Goal: Task Accomplishment & Management: Manage account settings

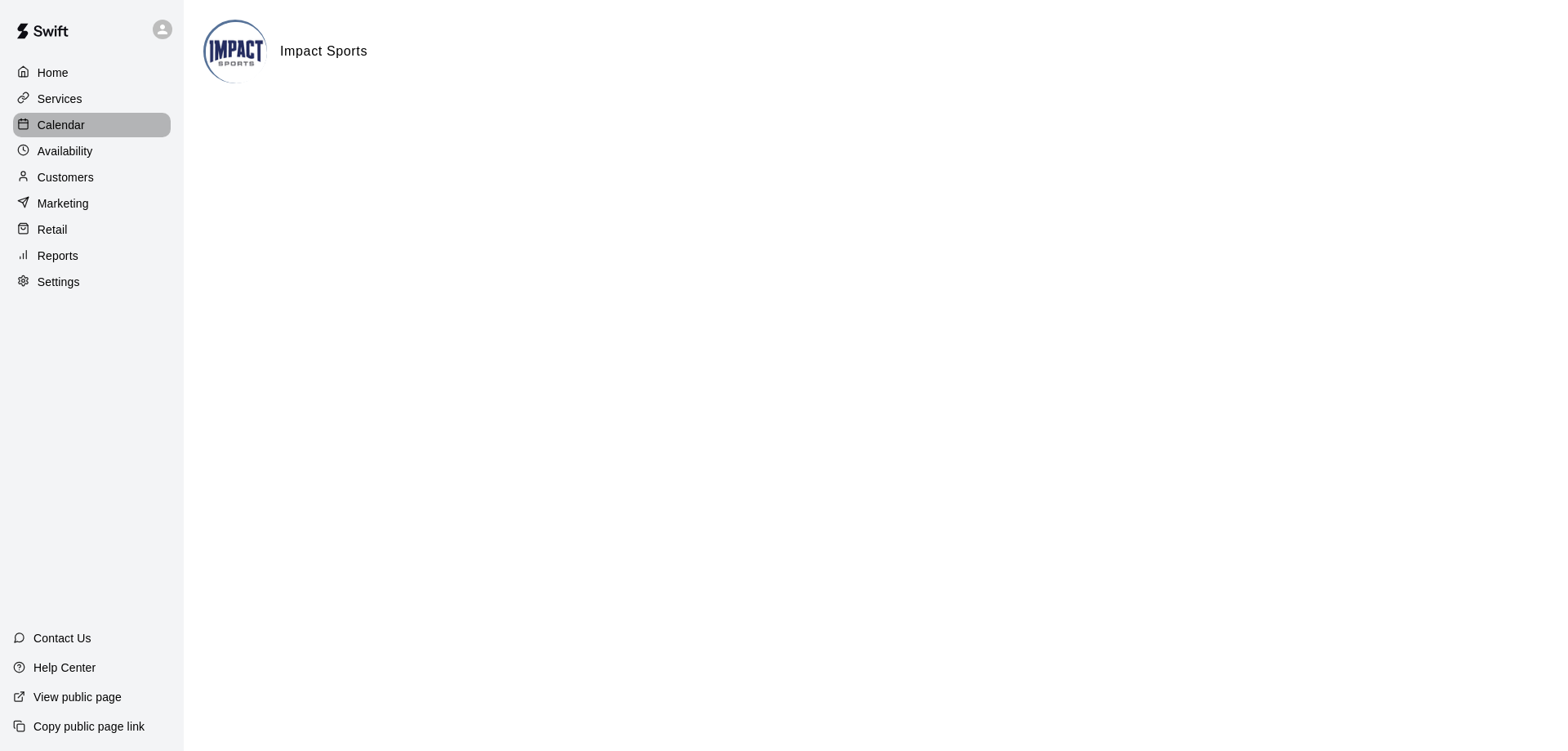
click at [70, 131] on p "Calendar" at bounding box center [61, 125] width 47 height 17
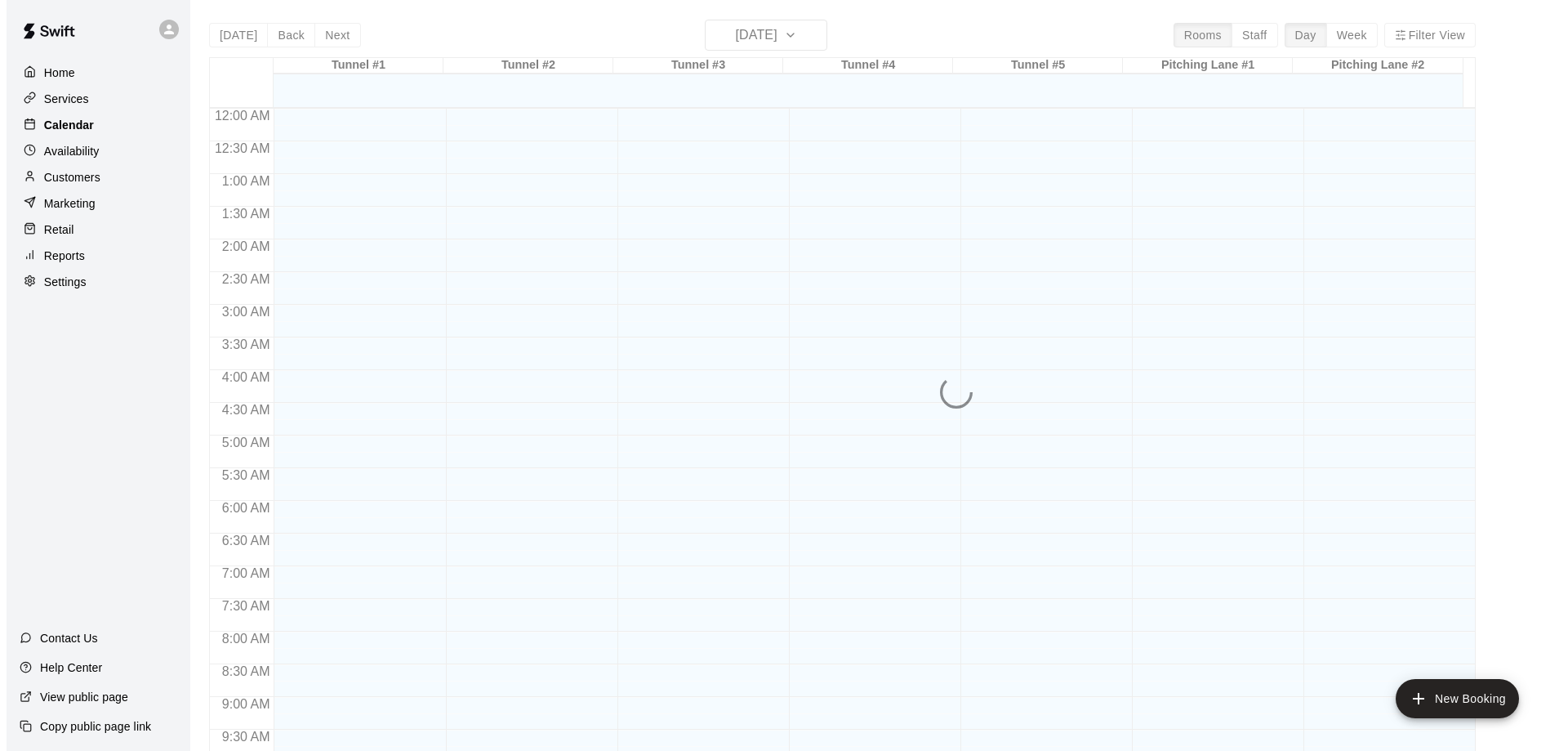
scroll to position [859, 0]
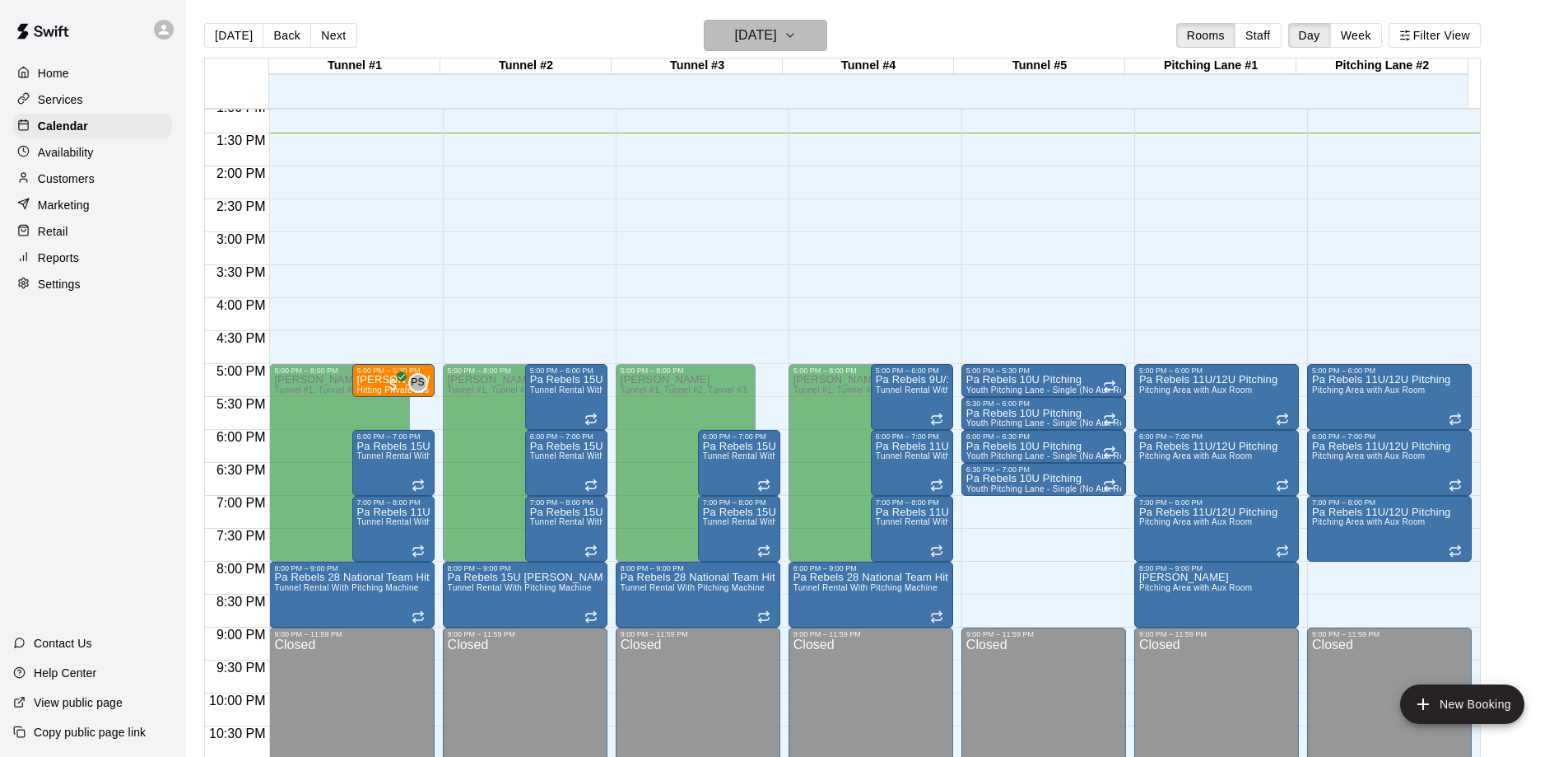
click at [794, 36] on icon "button" at bounding box center [789, 35] width 6 height 4
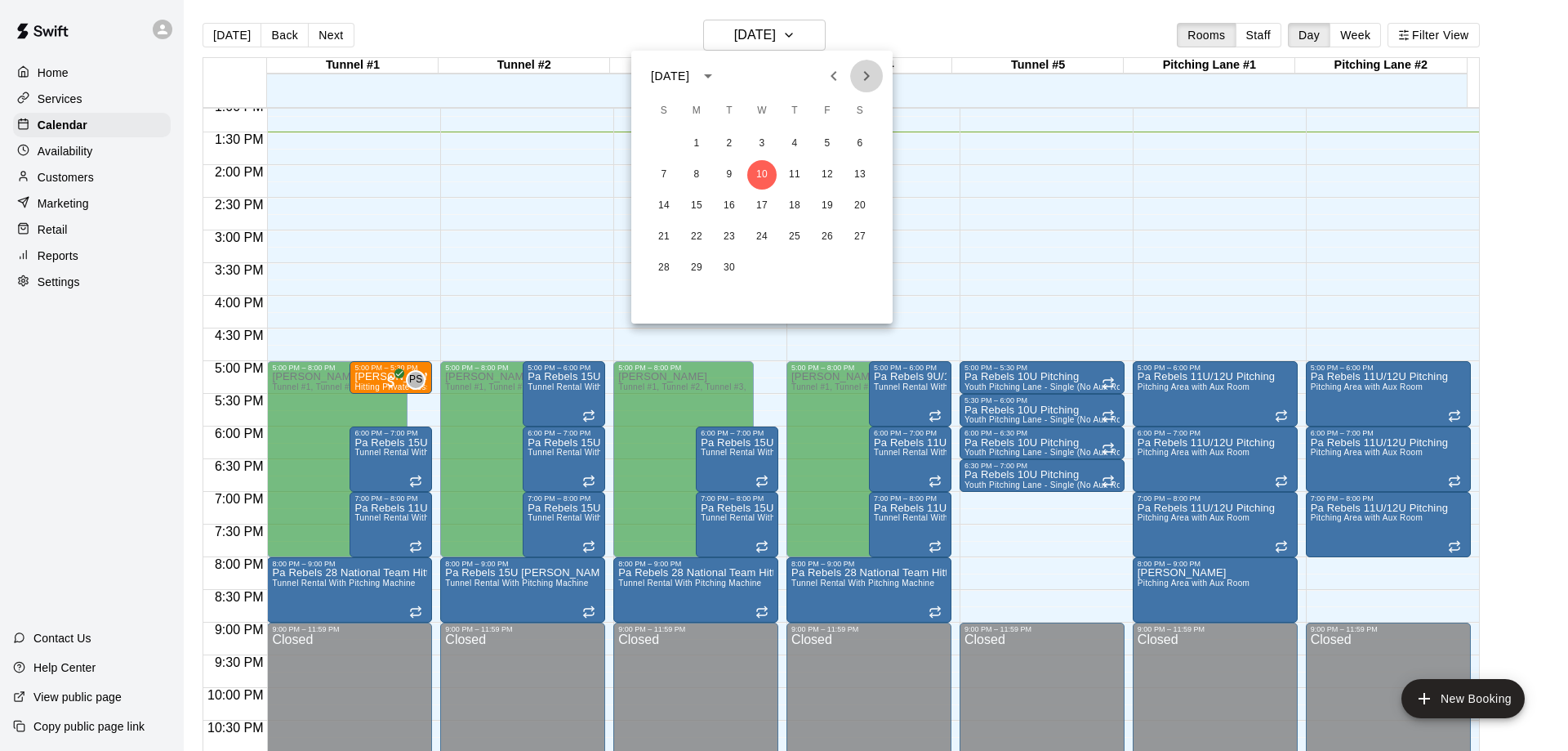
click at [865, 75] on icon "Next month" at bounding box center [866, 75] width 19 height 19
click at [764, 173] on button "7" at bounding box center [762, 175] width 30 height 30
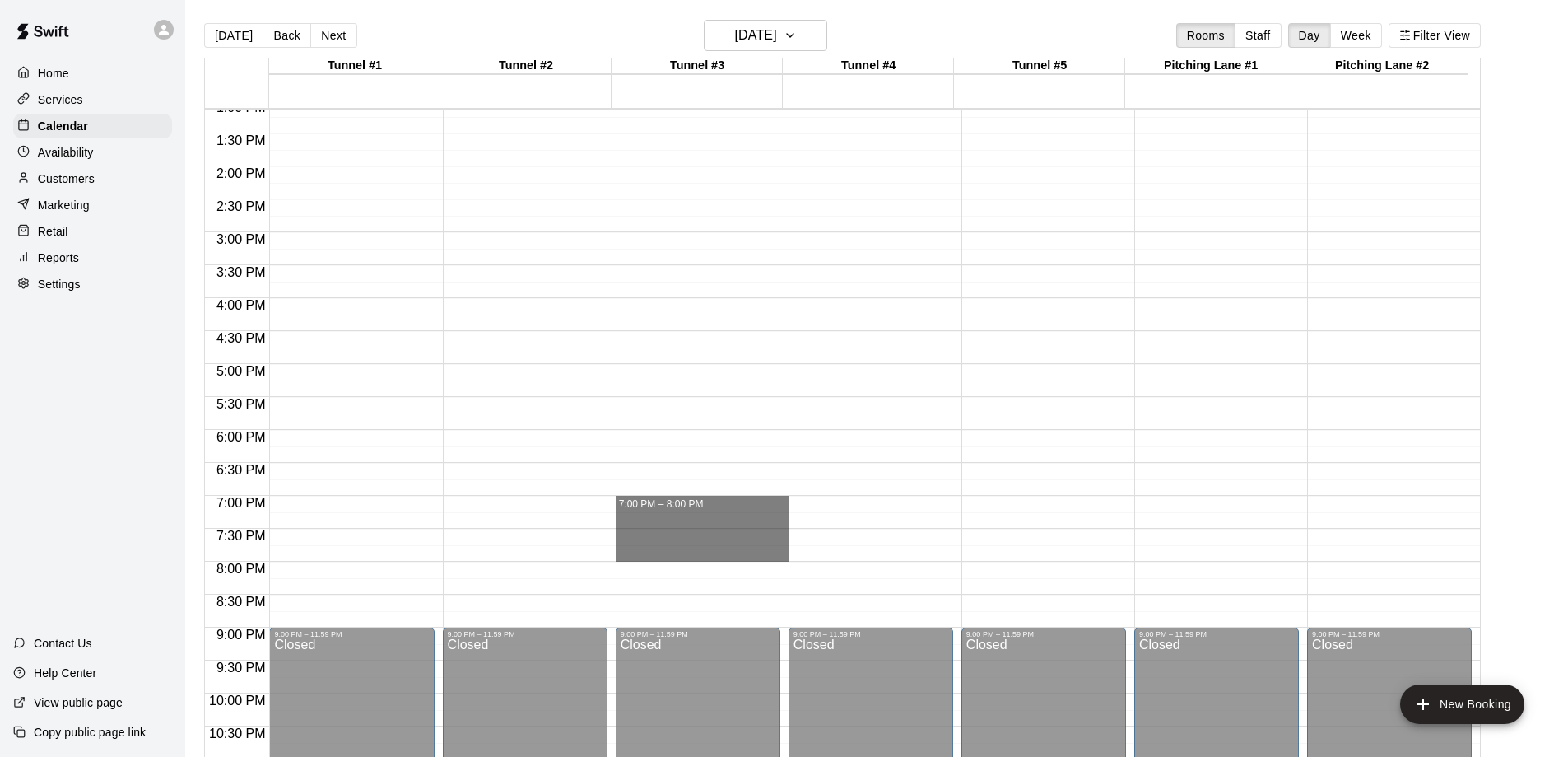
drag, startPoint x: 704, startPoint y: 500, endPoint x: 719, endPoint y: 553, distance: 55.1
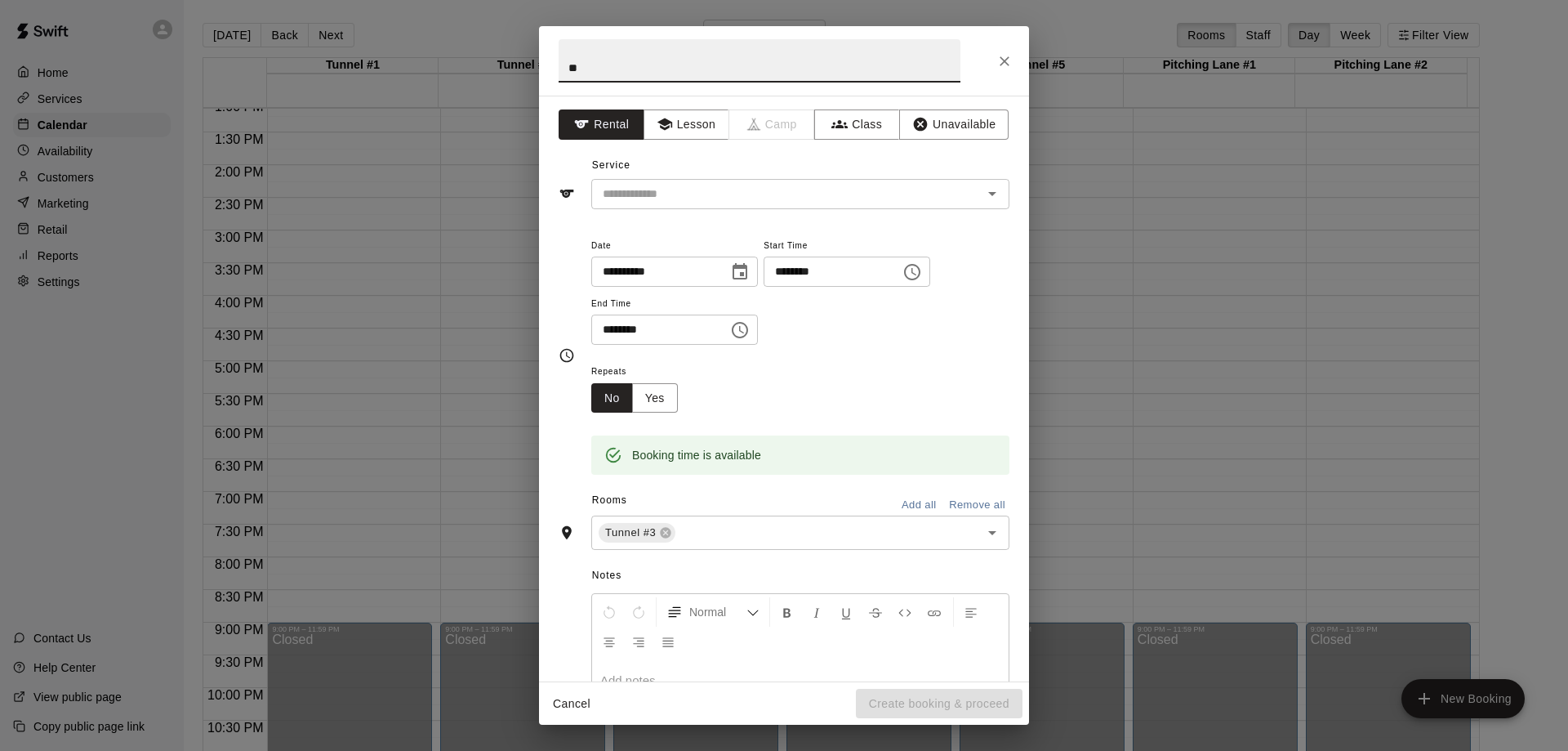
type input "*"
click at [659, 68] on input "**********" at bounding box center [759, 61] width 402 height 43
type input "**********"
click at [747, 189] on input "text" at bounding box center [776, 194] width 360 height 20
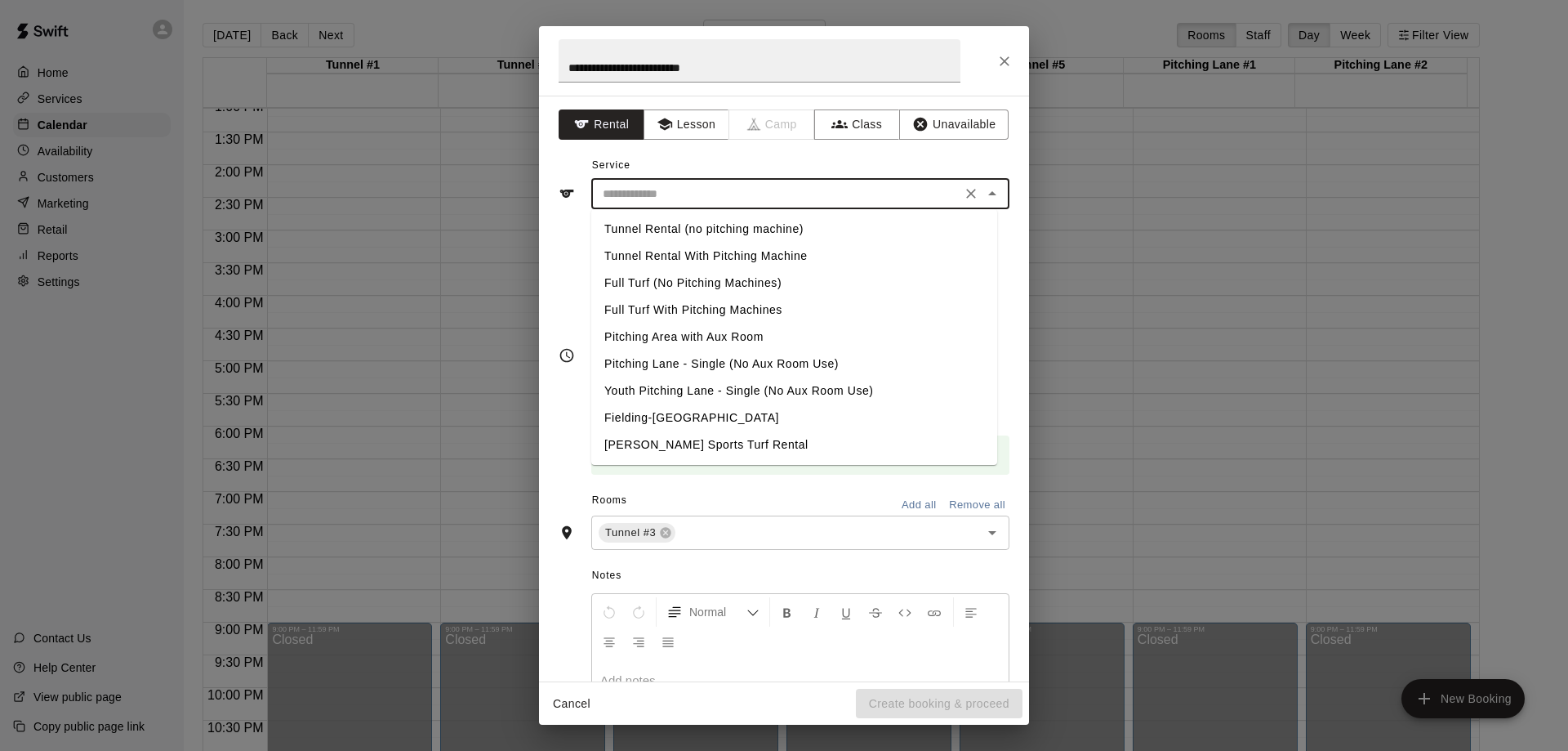
click at [664, 254] on li "Tunnel Rental With Pitching Machine" at bounding box center [794, 256] width 406 height 27
type input "**********"
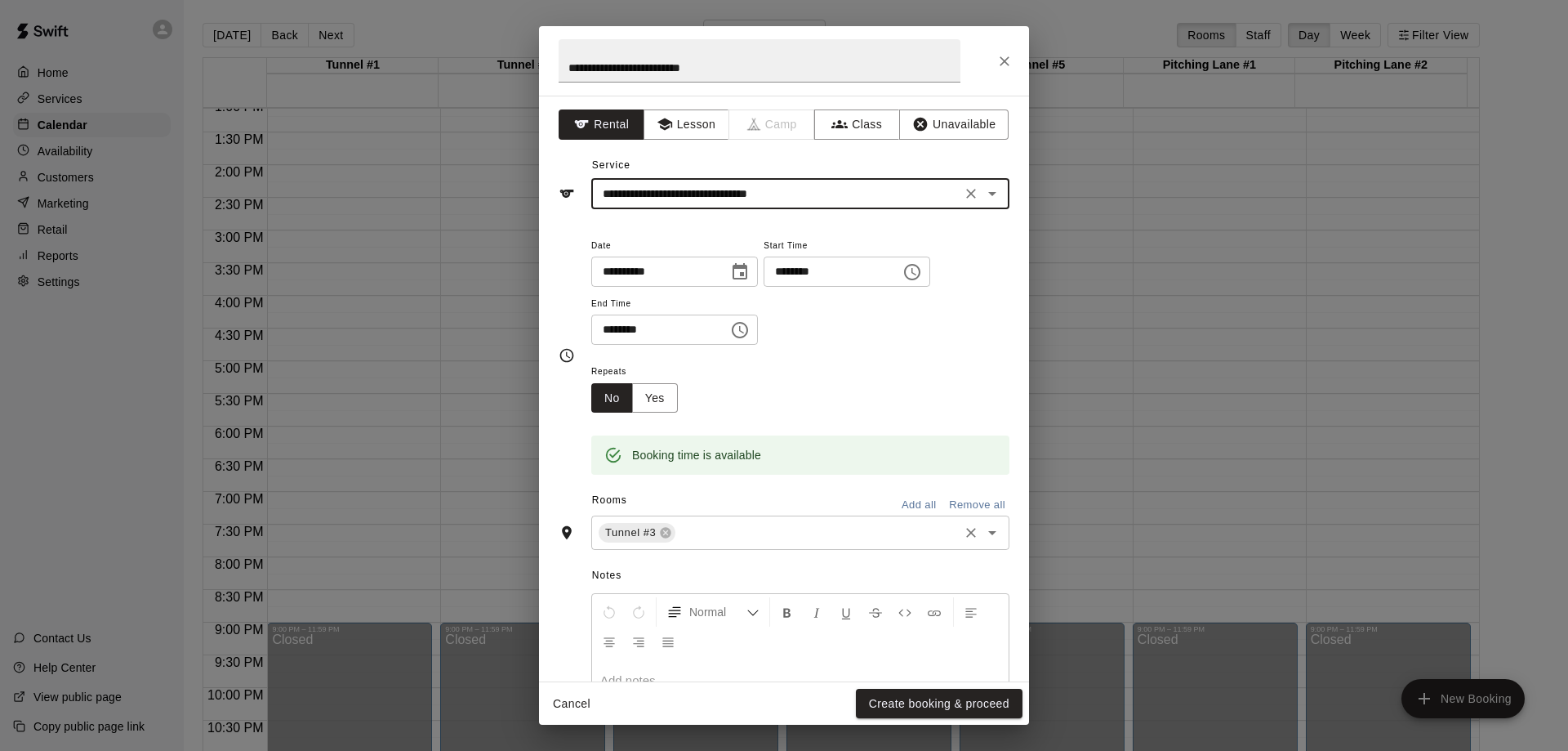
click at [717, 530] on input "text" at bounding box center [817, 533] width 279 height 20
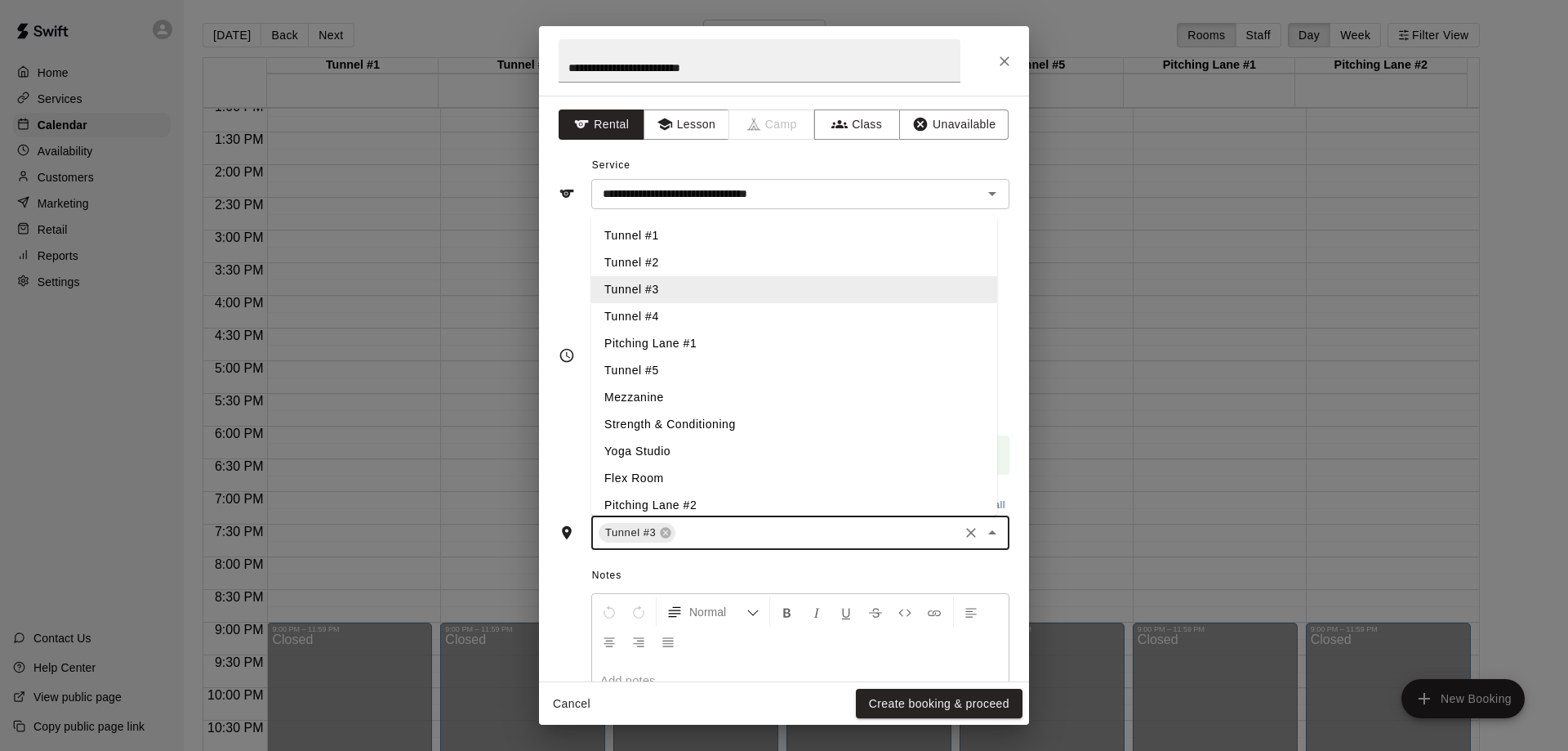
click at [678, 309] on li "Tunnel #4" at bounding box center [794, 316] width 406 height 27
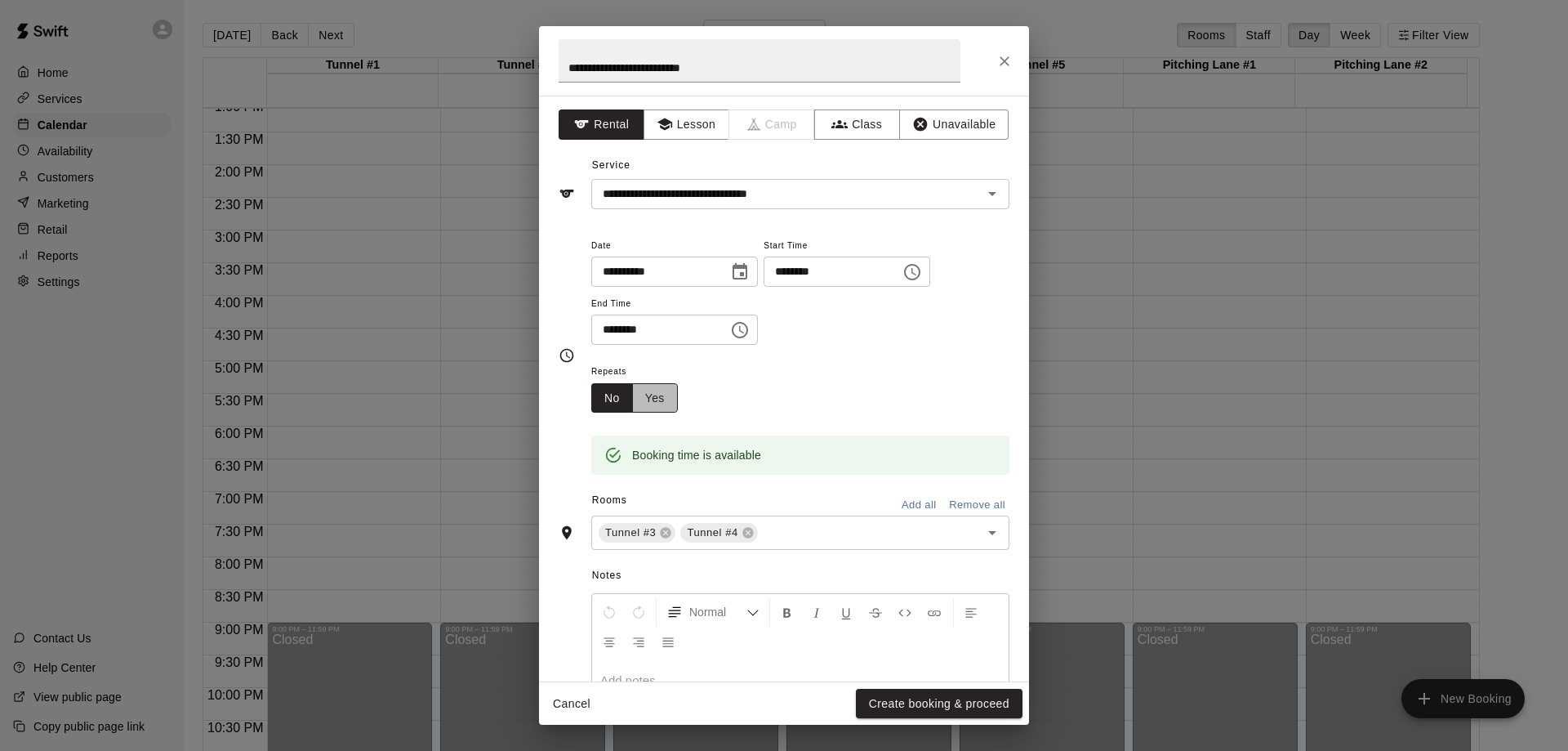
click at [647, 397] on button "Yes" at bounding box center [655, 398] width 46 height 30
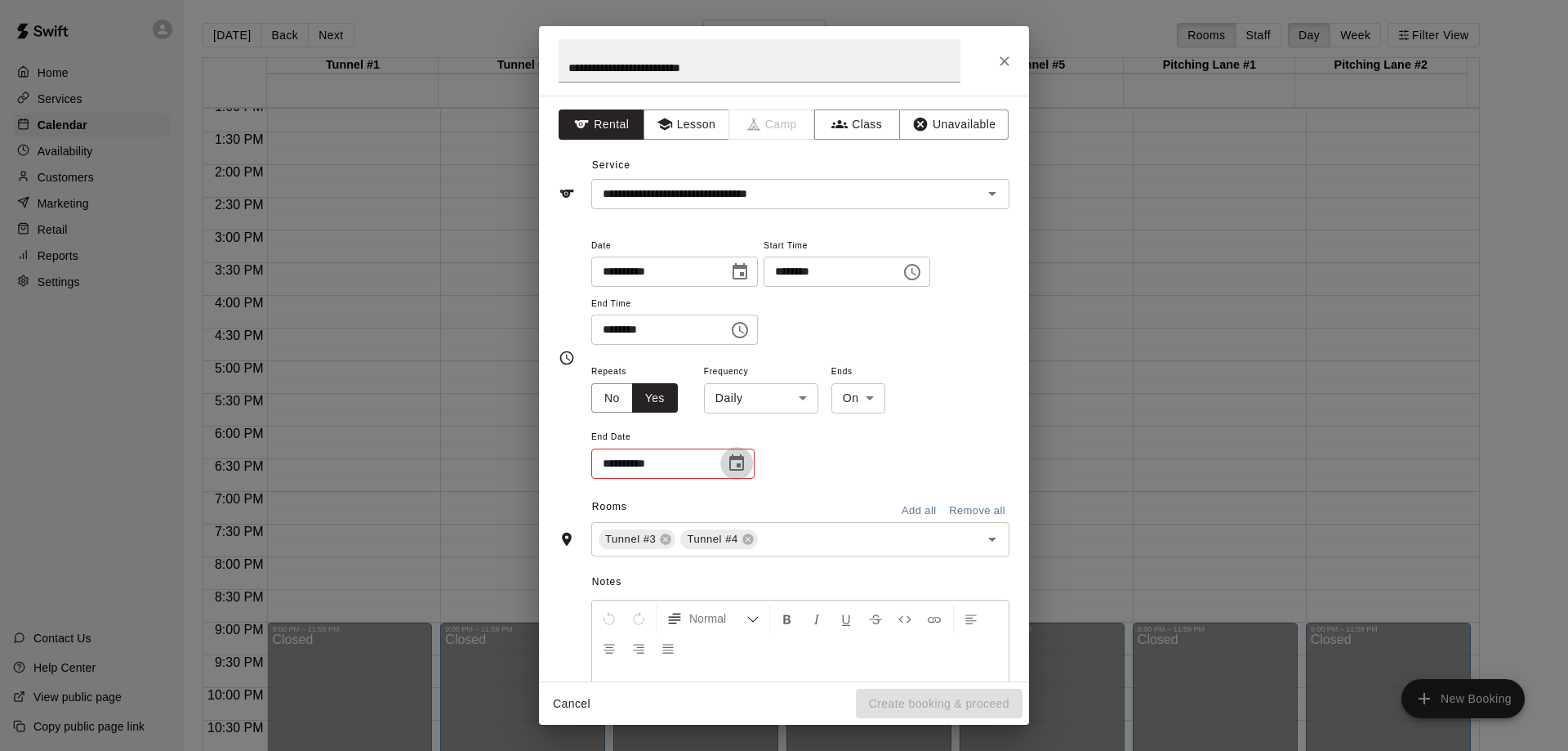
click at [737, 470] on icon "Choose date" at bounding box center [737, 462] width 15 height 17
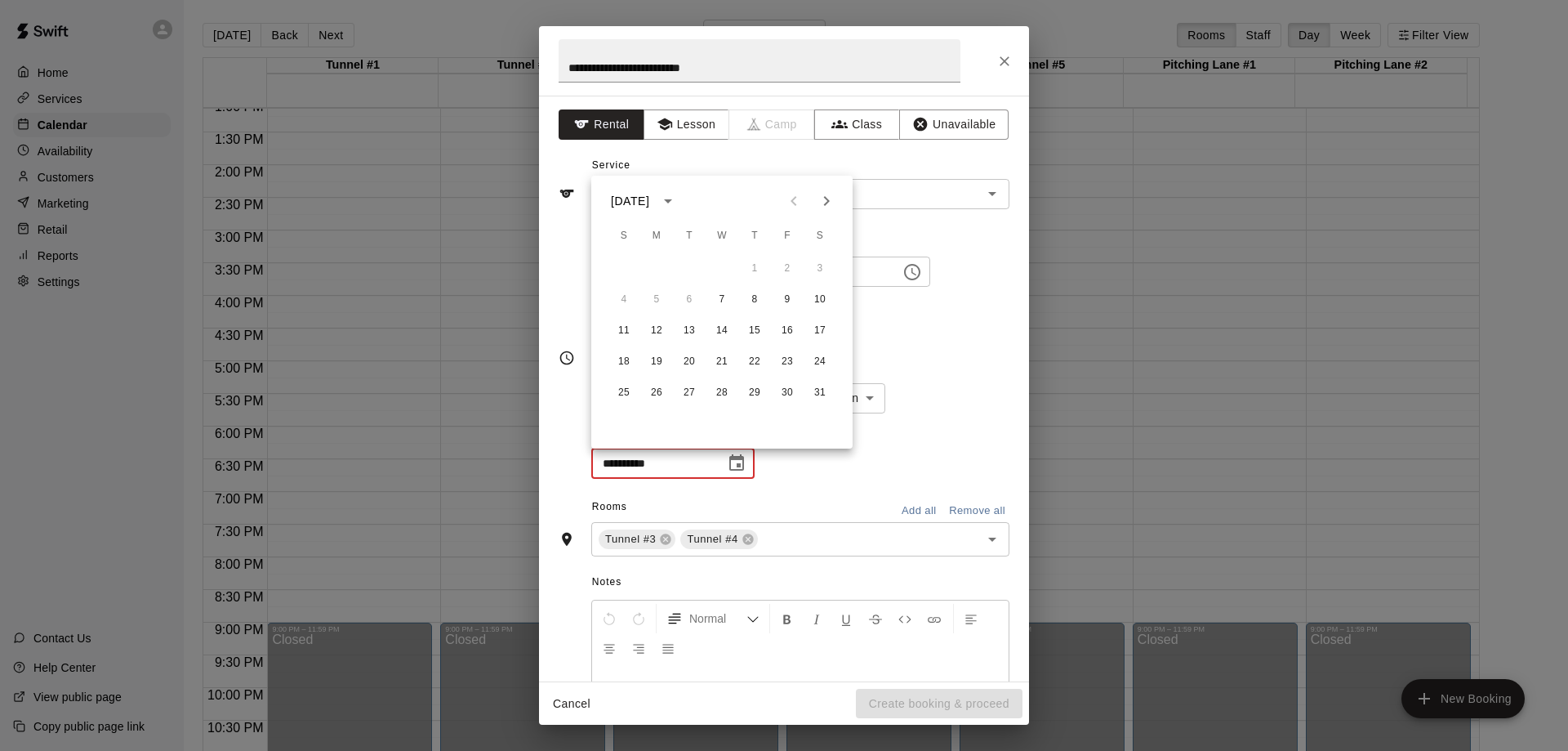
click at [830, 198] on icon "Next month" at bounding box center [826, 201] width 19 height 19
click at [719, 360] on button "25" at bounding box center [722, 362] width 30 height 30
type input "**********"
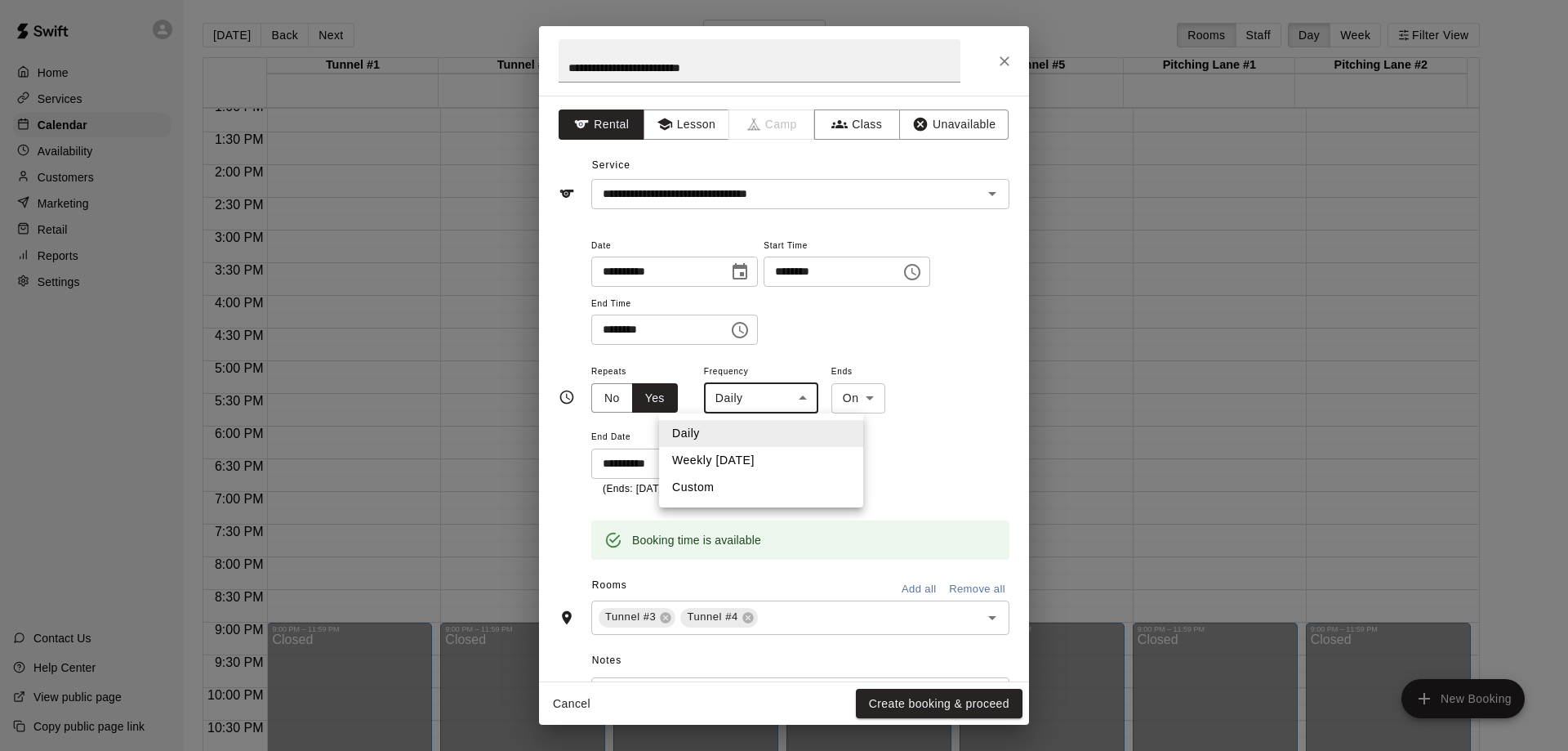
click at [801, 404] on body "Home Services Calendar Availability Customers Marketing Retail Reports Settings…" at bounding box center [784, 389] width 1568 height 777
click at [758, 459] on li "Weekly [DATE]" at bounding box center [760, 460] width 204 height 27
type input "******"
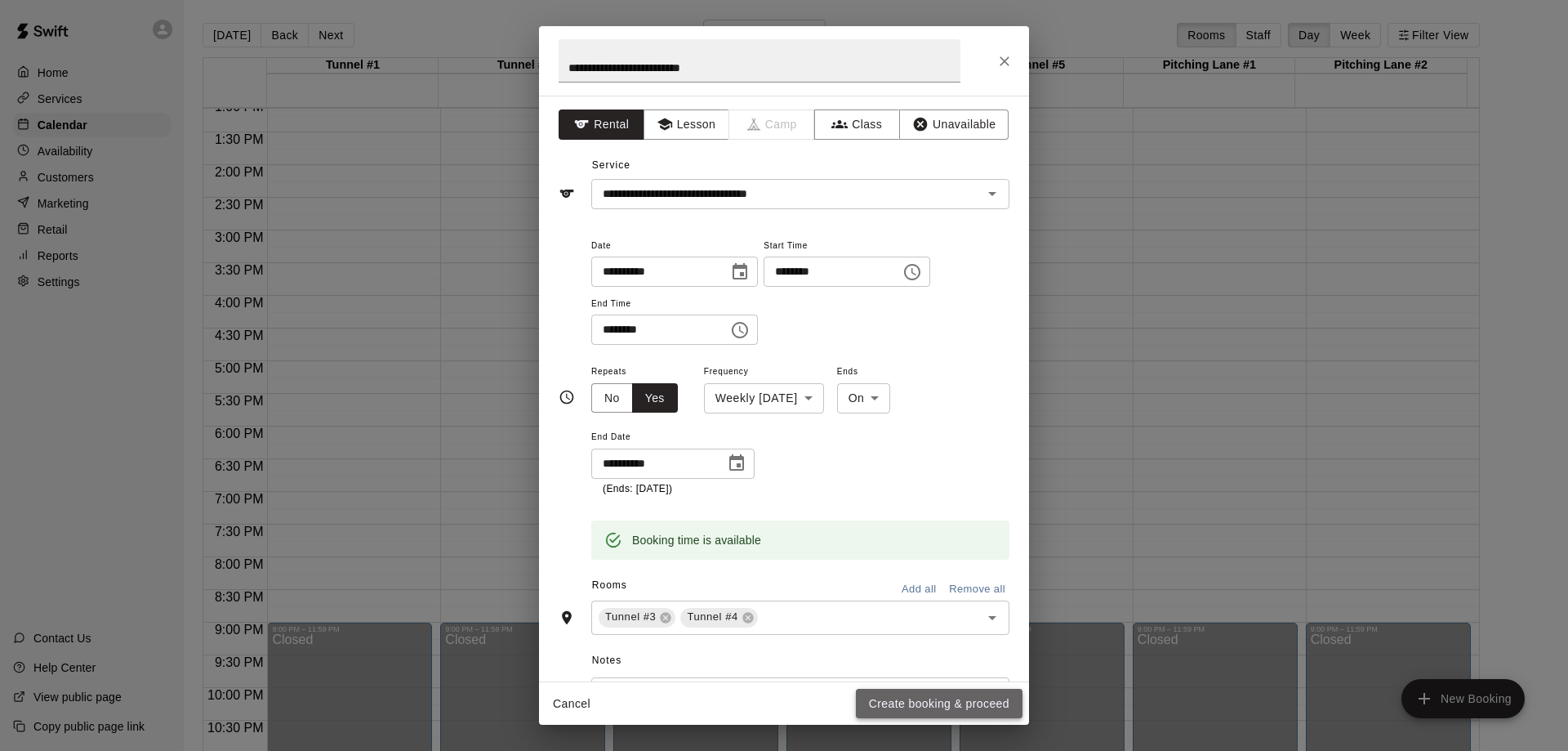
click at [952, 705] on button "Create booking & proceed" at bounding box center [939, 704] width 167 height 30
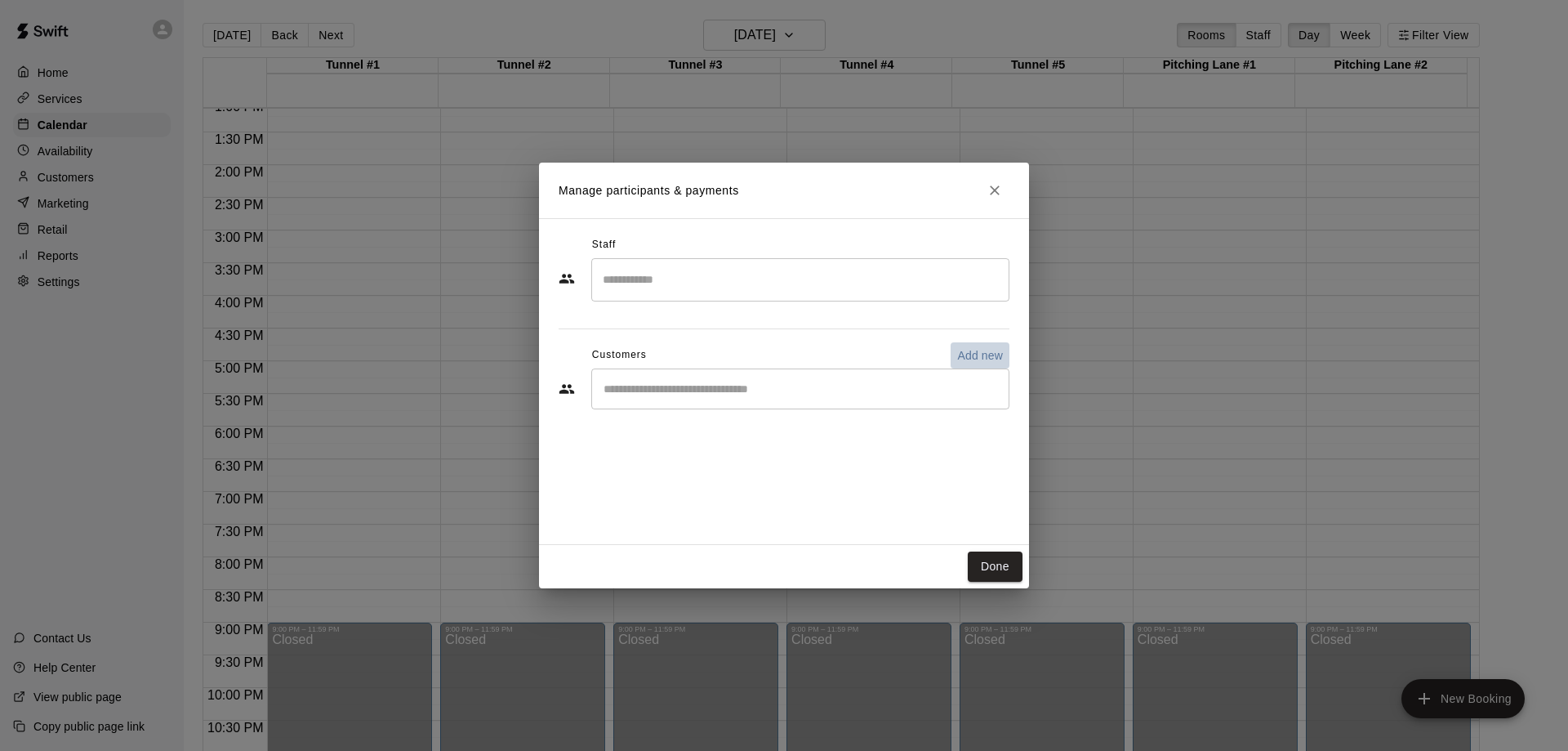
click at [971, 354] on p "Add new" at bounding box center [980, 355] width 46 height 17
select select "**"
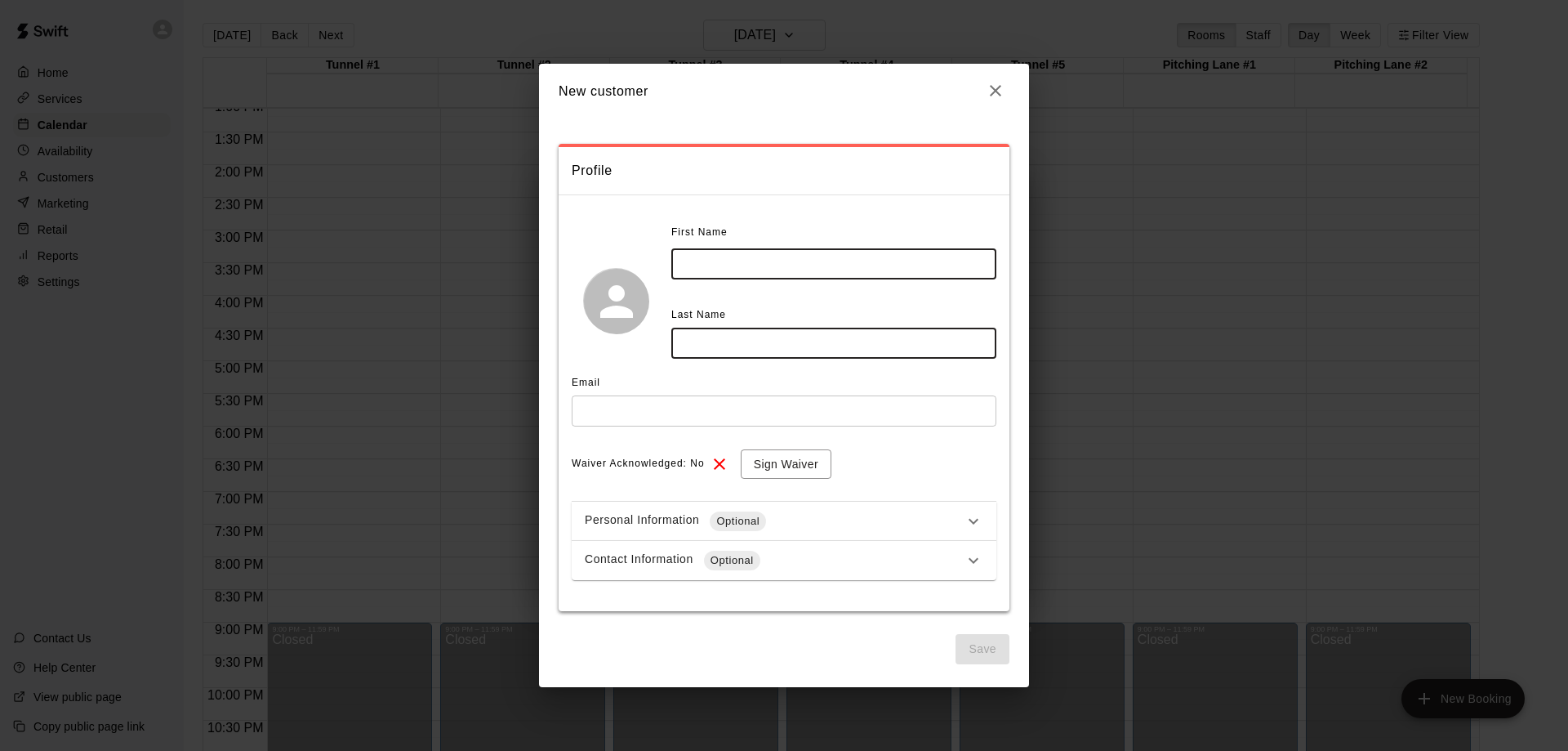
click at [786, 260] on input "text" at bounding box center [833, 263] width 325 height 30
type input "*****"
type input "********"
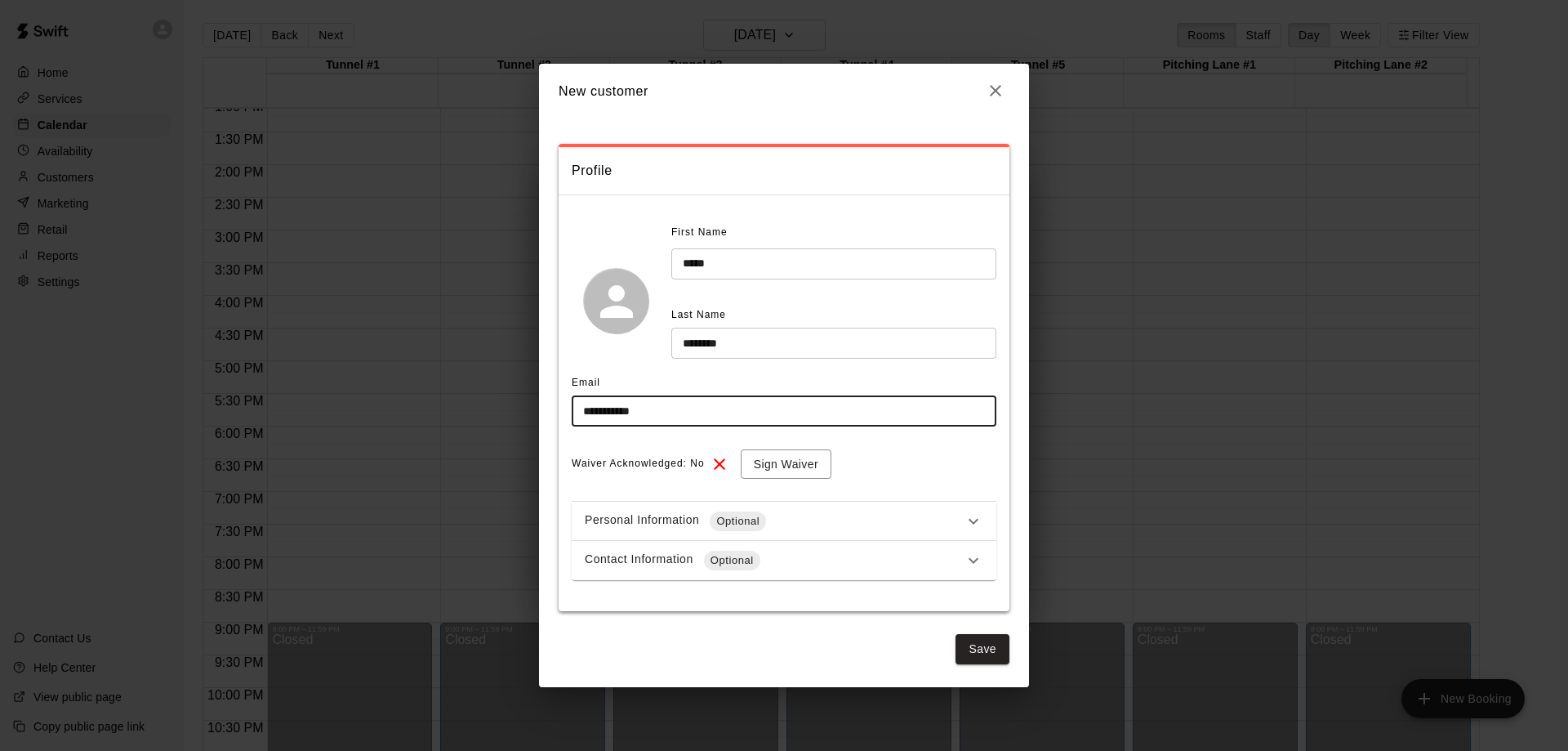
type input "**********"
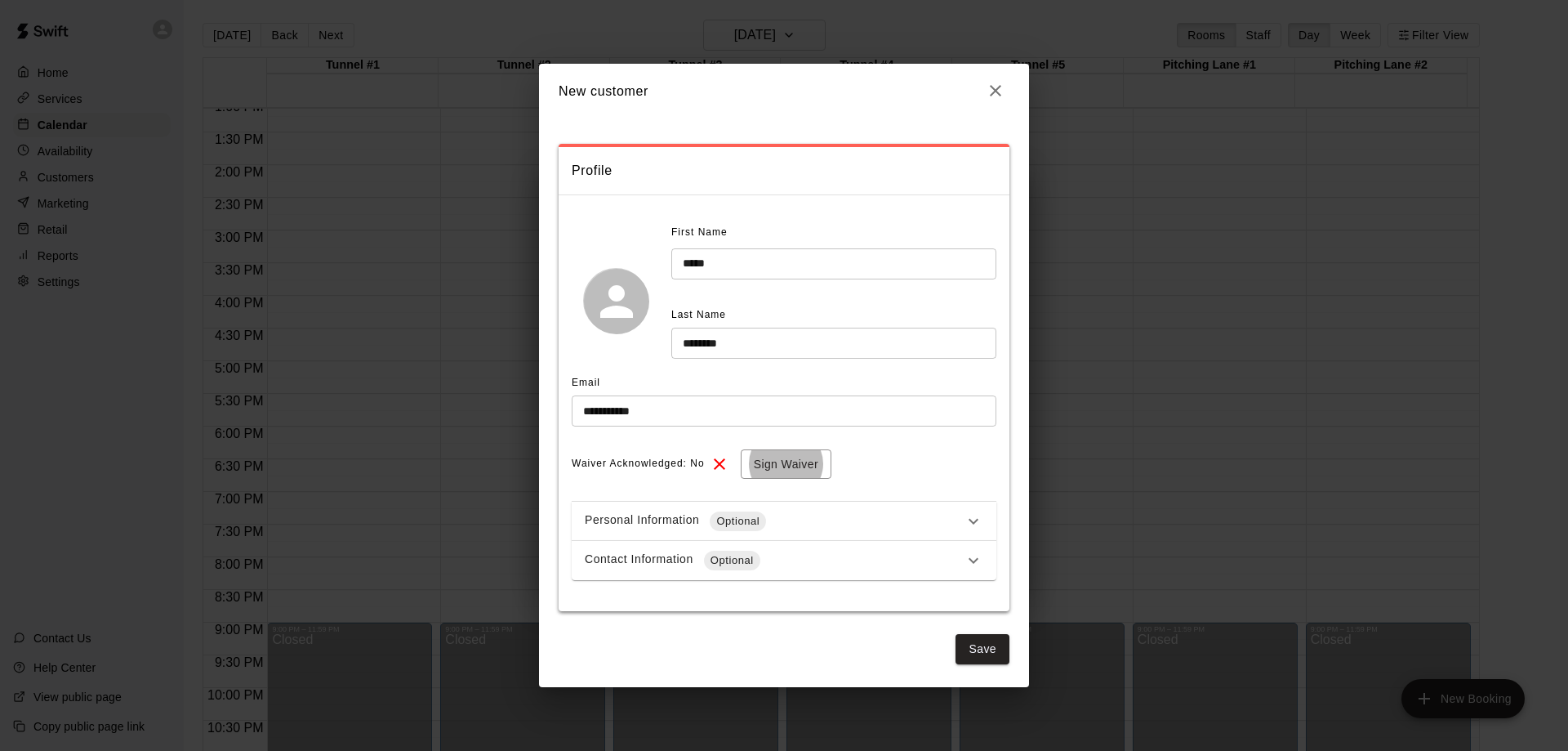
click at [931, 563] on div "Contact Information Optional" at bounding box center [774, 561] width 379 height 19
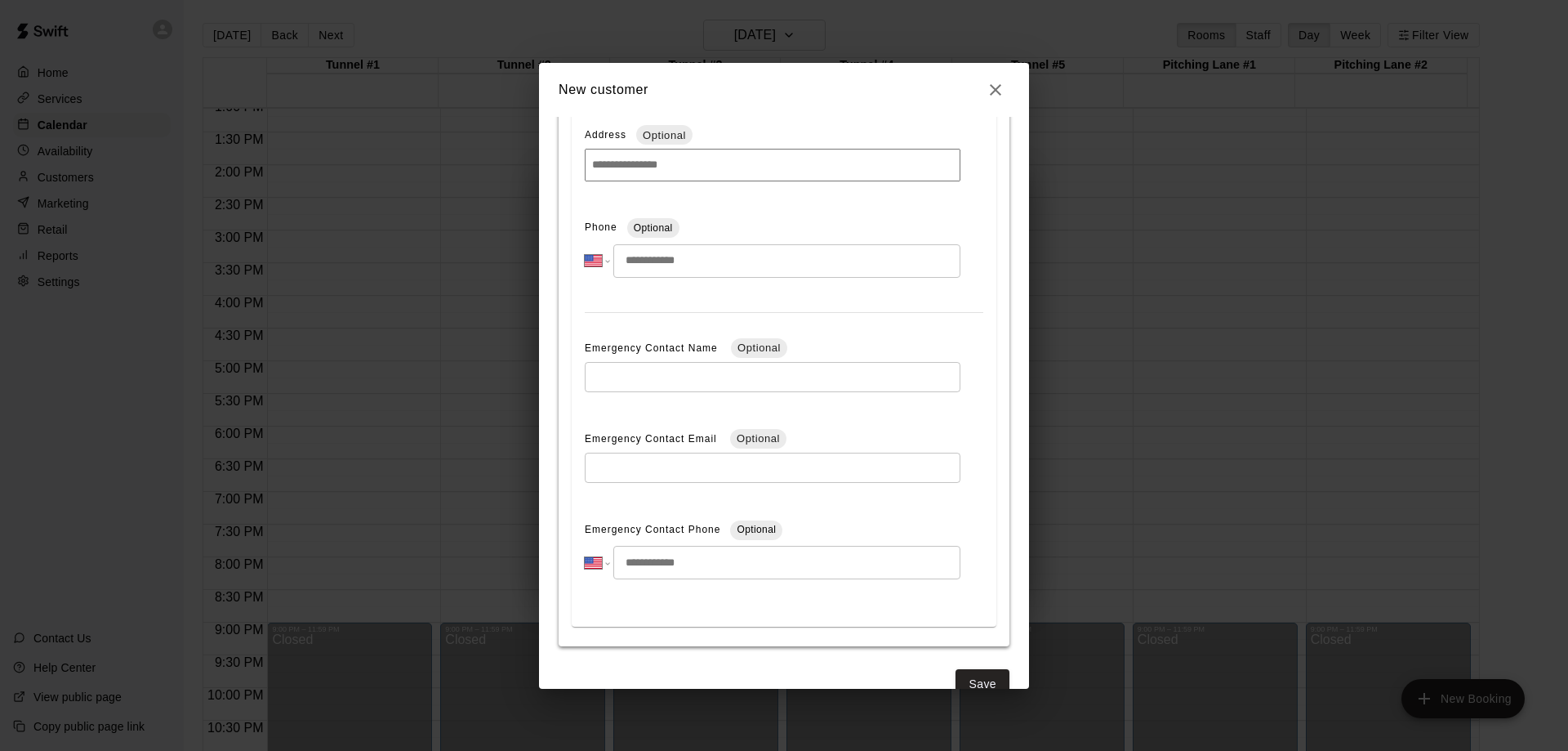
scroll to position [490, 0]
click at [721, 265] on input "tel" at bounding box center [787, 260] width 347 height 33
type input "**********"
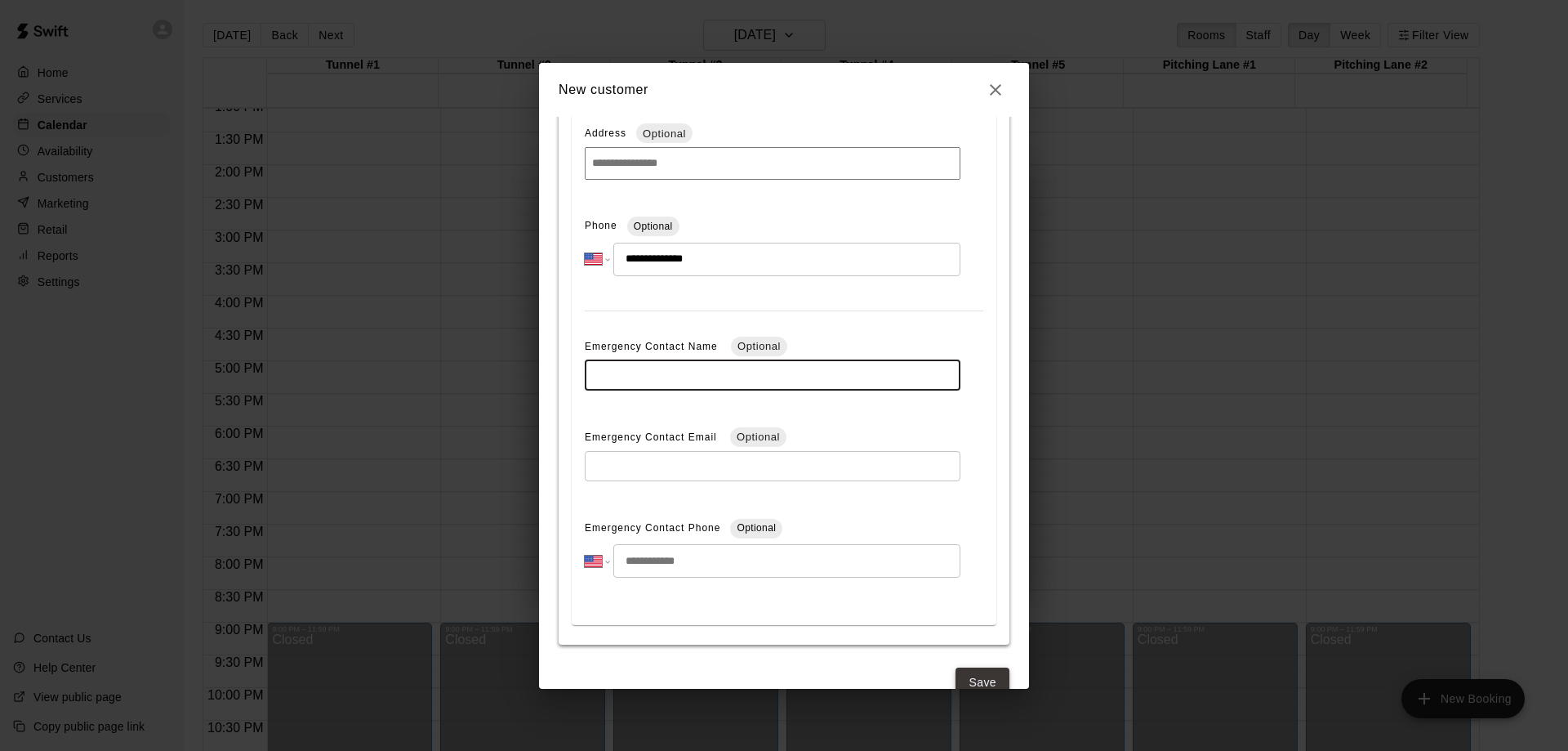
click at [981, 677] on button "Save" at bounding box center [981, 683] width 53 height 30
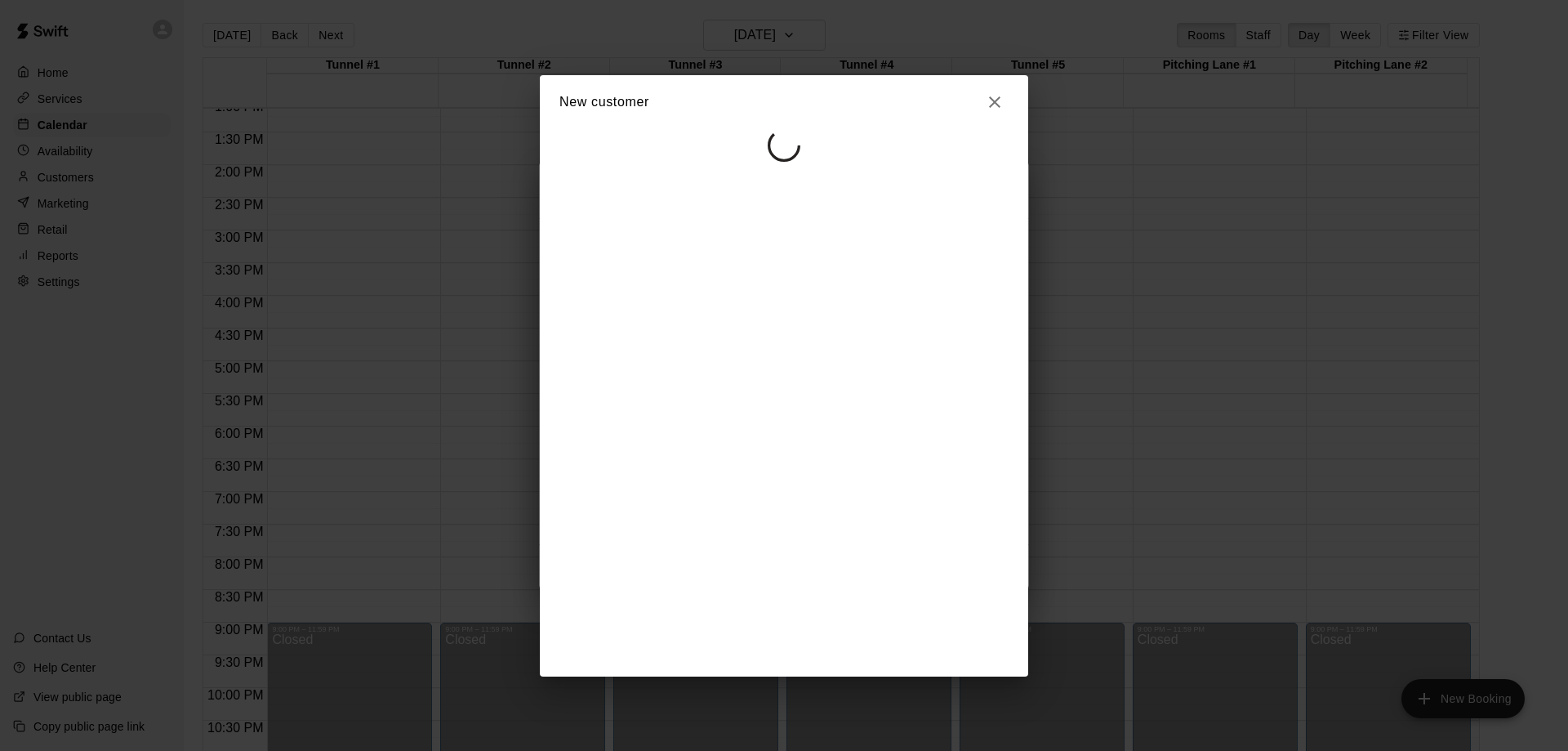
scroll to position [0, 0]
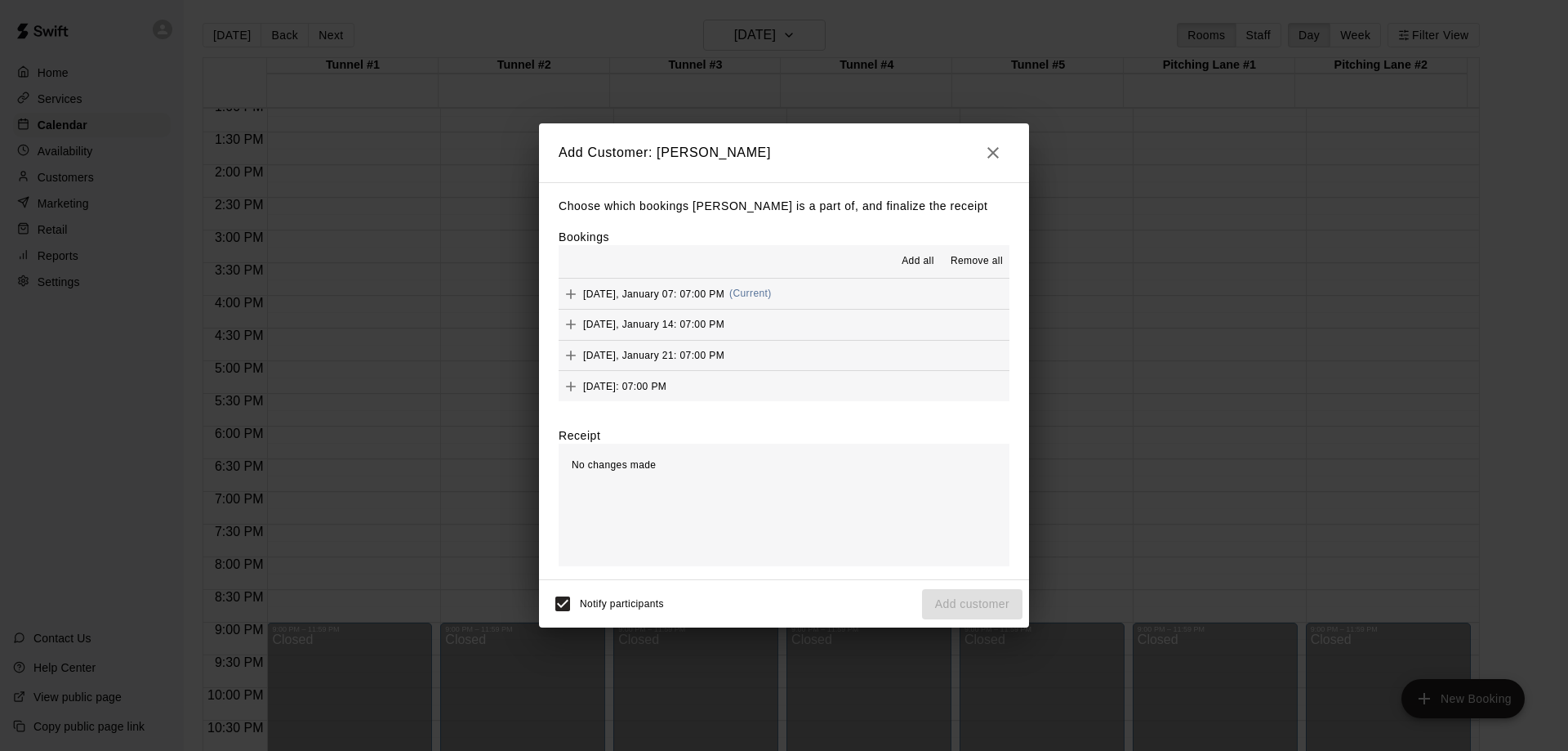
click at [912, 261] on span "Add all" at bounding box center [917, 261] width 32 height 17
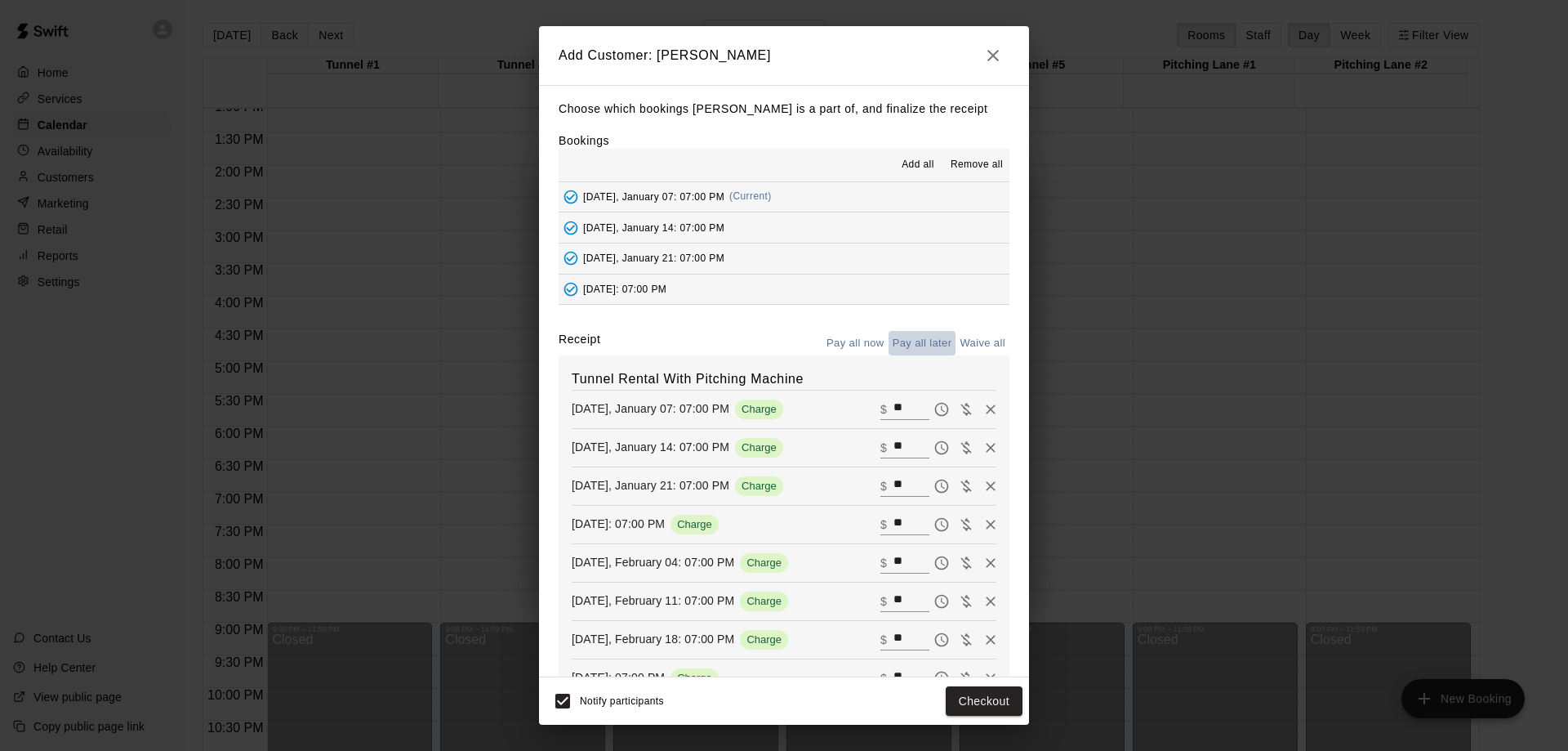
click at [901, 345] on button "Pay all later" at bounding box center [922, 343] width 68 height 25
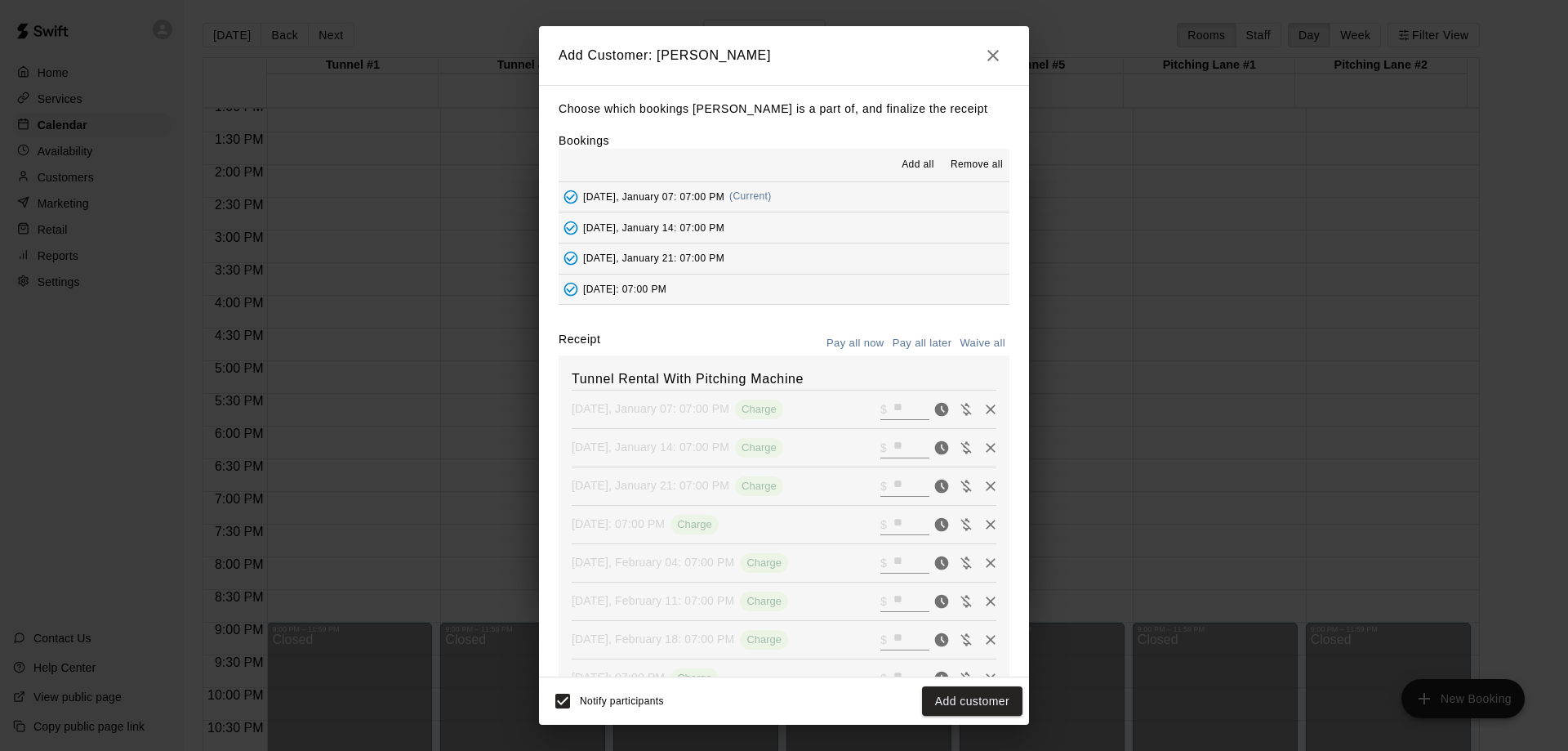
scroll to position [88, 0]
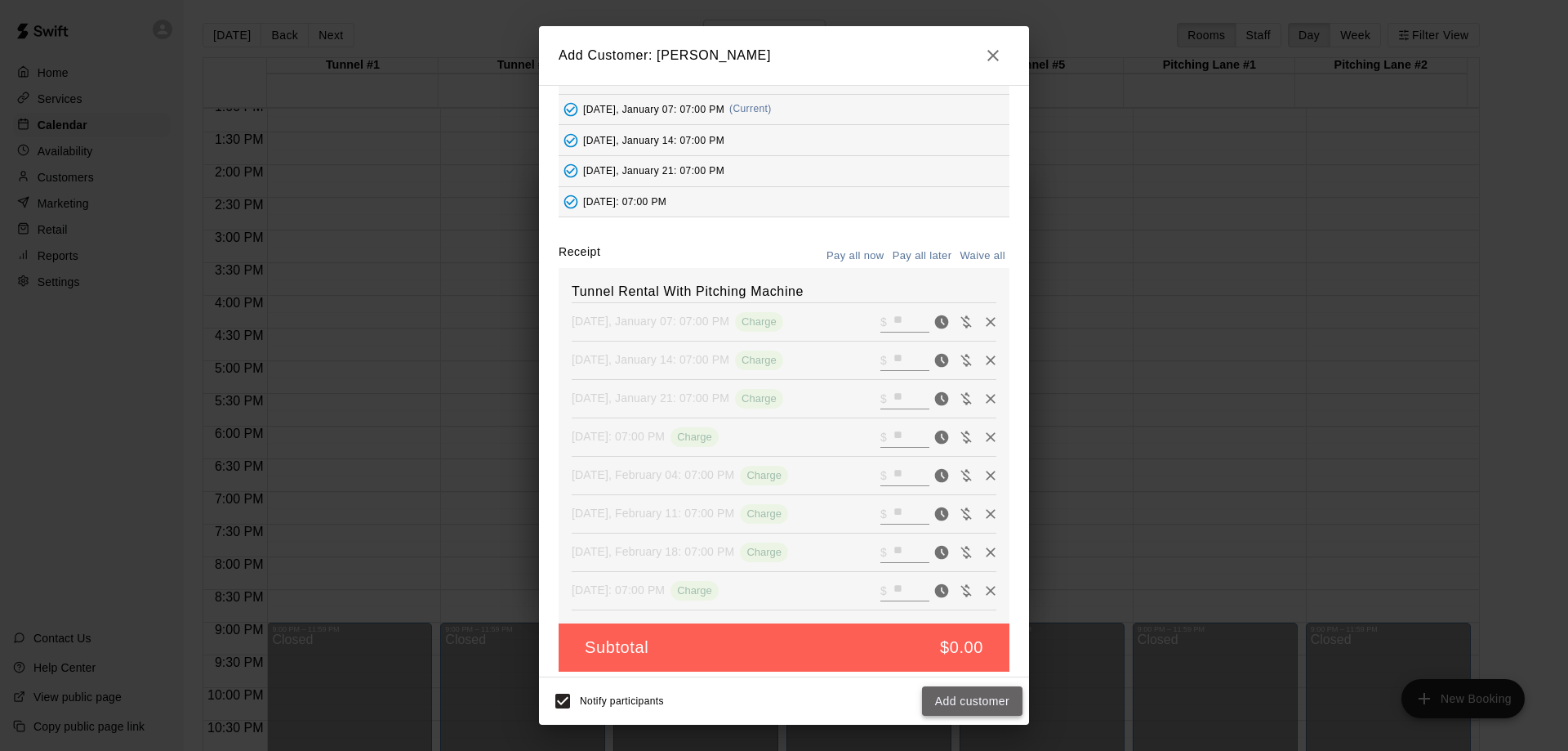
click at [979, 701] on button "Add customer" at bounding box center [972, 701] width 101 height 30
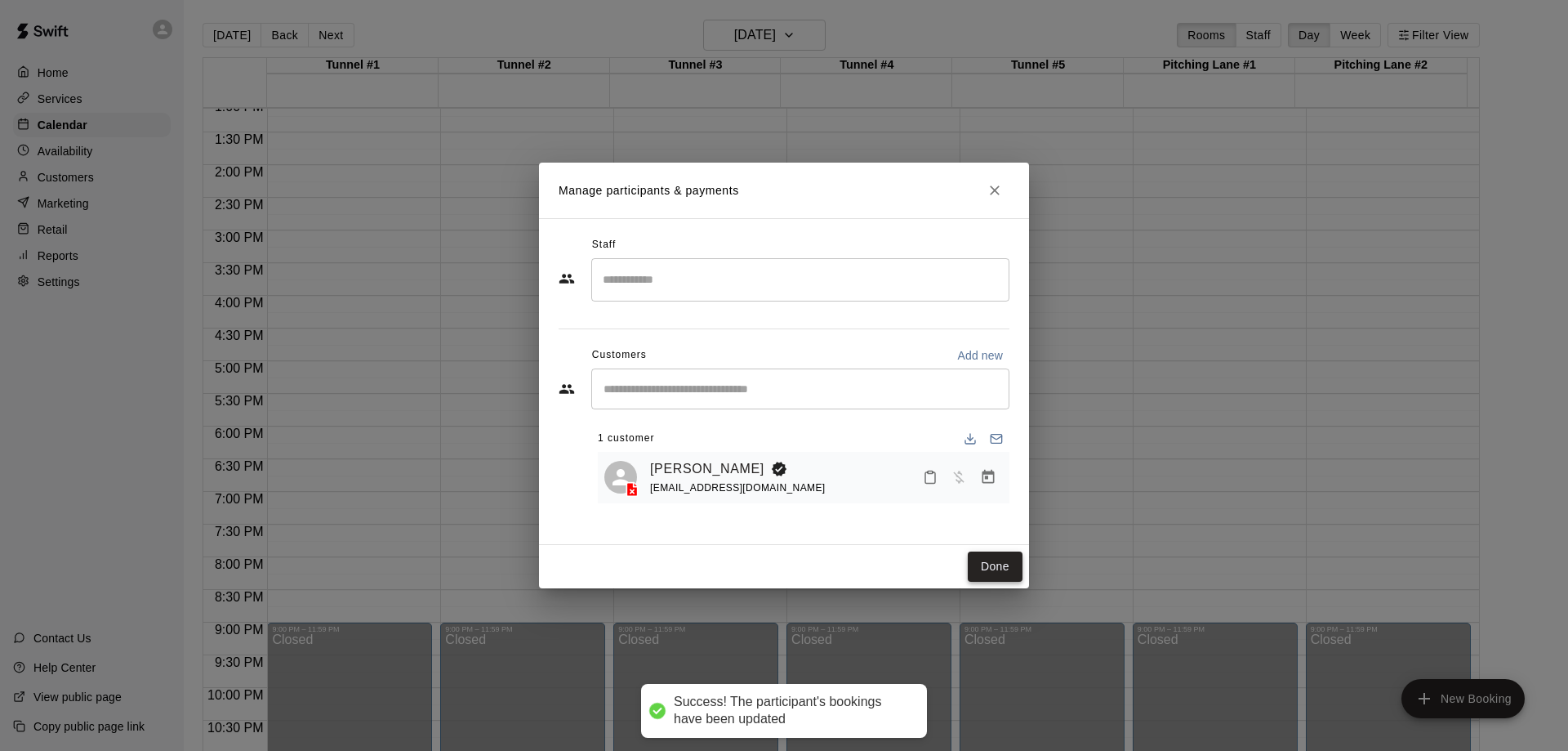
click at [990, 563] on button "Done" at bounding box center [994, 567] width 54 height 30
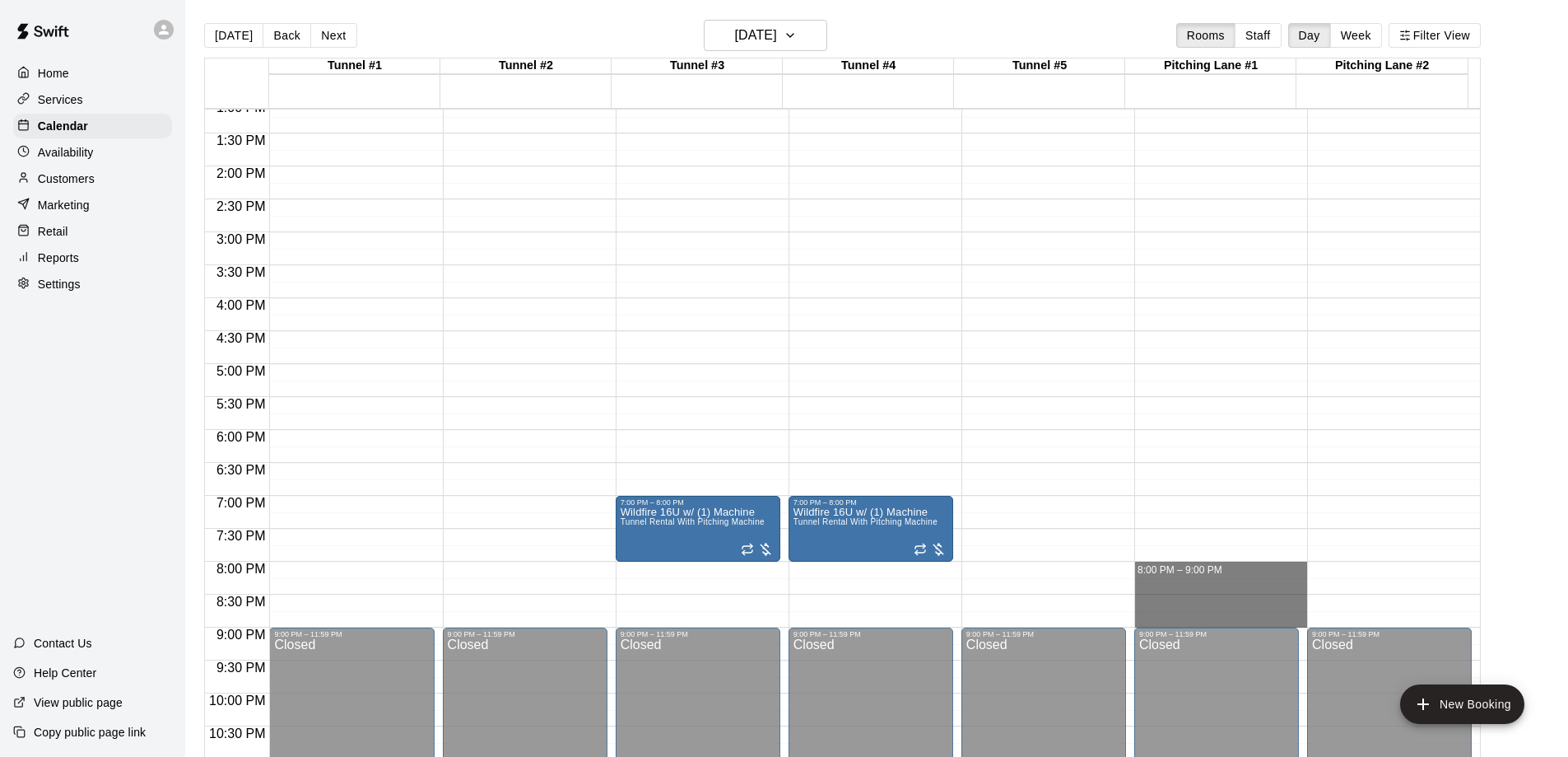
drag, startPoint x: 1161, startPoint y: 565, endPoint x: 1311, endPoint y: 616, distance: 158.4
click at [1311, 616] on div "12:00 AM 12:30 AM 1:00 AM 1:30 AM 2:00 AM 2:30 AM 3:00 AM 3:30 AM 4:00 AM 4:30 …" at bounding box center [842, 441] width 1275 height 668
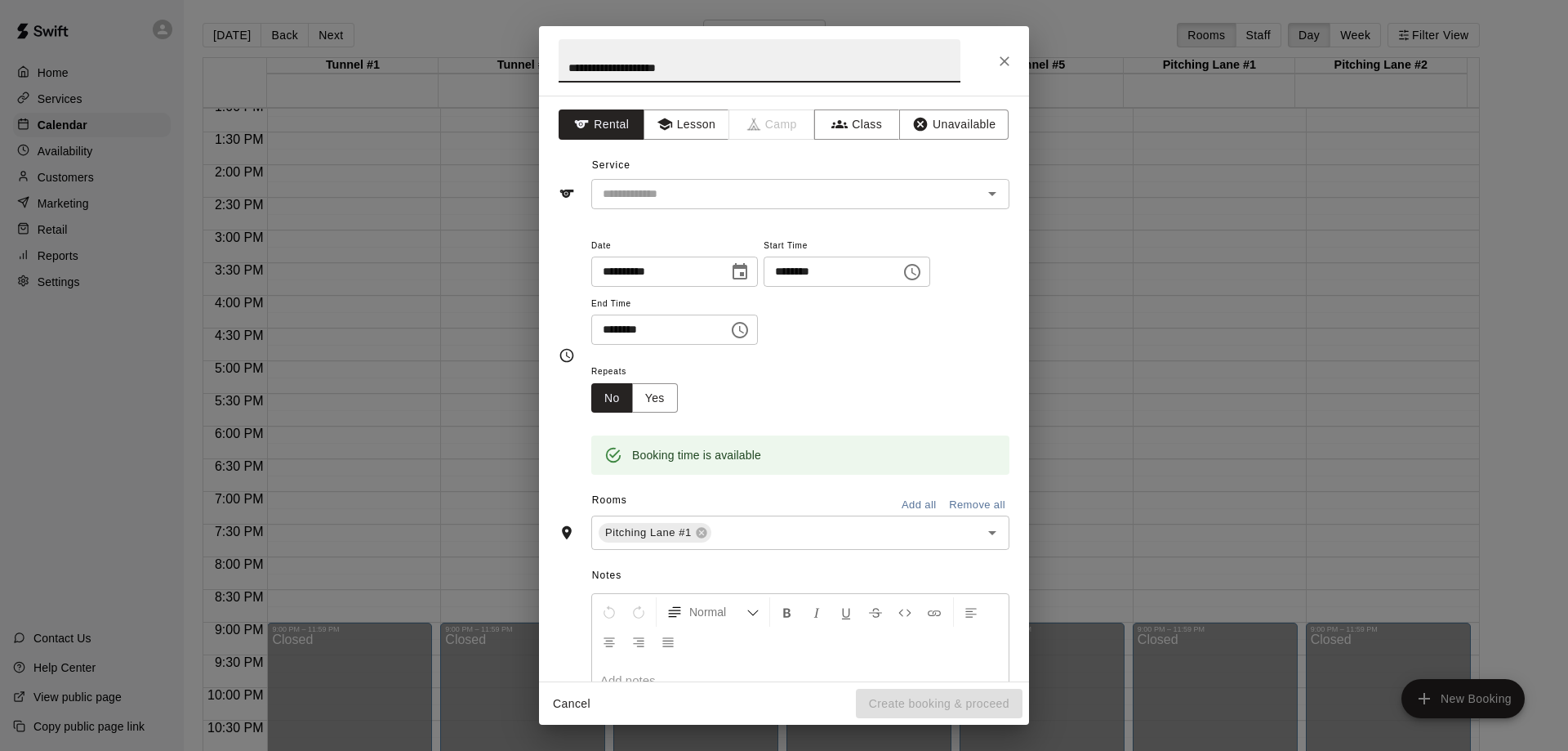
type input "**********"
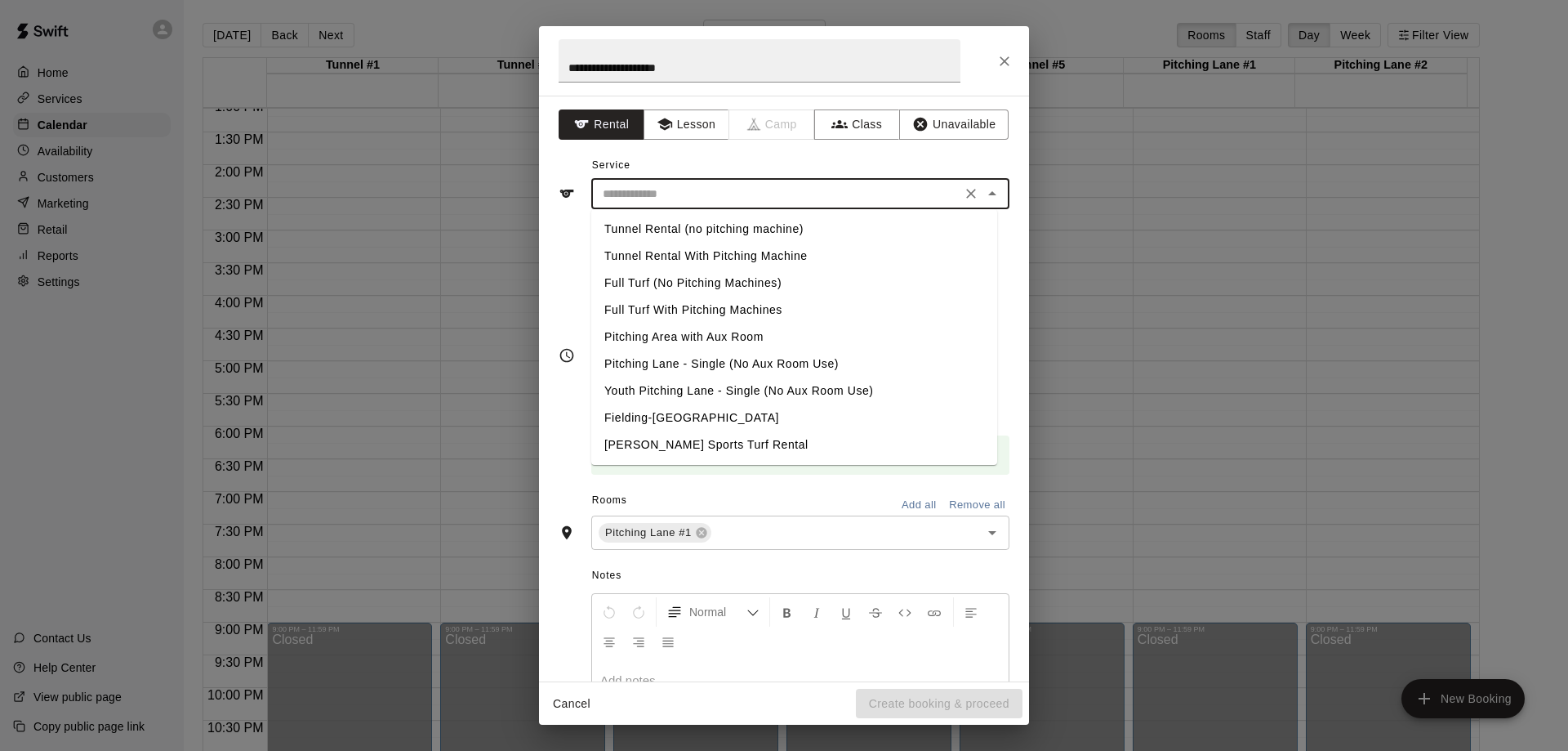
click at [753, 191] on input "text" at bounding box center [776, 194] width 360 height 20
click at [636, 334] on li "Pitching Area with Aux Room" at bounding box center [794, 337] width 406 height 27
drag, startPoint x: 680, startPoint y: 193, endPoint x: 787, endPoint y: 208, distance: 108.0
click at [787, 208] on div "**********" at bounding box center [800, 194] width 418 height 30
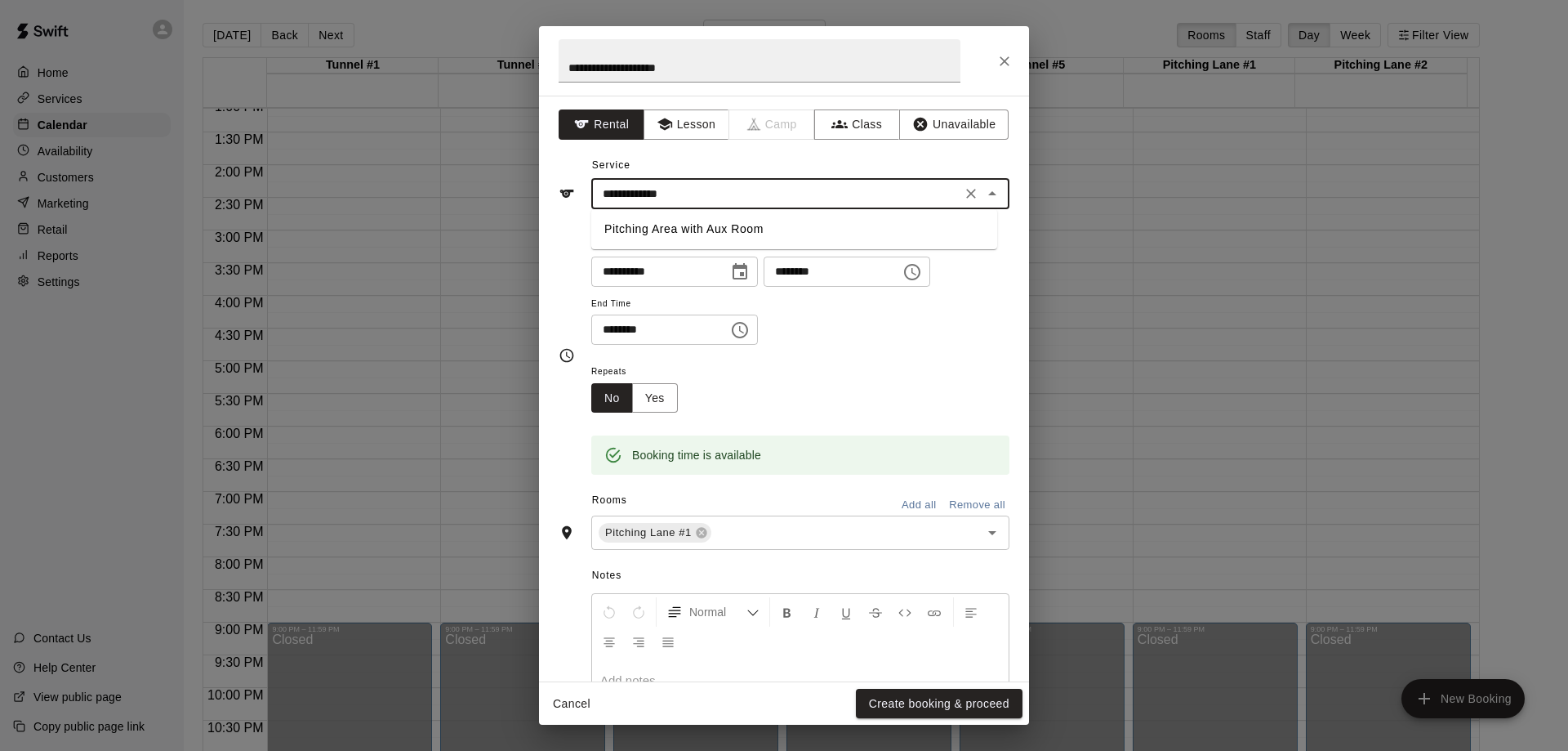
type input "**********"
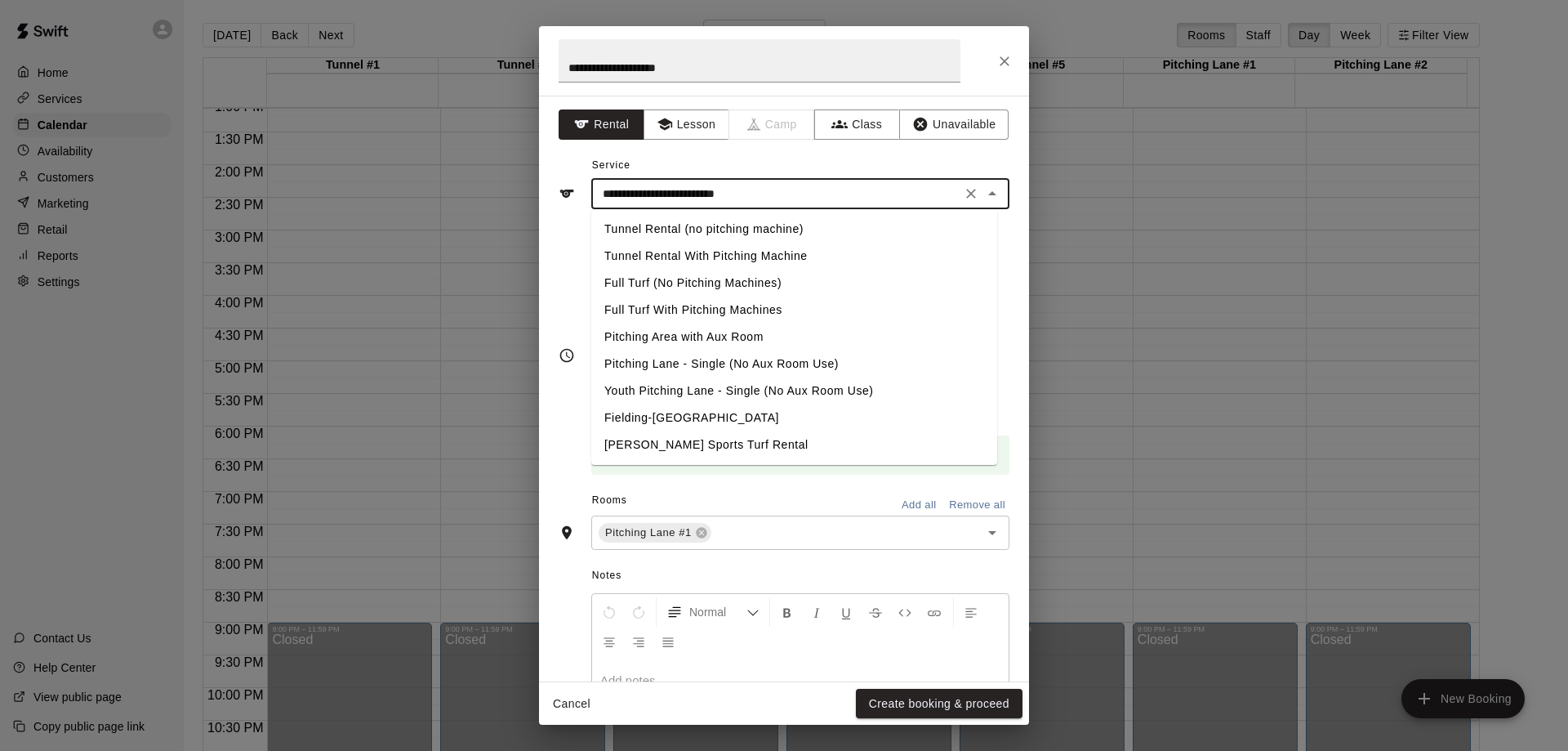
click at [816, 194] on input "**********" at bounding box center [776, 194] width 360 height 20
click at [655, 338] on li "Pitching Area with Aux Room" at bounding box center [794, 337] width 406 height 27
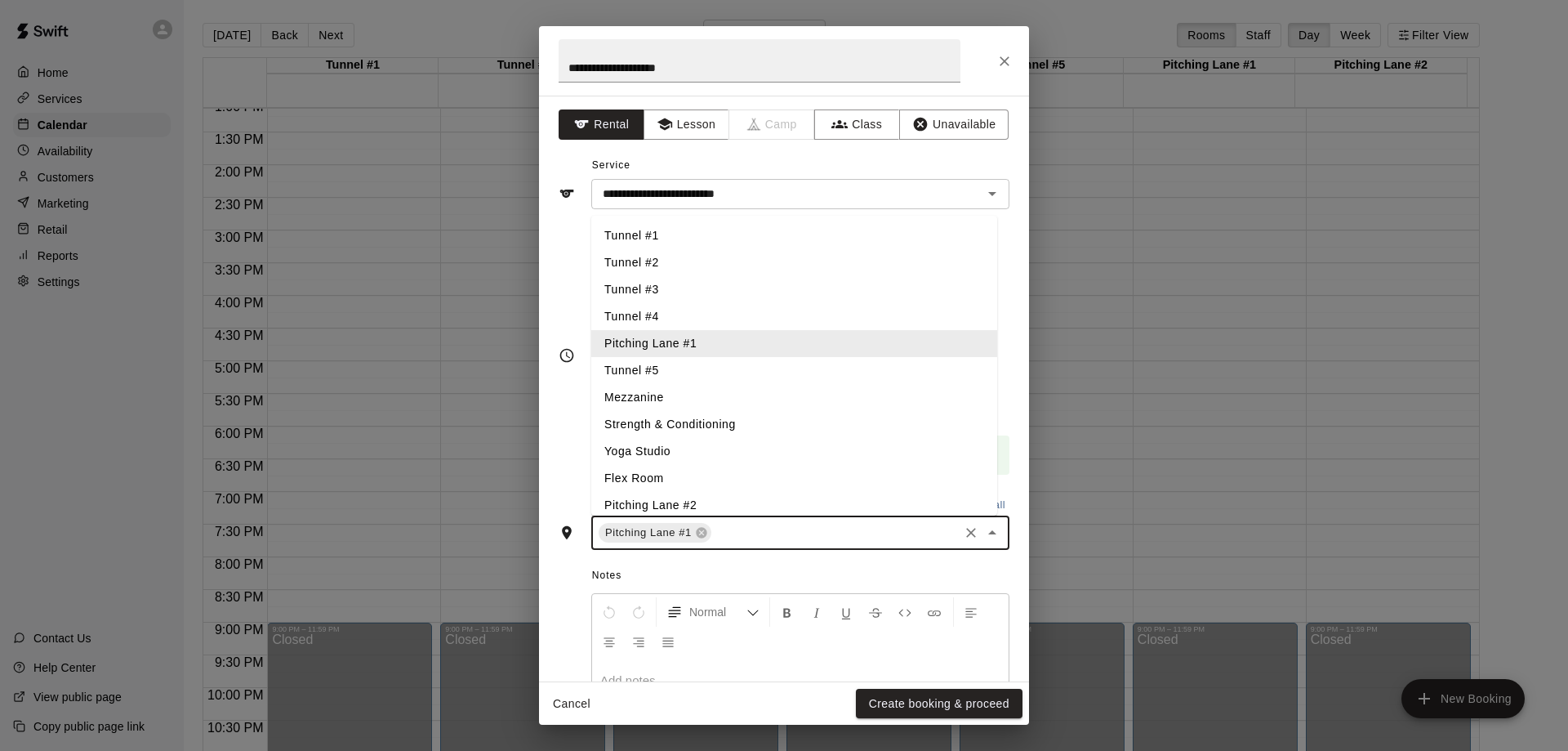
click at [774, 534] on input "text" at bounding box center [835, 533] width 243 height 20
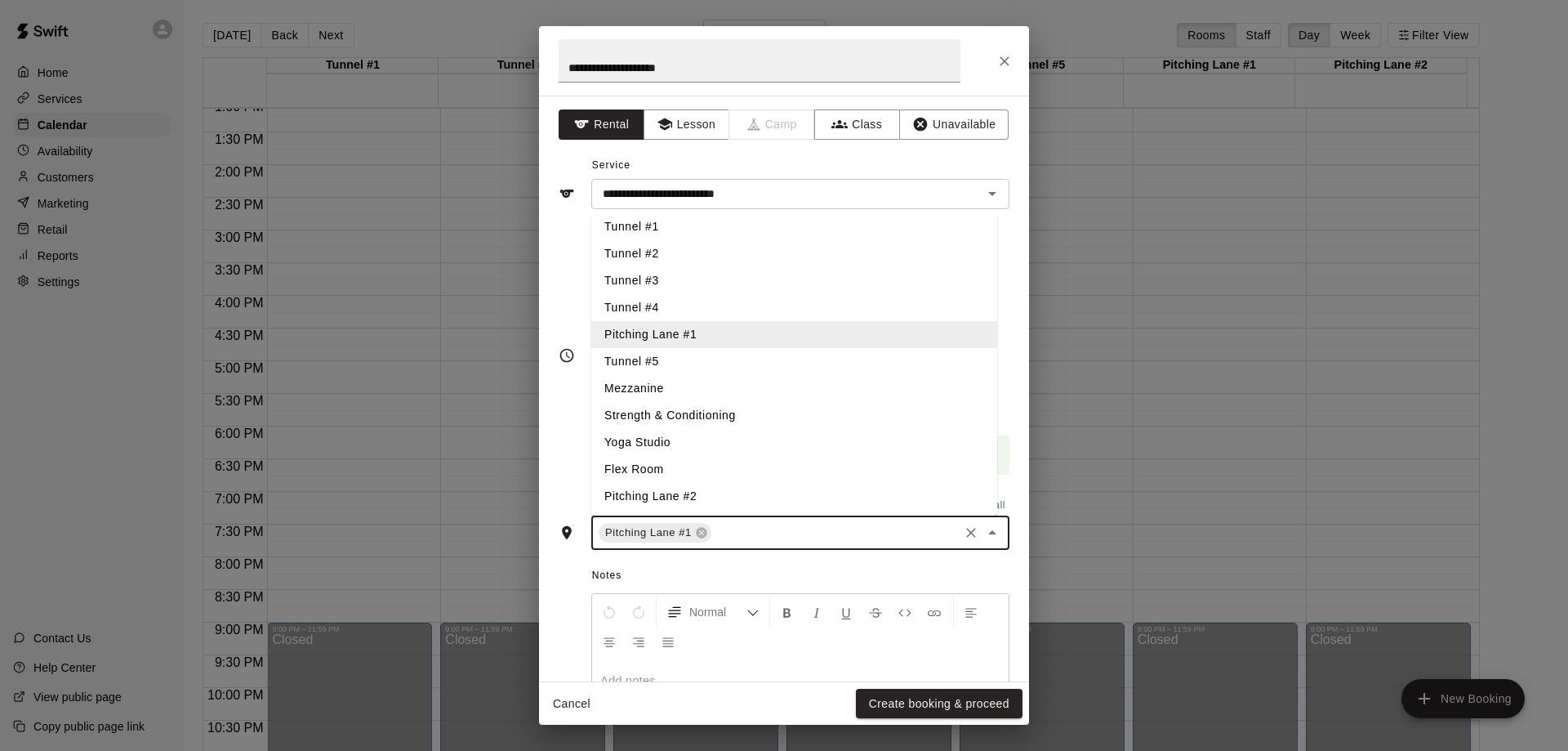
click at [697, 498] on li "Pitching Lane #2" at bounding box center [794, 496] width 406 height 27
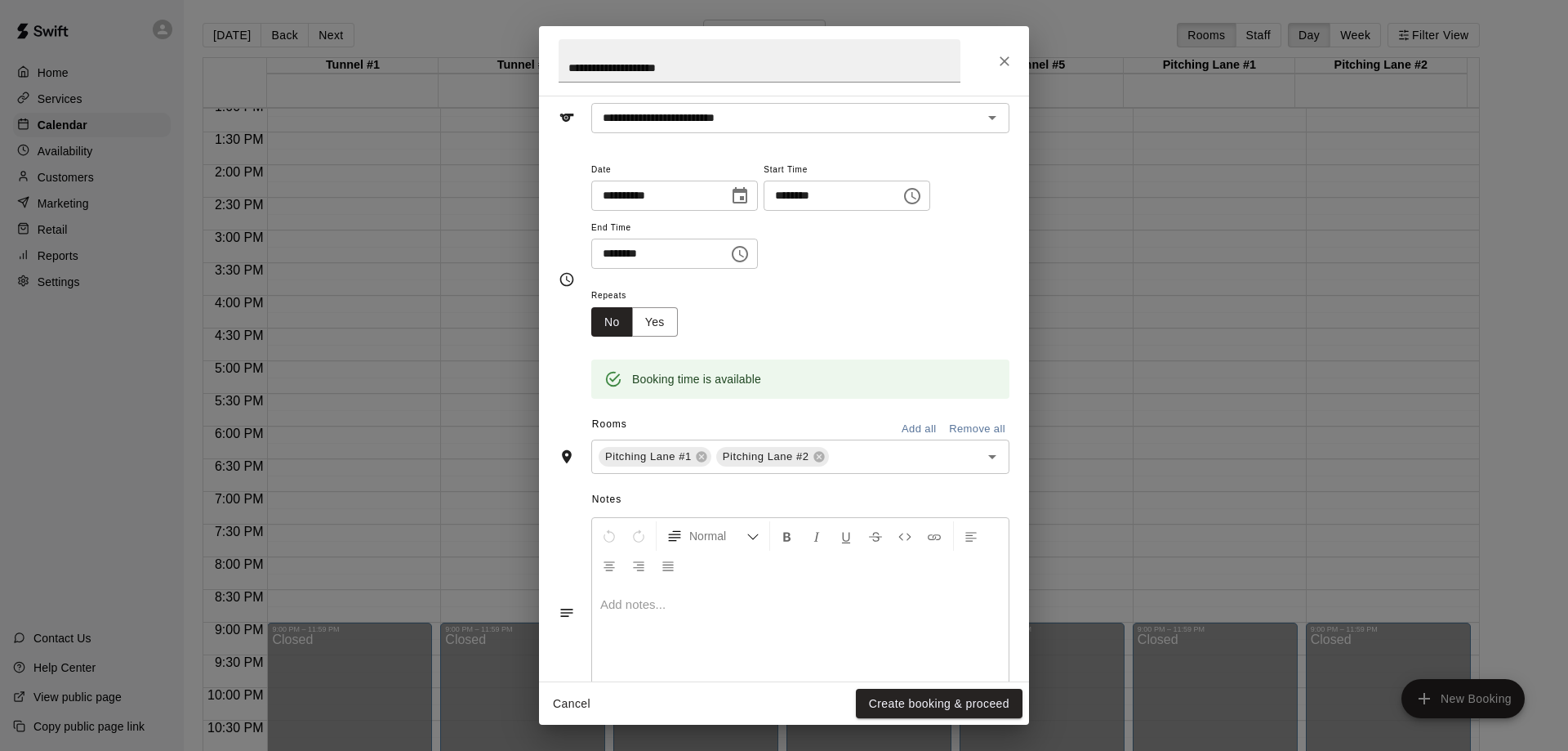
scroll to position [97, 0]
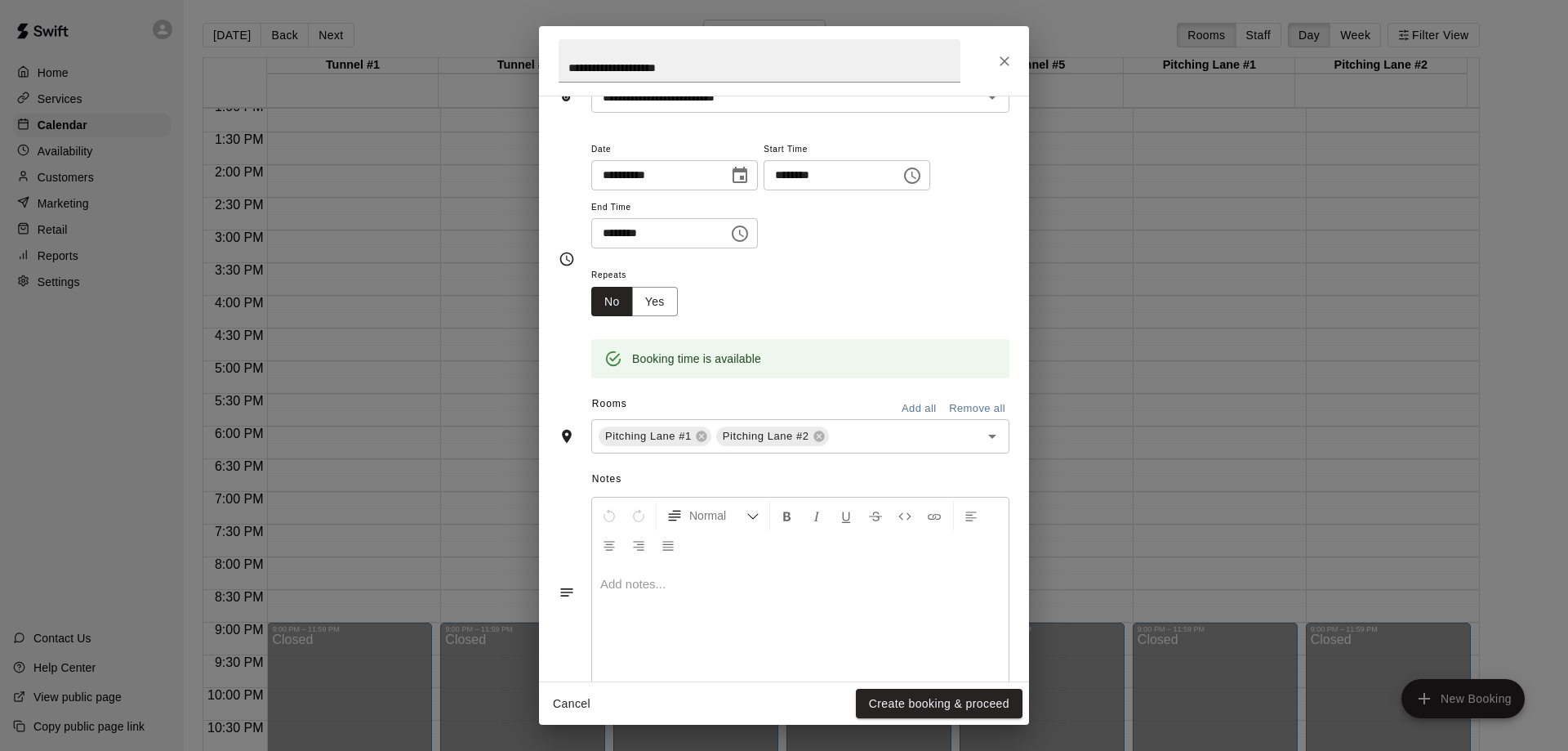
click at [670, 587] on p at bounding box center [800, 583] width 400 height 17
click at [676, 581] on span "**********" at bounding box center [771, 583] width 343 height 12
click at [713, 597] on p "**********" at bounding box center [800, 591] width 400 height 32
click at [816, 598] on p "**********" at bounding box center [800, 591] width 400 height 32
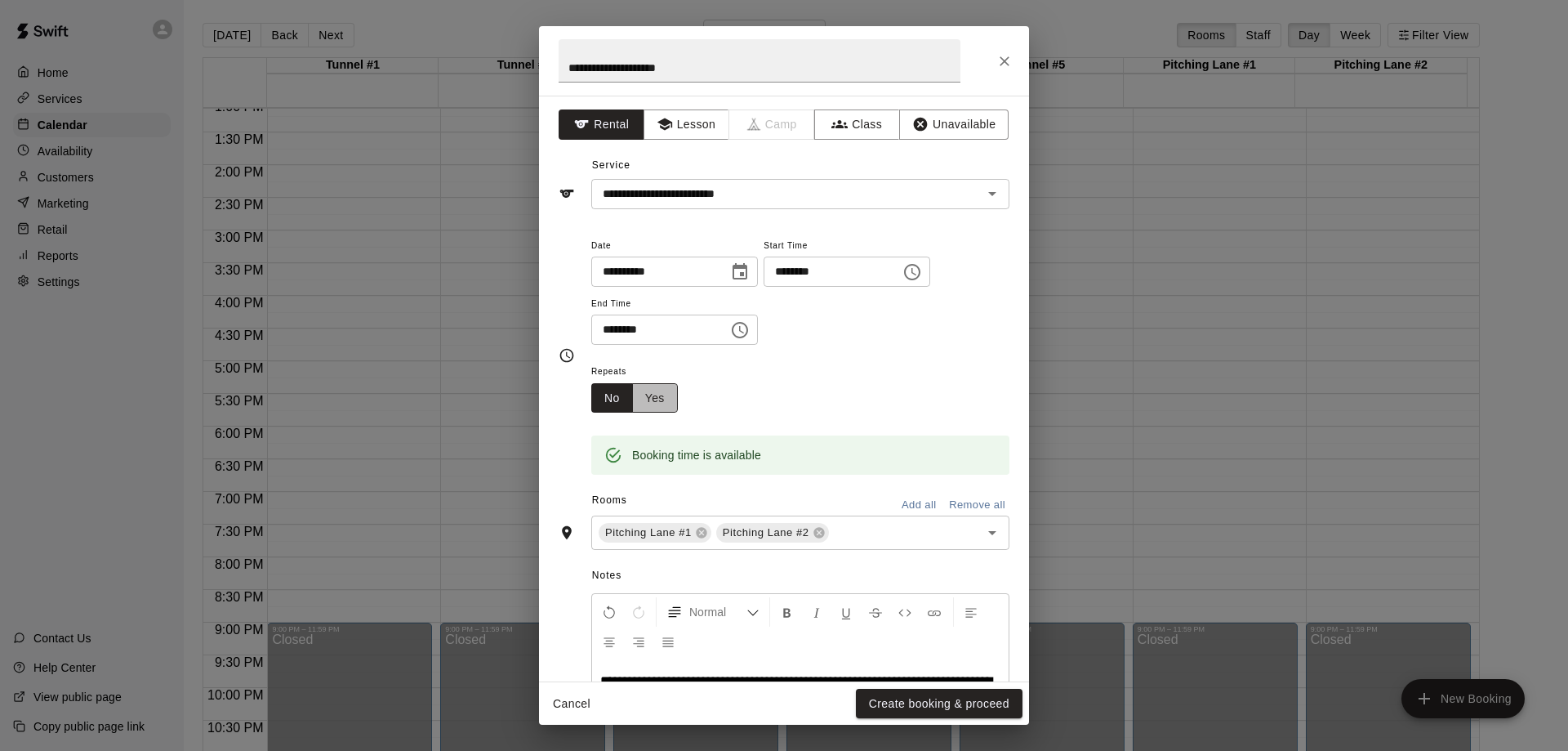
click at [648, 396] on button "Yes" at bounding box center [655, 398] width 46 height 30
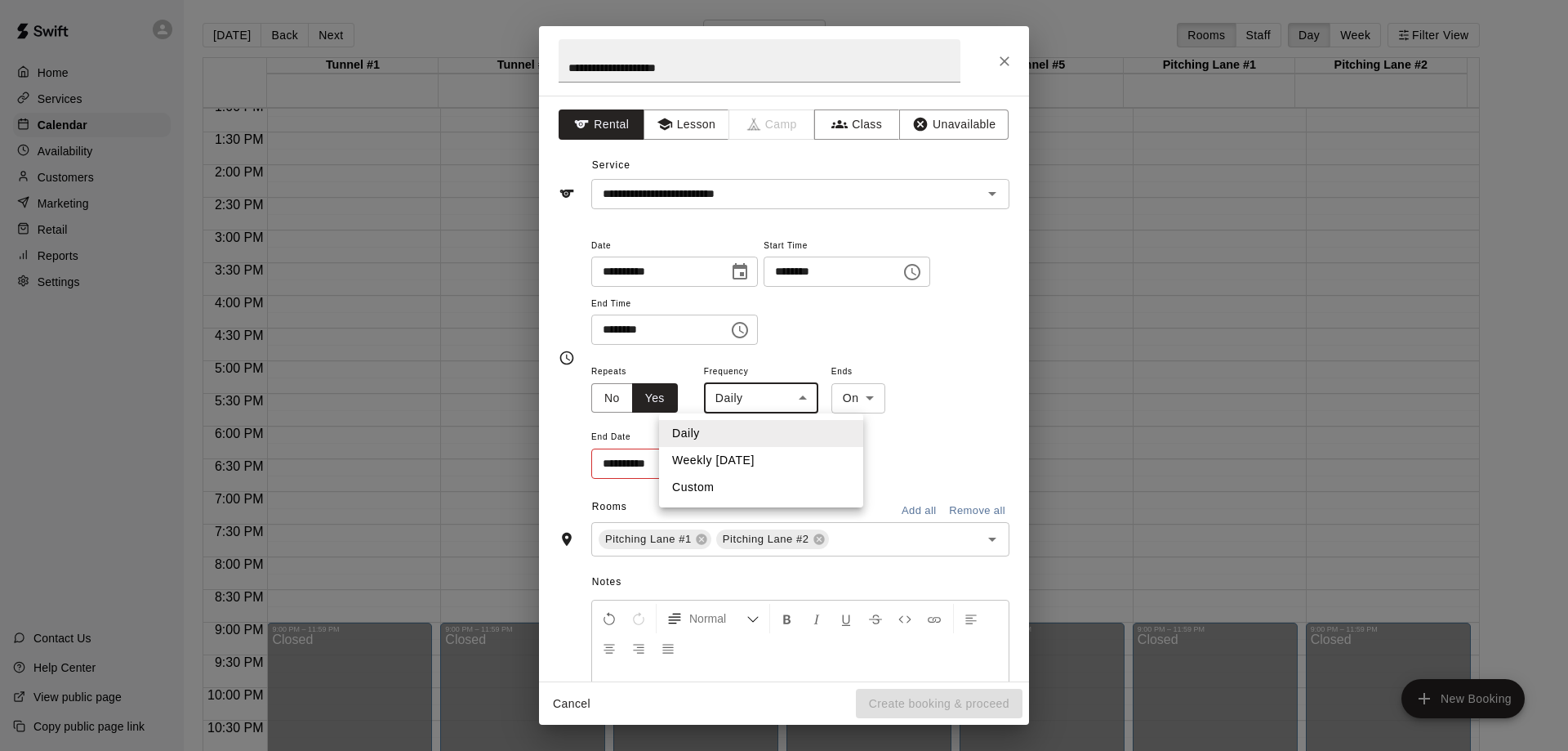
click at [774, 400] on body "Home Services Calendar Availability Customers Marketing Retail Reports Settings…" at bounding box center [784, 389] width 1568 height 777
click at [745, 455] on li "Weekly [DATE]" at bounding box center [760, 460] width 204 height 27
type input "******"
click at [731, 467] on icon "Choose date" at bounding box center [737, 462] width 15 height 17
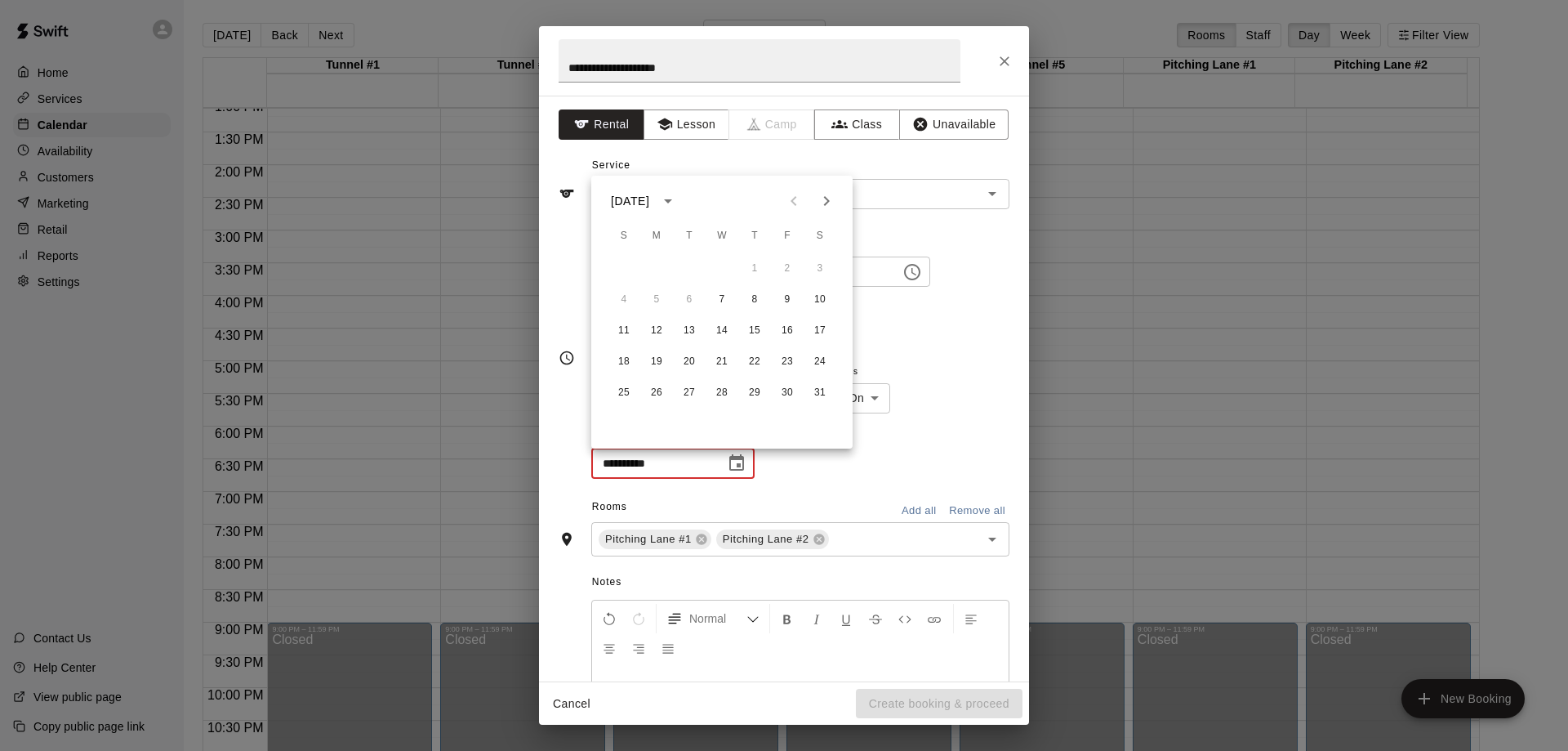
click at [824, 194] on icon "Next month" at bounding box center [826, 201] width 19 height 19
click at [724, 362] on button "25" at bounding box center [722, 362] width 30 height 30
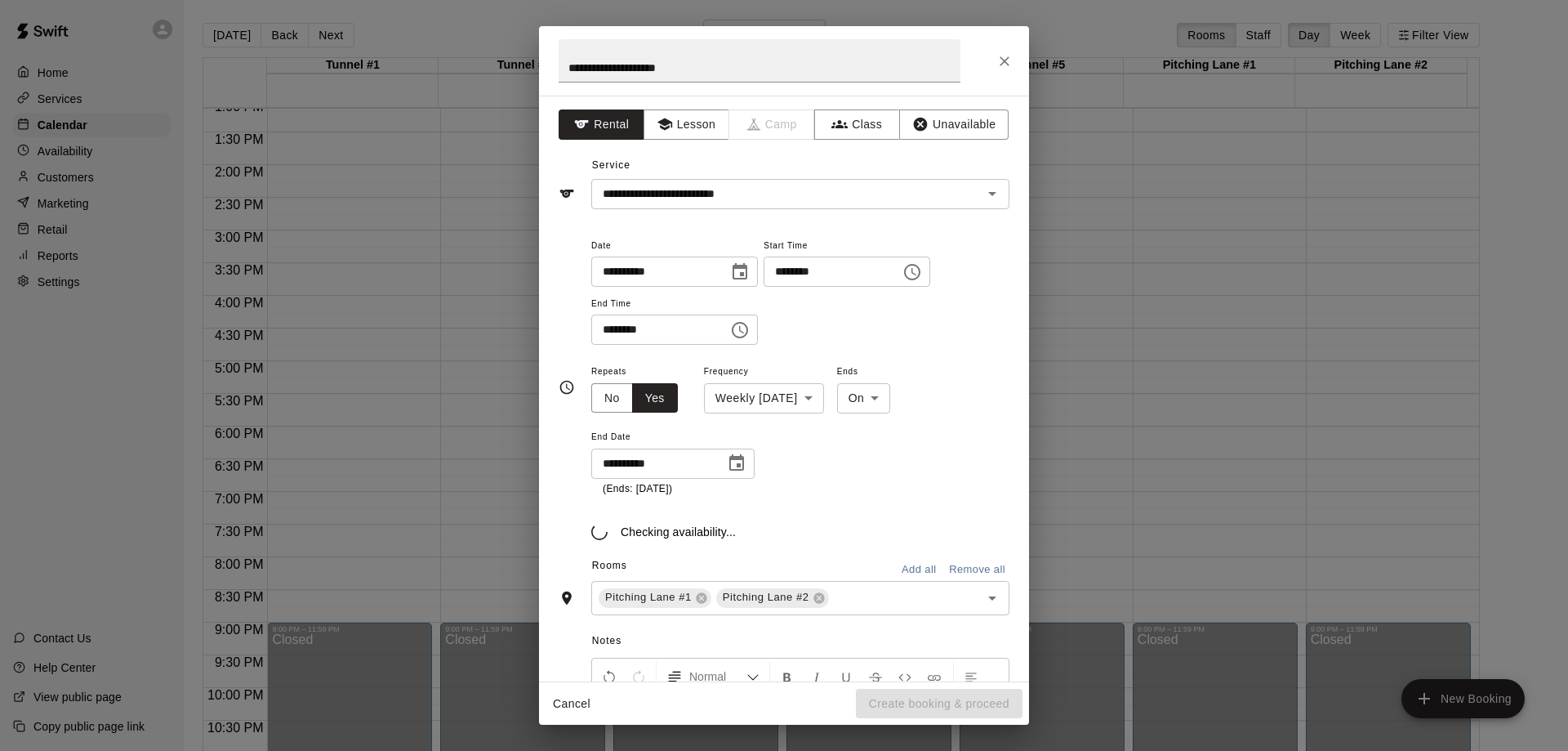
type input "**********"
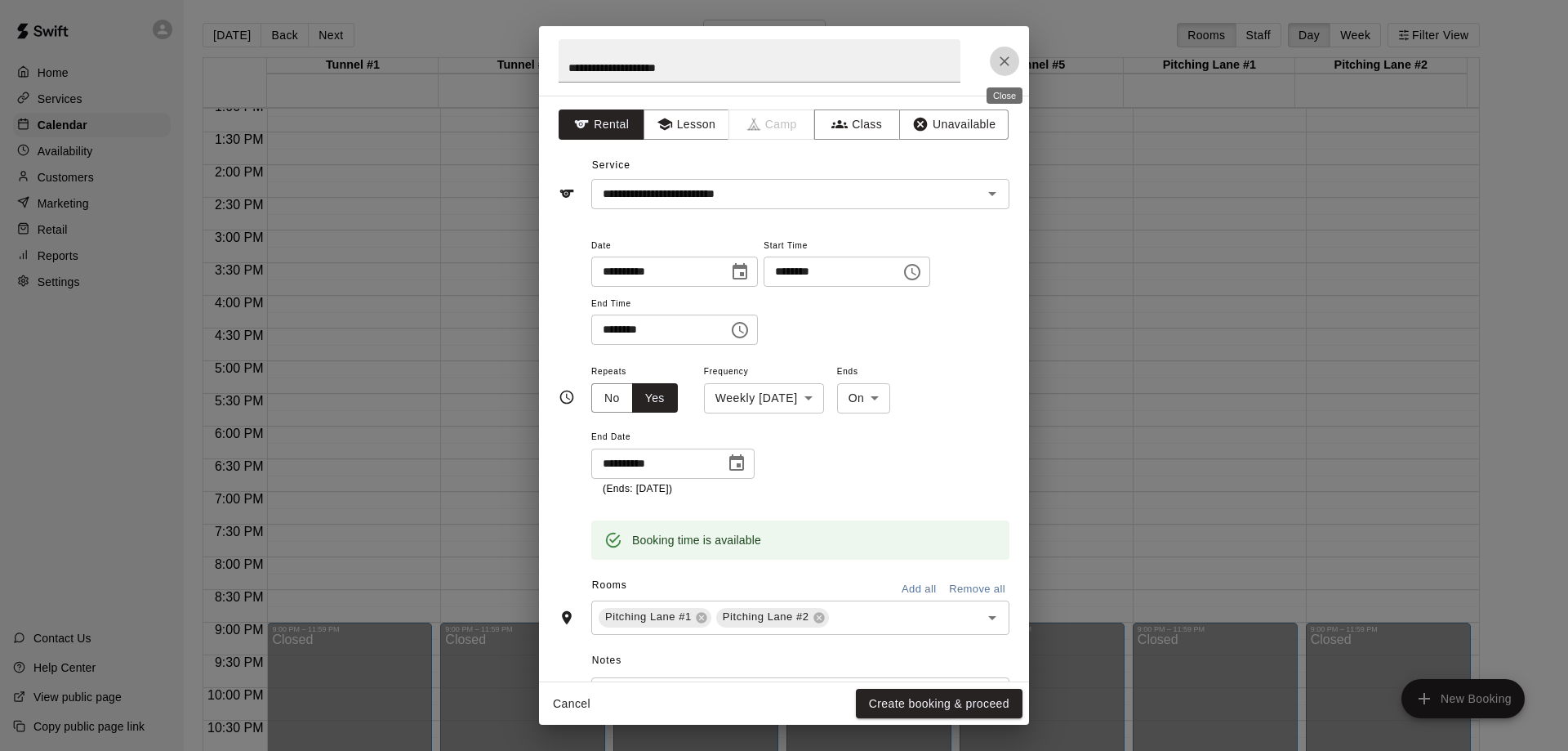
click at [1007, 62] on icon "Close" at bounding box center [1004, 61] width 17 height 17
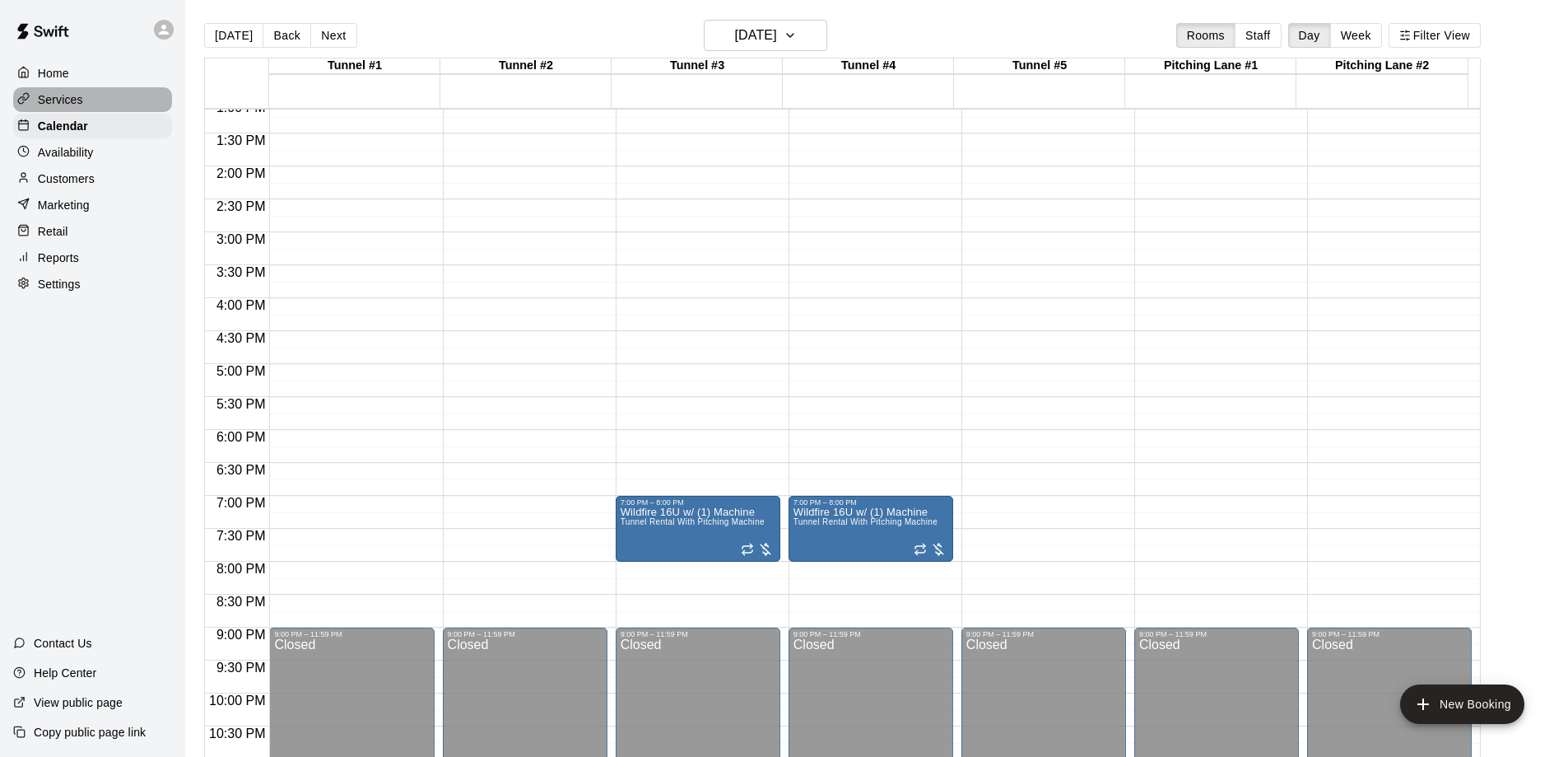
click at [60, 95] on p "Services" at bounding box center [60, 99] width 45 height 17
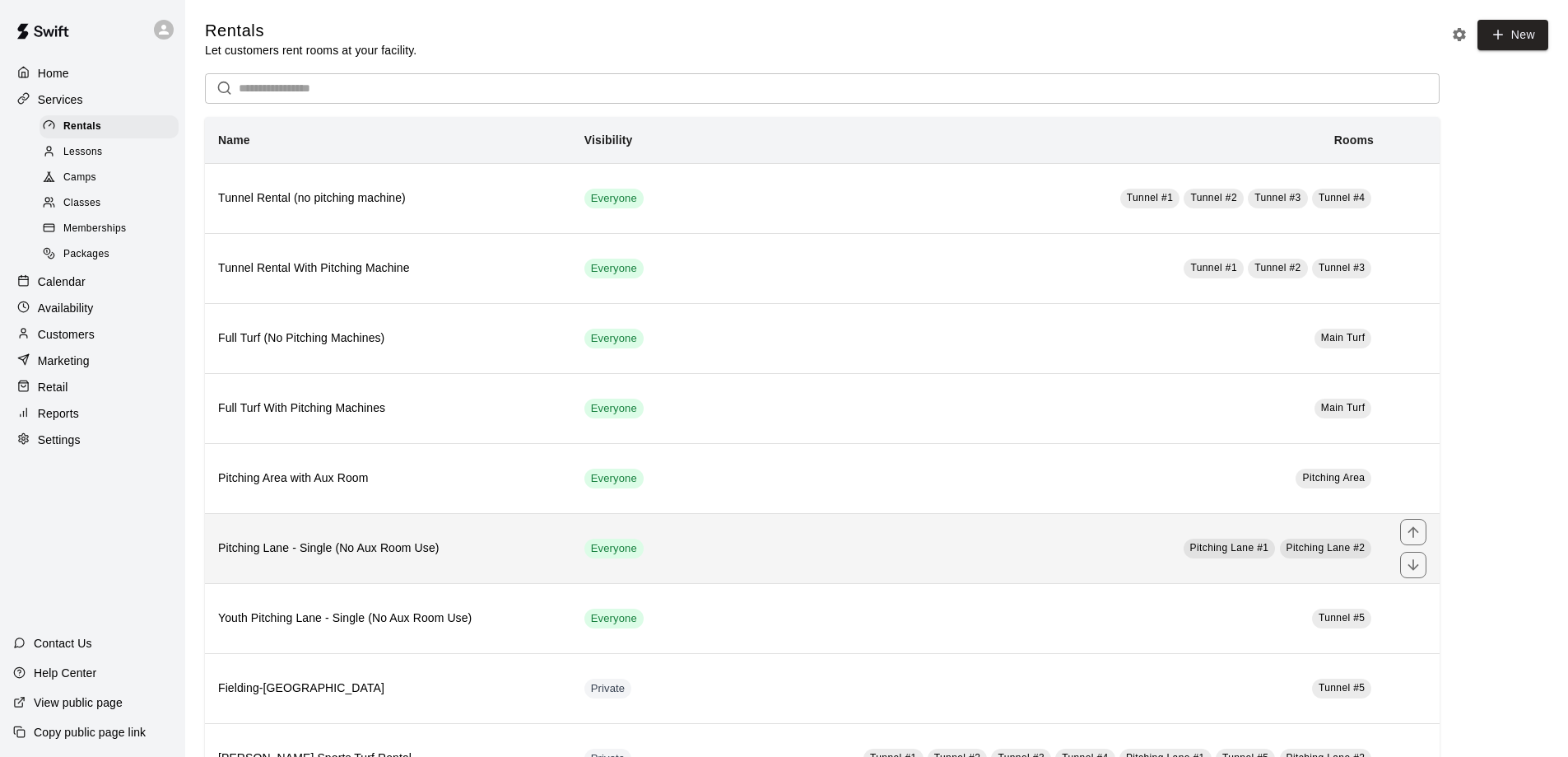
click at [472, 551] on h6 "Pitching Lane - Single (No Aux Room Use)" at bounding box center [388, 548] width 340 height 18
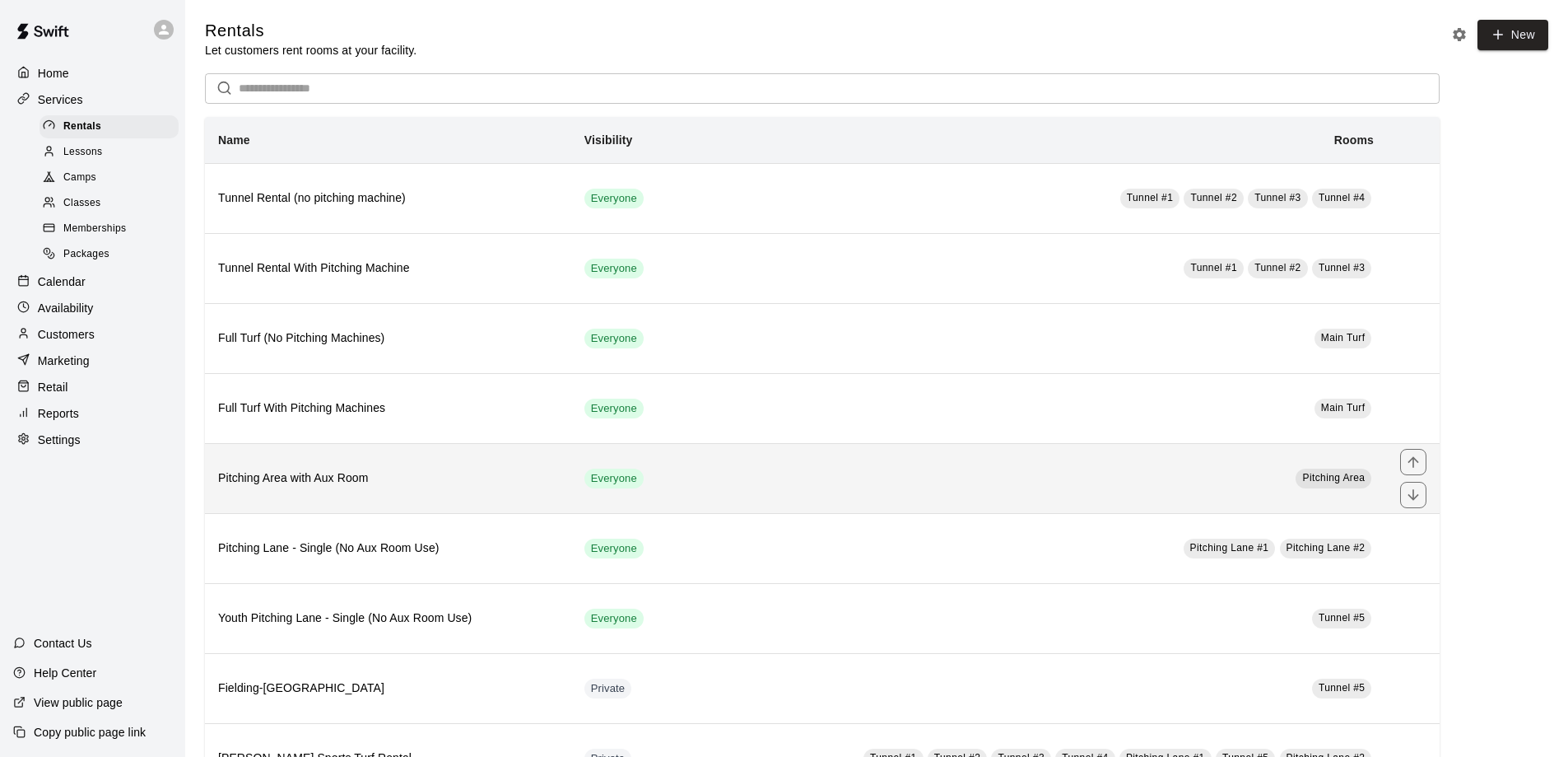
click at [853, 488] on td "Pitching Area" at bounding box center [1035, 478] width 704 height 70
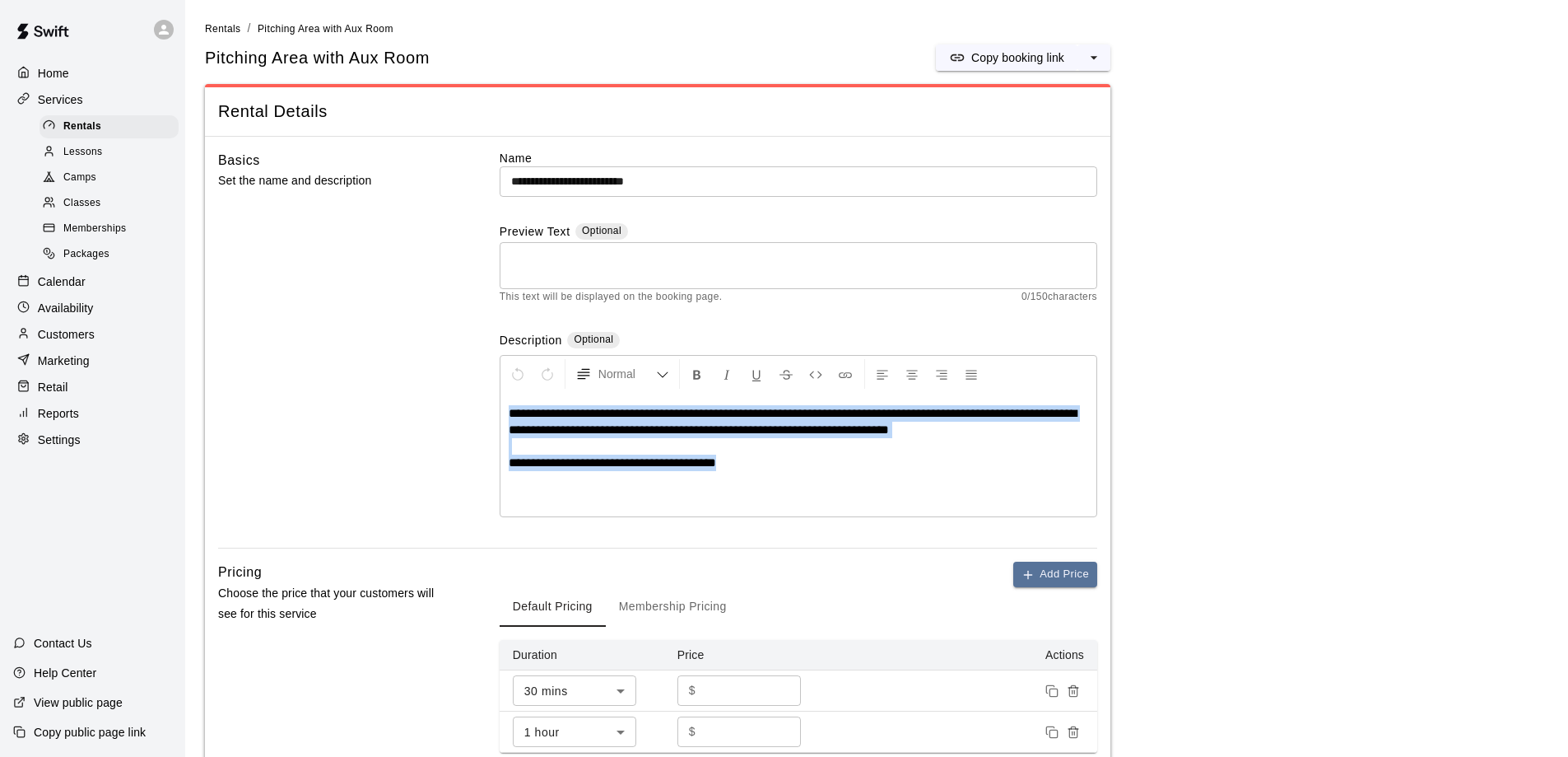
drag, startPoint x: 777, startPoint y: 470, endPoint x: 486, endPoint y: 422, distance: 294.9
click at [486, 422] on div "**********" at bounding box center [658, 348] width 879 height 399
click at [822, 502] on div "**********" at bounding box center [798, 455] width 596 height 124
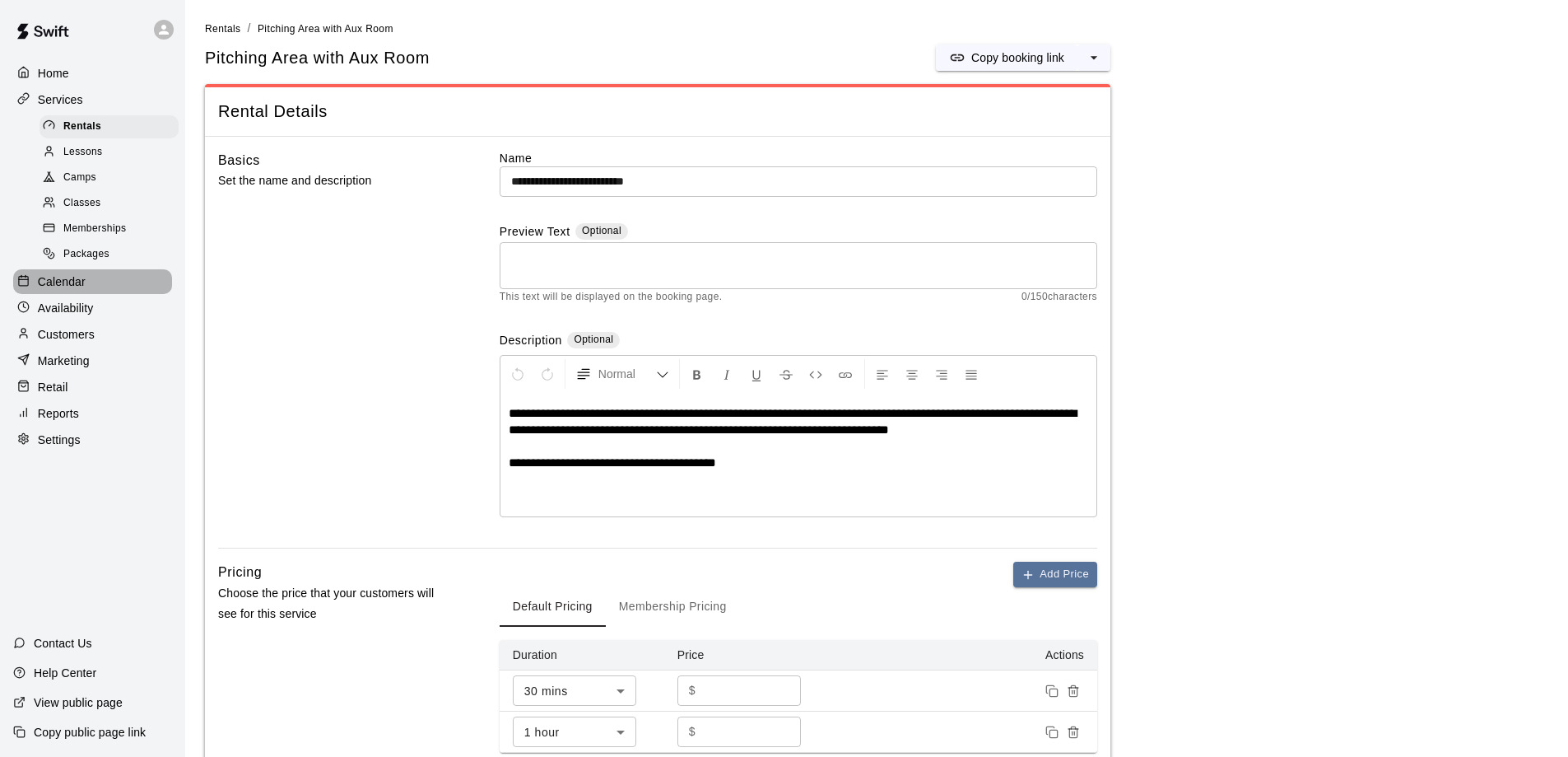
click at [58, 290] on p "Calendar" at bounding box center [62, 281] width 48 height 17
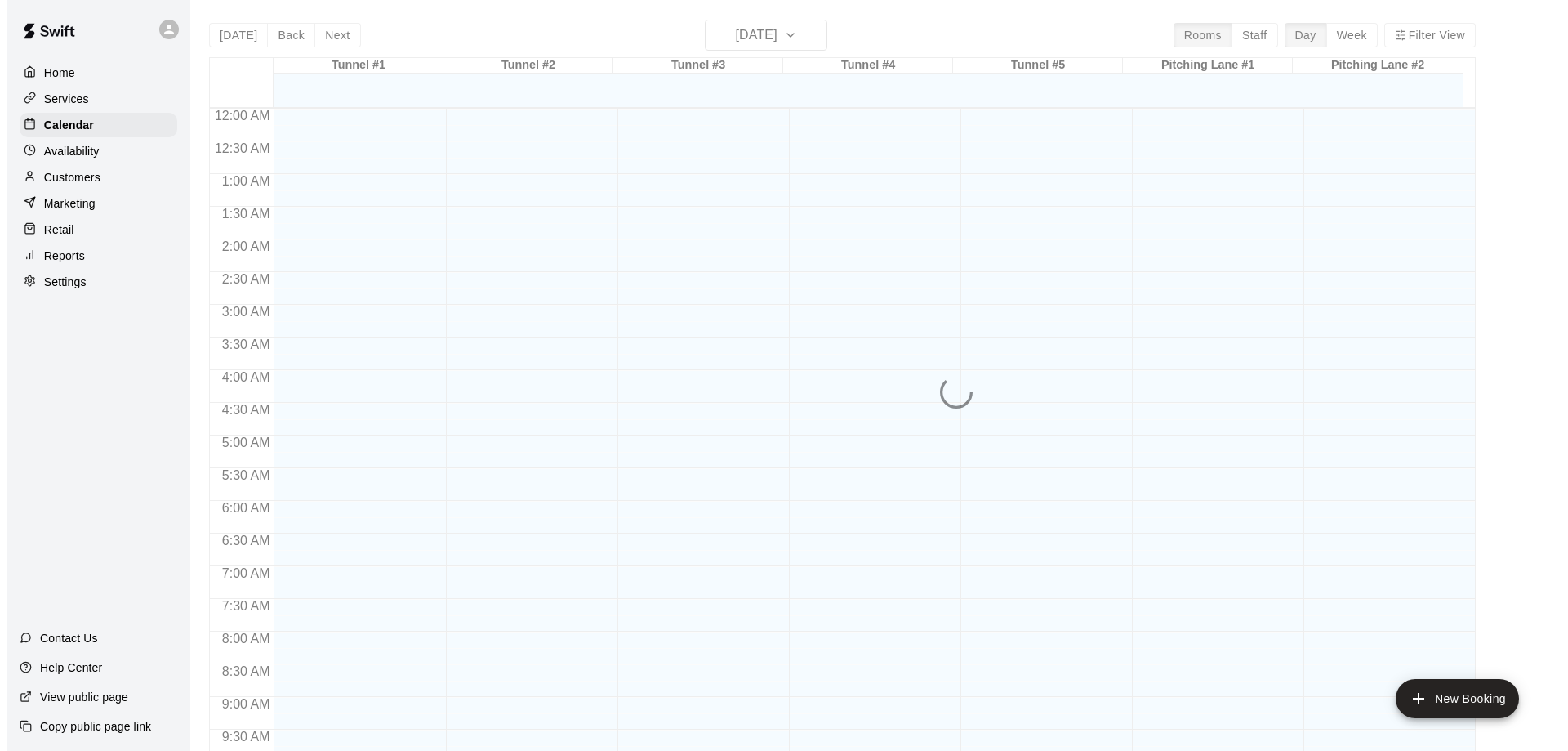
scroll to position [859, 0]
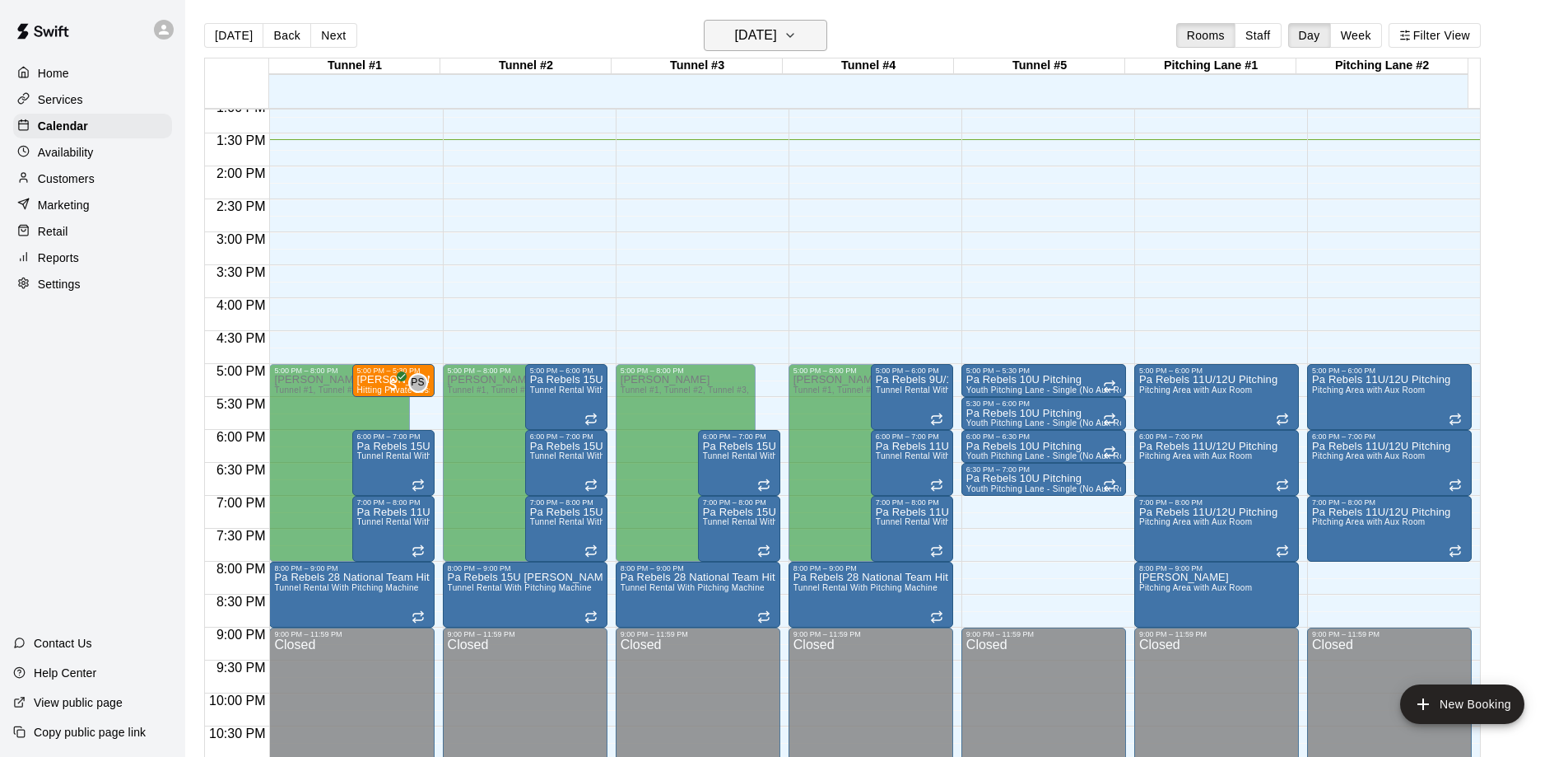
click at [794, 34] on icon "button" at bounding box center [789, 35] width 6 height 4
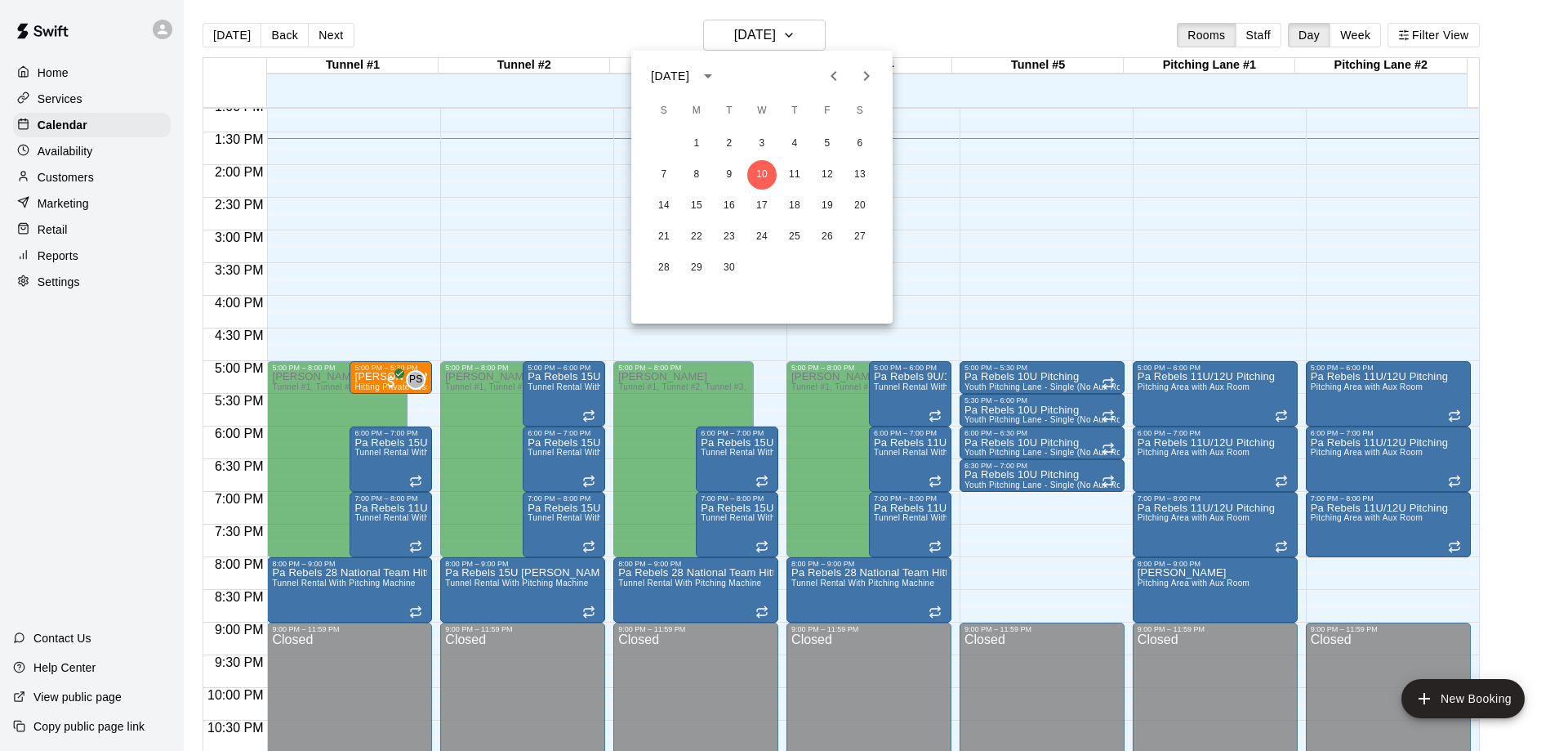
click at [866, 79] on icon "Next month" at bounding box center [866, 75] width 6 height 10
click at [766, 175] on button "7" at bounding box center [762, 175] width 30 height 30
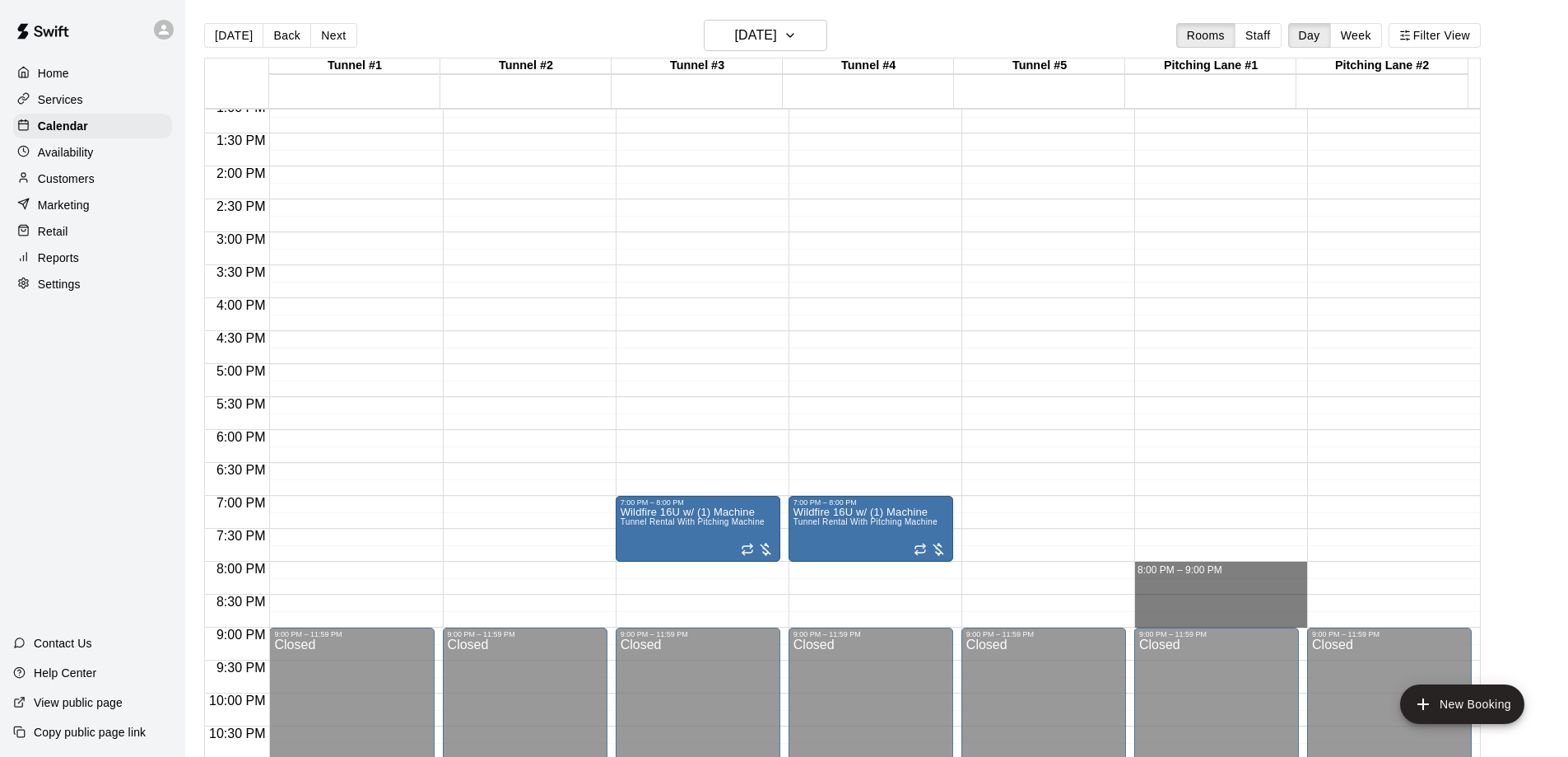
drag, startPoint x: 1161, startPoint y: 568, endPoint x: 1161, endPoint y: 616, distance: 48.0
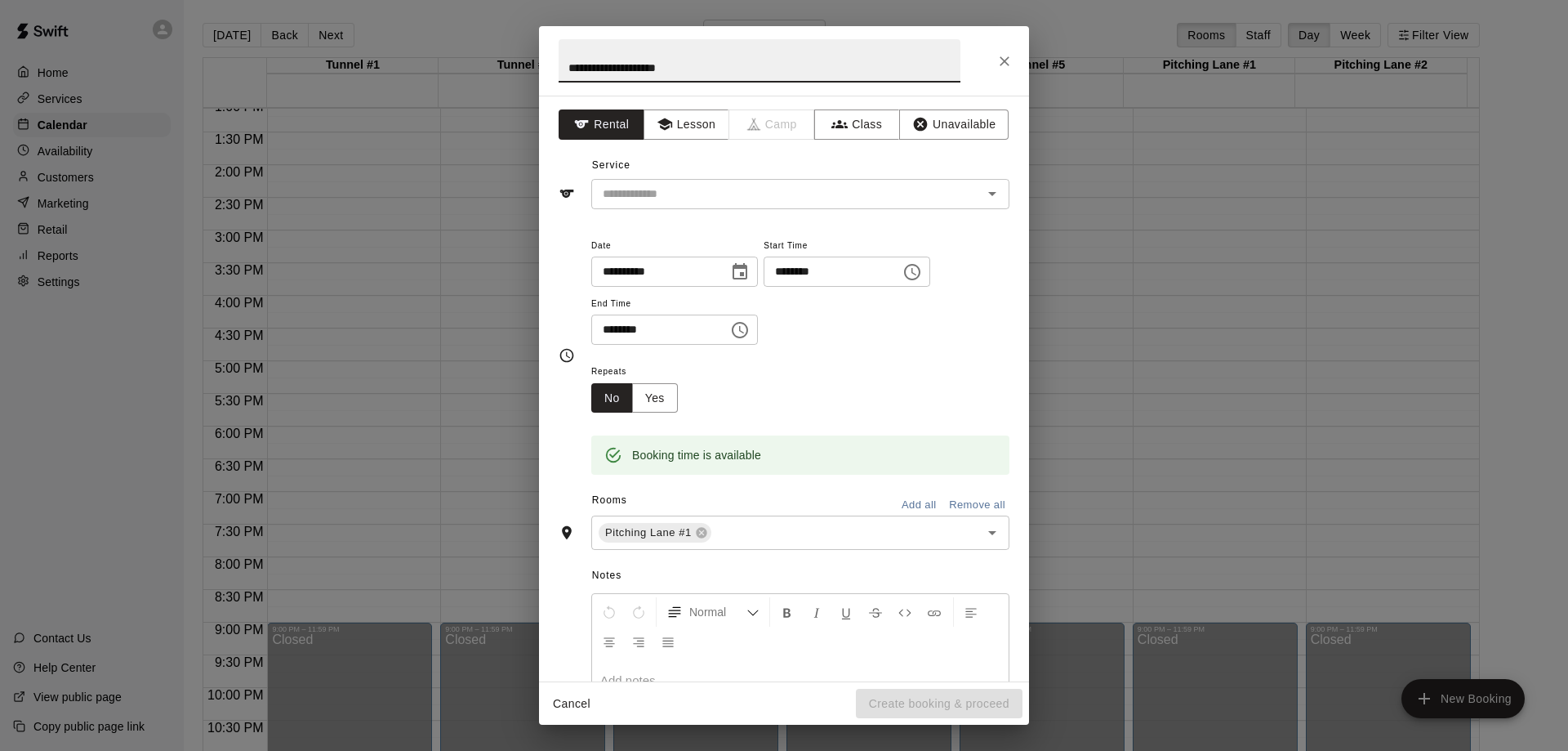
type input "**********"
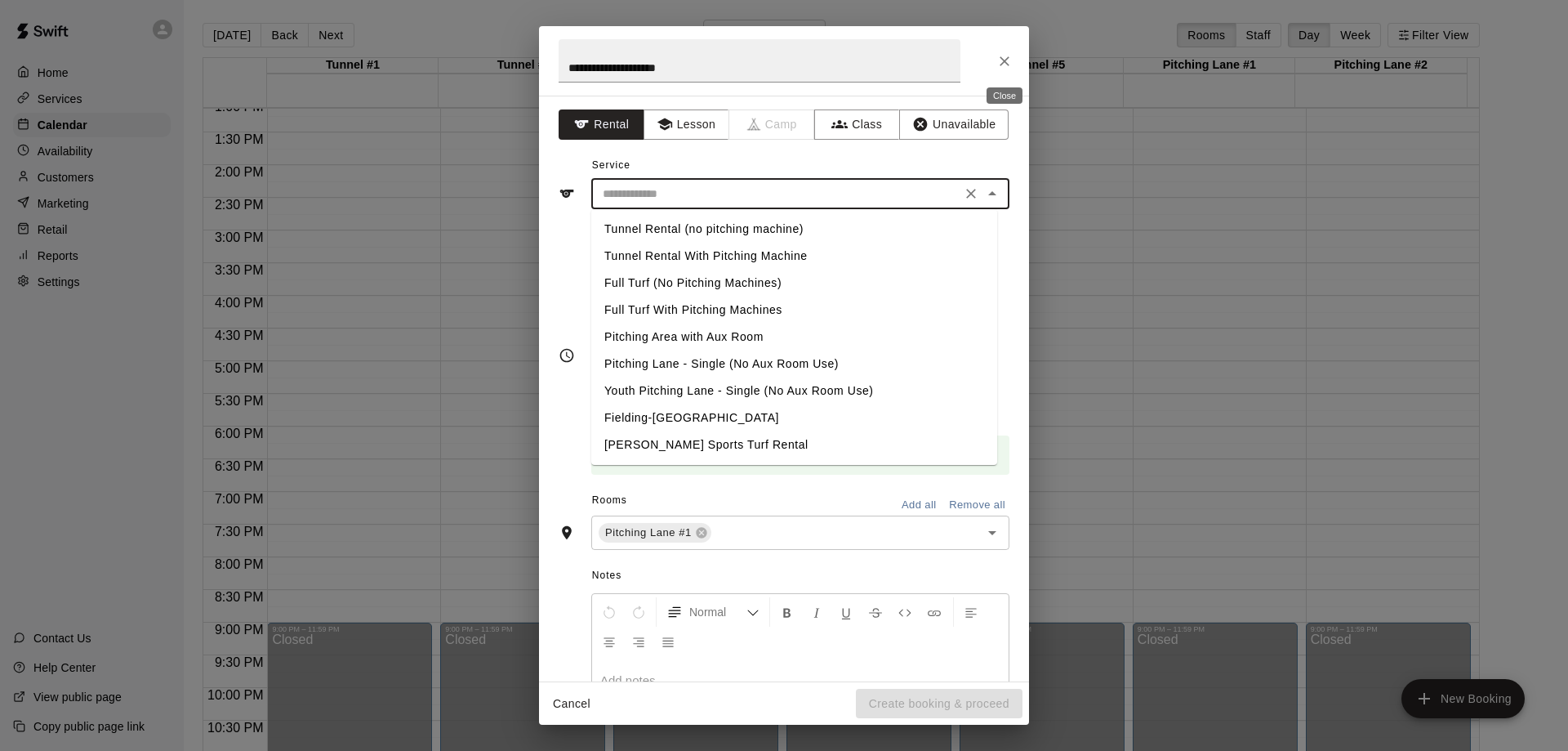
click at [716, 188] on input "text" at bounding box center [776, 194] width 360 height 20
click at [702, 339] on li "Pitching Area with Aux Room" at bounding box center [794, 337] width 406 height 27
type input "**********"
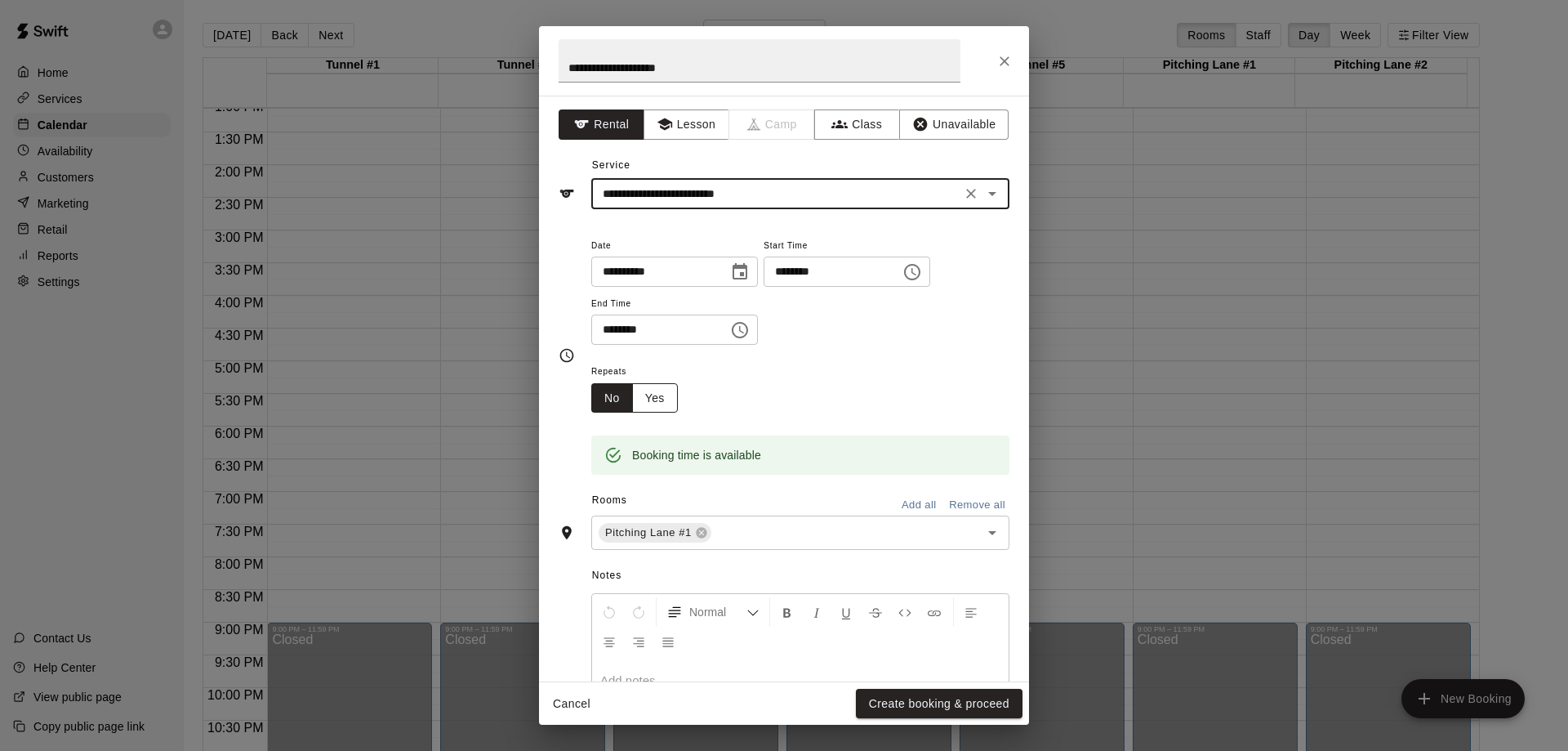
click at [661, 405] on button "Yes" at bounding box center [655, 398] width 46 height 30
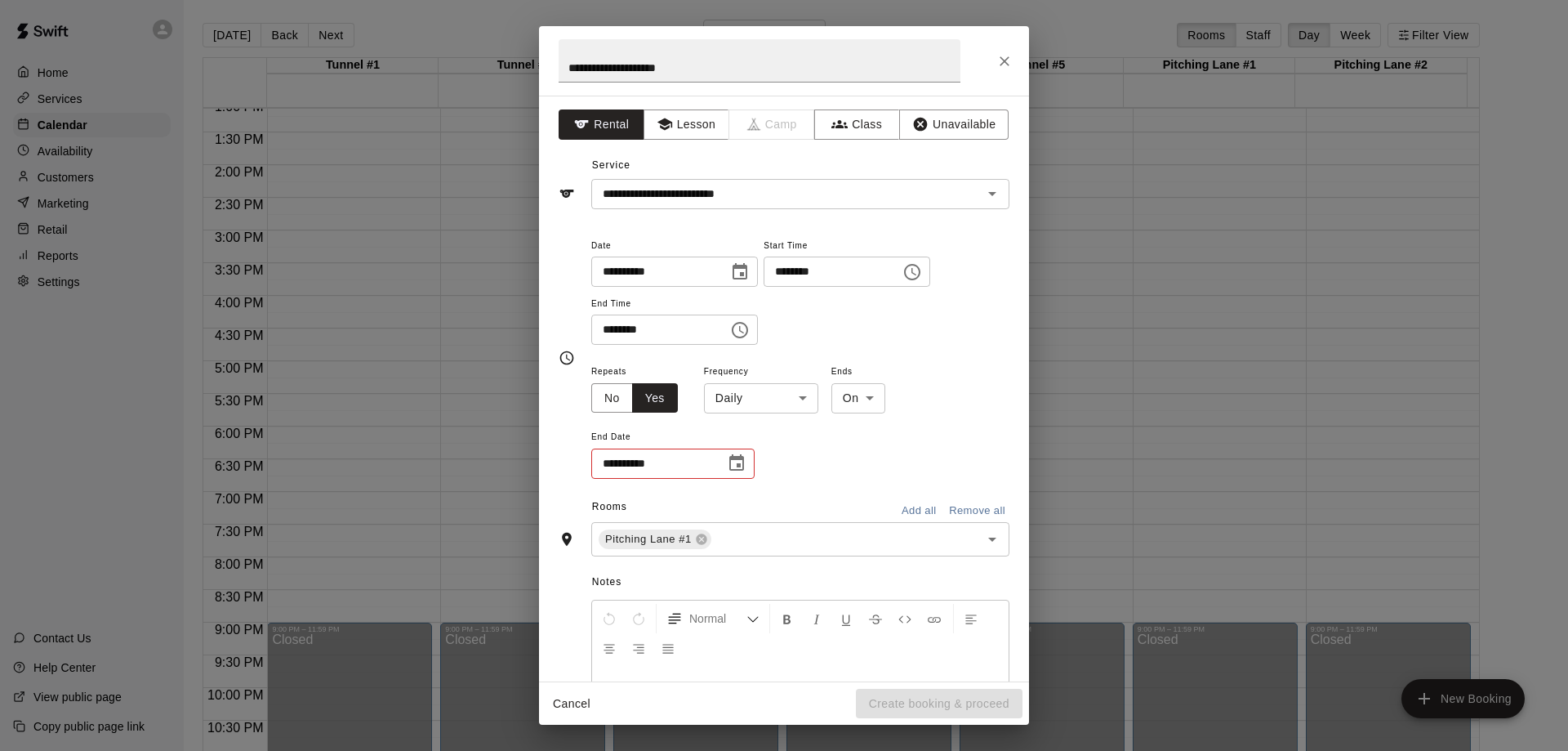
click at [783, 399] on body "Home Services Calendar Availability Customers Marketing Retail Reports Settings…" at bounding box center [784, 389] width 1568 height 777
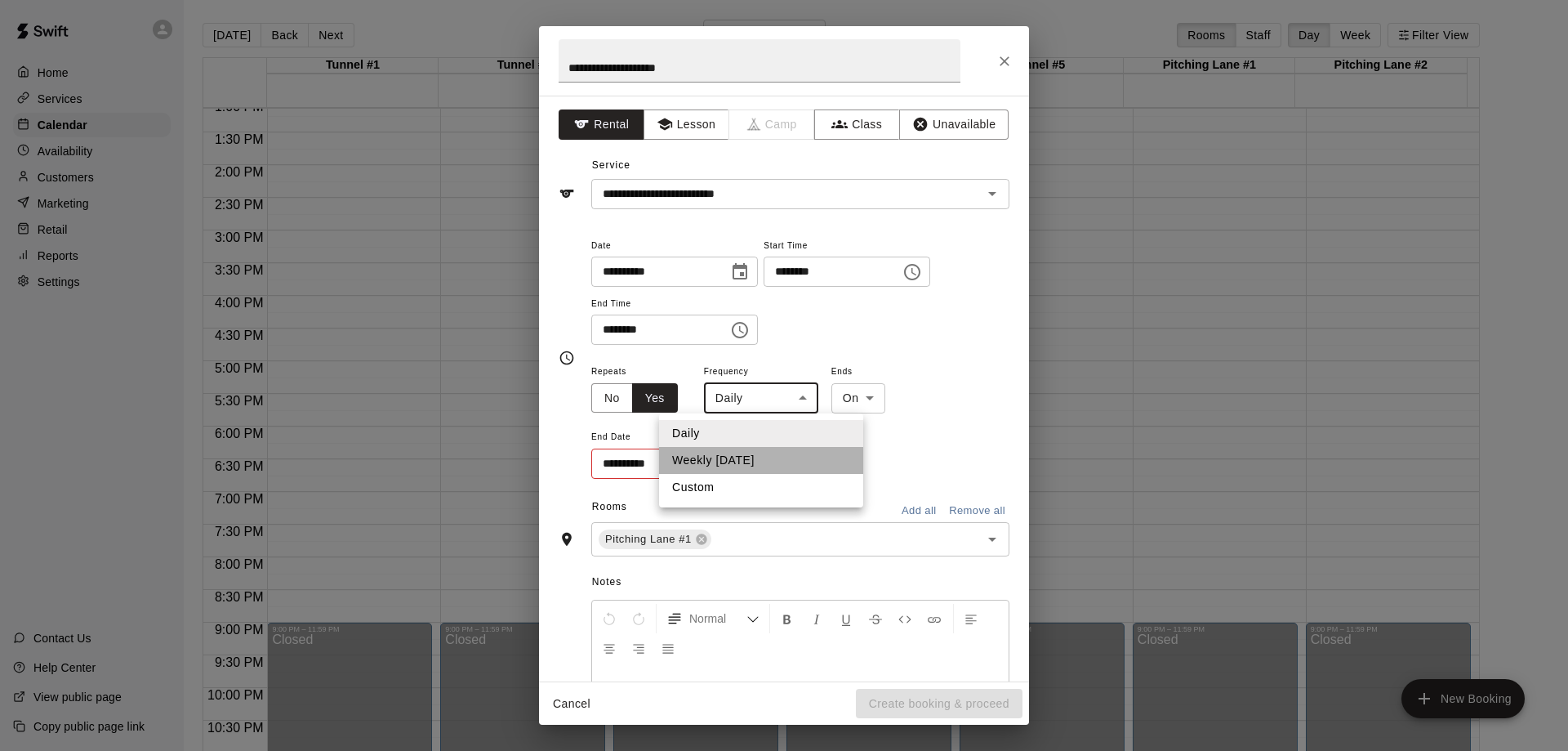
click at [747, 461] on li "Weekly [DATE]" at bounding box center [760, 460] width 204 height 27
type input "******"
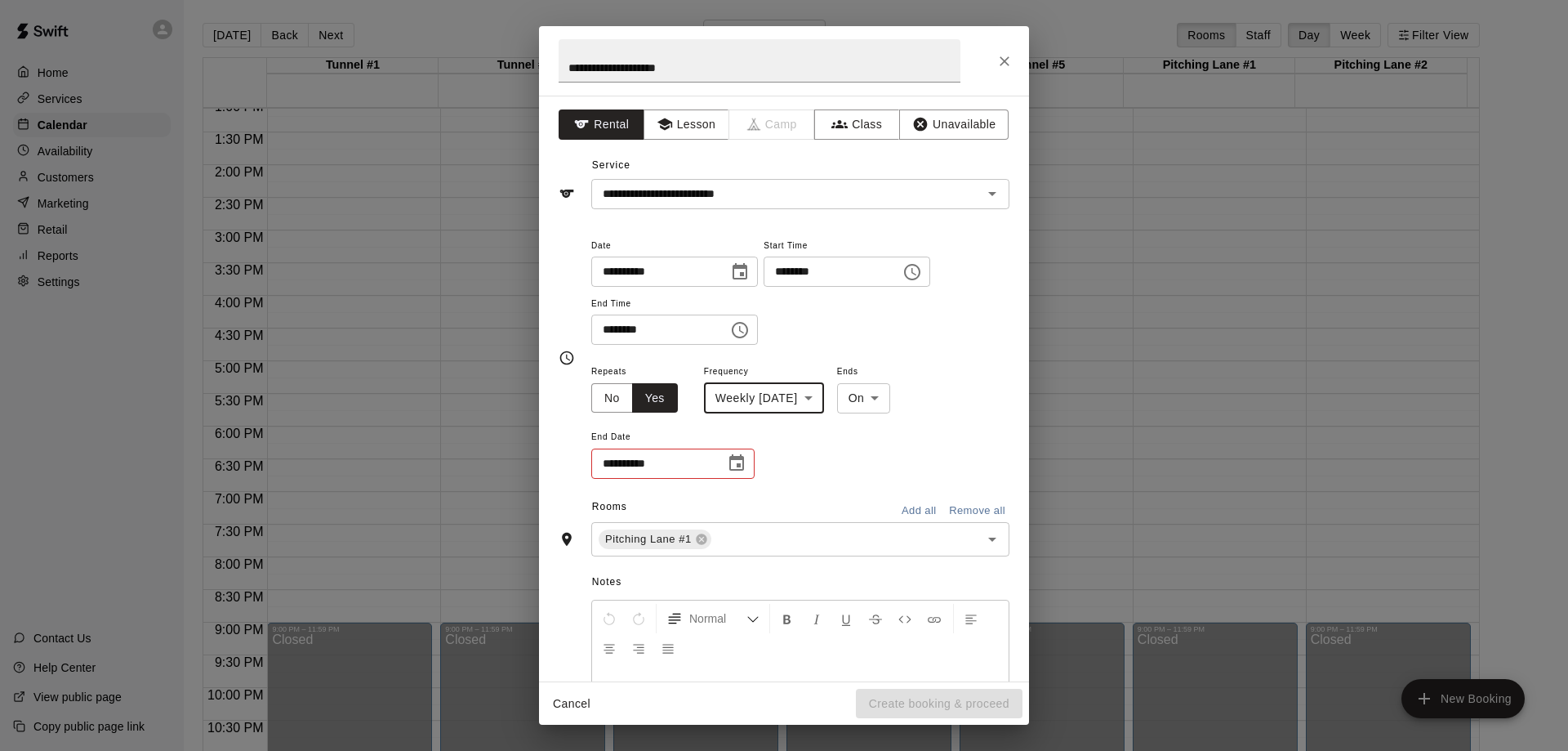
click at [736, 462] on icon "Choose date" at bounding box center [737, 463] width 19 height 19
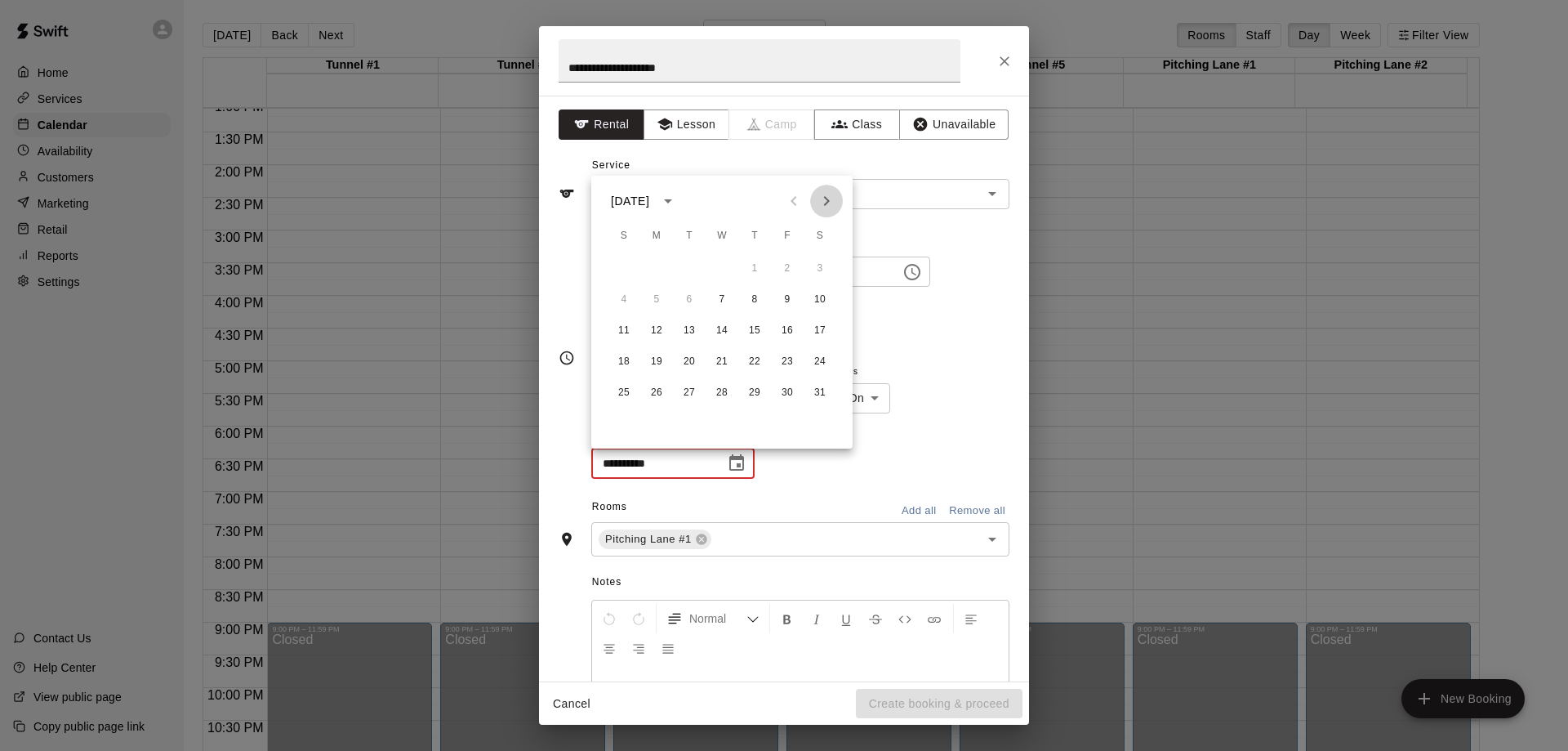
click at [828, 202] on icon "Next month" at bounding box center [827, 200] width 6 height 10
click at [723, 362] on button "25" at bounding box center [722, 362] width 30 height 30
type input "**********"
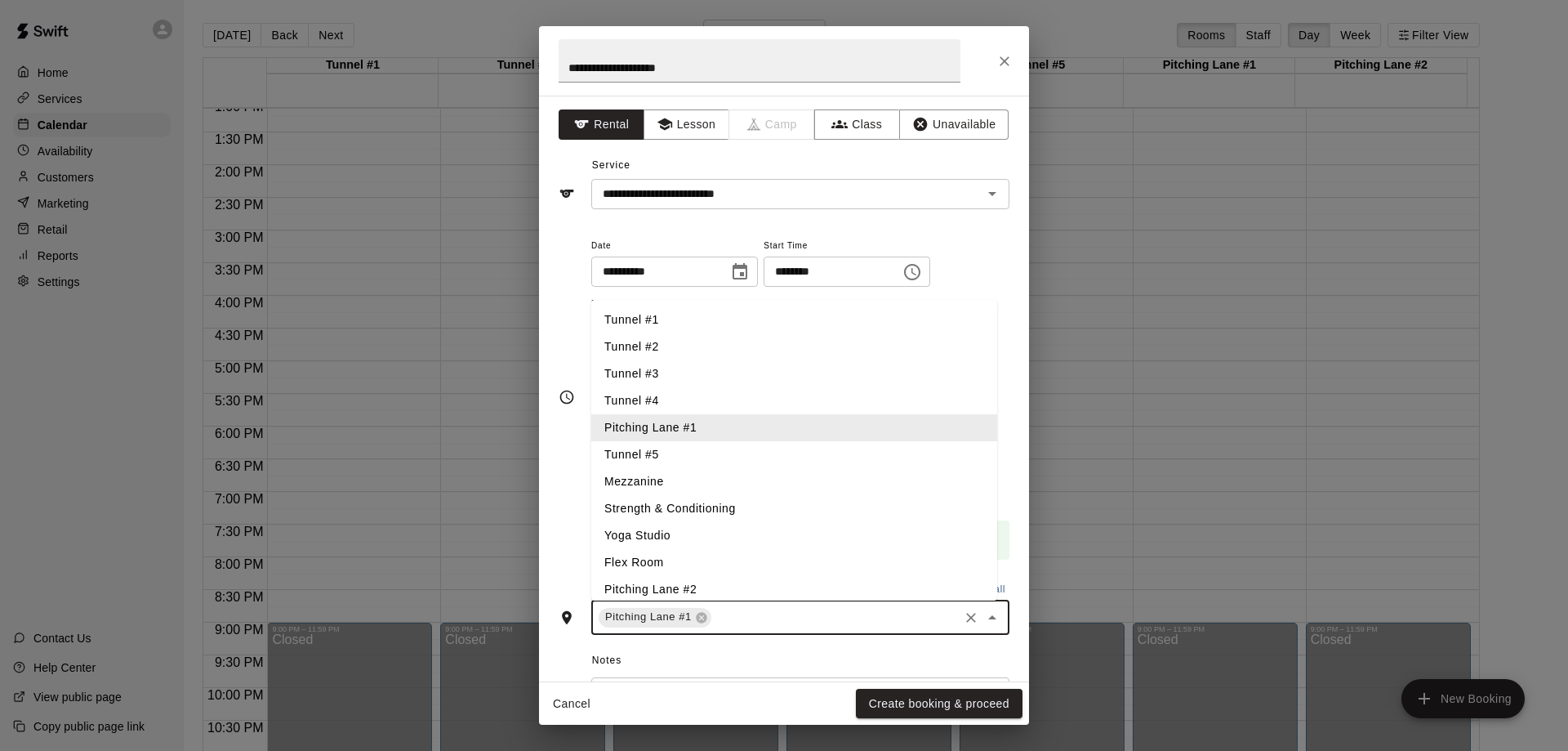
click at [757, 610] on input "text" at bounding box center [835, 617] width 243 height 20
click at [689, 589] on li "Pitching Lane #2" at bounding box center [794, 589] width 406 height 27
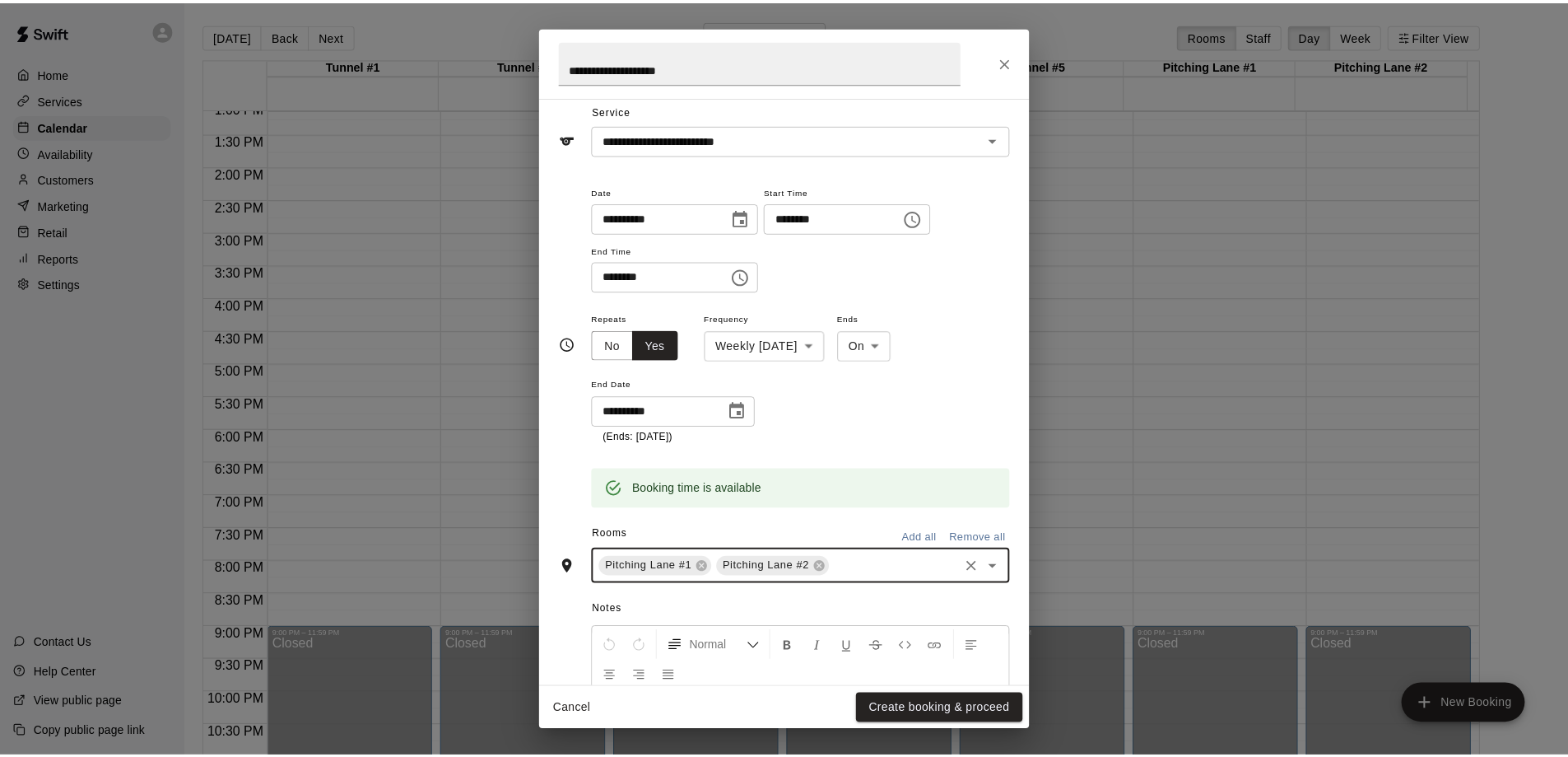
scroll to position [82, 0]
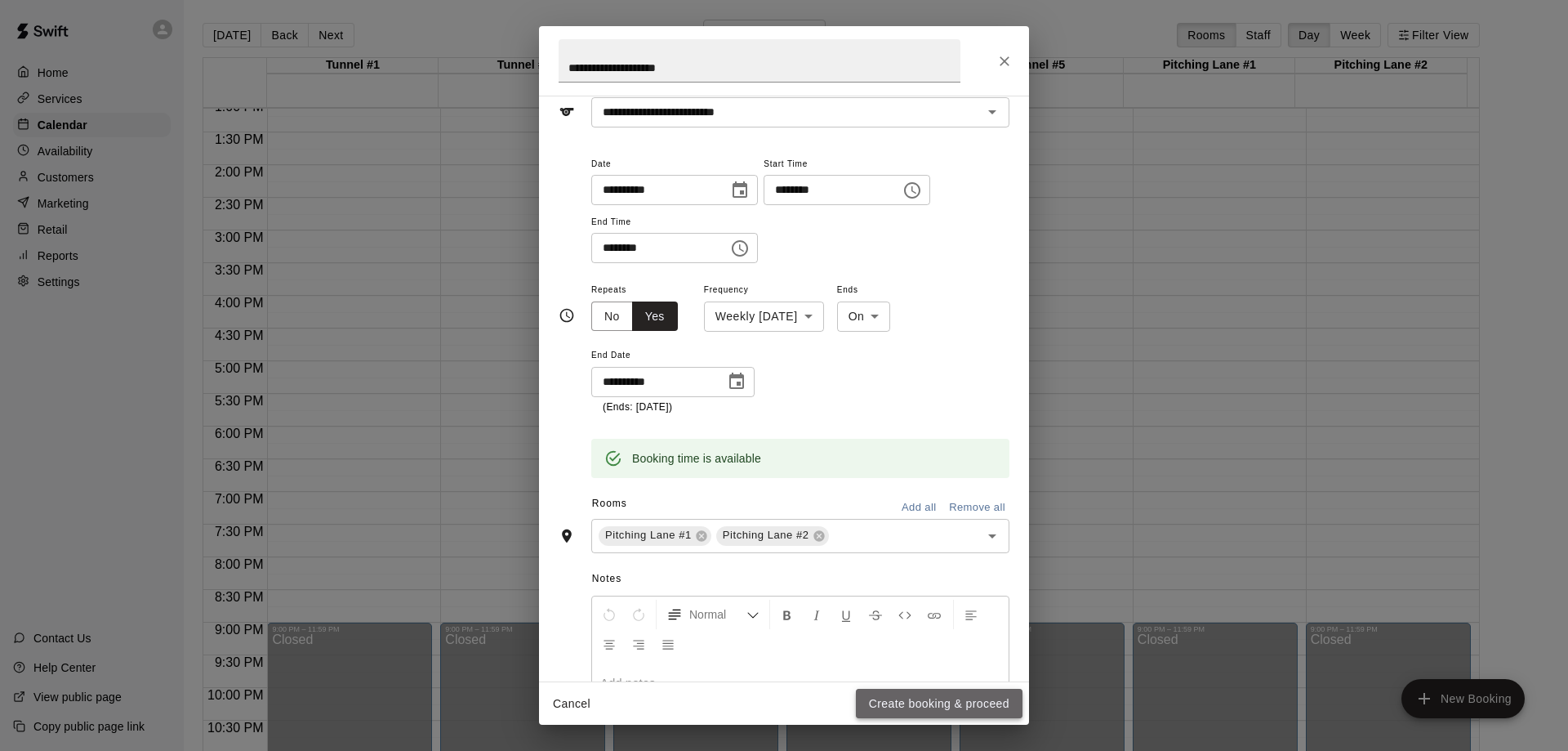
click at [945, 705] on button "Create booking & proceed" at bounding box center [939, 704] width 167 height 30
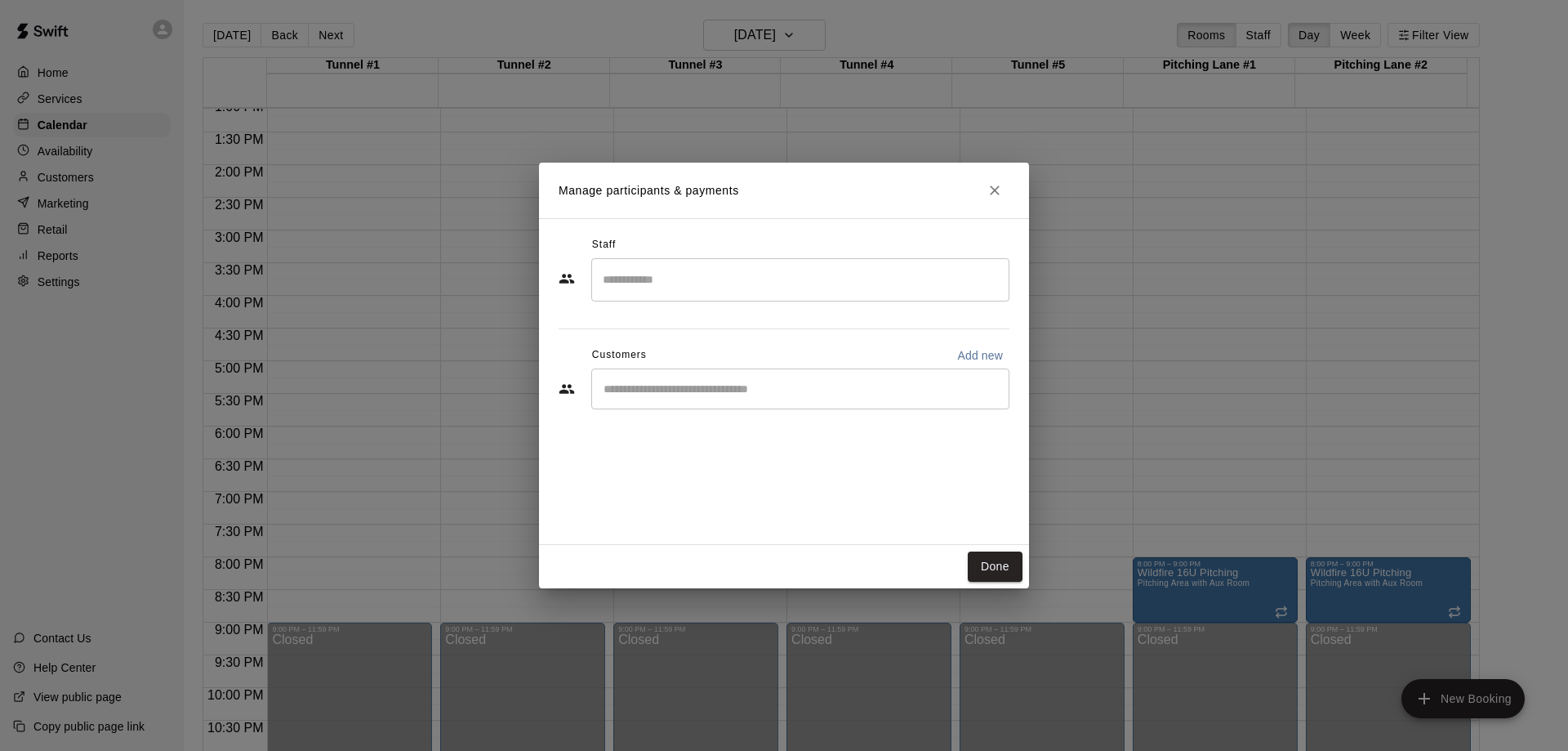
click at [719, 397] on input "Start typing to search customers..." at bounding box center [801, 389] width 403 height 17
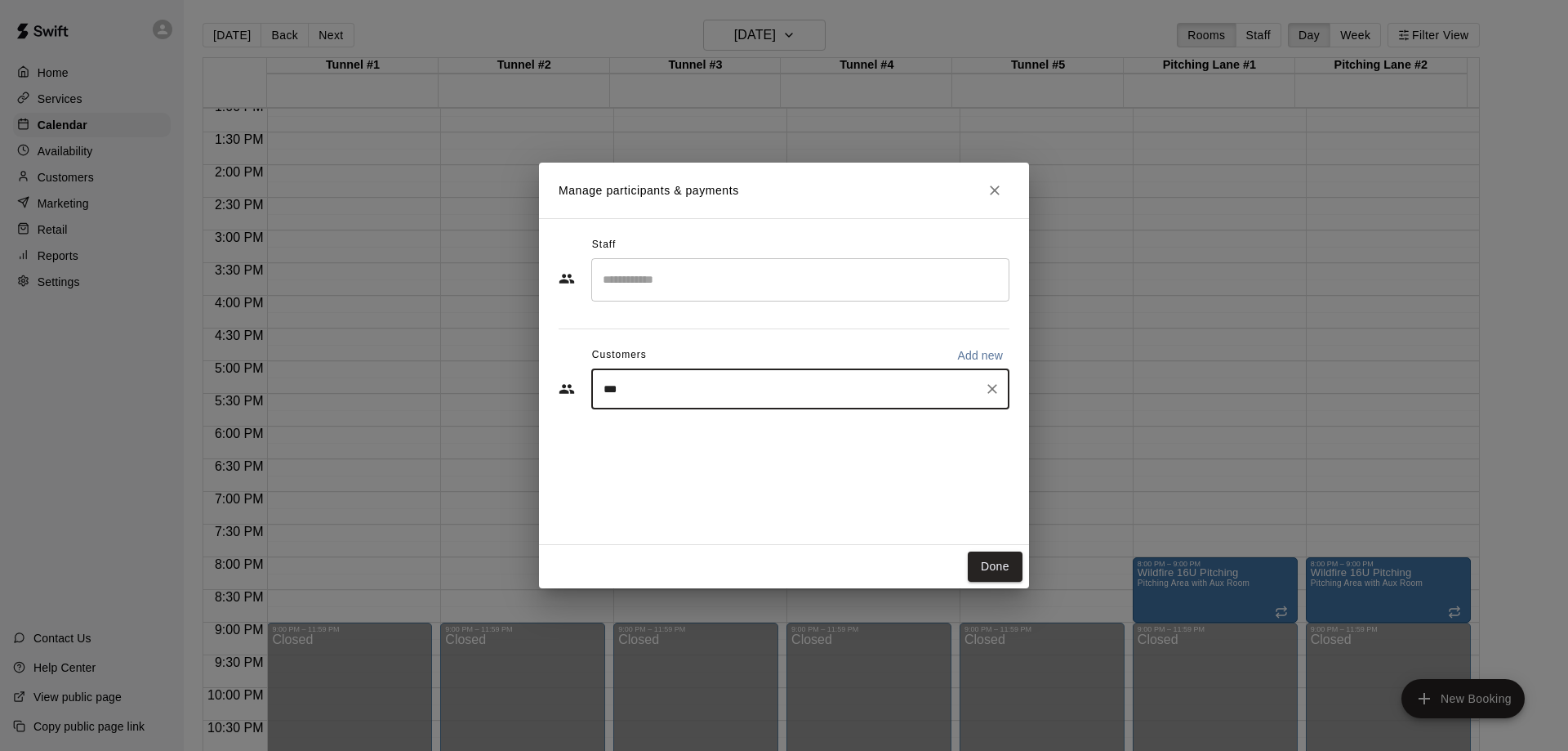
type input "****"
click at [686, 440] on span "[EMAIL_ADDRESS][DOMAIN_NAME]" at bounding box center [724, 444] width 175 height 11
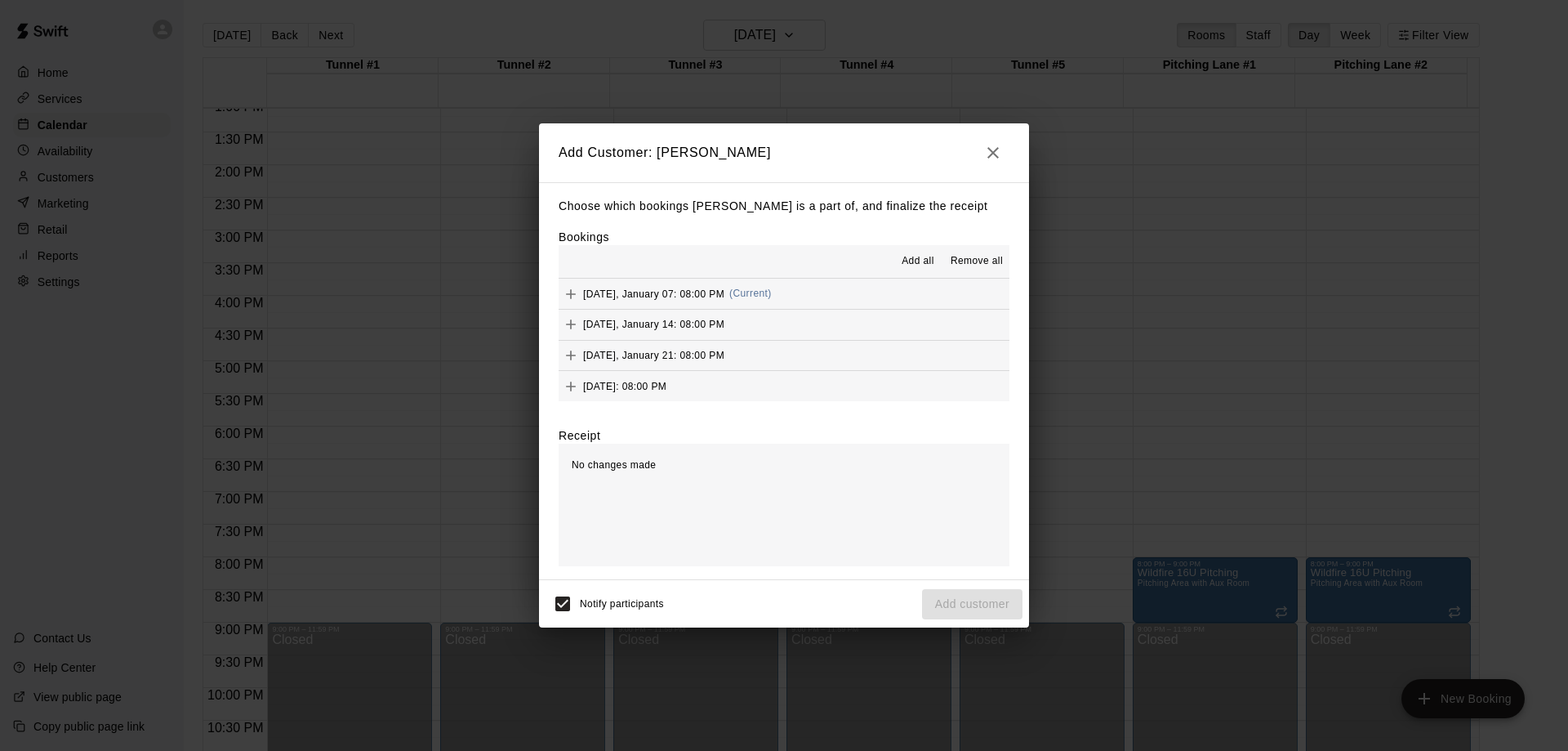
click at [918, 257] on span "Add all" at bounding box center [917, 261] width 32 height 17
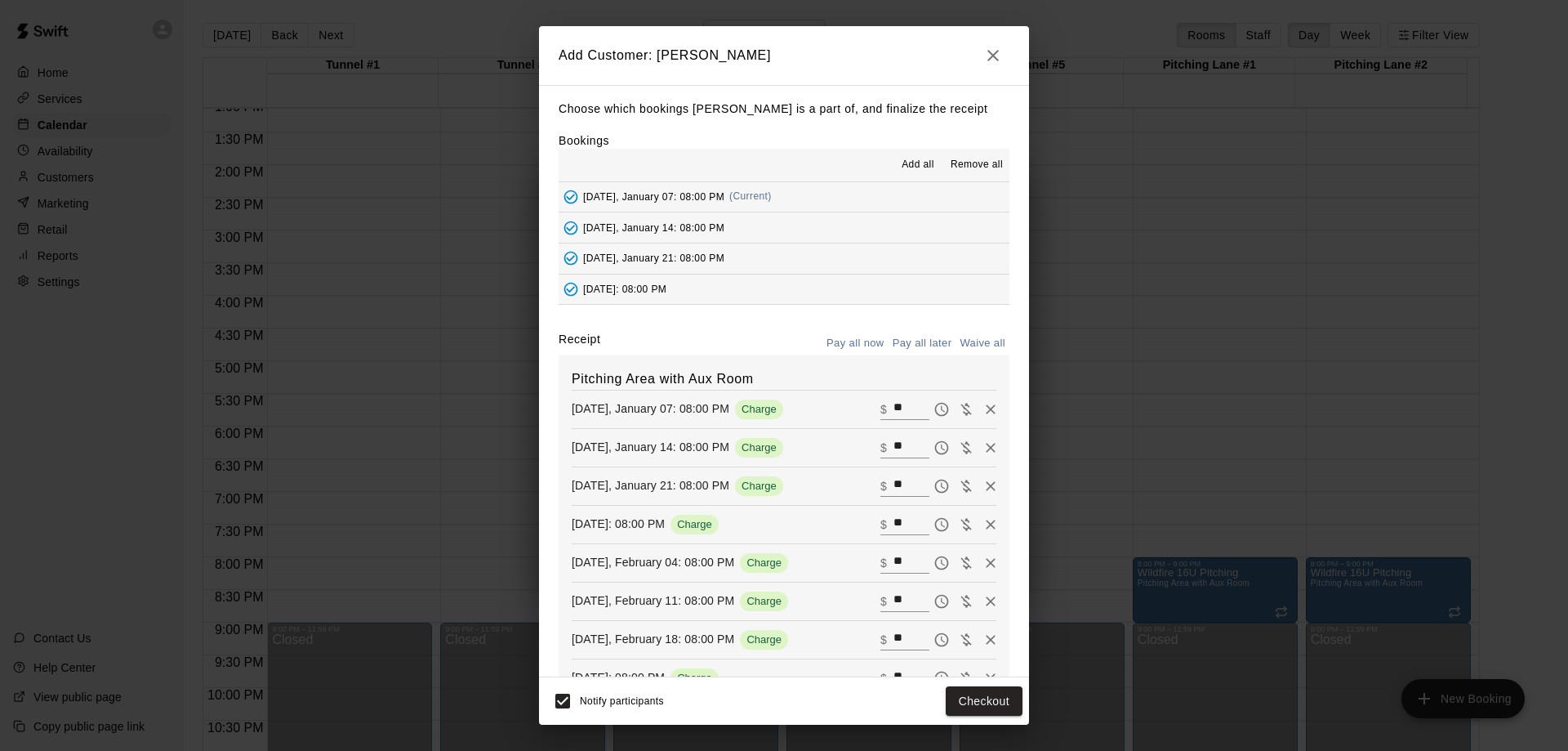
click at [895, 342] on button "Pay all later" at bounding box center [922, 343] width 68 height 25
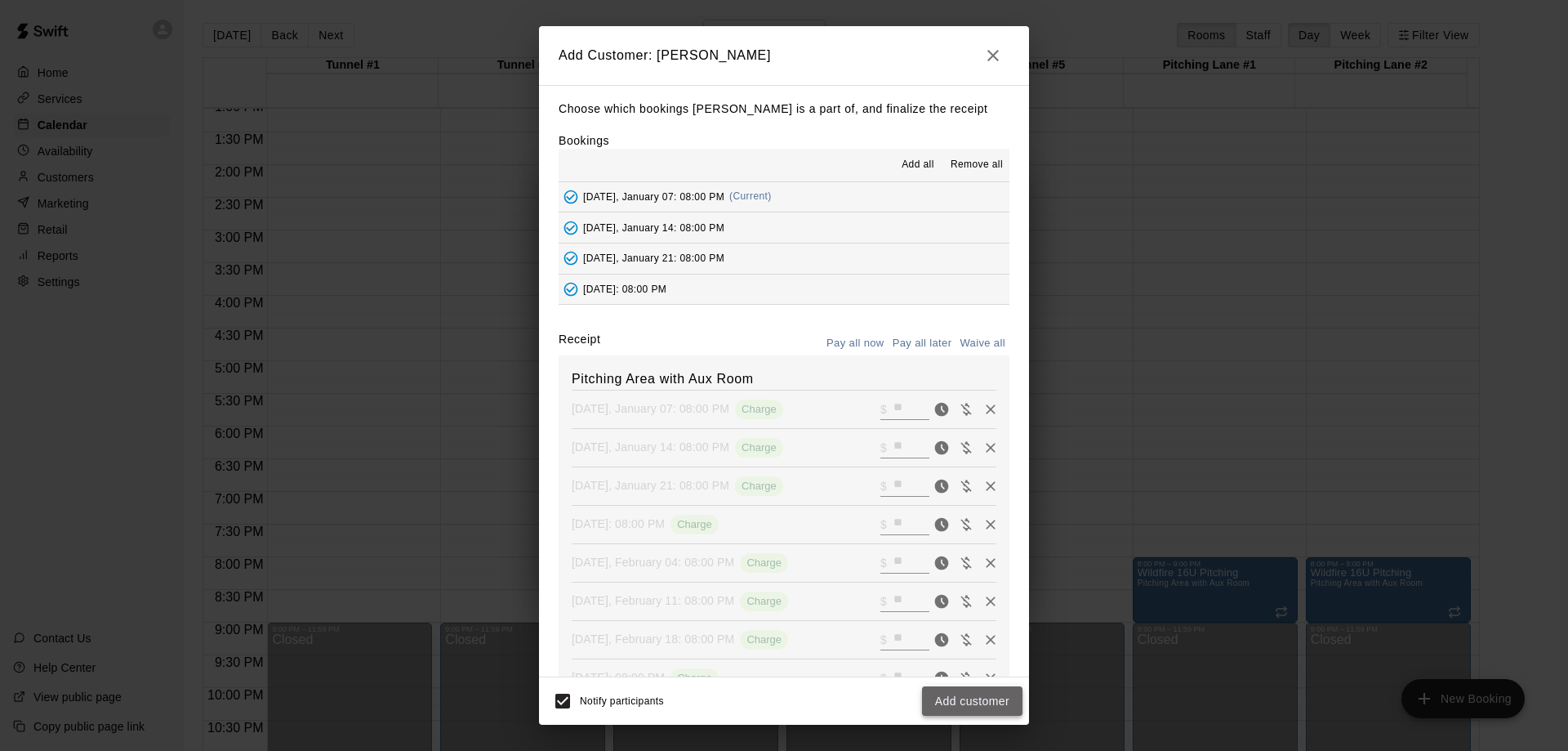
click at [972, 703] on button "Add customer" at bounding box center [972, 701] width 101 height 30
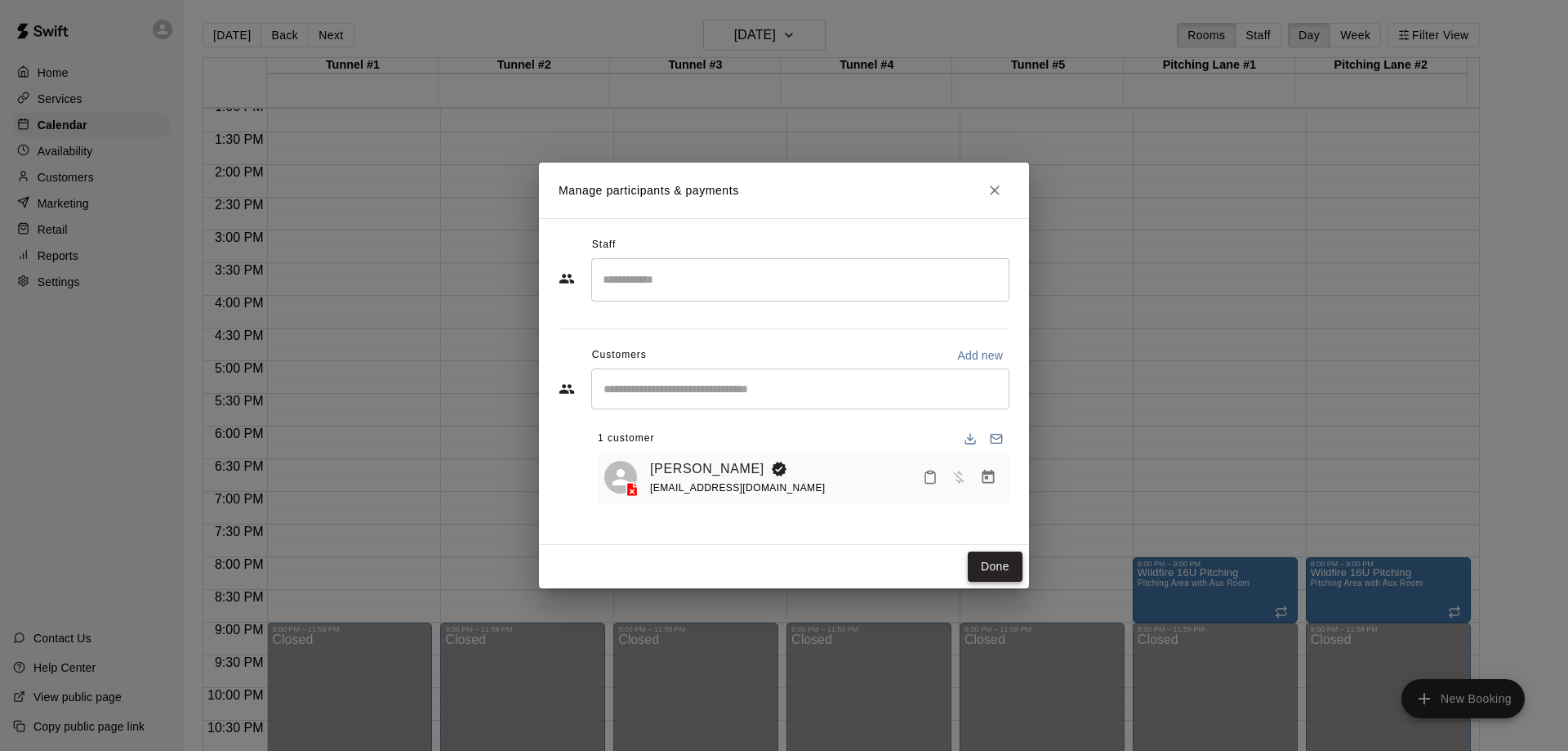
click at [994, 562] on button "Done" at bounding box center [994, 567] width 54 height 30
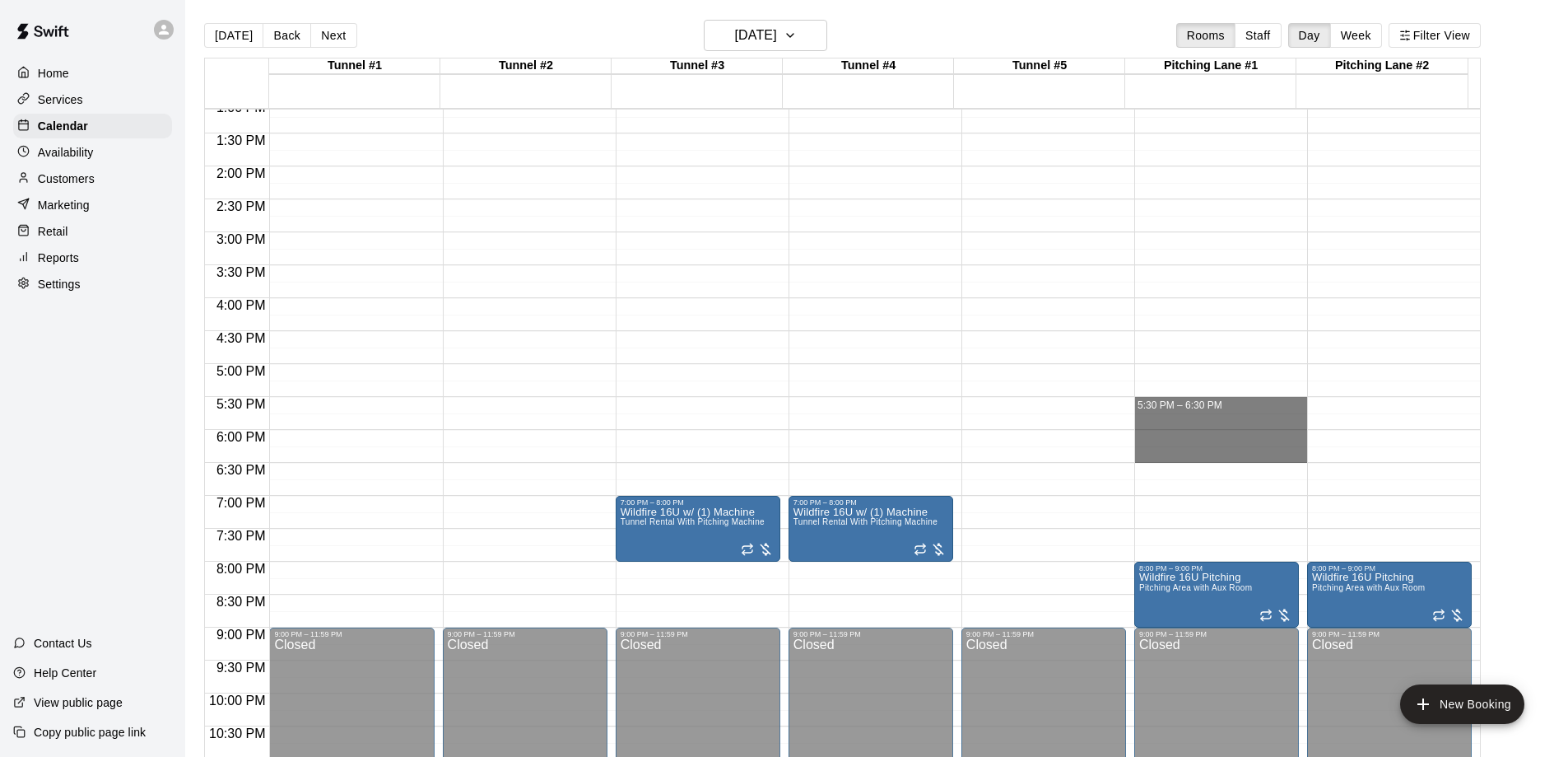
drag, startPoint x: 1200, startPoint y: 403, endPoint x: 1195, endPoint y: 448, distance: 45.3
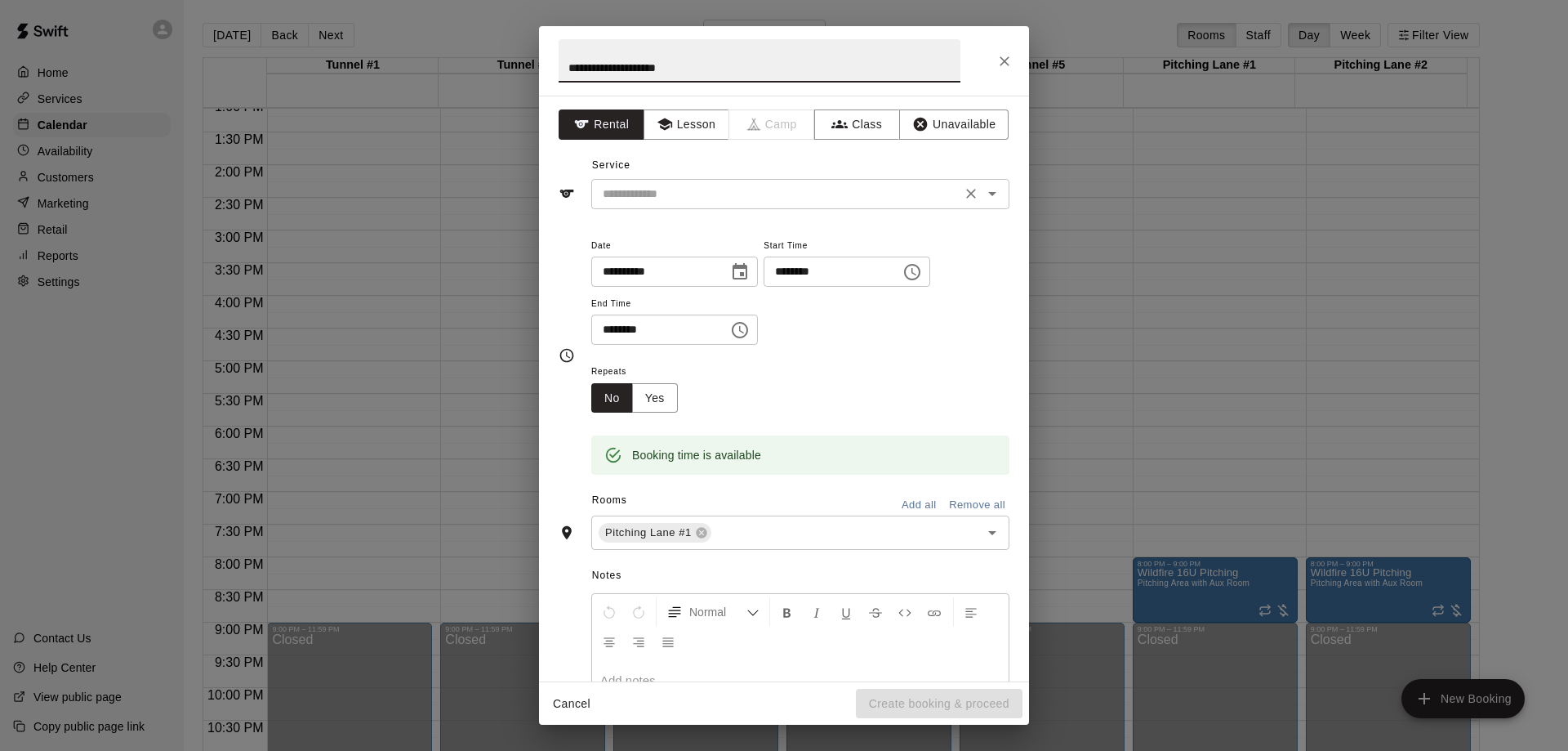
type input "**********"
click at [711, 192] on input "text" at bounding box center [776, 194] width 360 height 20
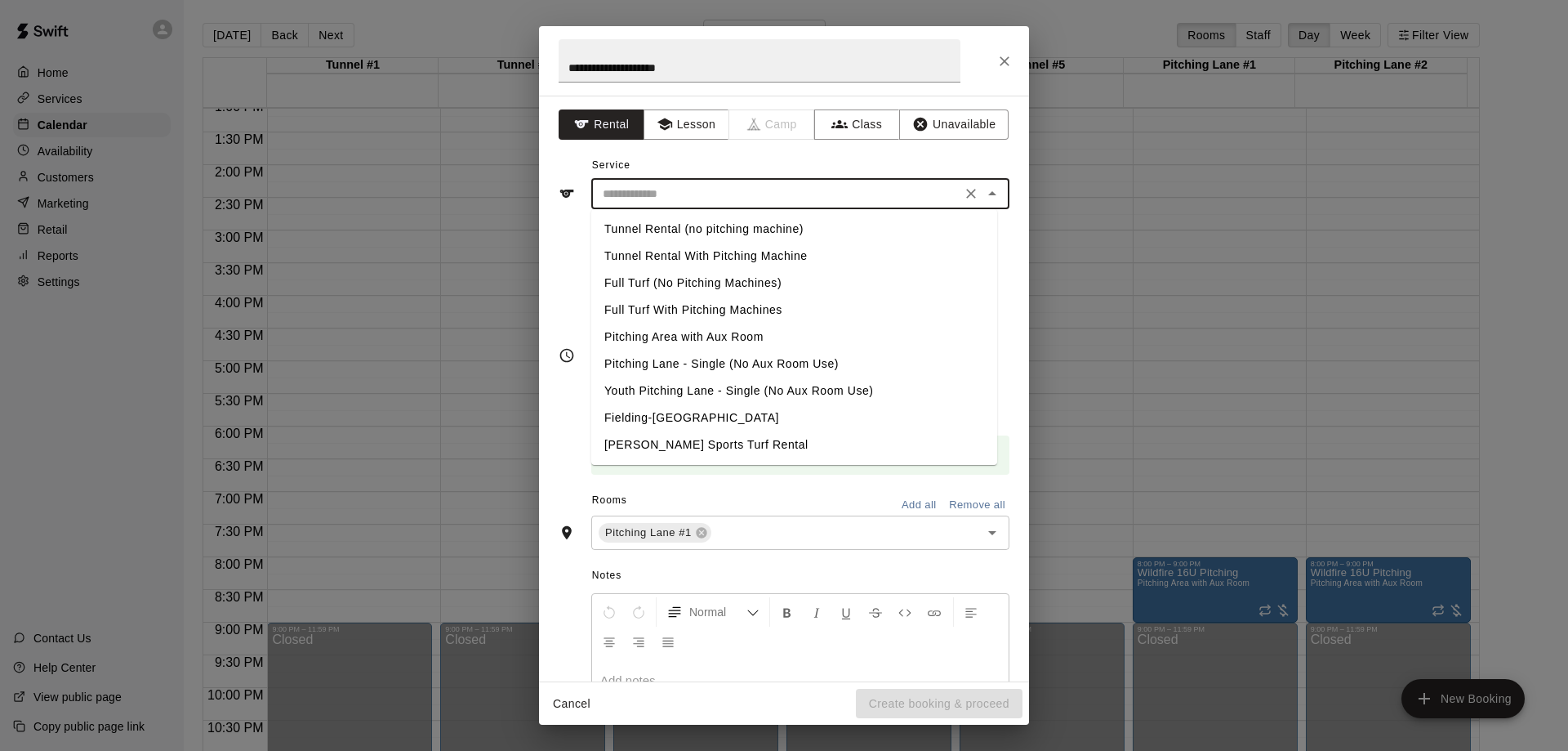
click at [702, 335] on li "Pitching Area with Aux Room" at bounding box center [794, 337] width 406 height 27
type input "**********"
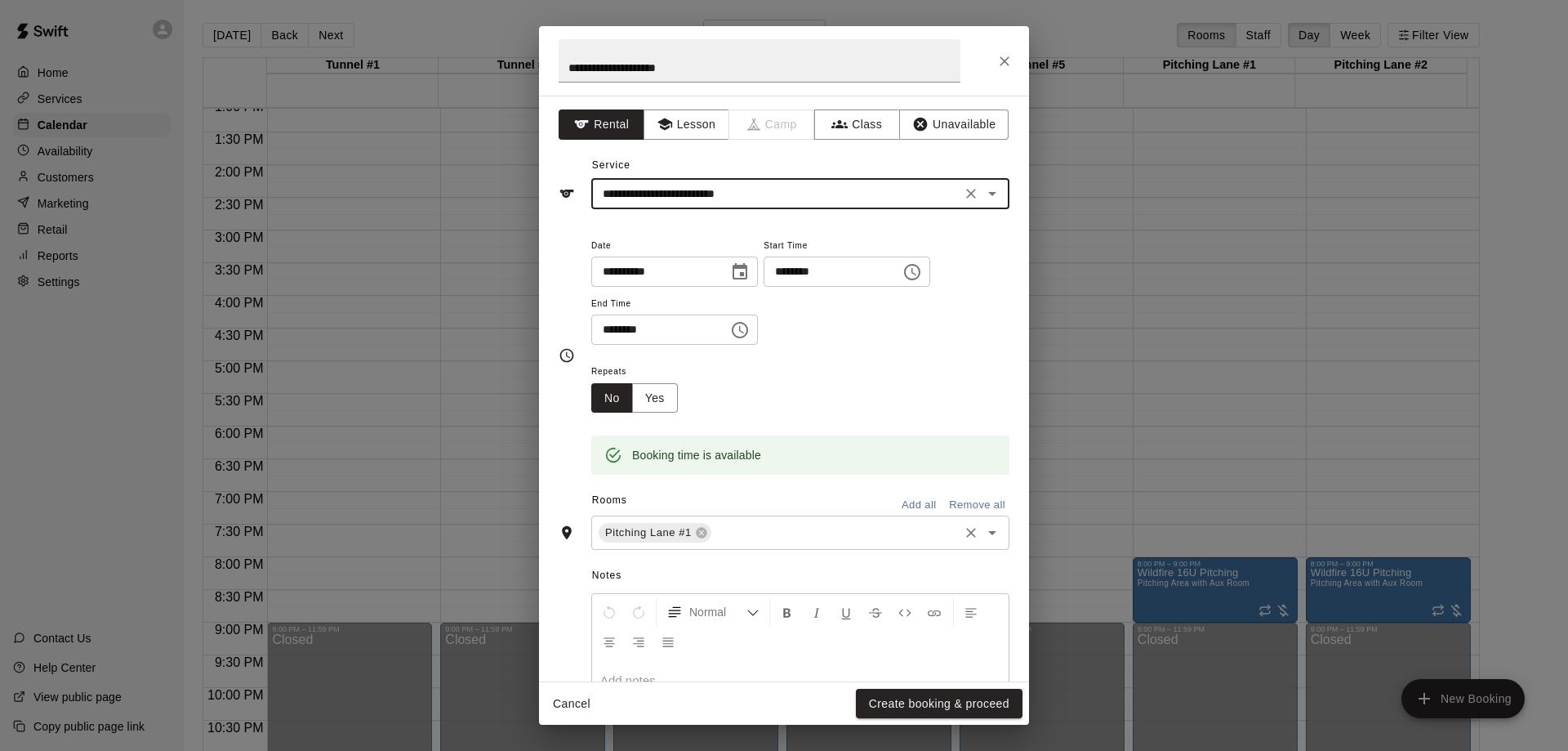
click at [788, 531] on input "text" at bounding box center [835, 533] width 243 height 20
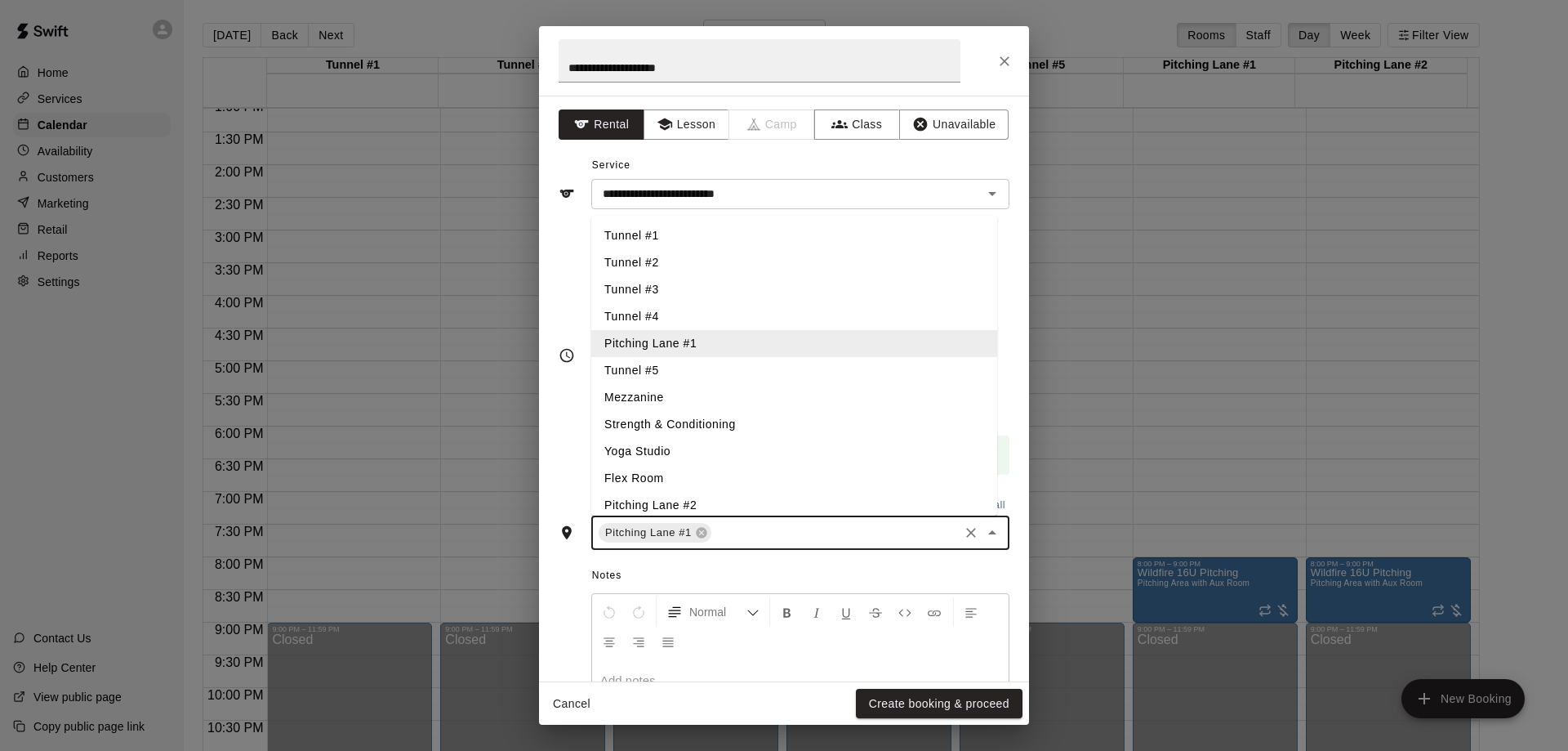
click at [695, 503] on li "Pitching Lane #2" at bounding box center [794, 505] width 406 height 27
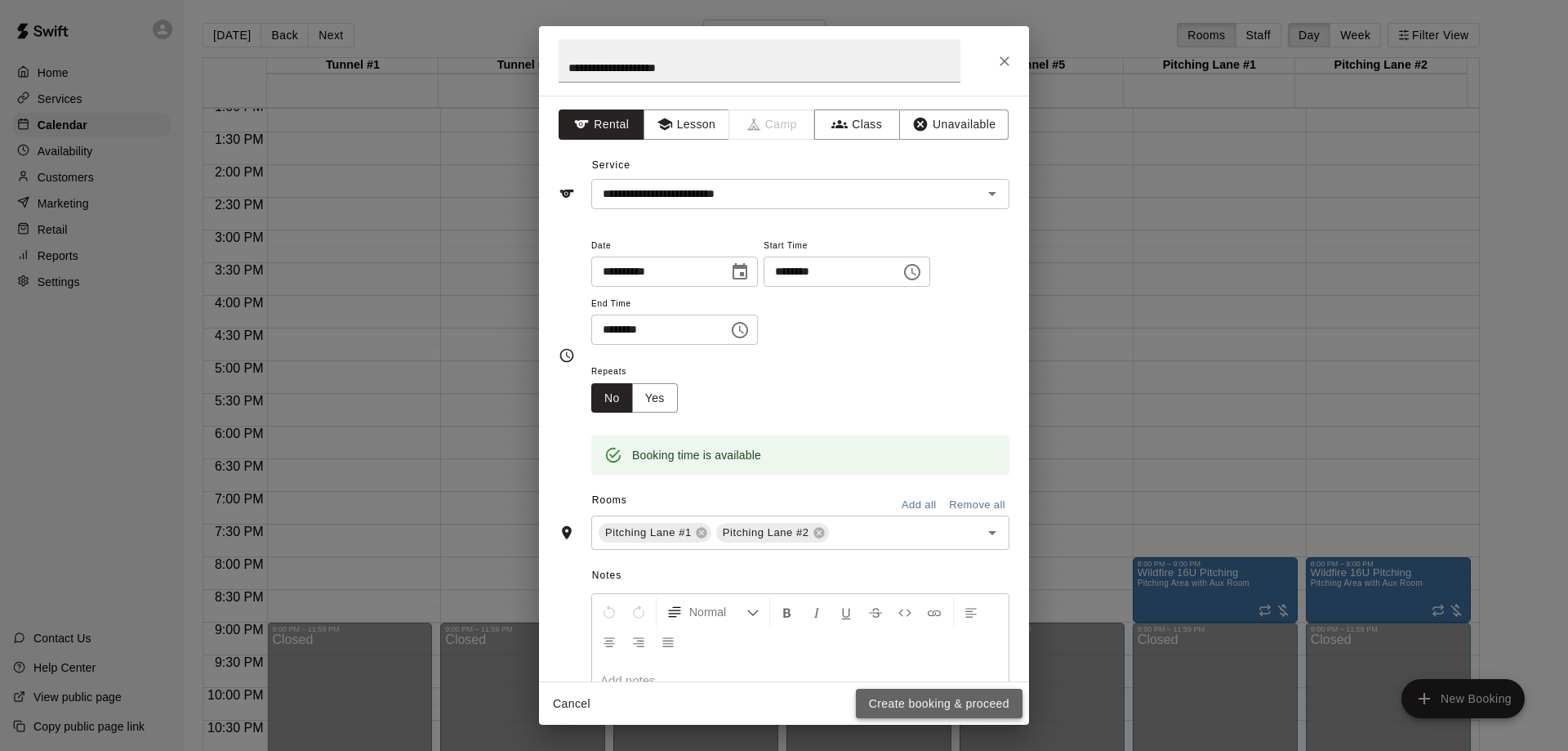
click at [914, 705] on button "Create booking & proceed" at bounding box center [939, 704] width 167 height 30
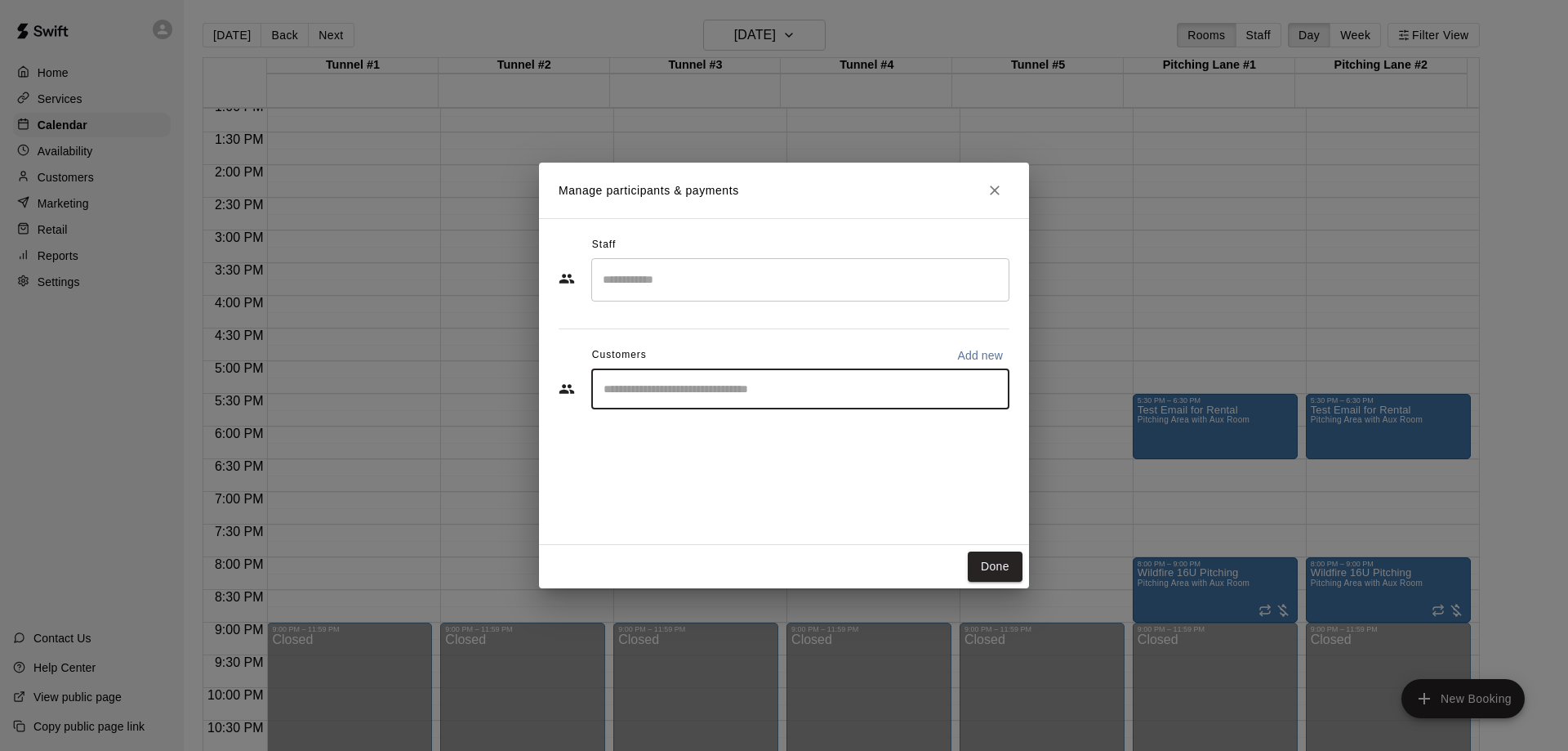
click at [693, 392] on input "Start typing to search customers..." at bounding box center [801, 389] width 403 height 17
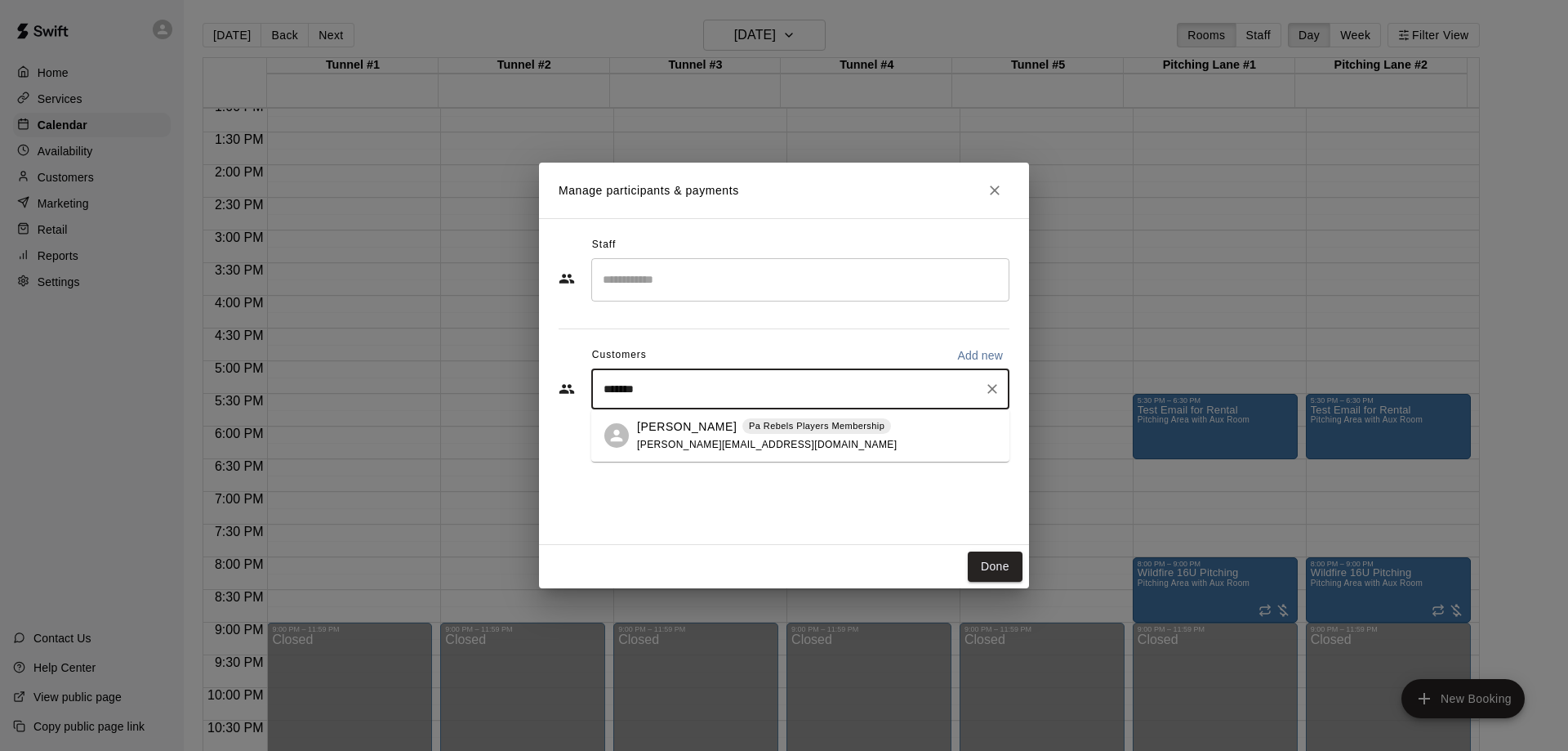
type input "********"
click at [672, 451] on div "[PERSON_NAME] Pa Rebels Players Membership [EMAIL_ADDRESS][DOMAIN_NAME]" at bounding box center [766, 436] width 260 height 35
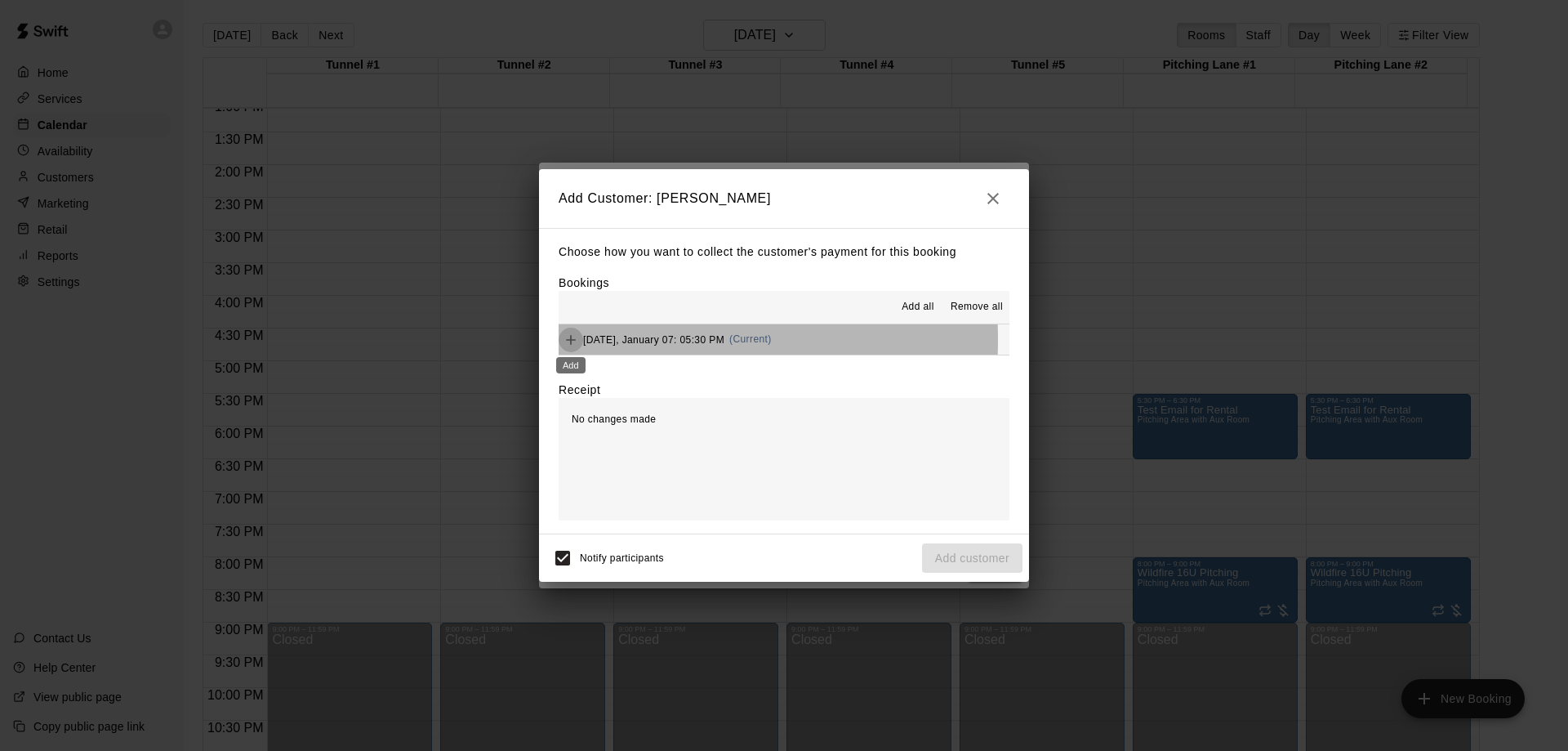
click at [570, 340] on icon "Add" at bounding box center [570, 340] width 10 height 10
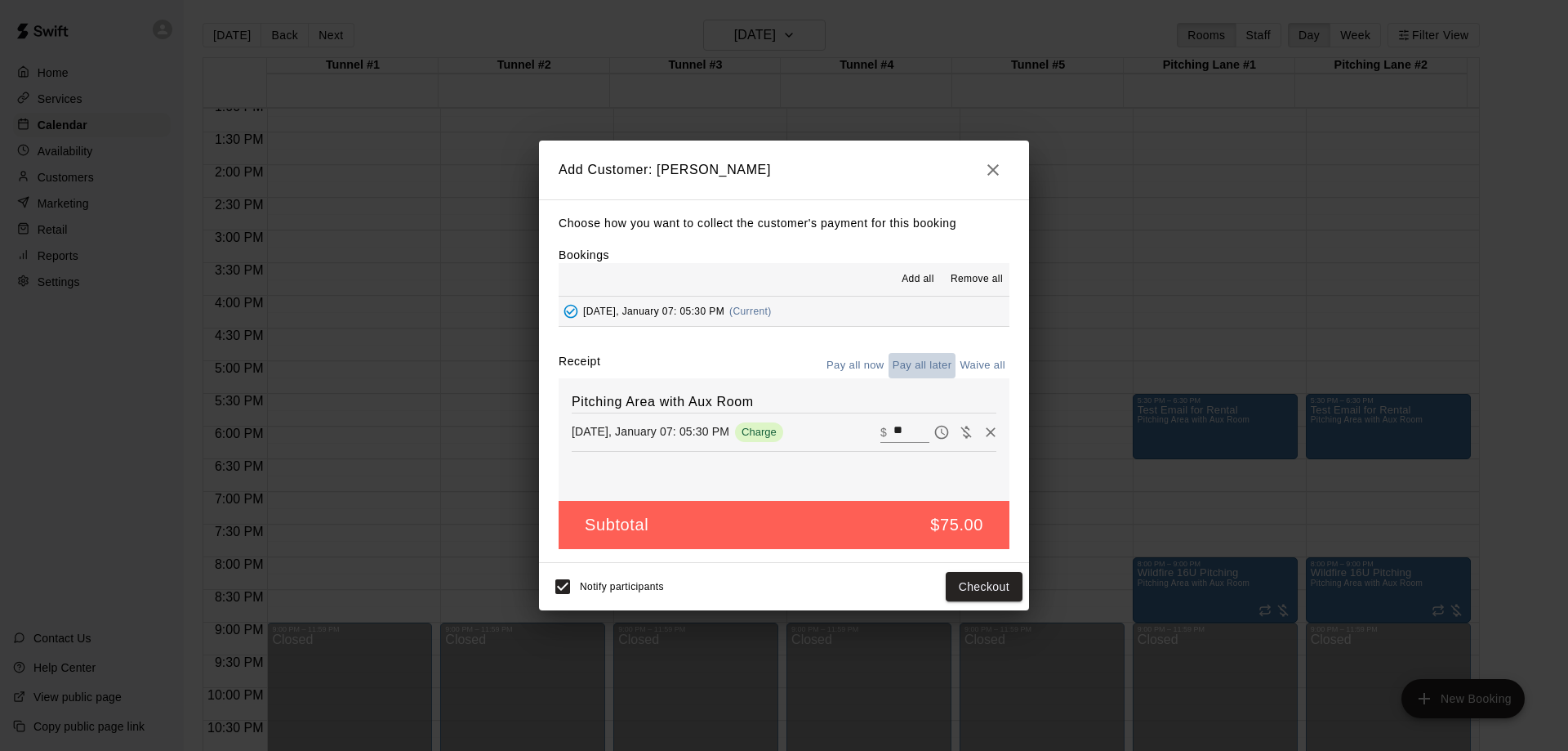
click at [928, 365] on button "Pay all later" at bounding box center [922, 365] width 68 height 25
click at [977, 588] on button "Add customer" at bounding box center [972, 587] width 101 height 30
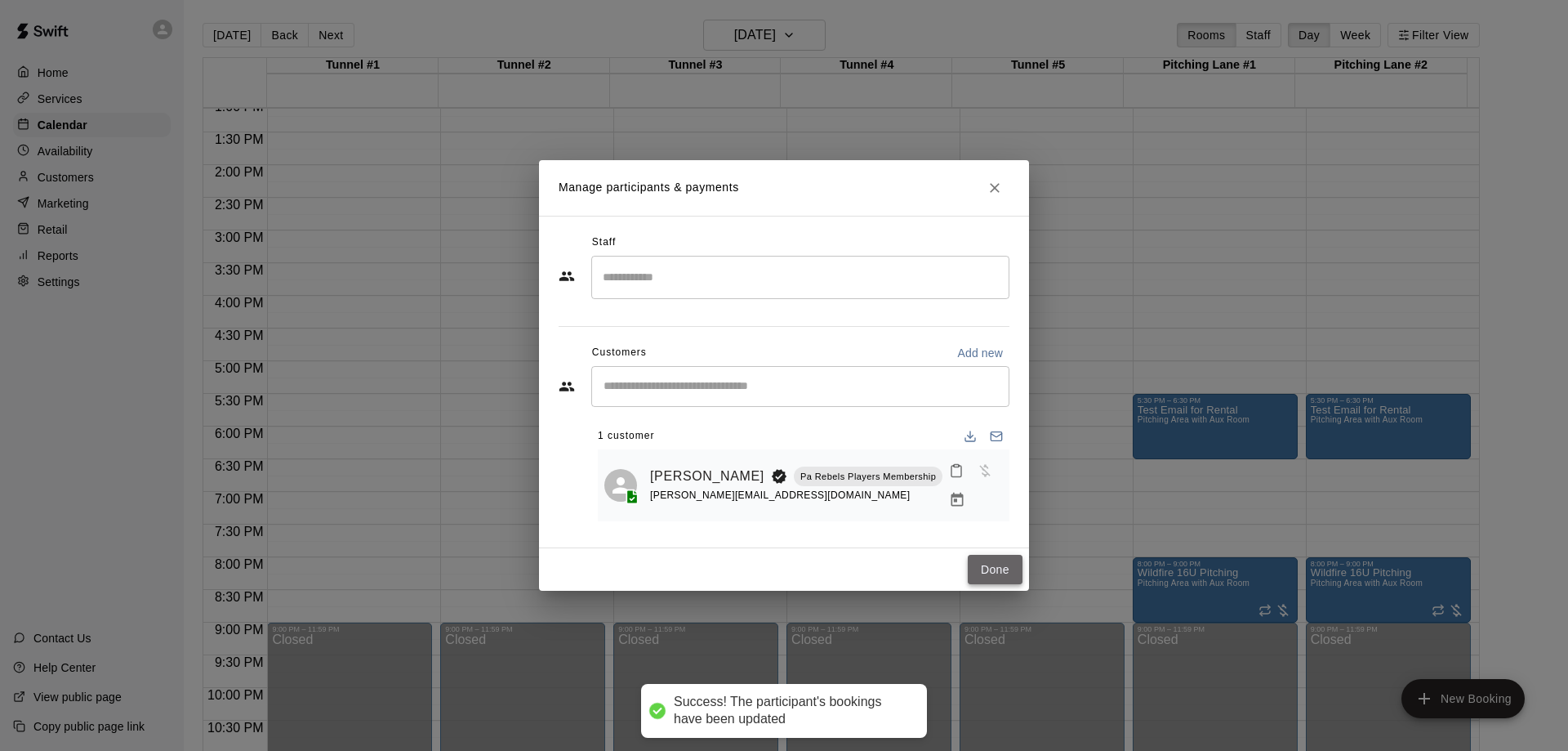
click at [1001, 566] on button "Done" at bounding box center [994, 569] width 54 height 30
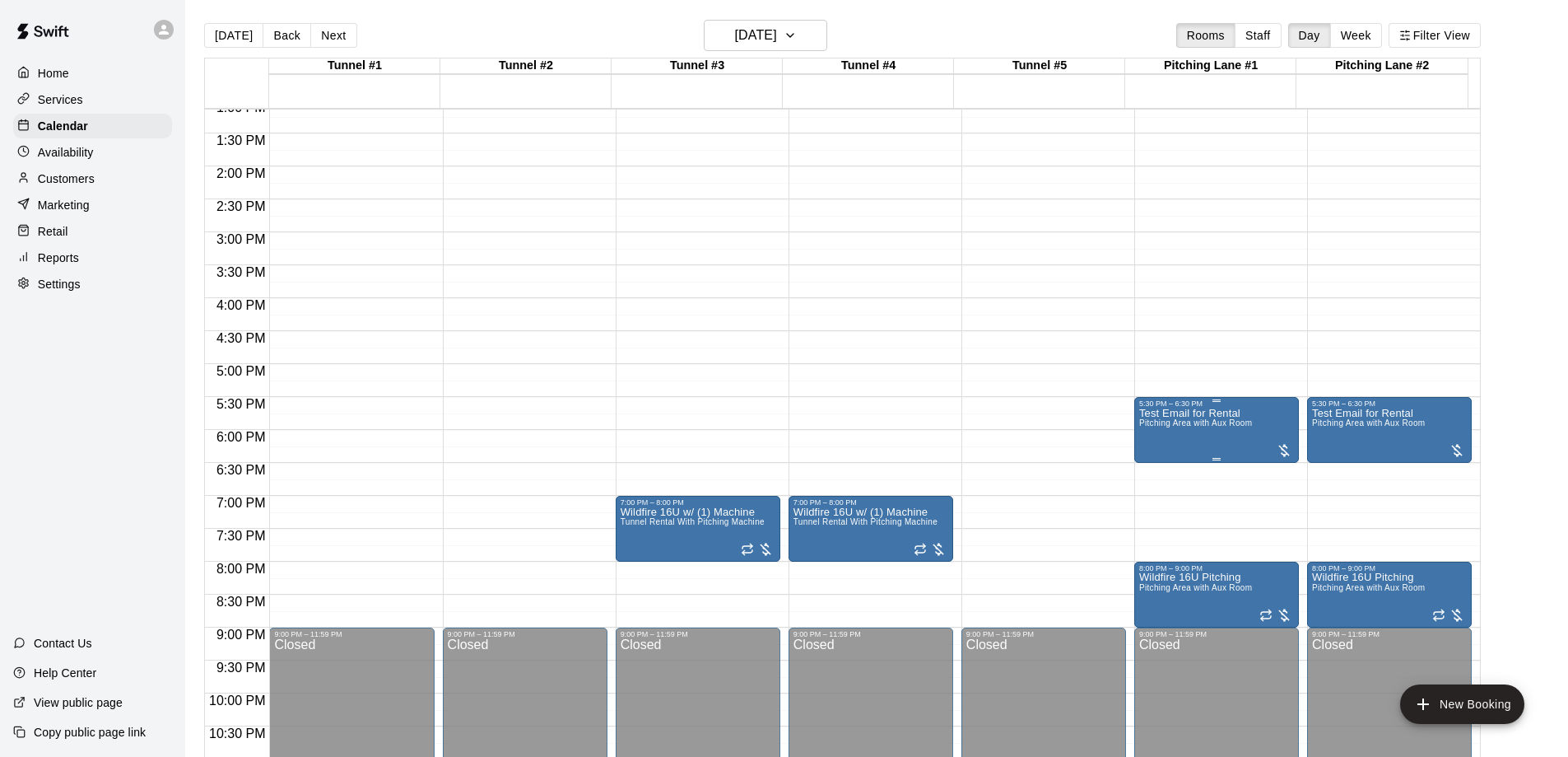
click at [1226, 427] on span "Pitching Area with Aux Room" at bounding box center [1196, 423] width 113 height 9
click at [1156, 517] on icon "delete" at bounding box center [1153, 516] width 11 height 15
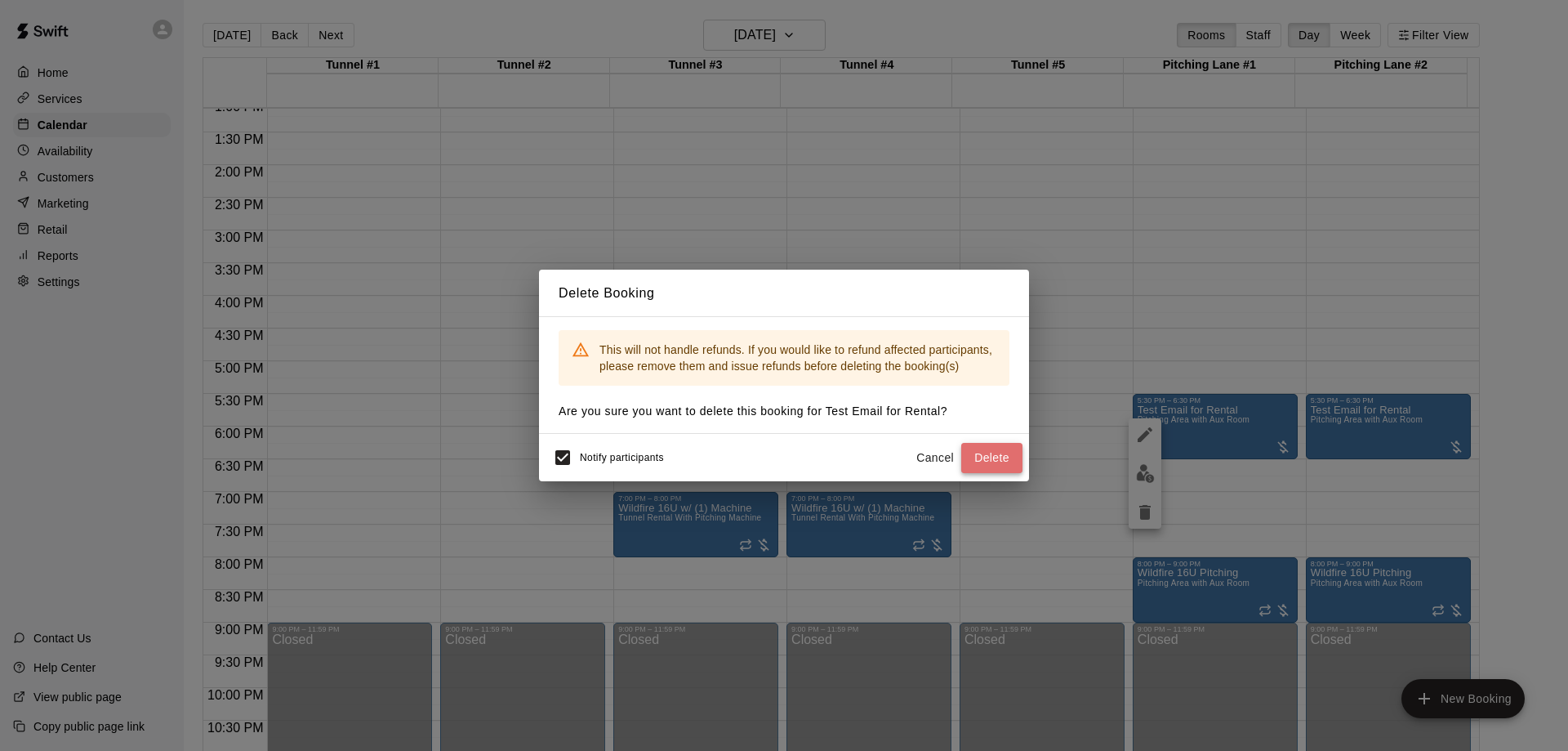
click at [992, 458] on button "Delete" at bounding box center [992, 458] width 61 height 30
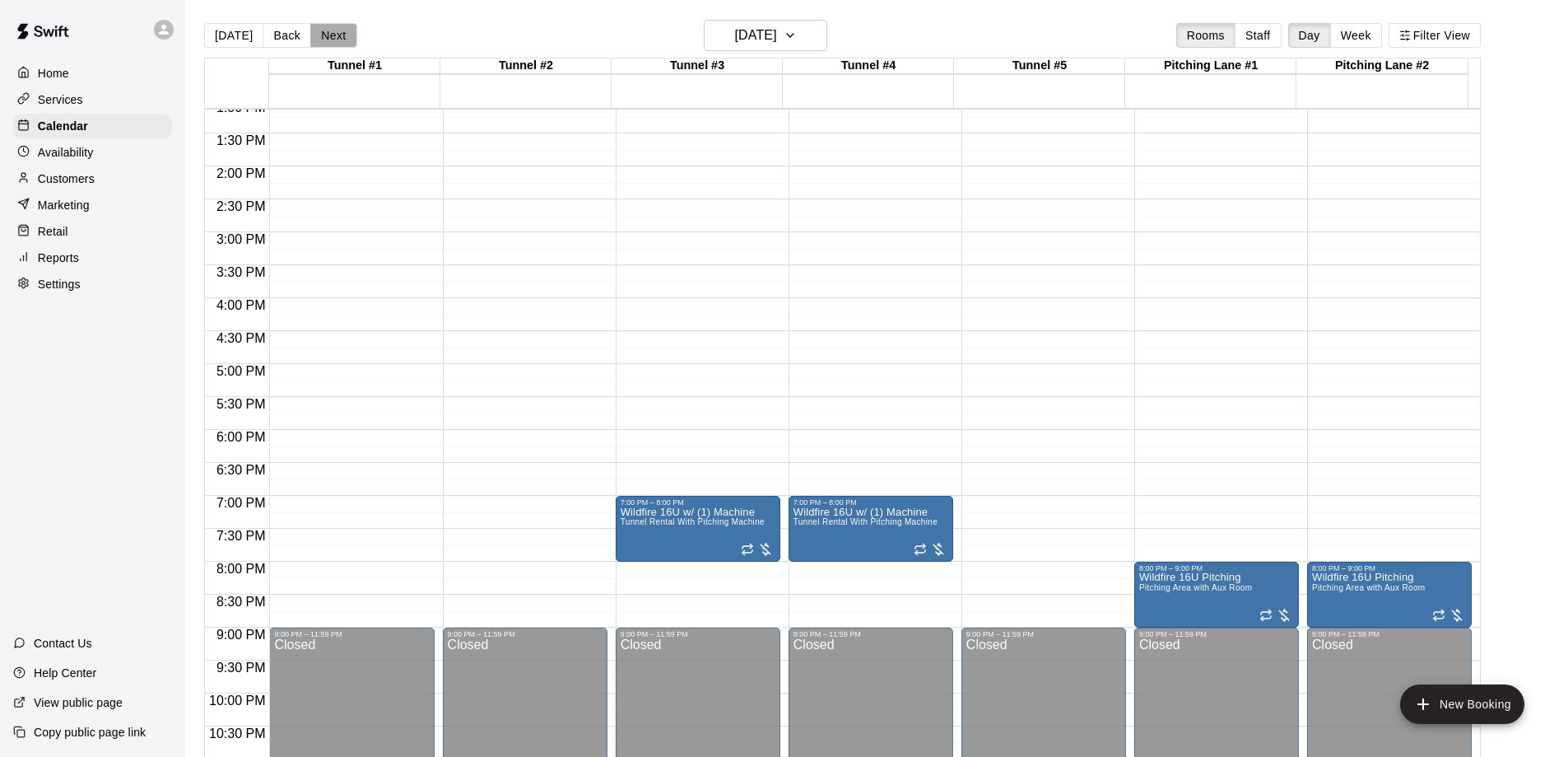
click at [344, 33] on button "Next" at bounding box center [333, 35] width 46 height 25
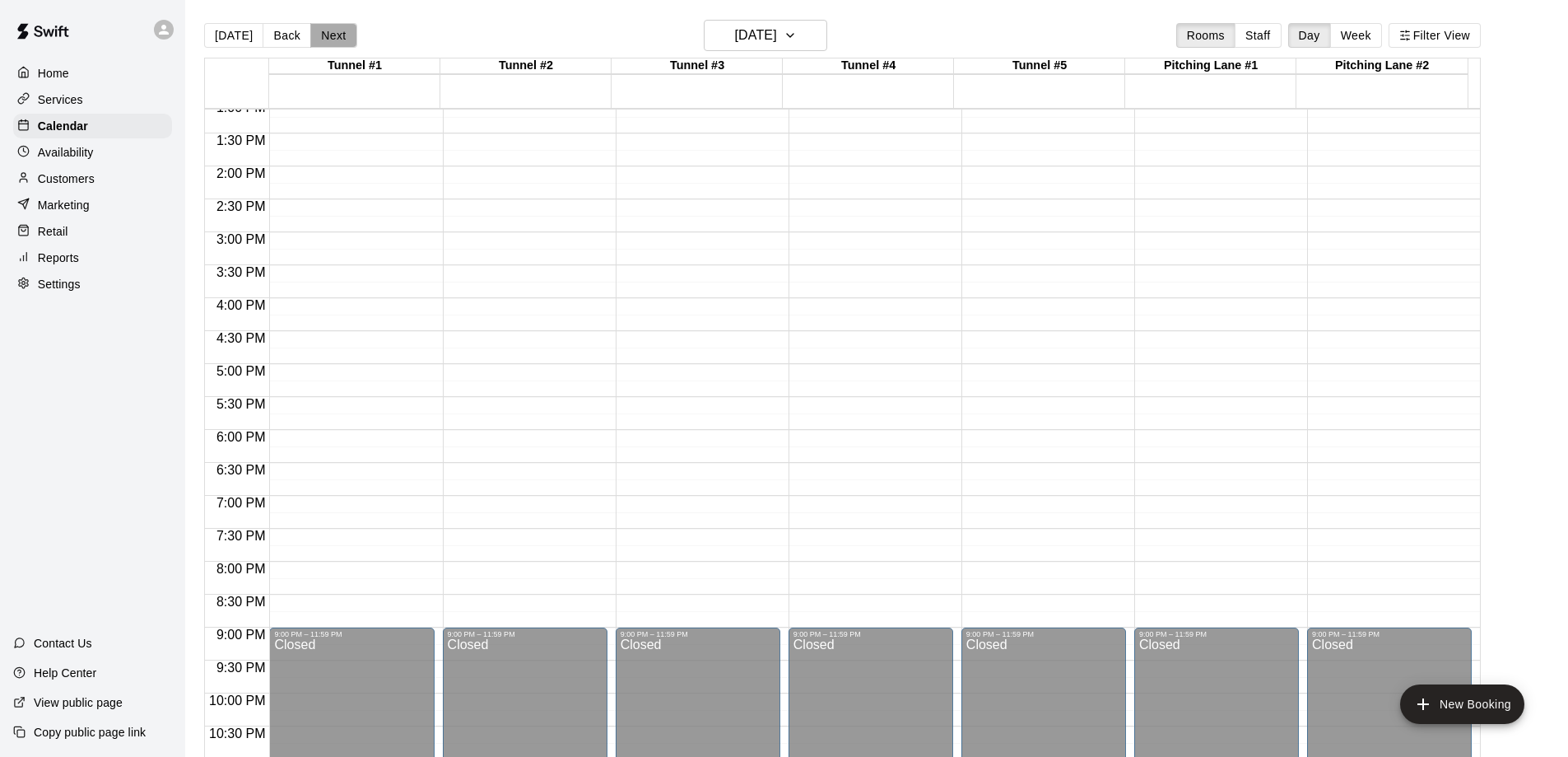
click at [344, 33] on button "Next" at bounding box center [333, 35] width 46 height 25
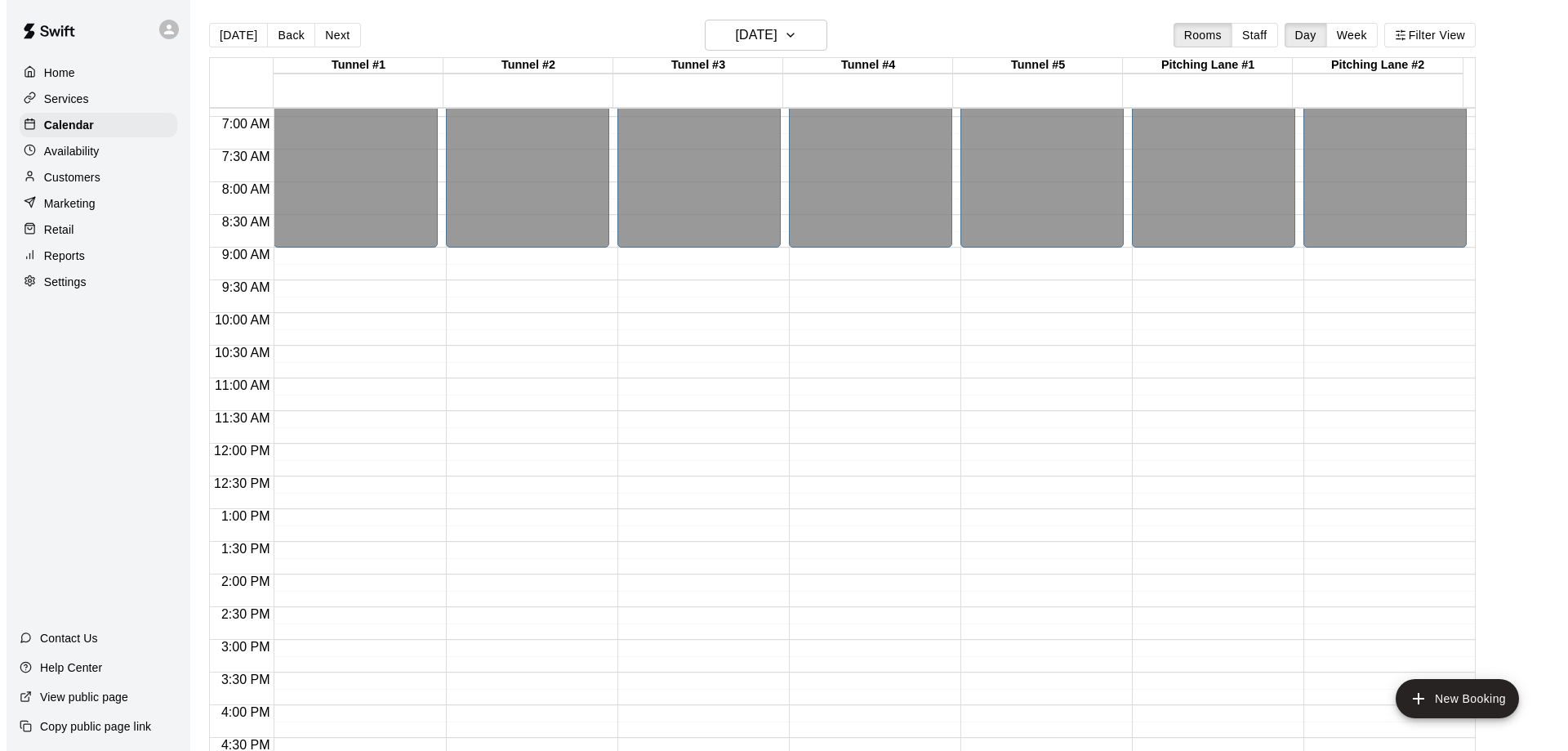
scroll to position [450, 0]
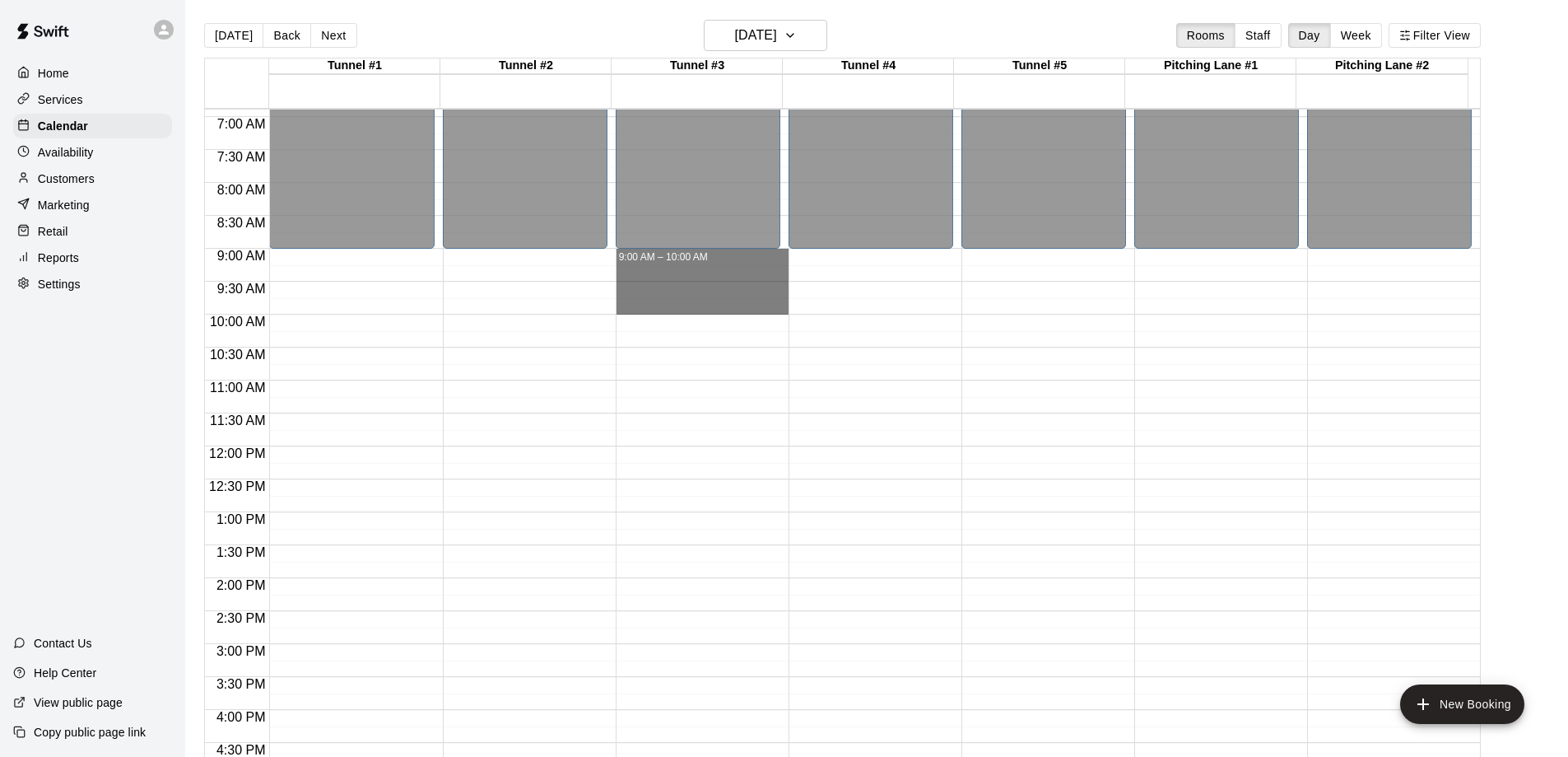
drag, startPoint x: 674, startPoint y: 252, endPoint x: 683, endPoint y: 311, distance: 59.7
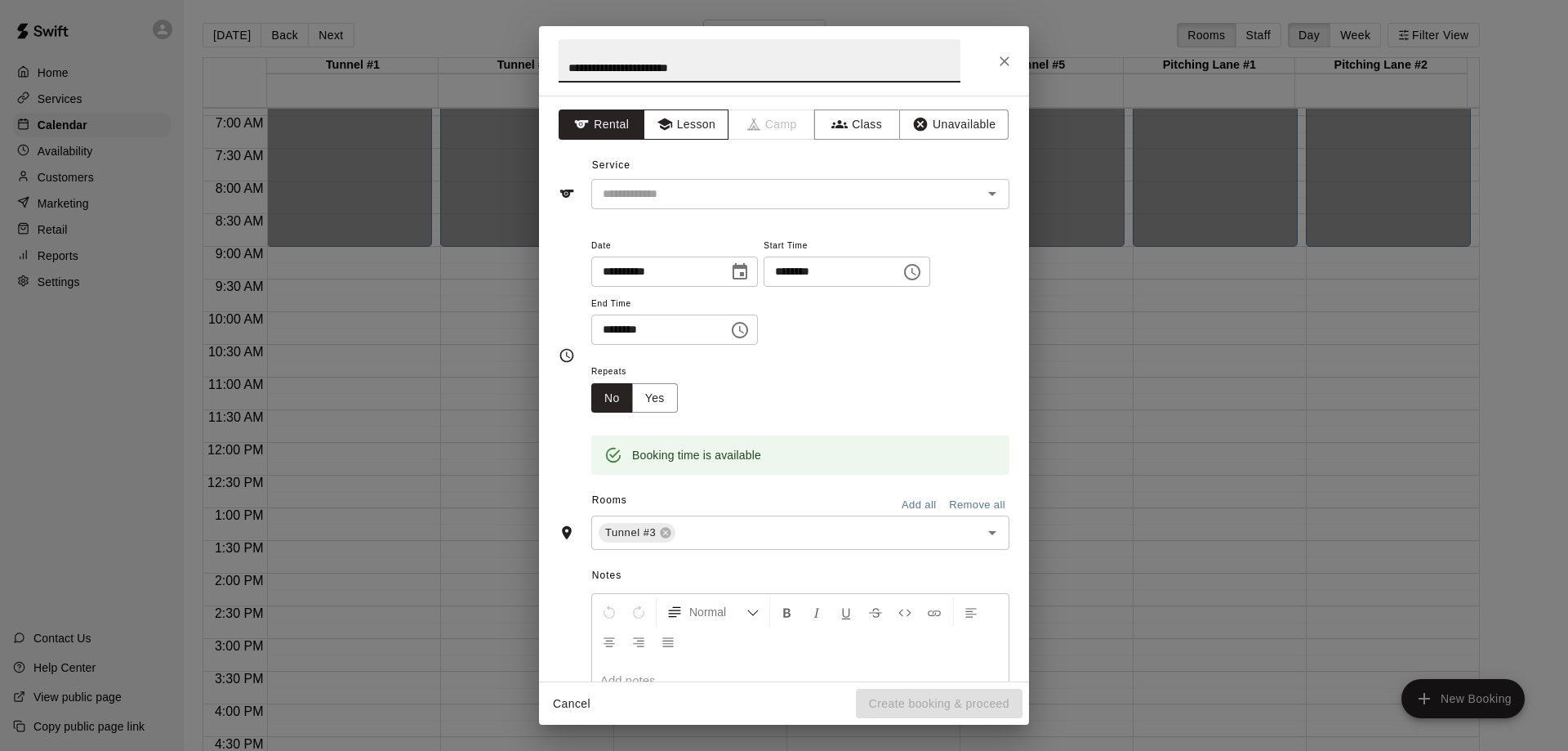
type input "**********"
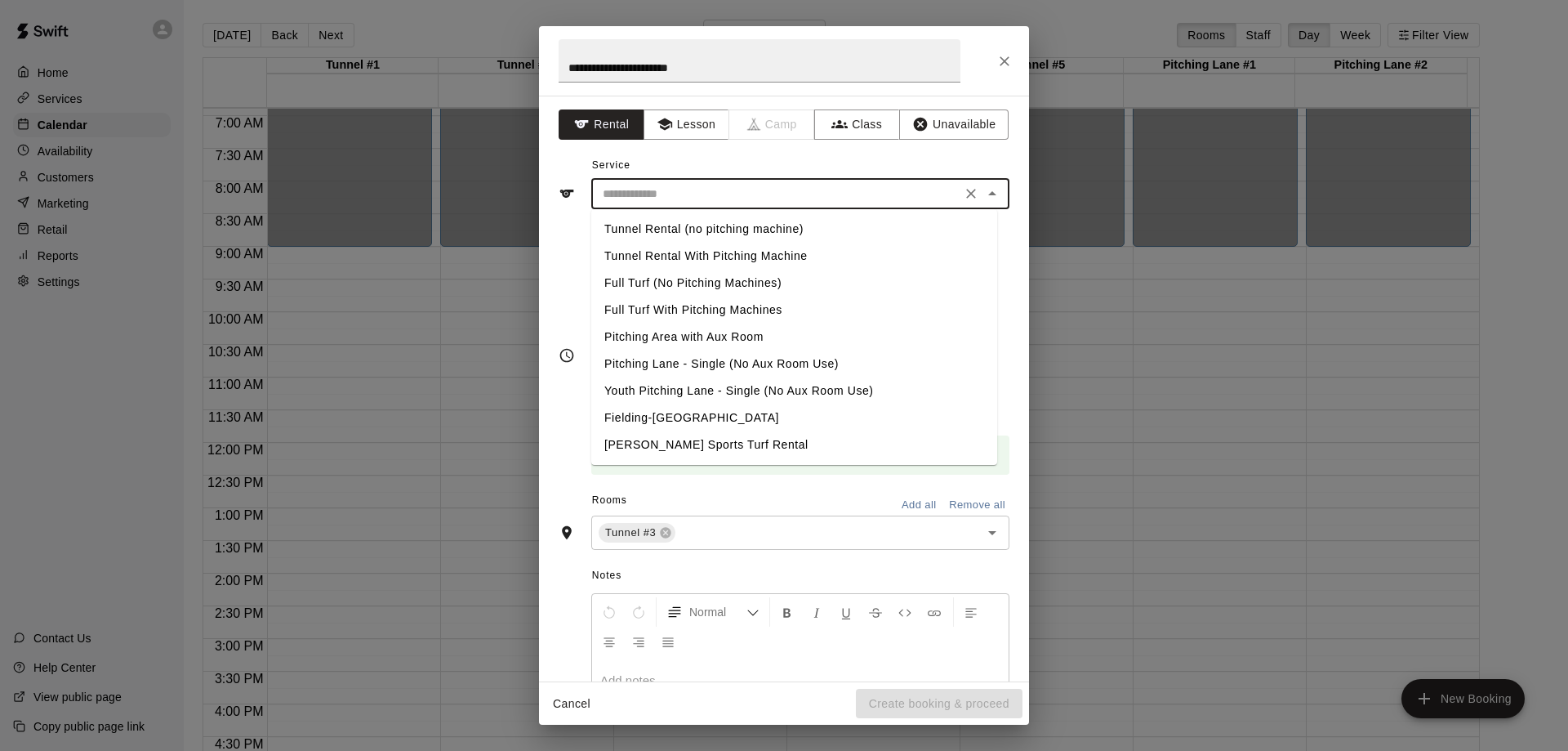
click at [696, 195] on input "text" at bounding box center [776, 194] width 360 height 20
click at [646, 225] on li "Tunnel Rental (no pitching machine)" at bounding box center [794, 229] width 406 height 27
type input "**********"
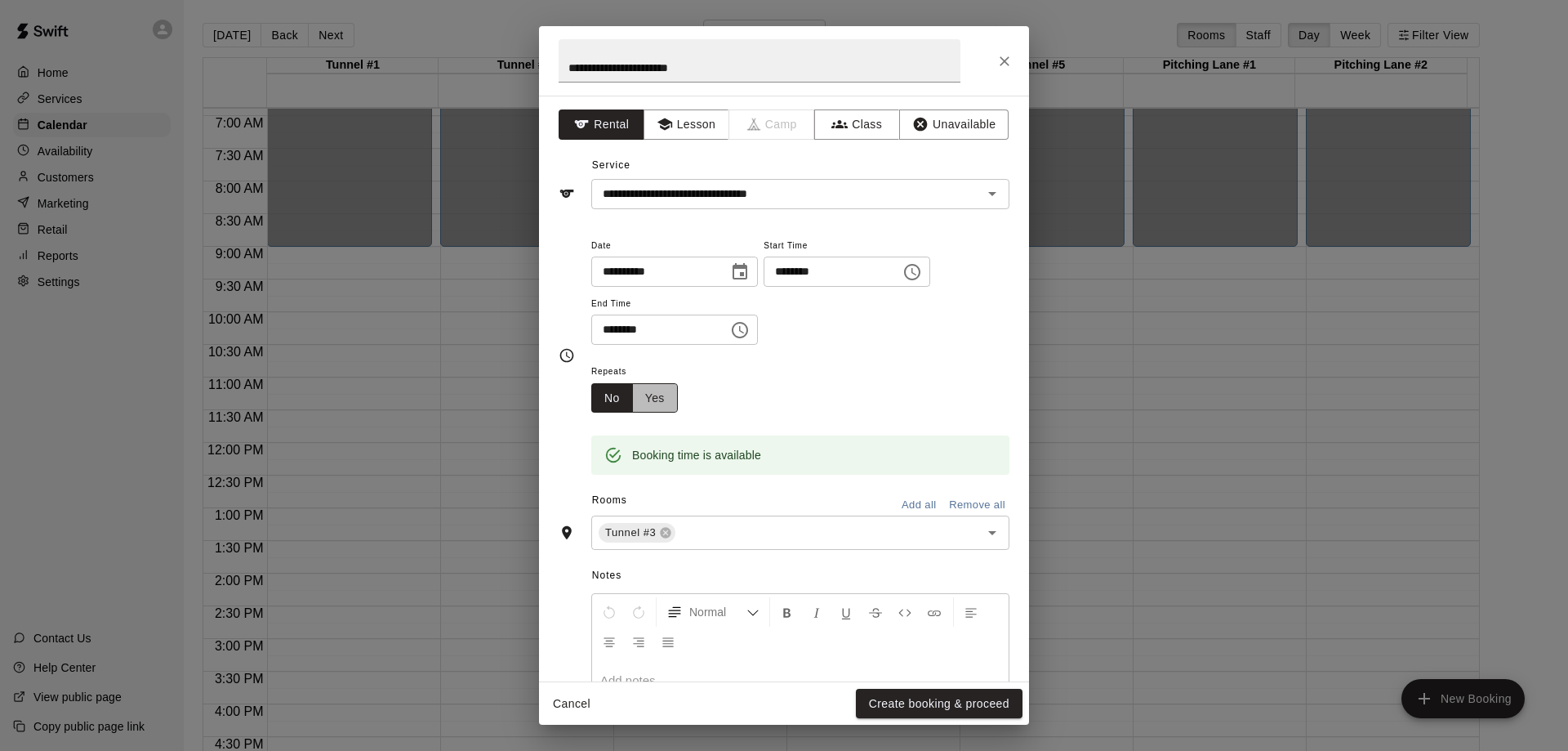
click at [656, 390] on button "Yes" at bounding box center [655, 398] width 46 height 30
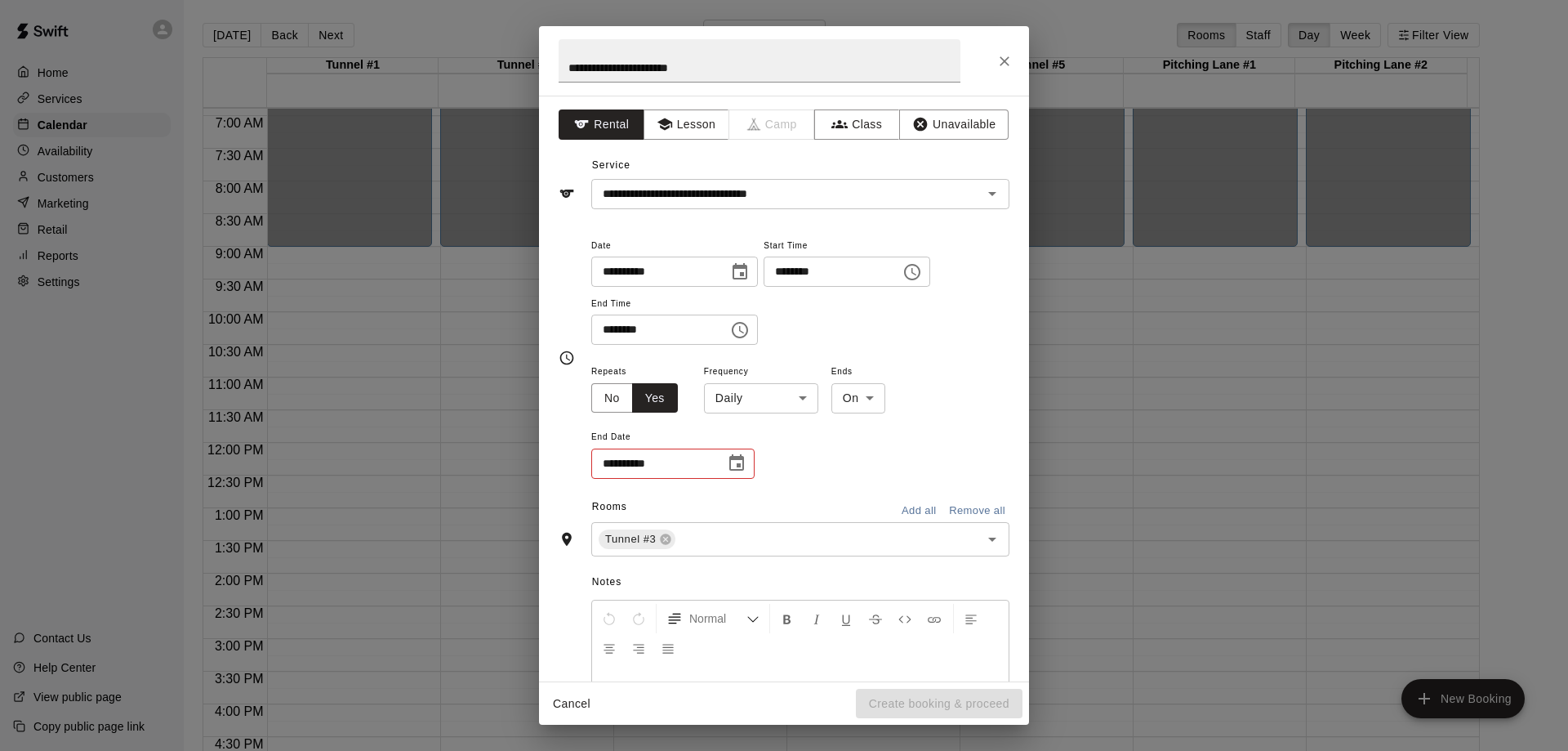
click at [774, 406] on body "Home Services Calendar Availability Customers Marketing Retail Reports Settings…" at bounding box center [784, 389] width 1568 height 777
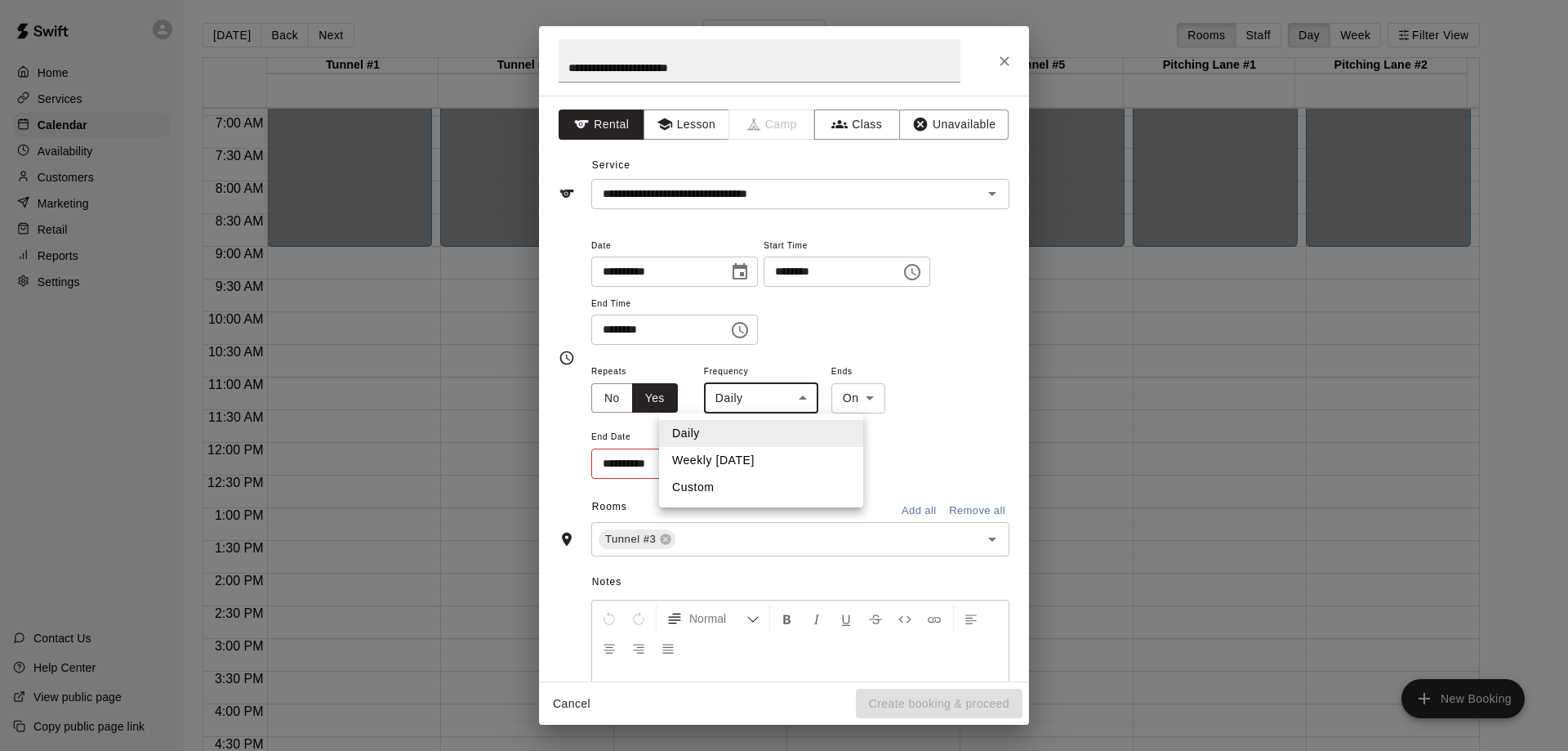
click at [755, 462] on li "Weekly [DATE]" at bounding box center [760, 460] width 204 height 27
type input "******"
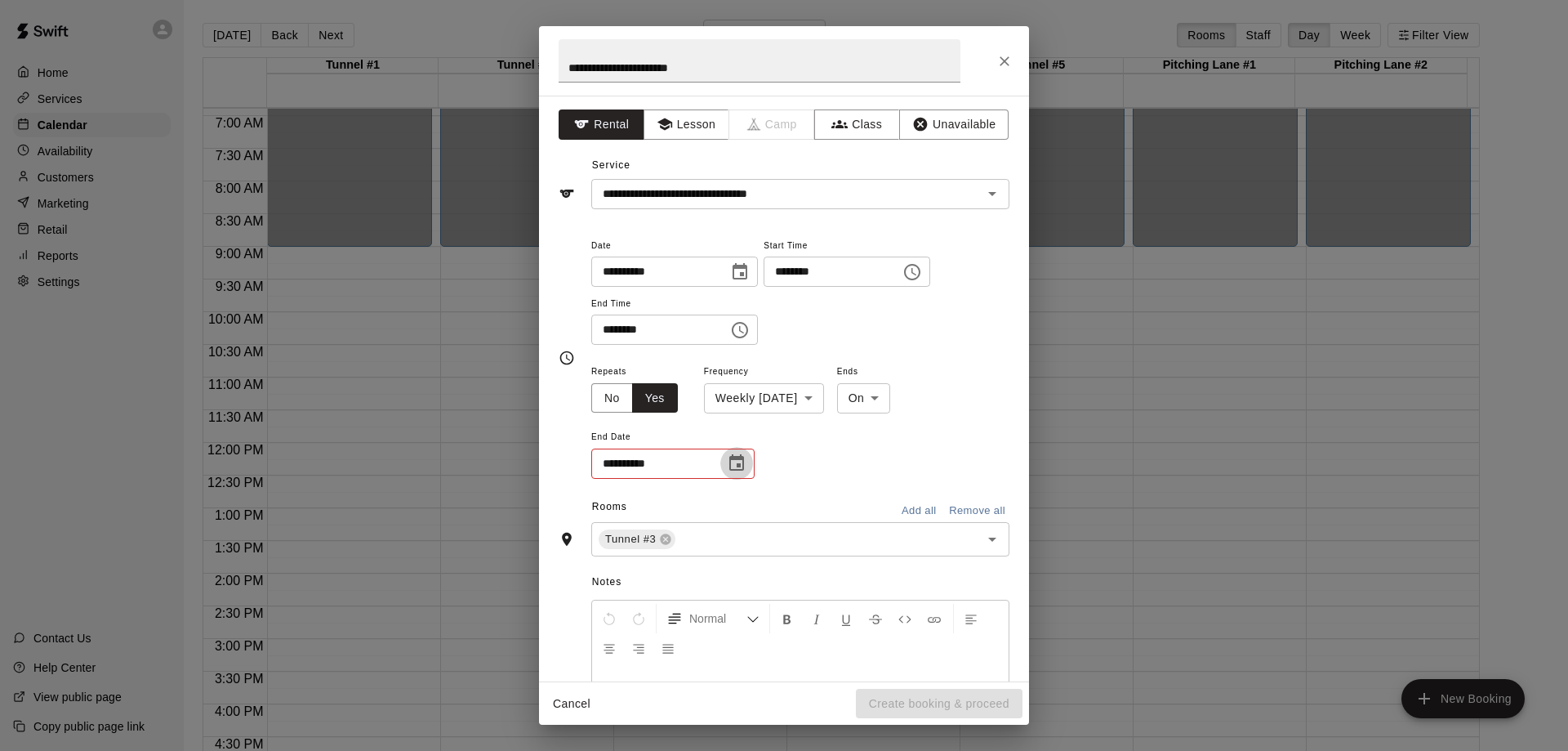
click at [737, 460] on icon "Choose date" at bounding box center [737, 462] width 15 height 17
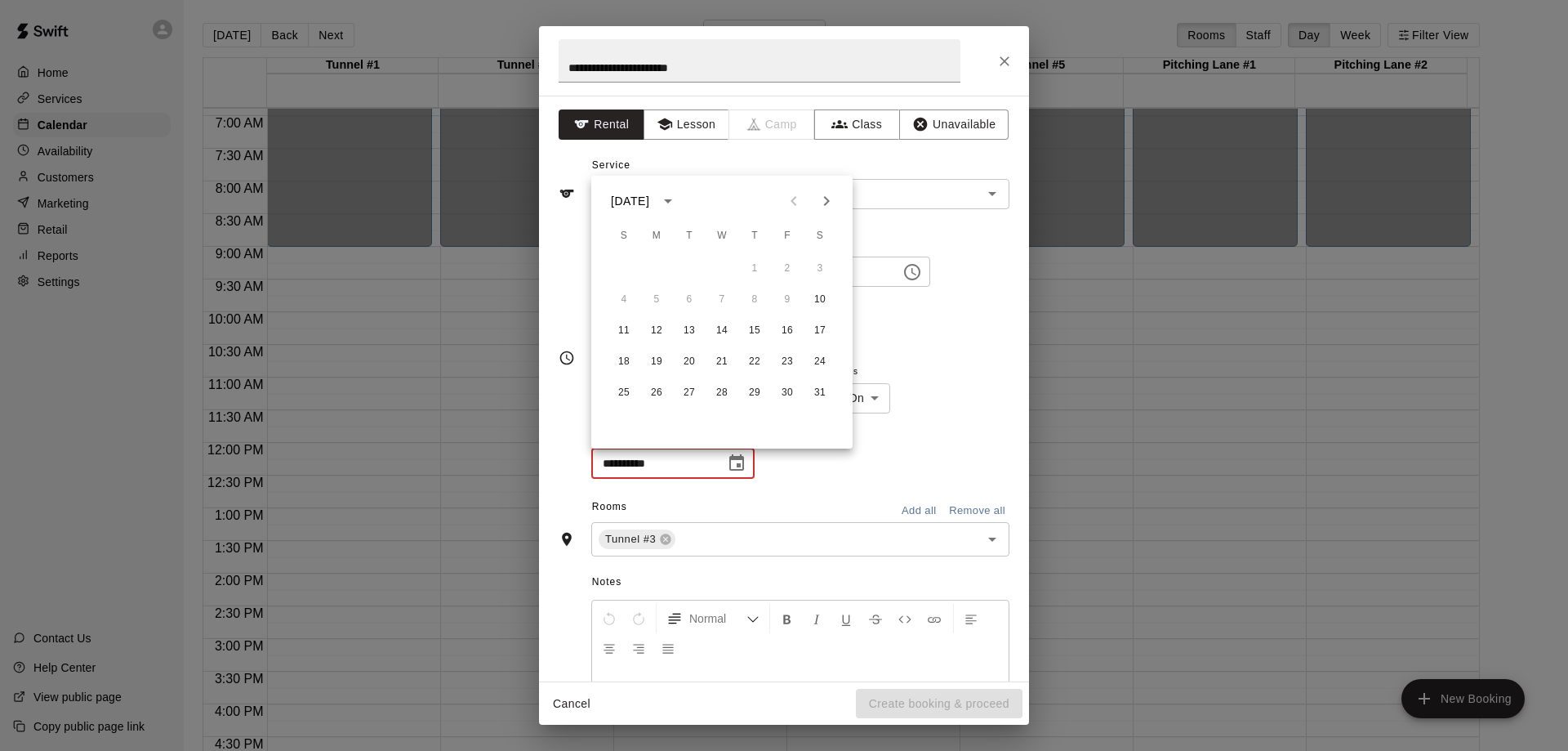
click at [824, 199] on icon "Next month" at bounding box center [826, 201] width 19 height 19
click at [829, 198] on icon "Next month" at bounding box center [826, 201] width 19 height 19
click at [820, 302] on button "14" at bounding box center [820, 300] width 30 height 30
type input "**********"
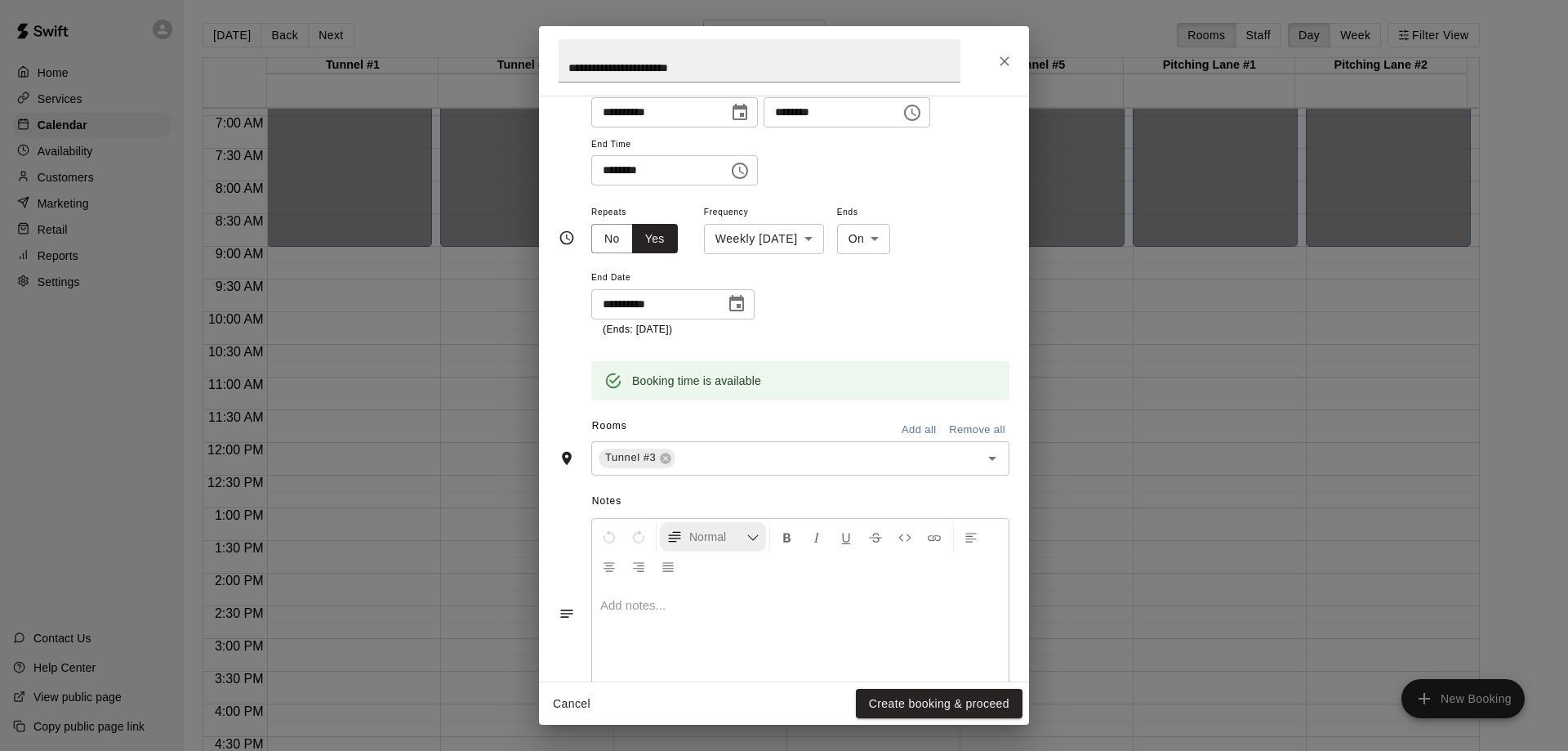
scroll to position [163, 0]
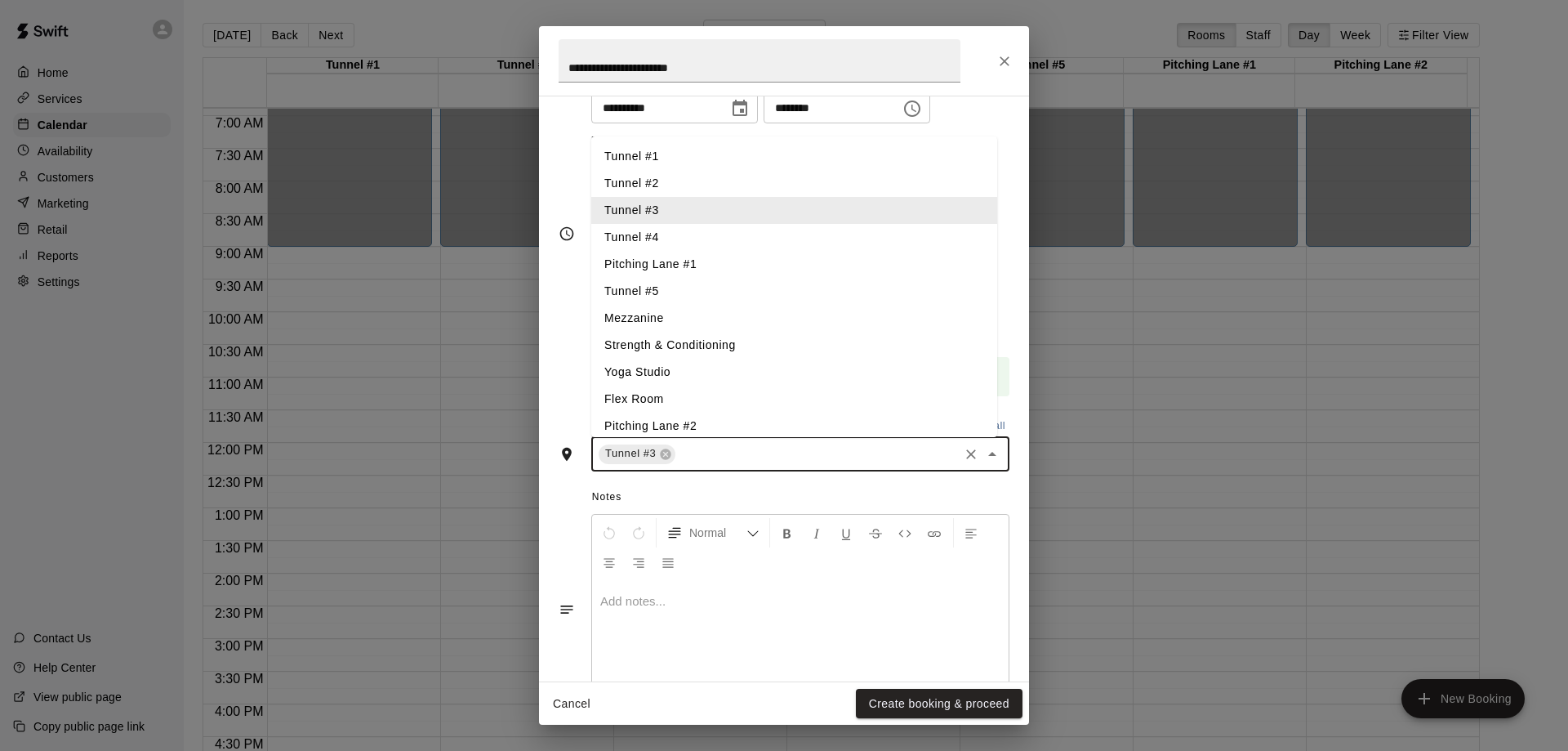
click at [743, 460] on input "text" at bounding box center [817, 454] width 279 height 20
click at [667, 228] on li "Tunnel #4" at bounding box center [794, 237] width 406 height 27
click at [824, 461] on input "text" at bounding box center [858, 454] width 196 height 20
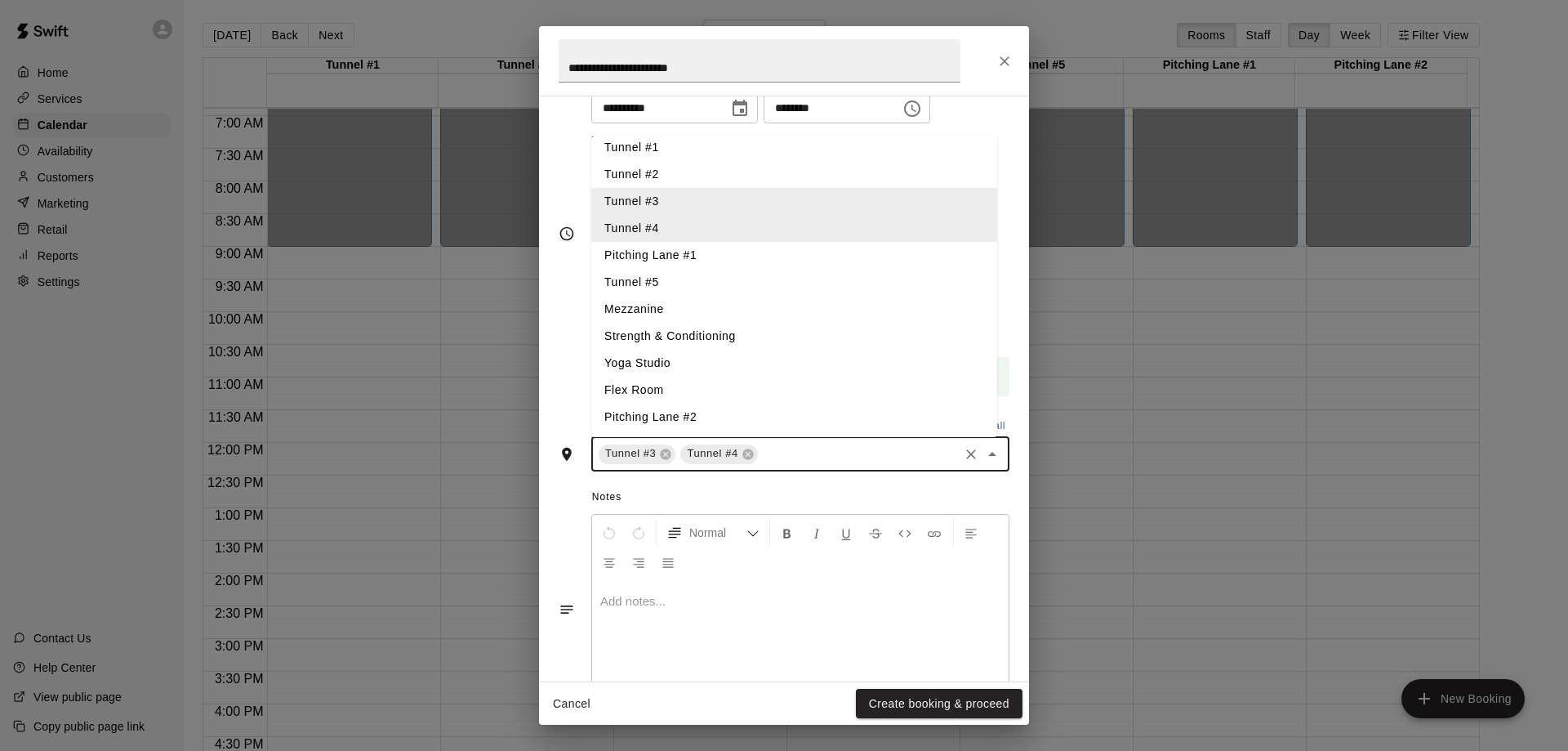
click at [658, 275] on li "Tunnel #5" at bounding box center [794, 282] width 406 height 27
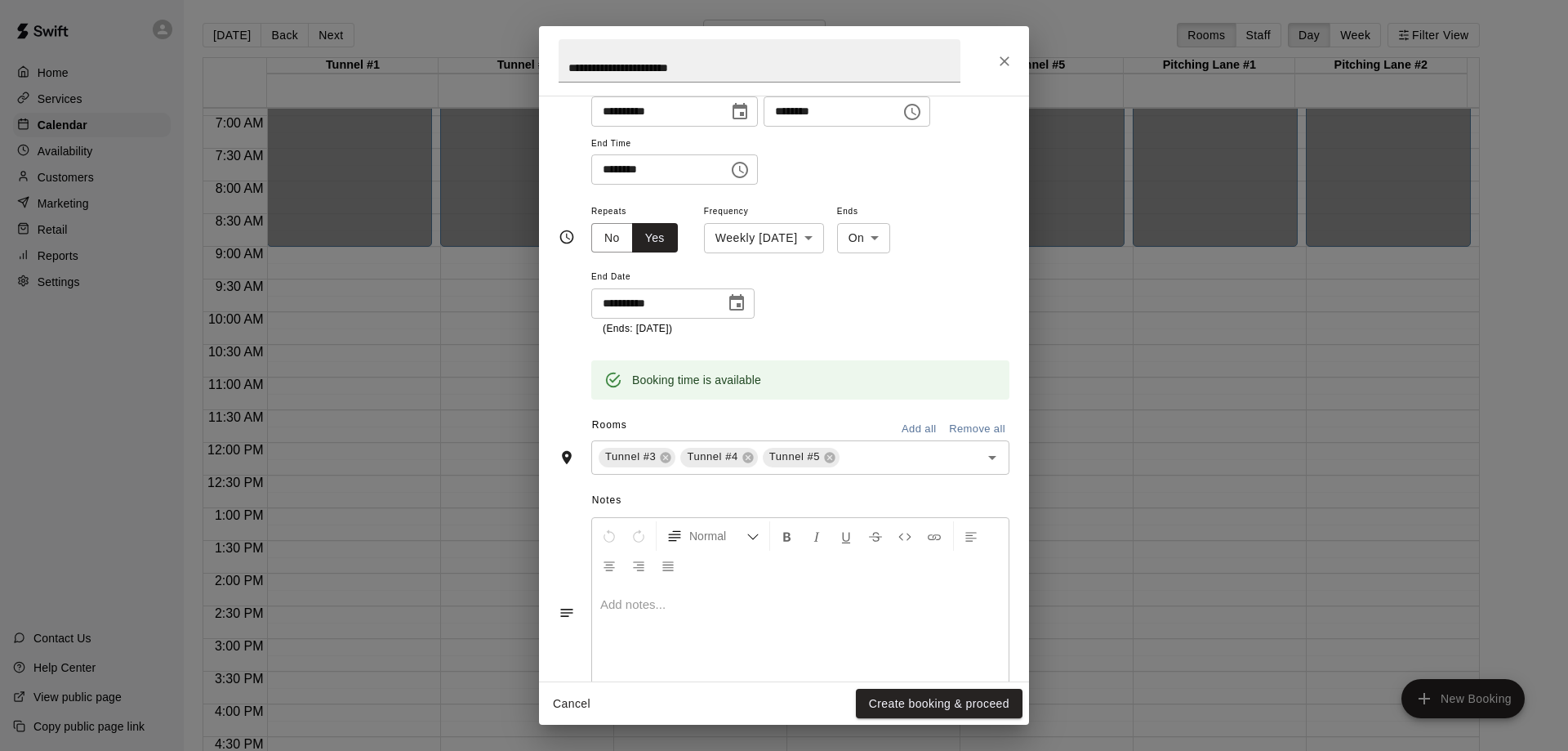
scroll to position [172, 0]
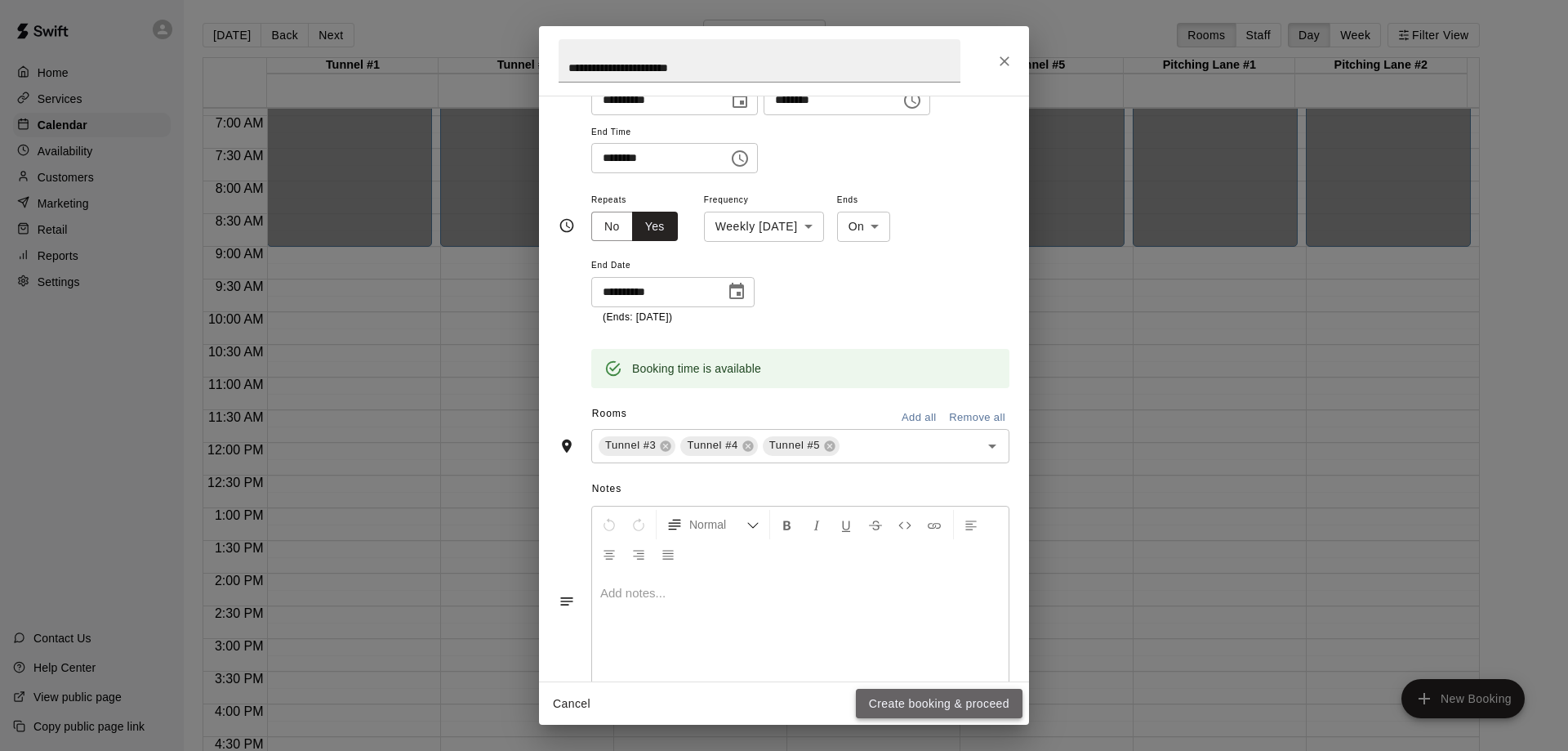
click at [943, 705] on button "Create booking & proceed" at bounding box center [939, 704] width 167 height 30
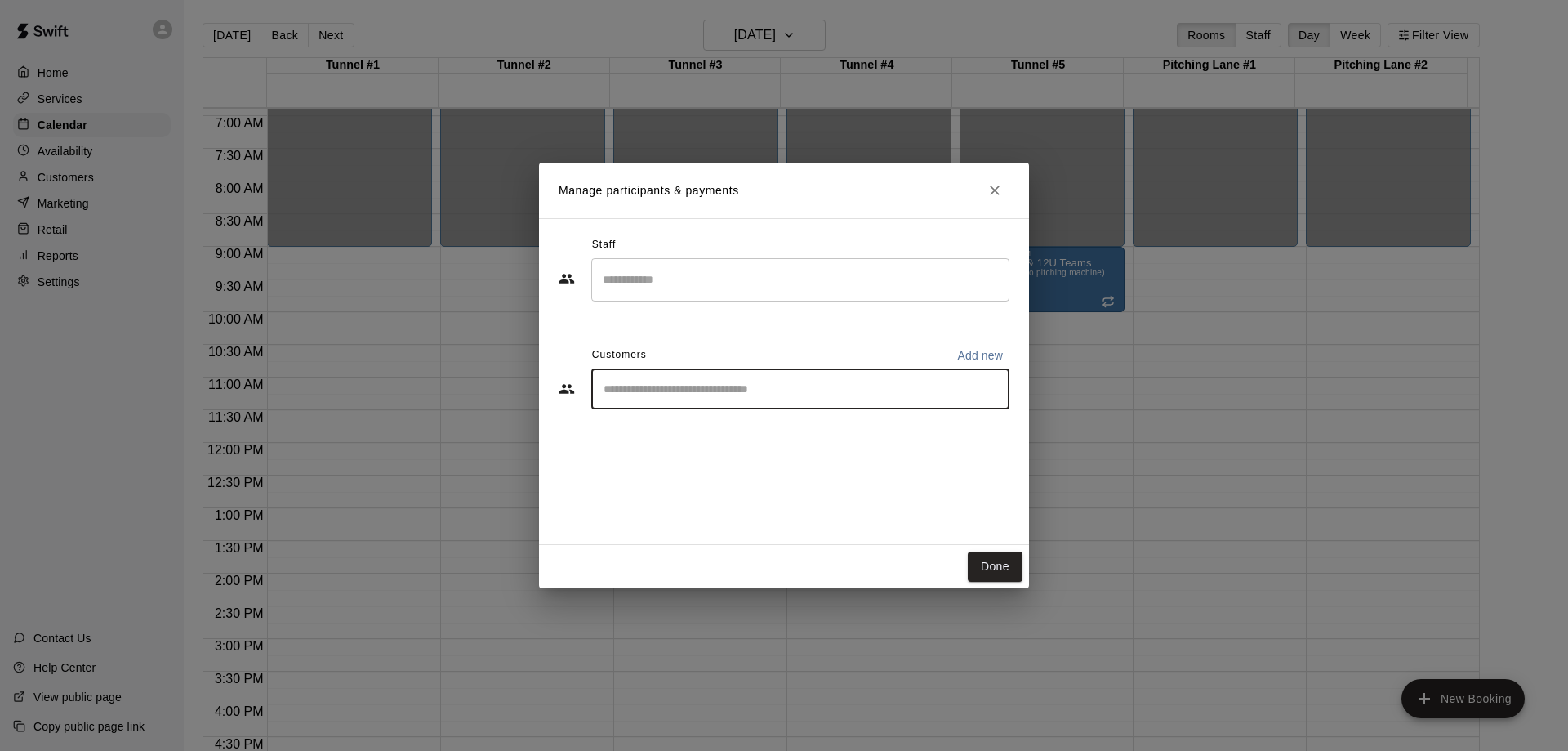
click at [665, 397] on input "Start typing to search customers..." at bounding box center [801, 389] width 403 height 17
type input "****"
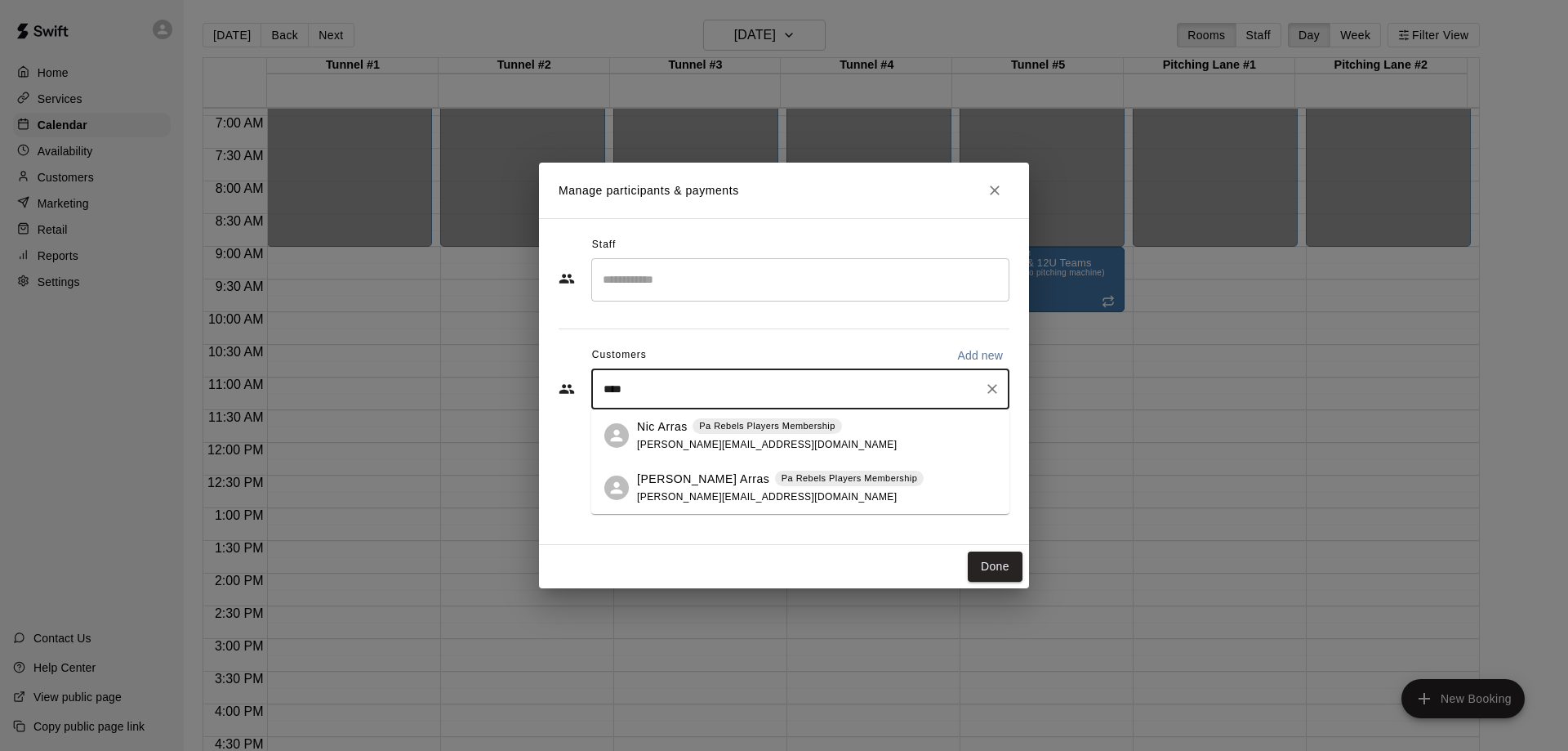
drag, startPoint x: 674, startPoint y: 386, endPoint x: 553, endPoint y: 392, distance: 121.1
click at [553, 392] on div "Staff ​ Customers Add new **** ​" at bounding box center [784, 382] width 490 height 326
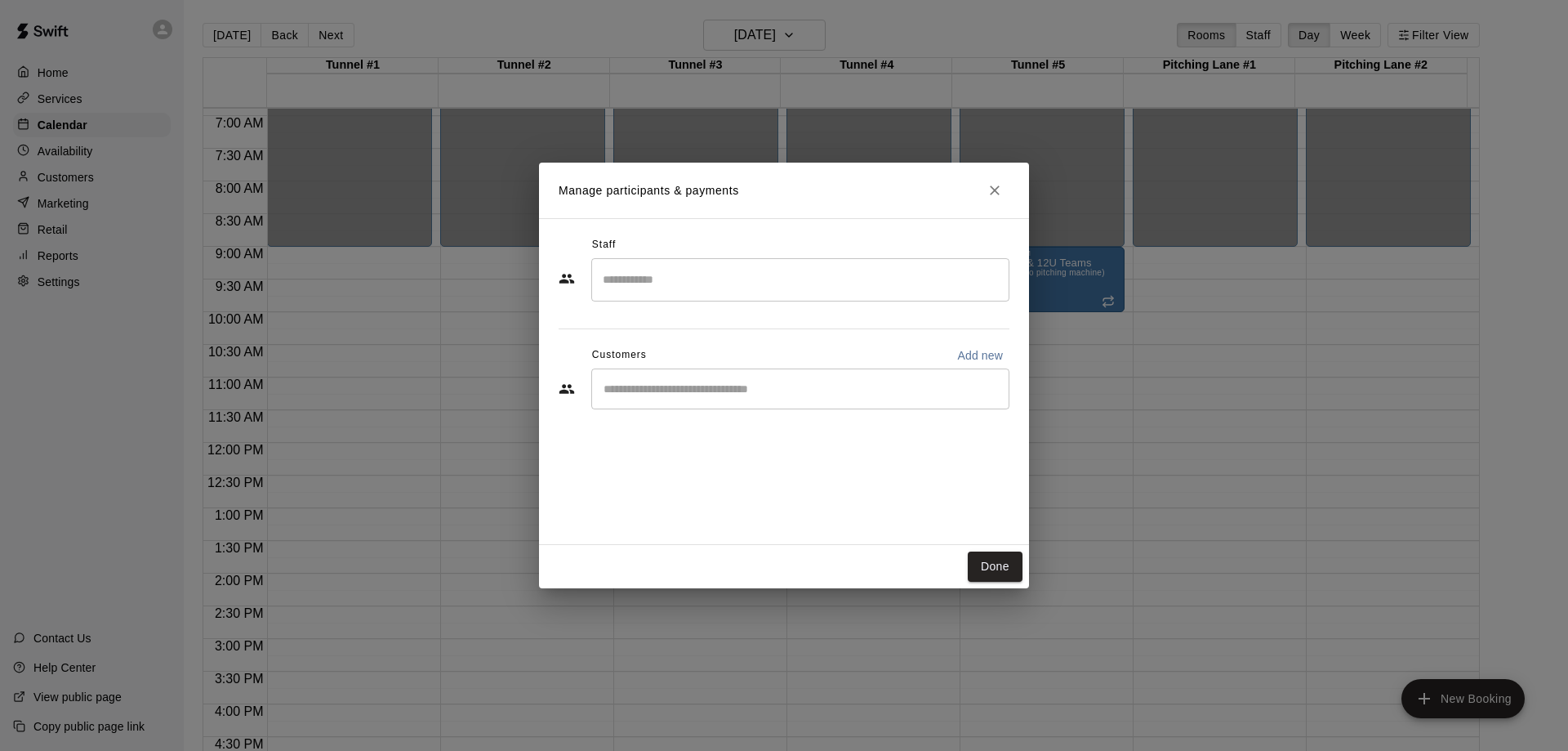
click at [981, 350] on p "Add new" at bounding box center [980, 355] width 46 height 17
select select "**"
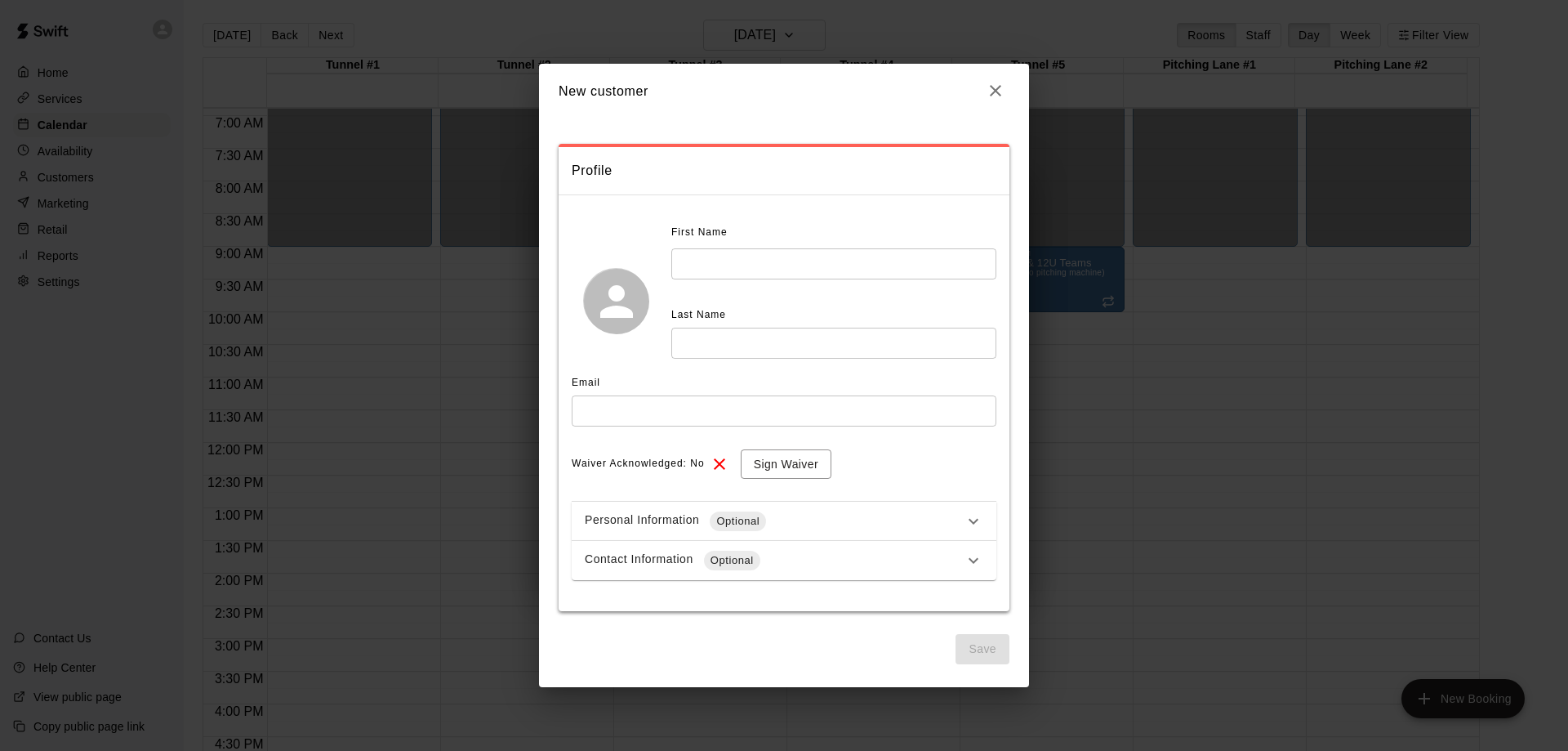
click at [700, 245] on span "First Name" at bounding box center [699, 232] width 56 height 26
click at [702, 256] on input "text" at bounding box center [833, 263] width 325 height 30
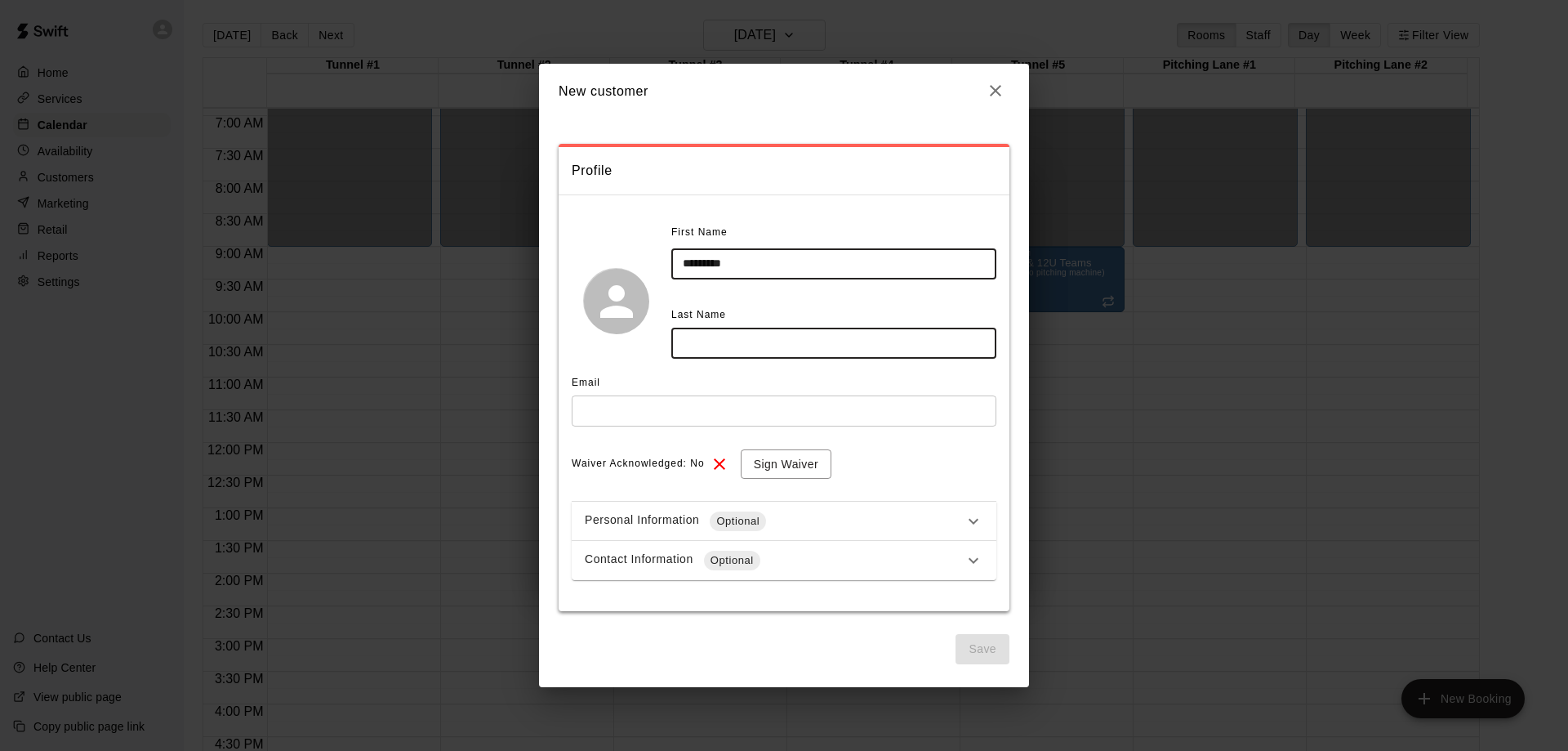
type input "*********"
type input "*****"
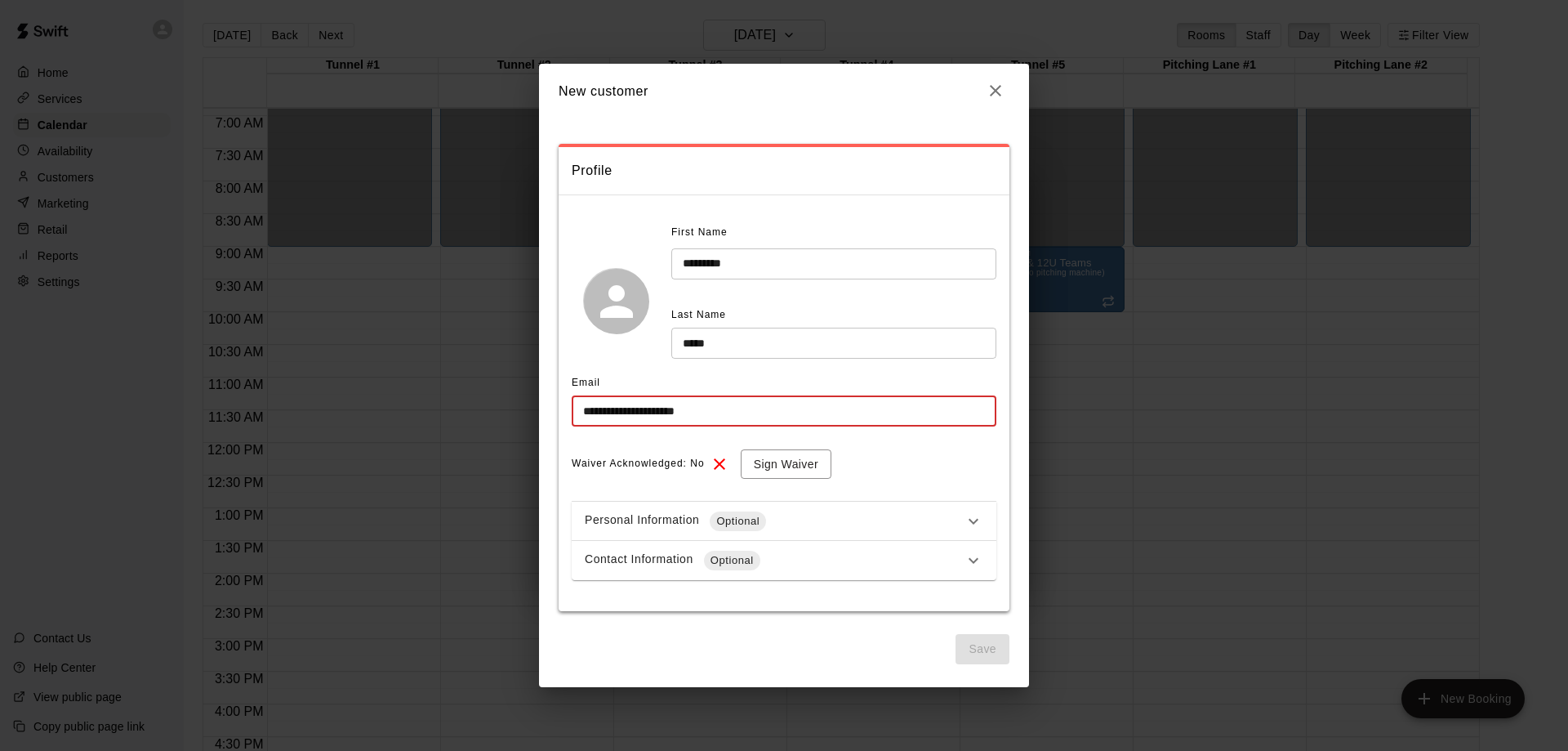
type input "**********"
click at [728, 411] on input "**********" at bounding box center [784, 411] width 424 height 30
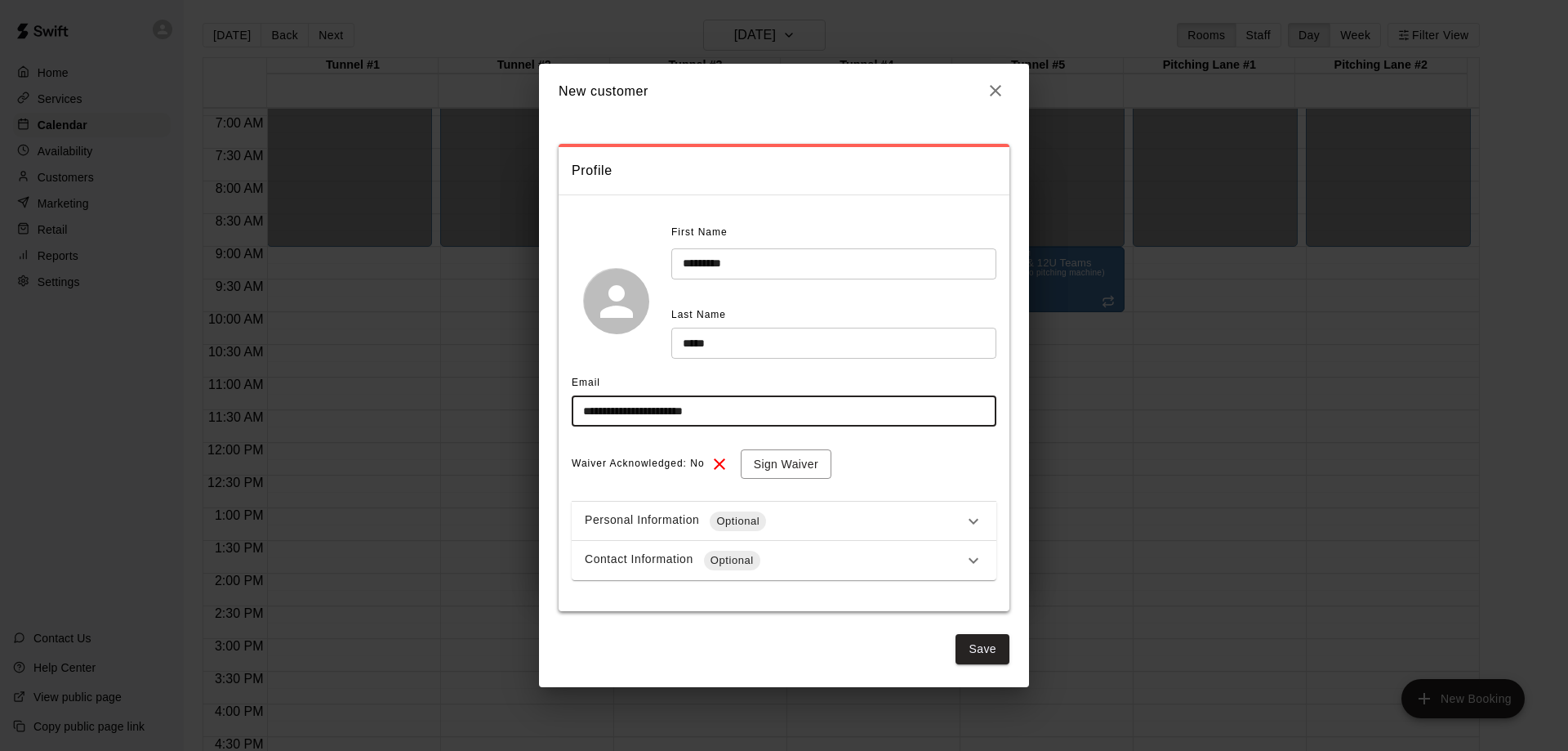
type input "**********"
click at [985, 651] on button "Save" at bounding box center [981, 649] width 53 height 30
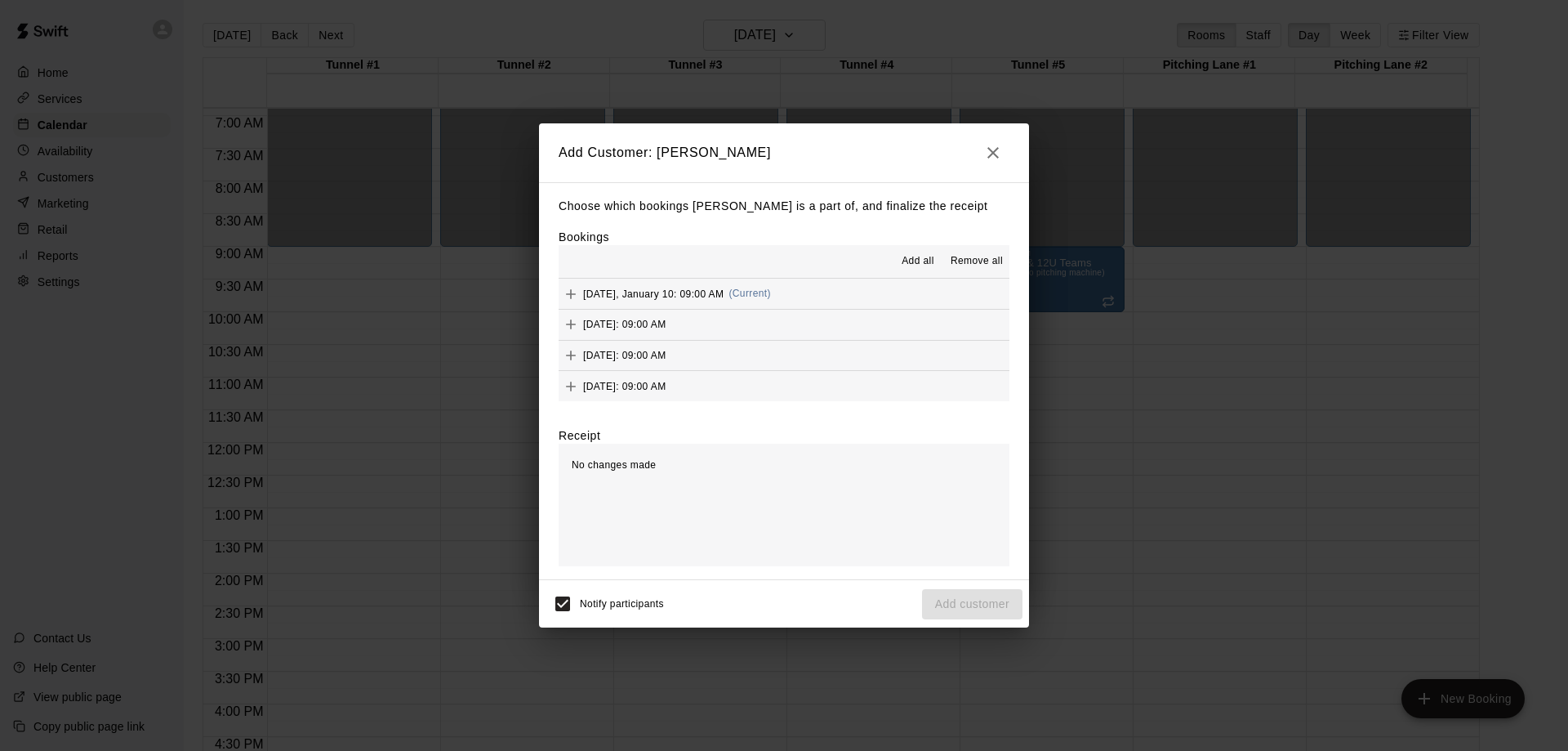
click at [916, 261] on span "Add all" at bounding box center [917, 261] width 32 height 17
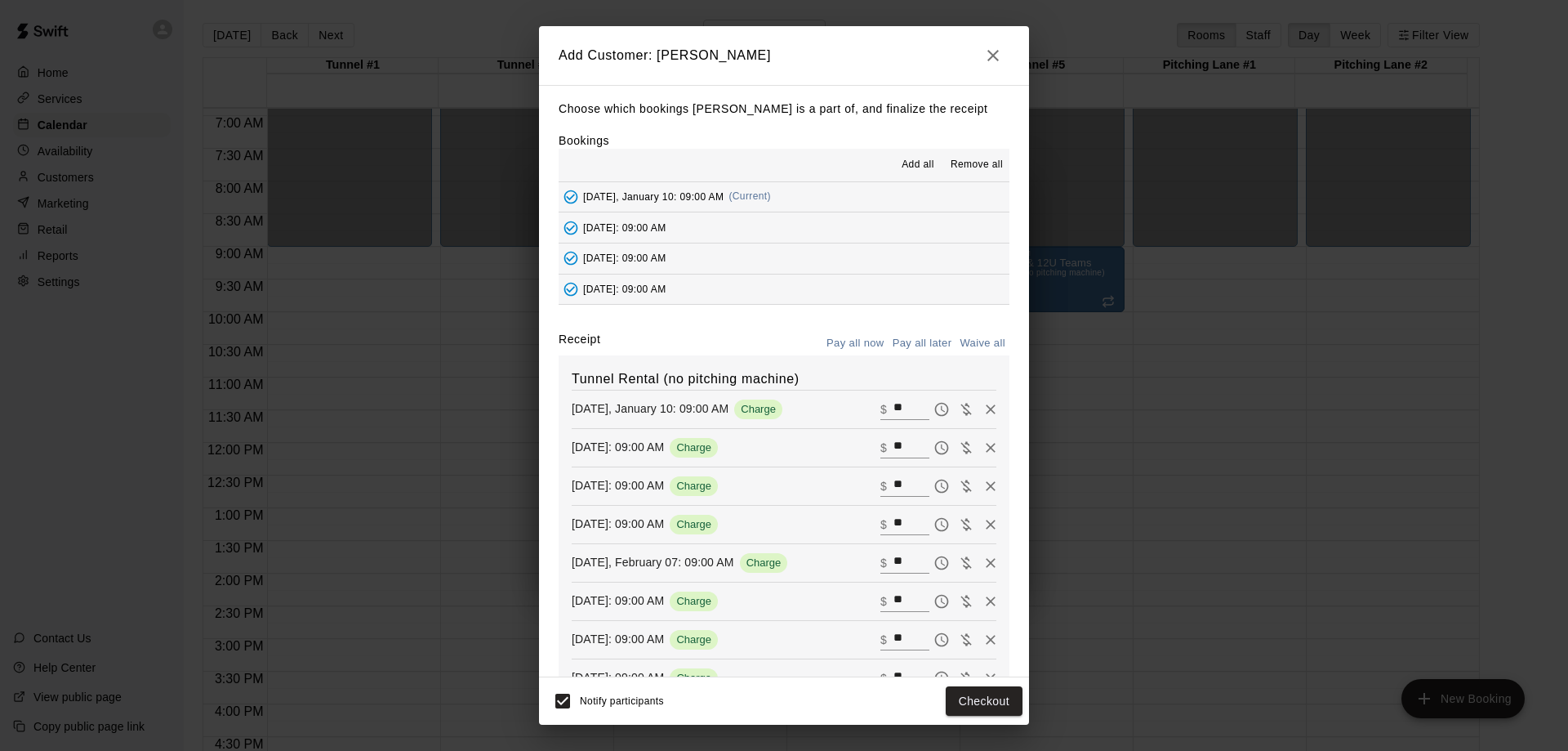
click at [913, 338] on button "Pay all later" at bounding box center [922, 343] width 68 height 25
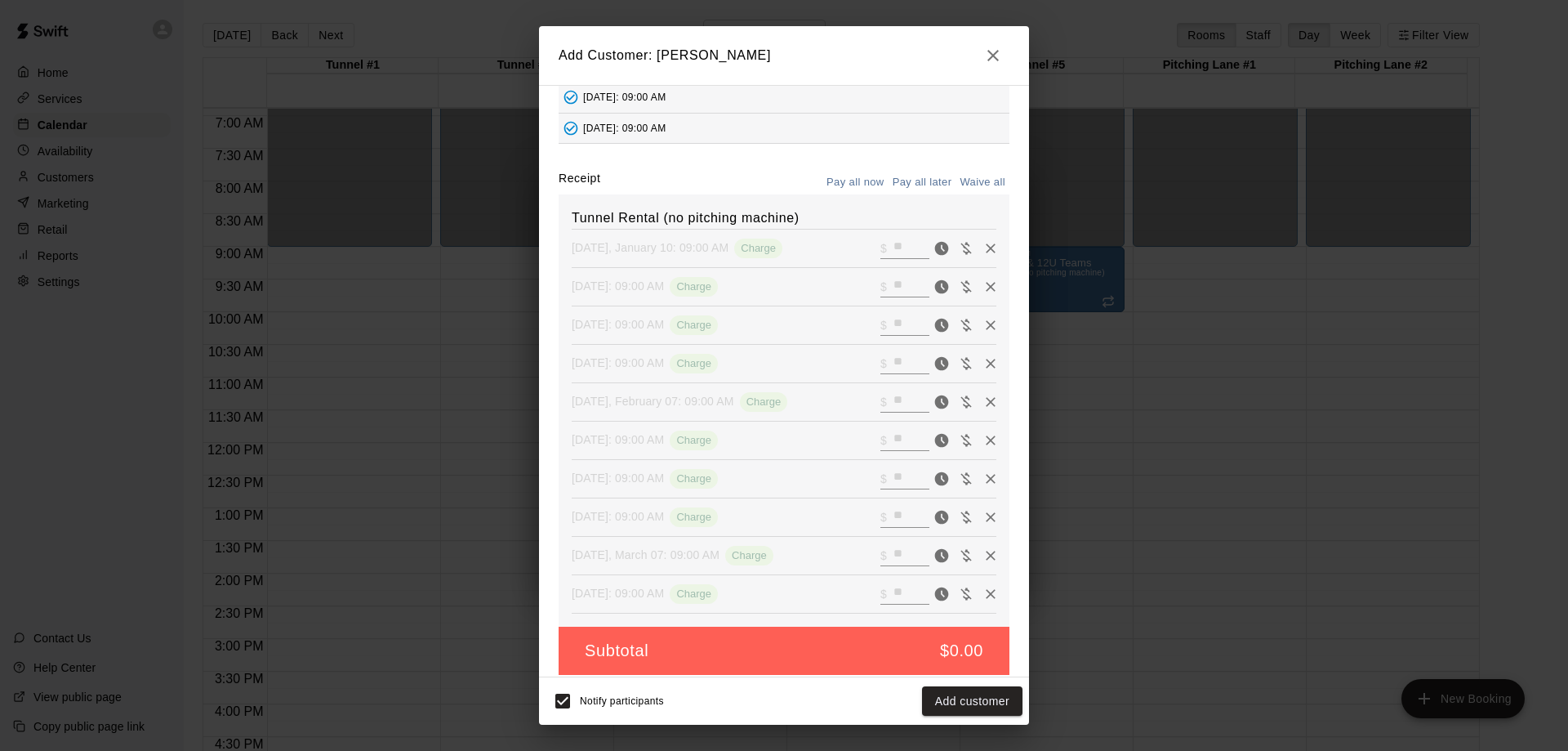
scroll to position [174, 0]
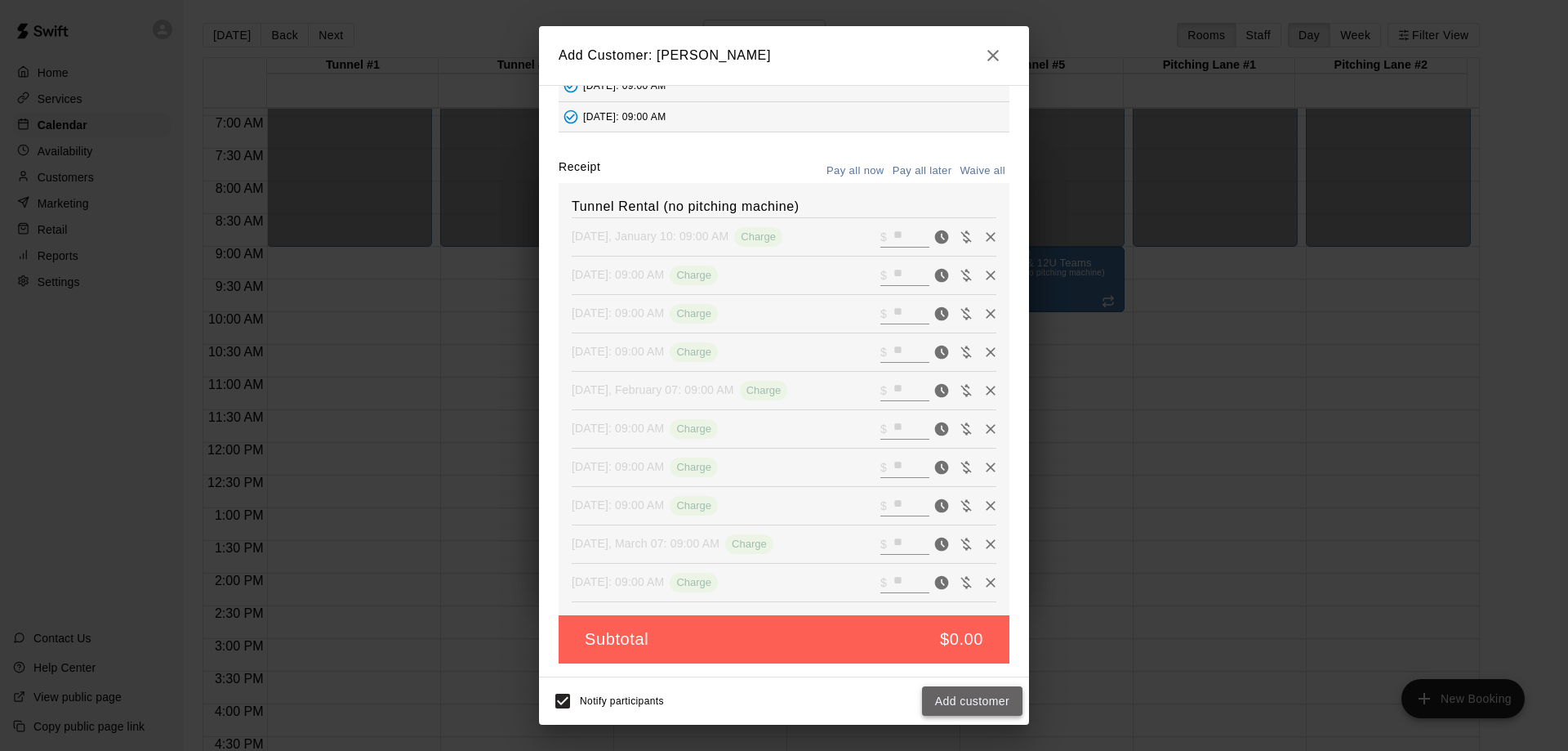
click at [988, 697] on button "Add customer" at bounding box center [972, 701] width 101 height 30
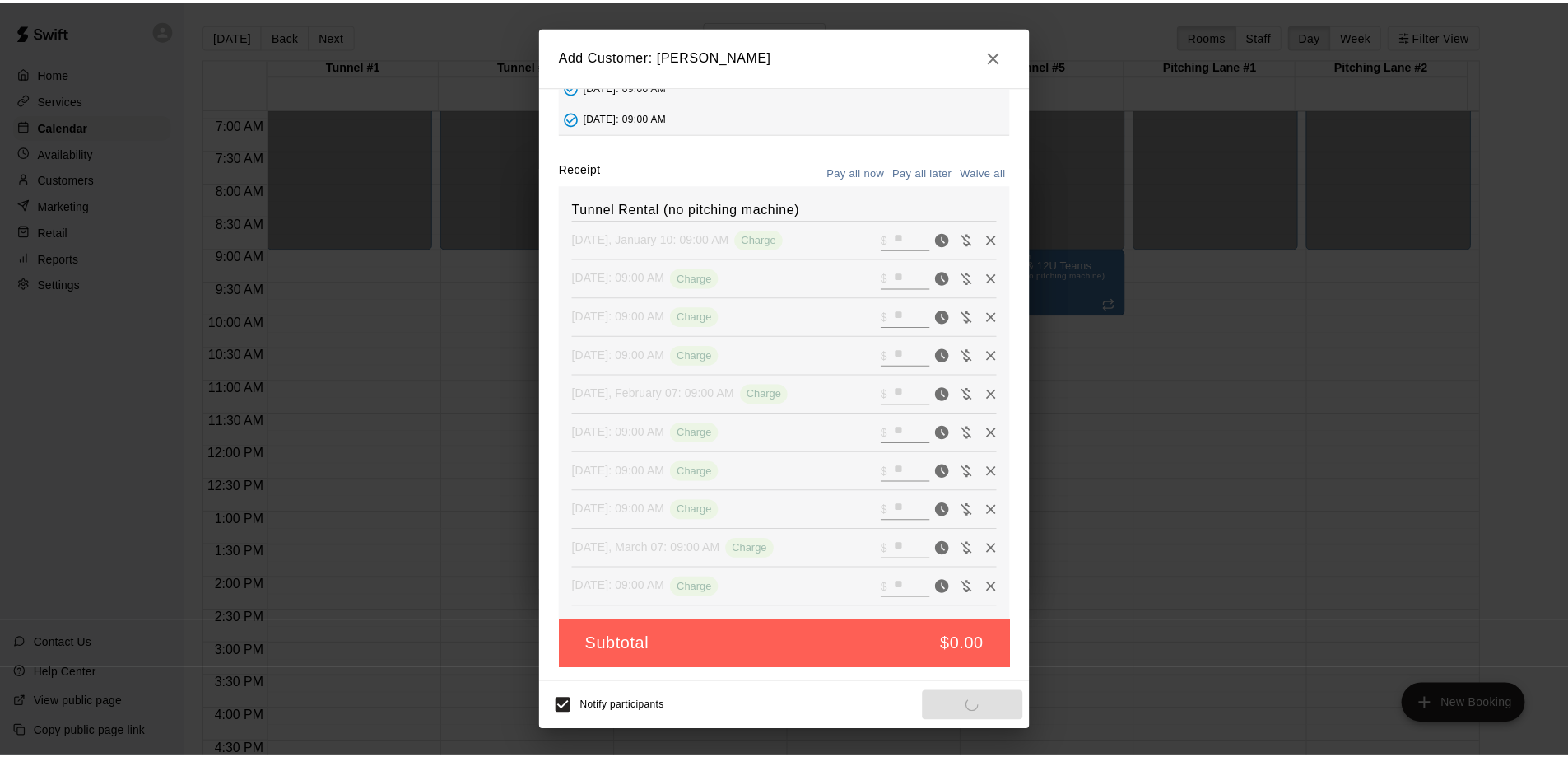
scroll to position [118, 0]
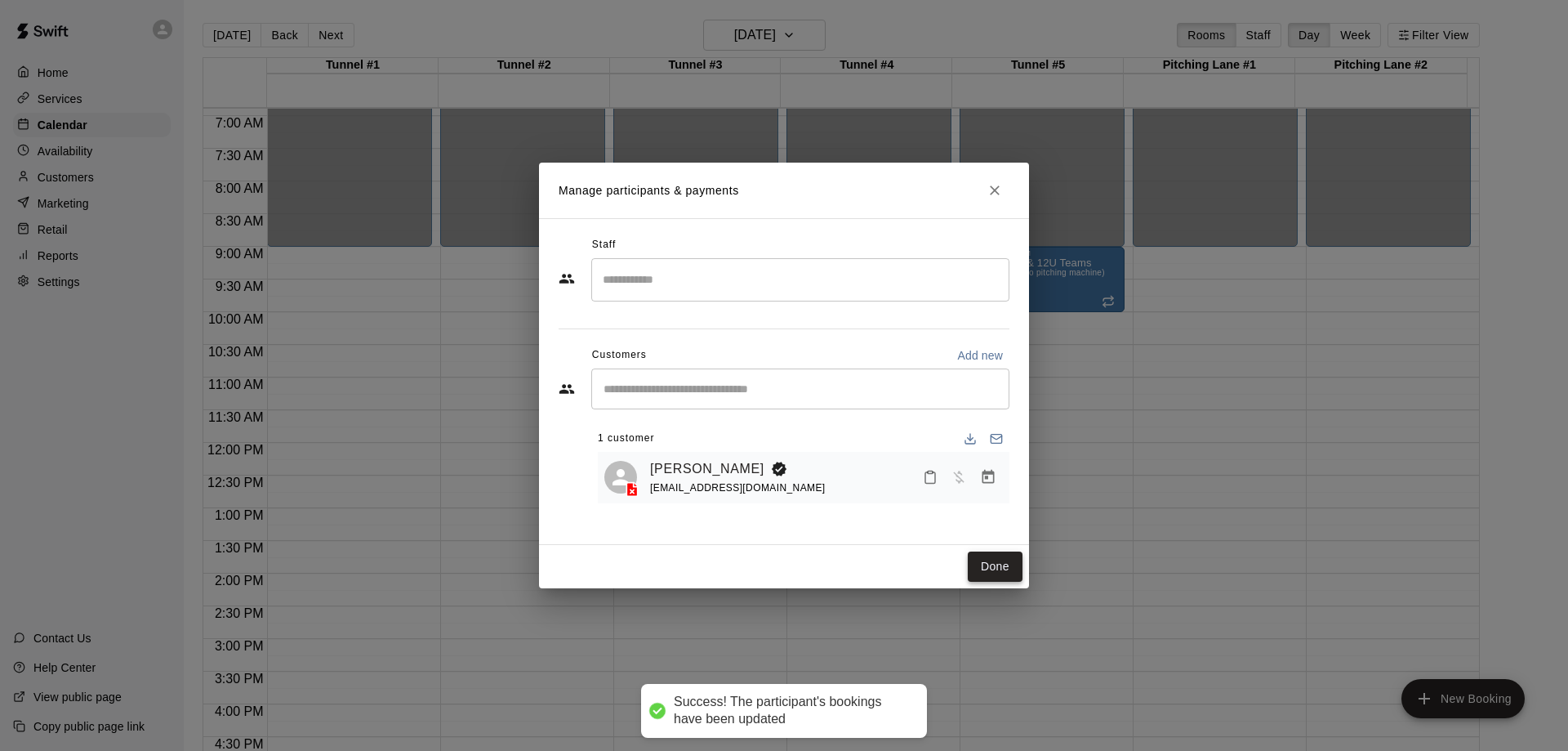
click at [987, 561] on button "Done" at bounding box center [994, 567] width 54 height 30
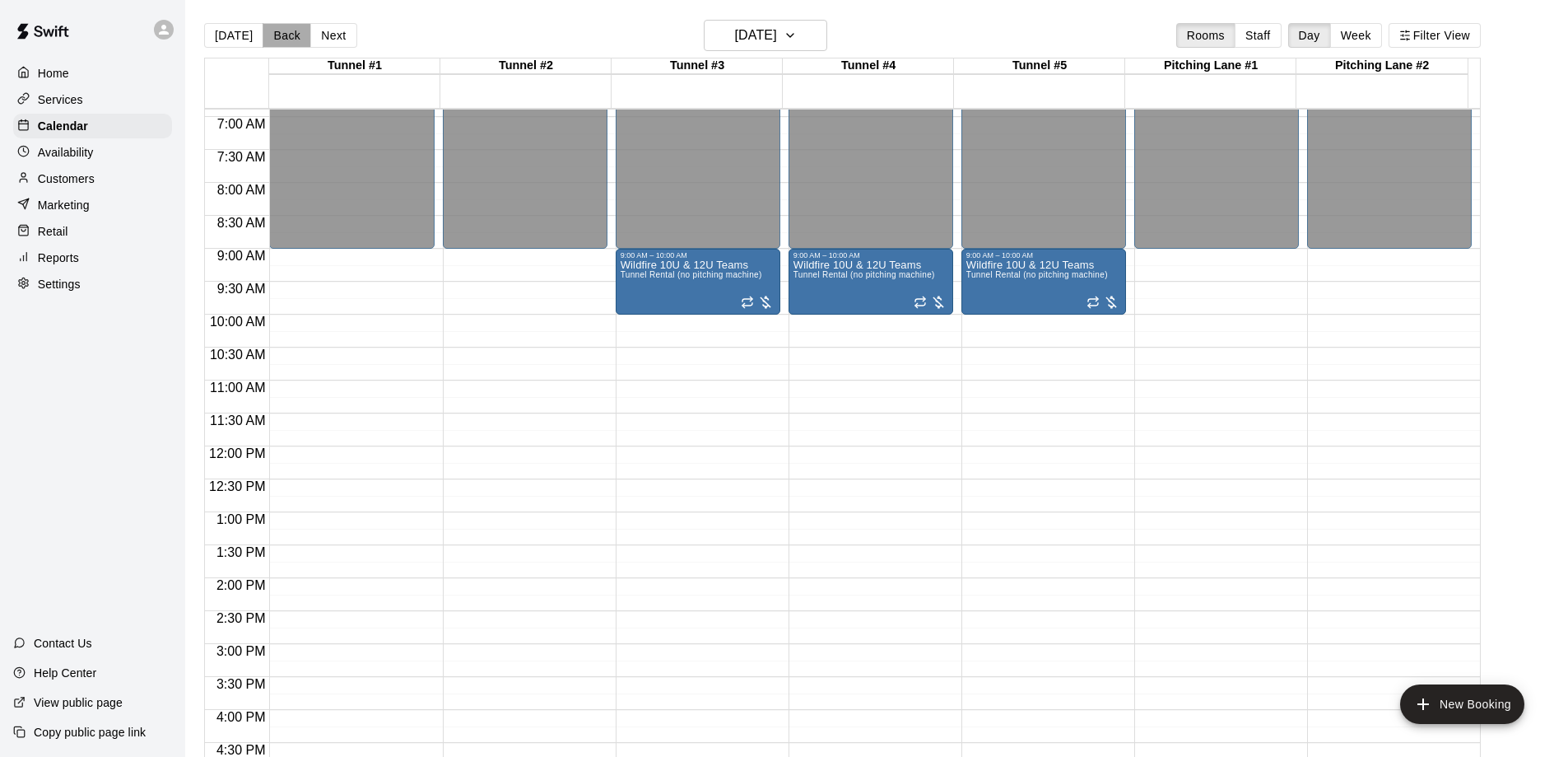
click at [276, 31] on button "Back" at bounding box center [286, 35] width 49 height 25
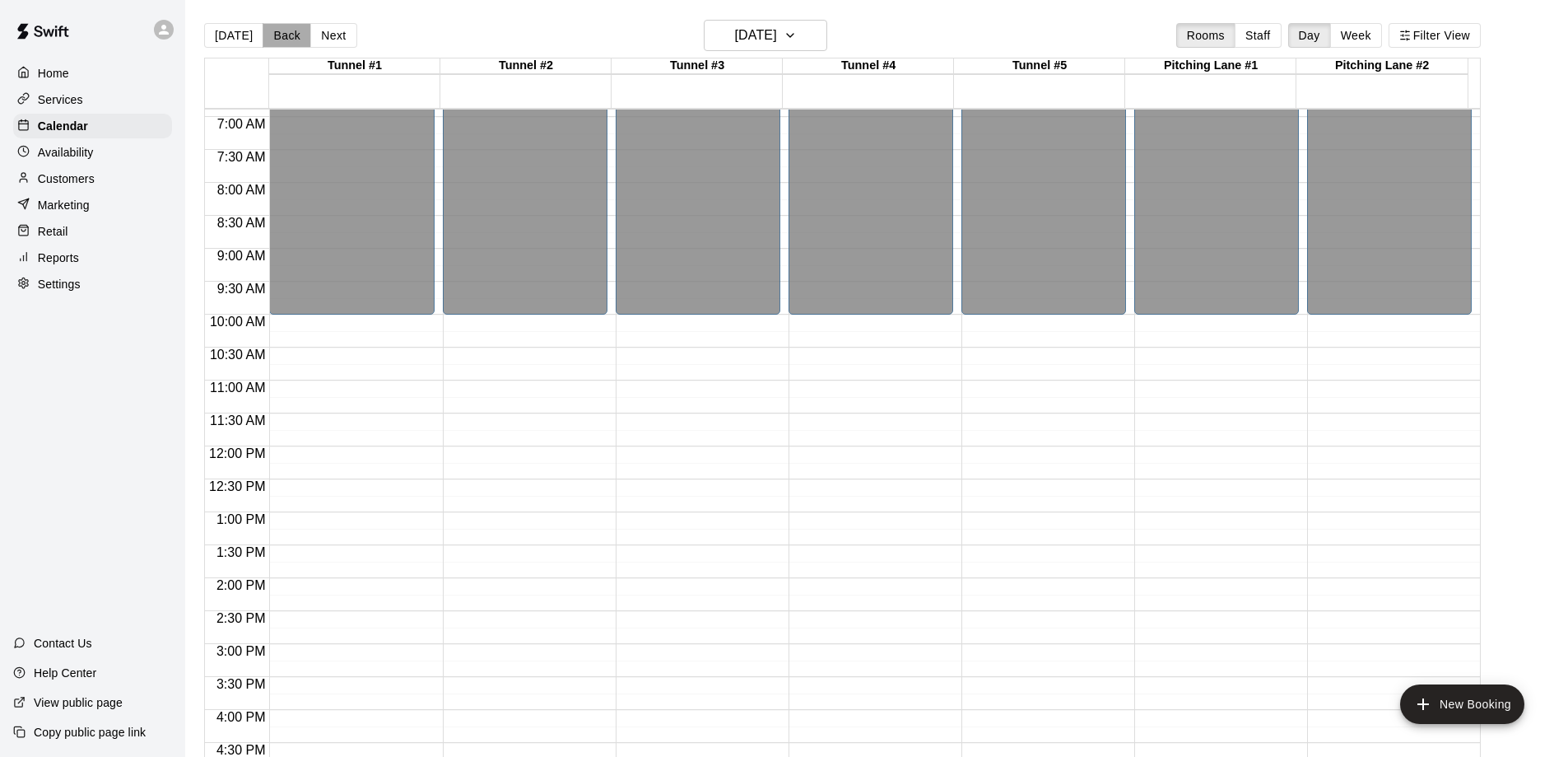
click at [276, 31] on button "Back" at bounding box center [286, 35] width 49 height 25
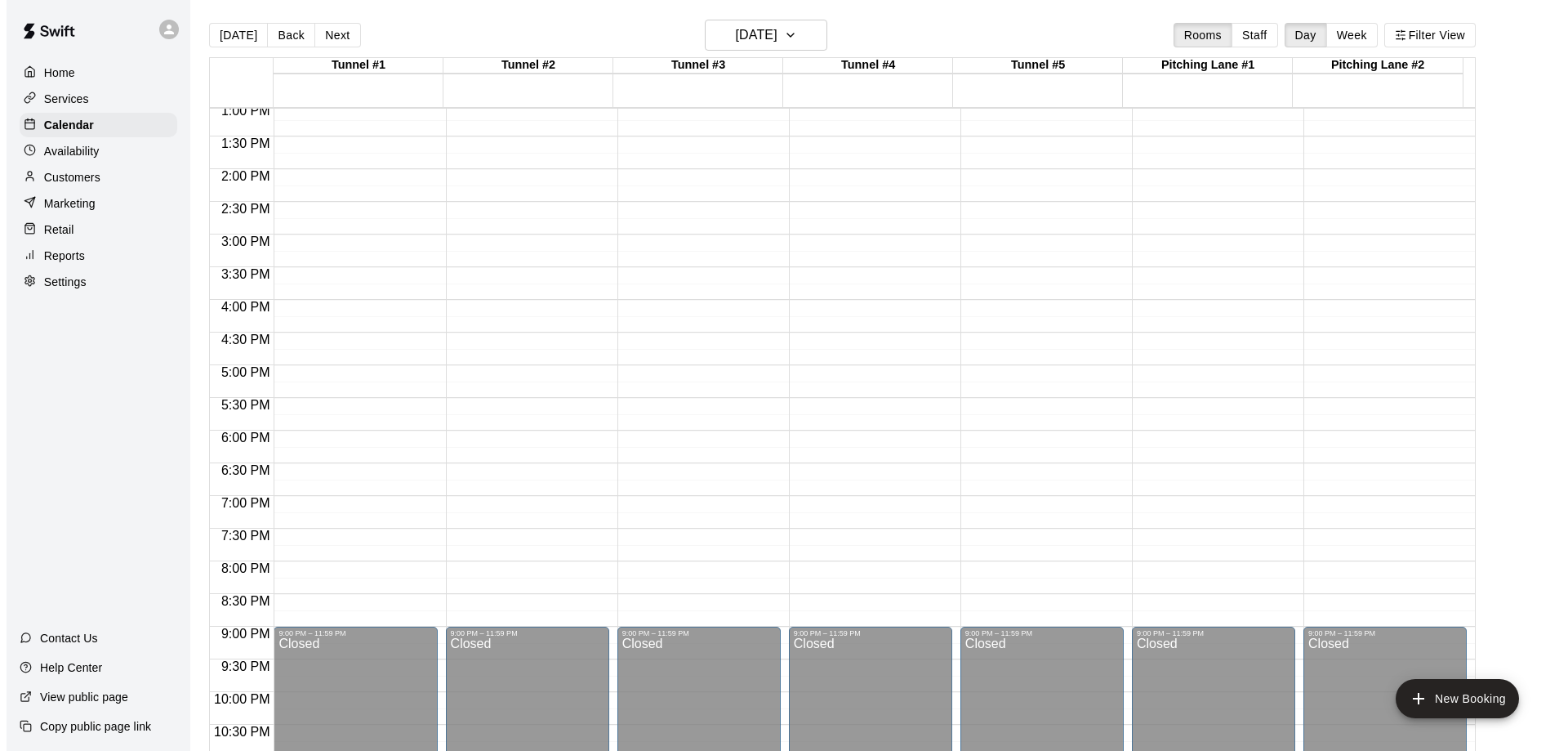
scroll to position [909, 0]
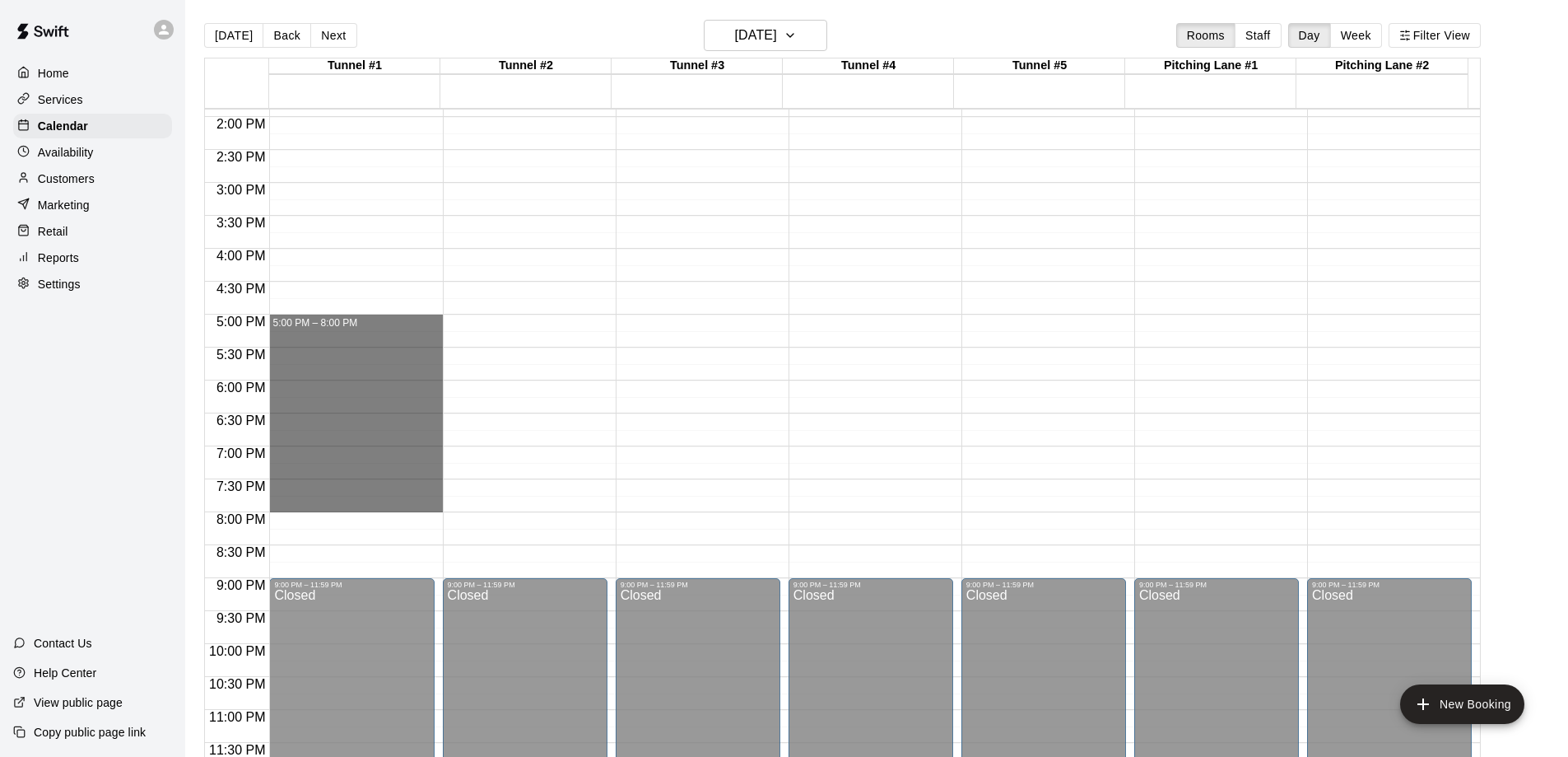
drag, startPoint x: 340, startPoint y: 321, endPoint x: 377, endPoint y: 500, distance: 182.8
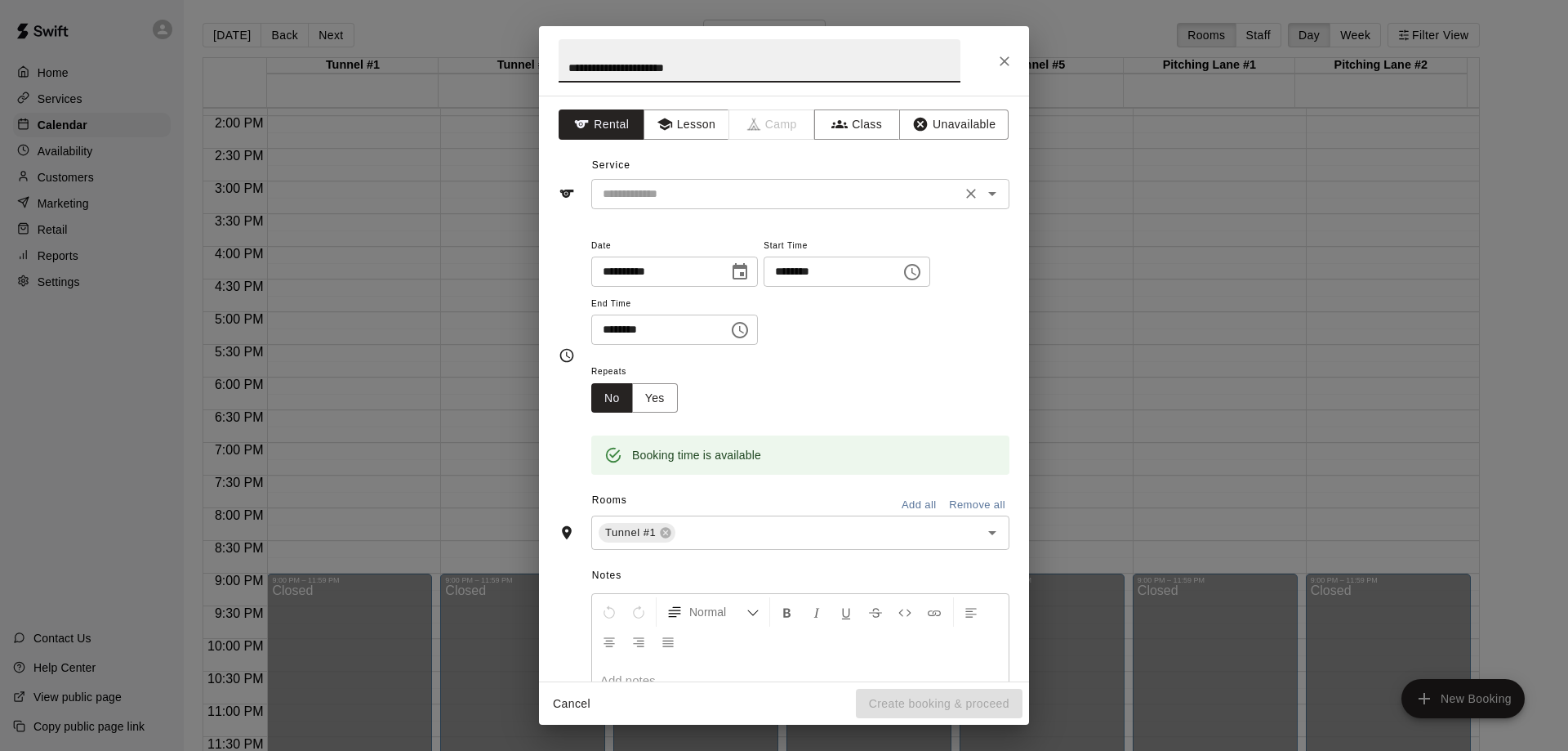
type input "**********"
click at [710, 191] on input "text" at bounding box center [776, 194] width 360 height 20
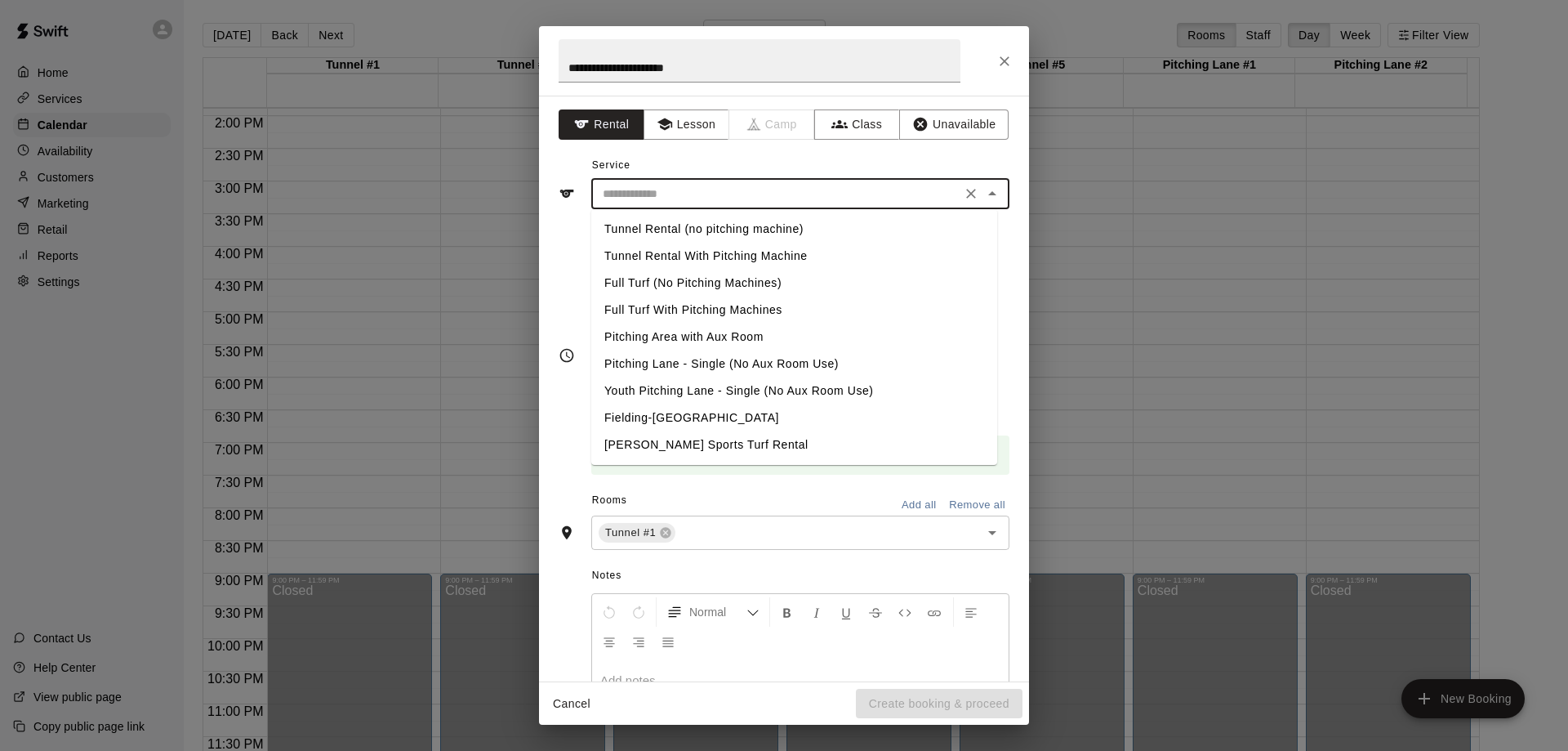
click at [670, 226] on li "Tunnel Rental (no pitching machine)" at bounding box center [794, 229] width 406 height 27
type input "**********"
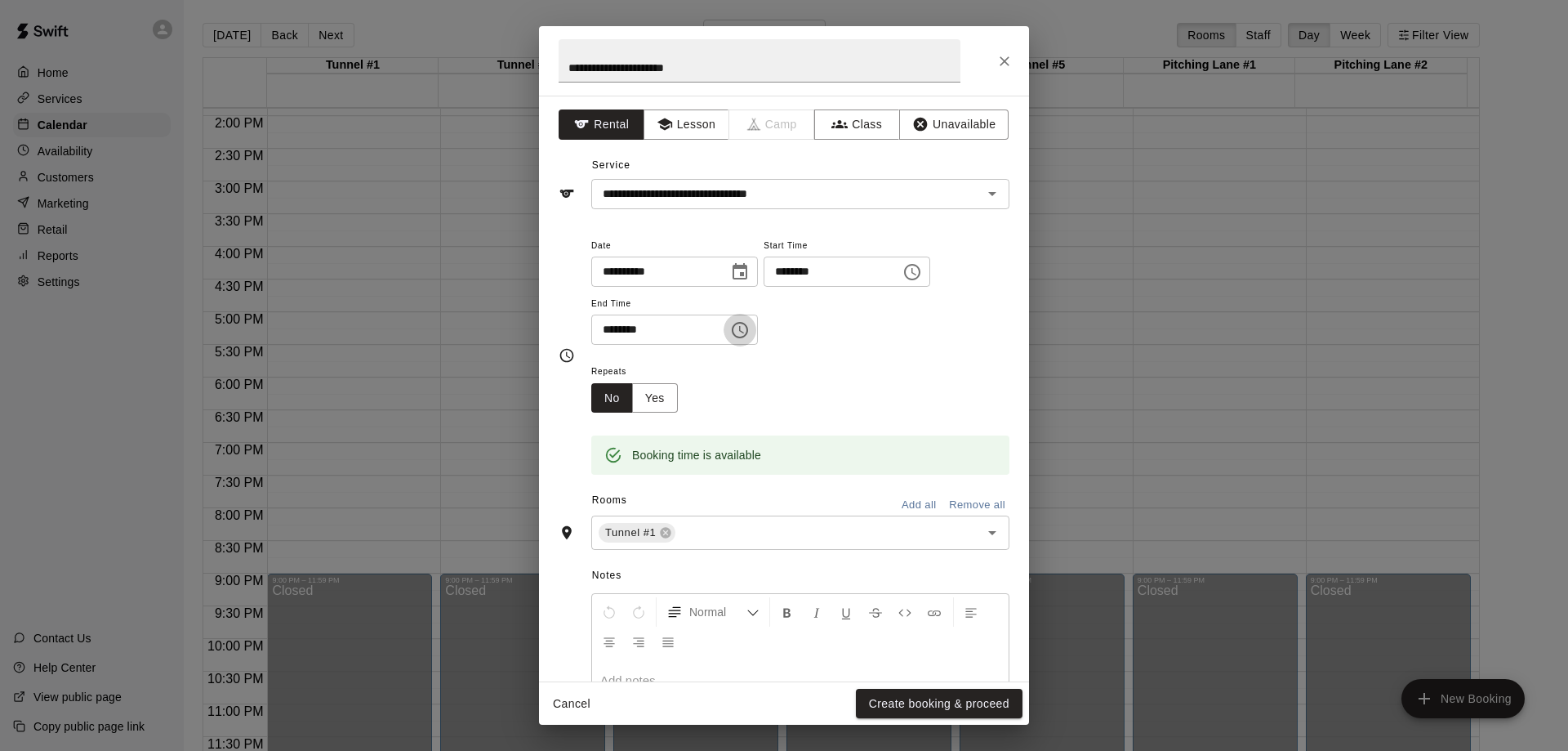
click at [750, 328] on icon "Choose time, selected time is 8:00 PM" at bounding box center [739, 330] width 19 height 19
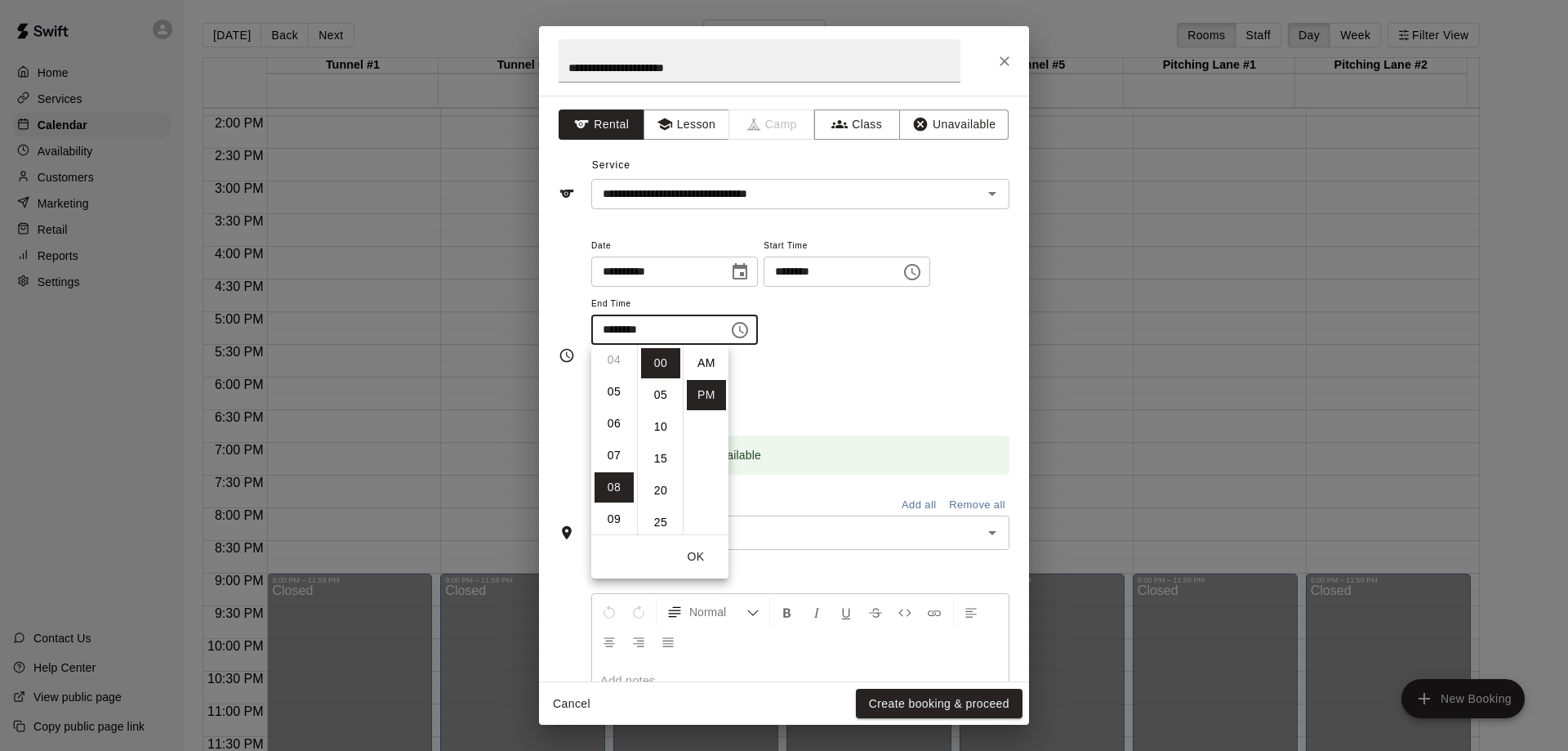
scroll to position [173, 0]
click at [609, 377] on li "06" at bounding box center [614, 381] width 39 height 30
click at [658, 397] on li "30" at bounding box center [660, 390] width 39 height 30
type input "********"
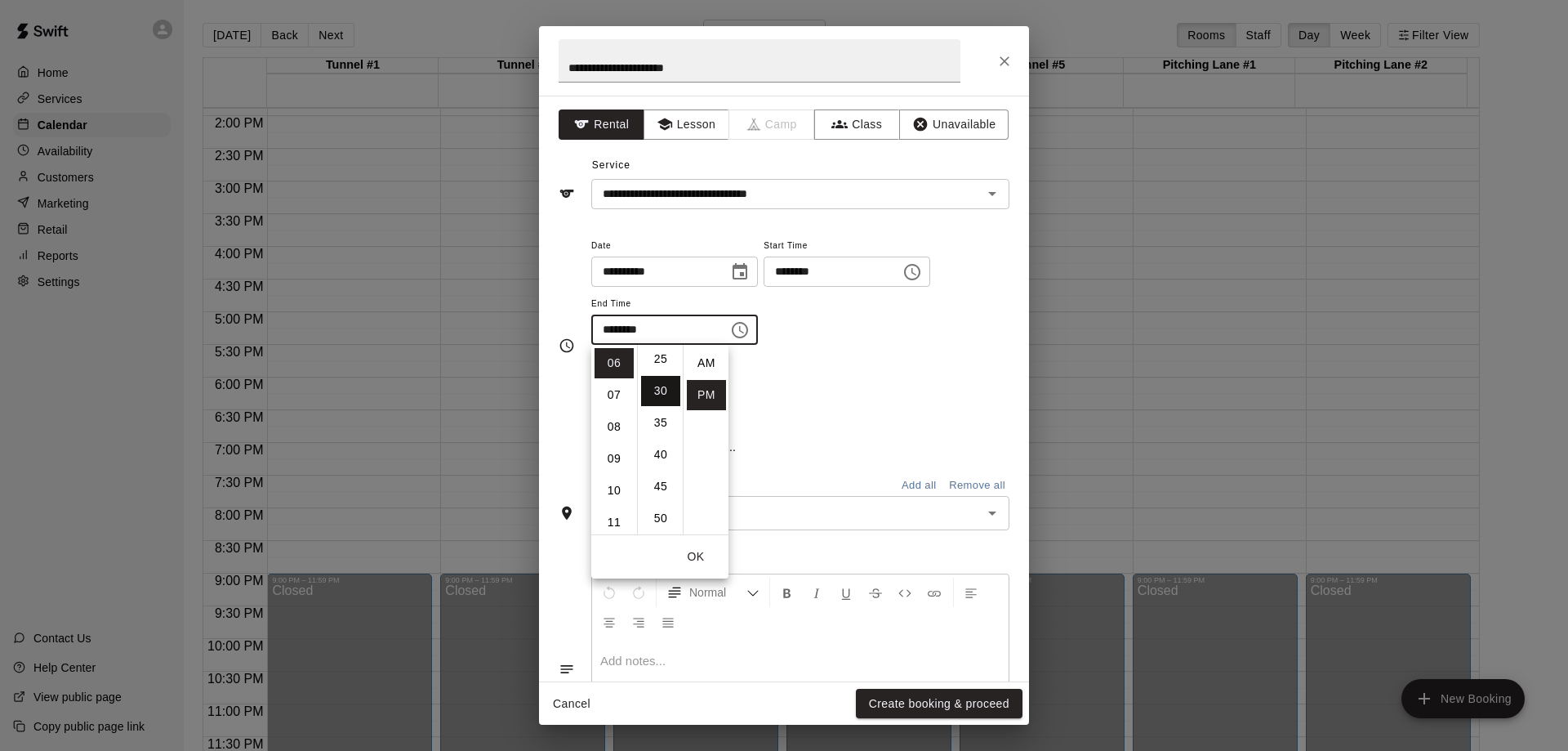
scroll to position [191, 0]
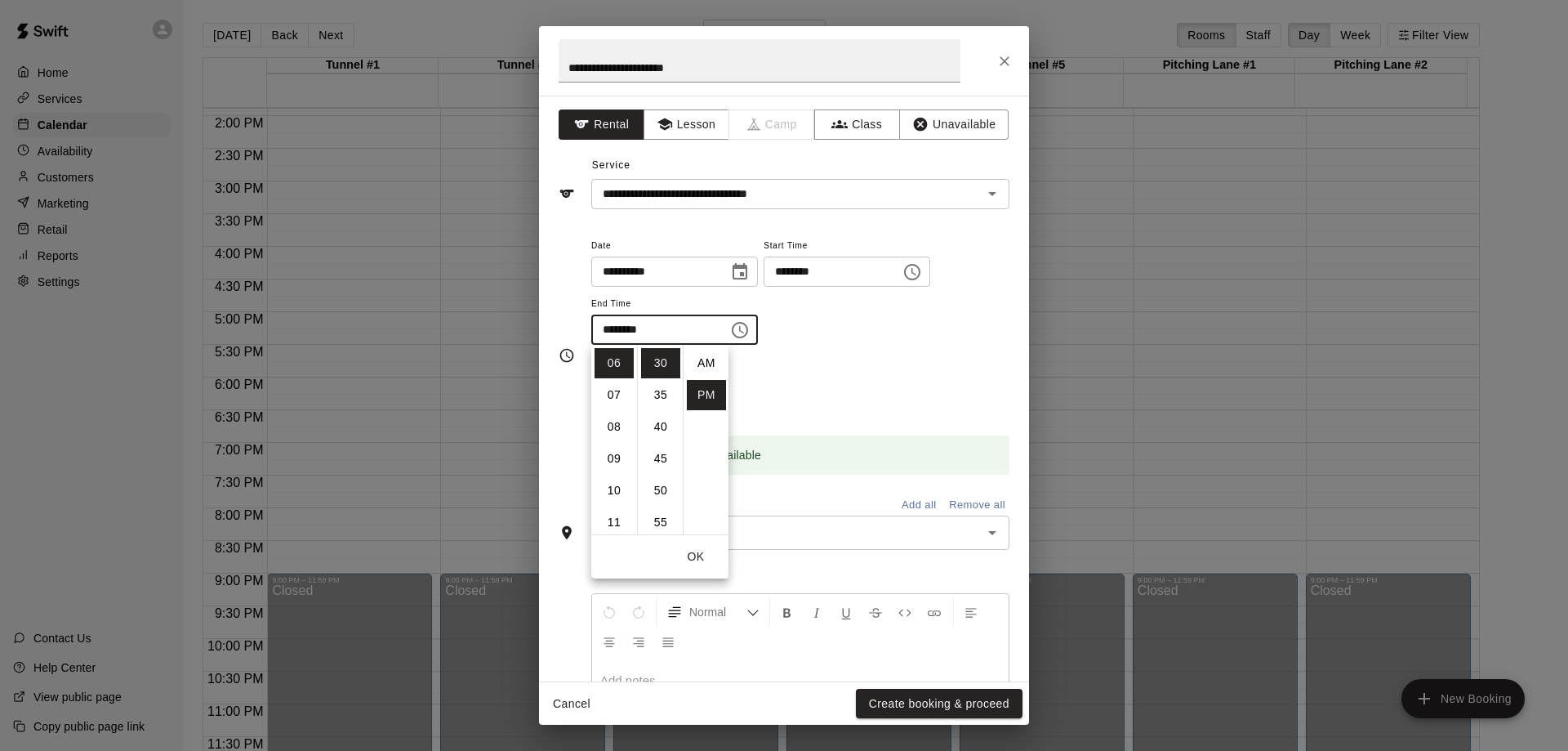
click at [836, 376] on div "Repeats No Yes" at bounding box center [800, 387] width 418 height 52
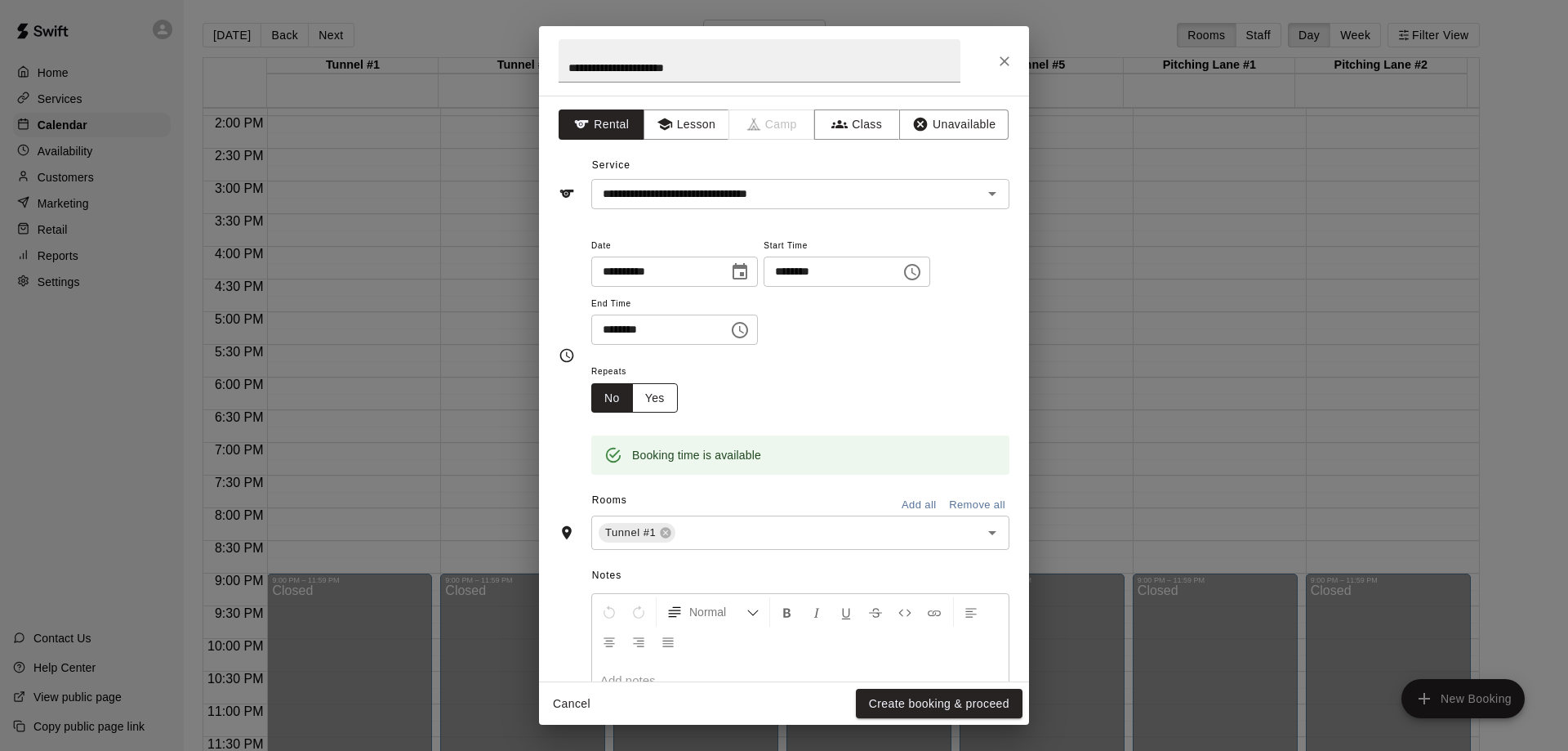
click at [657, 390] on button "Yes" at bounding box center [655, 398] width 46 height 30
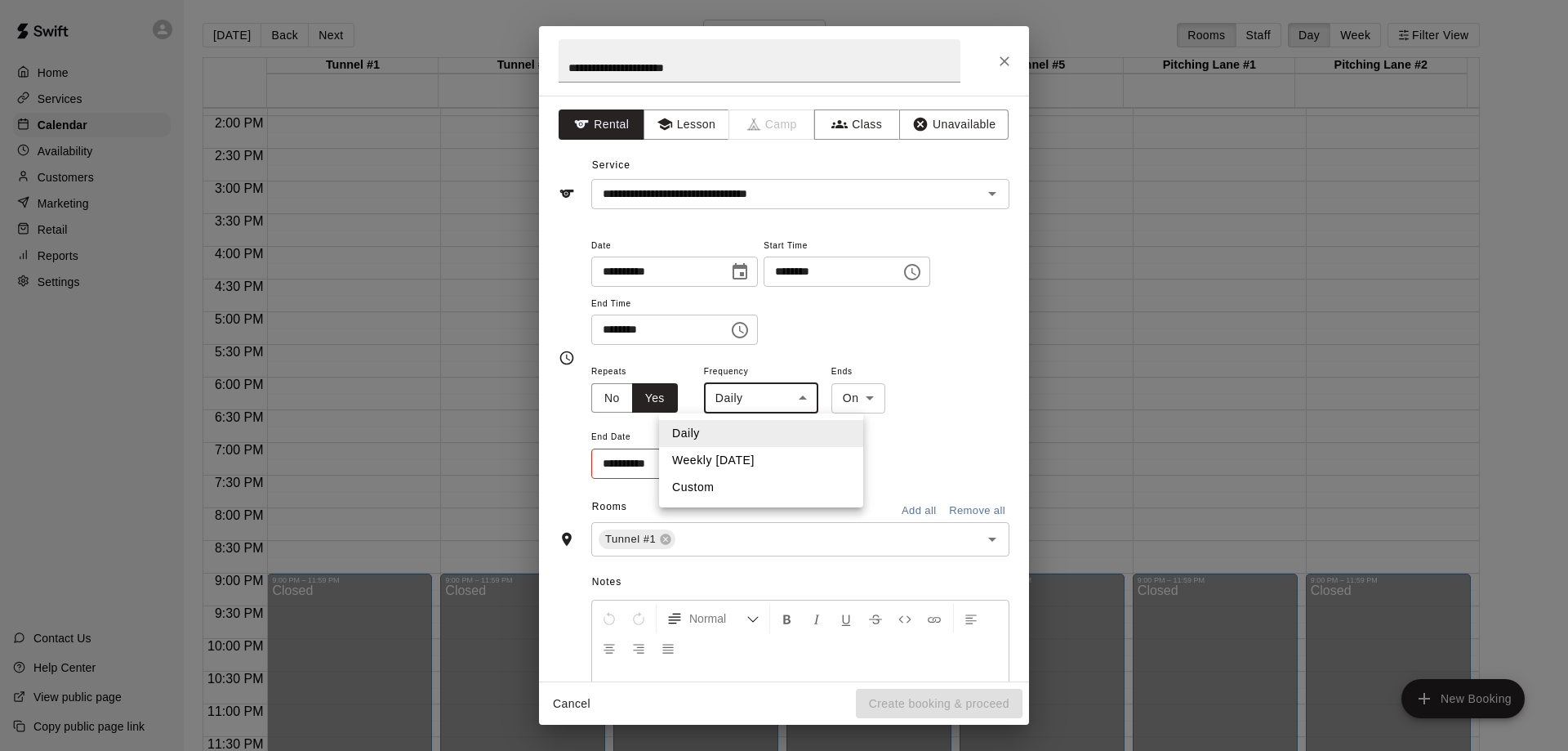
click at [784, 403] on body "Home Services Calendar Availability Customers Marketing Retail Reports Settings…" at bounding box center [784, 389] width 1568 height 777
click at [752, 492] on li "Custom" at bounding box center [760, 487] width 204 height 27
type input "******"
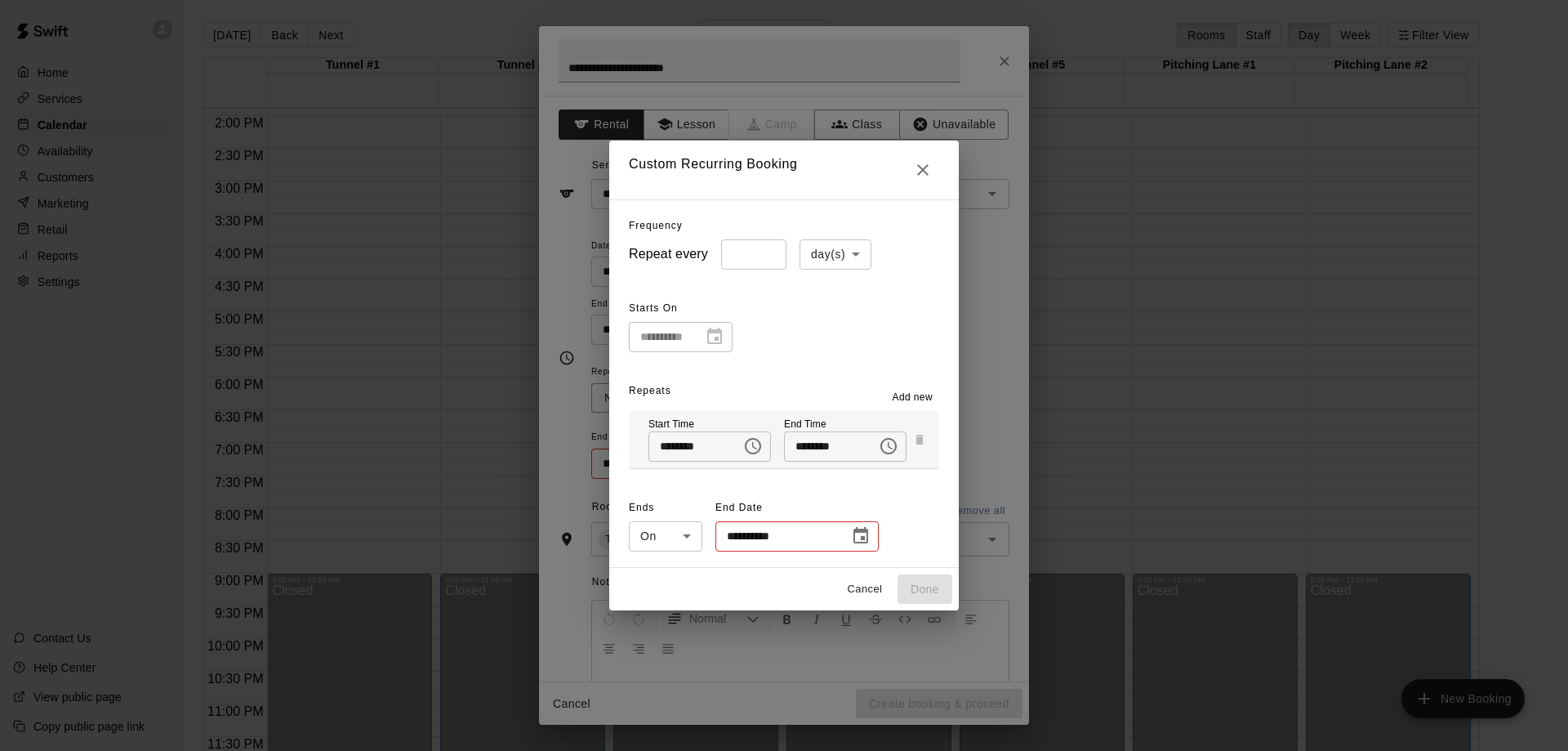
click at [798, 343] on div "**********" at bounding box center [784, 324] width 310 height 56
click at [857, 538] on icon "Choose date" at bounding box center [860, 535] width 15 height 17
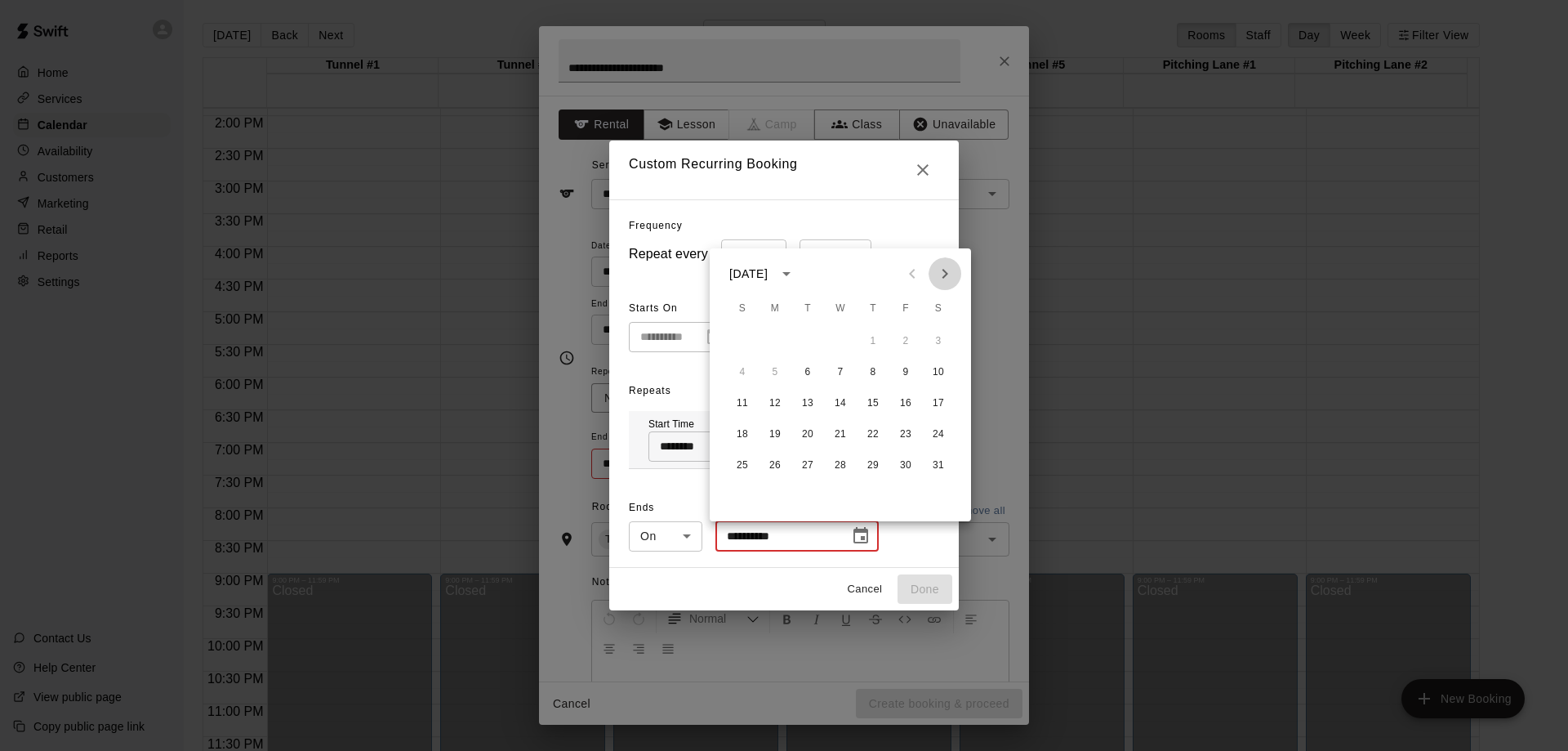
click at [950, 273] on icon "Next month" at bounding box center [944, 274] width 19 height 19
click at [747, 369] on button "8" at bounding box center [743, 373] width 30 height 30
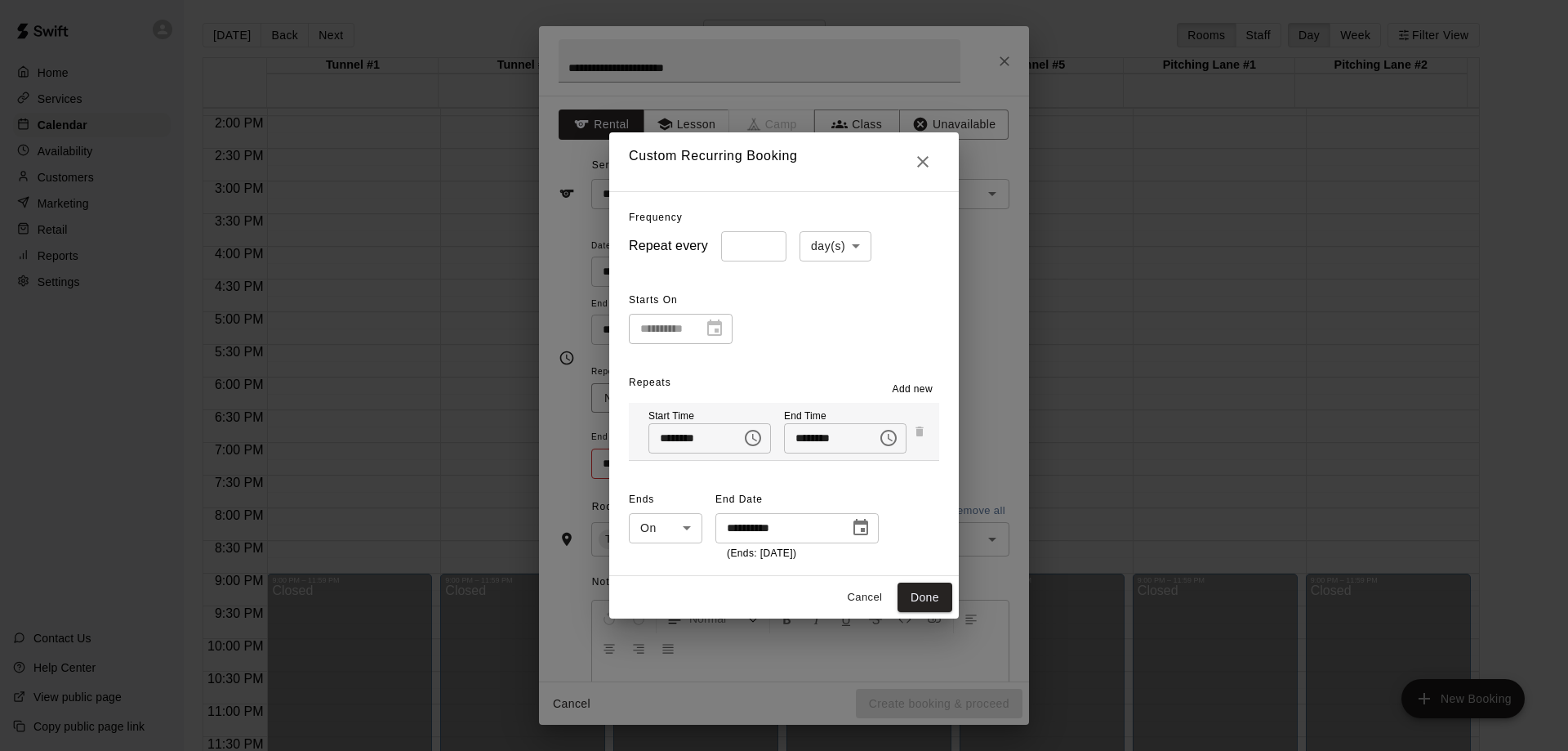
type input "**********"
click at [791, 313] on div "**********" at bounding box center [784, 316] width 310 height 56
click at [760, 242] on input "*" at bounding box center [753, 247] width 65 height 30
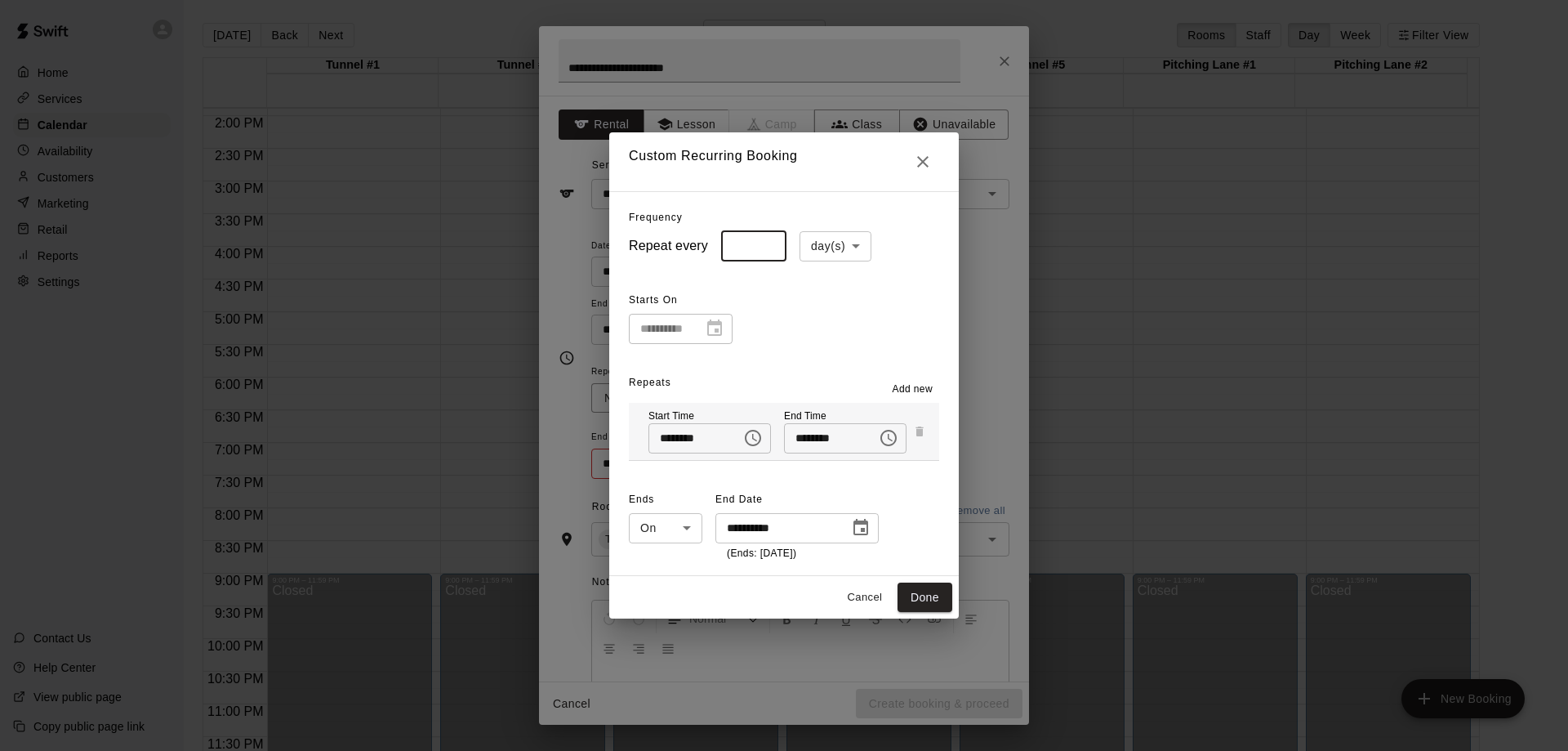
click at [760, 242] on input "*" at bounding box center [753, 247] width 65 height 30
type input "*"
click at [760, 242] on input "*" at bounding box center [753, 247] width 65 height 30
click at [804, 345] on div "**********" at bounding box center [784, 383] width 350 height 385
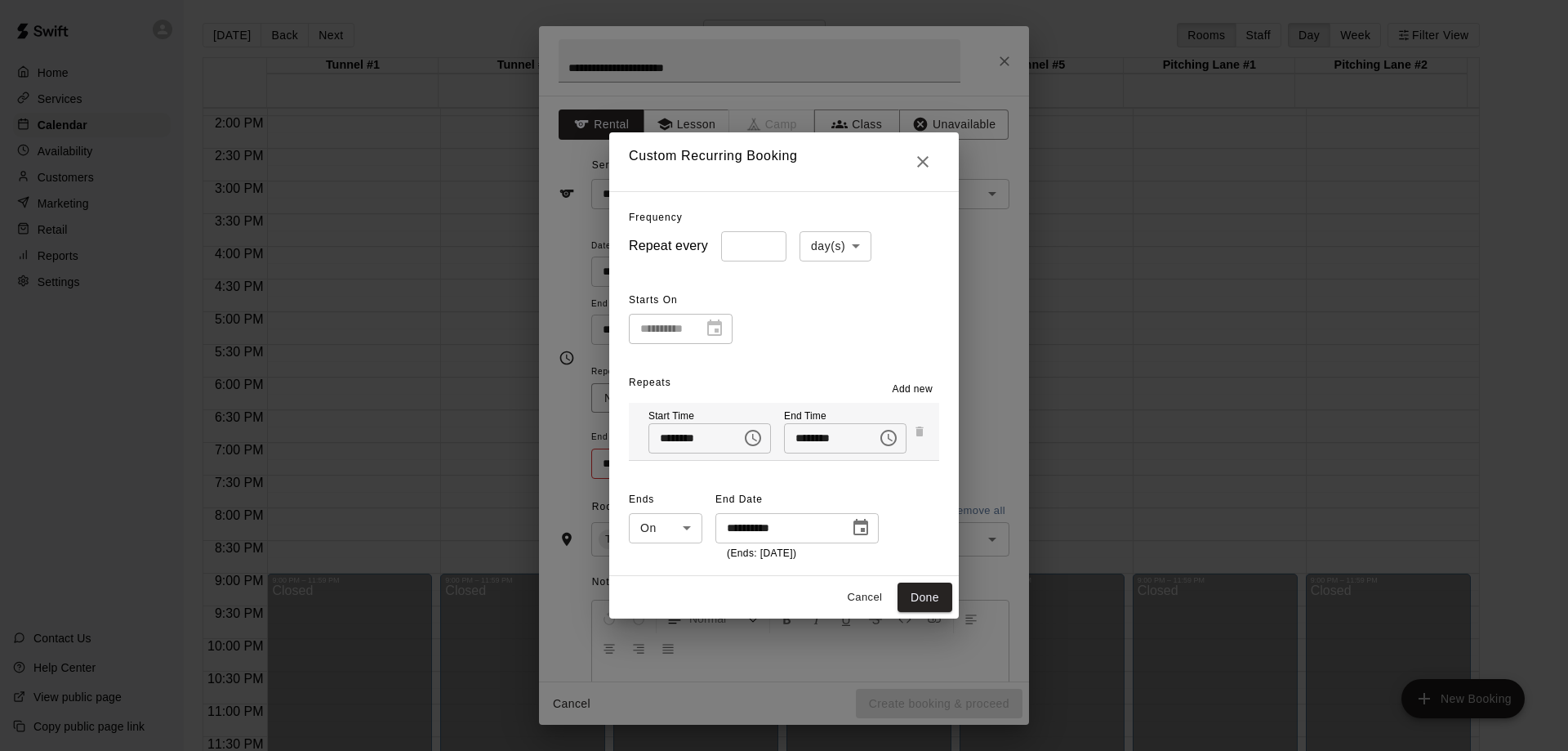
click at [919, 388] on span "Add new" at bounding box center [913, 390] width 41 height 17
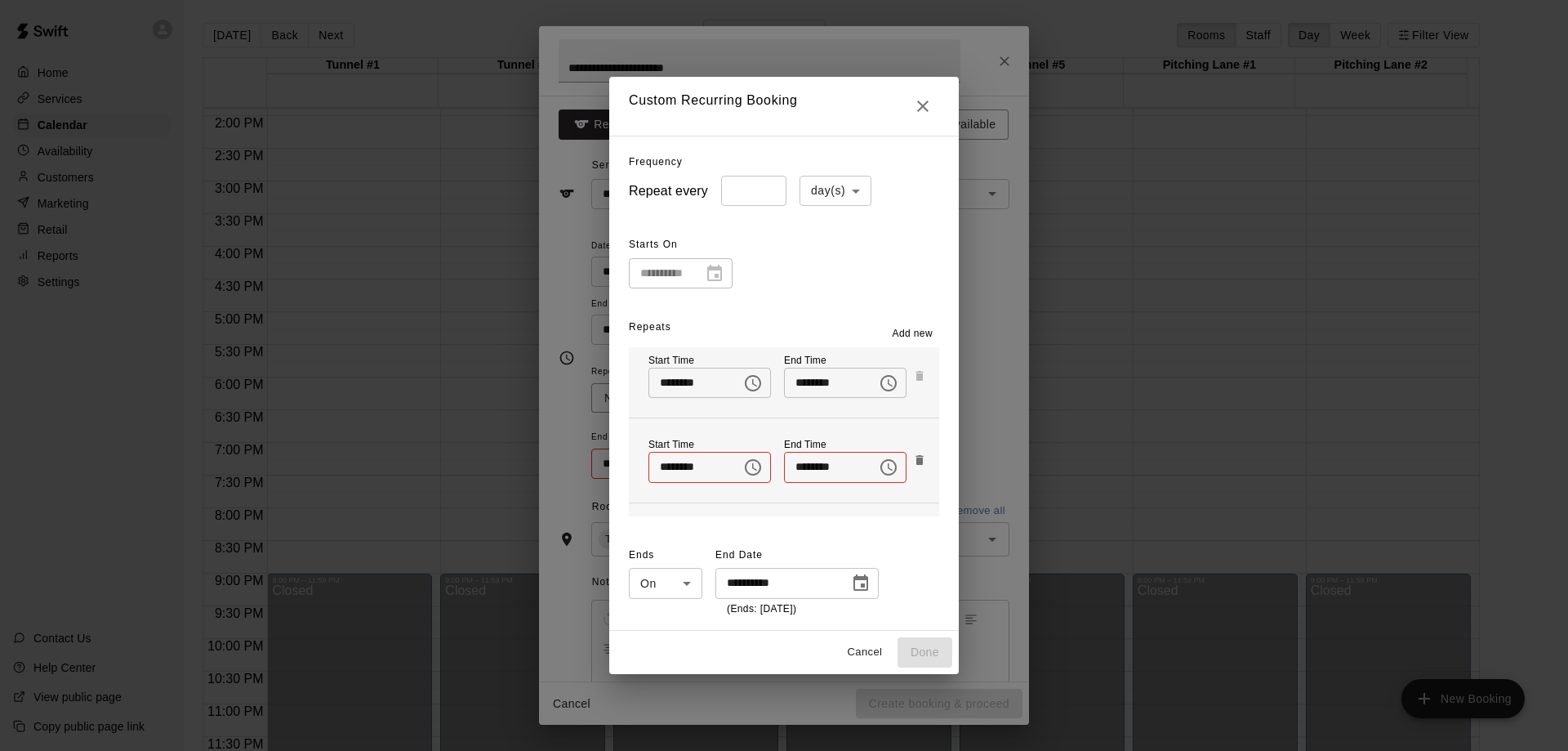
click at [871, 655] on button "Cancel" at bounding box center [865, 652] width 53 height 25
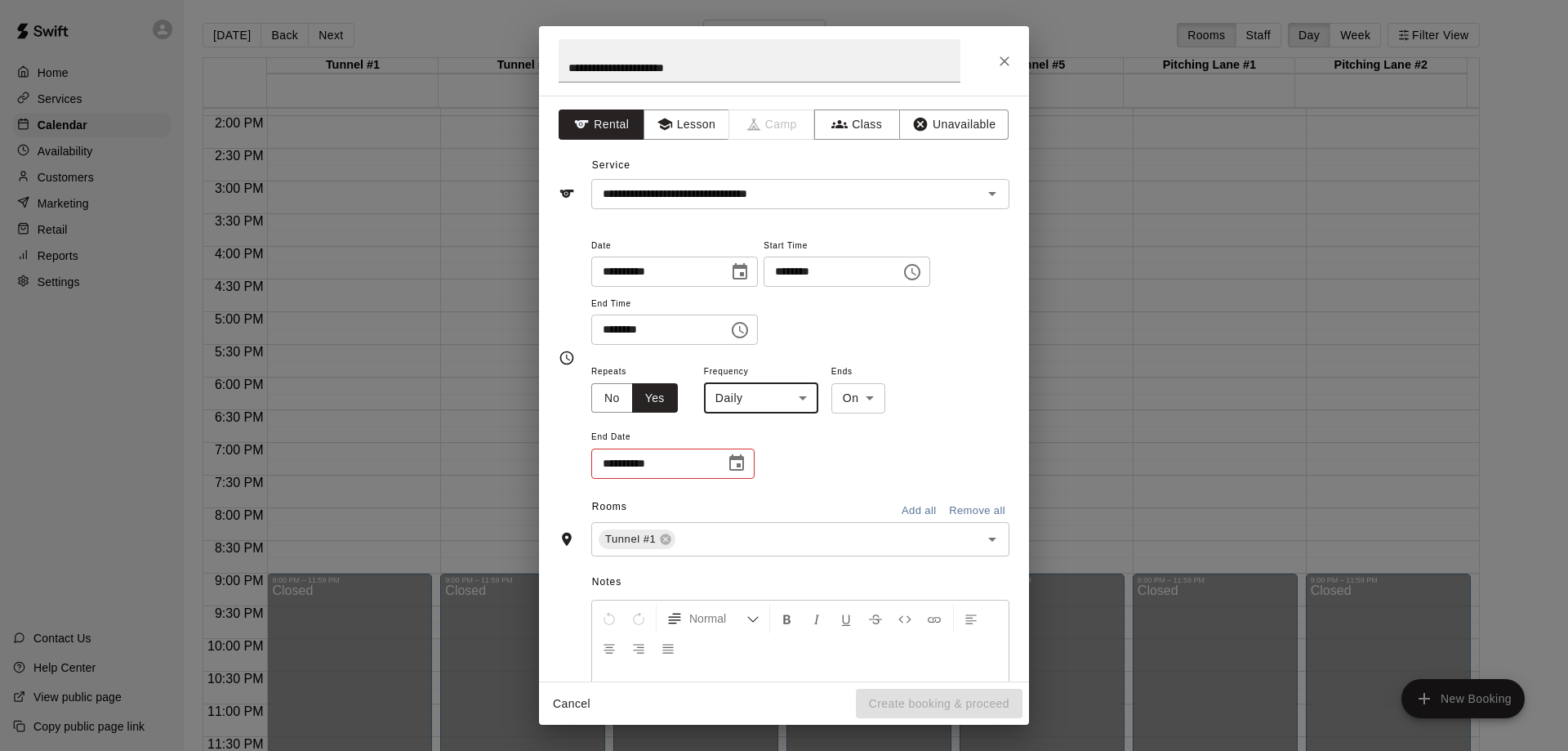
click at [768, 397] on body "Home Services Calendar Availability Customers Marketing Retail Reports Settings…" at bounding box center [784, 389] width 1568 height 777
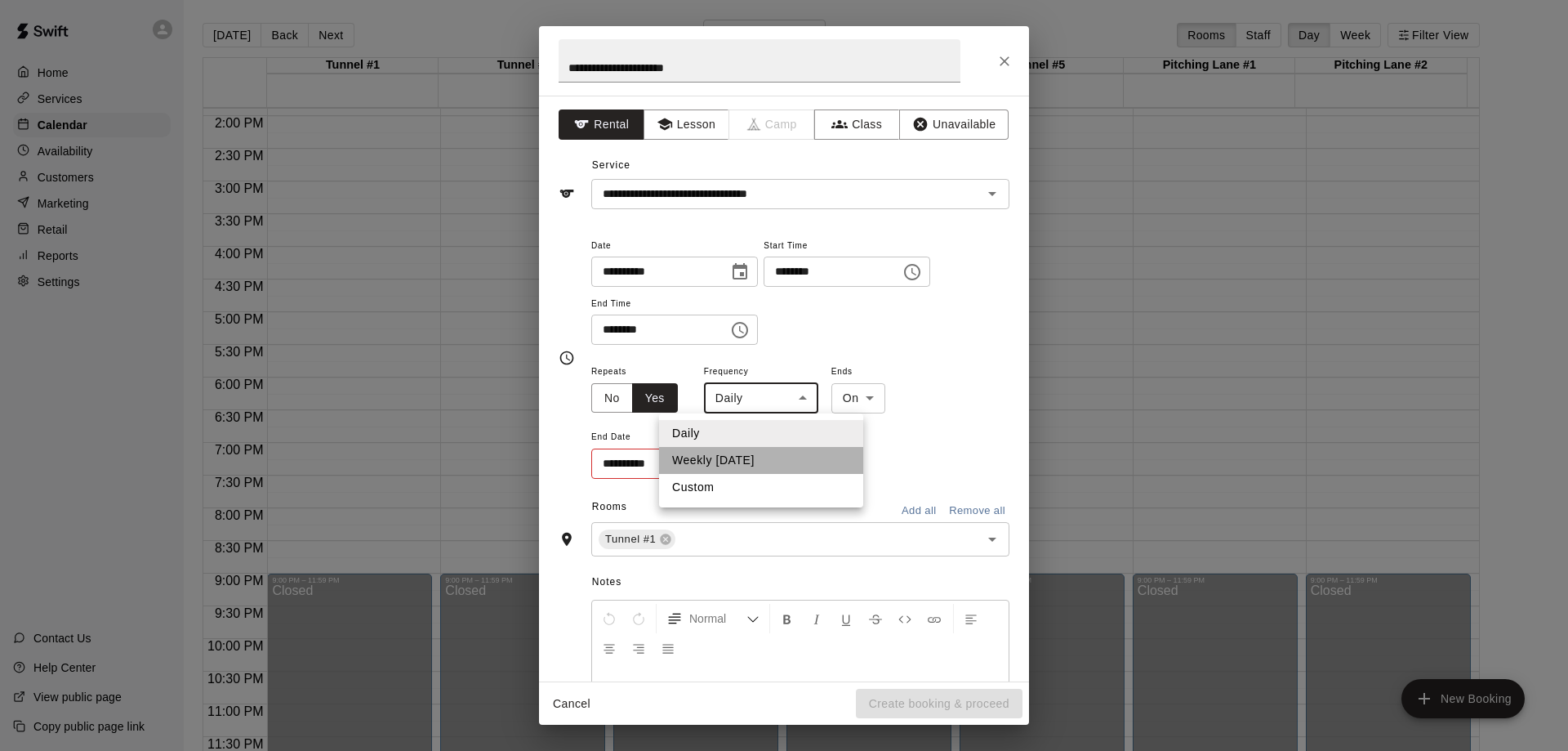
click at [752, 460] on li "Weekly [DATE]" at bounding box center [760, 460] width 204 height 27
type input "******"
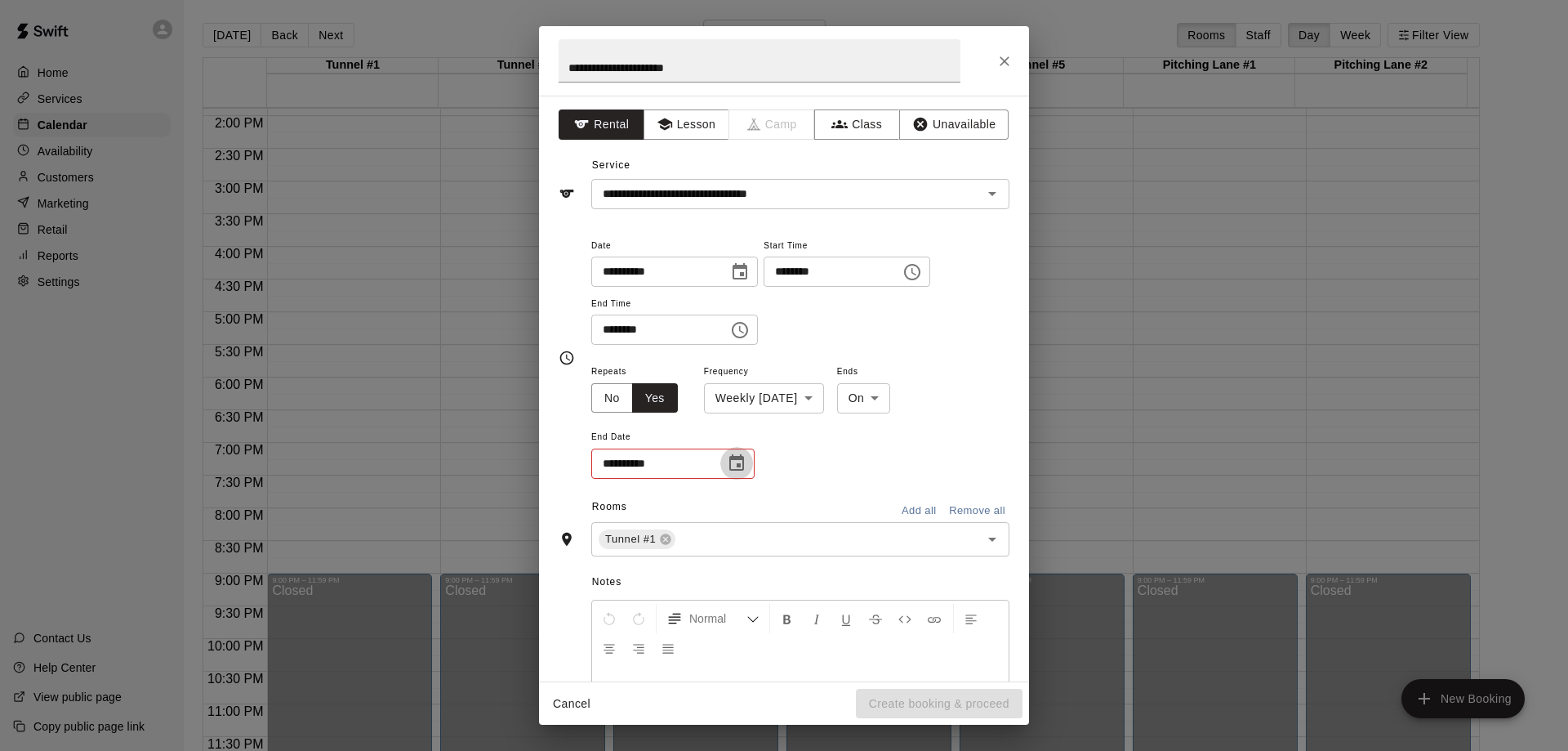
click at [736, 464] on icon "Choose date" at bounding box center [737, 463] width 19 height 19
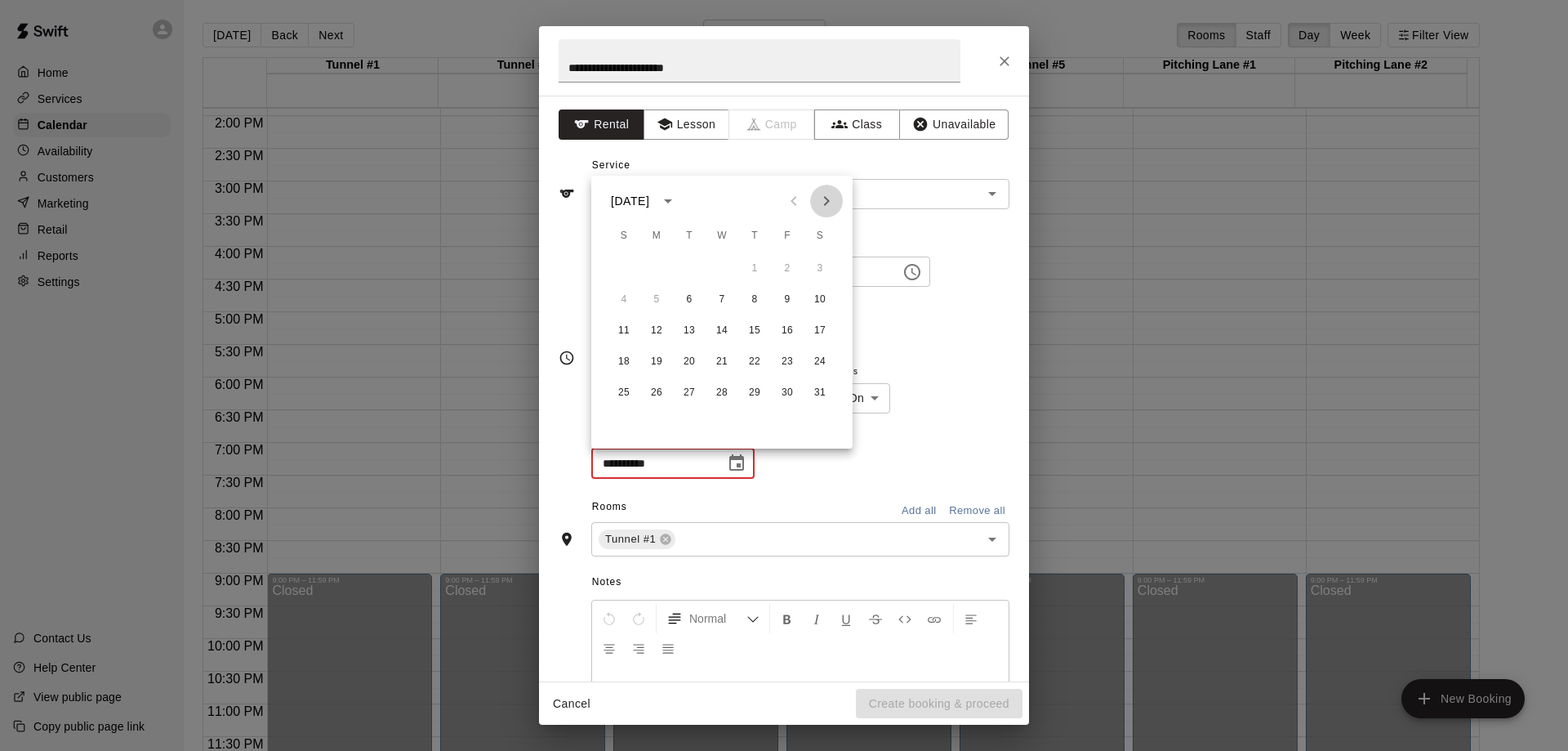
click at [826, 201] on icon "Next month" at bounding box center [826, 201] width 19 height 19
click at [623, 299] on button "8" at bounding box center [624, 300] width 30 height 30
type input "**********"
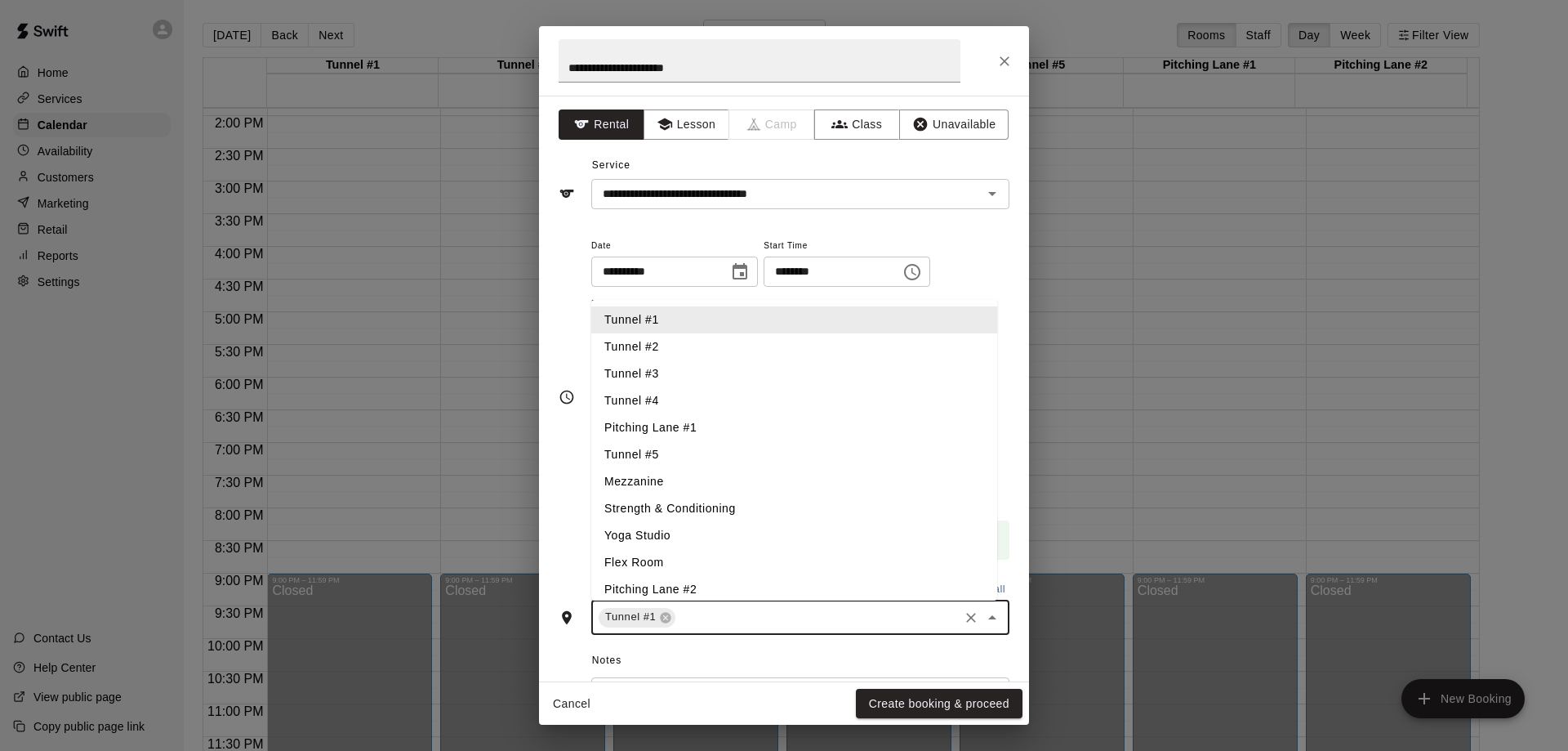
click at [770, 621] on input "text" at bounding box center [817, 617] width 279 height 20
click at [746, 347] on li "Tunnel #2" at bounding box center [794, 347] width 406 height 27
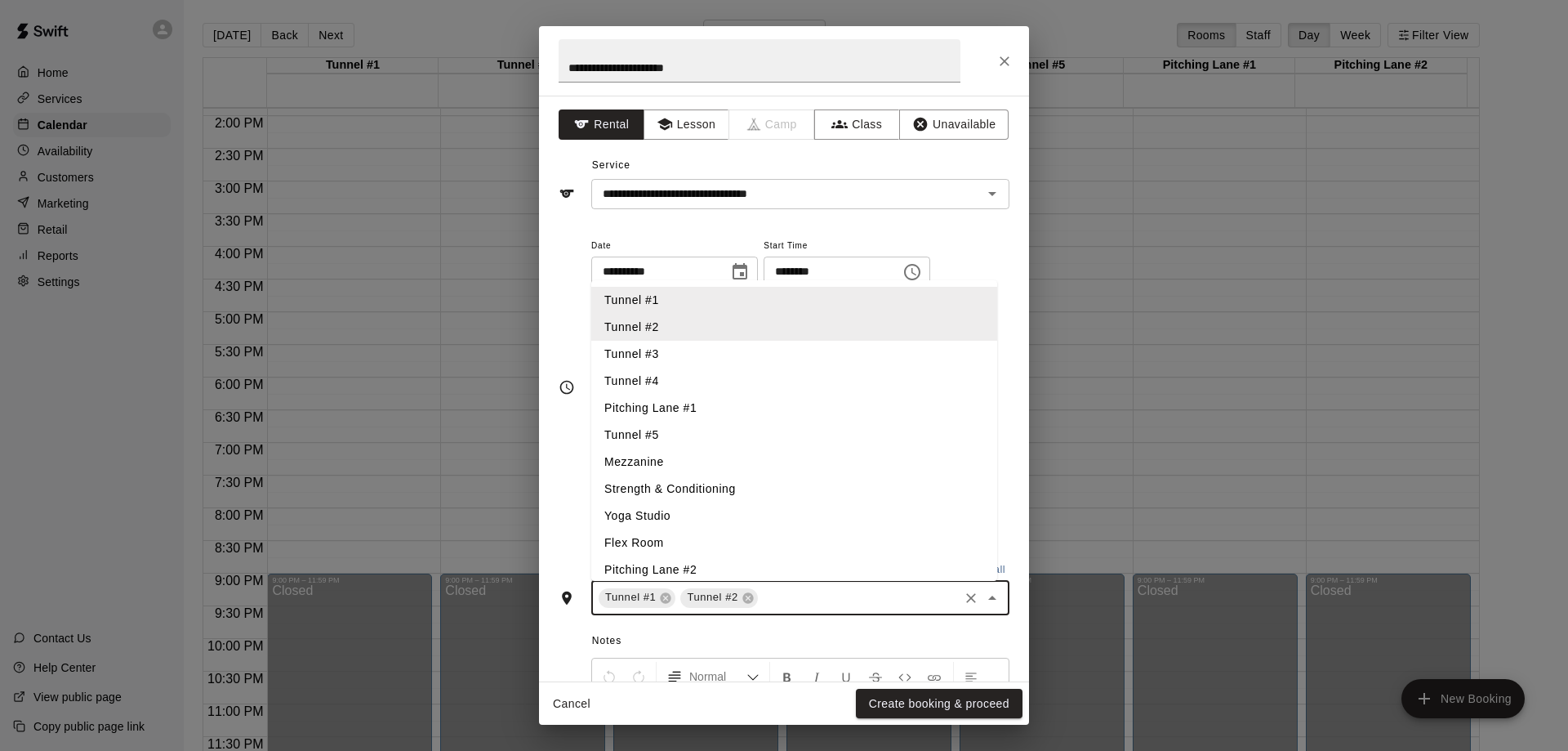
click at [731, 362] on li "Tunnel #3" at bounding box center [794, 354] width 406 height 27
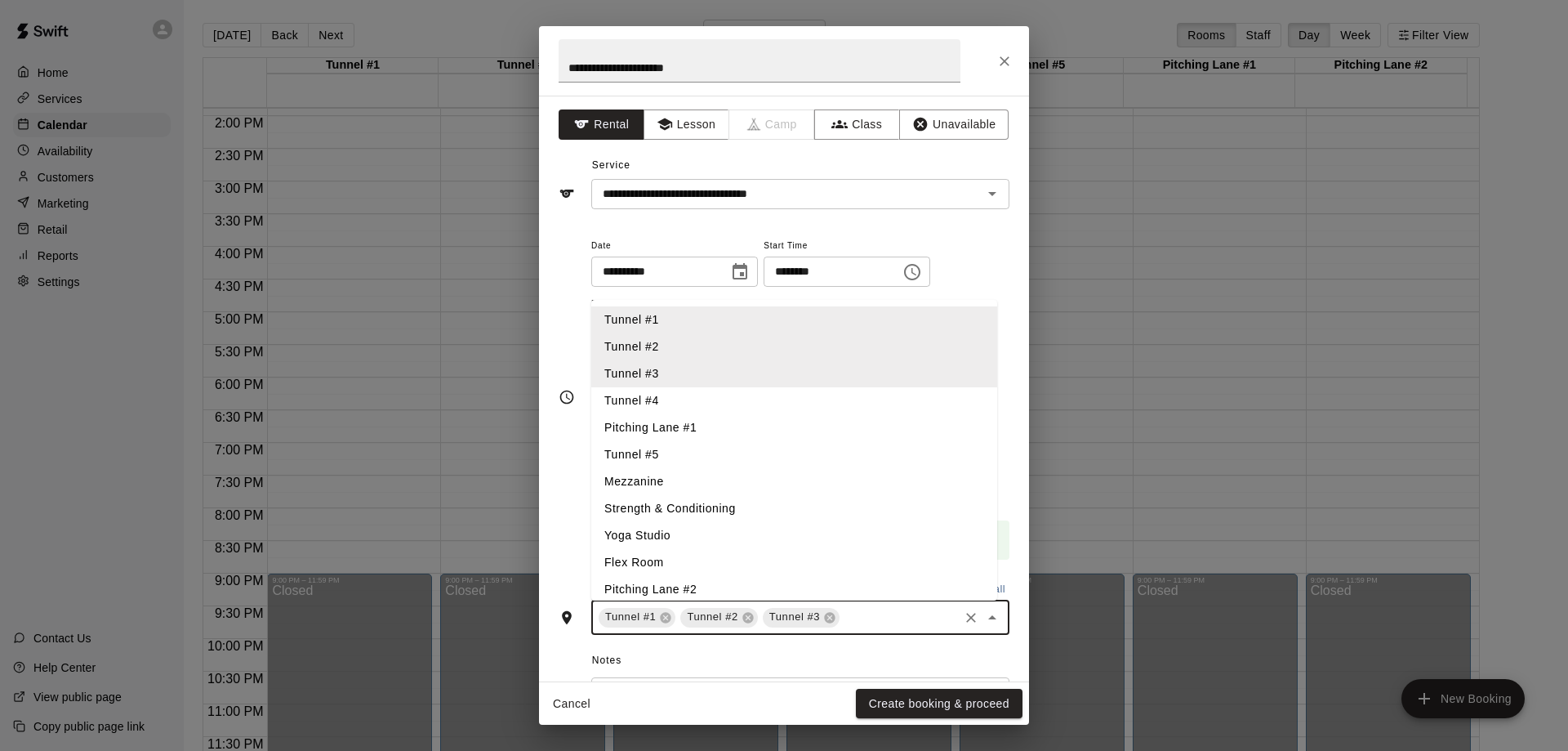
click at [724, 393] on li "Tunnel #4" at bounding box center [794, 400] width 406 height 27
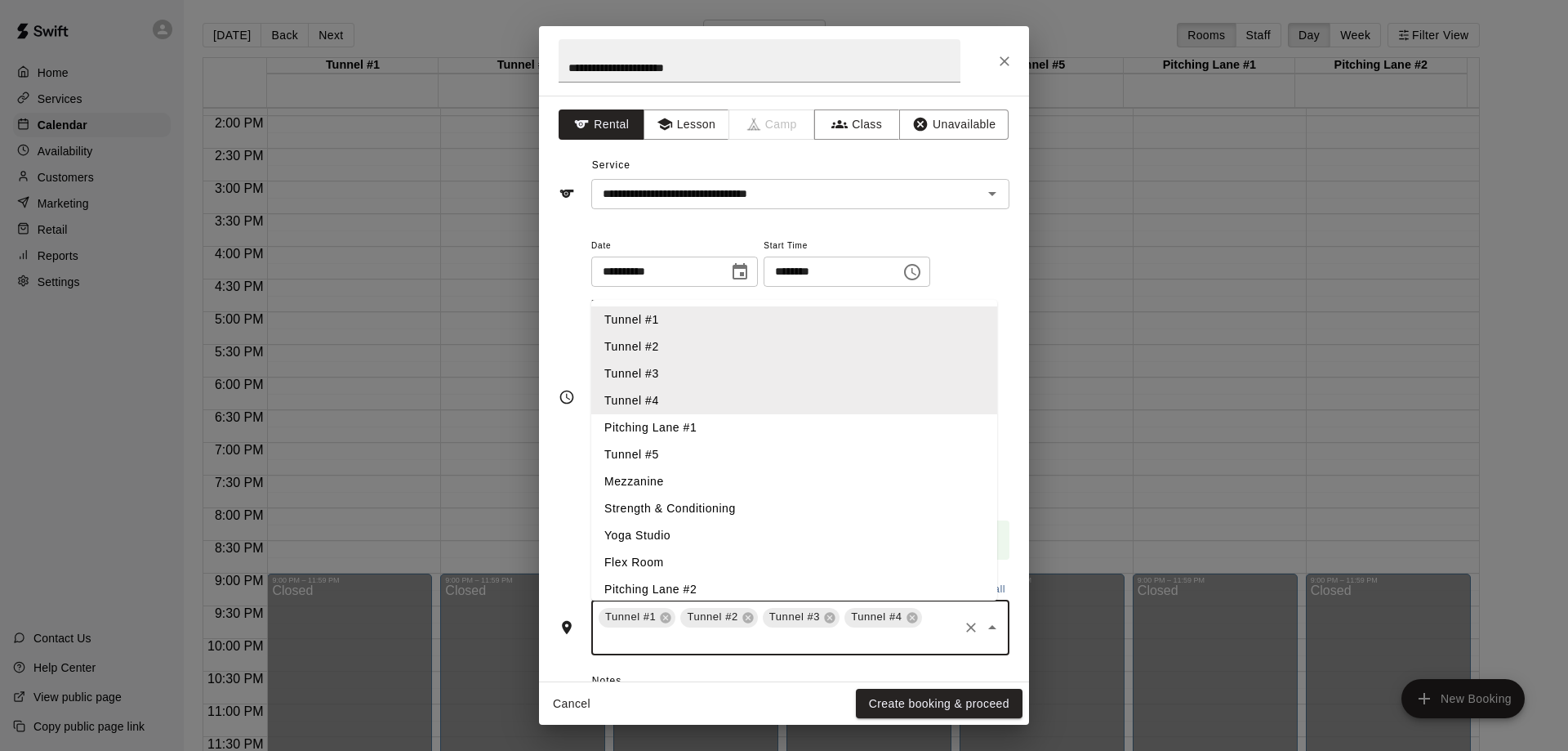
click at [703, 453] on li "Tunnel #5" at bounding box center [794, 454] width 406 height 27
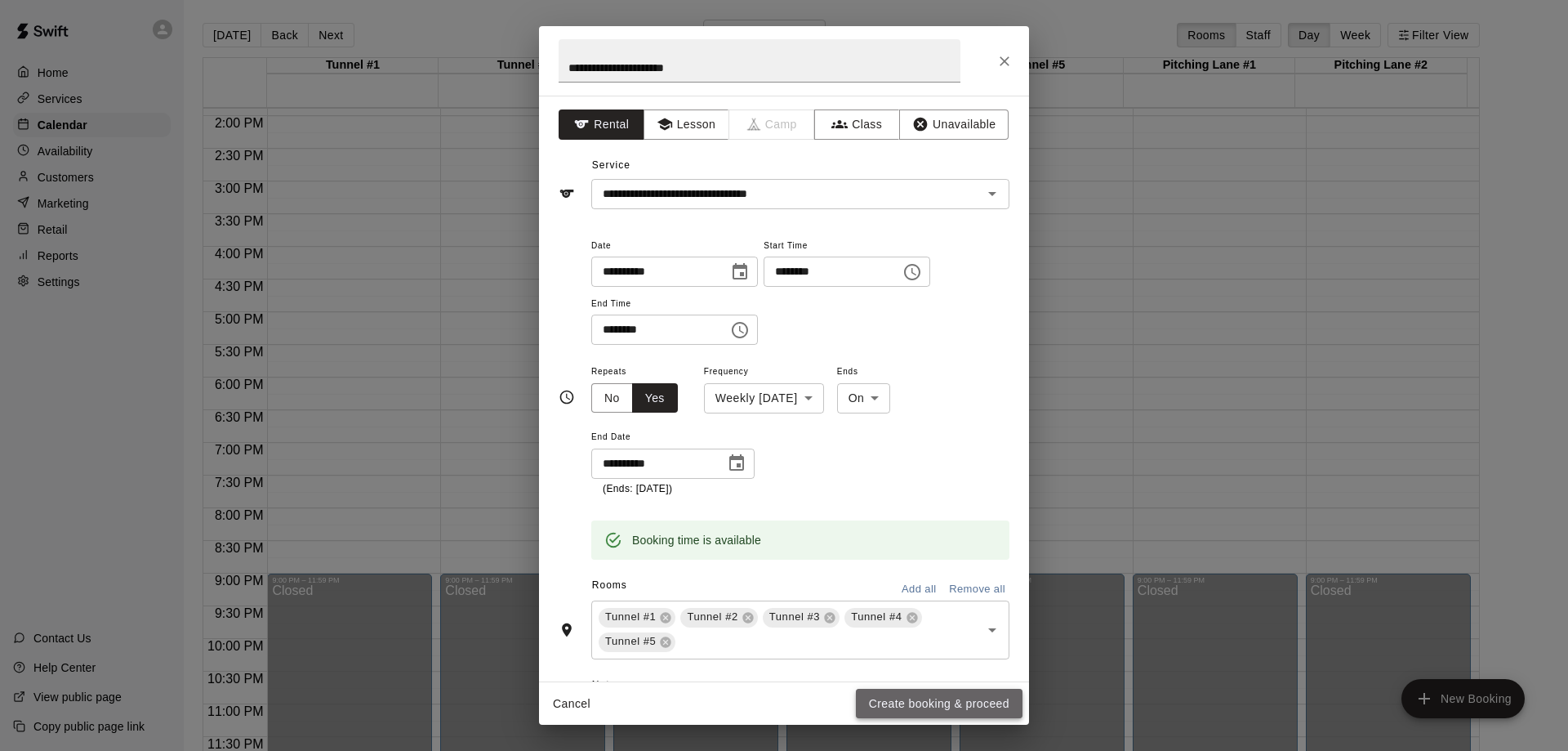
click at [944, 705] on button "Create booking & proceed" at bounding box center [939, 704] width 167 height 30
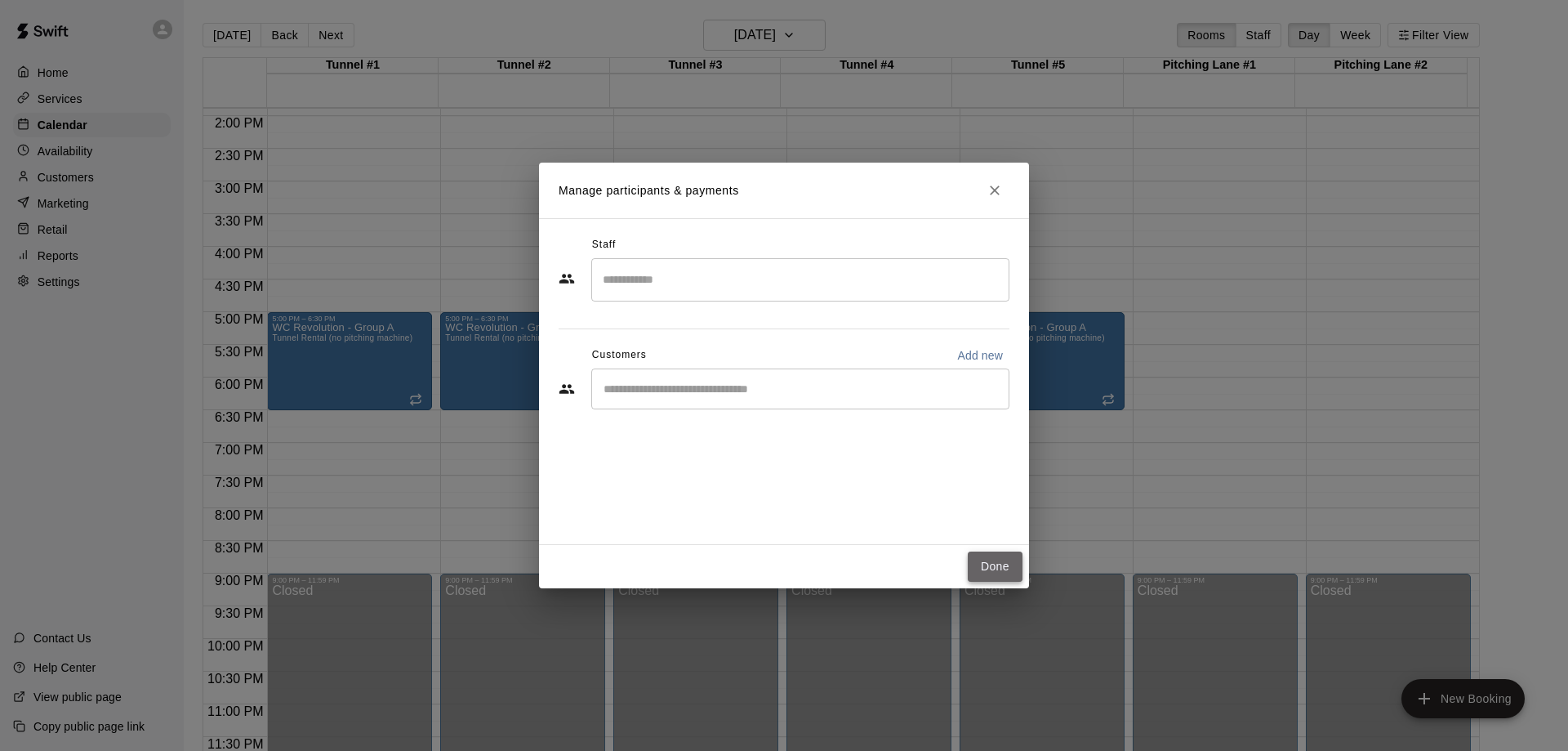
click at [997, 566] on button "Done" at bounding box center [994, 567] width 54 height 30
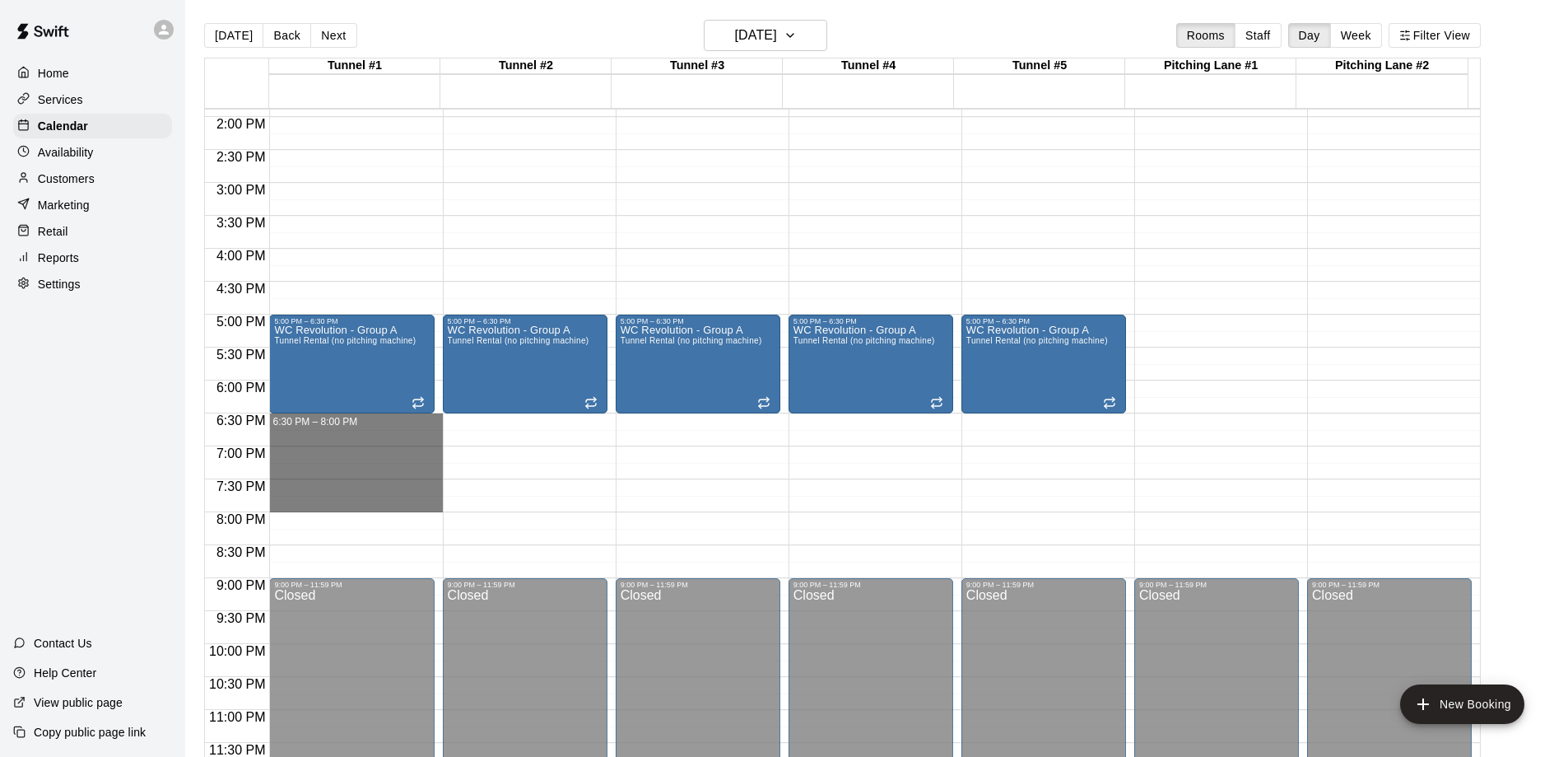
drag, startPoint x: 343, startPoint y: 419, endPoint x: 344, endPoint y: 504, distance: 85.0
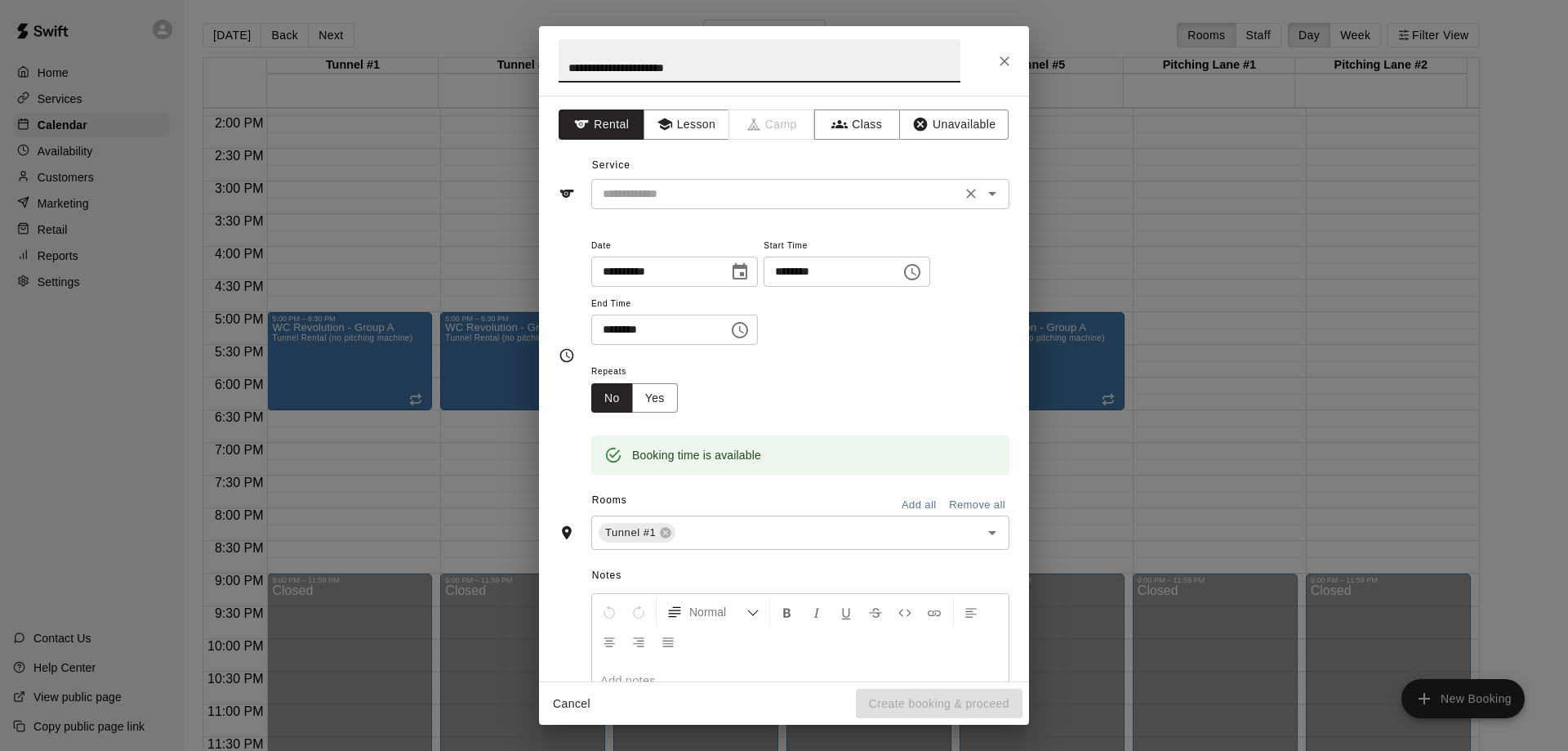
type input "**********"
click at [730, 193] on input "text" at bounding box center [776, 194] width 360 height 20
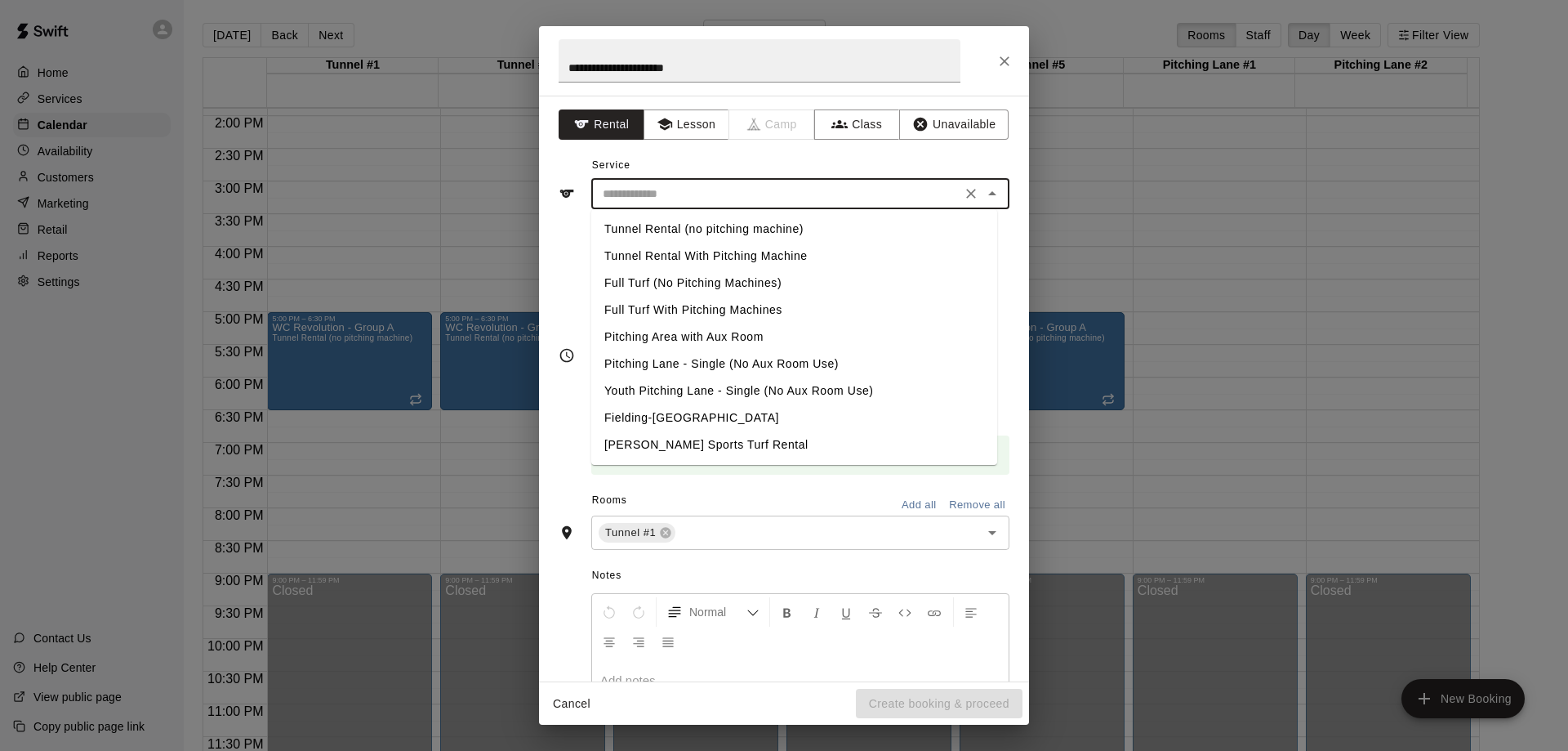
click at [710, 231] on li "Tunnel Rental (no pitching machine)" at bounding box center [794, 229] width 406 height 27
type input "**********"
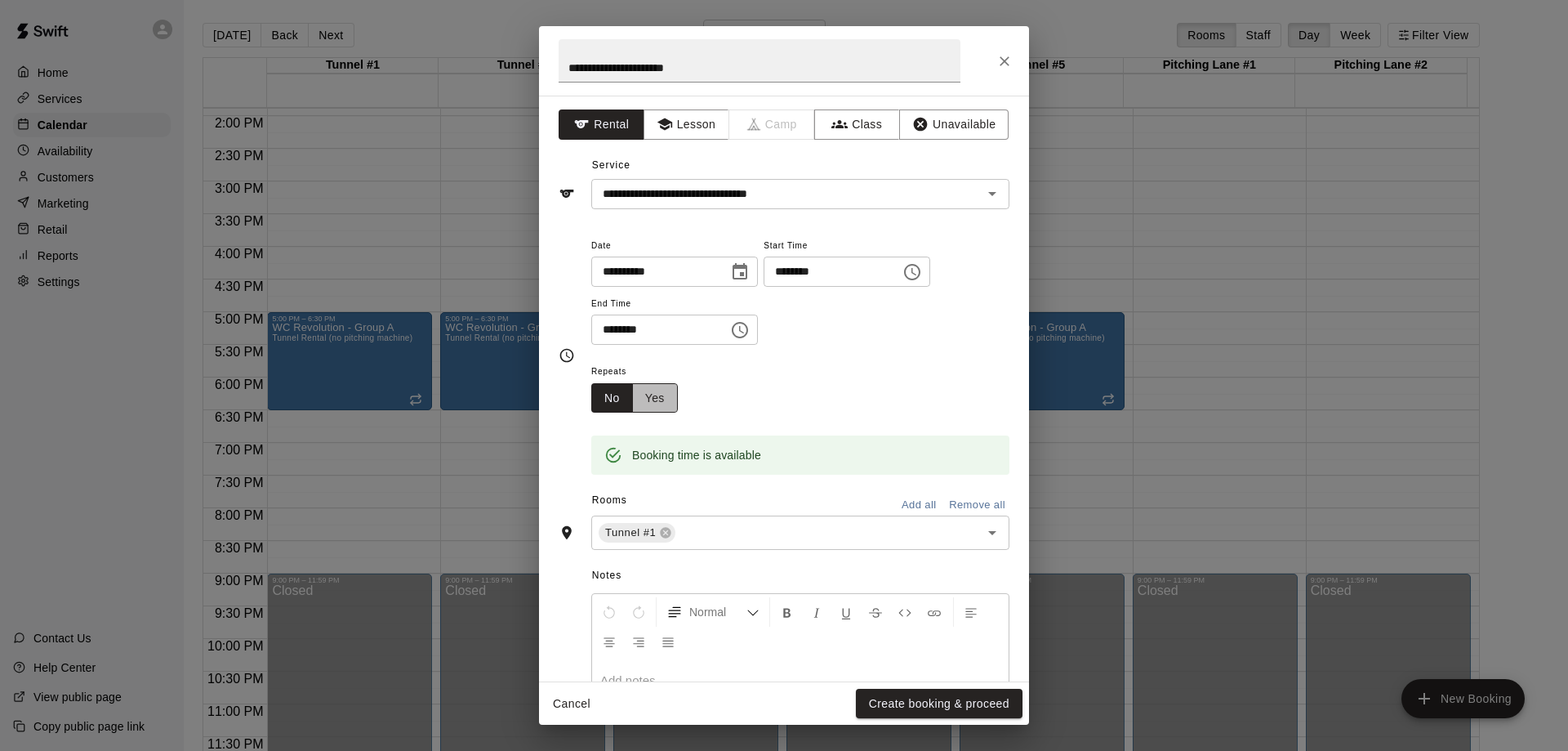
click at [666, 398] on button "Yes" at bounding box center [655, 398] width 46 height 30
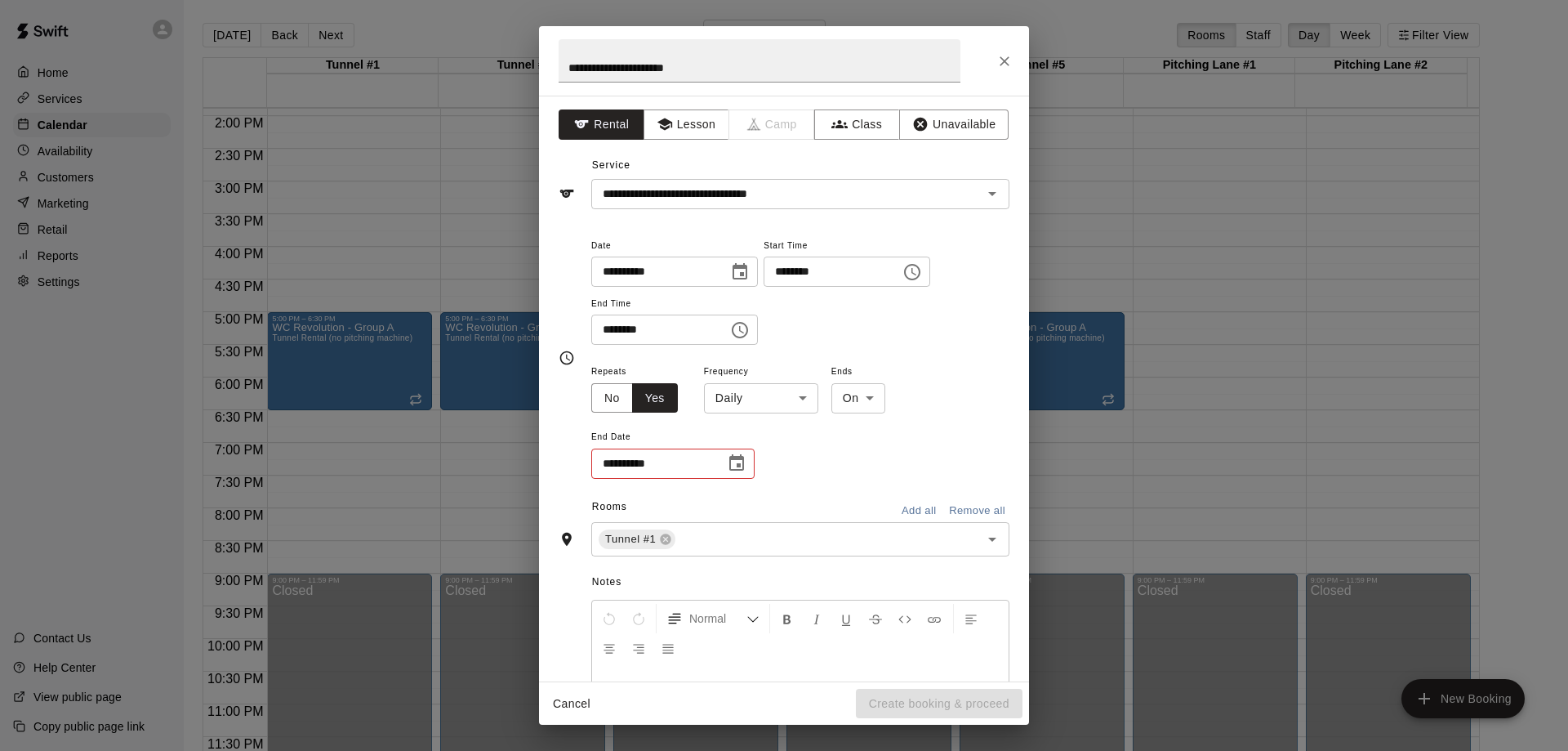
click at [770, 402] on body "Home Services Calendar Availability Customers Marketing Retail Reports Settings…" at bounding box center [784, 389] width 1568 height 777
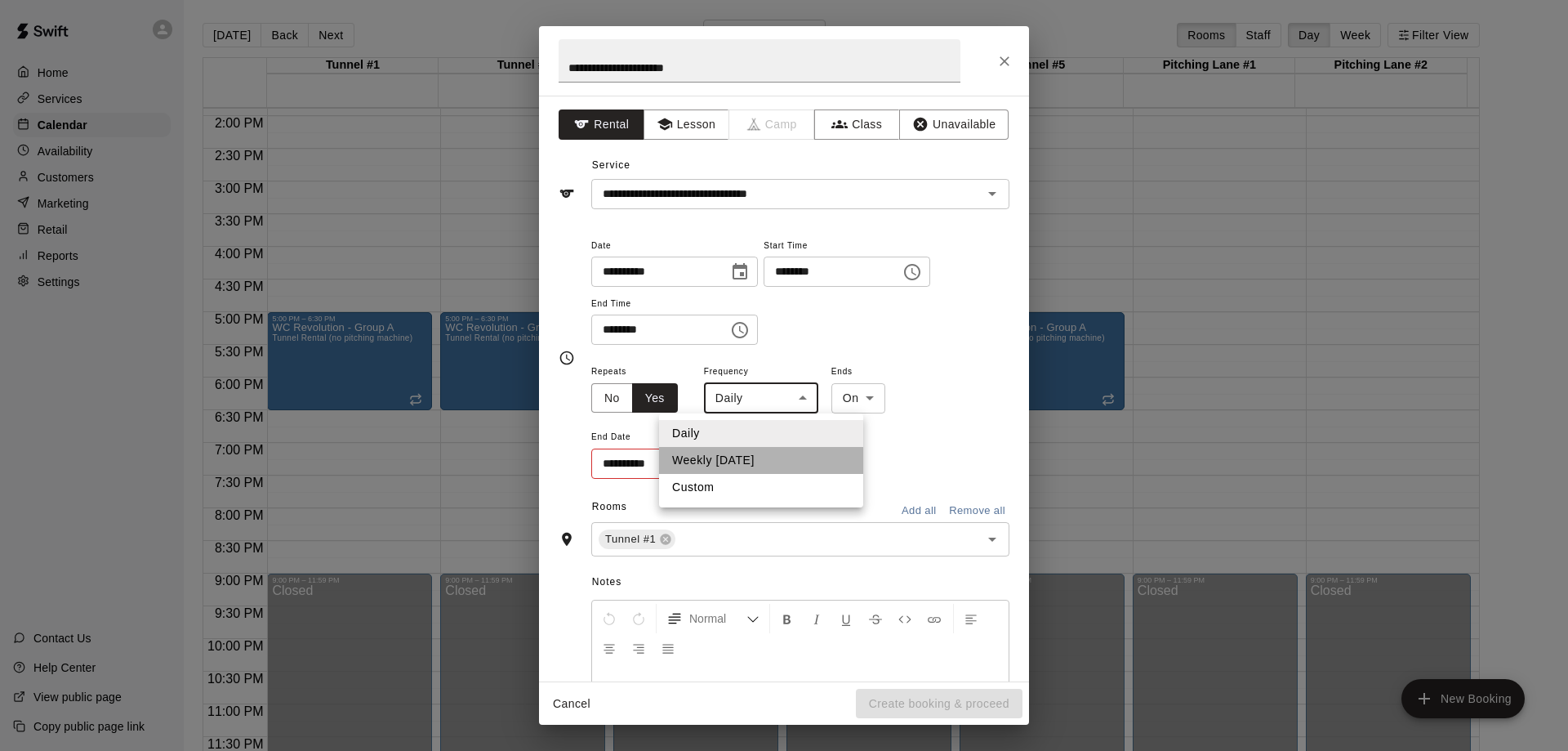
click at [753, 463] on li "Weekly [DATE]" at bounding box center [760, 460] width 204 height 27
type input "******"
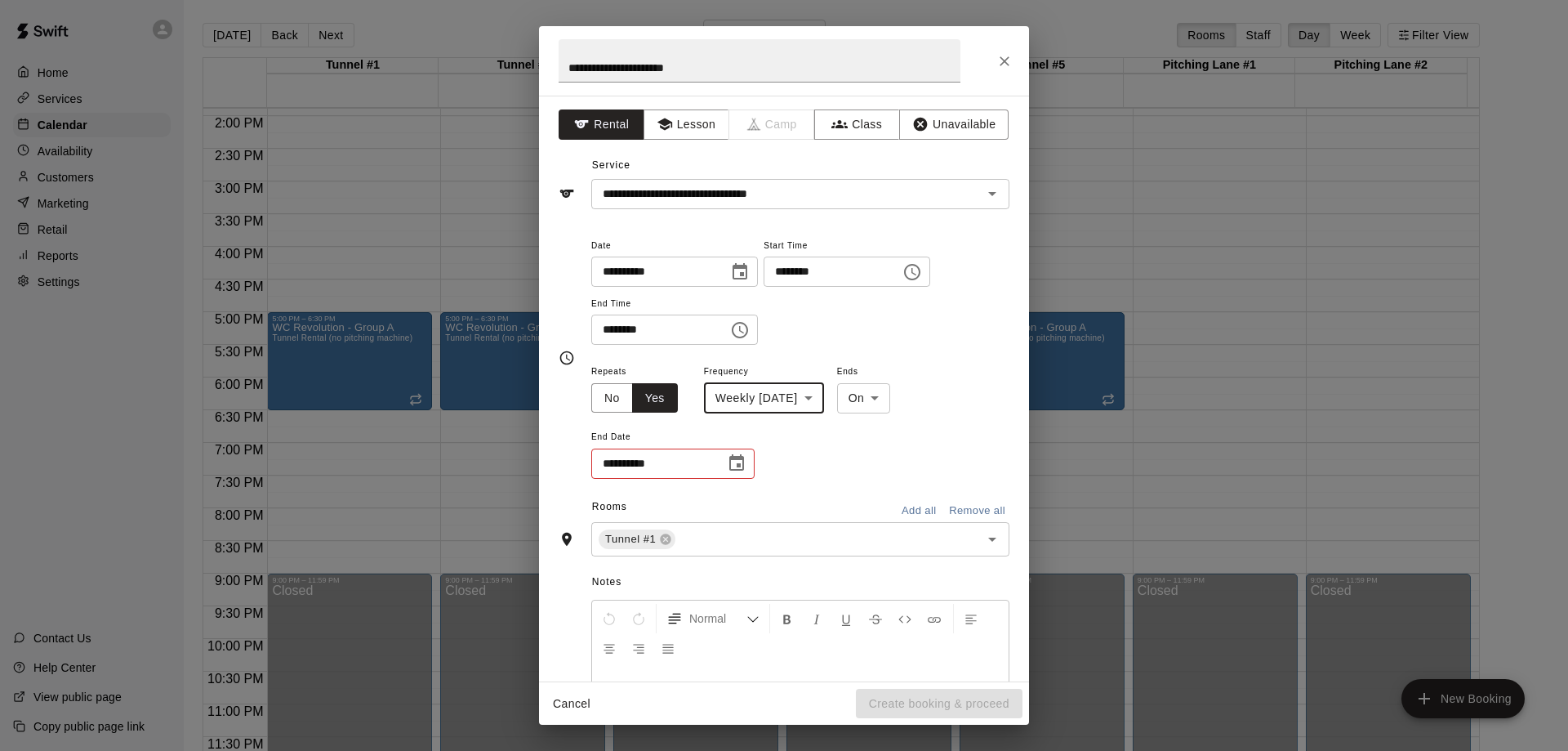
click at [733, 462] on icon "Choose date" at bounding box center [737, 463] width 19 height 19
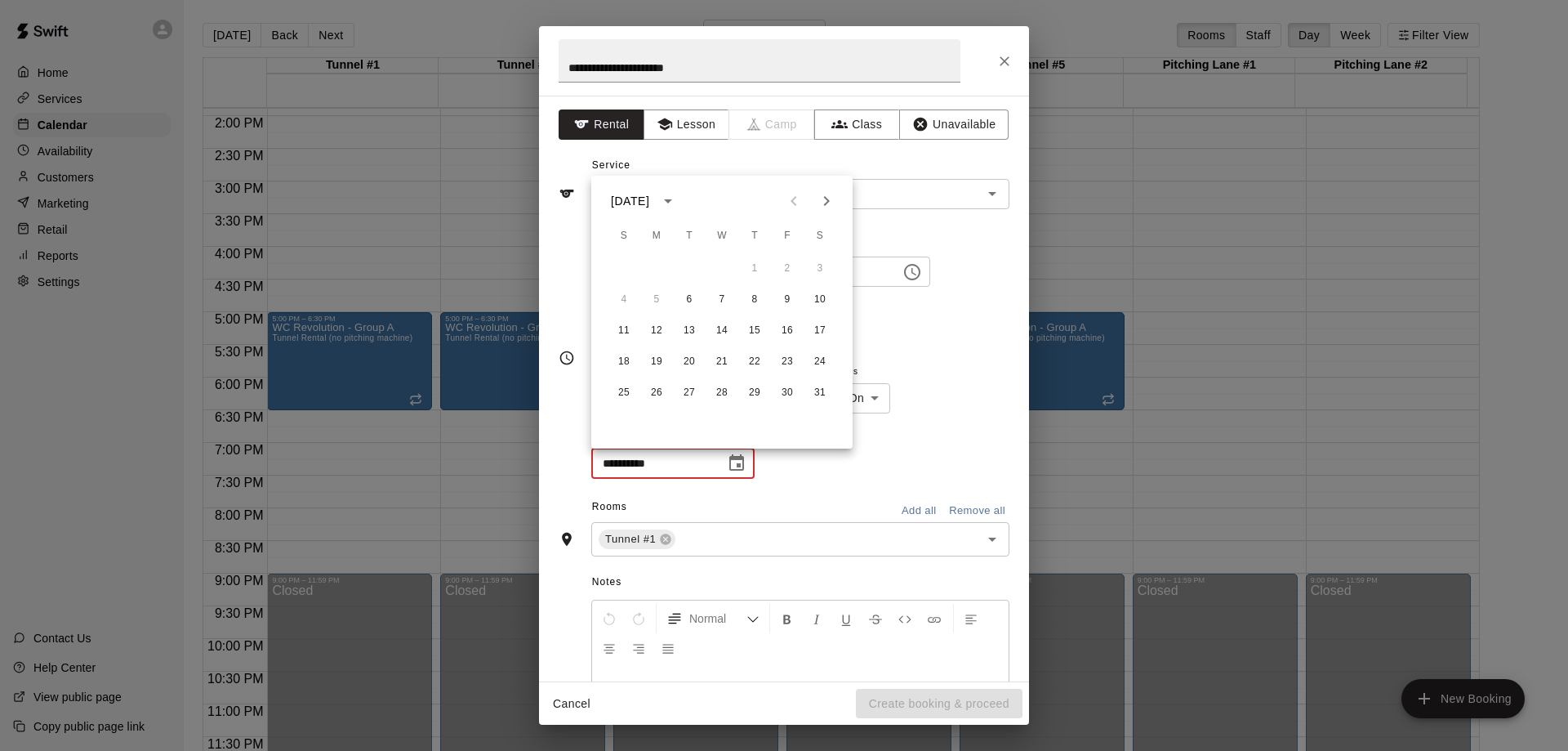
click at [828, 207] on icon "Next month" at bounding box center [826, 201] width 19 height 19
click at [624, 300] on button "8" at bounding box center [624, 300] width 30 height 30
type input "**********"
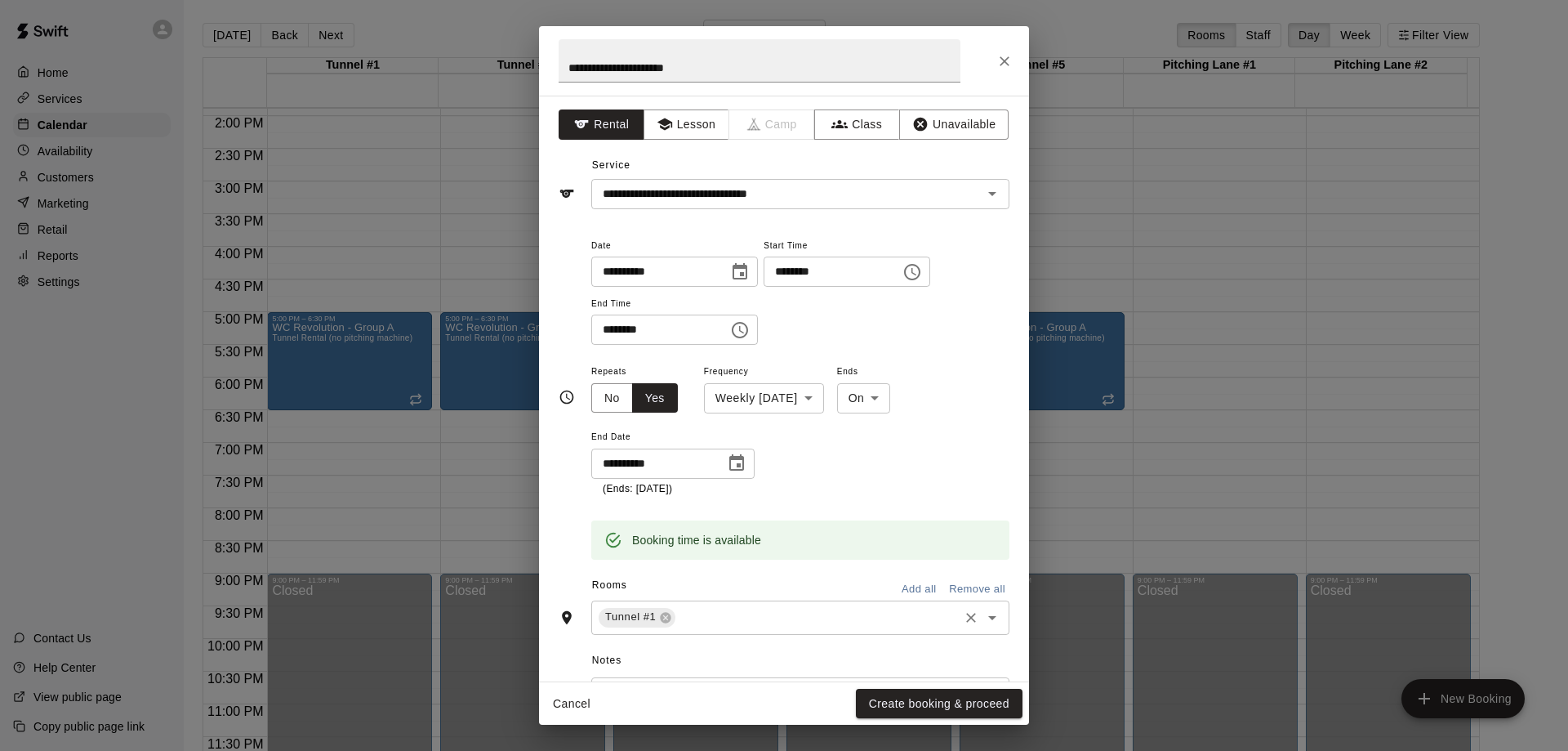
click at [744, 617] on input "text" at bounding box center [817, 617] width 279 height 20
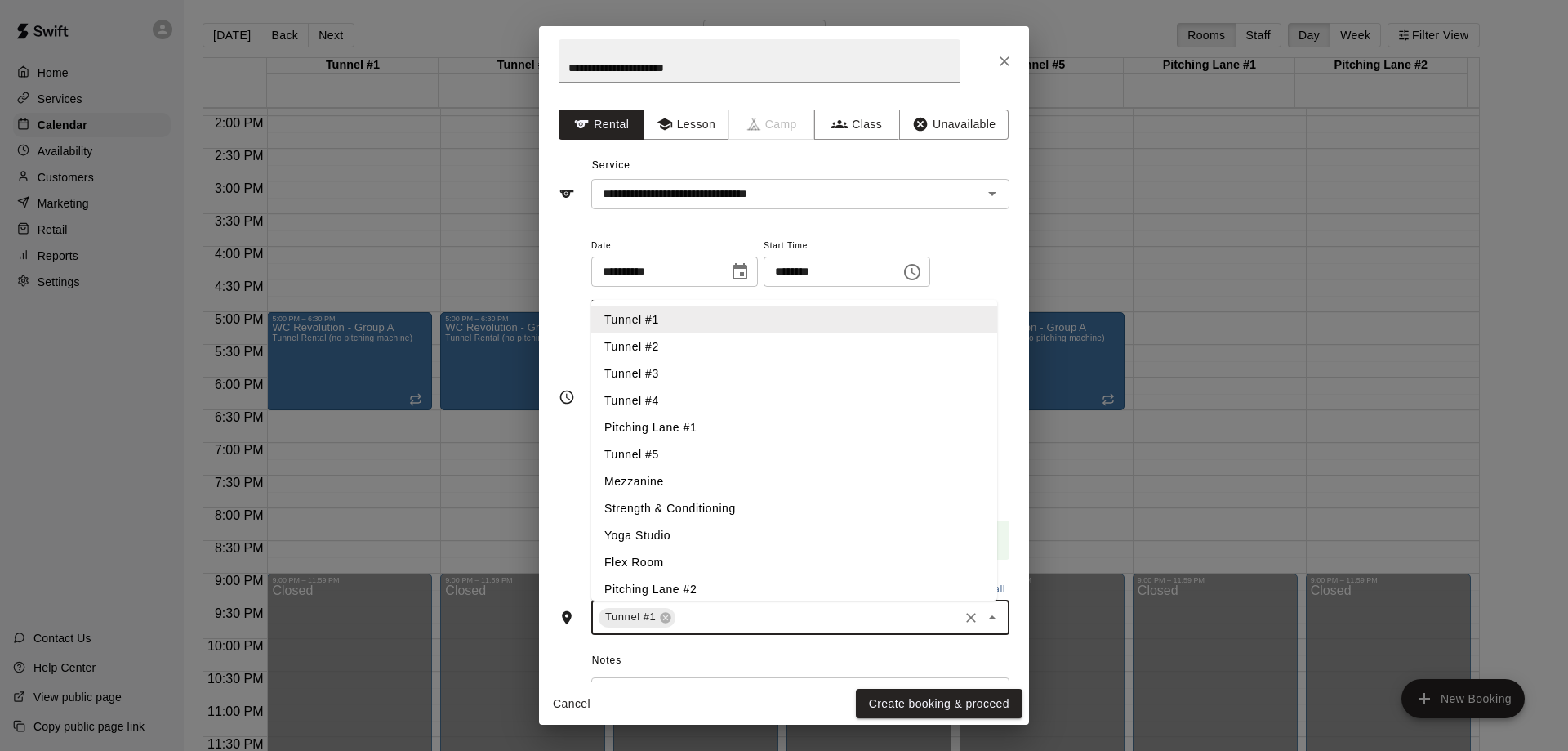
click at [696, 347] on li "Tunnel #2" at bounding box center [794, 347] width 406 height 27
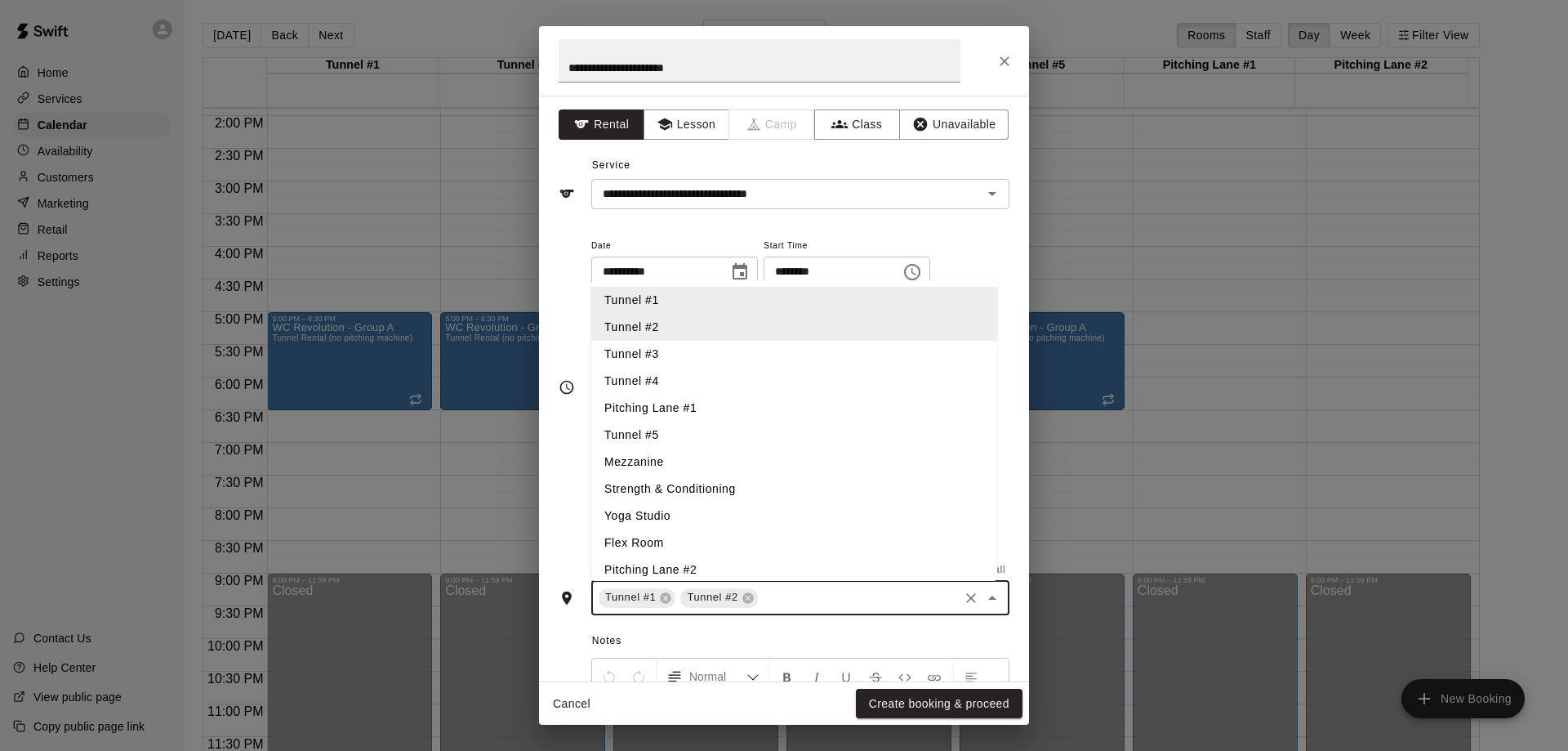
click at [698, 362] on li "Tunnel #3" at bounding box center [794, 354] width 406 height 27
click at [695, 383] on li "Tunnel #4" at bounding box center [794, 381] width 406 height 27
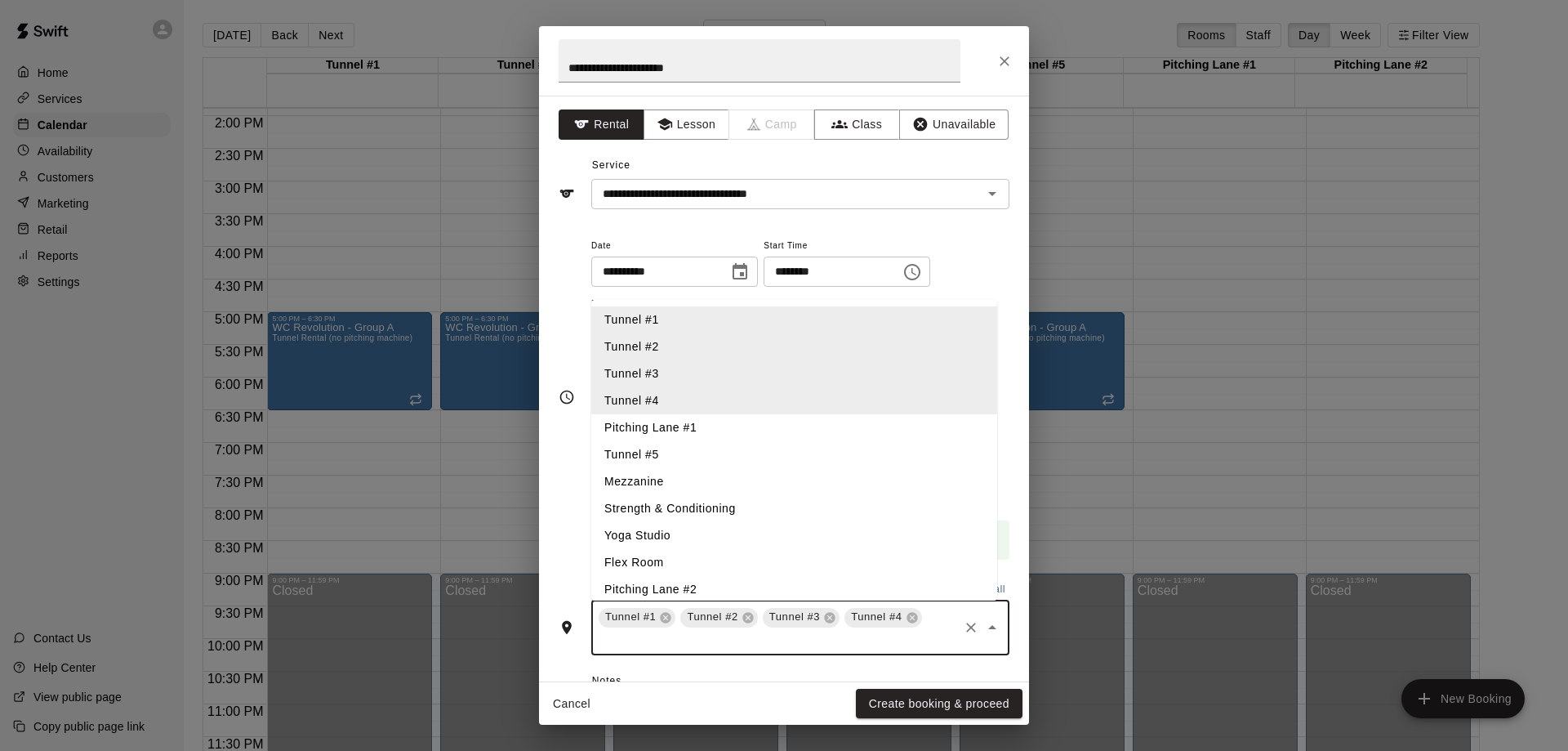
click at [682, 440] on li "Pitching Lane #1" at bounding box center [794, 427] width 406 height 27
click at [705, 423] on li "Pitching Lane #1" at bounding box center [794, 427] width 406 height 27
click at [699, 440] on li "Pitching Lane #1" at bounding box center [794, 427] width 406 height 27
click at [694, 440] on li "Pitching Lane #1" at bounding box center [794, 427] width 406 height 27
click at [717, 454] on li "Tunnel #5" at bounding box center [794, 454] width 406 height 27
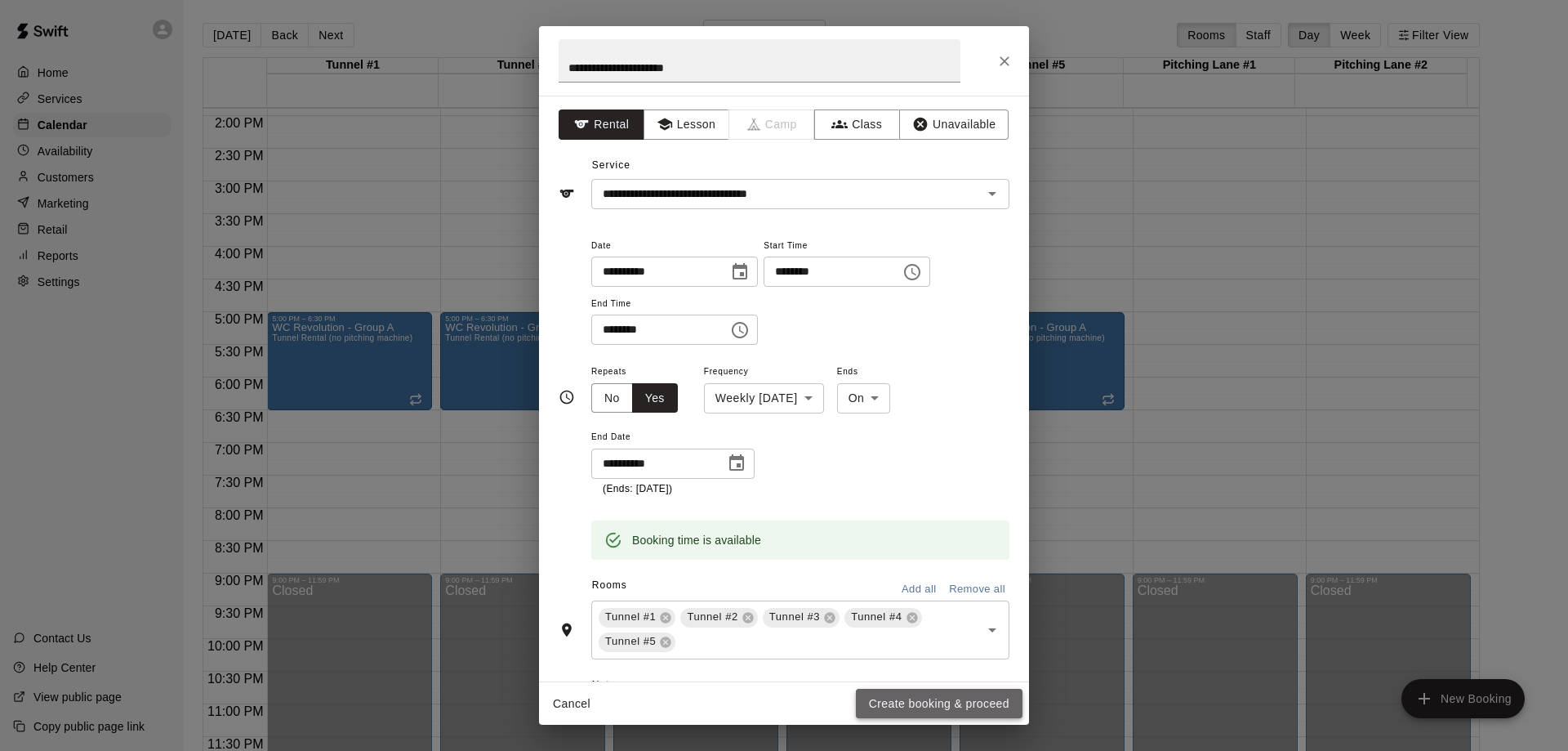
click at [928, 698] on button "Create booking & proceed" at bounding box center [939, 704] width 167 height 30
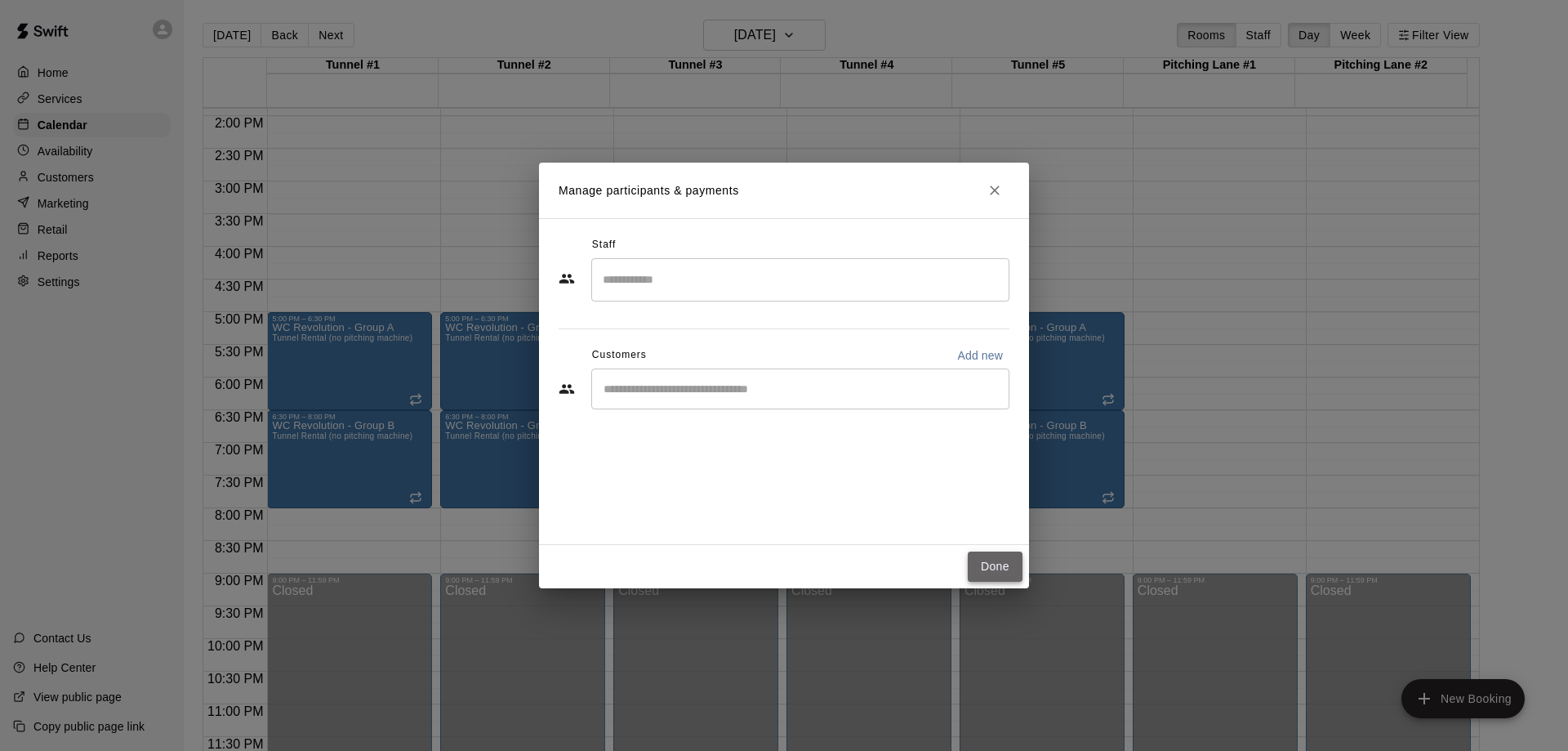
click at [981, 565] on button "Done" at bounding box center [994, 567] width 54 height 30
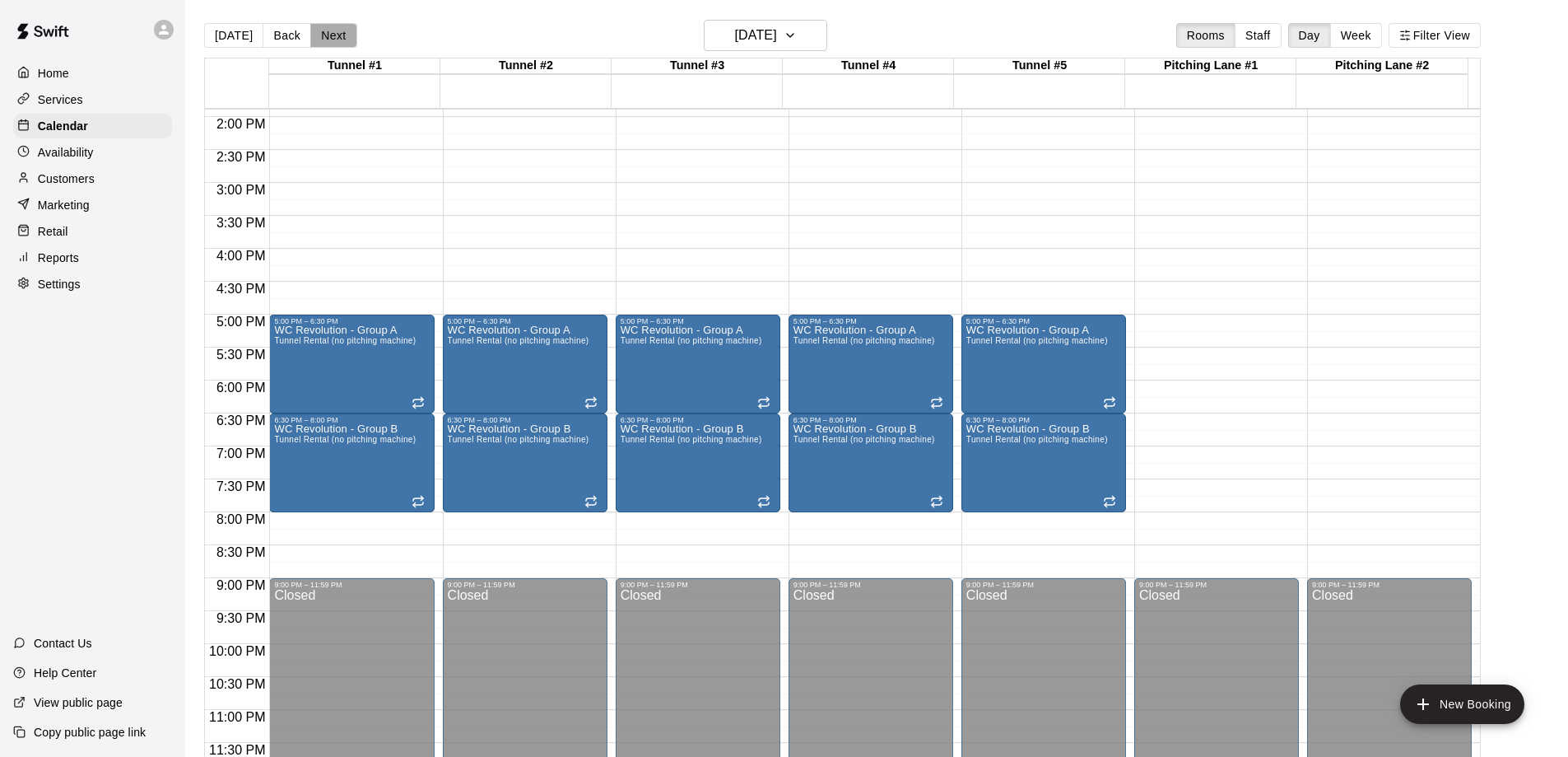
click at [329, 34] on button "Next" at bounding box center [333, 35] width 46 height 25
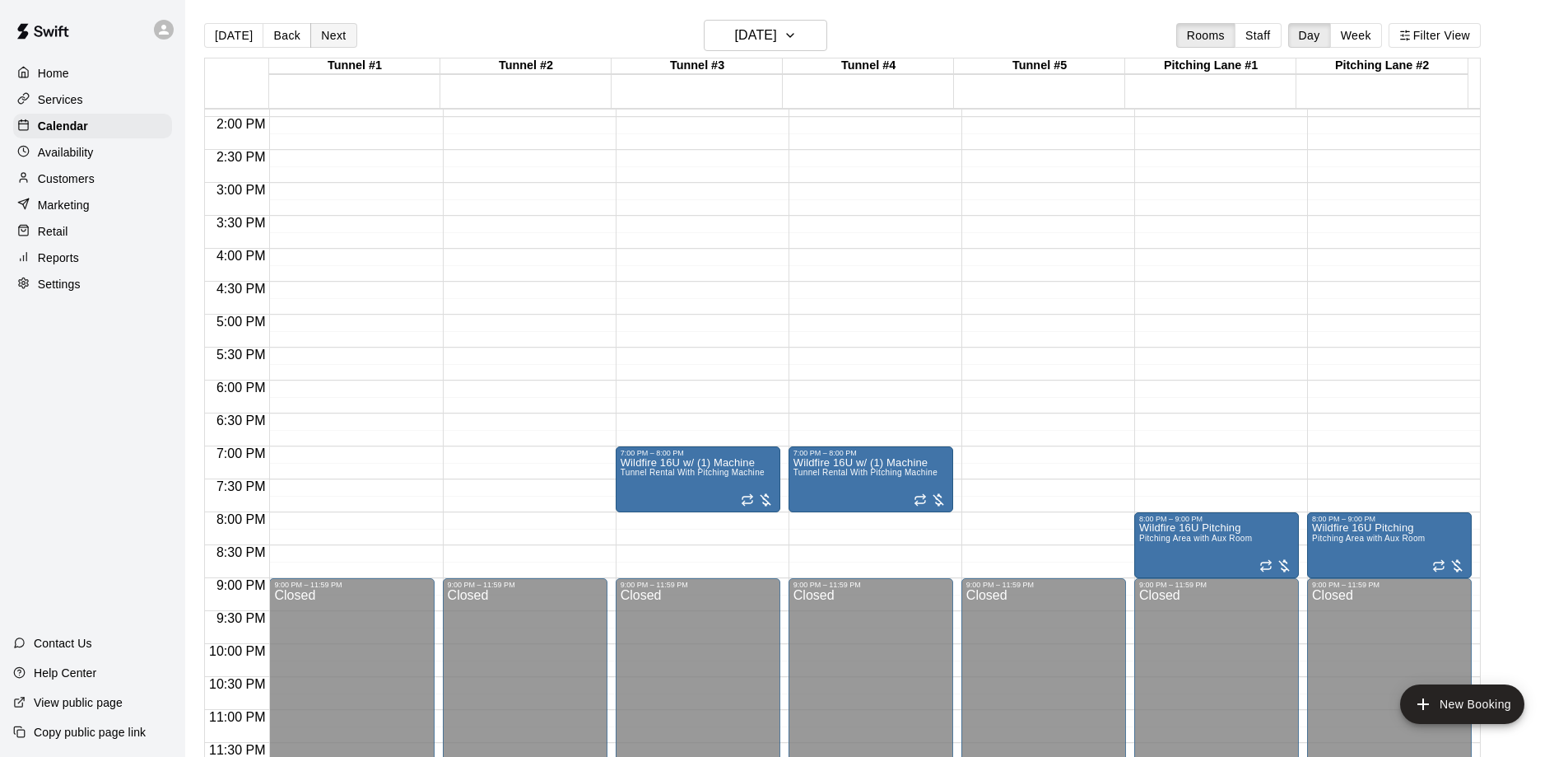
click at [329, 34] on button "Next" at bounding box center [333, 35] width 46 height 25
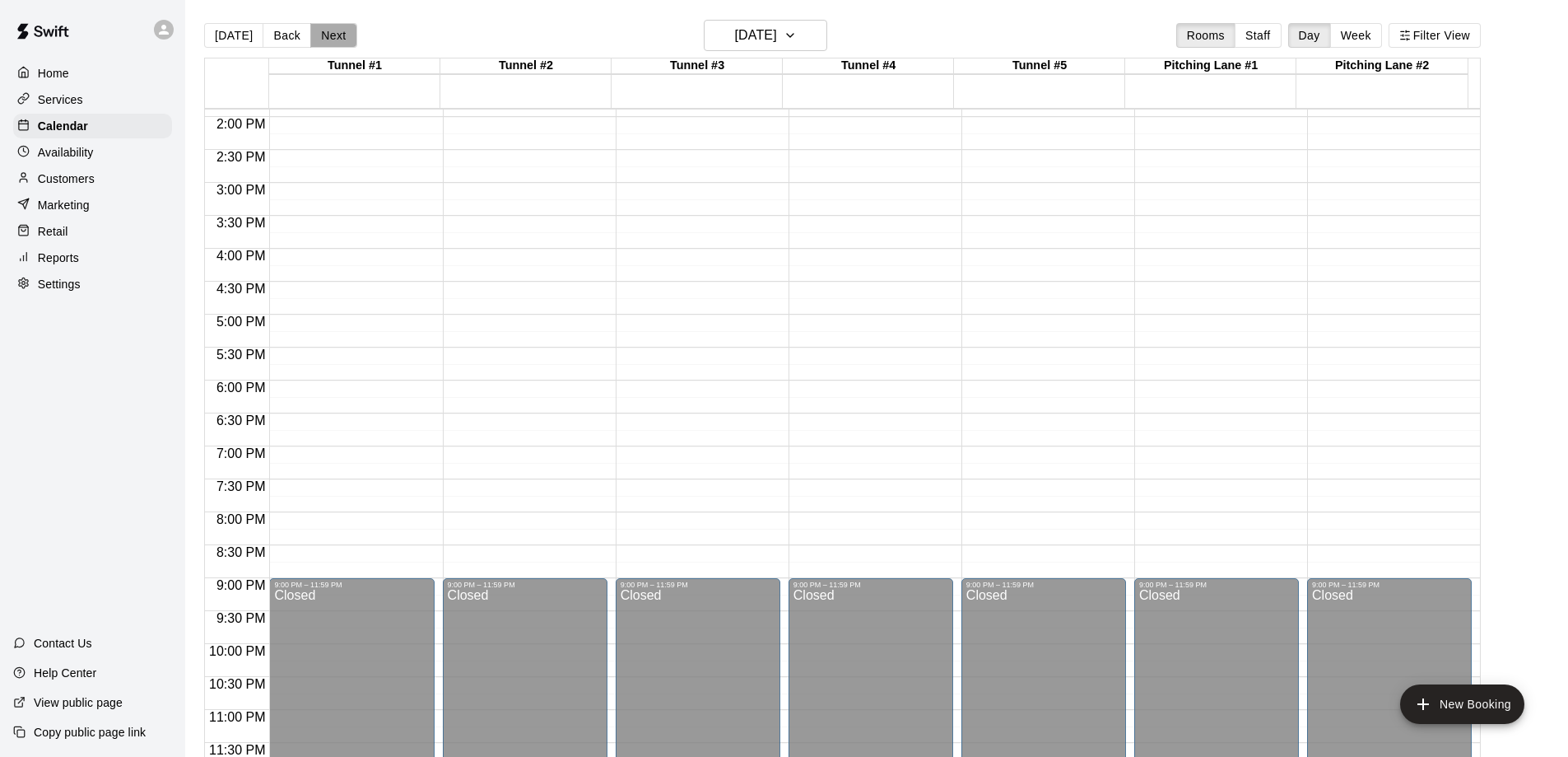
click at [329, 34] on button "Next" at bounding box center [333, 35] width 46 height 25
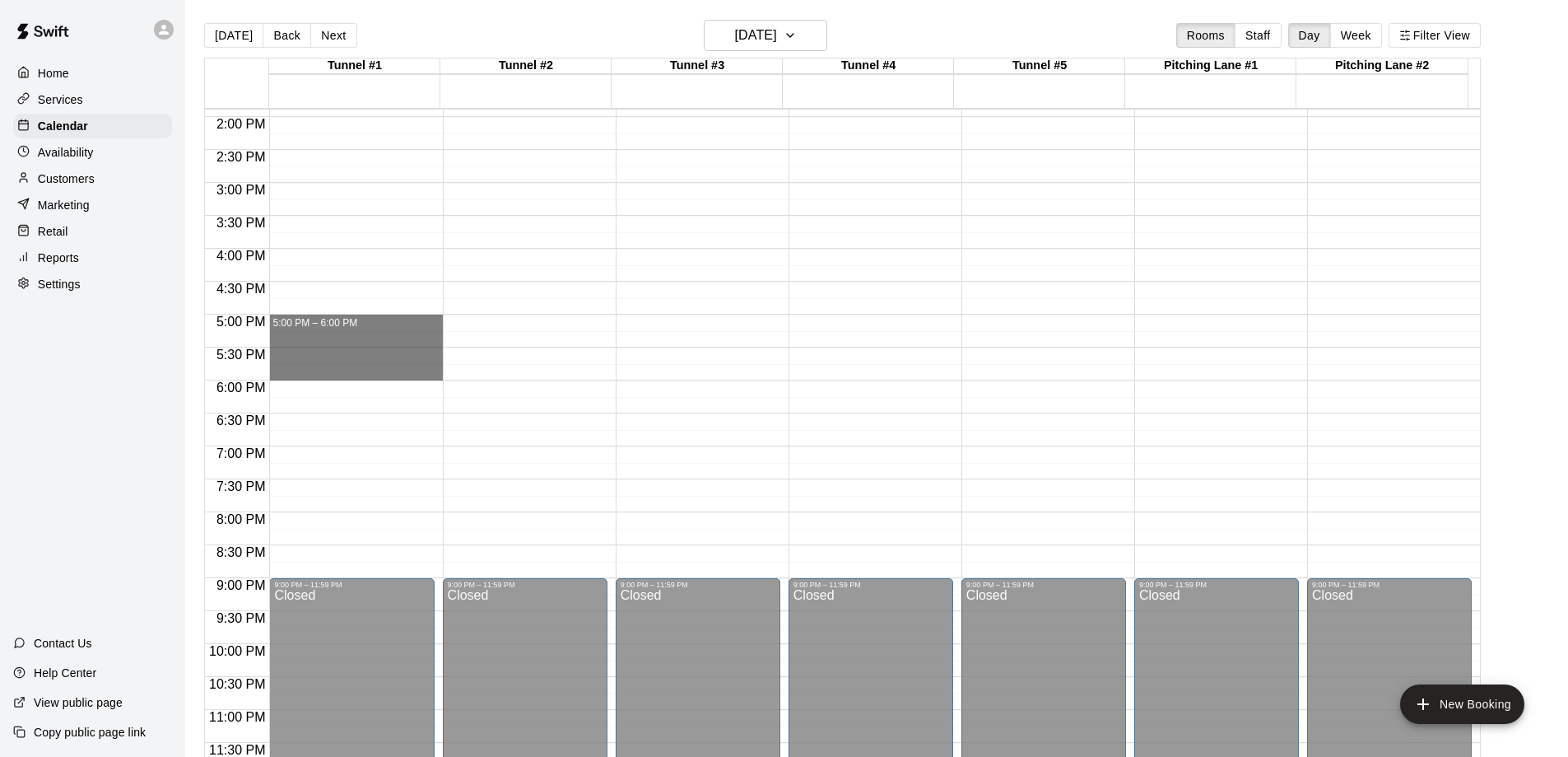
drag, startPoint x: 362, startPoint y: 322, endPoint x: 360, endPoint y: 375, distance: 53.0
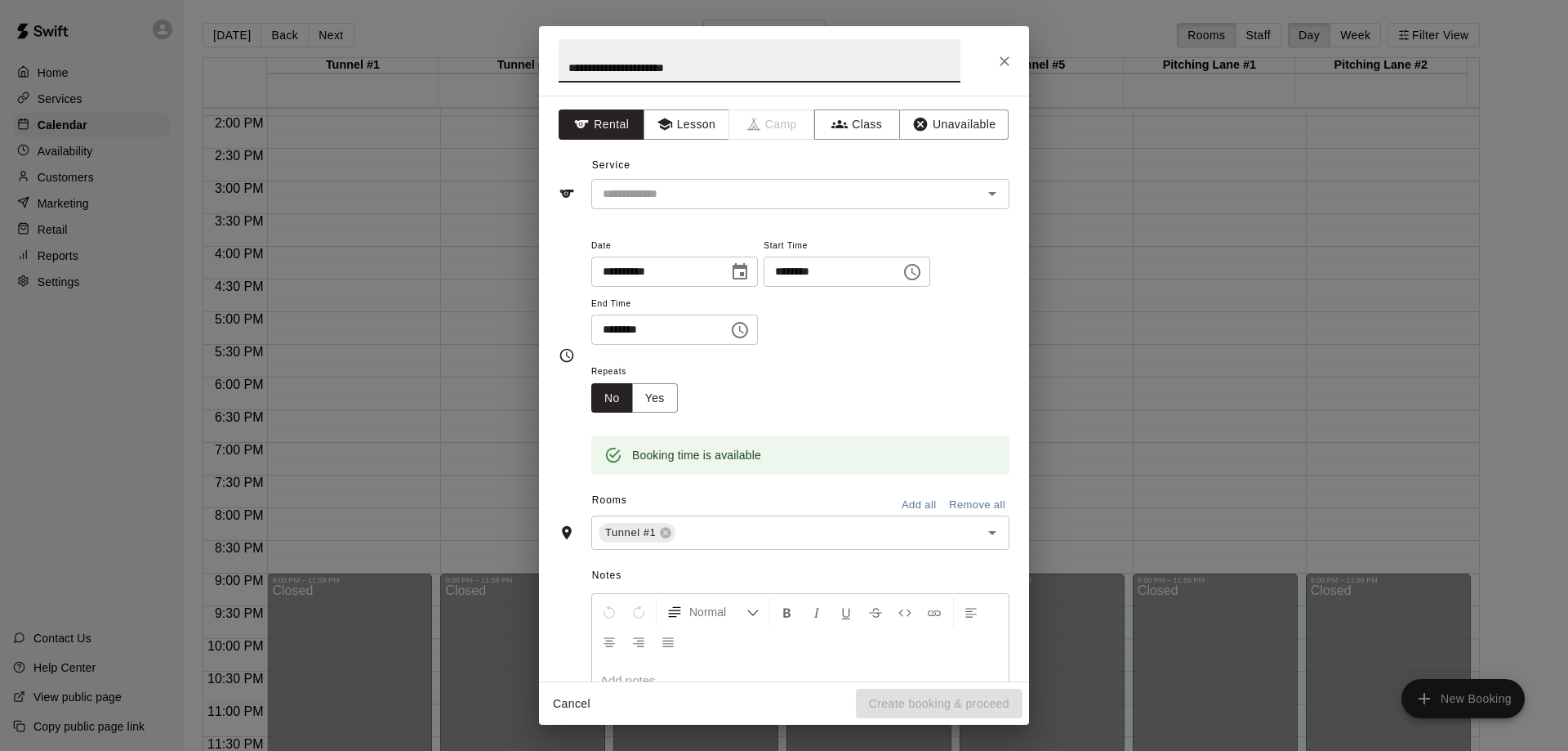
type input "**********"
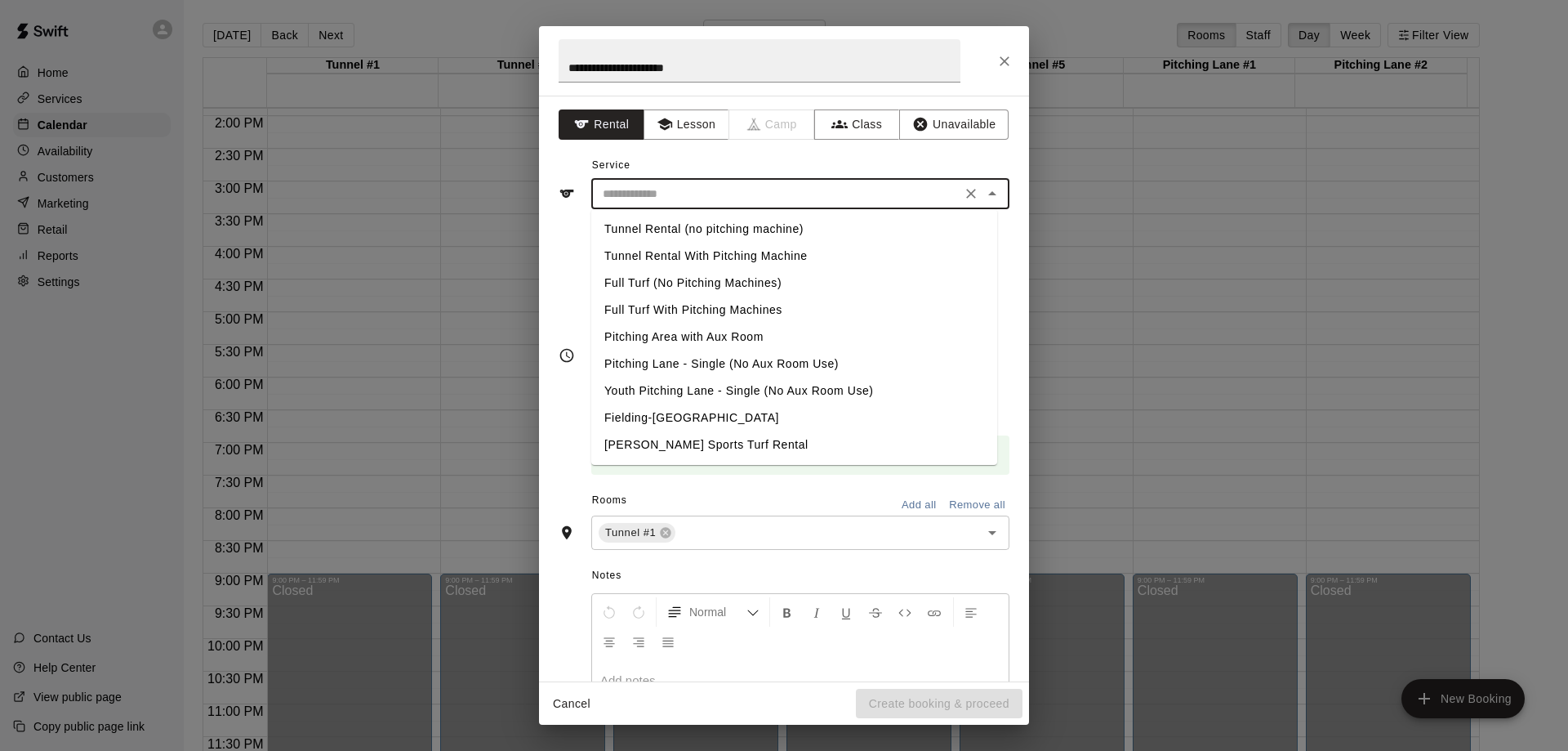
click at [709, 198] on input "text" at bounding box center [776, 194] width 360 height 20
click at [672, 282] on li "Full Turf (No Pitching Machines)" at bounding box center [794, 283] width 406 height 27
type input "**********"
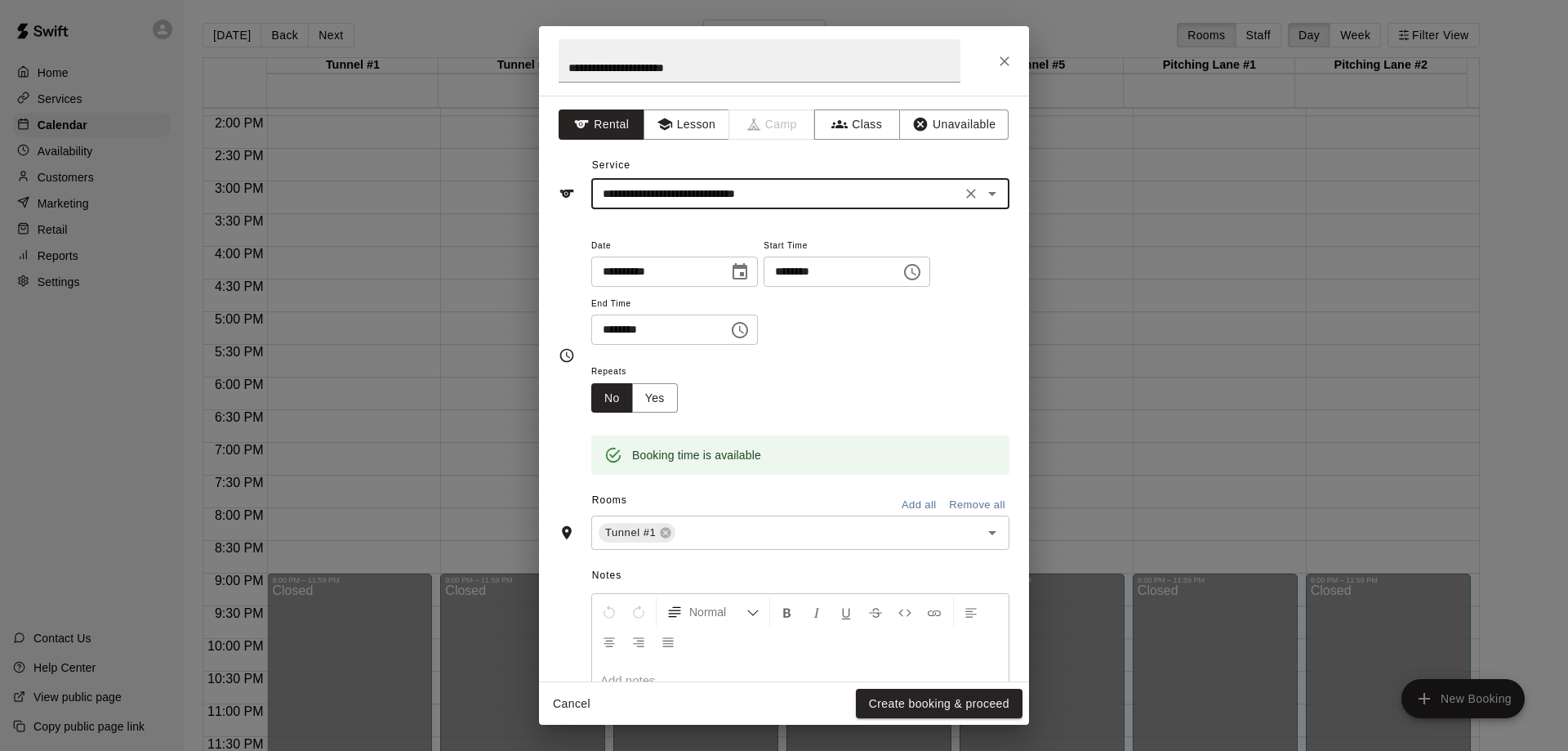
click at [748, 334] on icon "Choose time, selected time is 6:00 PM" at bounding box center [739, 330] width 17 height 17
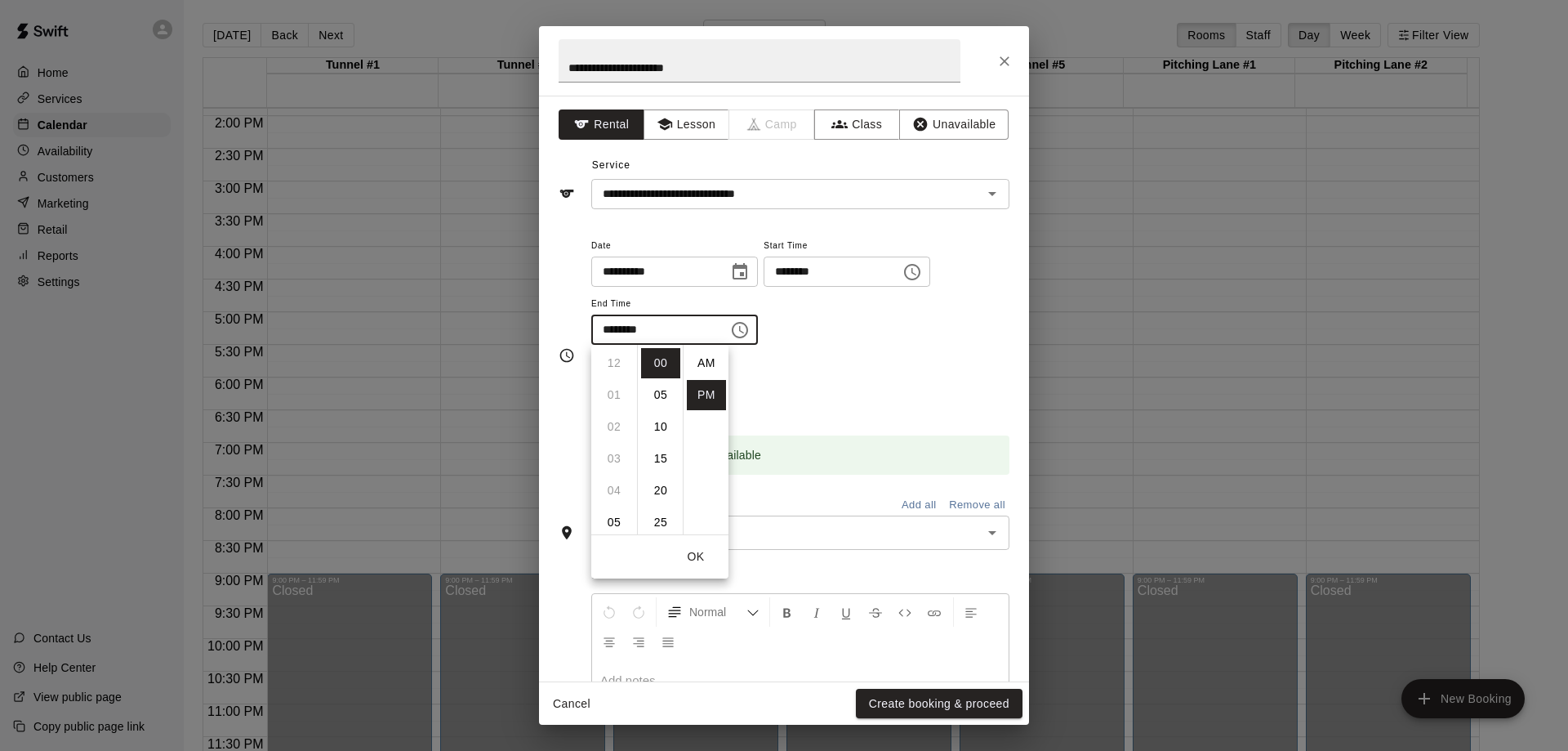
scroll to position [30, 0]
click at [659, 519] on li "30" at bounding box center [660, 521] width 39 height 30
type input "********"
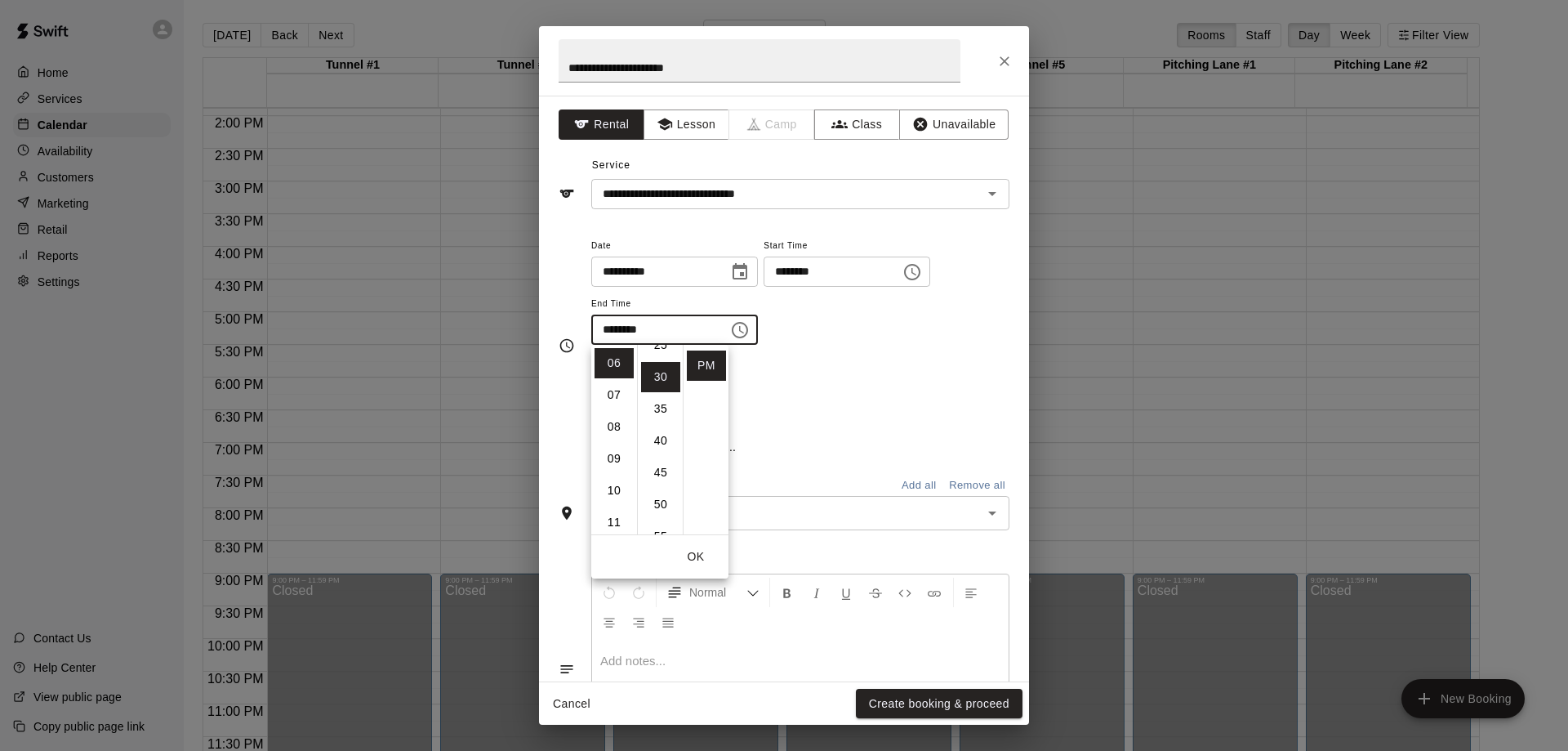
scroll to position [191, 0]
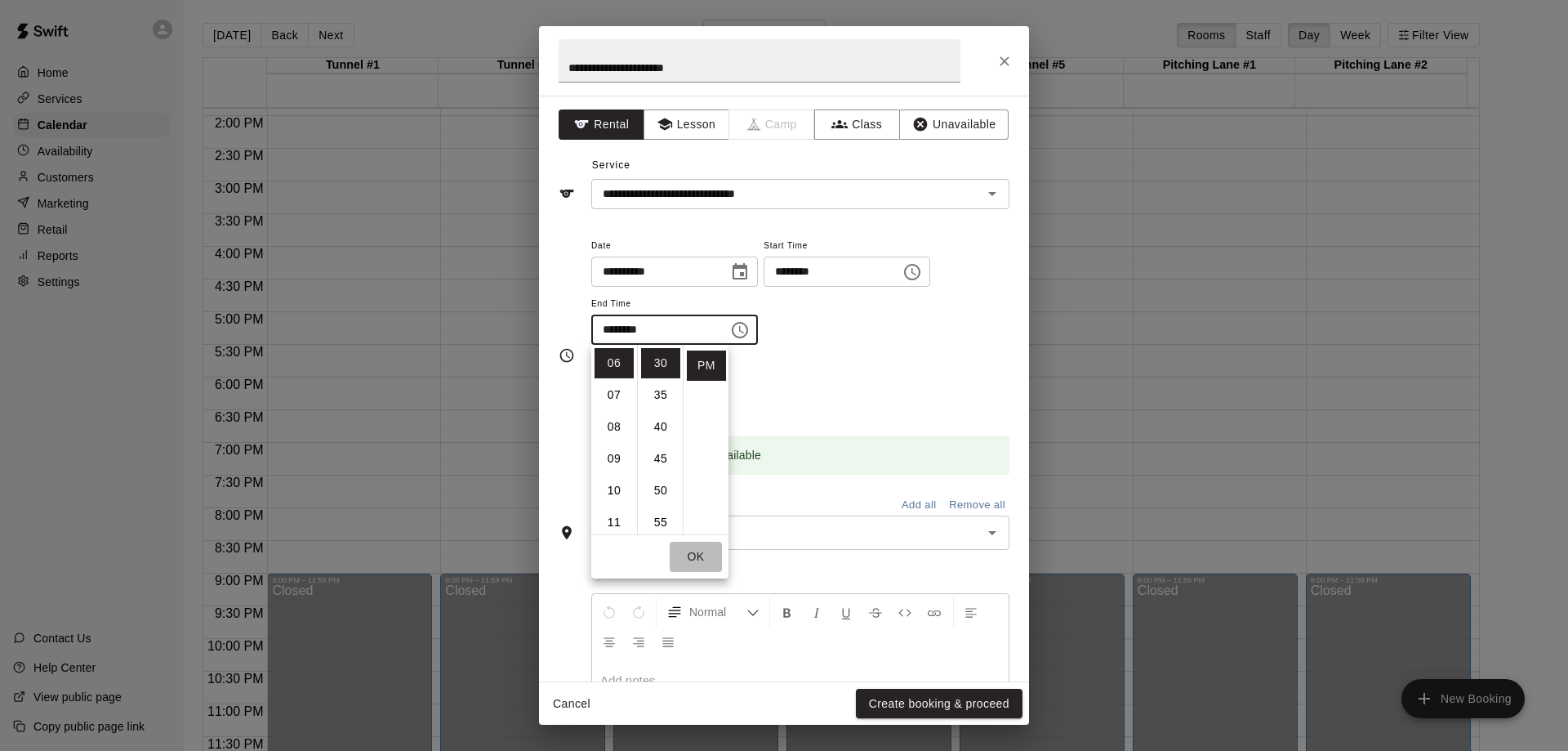
click at [690, 551] on button "OK" at bounding box center [696, 556] width 53 height 30
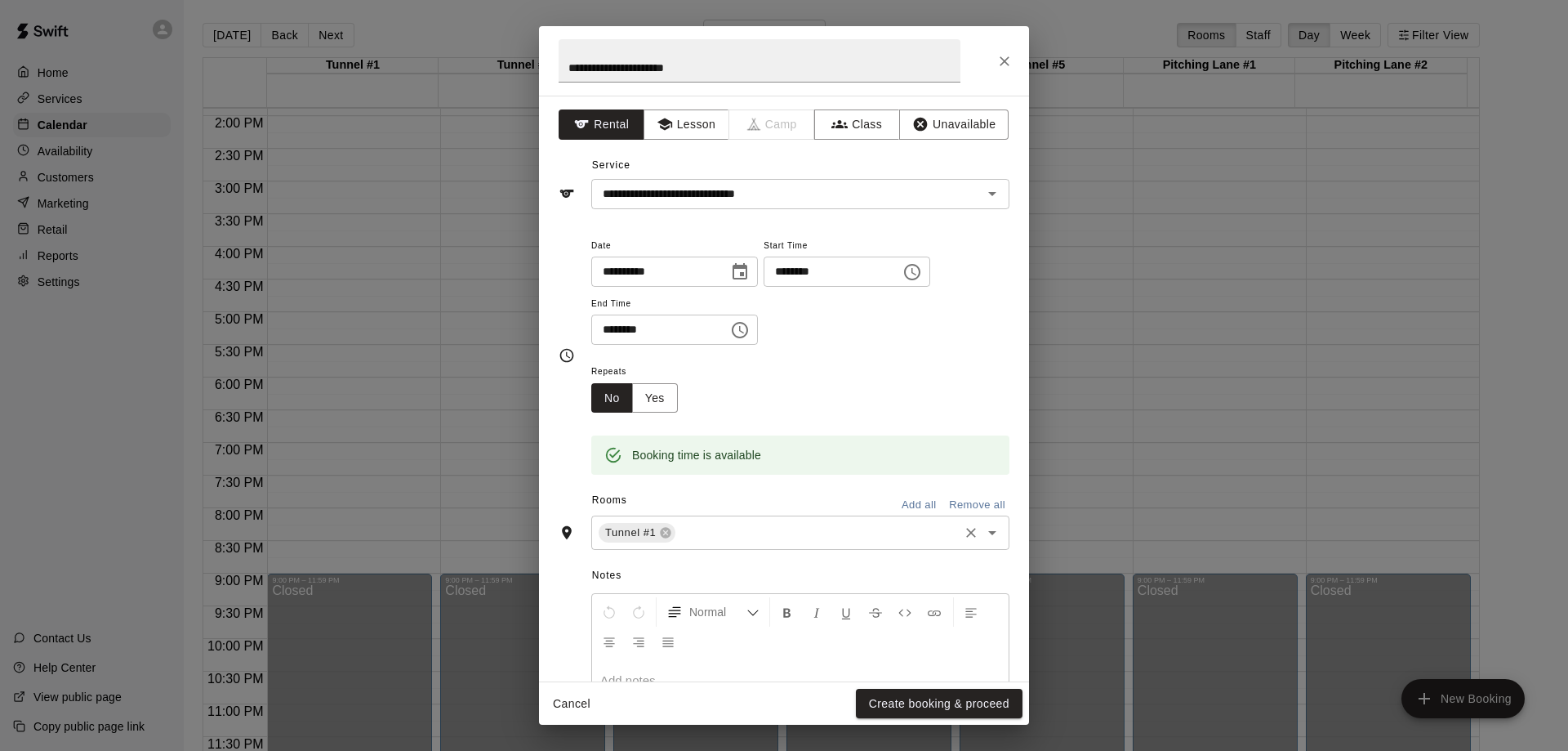
click at [709, 531] on input "text" at bounding box center [817, 533] width 279 height 20
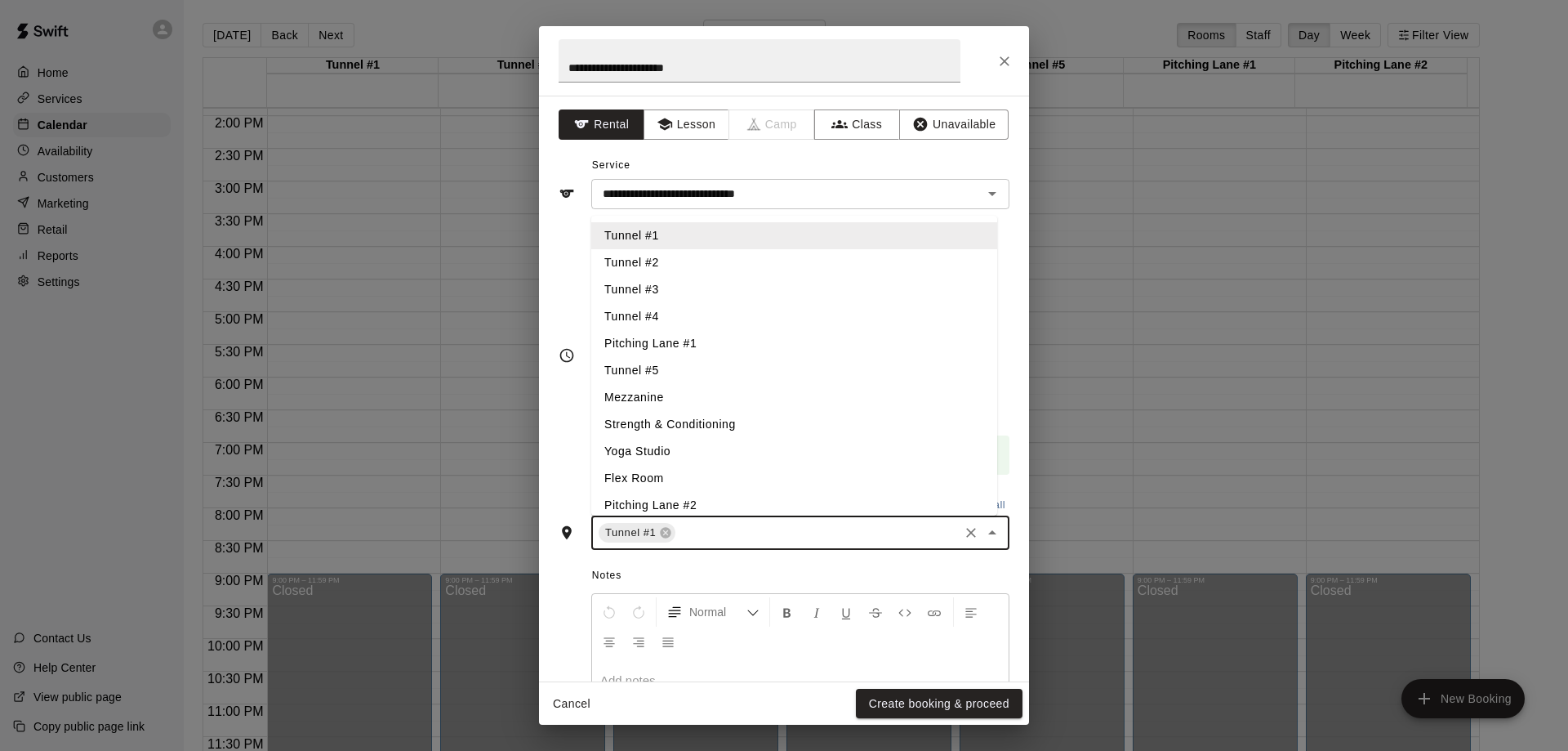
click at [679, 263] on li "Tunnel #2" at bounding box center [794, 262] width 406 height 27
click at [682, 284] on li "Tunnel #3" at bounding box center [794, 290] width 406 height 27
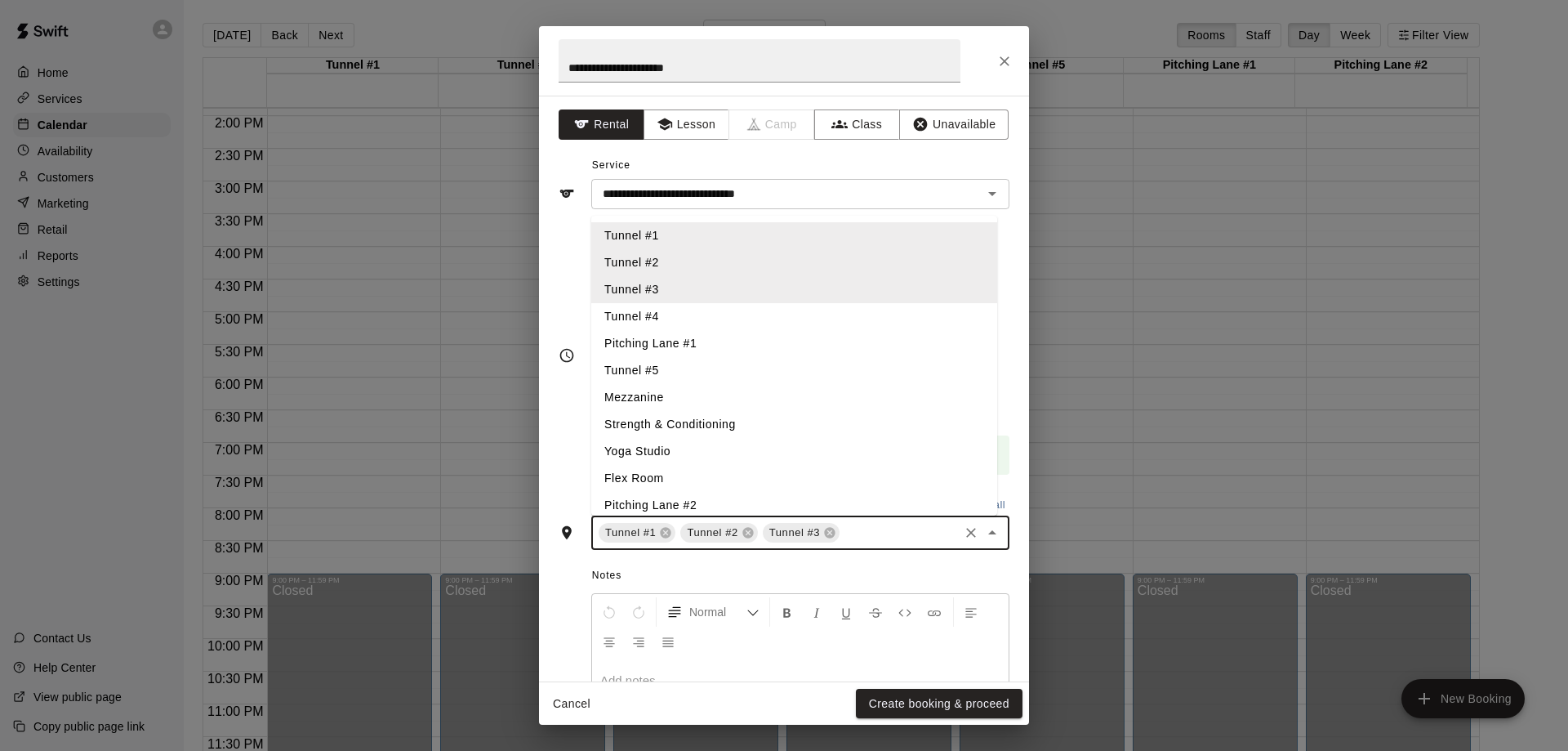
click at [693, 316] on li "Tunnel #4" at bounding box center [794, 316] width 406 height 27
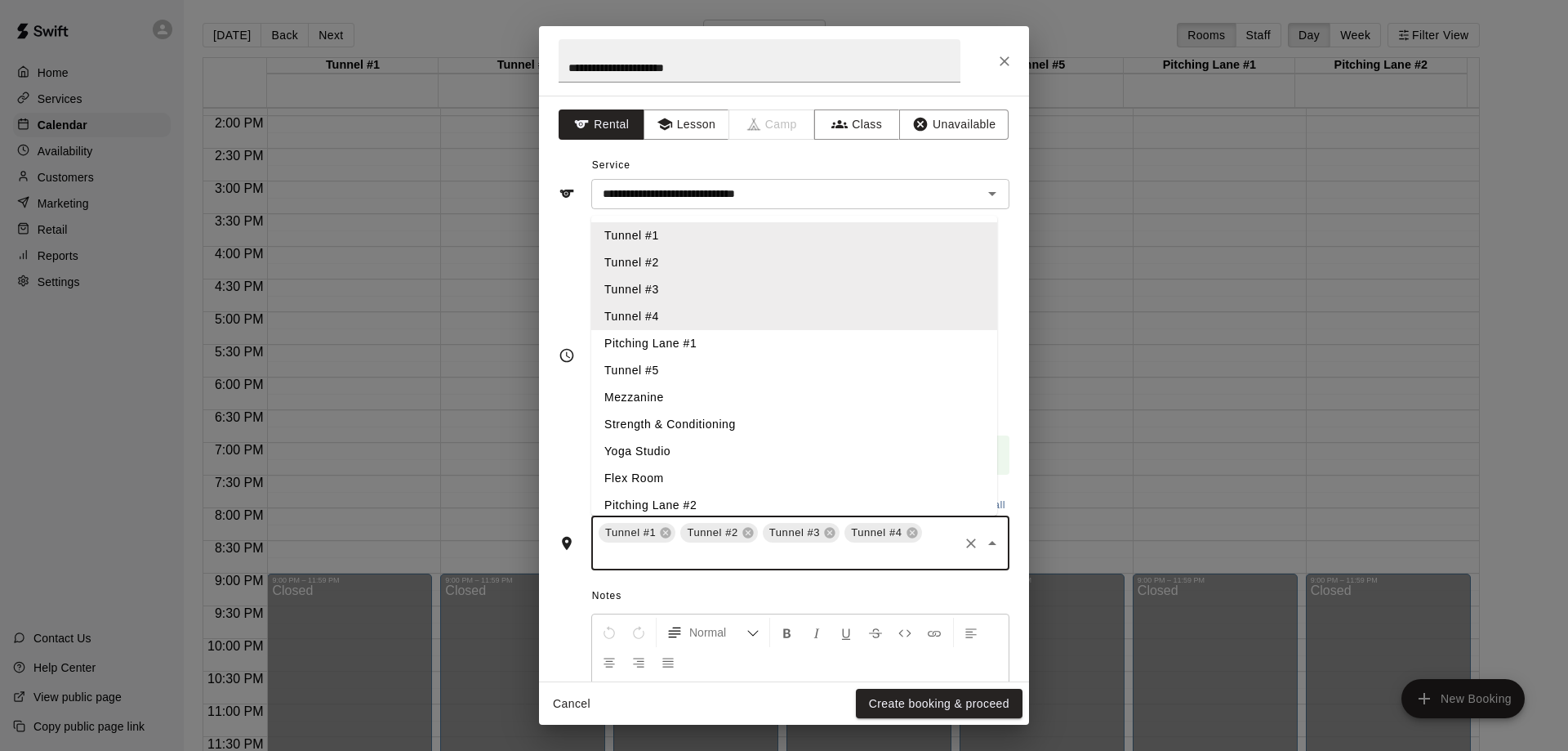
click at [685, 374] on li "Tunnel #5" at bounding box center [794, 370] width 406 height 27
click at [699, 340] on li "Pitching Lane #1" at bounding box center [794, 343] width 406 height 27
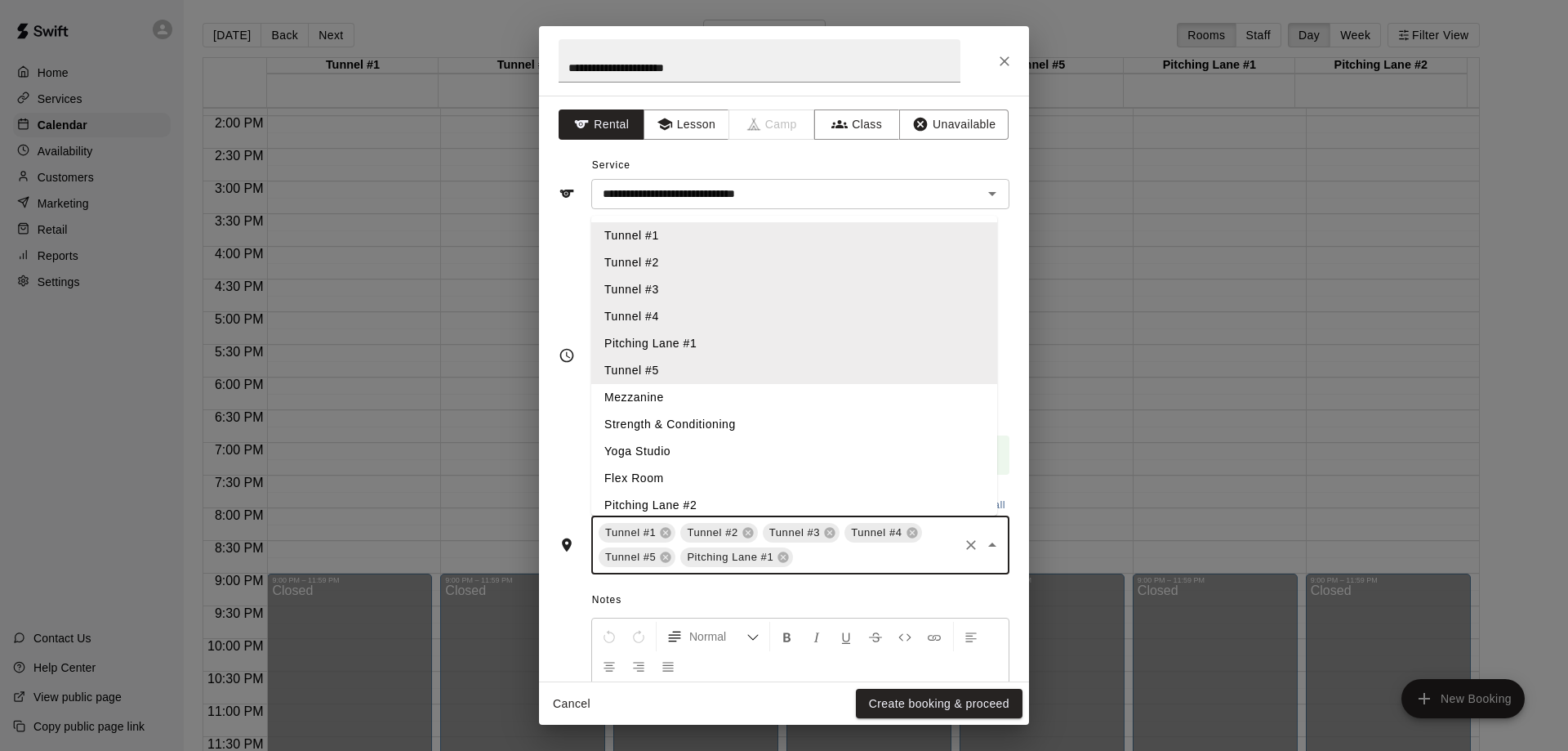
click at [684, 504] on li "Pitching Lane #2" at bounding box center [794, 505] width 406 height 27
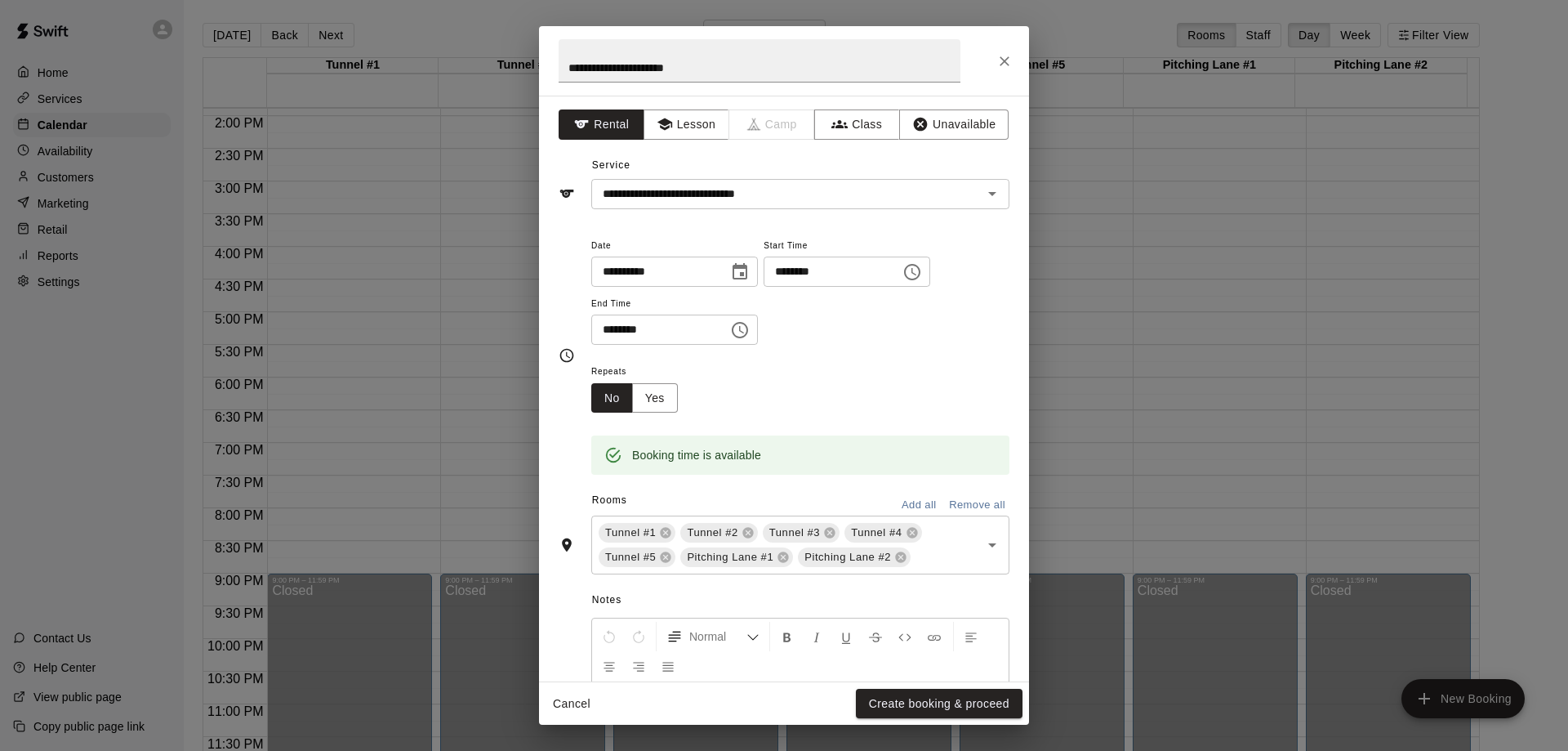
click at [880, 154] on div "**********" at bounding box center [784, 181] width 451 height 56
click at [649, 396] on button "Yes" at bounding box center [655, 398] width 46 height 30
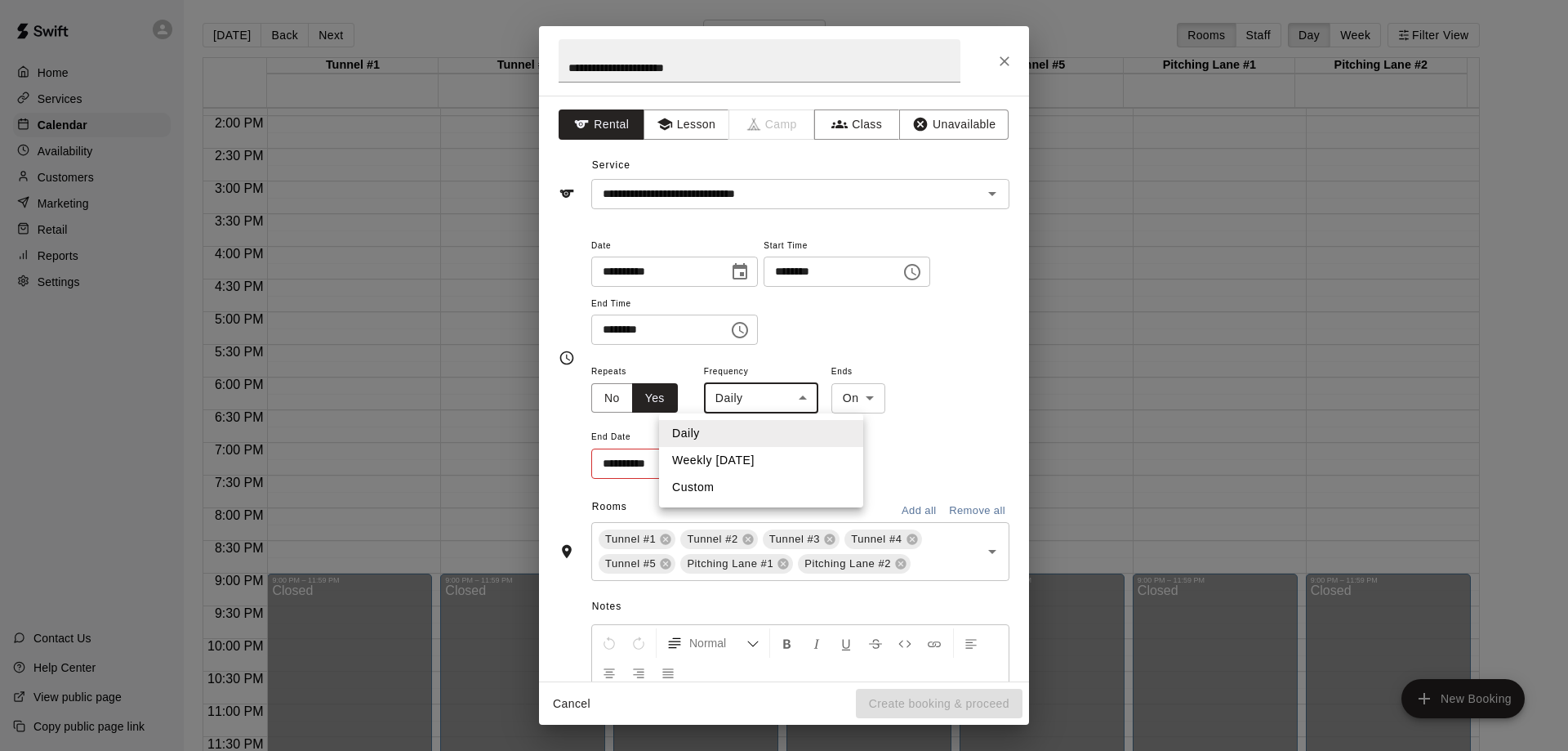
click at [796, 397] on body "Home Services Calendar Availability Customers Marketing Retail Reports Settings…" at bounding box center [784, 389] width 1568 height 777
click at [746, 461] on li "Weekly [DATE]" at bounding box center [760, 460] width 204 height 27
type input "******"
click at [734, 466] on icon "Choose date" at bounding box center [737, 463] width 19 height 19
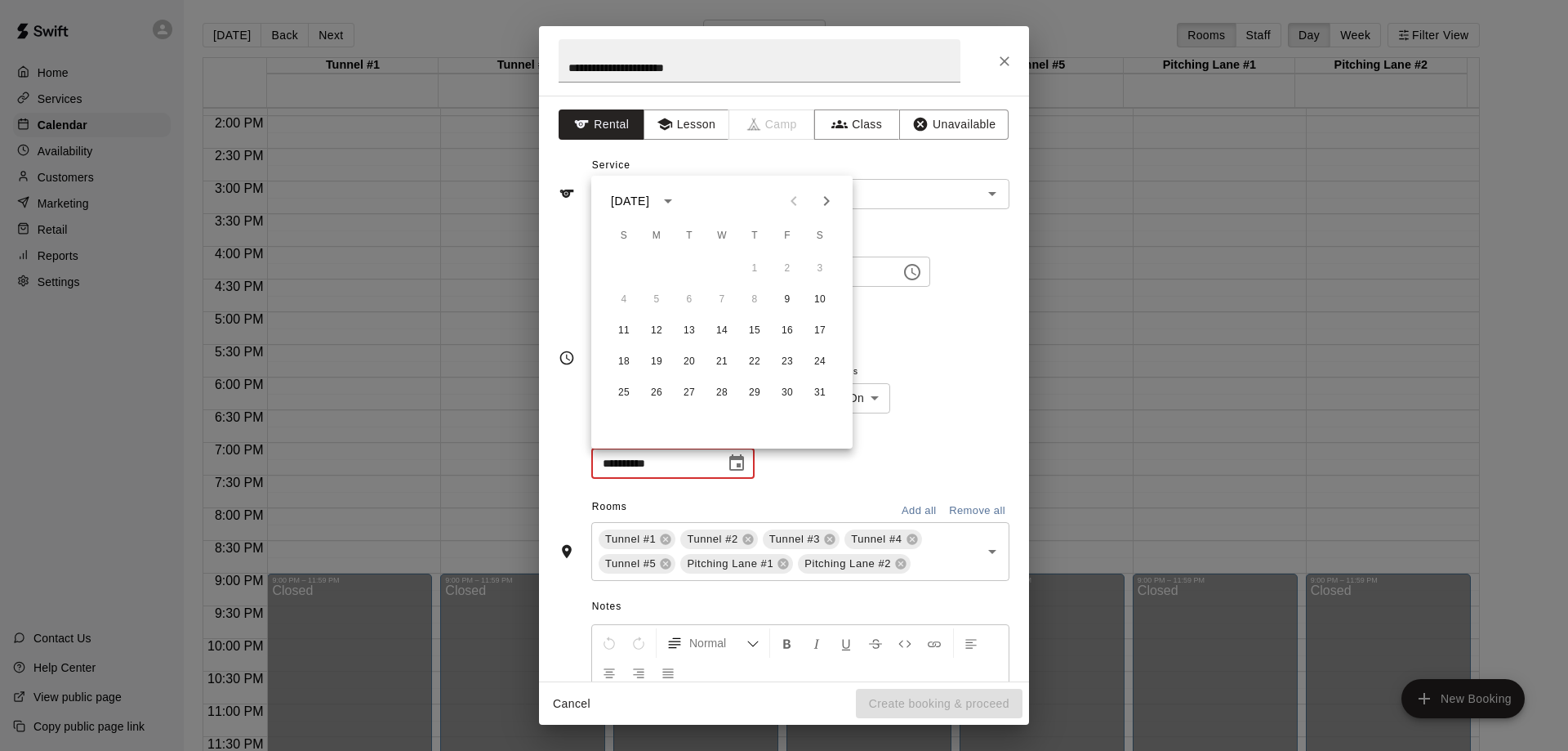
click at [824, 204] on icon "Next month" at bounding box center [827, 200] width 6 height 10
click at [624, 303] on button "8" at bounding box center [624, 300] width 30 height 30
type input "**********"
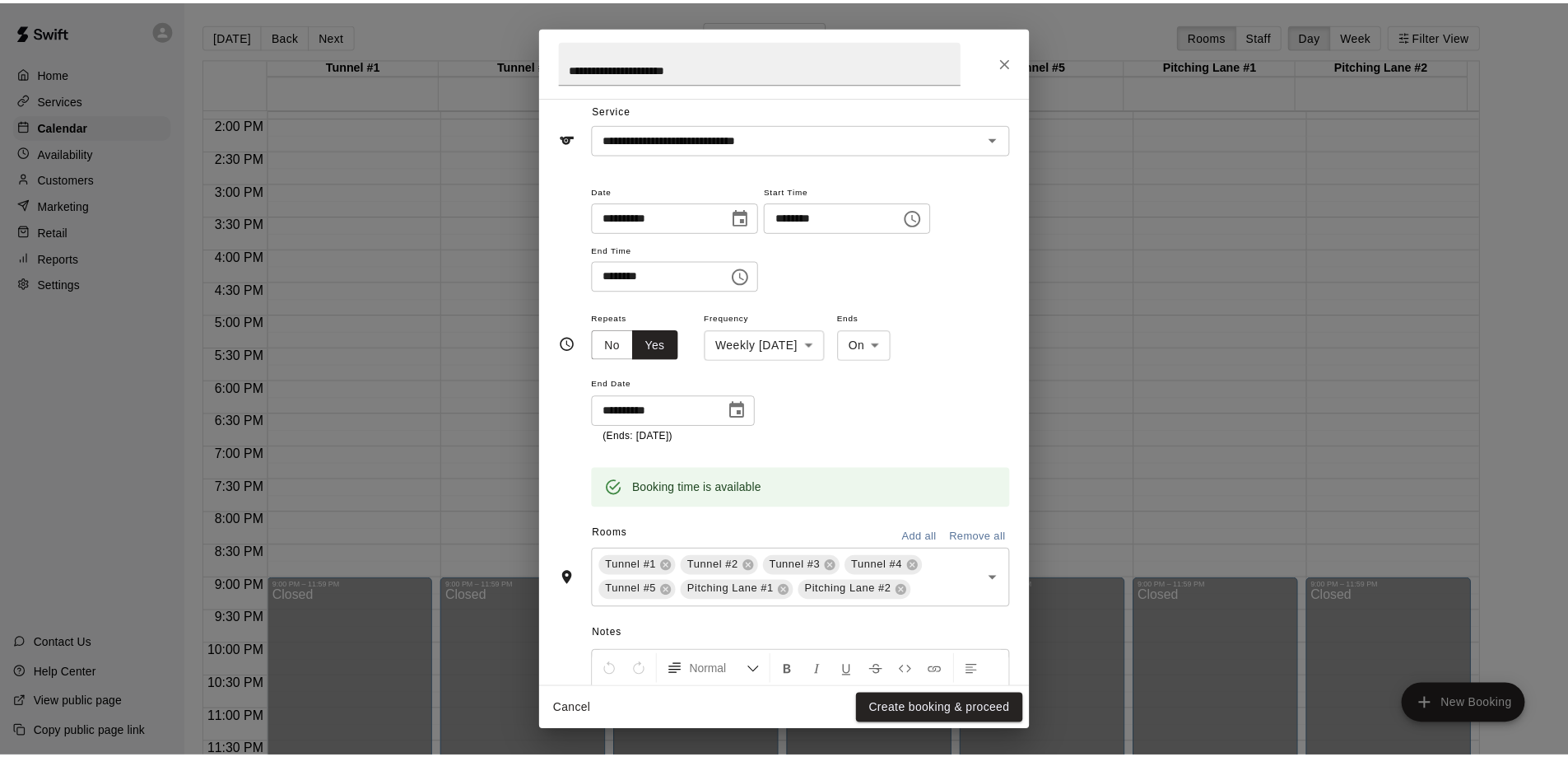
scroll to position [82, 0]
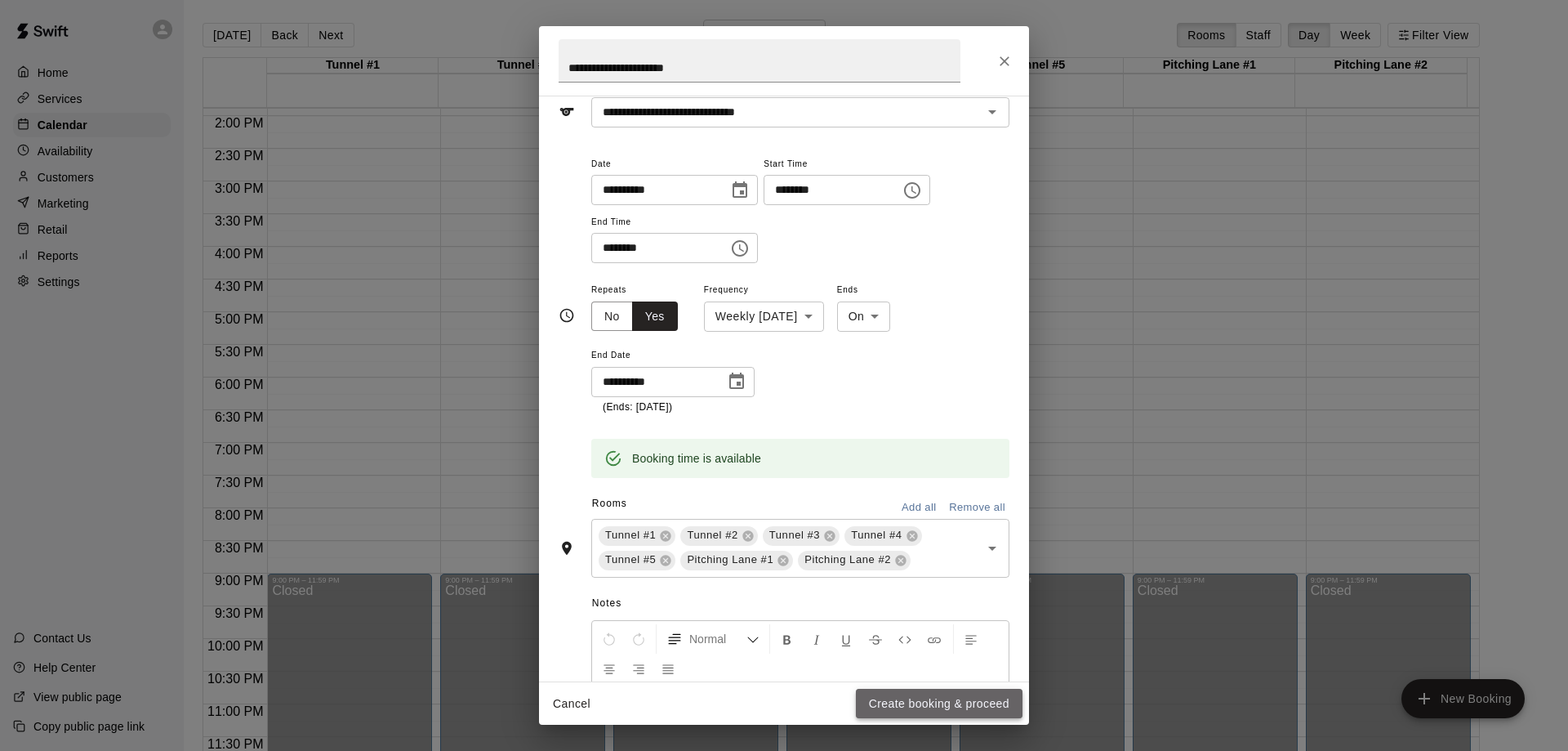
click at [944, 710] on button "Create booking & proceed" at bounding box center [939, 704] width 167 height 30
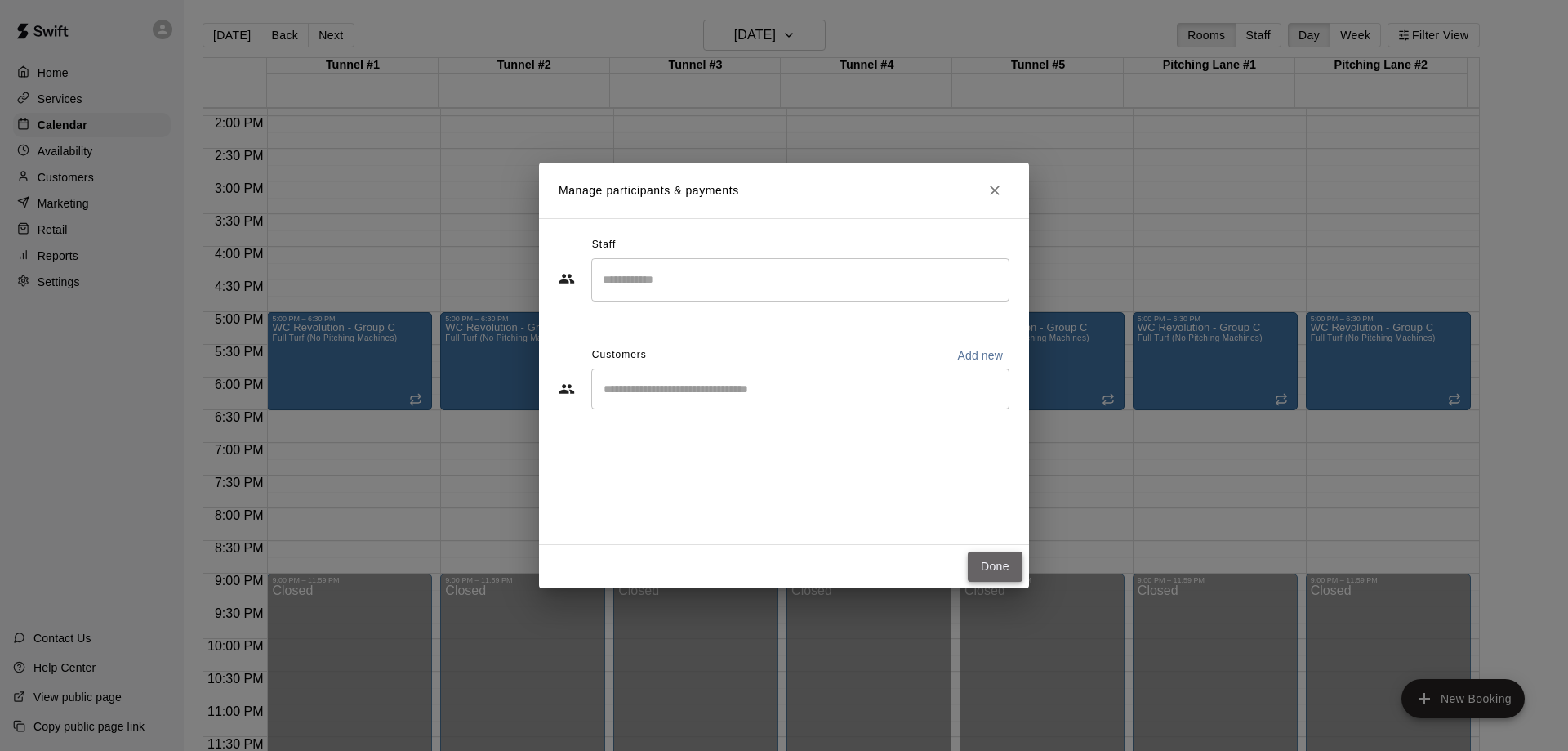
click at [994, 575] on button "Done" at bounding box center [994, 567] width 54 height 30
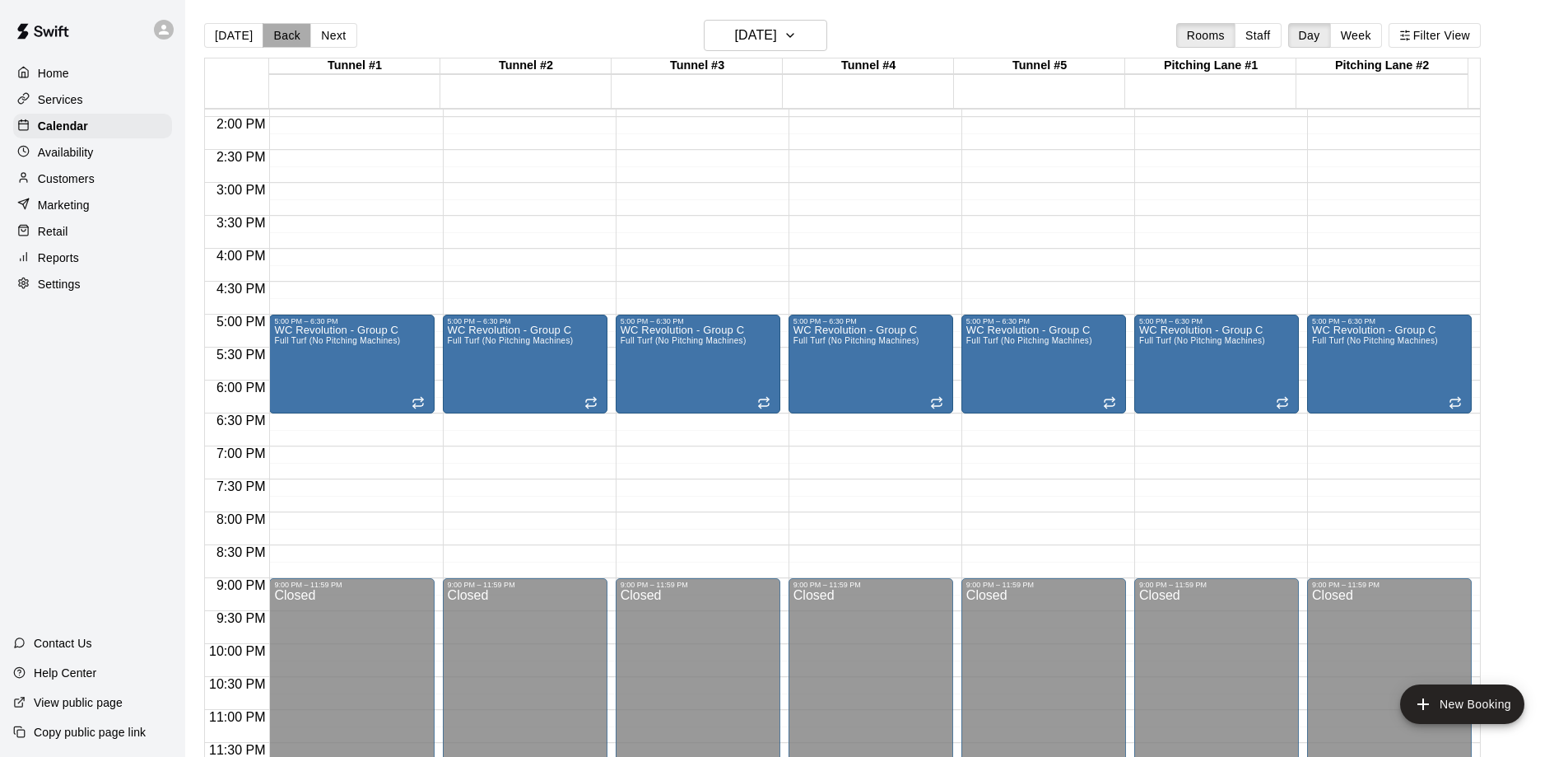
click at [288, 34] on button "Back" at bounding box center [286, 35] width 49 height 25
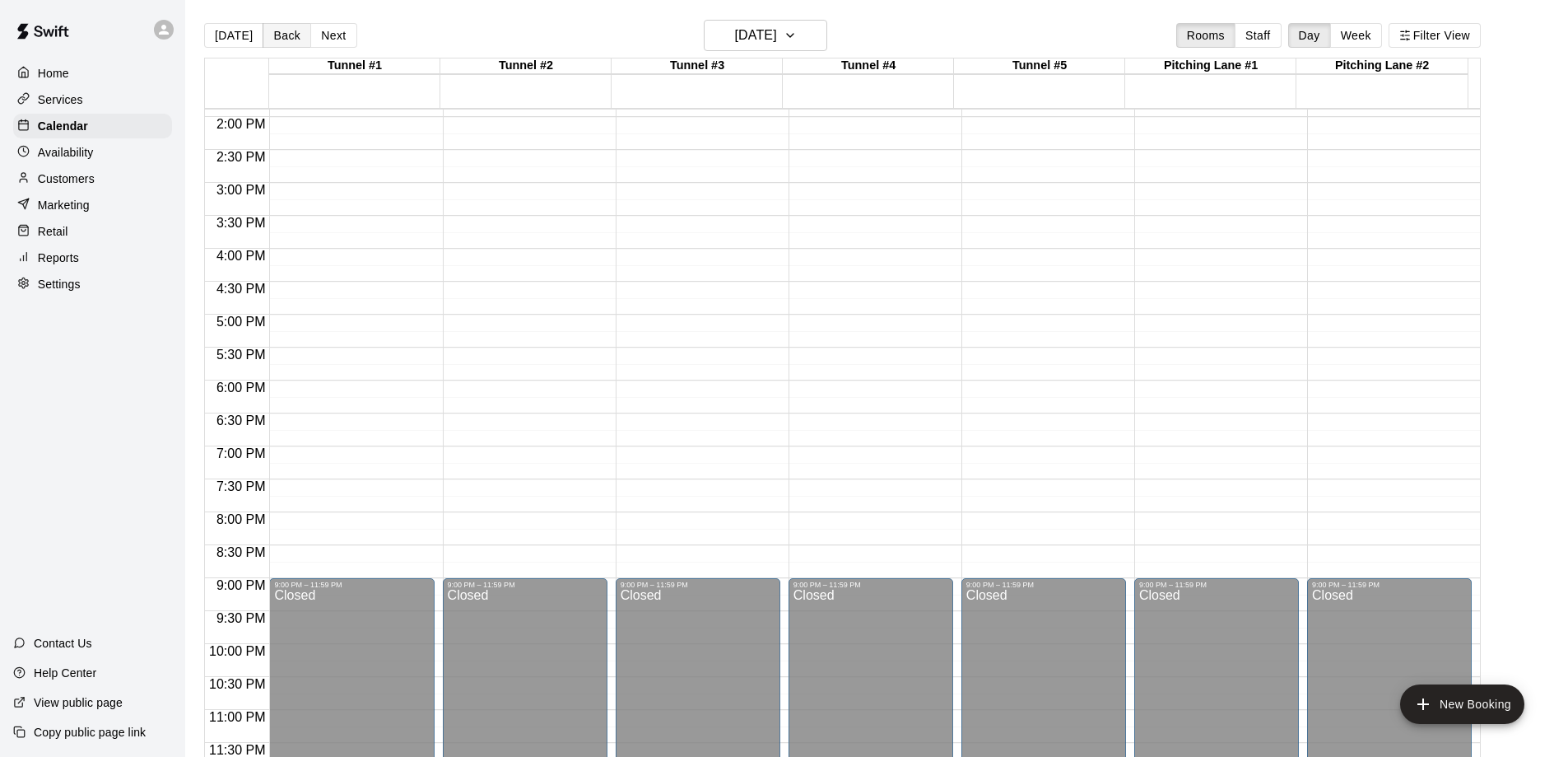
click at [288, 34] on button "Back" at bounding box center [286, 35] width 49 height 25
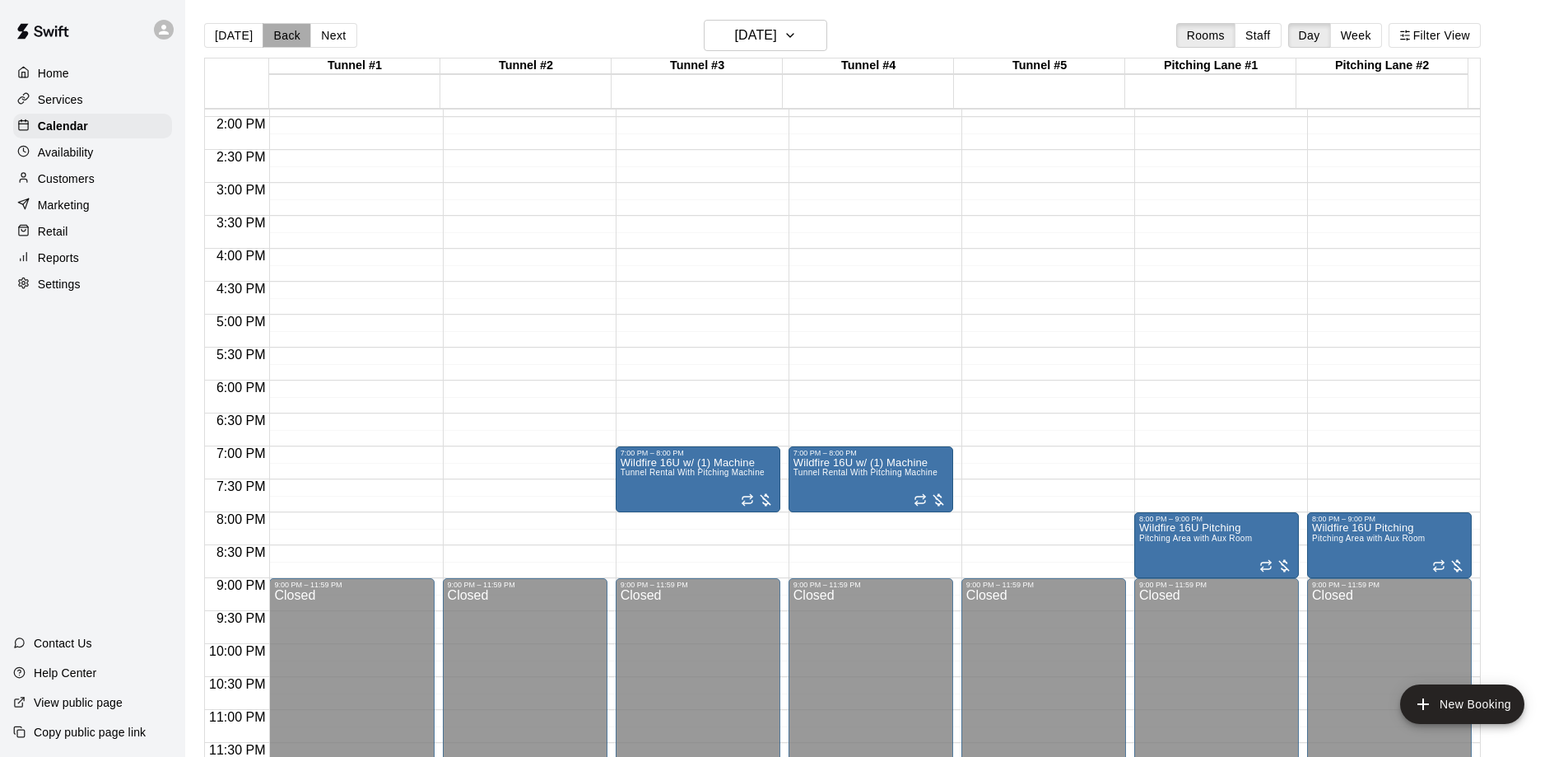
click at [288, 34] on button "Back" at bounding box center [286, 35] width 49 height 25
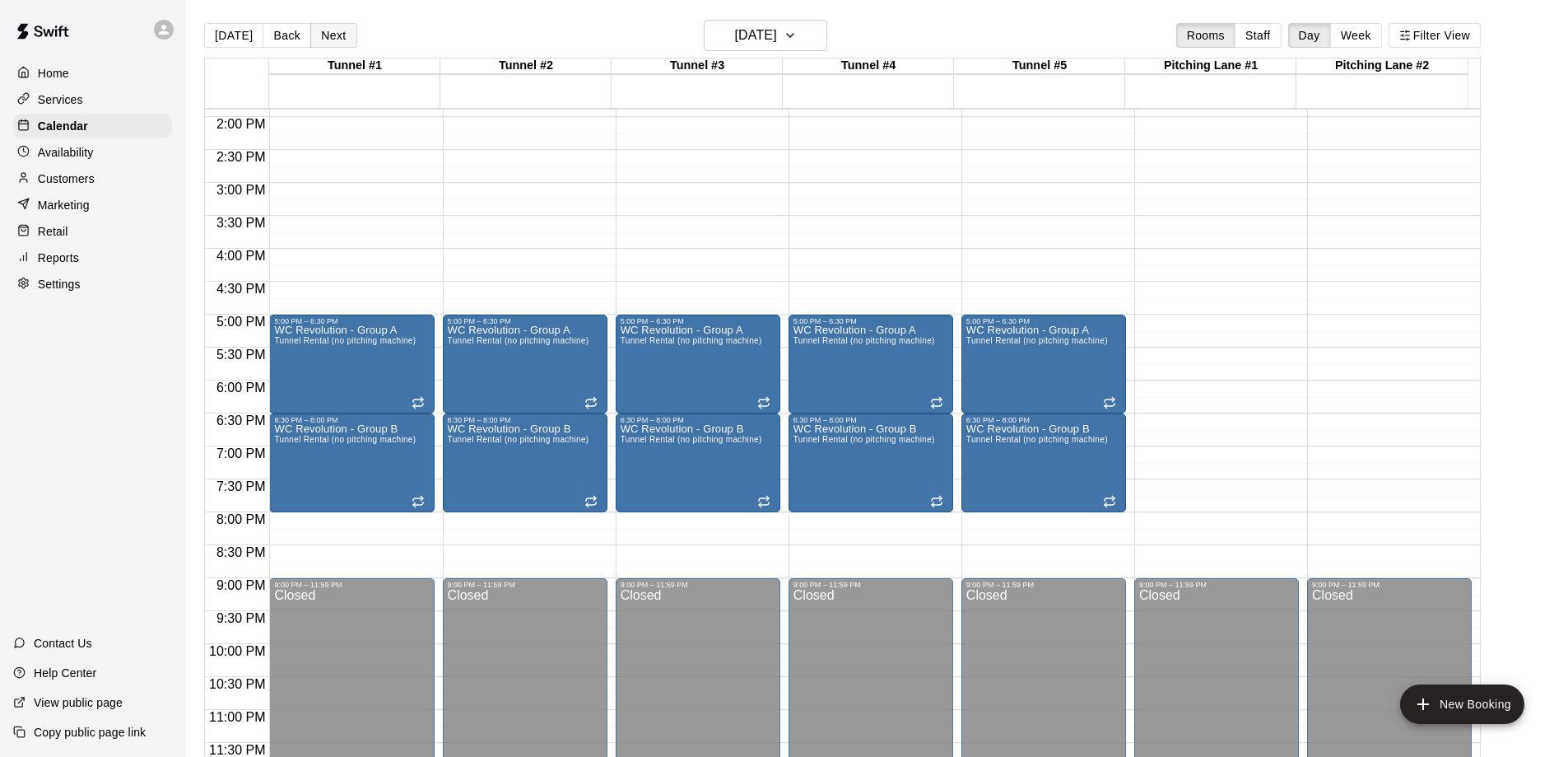
click at [339, 34] on button "Next" at bounding box center [333, 35] width 46 height 25
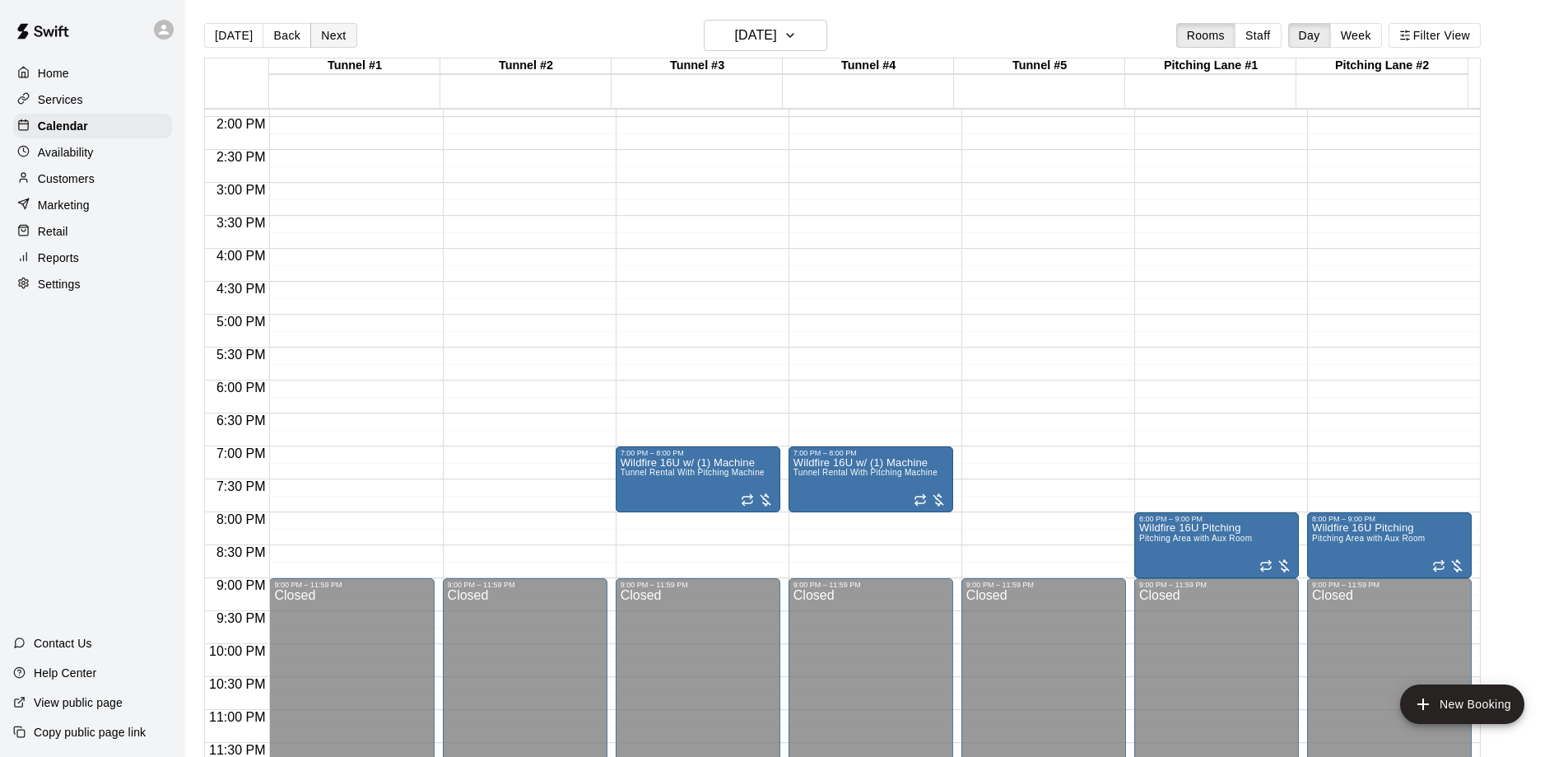
click at [339, 34] on button "Next" at bounding box center [333, 35] width 46 height 25
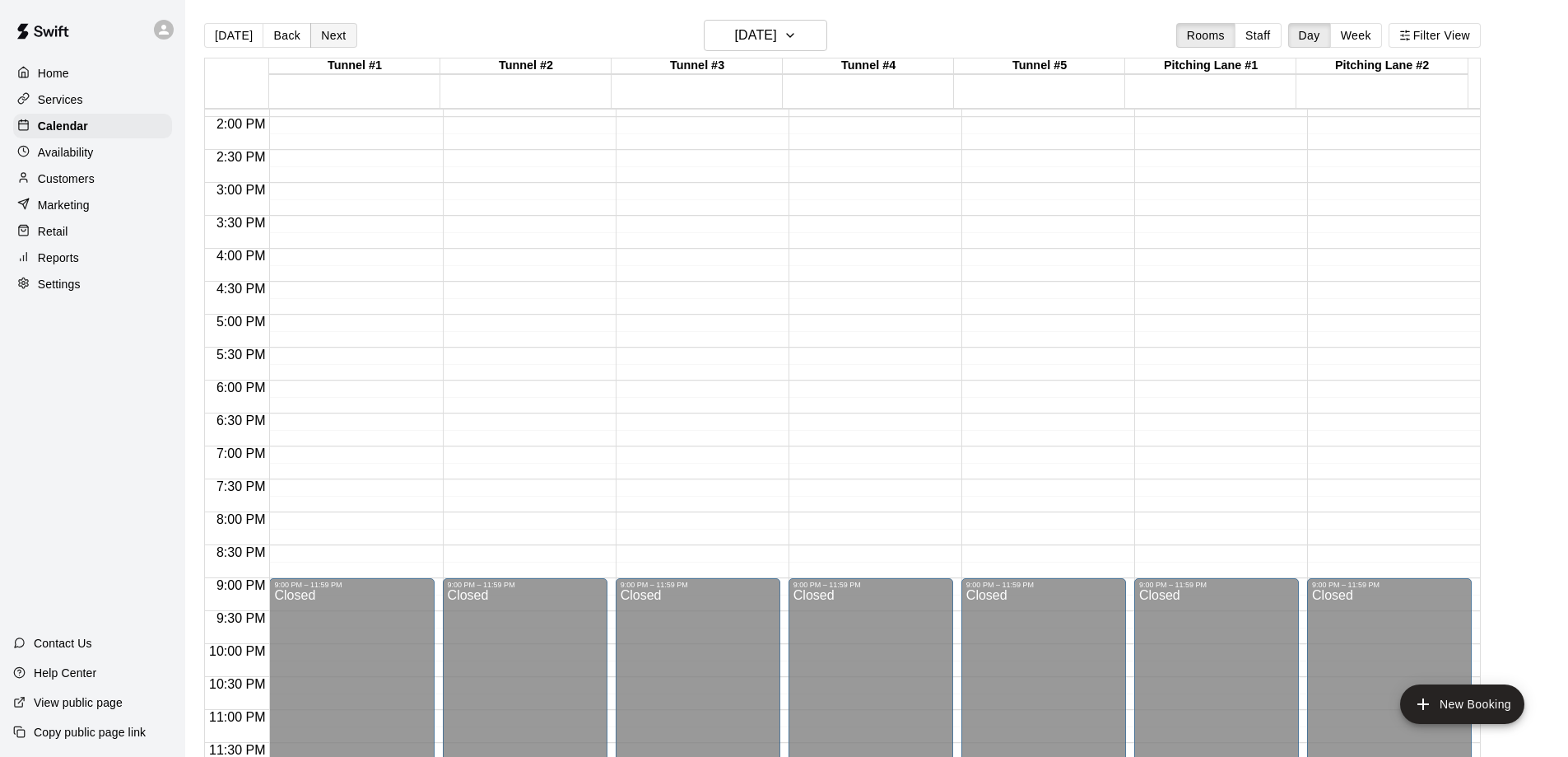
click at [339, 34] on button "Next" at bounding box center [333, 35] width 46 height 25
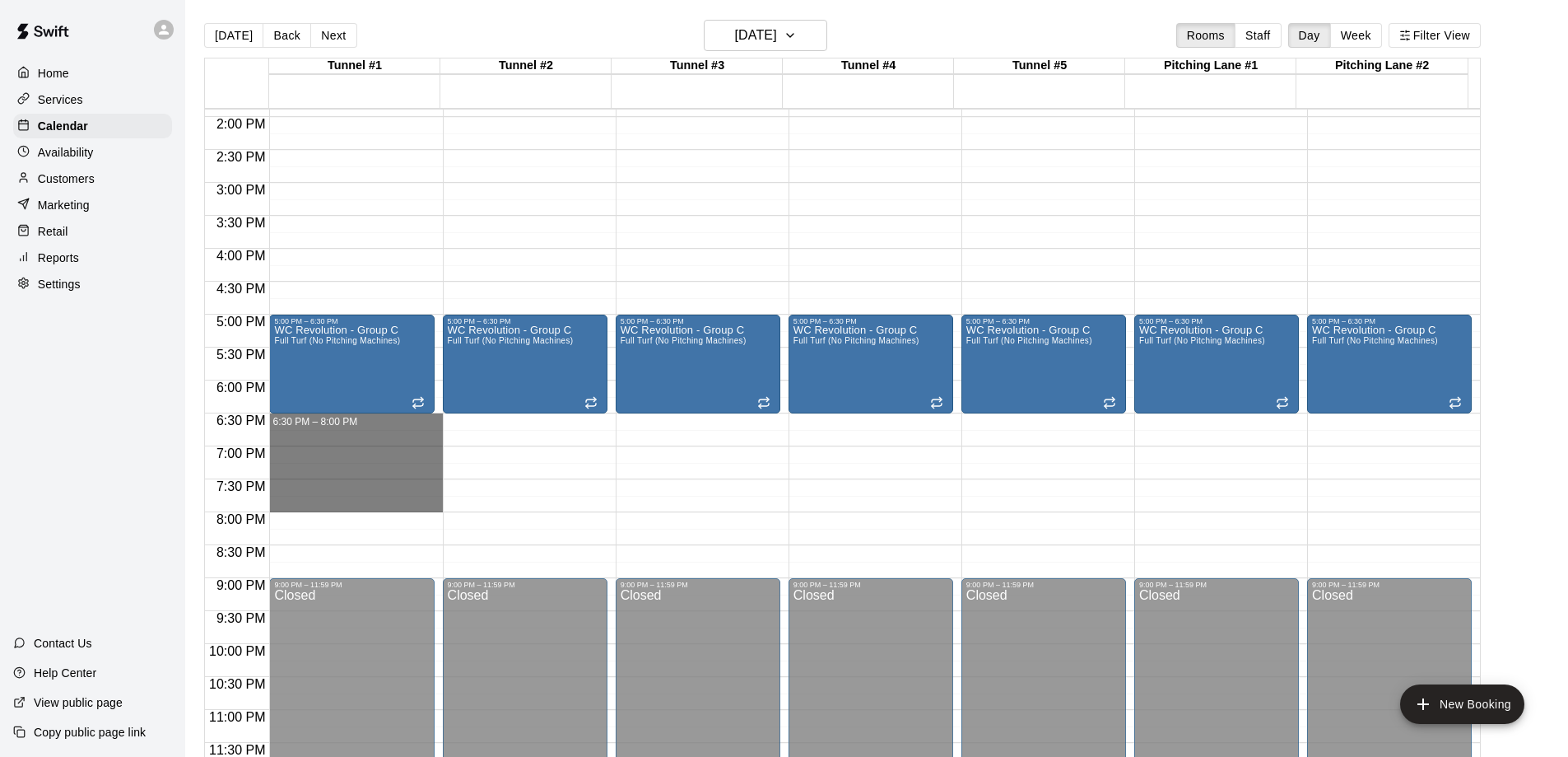
drag, startPoint x: 350, startPoint y: 417, endPoint x: 351, endPoint y: 502, distance: 85.0
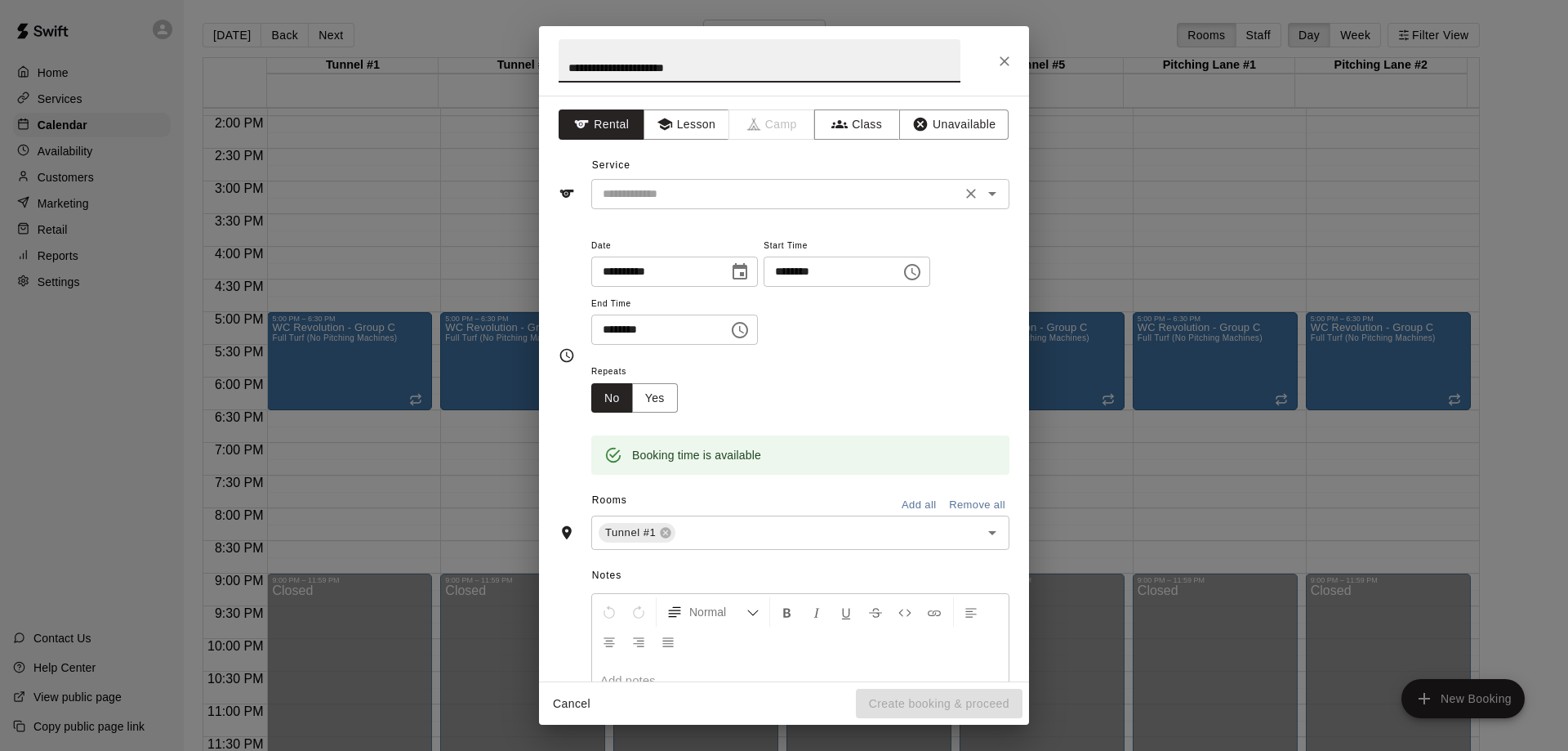
type input "**********"
click at [692, 195] on input "text" at bounding box center [776, 194] width 360 height 20
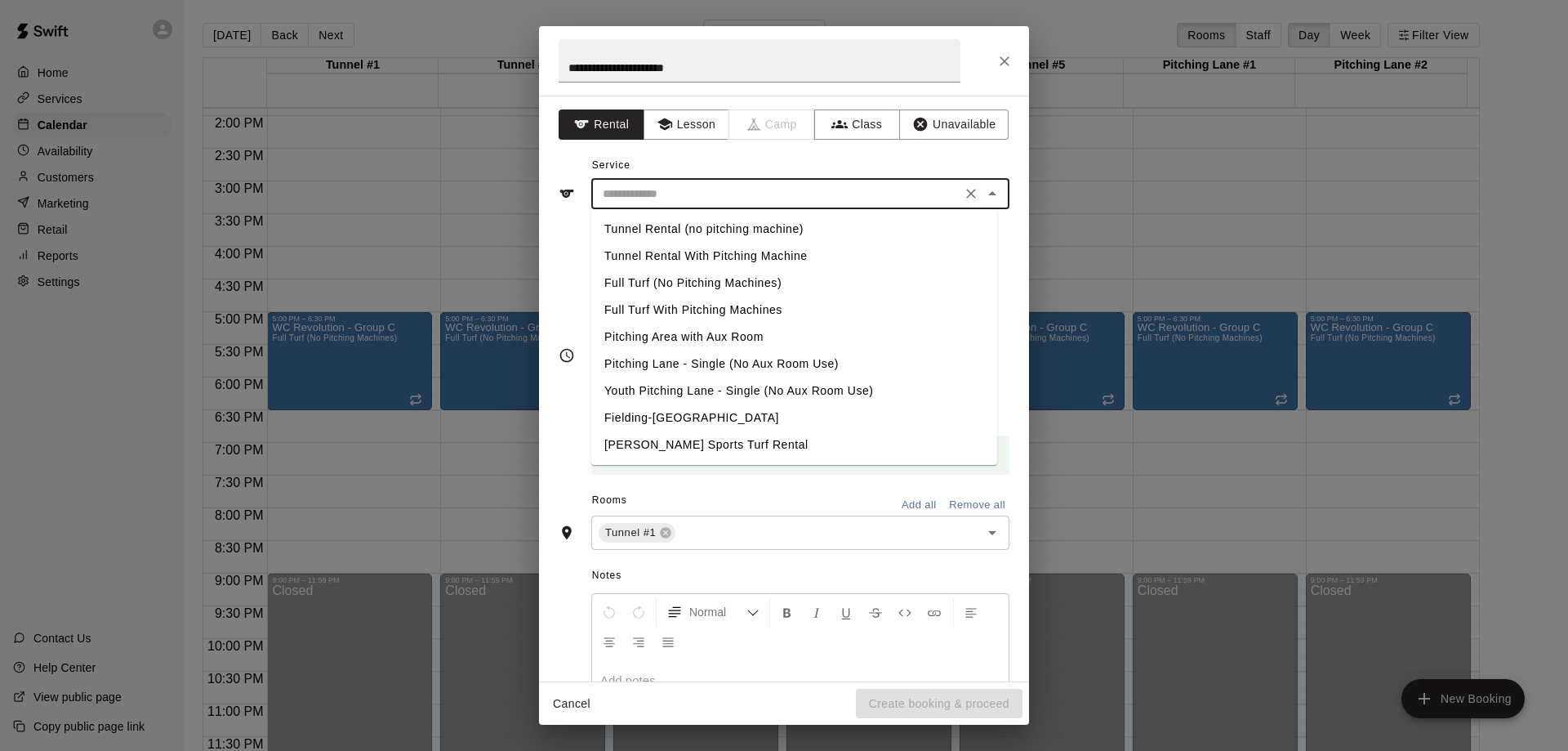
click at [697, 309] on li "Full Turf With Pitching Machines" at bounding box center [794, 310] width 406 height 27
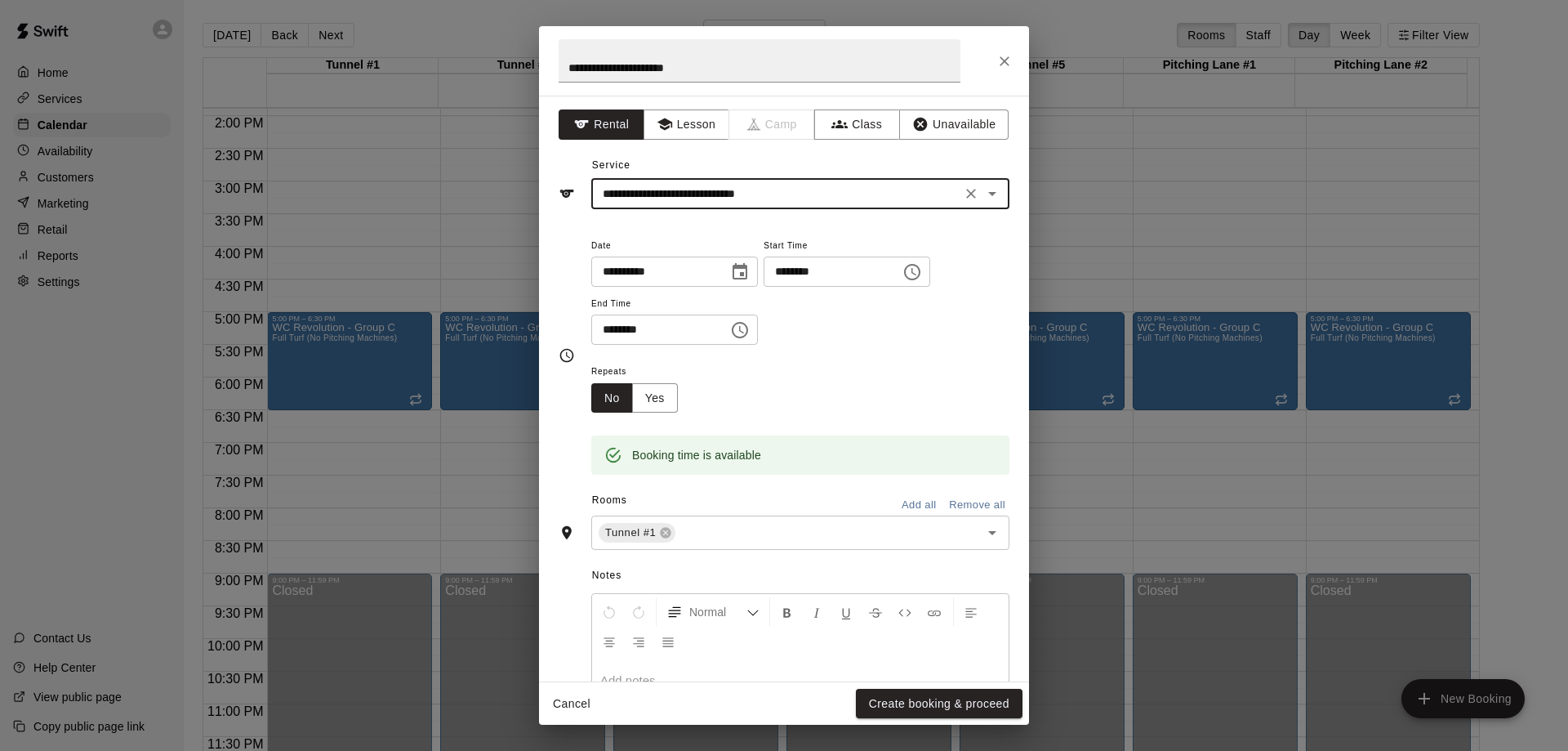
click at [799, 198] on input "**********" at bounding box center [776, 194] width 360 height 20
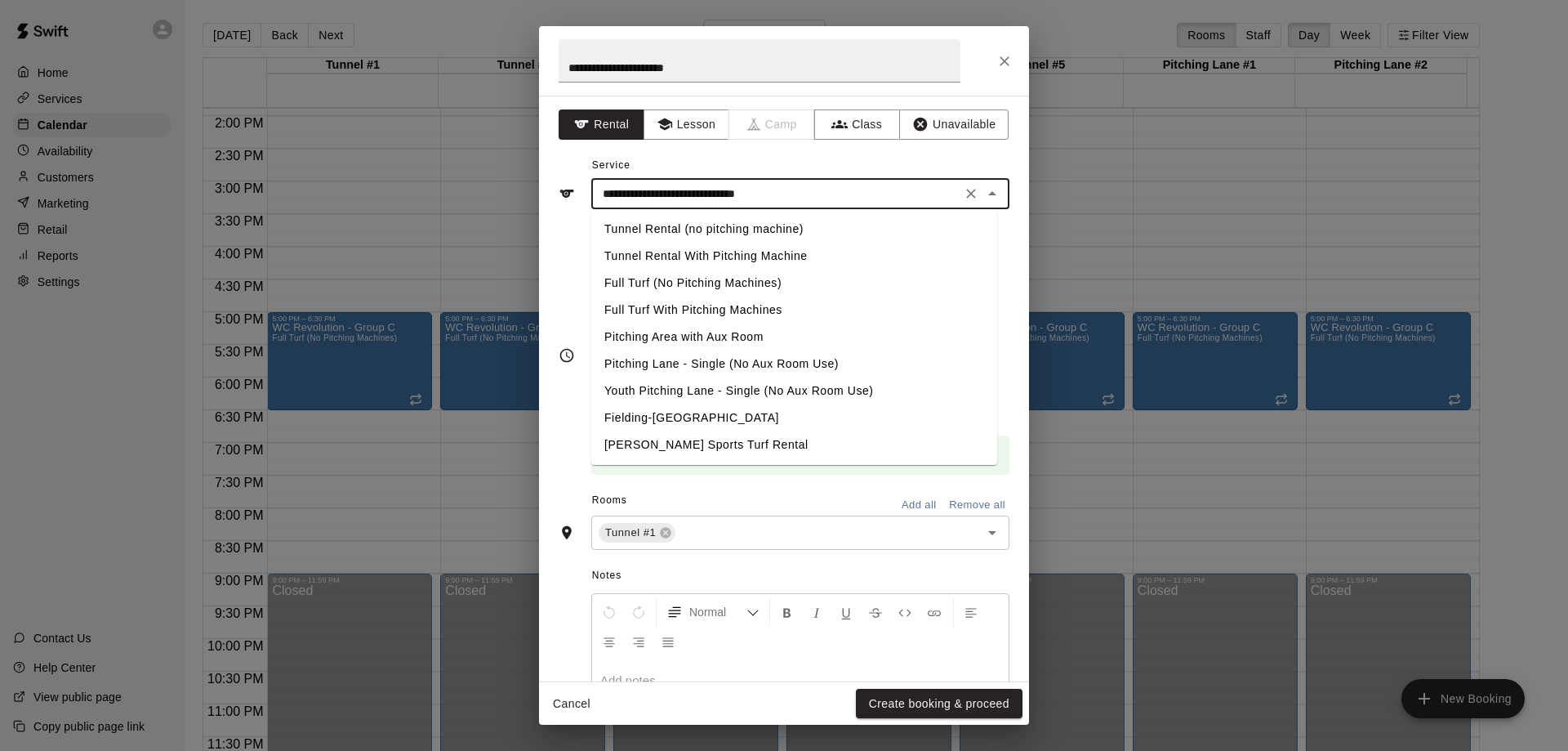
click at [743, 276] on li "Full Turf (No Pitching Machines)" at bounding box center [794, 283] width 406 height 27
type input "**********"
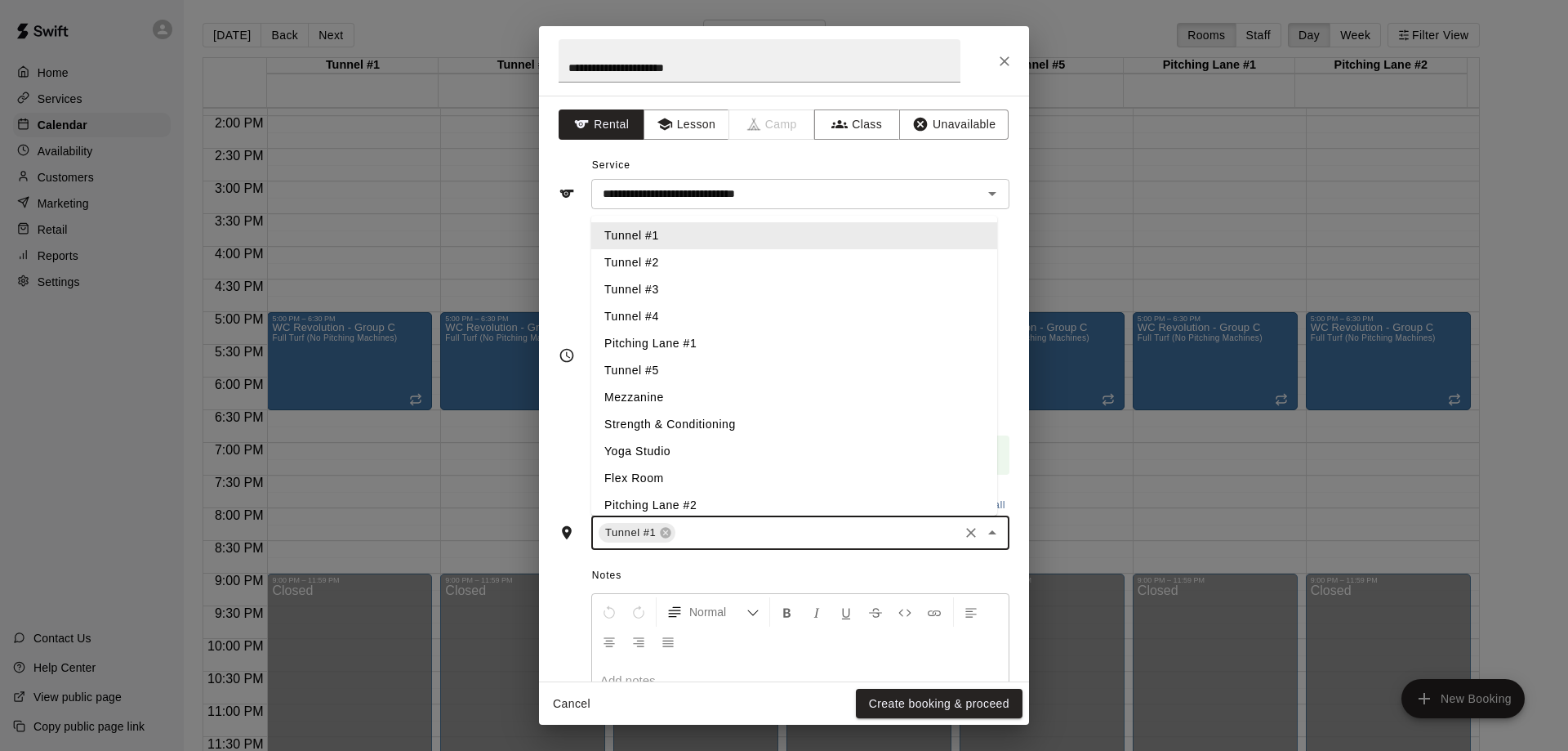
click at [712, 533] on input "text" at bounding box center [817, 533] width 279 height 20
click at [664, 269] on li "Tunnel #2" at bounding box center [794, 262] width 406 height 27
click at [676, 291] on li "Tunnel #3" at bounding box center [794, 290] width 406 height 27
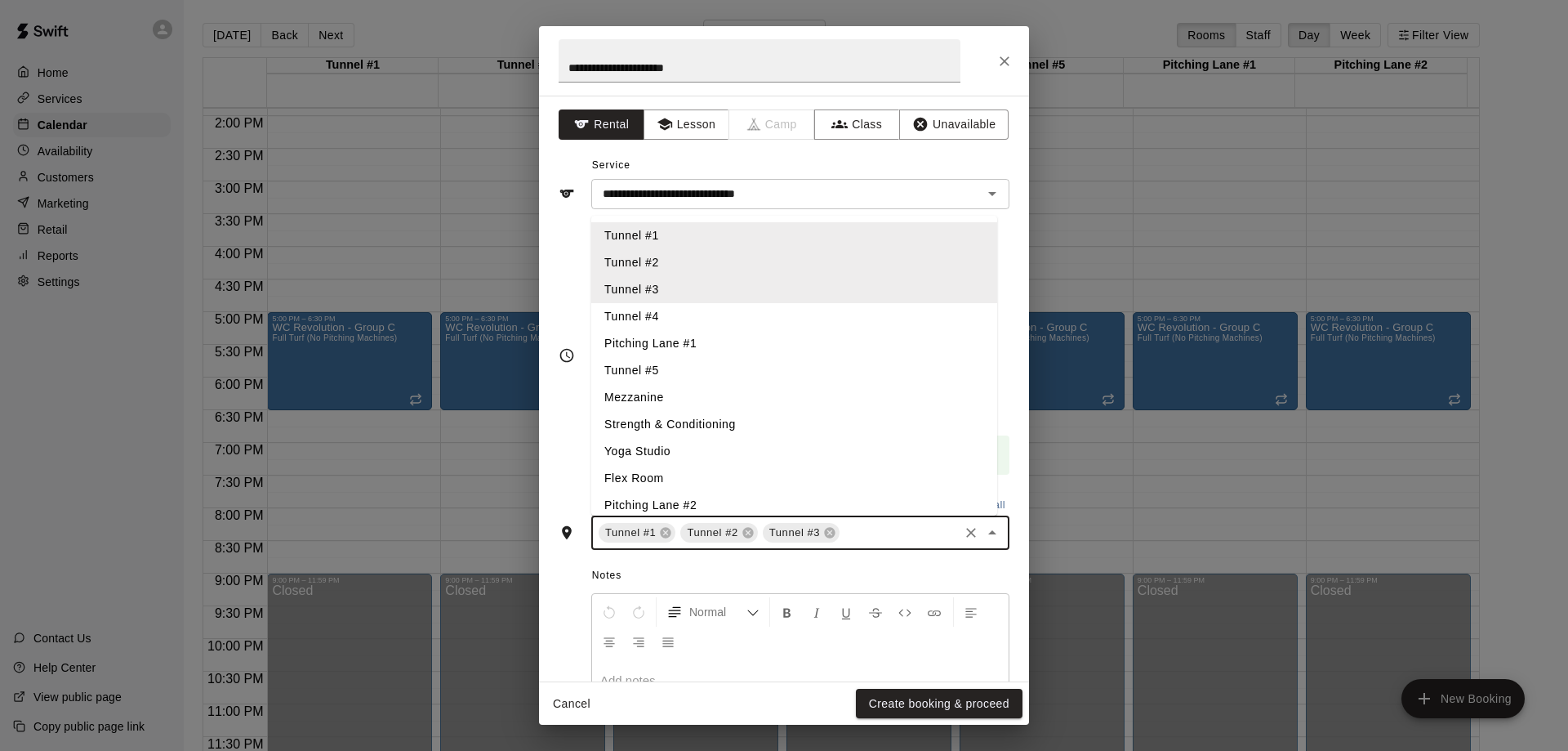
click at [688, 312] on li "Tunnel #4" at bounding box center [794, 316] width 406 height 27
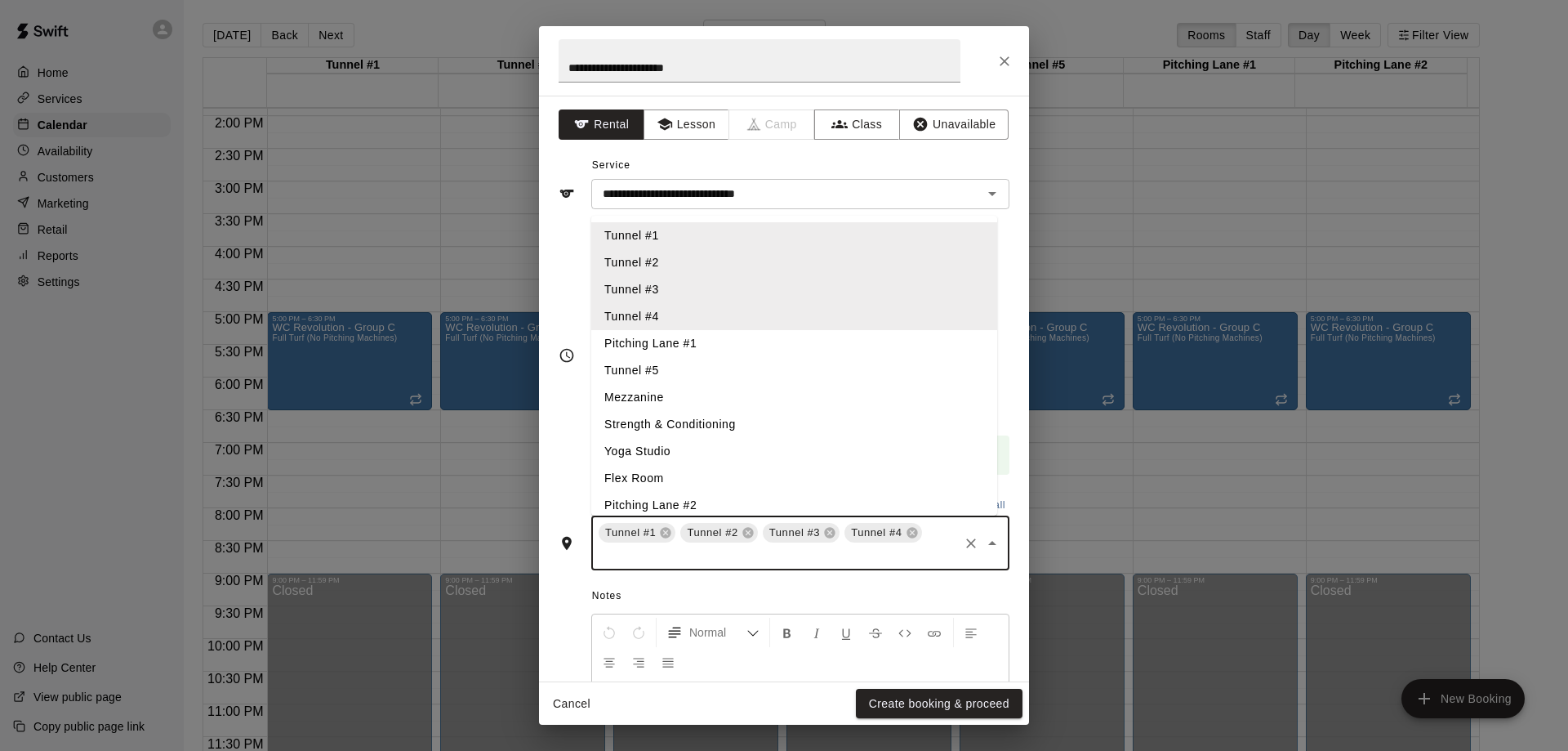
click at [693, 373] on li "Tunnel #5" at bounding box center [794, 370] width 406 height 27
click at [705, 347] on li "Pitching Lane #1" at bounding box center [794, 343] width 406 height 27
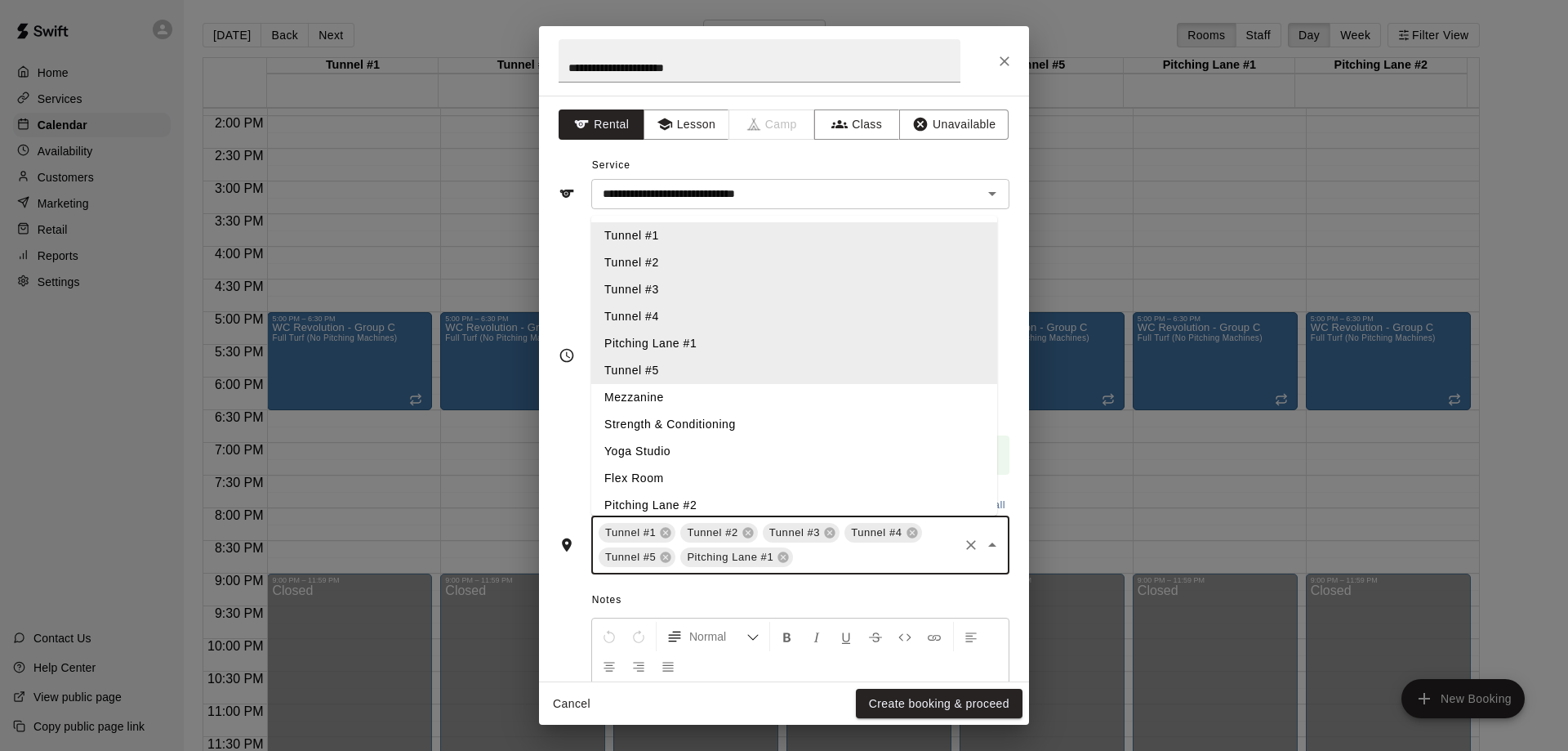
click at [691, 505] on li "Pitching Lane #2" at bounding box center [794, 505] width 406 height 27
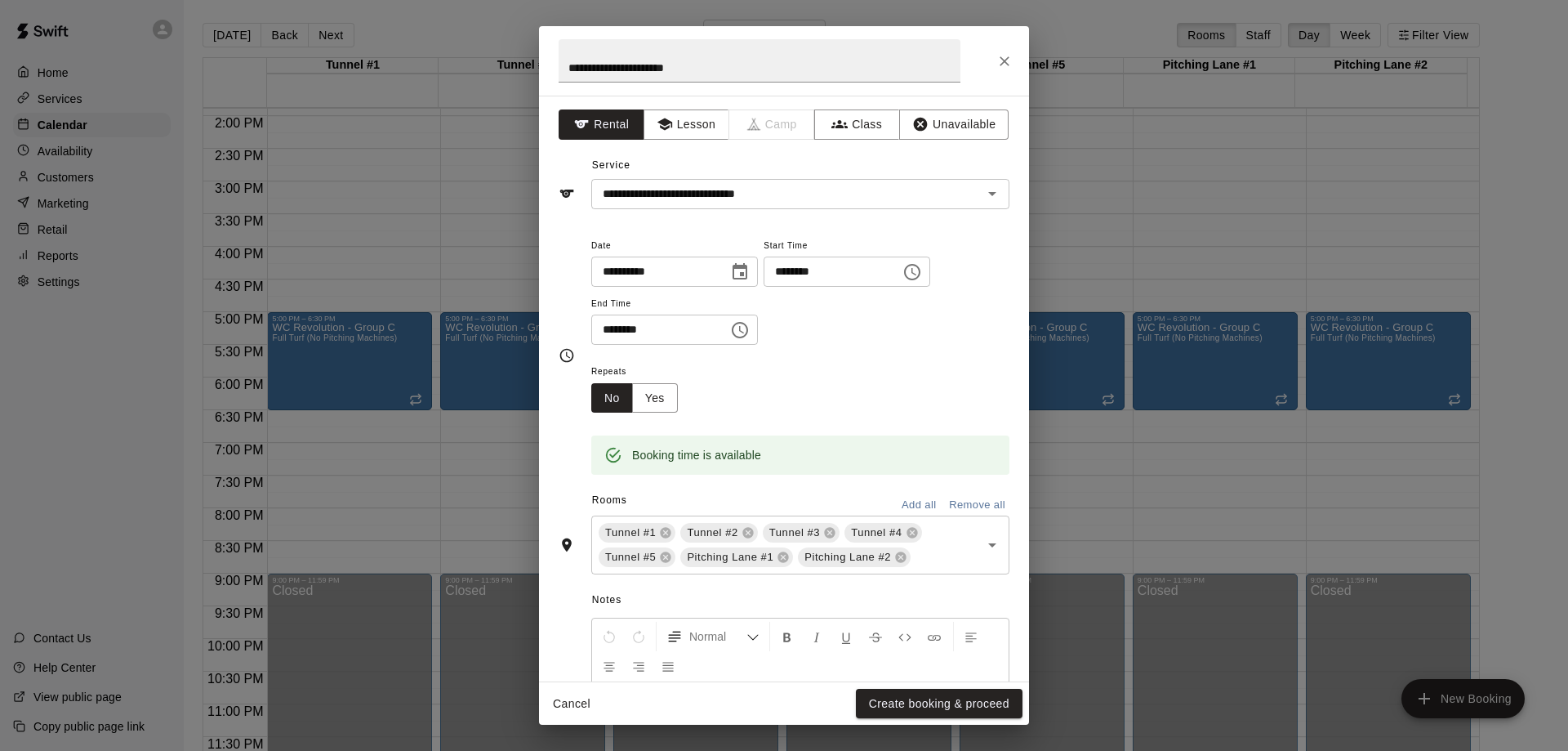
click at [796, 165] on div "**********" at bounding box center [784, 181] width 451 height 56
click at [659, 396] on button "Yes" at bounding box center [655, 398] width 46 height 30
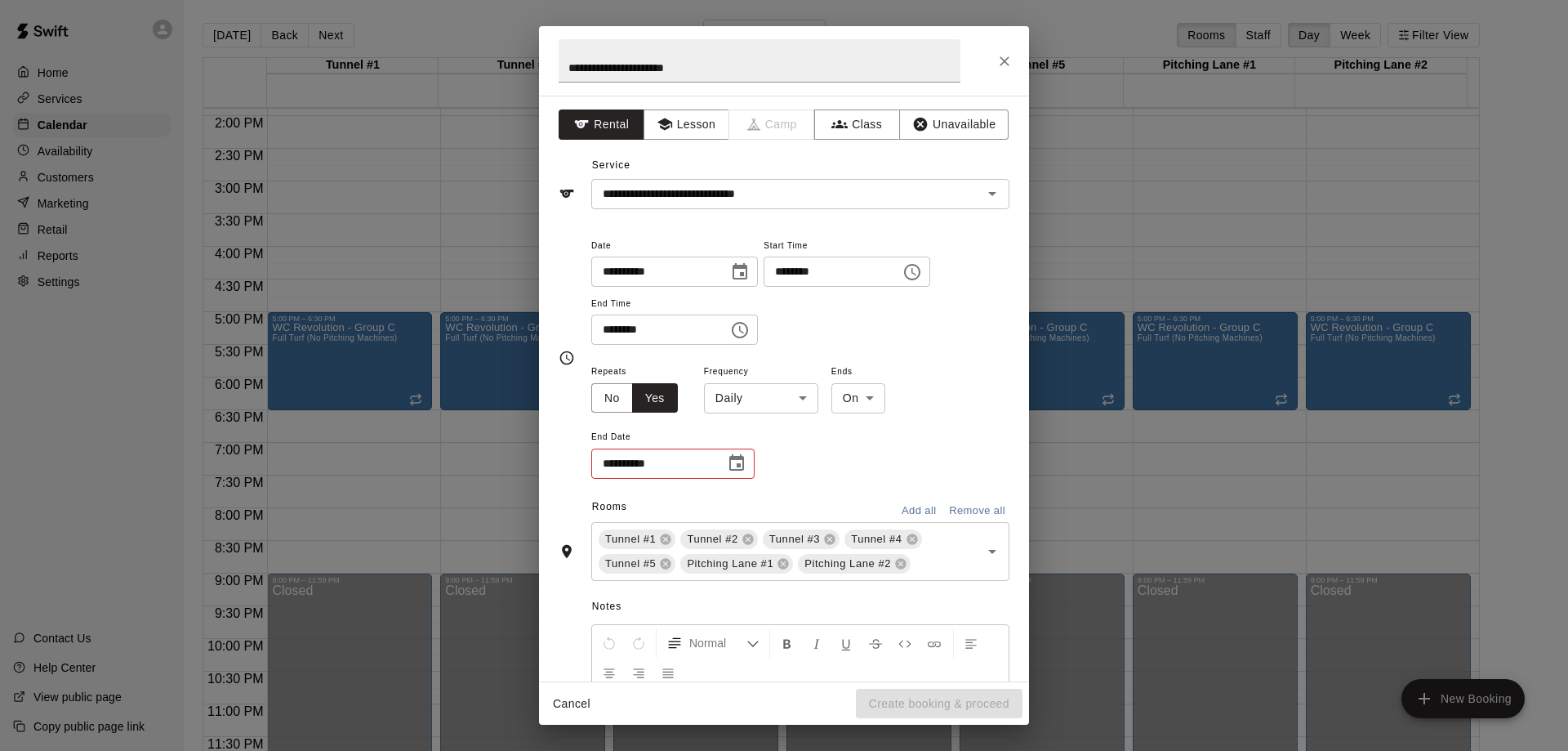
click at [788, 404] on body "Home Services Calendar Availability Customers Marketing Retail Reports Settings…" at bounding box center [784, 389] width 1568 height 777
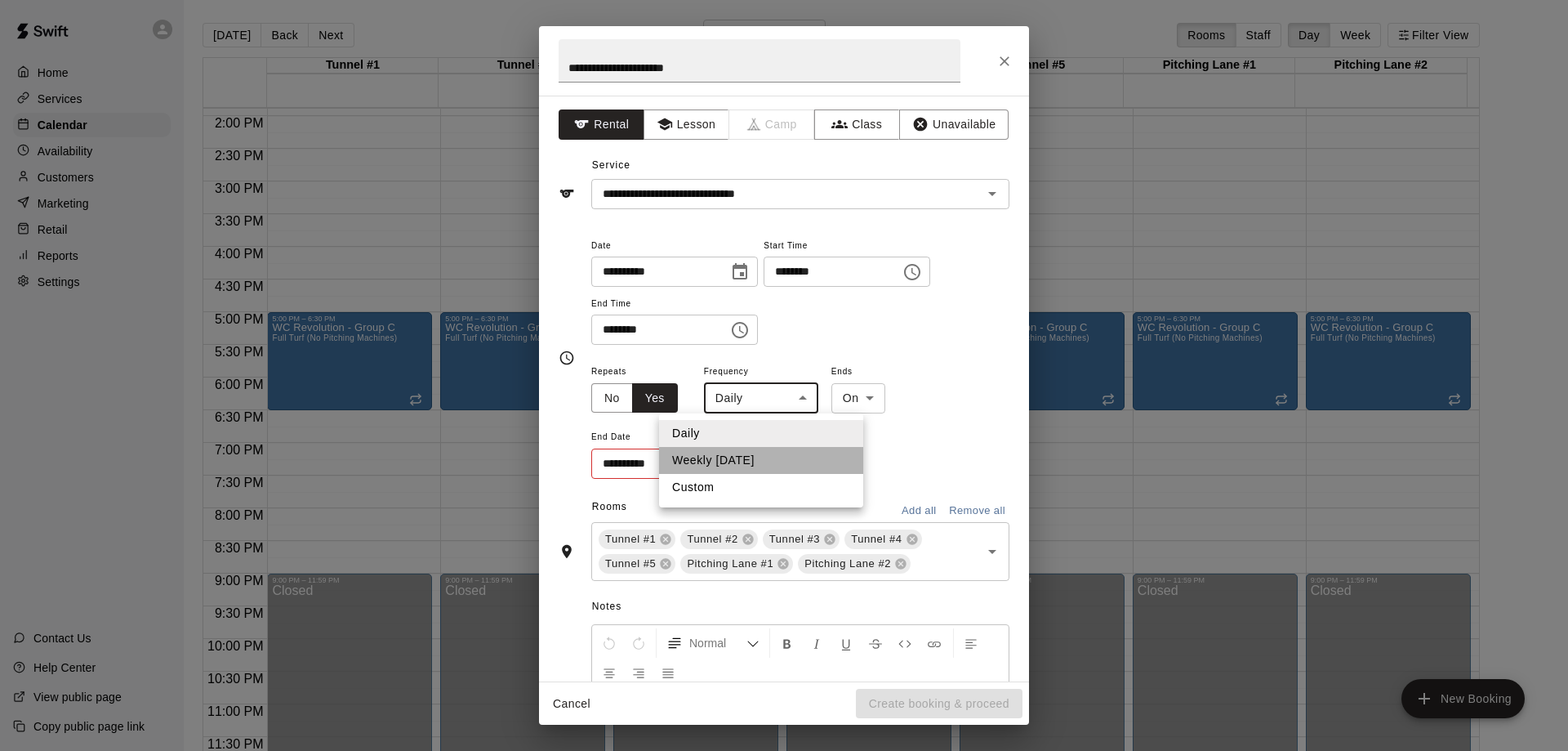
click at [745, 461] on li "Weekly [DATE]" at bounding box center [760, 460] width 204 height 27
type input "******"
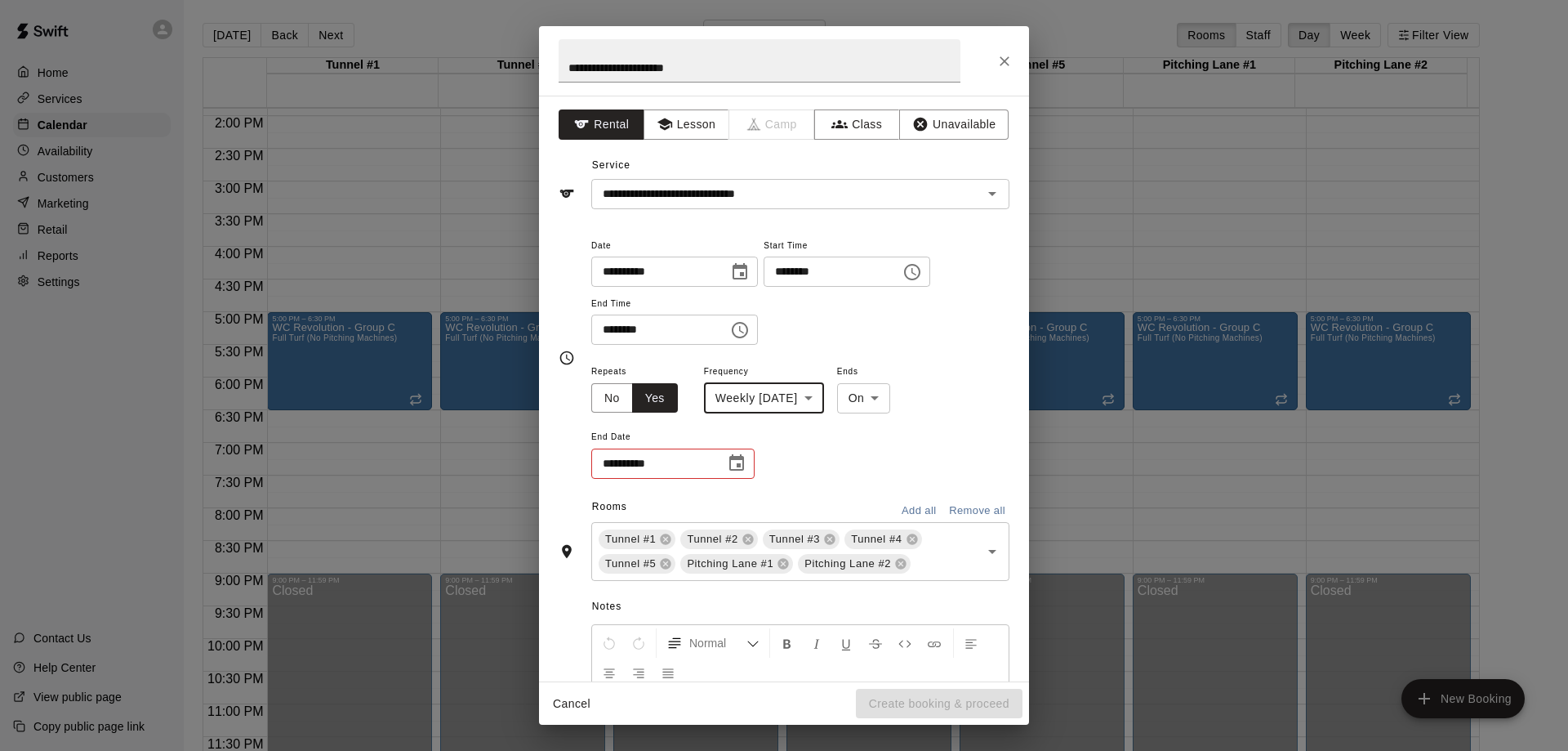
click at [741, 461] on icon "Choose date" at bounding box center [737, 463] width 19 height 19
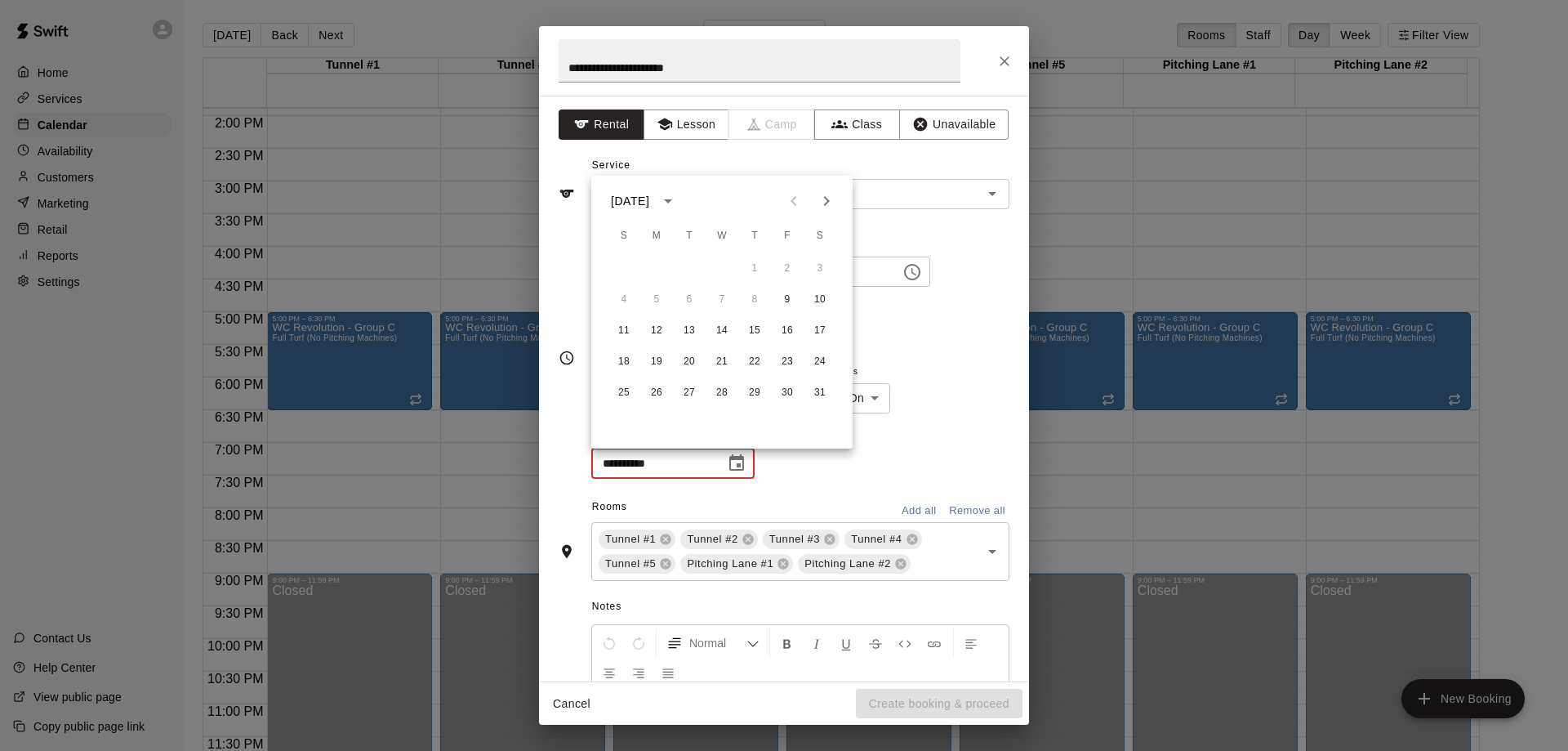
click at [836, 190] on button "Next month" at bounding box center [826, 200] width 32 height 32
click at [832, 197] on icon "Next month" at bounding box center [826, 201] width 19 height 19
click at [624, 303] on button "8" at bounding box center [624, 300] width 30 height 30
type input "**********"
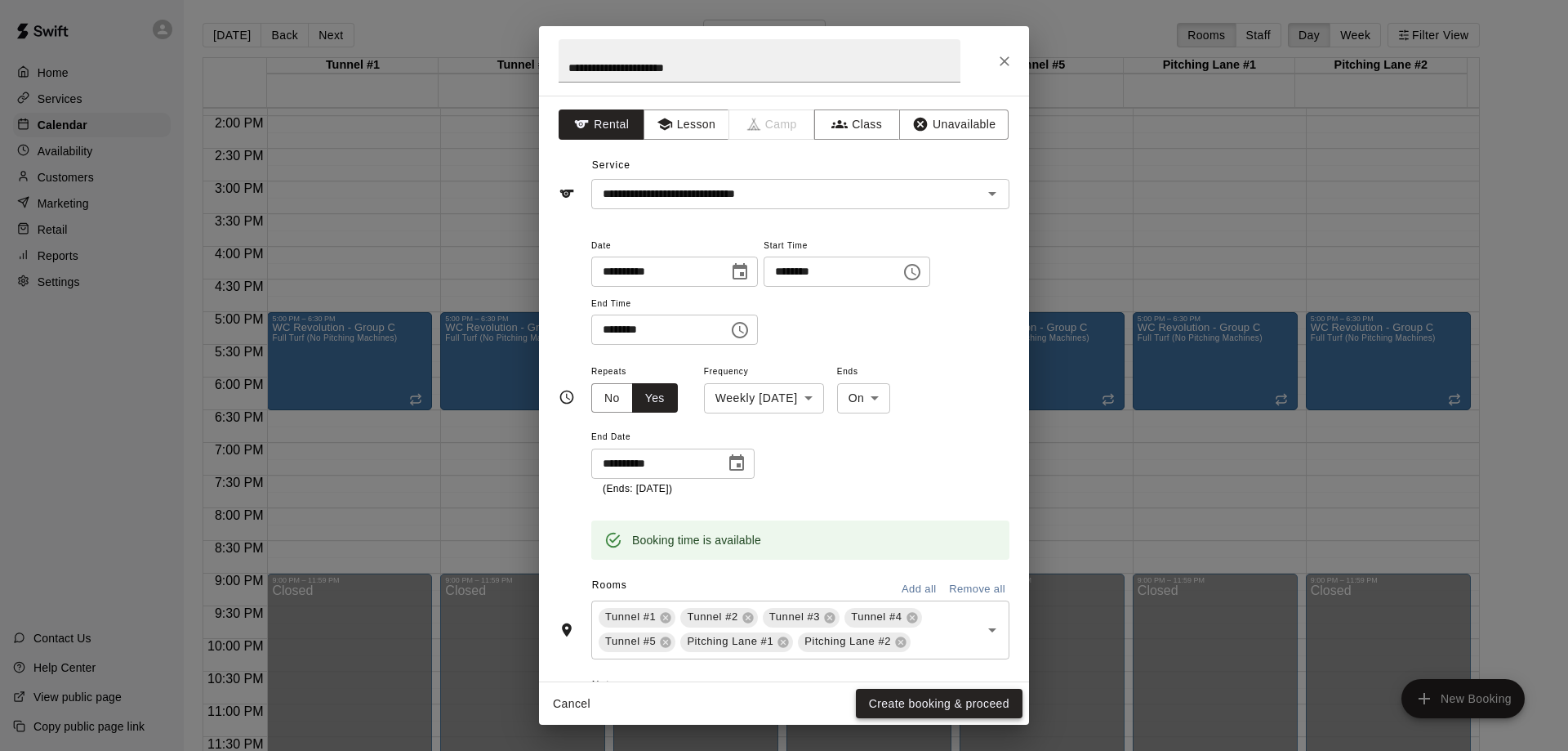
click at [911, 705] on button "Create booking & proceed" at bounding box center [939, 704] width 167 height 30
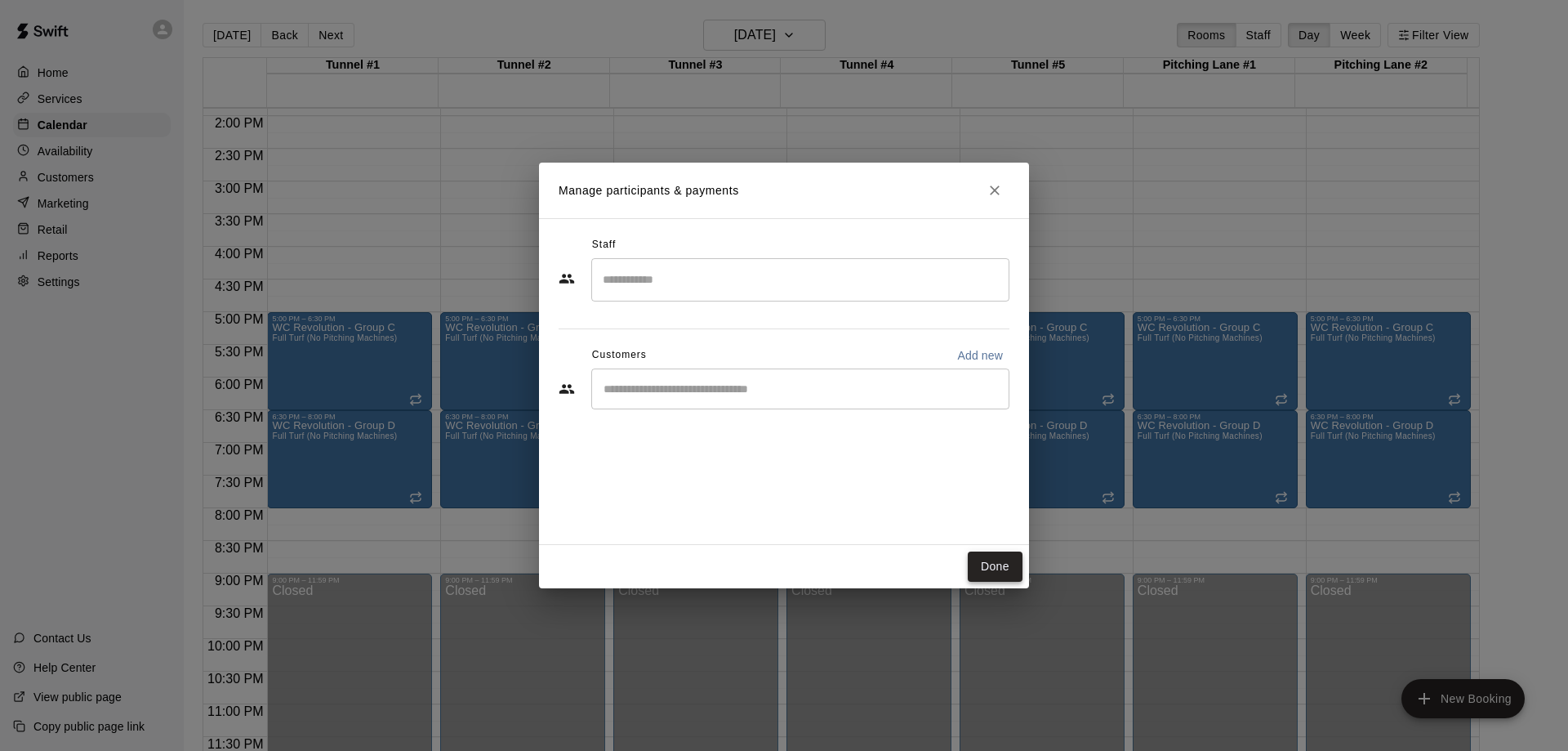
click at [1002, 569] on button "Done" at bounding box center [994, 567] width 54 height 30
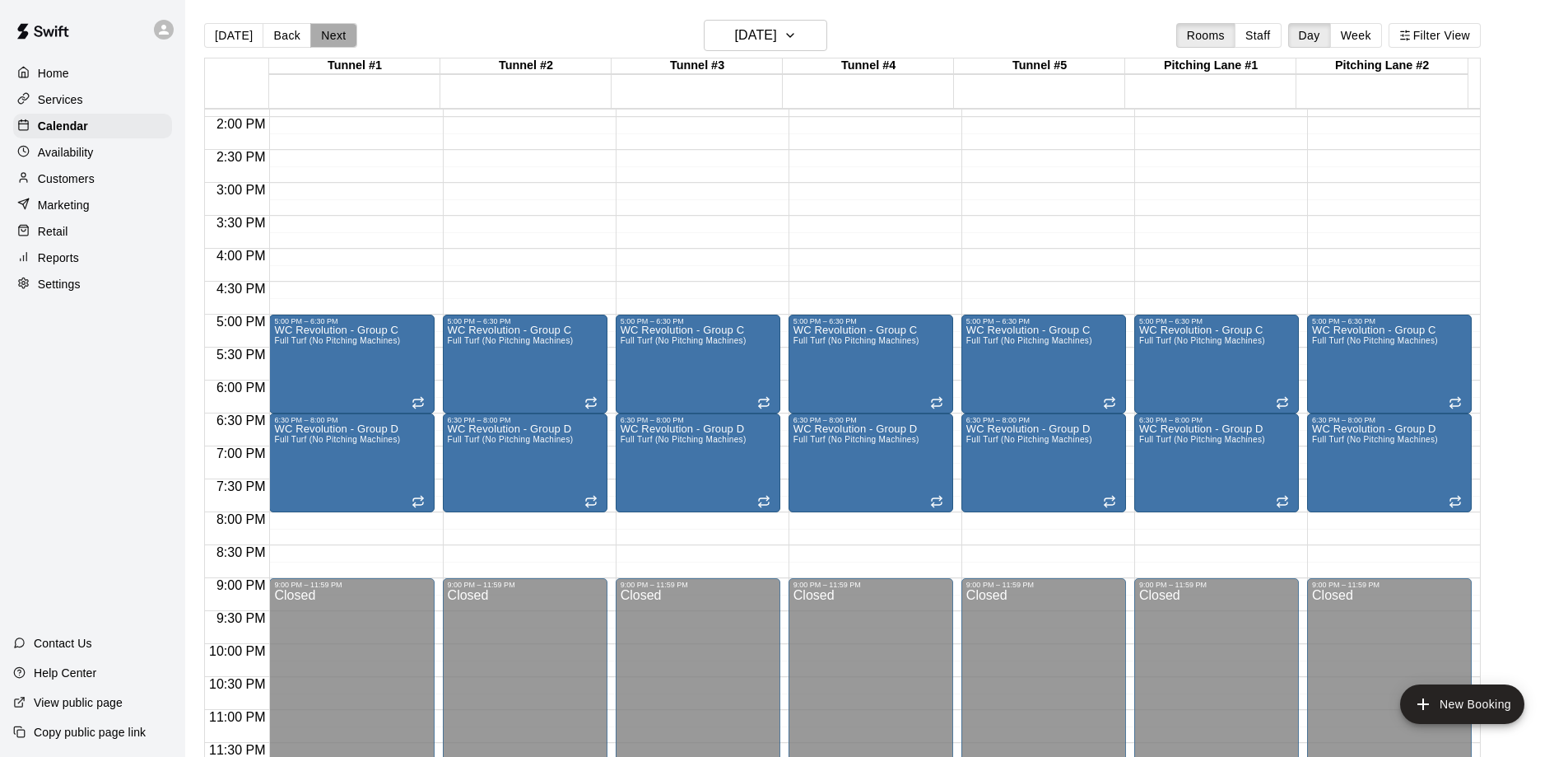
click at [326, 34] on button "Next" at bounding box center [333, 35] width 46 height 25
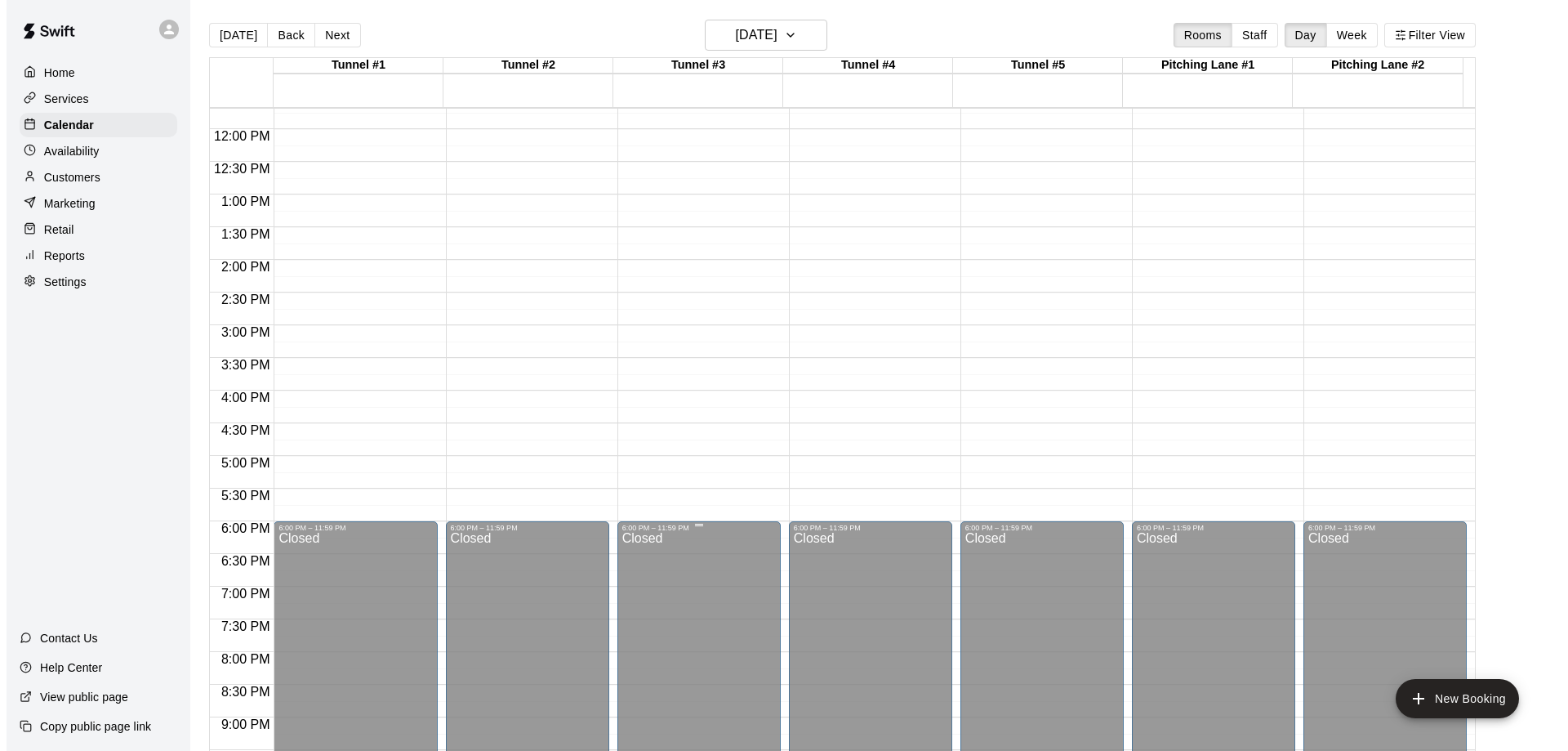
scroll to position [746, 0]
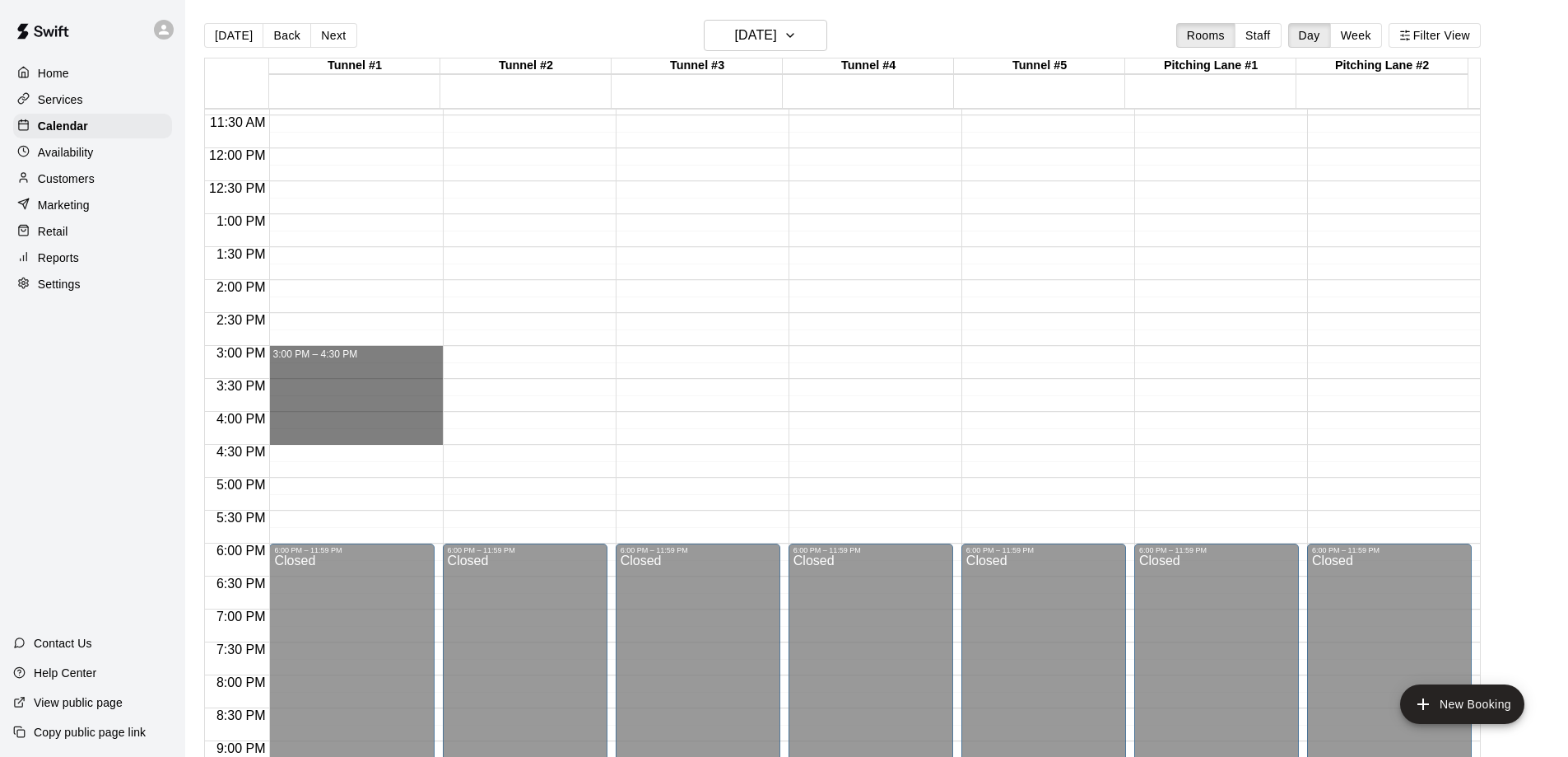
drag, startPoint x: 353, startPoint y: 350, endPoint x: 357, endPoint y: 432, distance: 82.1
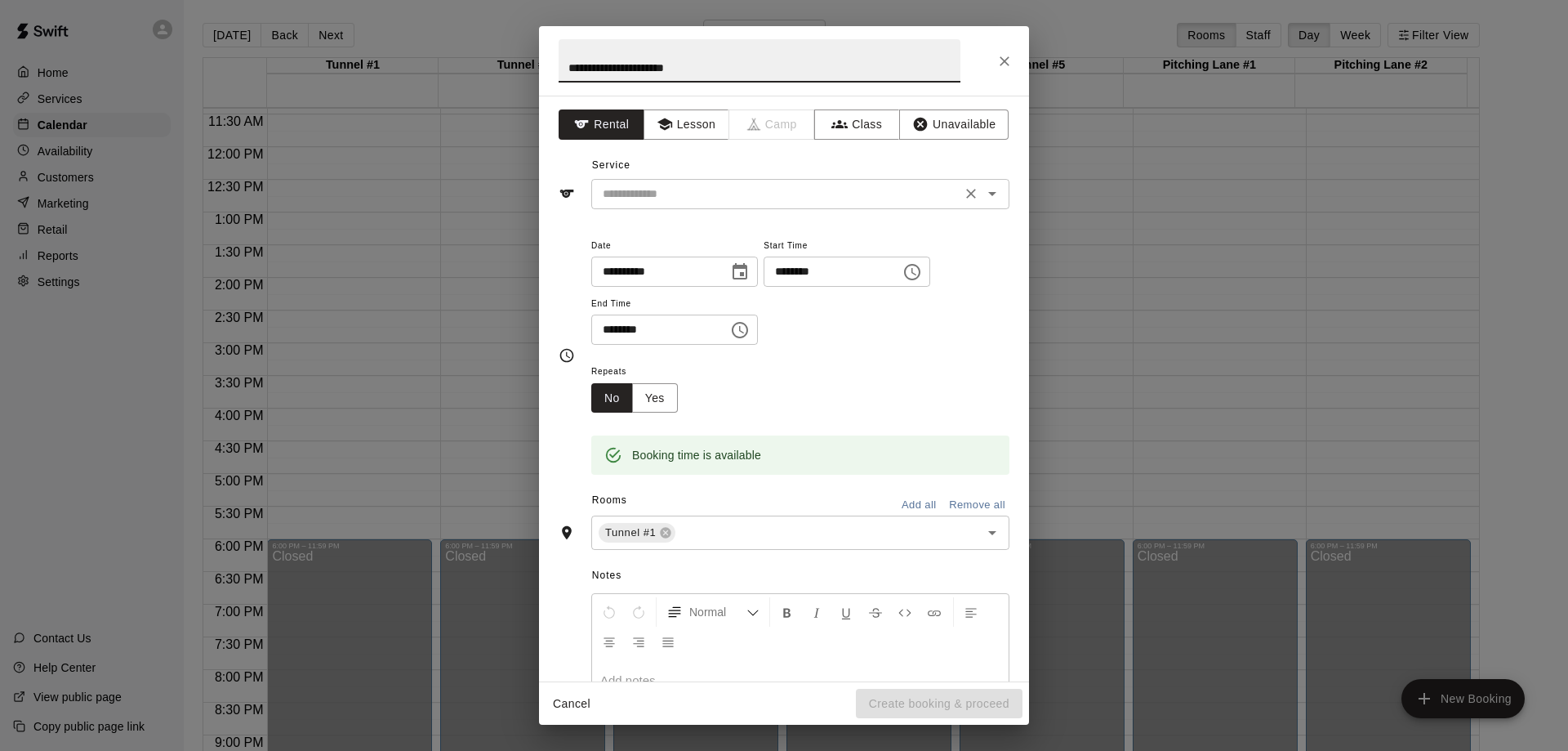
type input "**********"
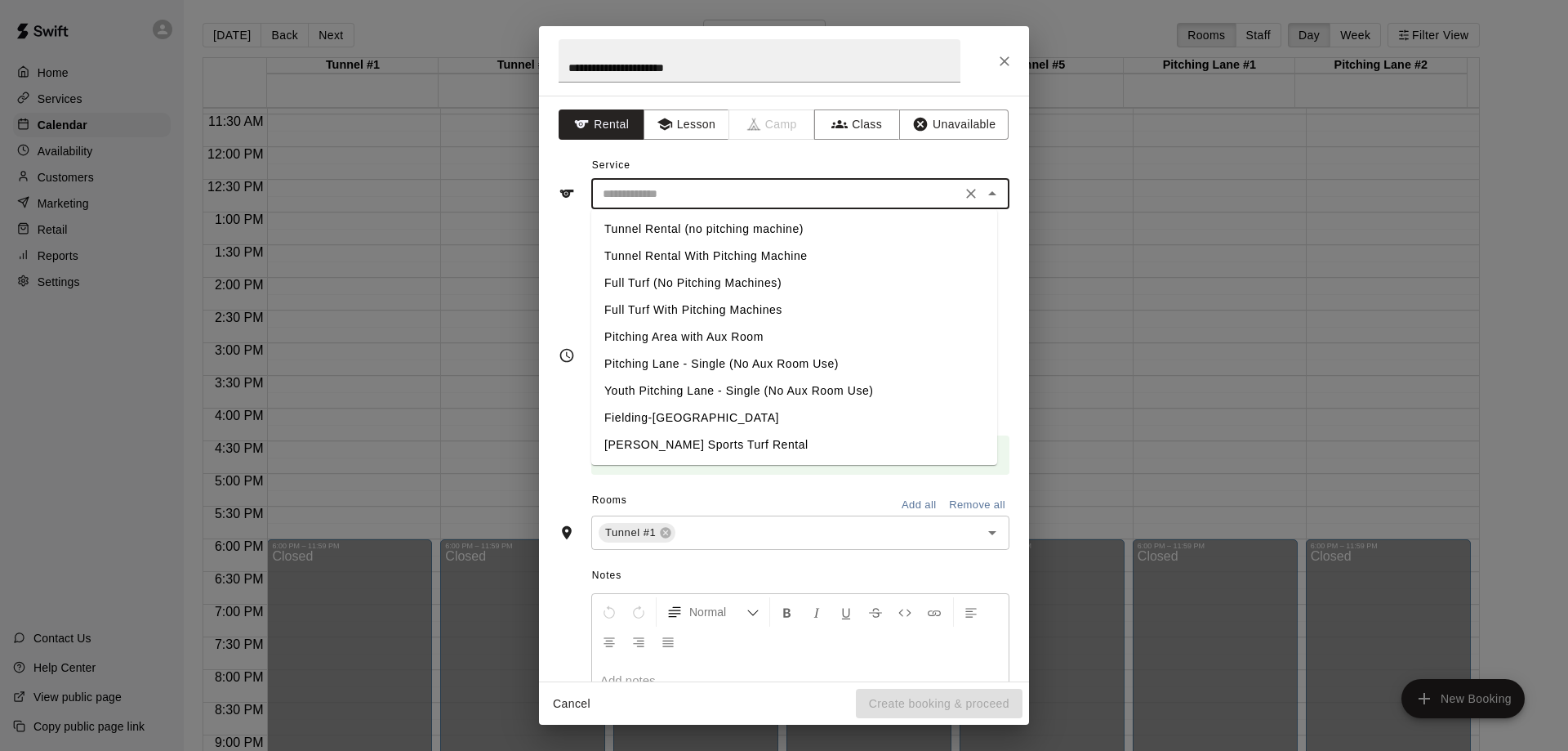
click at [735, 190] on input "text" at bounding box center [776, 194] width 360 height 20
click at [711, 285] on li "Full Turf (No Pitching Machines)" at bounding box center [794, 283] width 406 height 27
type input "**********"
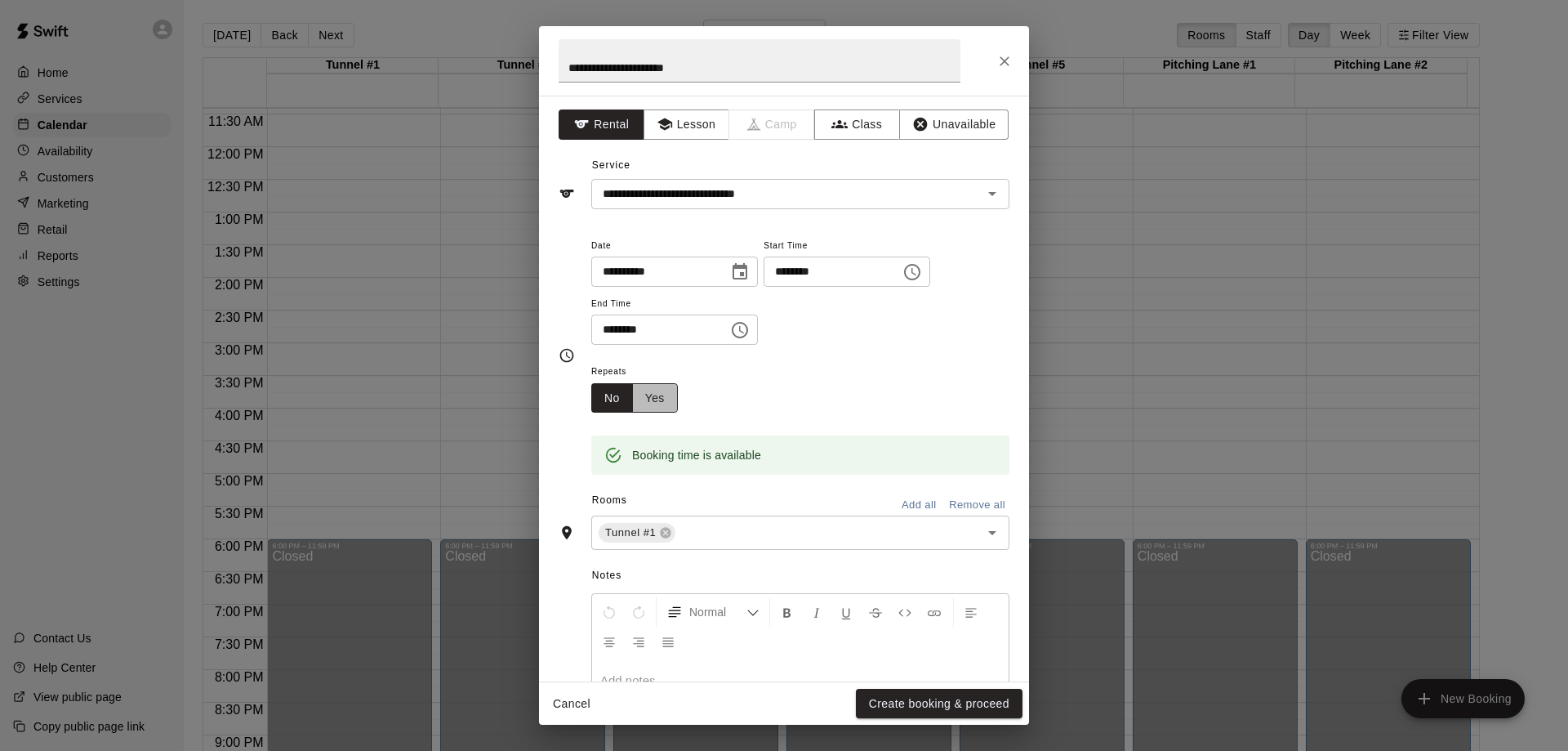
click at [659, 396] on button "Yes" at bounding box center [655, 398] width 46 height 30
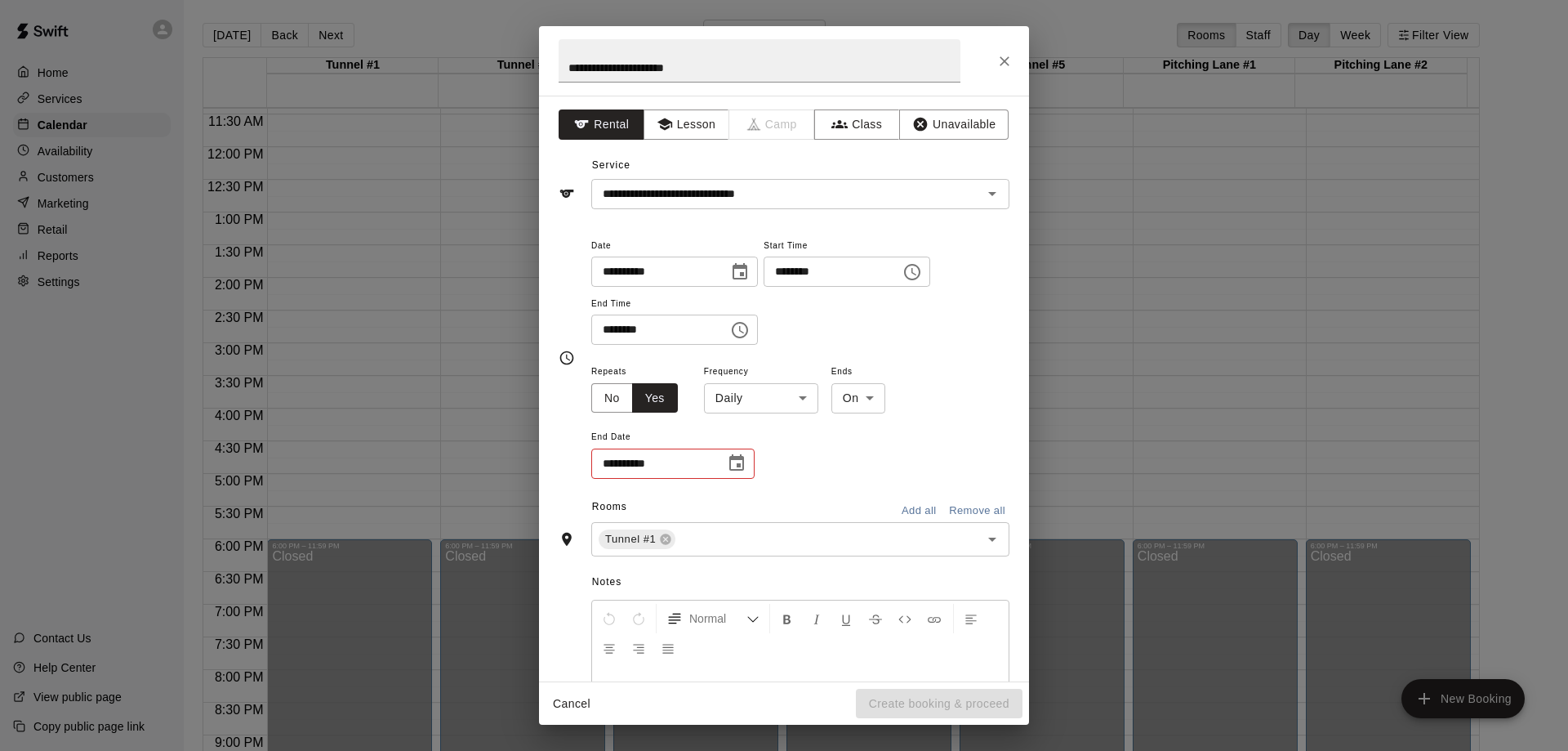
click at [786, 399] on body "Home Services Calendar Availability Customers Marketing Retail Reports Settings…" at bounding box center [784, 389] width 1568 height 777
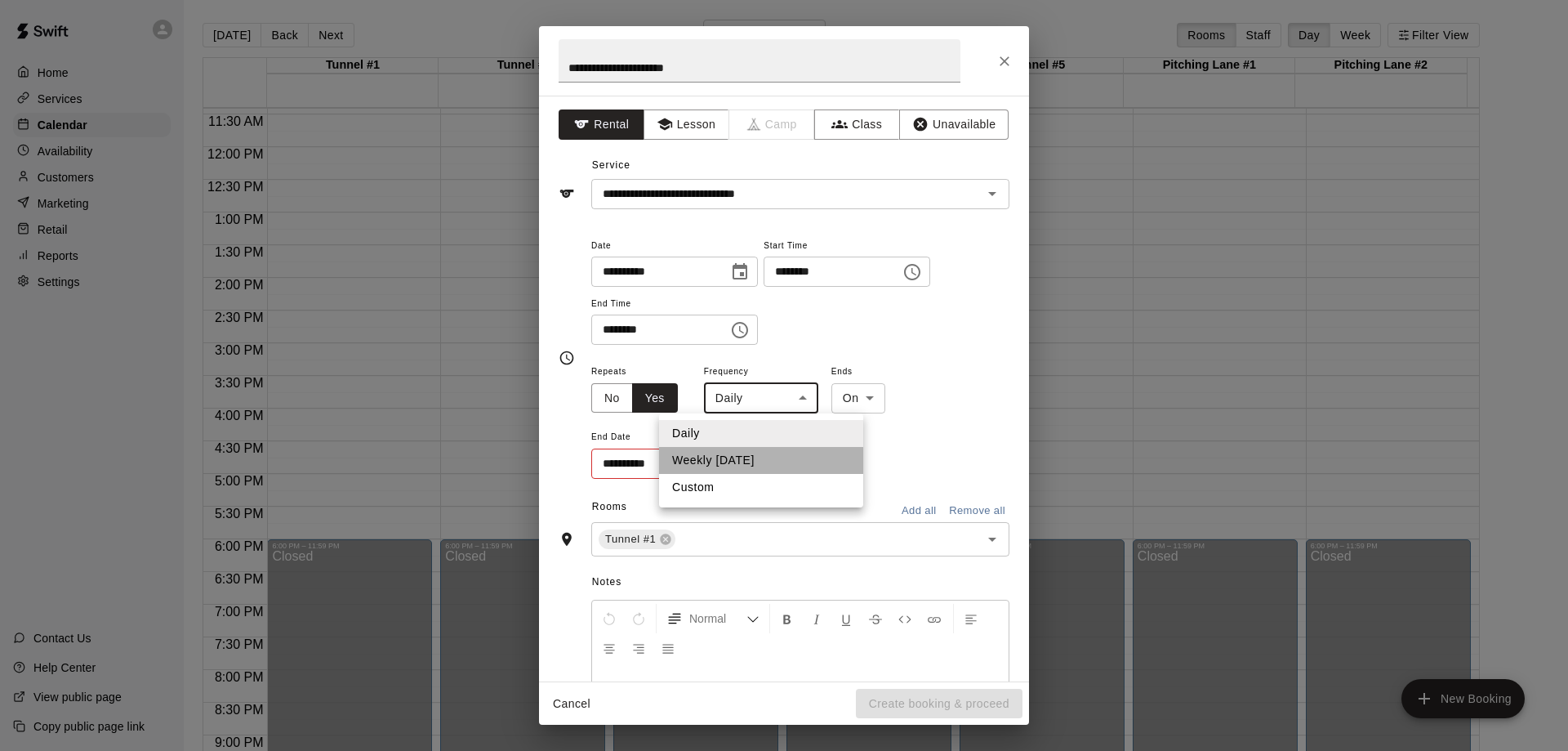
click at [753, 458] on li "Weekly [DATE]" at bounding box center [760, 460] width 204 height 27
type input "******"
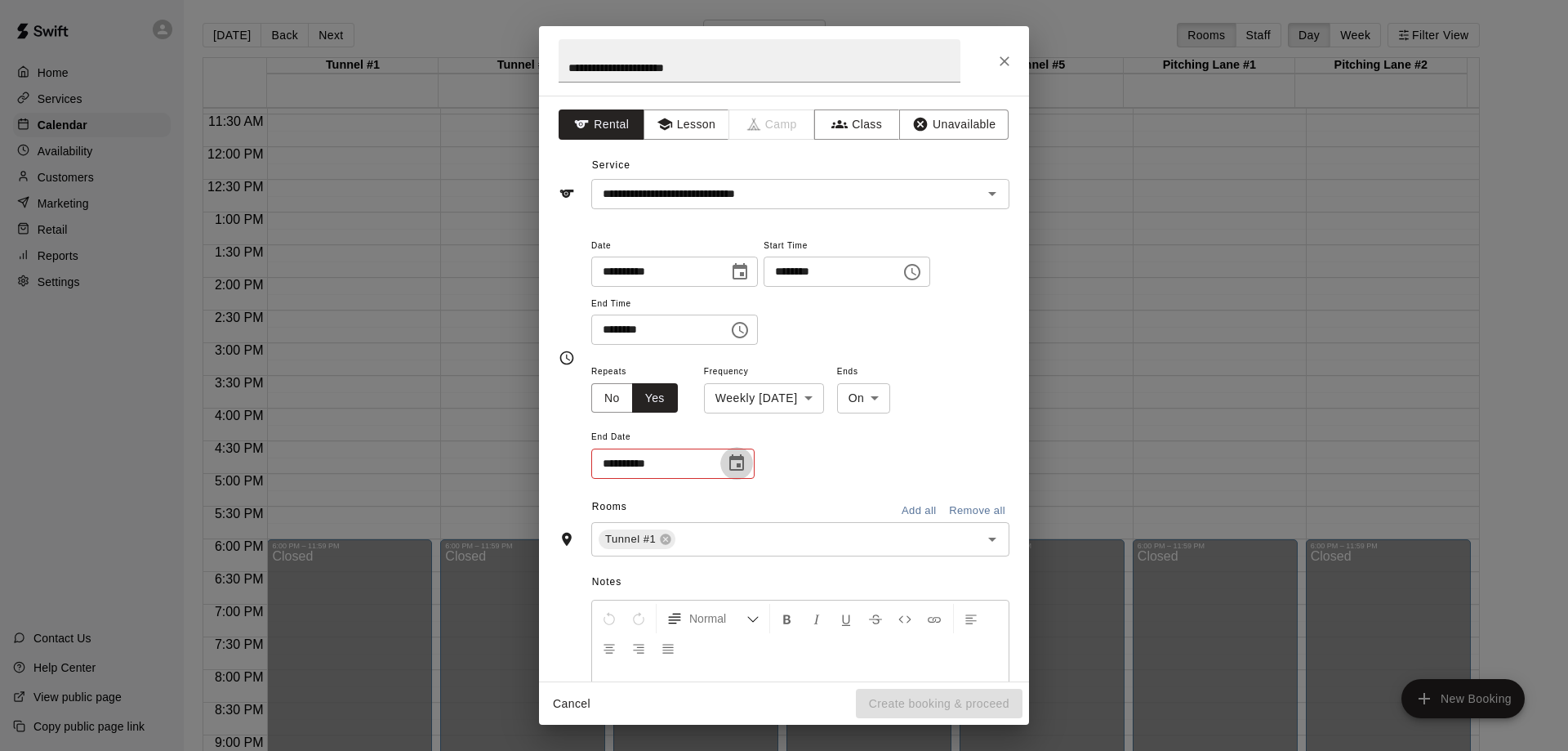
click at [741, 468] on icon "Choose date" at bounding box center [737, 463] width 19 height 19
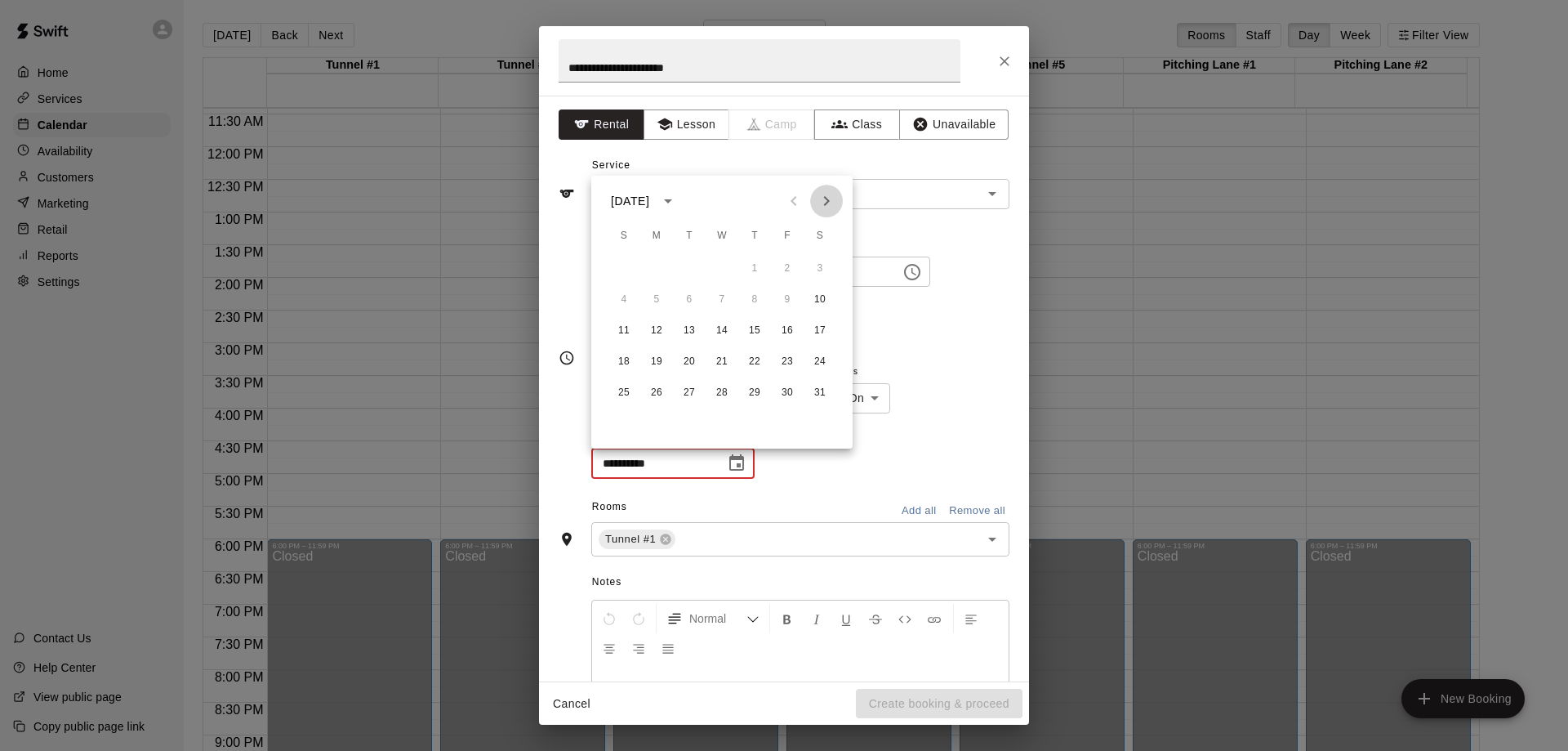
click at [831, 196] on icon "Next month" at bounding box center [826, 201] width 19 height 19
click at [620, 293] on button "8" at bounding box center [624, 300] width 30 height 30
type input "**********"
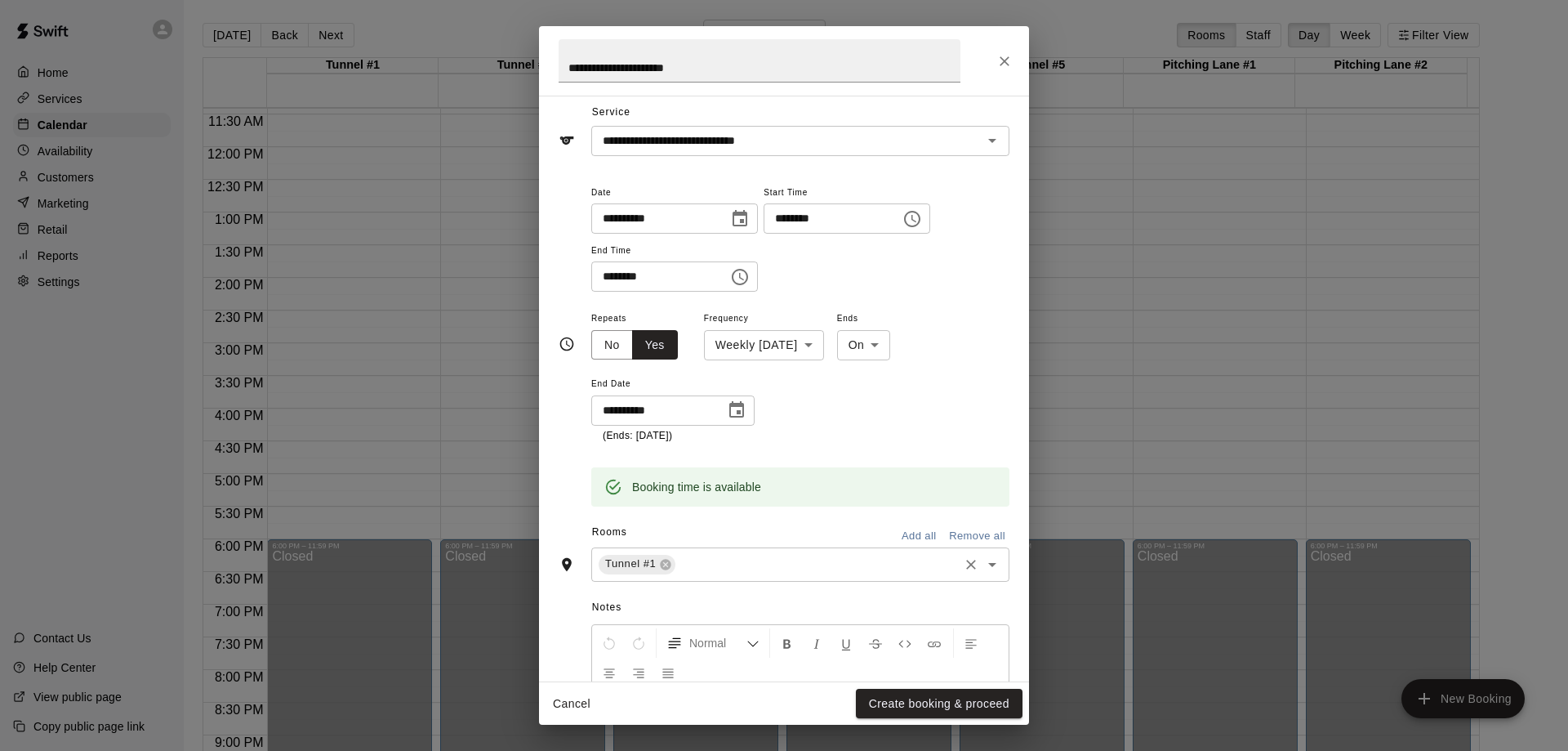
scroll to position [82, 0]
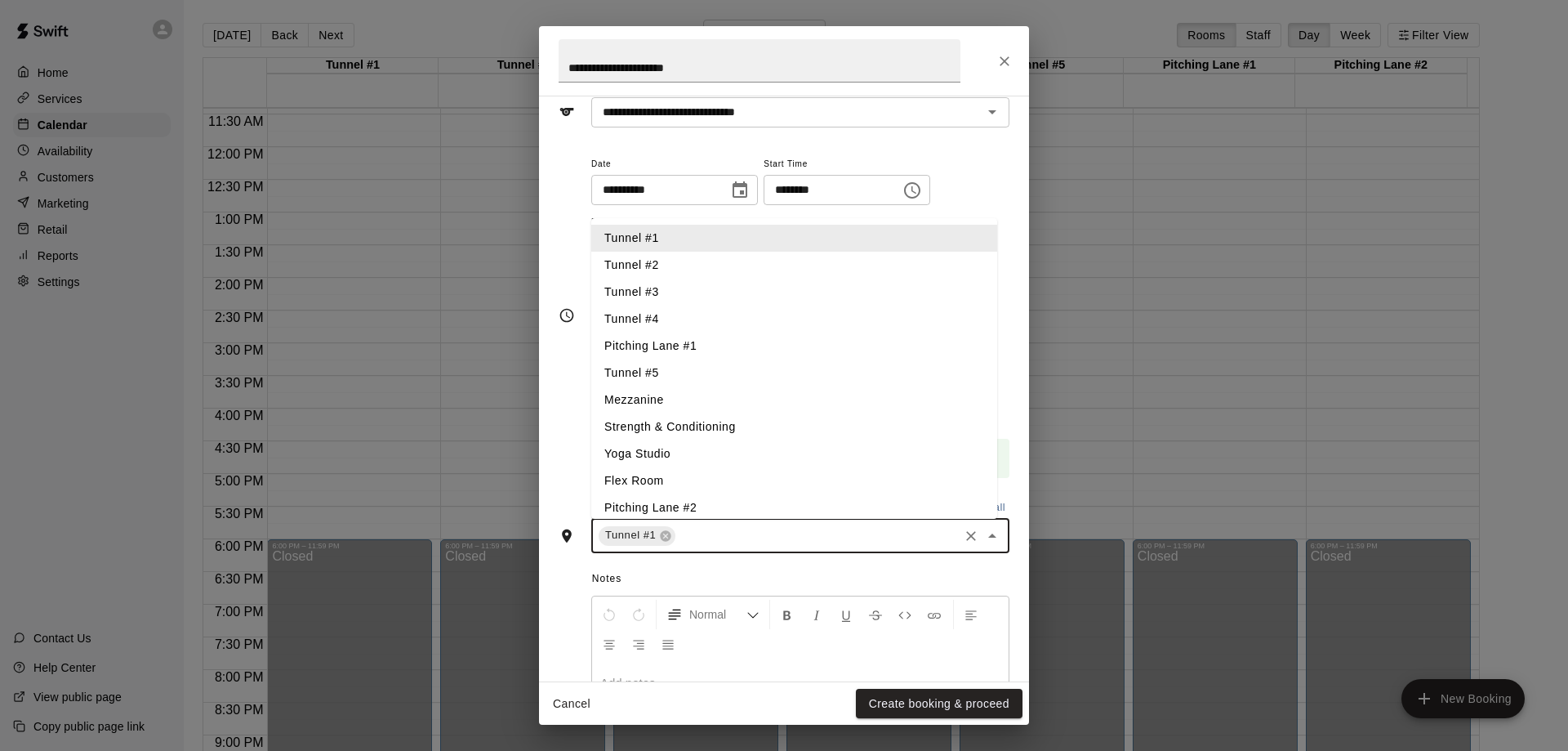
click at [770, 537] on input "text" at bounding box center [817, 535] width 279 height 20
click at [674, 265] on li "Tunnel #2" at bounding box center [794, 265] width 406 height 27
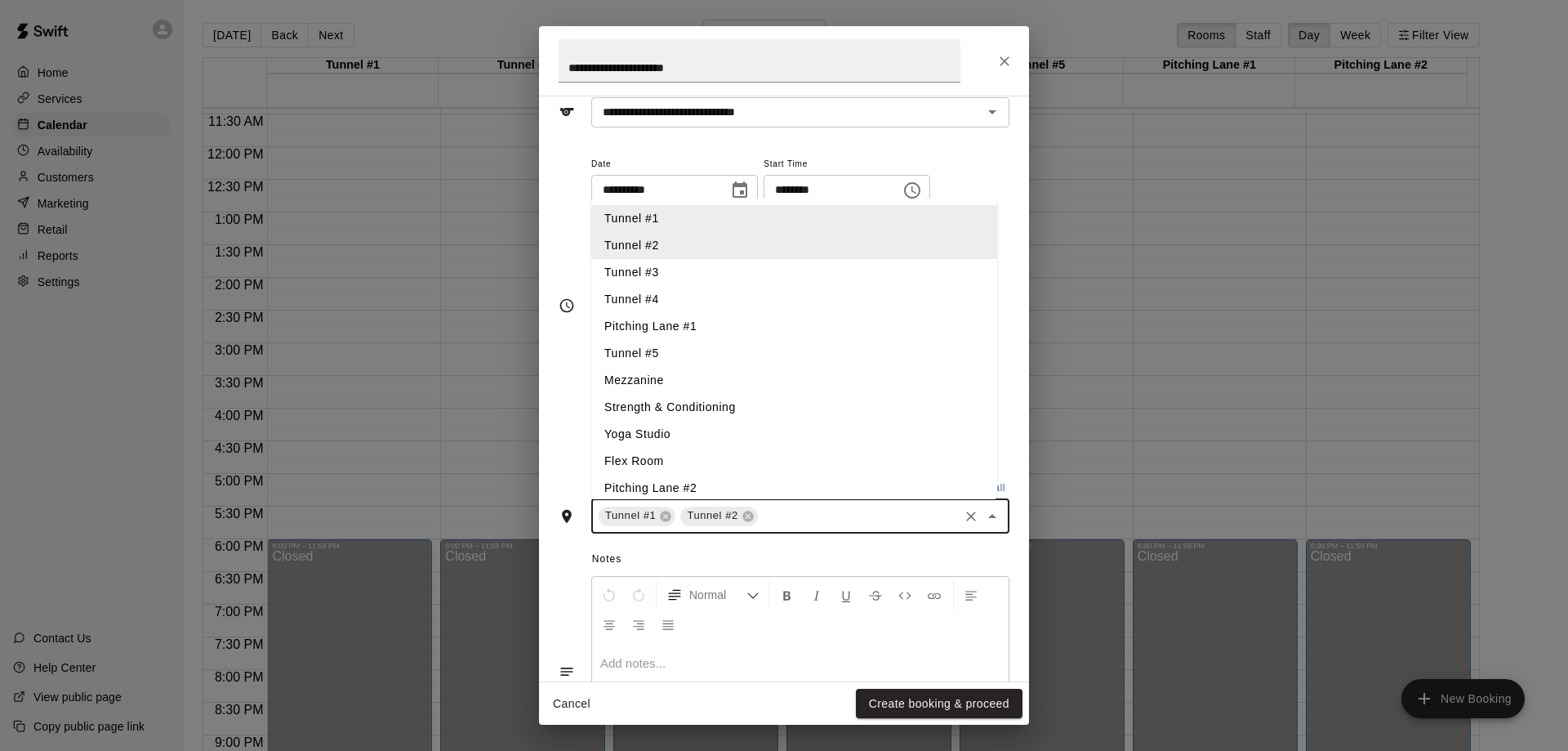
click at [698, 283] on li "Tunnel #3" at bounding box center [794, 272] width 406 height 27
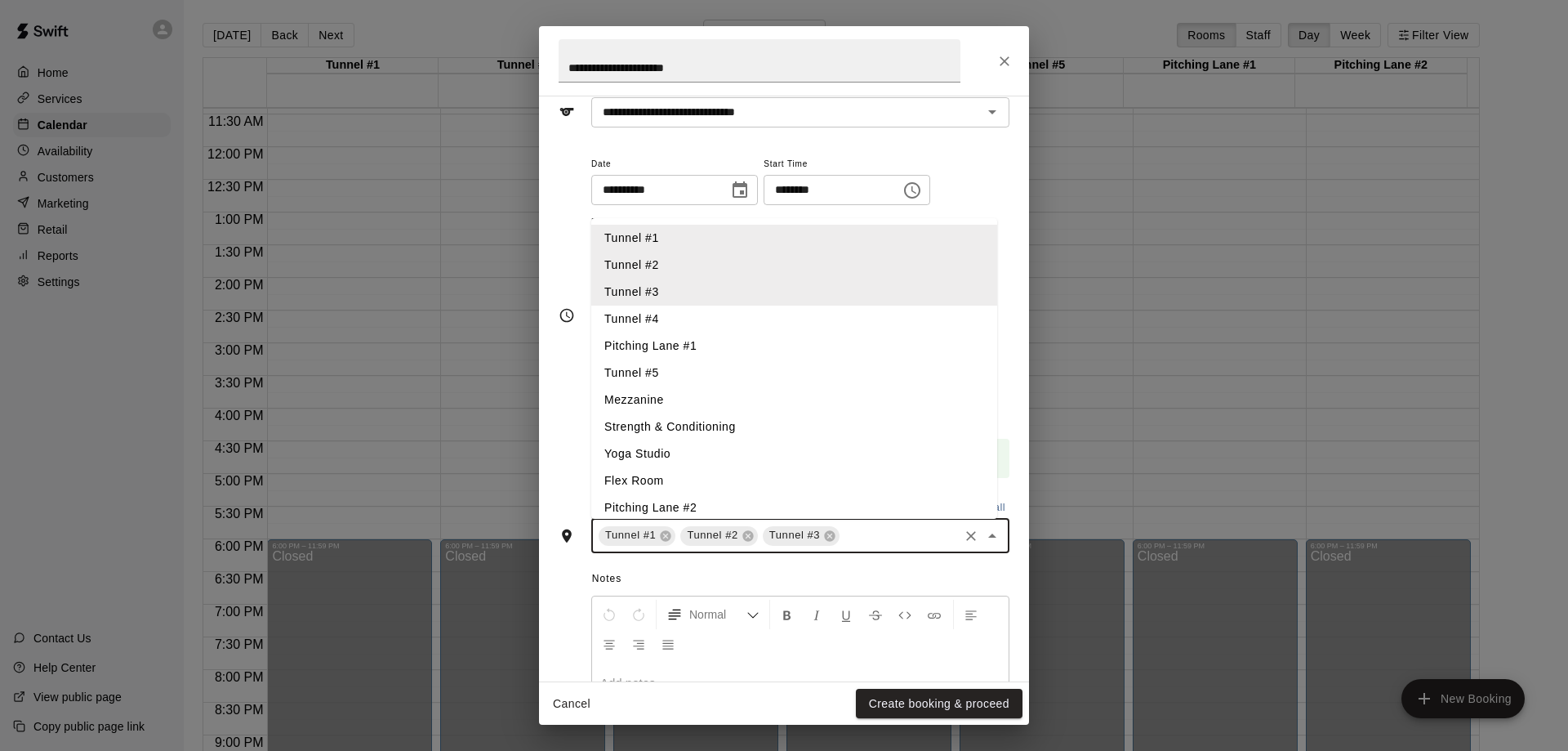
click at [713, 318] on li "Tunnel #4" at bounding box center [794, 318] width 406 height 27
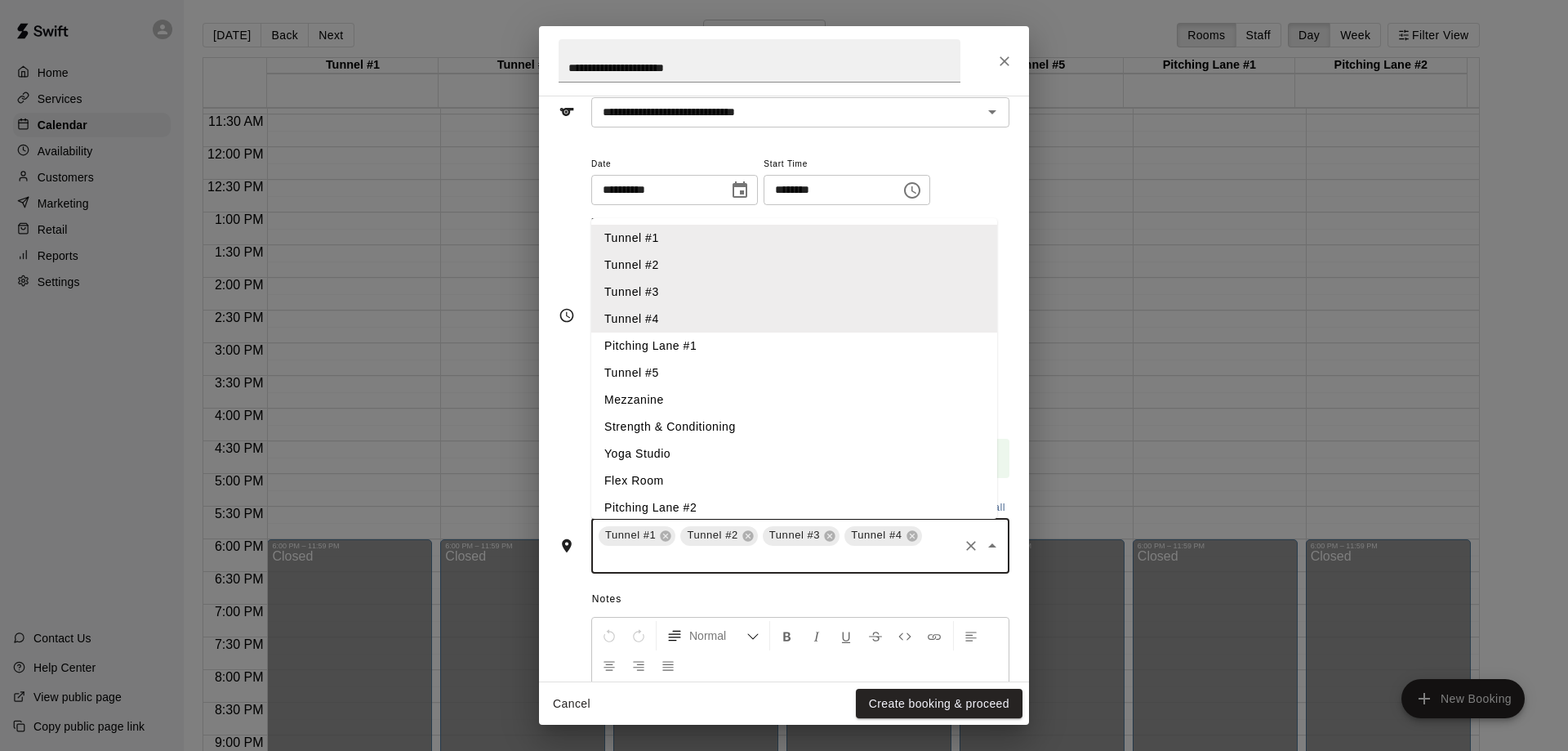
click at [717, 378] on li "Tunnel #5" at bounding box center [794, 373] width 406 height 27
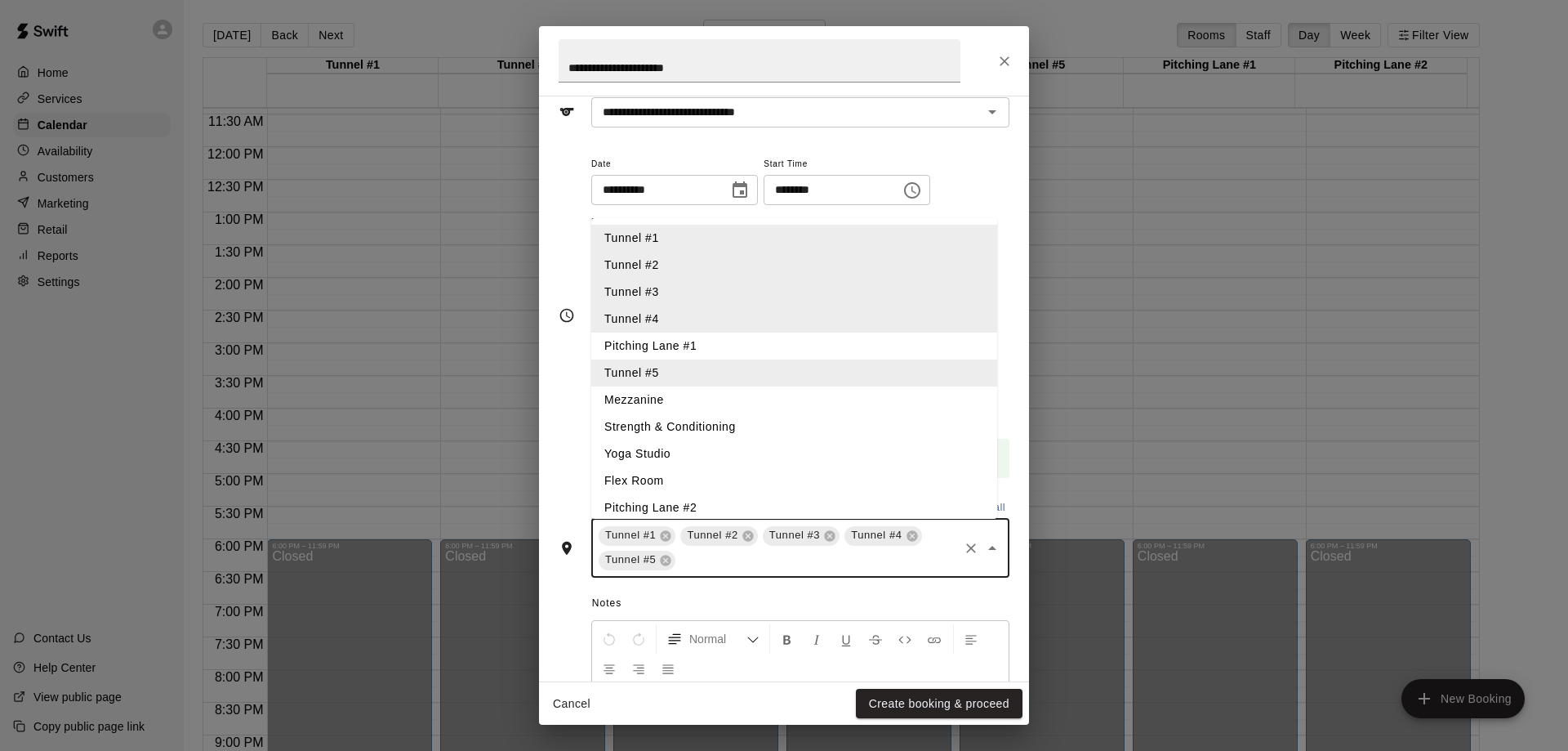
click at [724, 350] on li "Pitching Lane #1" at bounding box center [794, 346] width 406 height 27
click at [721, 506] on li "Pitching Lane #2" at bounding box center [794, 507] width 406 height 27
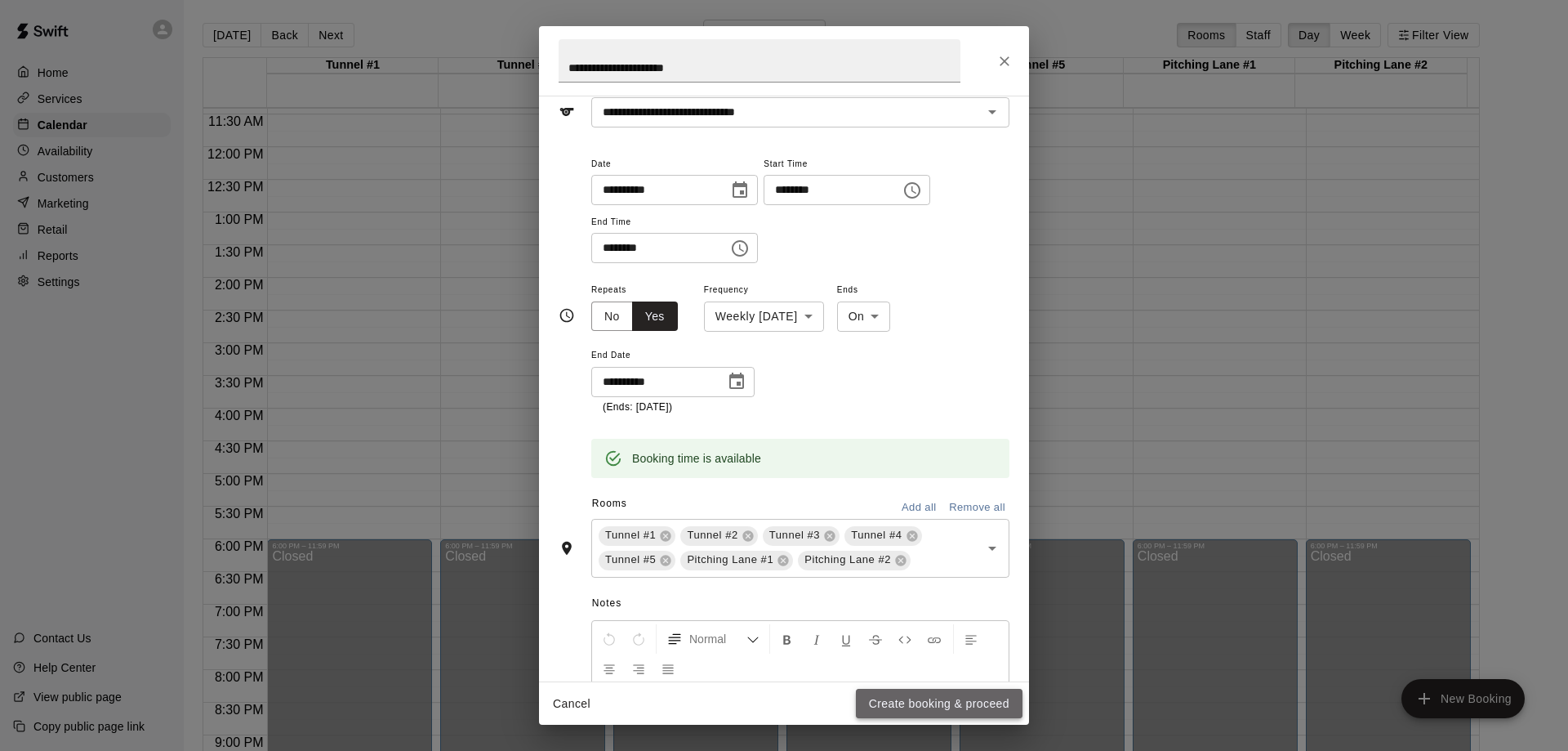
click at [916, 705] on button "Create booking & proceed" at bounding box center [939, 704] width 167 height 30
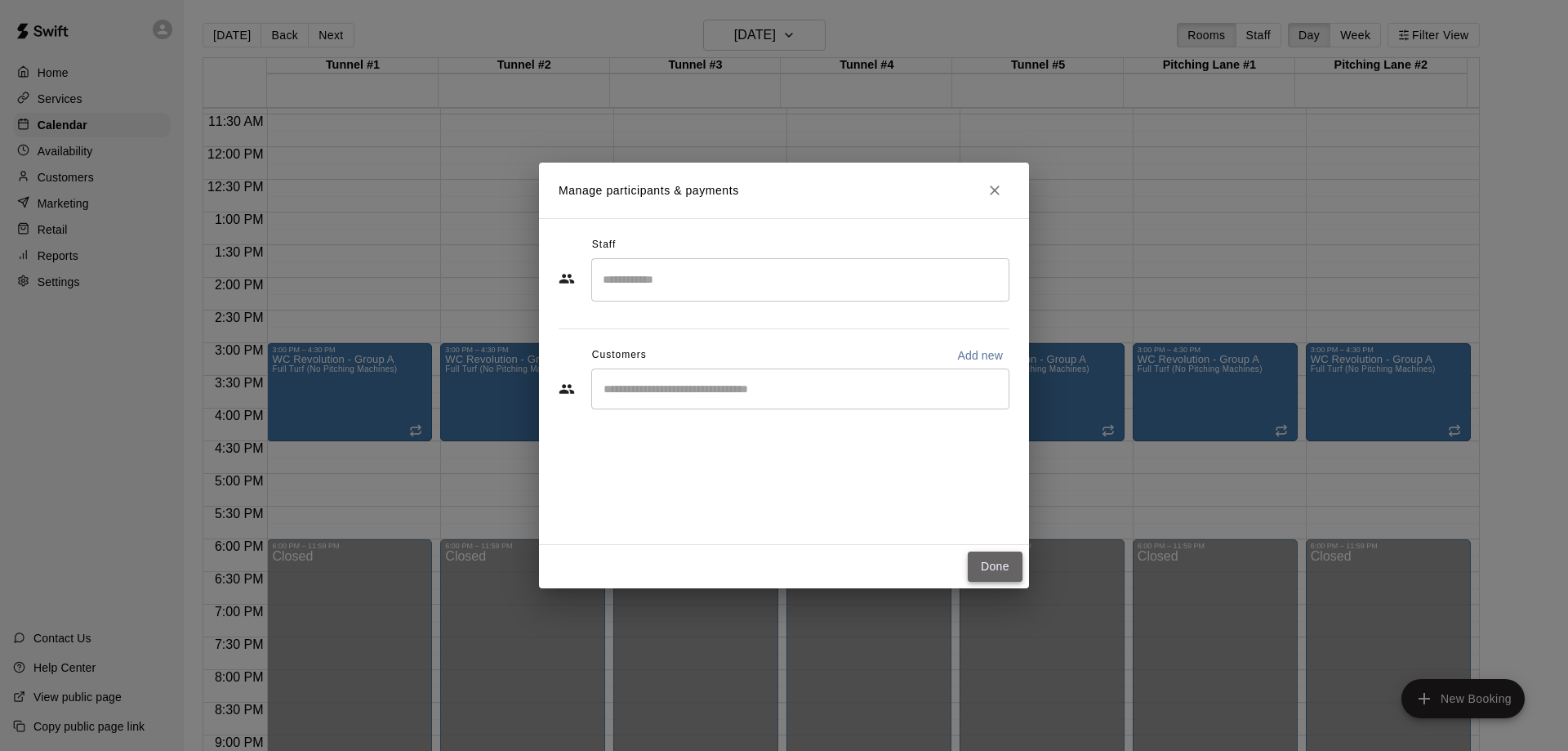
click at [987, 563] on button "Done" at bounding box center [994, 567] width 54 height 30
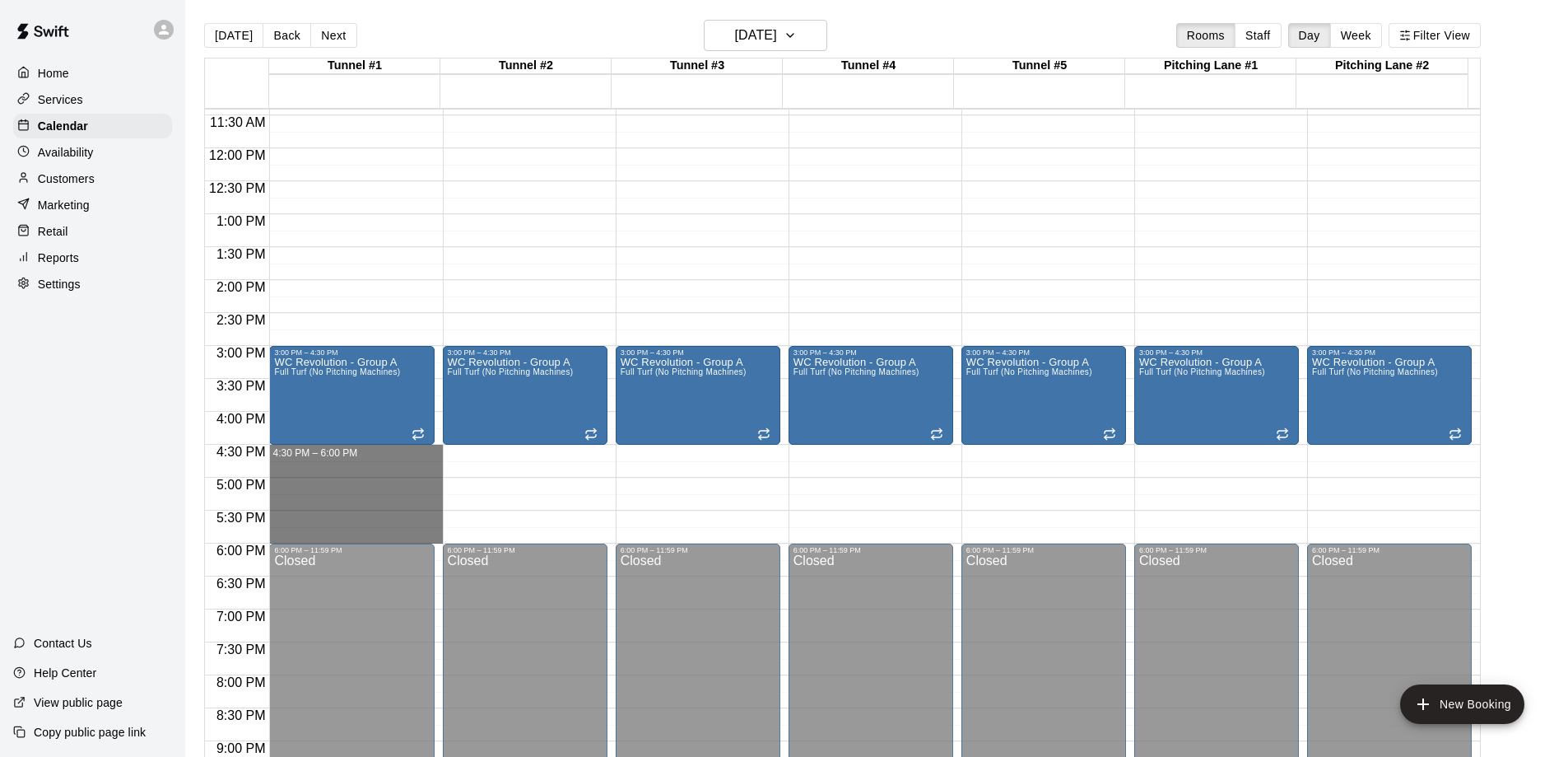
drag, startPoint x: 341, startPoint y: 467, endPoint x: 346, endPoint y: 537, distance: 70.2
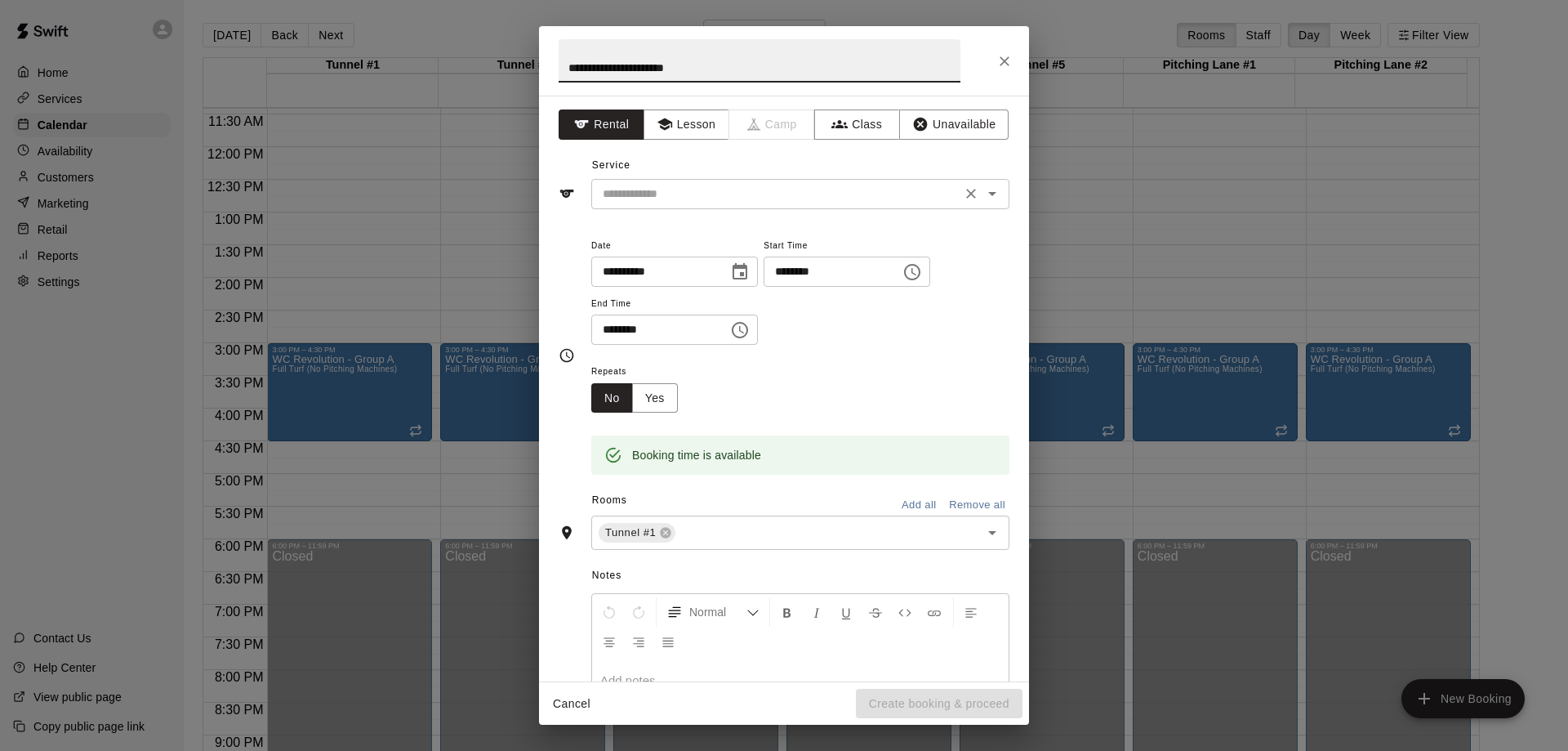
type input "**********"
click at [701, 196] on input "text" at bounding box center [776, 194] width 360 height 20
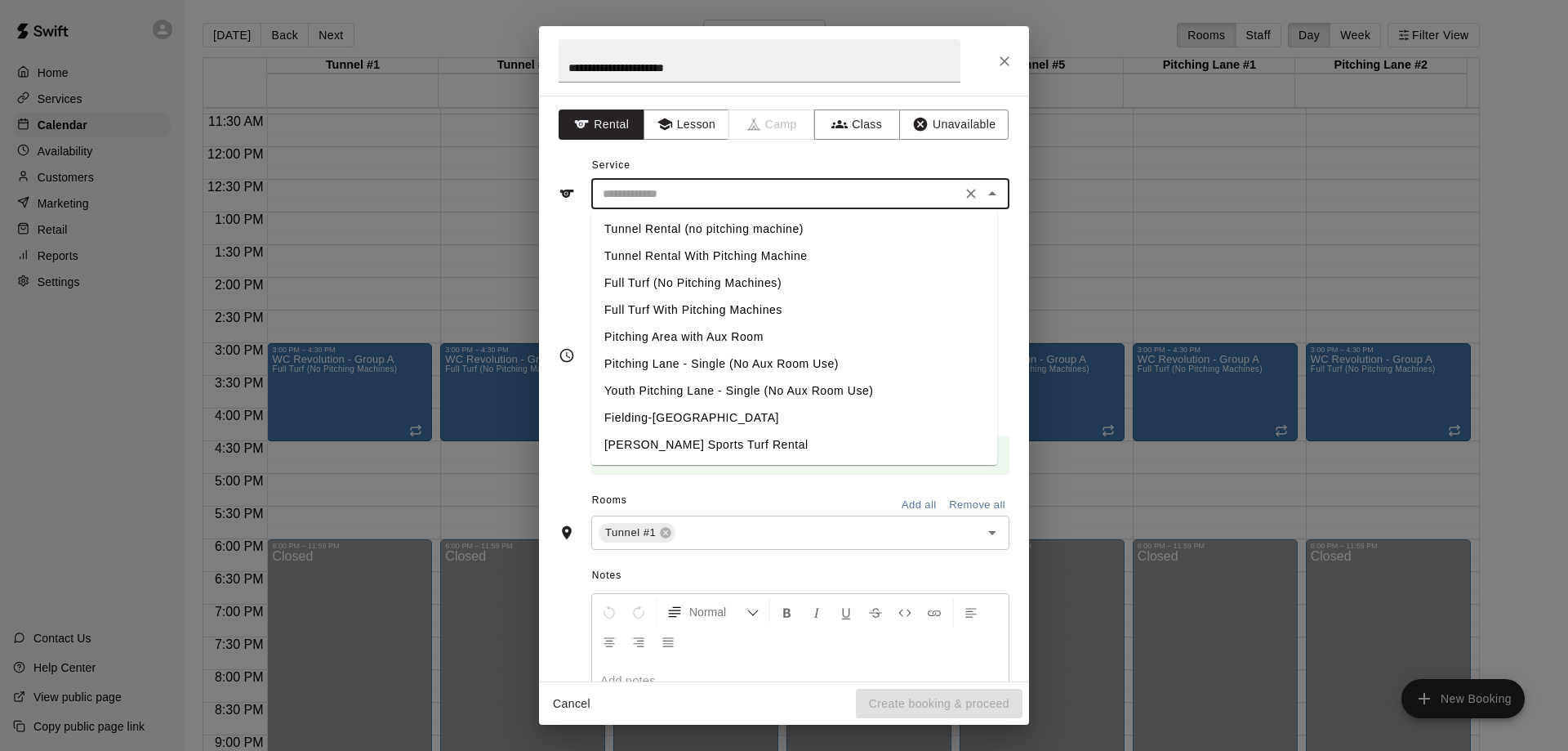
click at [698, 284] on li "Full Turf (No Pitching Machines)" at bounding box center [794, 283] width 406 height 27
type input "**********"
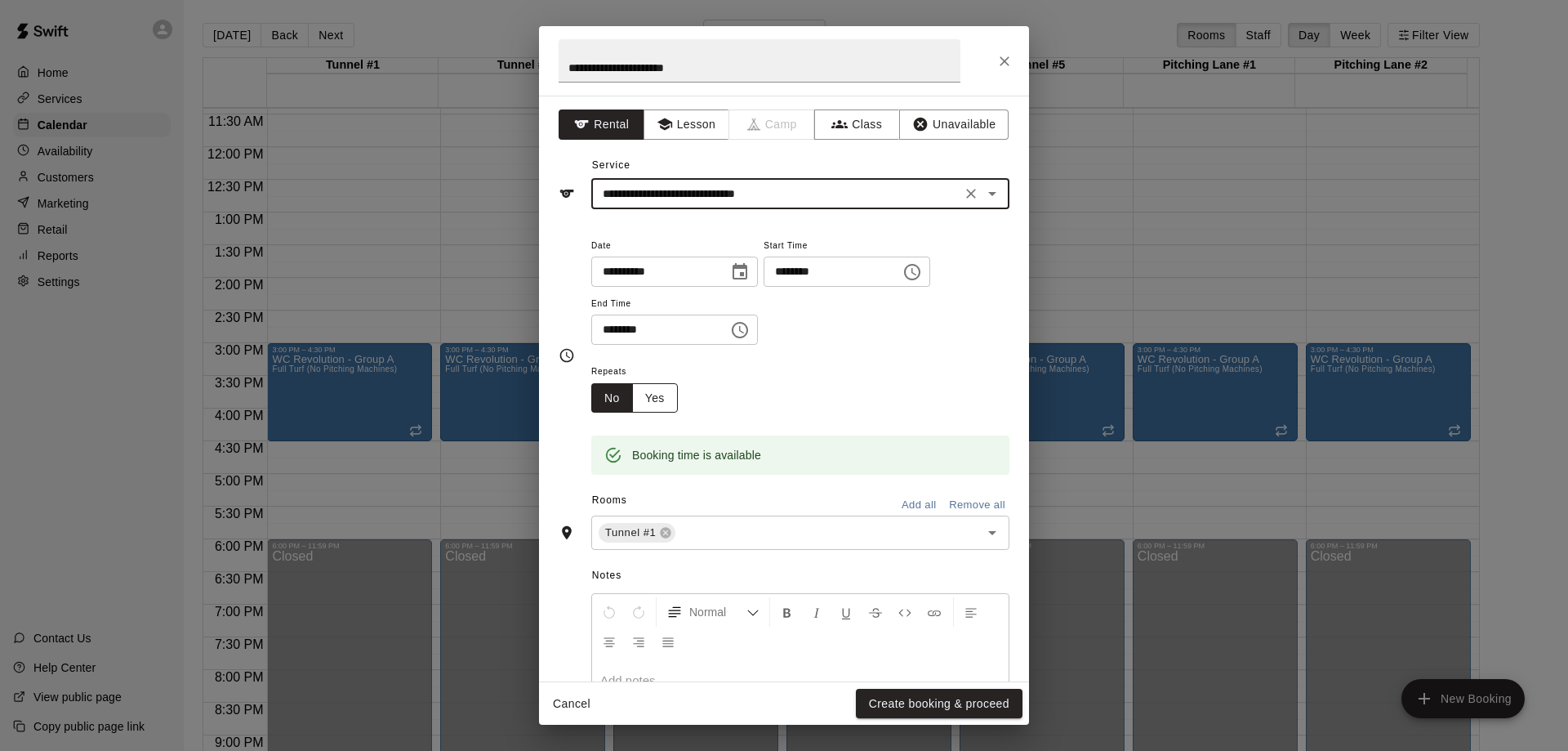
click at [659, 397] on button "Yes" at bounding box center [655, 398] width 46 height 30
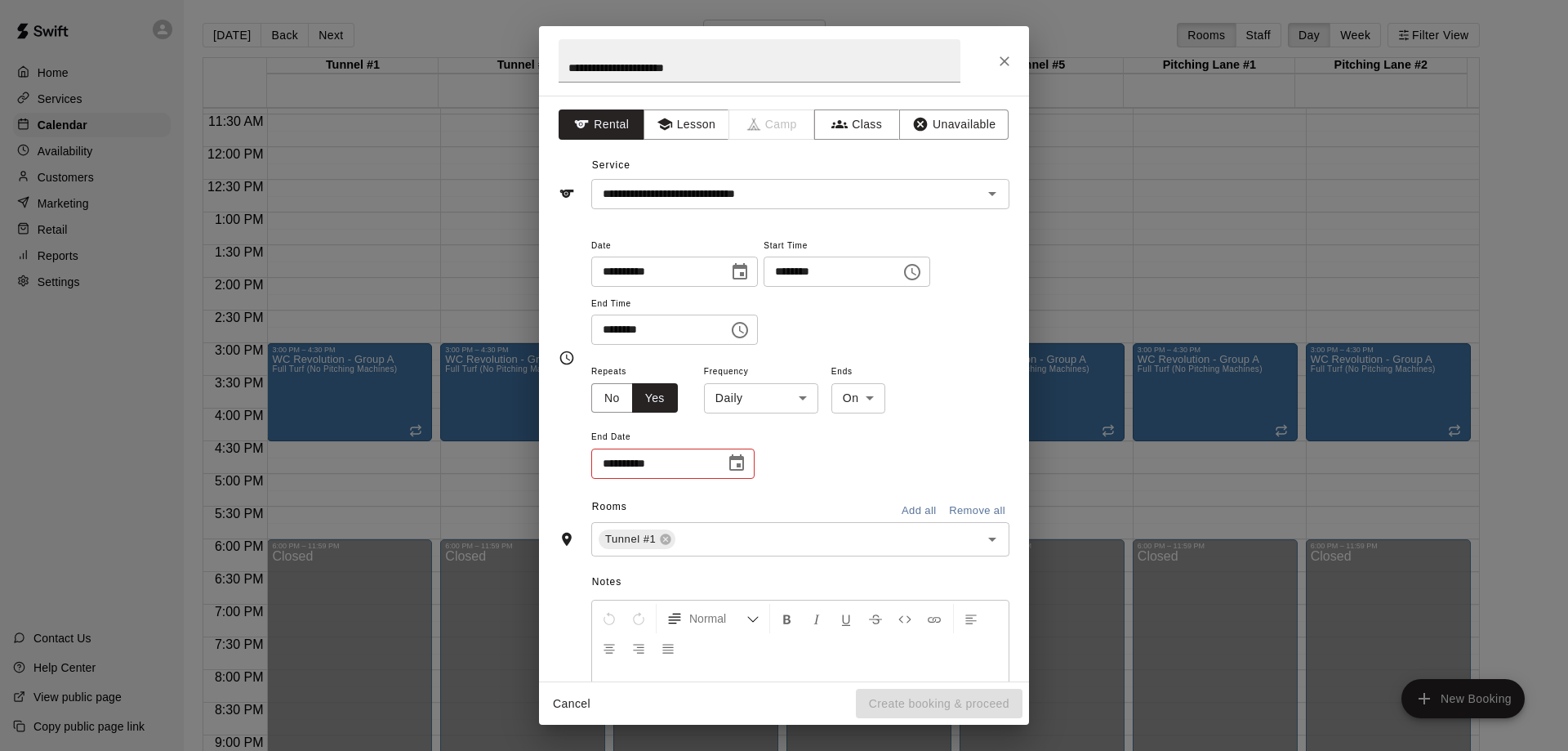
click at [768, 389] on body "Home Services Calendar Availability Customers Marketing Retail Reports Settings…" at bounding box center [784, 389] width 1568 height 777
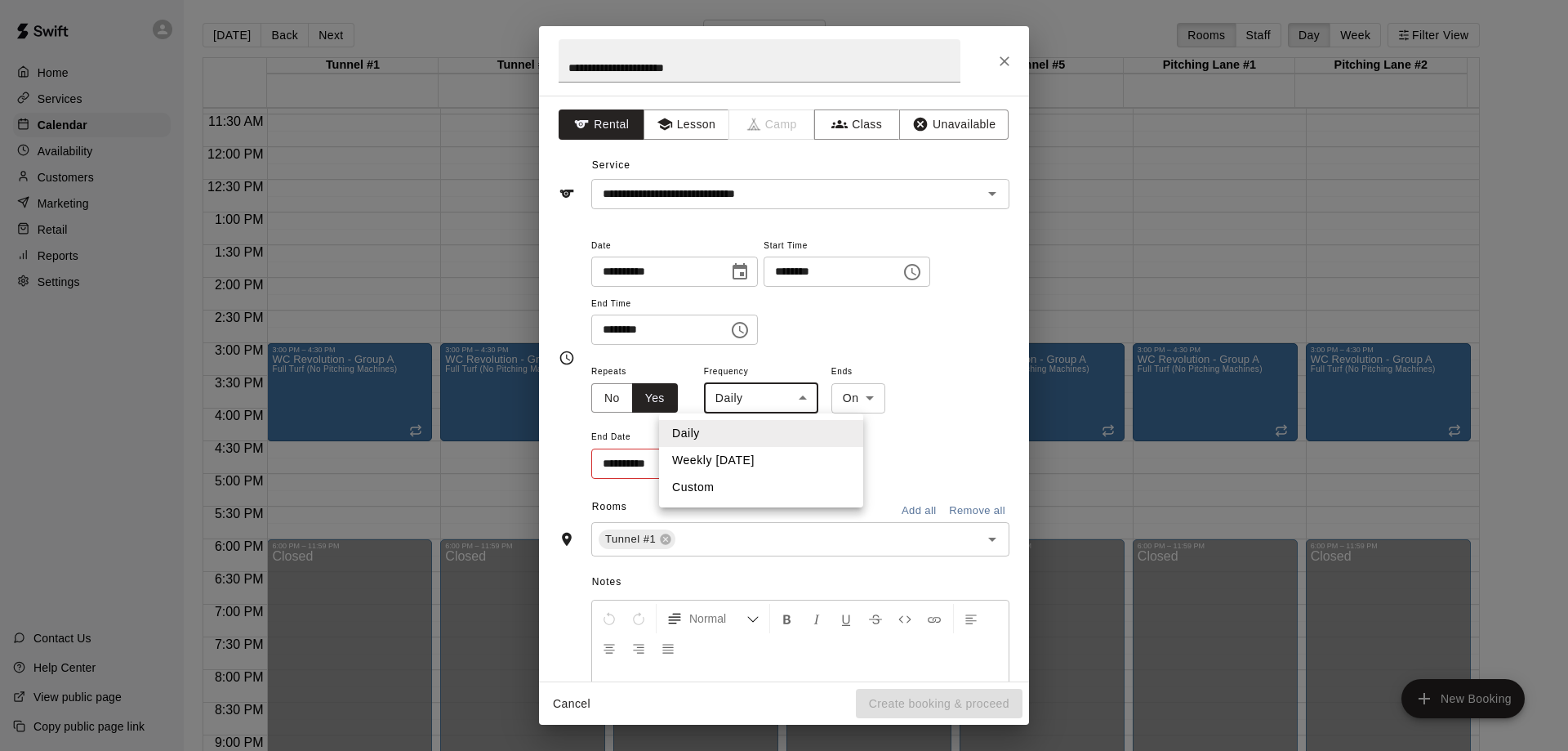
click at [751, 457] on li "Weekly [DATE]" at bounding box center [760, 460] width 204 height 27
type input "******"
click at [743, 468] on icon "Choose date" at bounding box center [737, 462] width 15 height 17
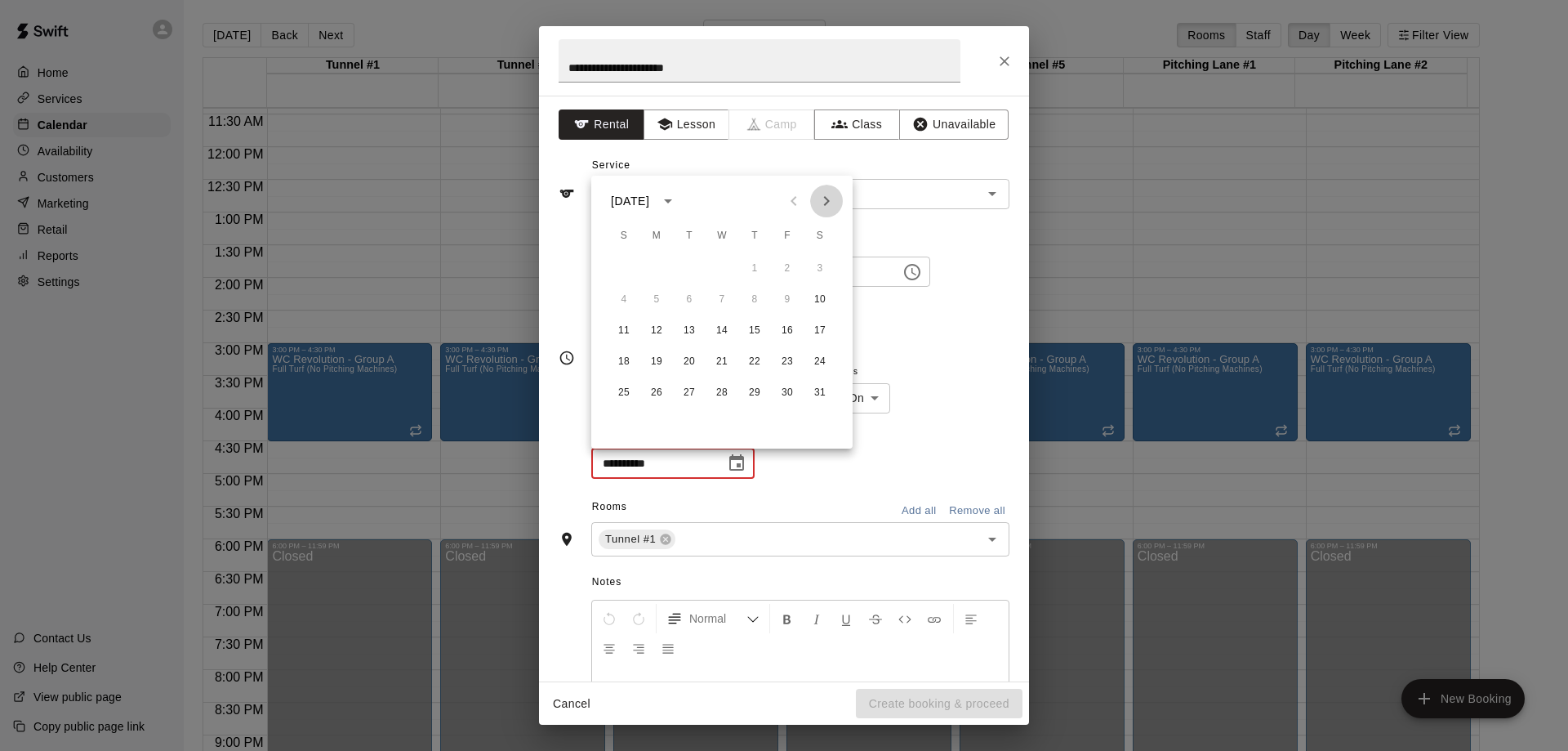
click at [823, 205] on icon "Next month" at bounding box center [826, 201] width 19 height 19
click at [623, 296] on button "8" at bounding box center [624, 300] width 30 height 30
type input "**********"
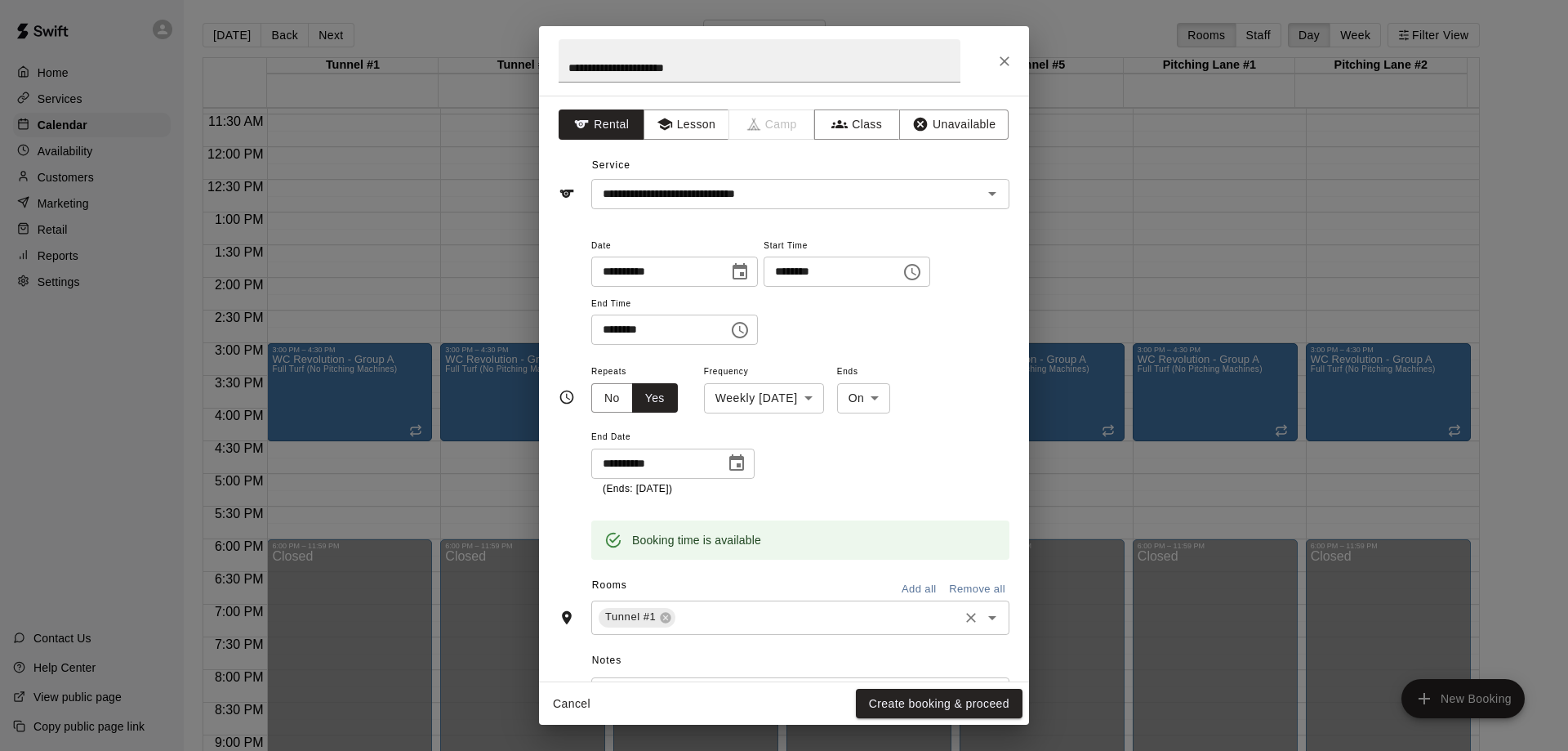
click at [767, 621] on input "text" at bounding box center [817, 617] width 279 height 20
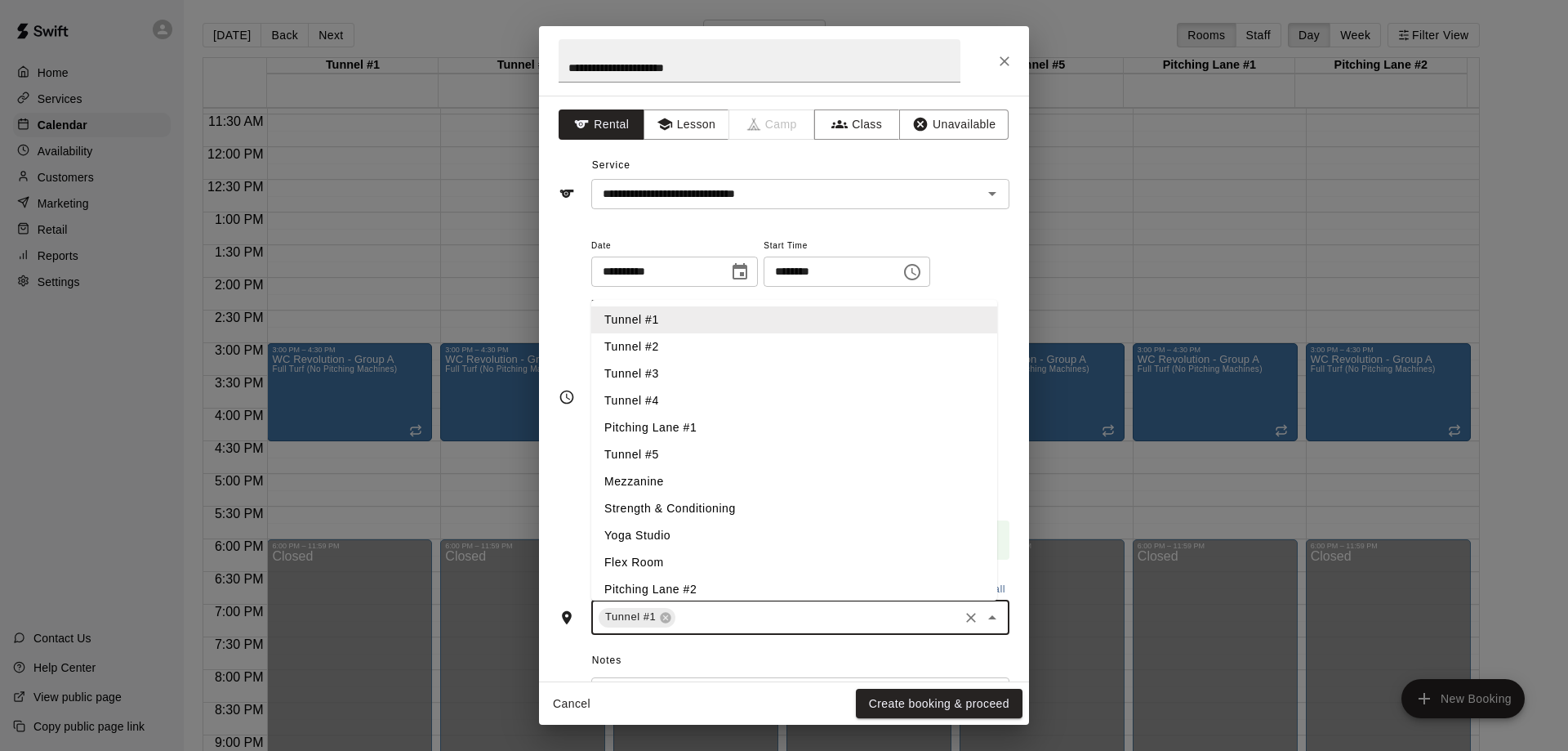
click at [698, 355] on li "Tunnel #2" at bounding box center [794, 347] width 406 height 27
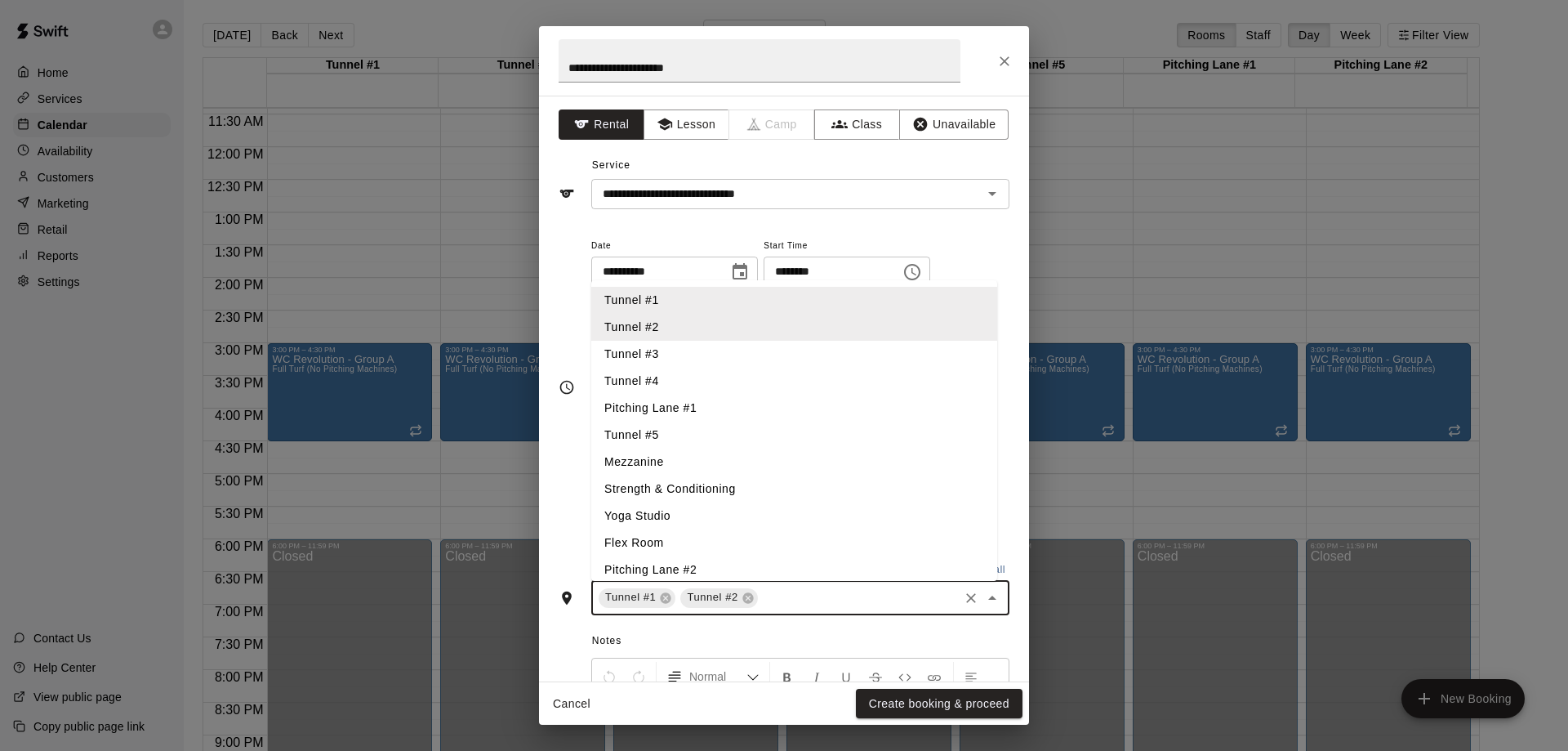
click at [718, 365] on li "Tunnel #3" at bounding box center [794, 354] width 406 height 27
click at [725, 393] on li "Tunnel #4" at bounding box center [794, 381] width 406 height 27
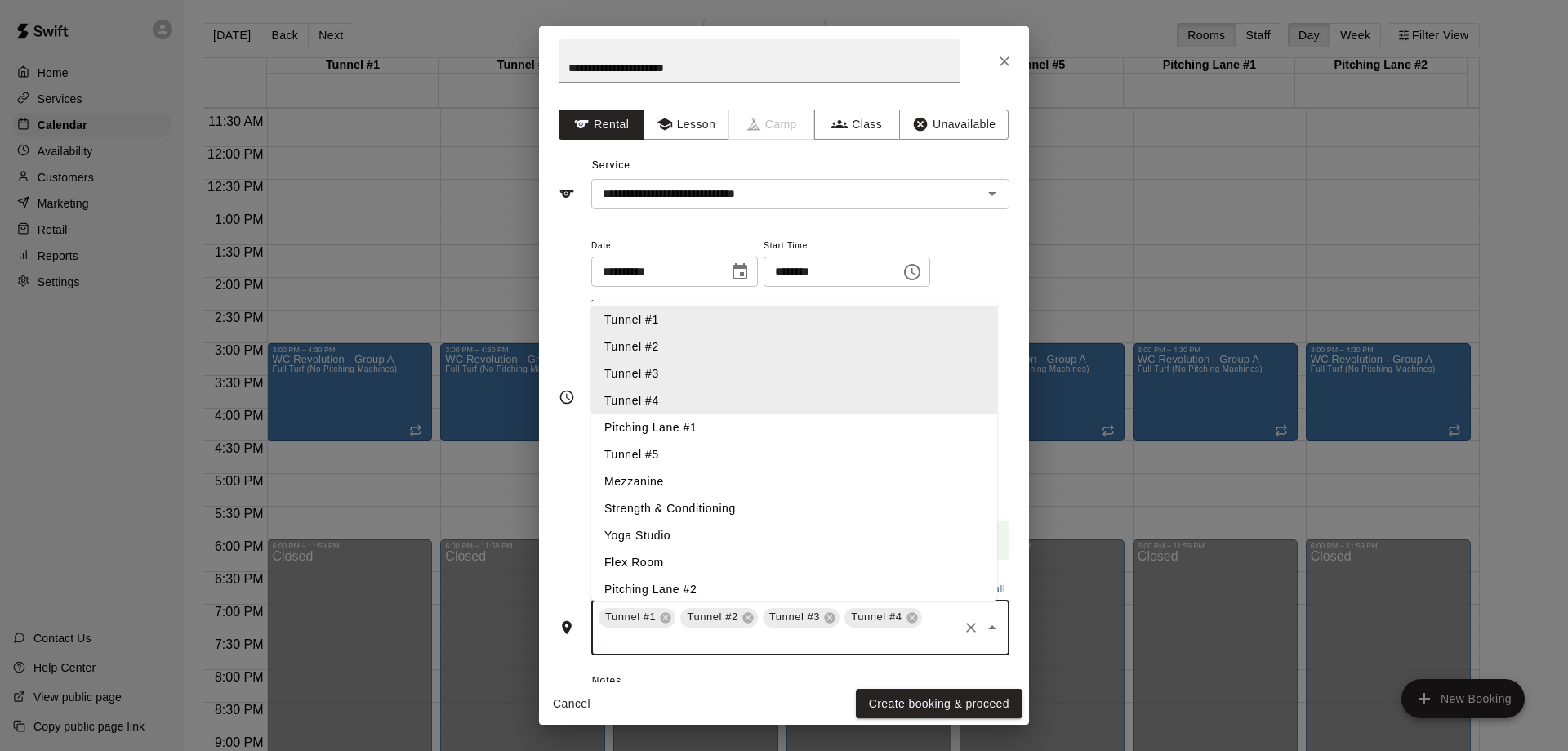
click at [702, 453] on li "Tunnel #5" at bounding box center [794, 454] width 406 height 27
click at [723, 410] on li "Tunnel #4" at bounding box center [794, 400] width 406 height 27
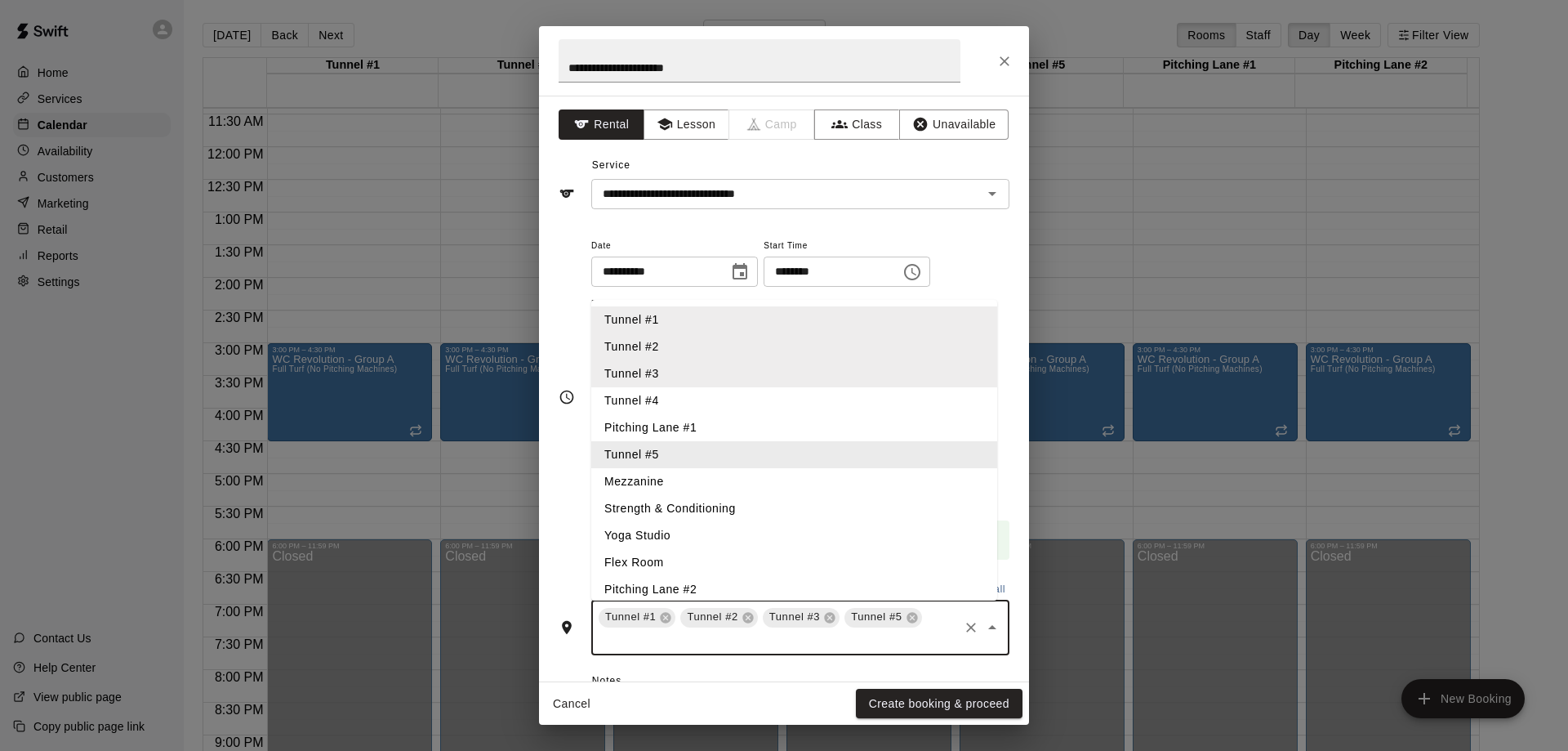
click at [686, 459] on li "Tunnel #5" at bounding box center [794, 454] width 406 height 27
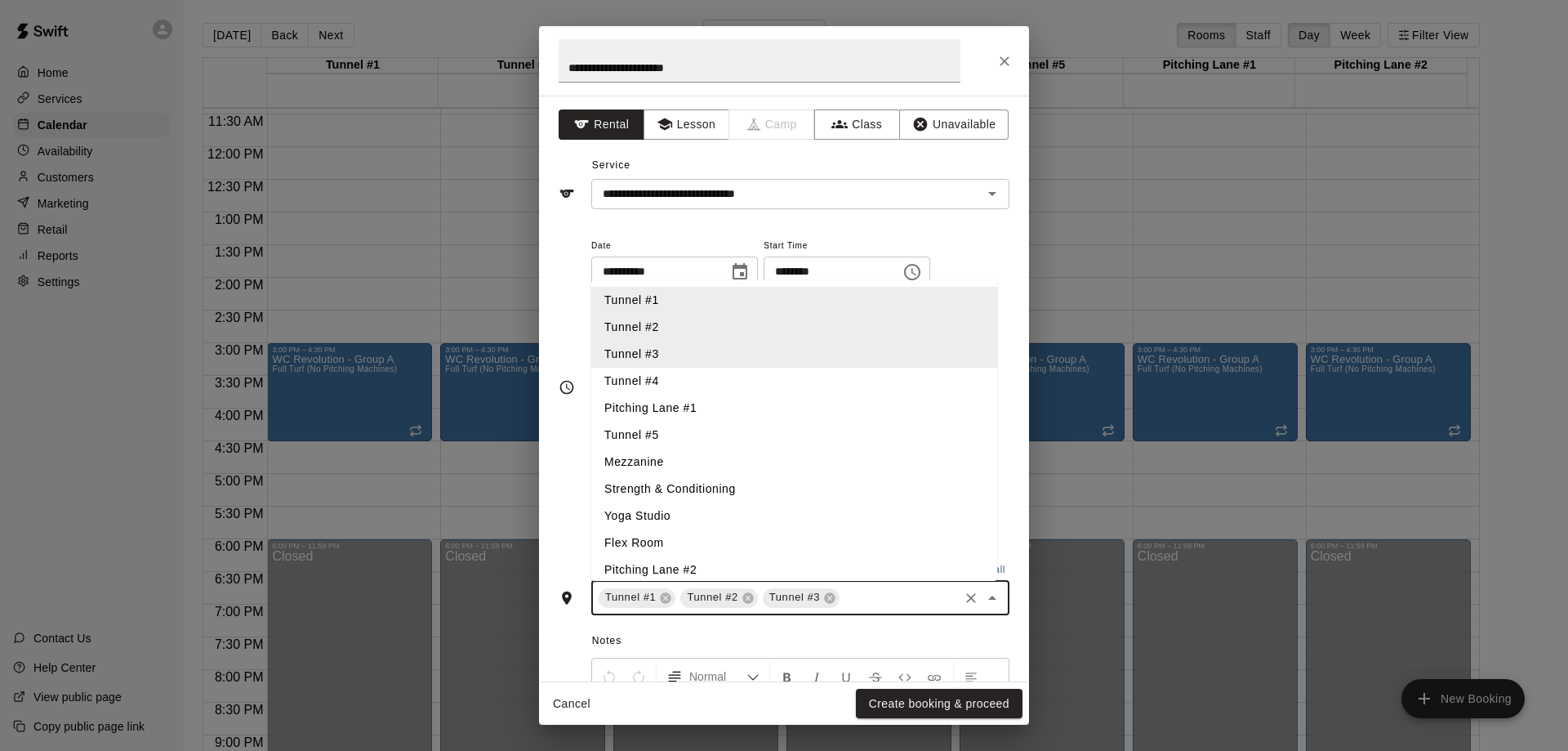
click at [724, 382] on li "Tunnel #4" at bounding box center [794, 381] width 406 height 27
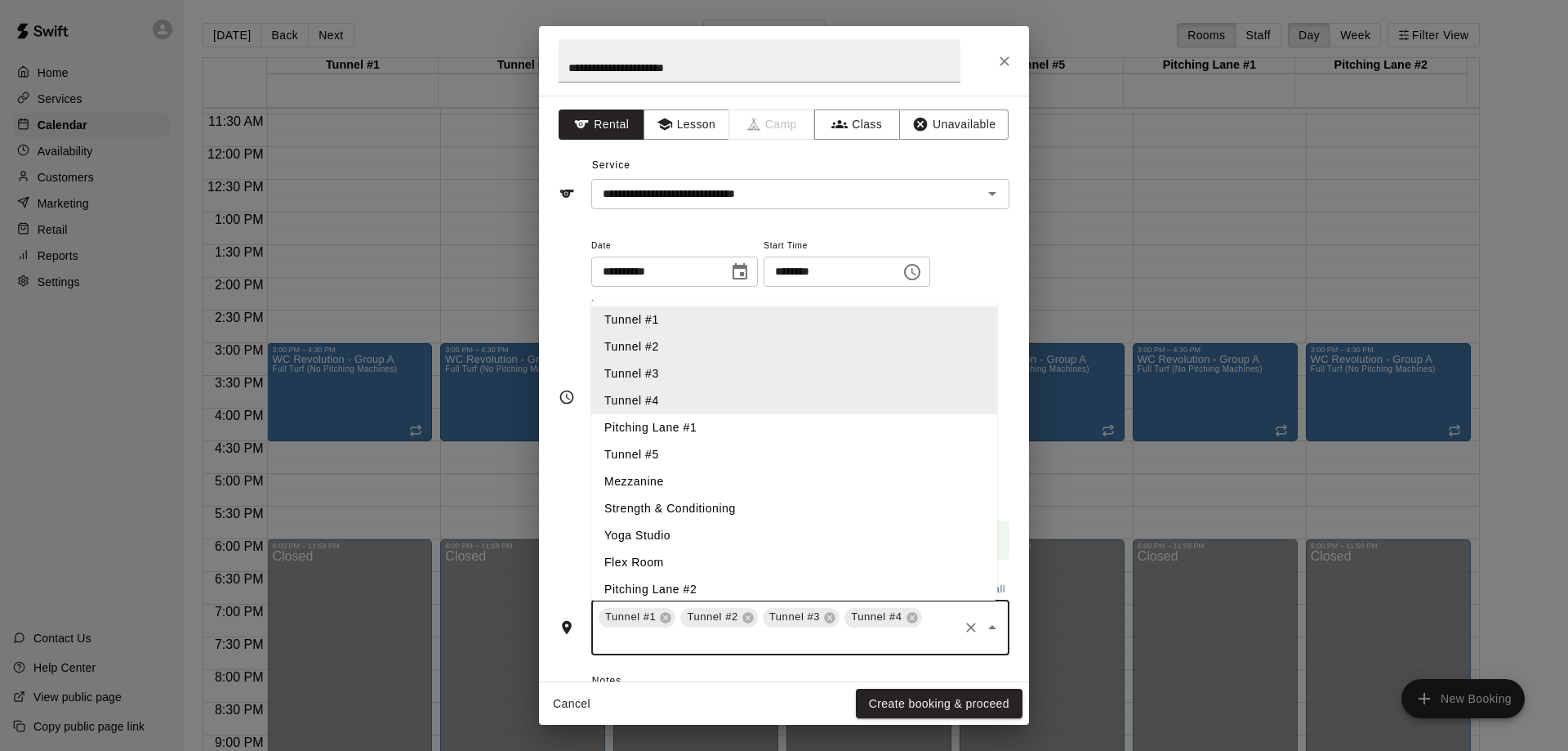
click at [708, 458] on li "Tunnel #5" at bounding box center [794, 454] width 406 height 27
click at [722, 431] on li "Pitching Lane #1" at bounding box center [794, 427] width 406 height 27
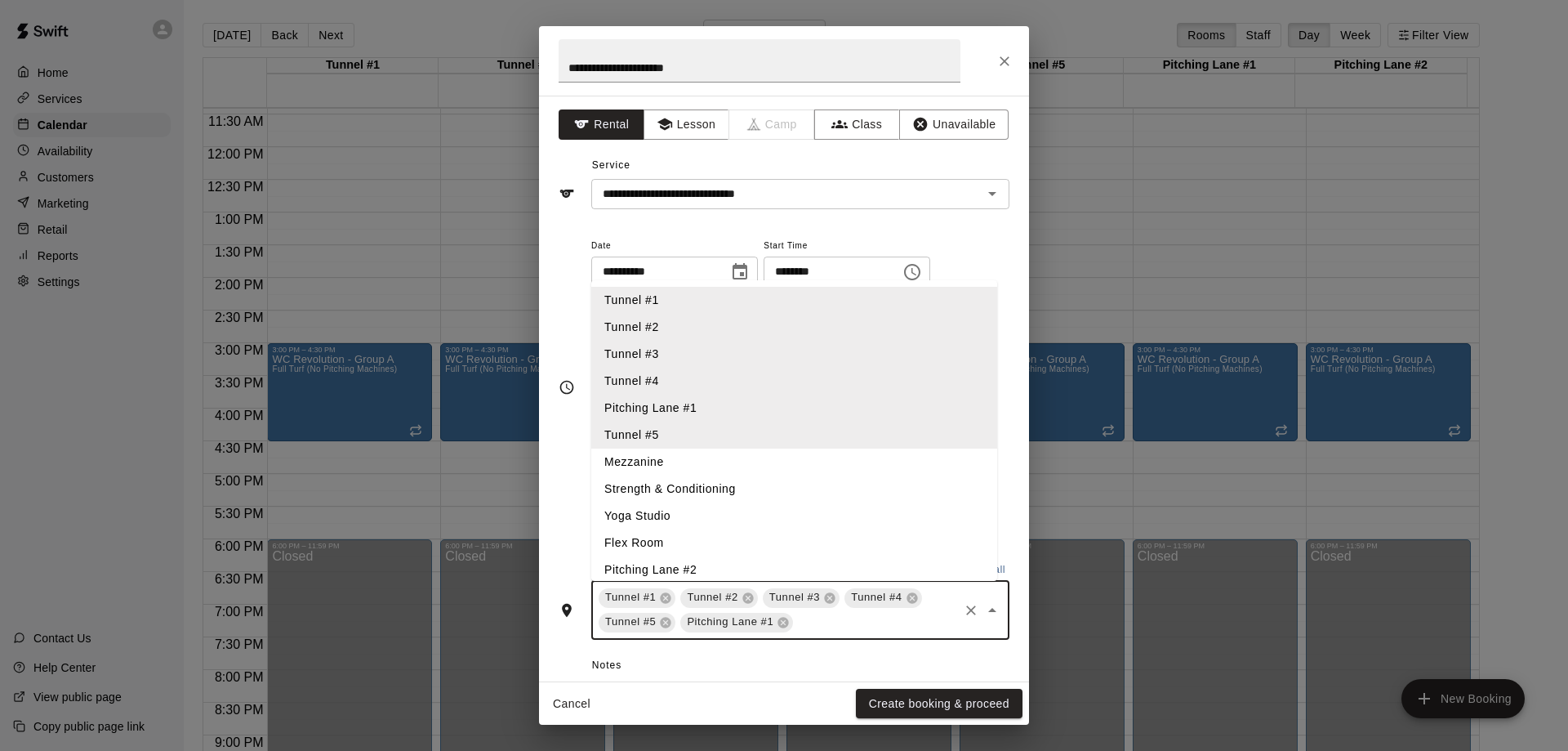
click at [694, 564] on li "Pitching Lane #2" at bounding box center [794, 569] width 406 height 27
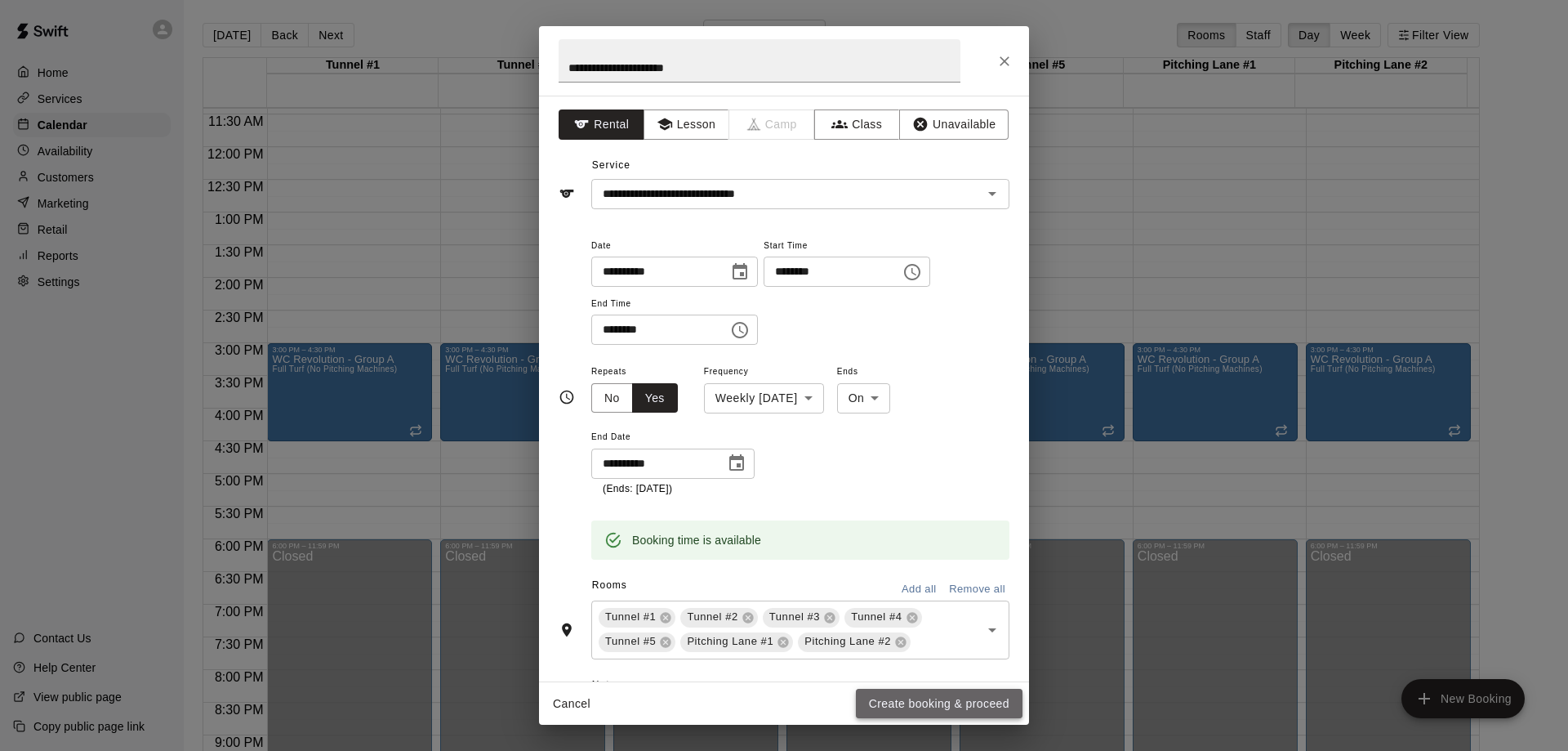
click at [936, 705] on button "Create booking & proceed" at bounding box center [939, 704] width 167 height 30
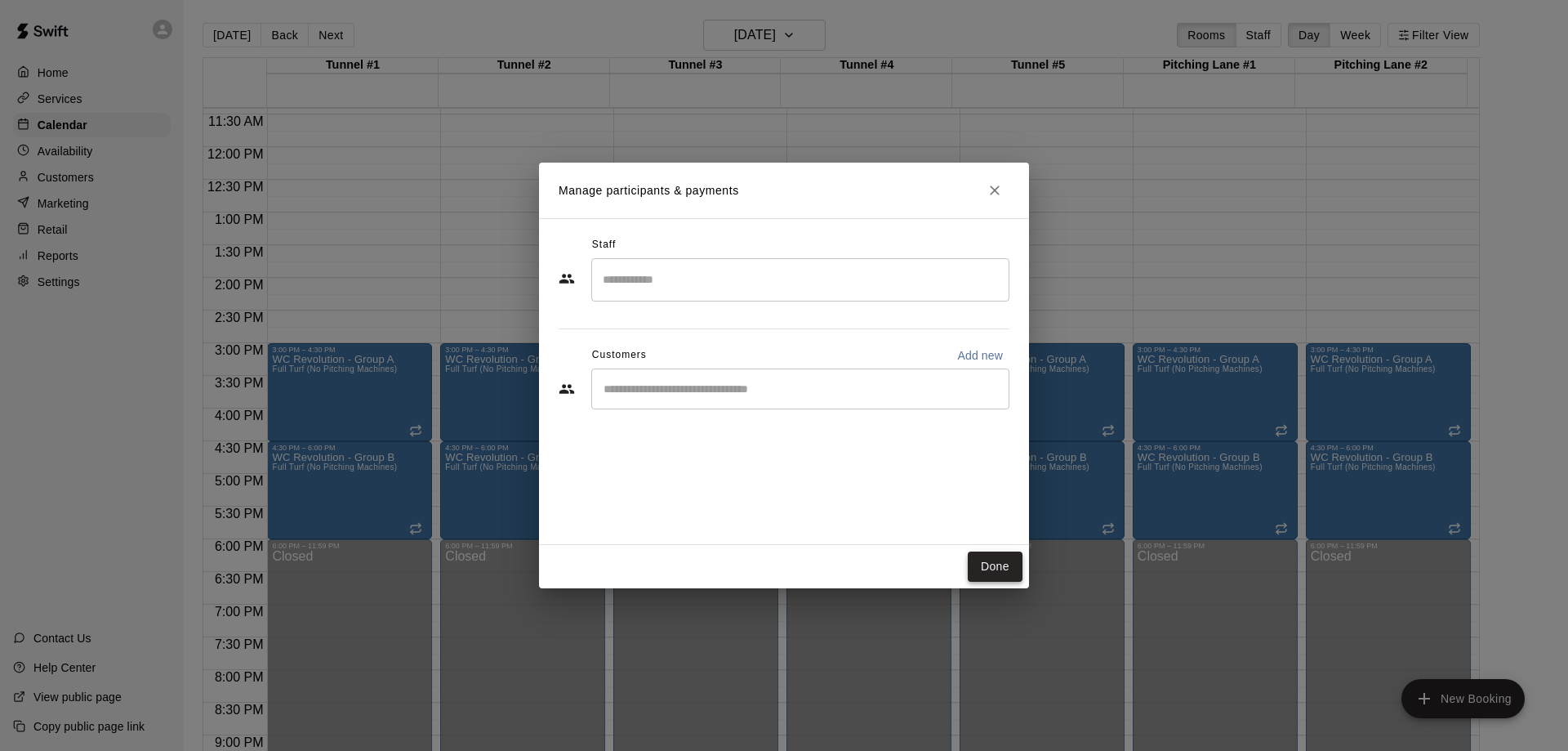
click at [986, 568] on button "Done" at bounding box center [994, 567] width 54 height 30
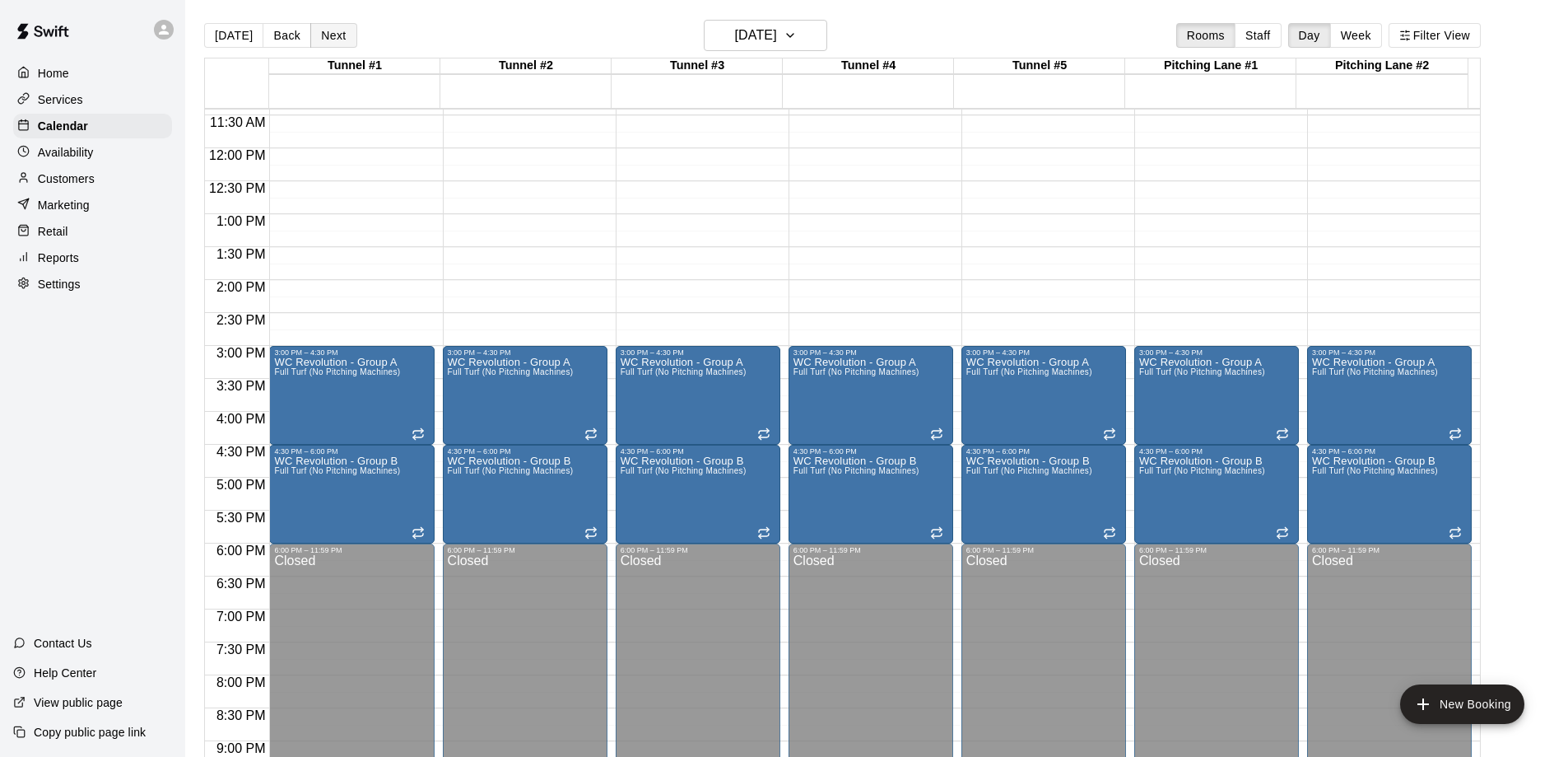
click at [335, 38] on button "Next" at bounding box center [333, 35] width 46 height 25
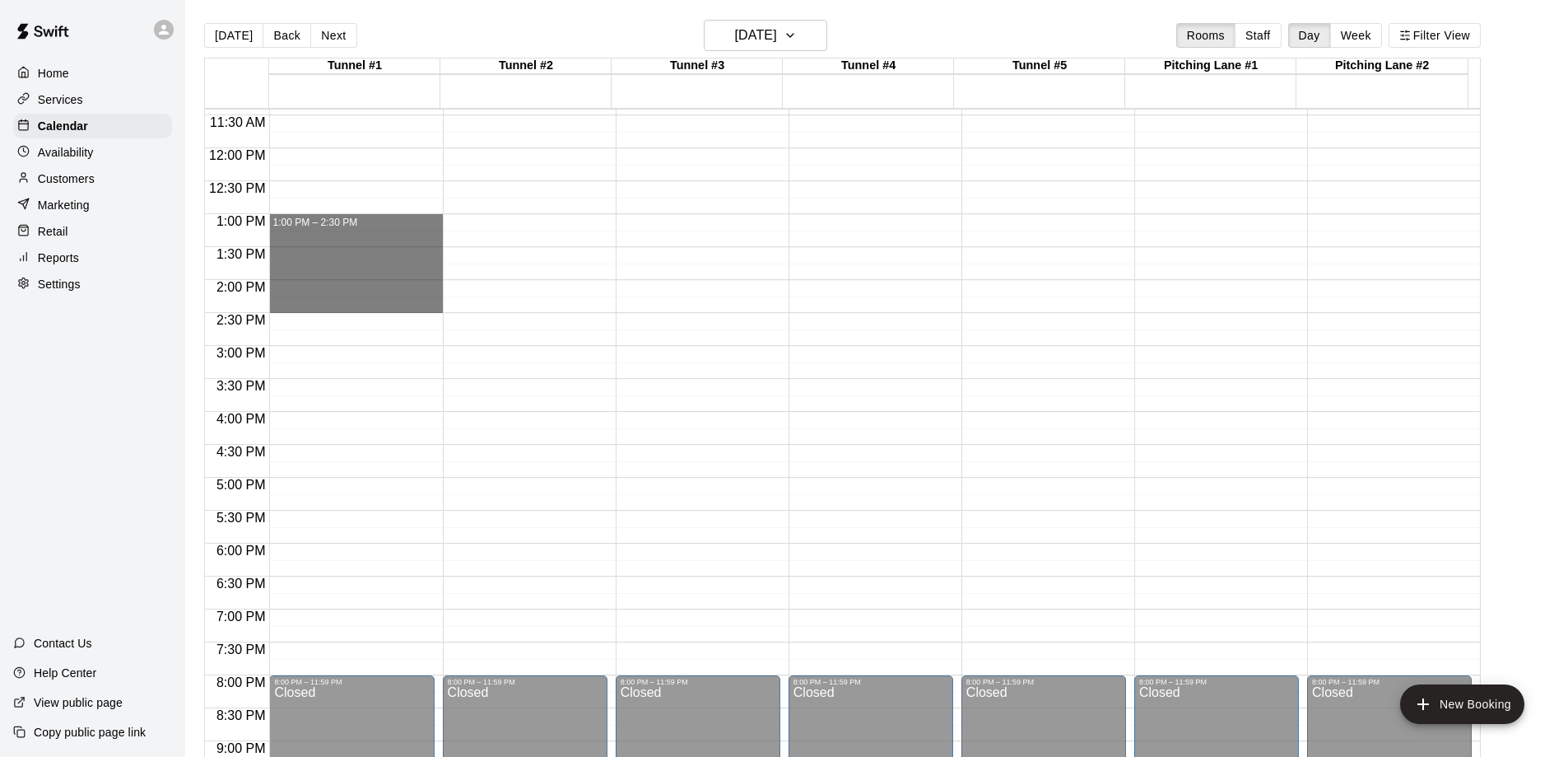
drag, startPoint x: 319, startPoint y: 218, endPoint x: 321, endPoint y: 303, distance: 85.0
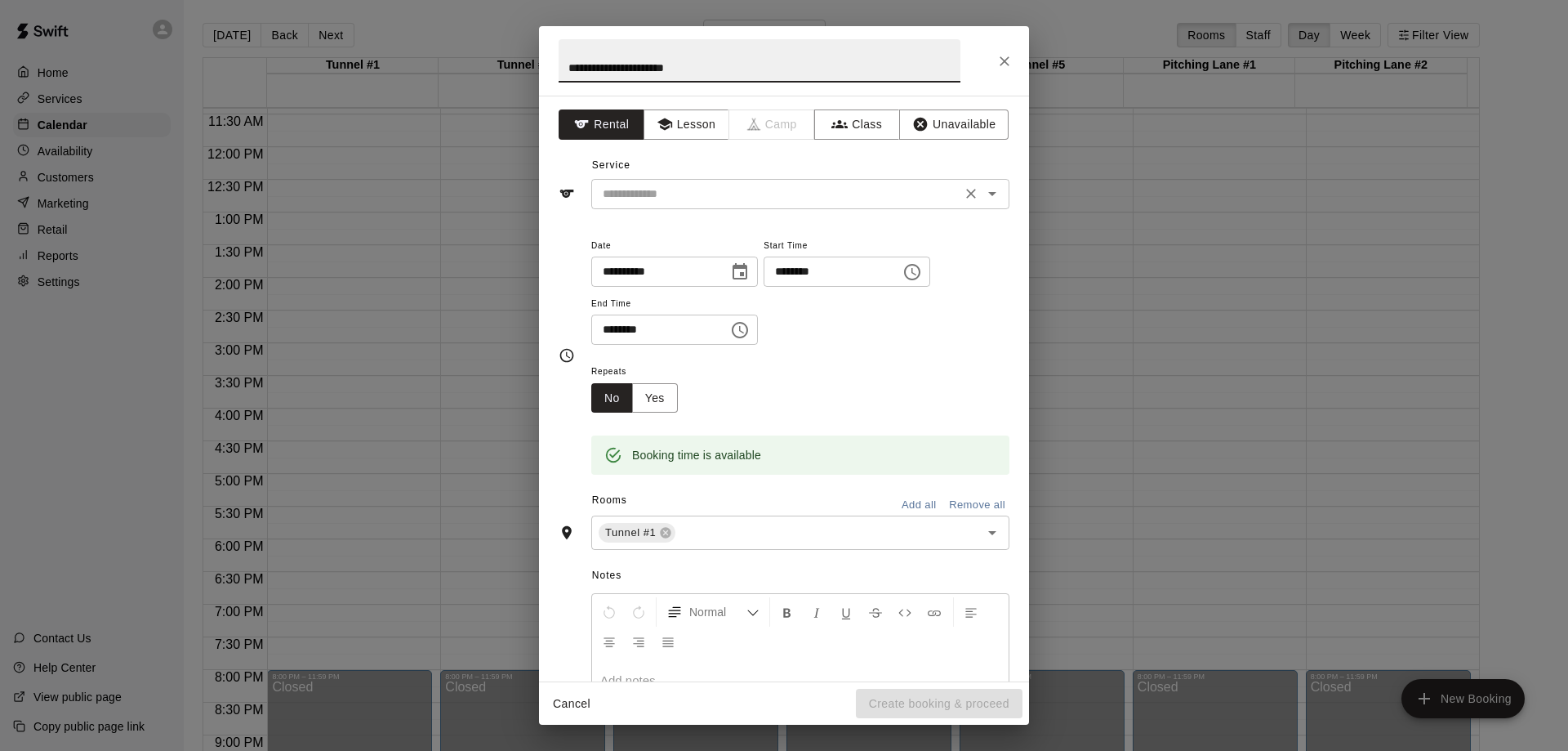
type input "**********"
click at [703, 190] on input "text" at bounding box center [776, 194] width 360 height 20
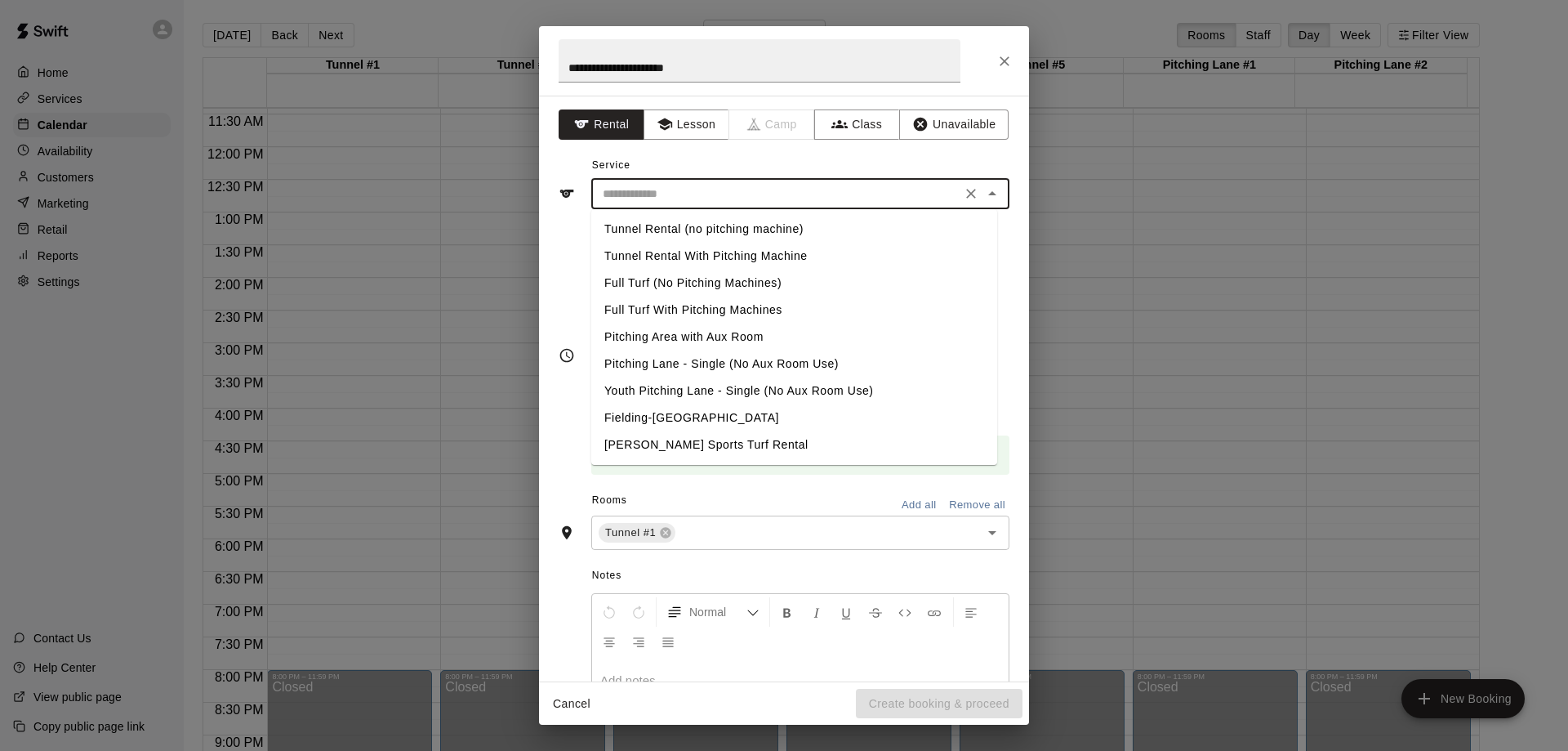
click at [698, 288] on li "Full Turf (No Pitching Machines)" at bounding box center [794, 283] width 406 height 27
type input "**********"
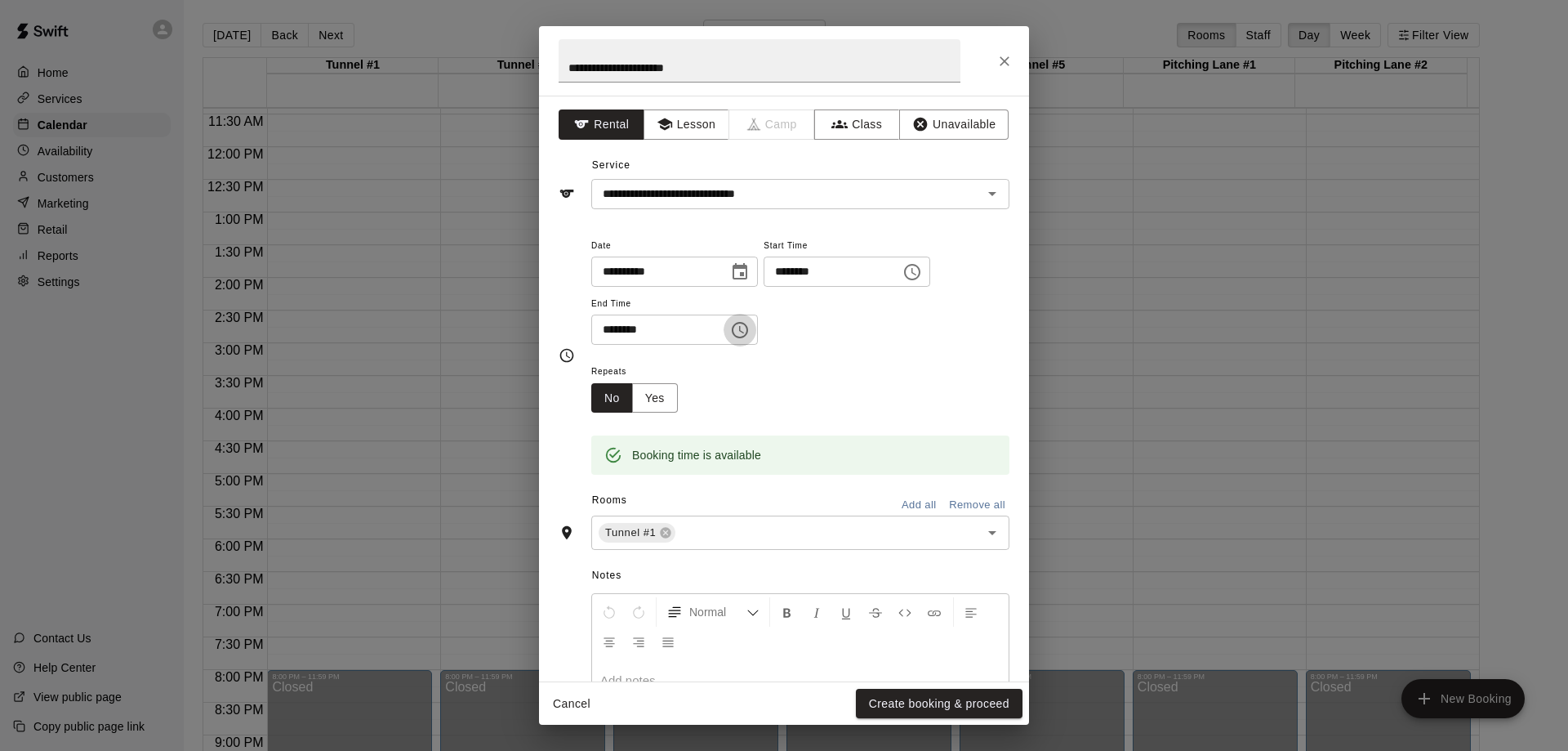
click at [750, 330] on icon "Choose time, selected time is 2:30 PM" at bounding box center [739, 330] width 19 height 19
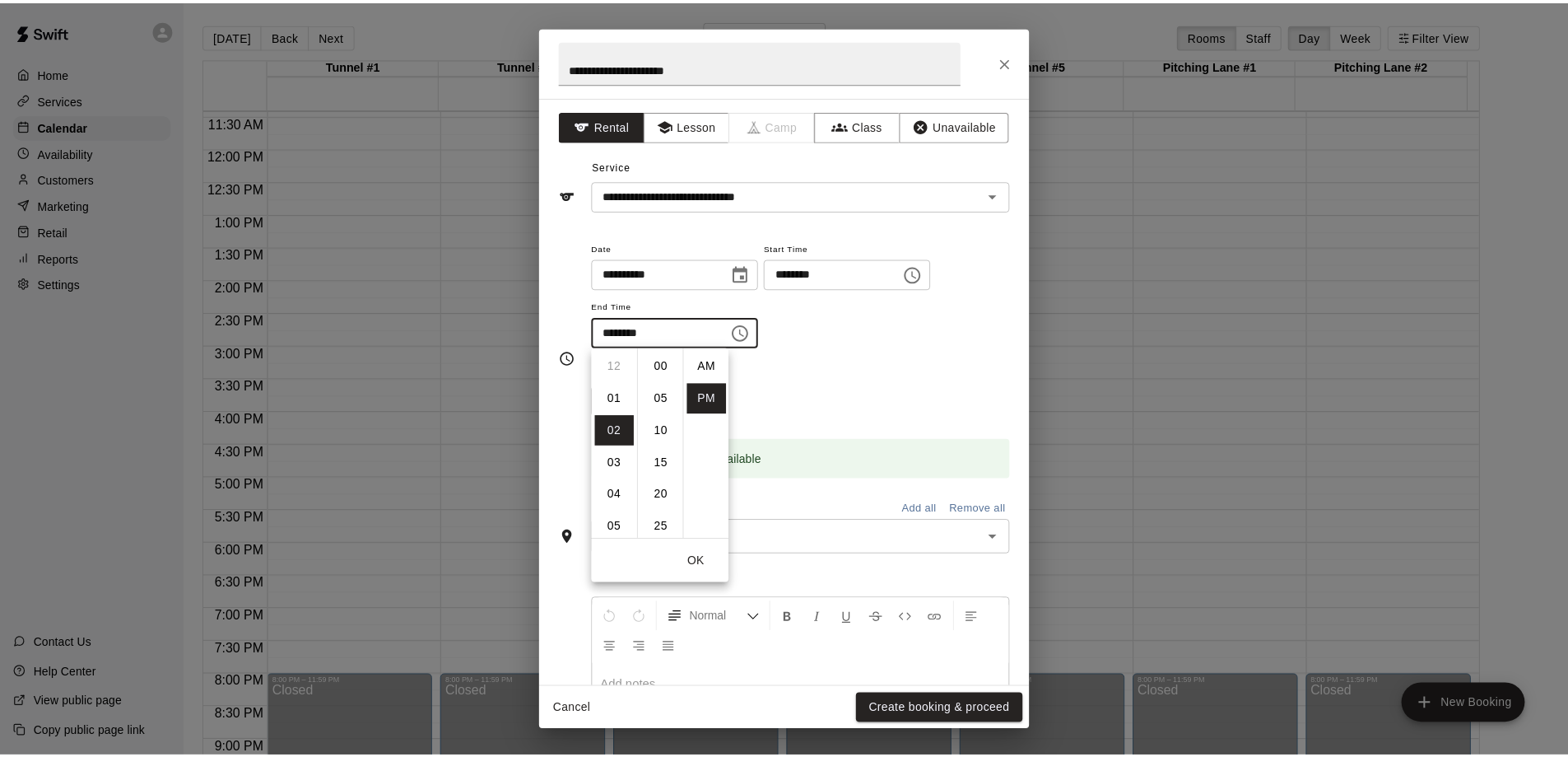
scroll to position [30, 0]
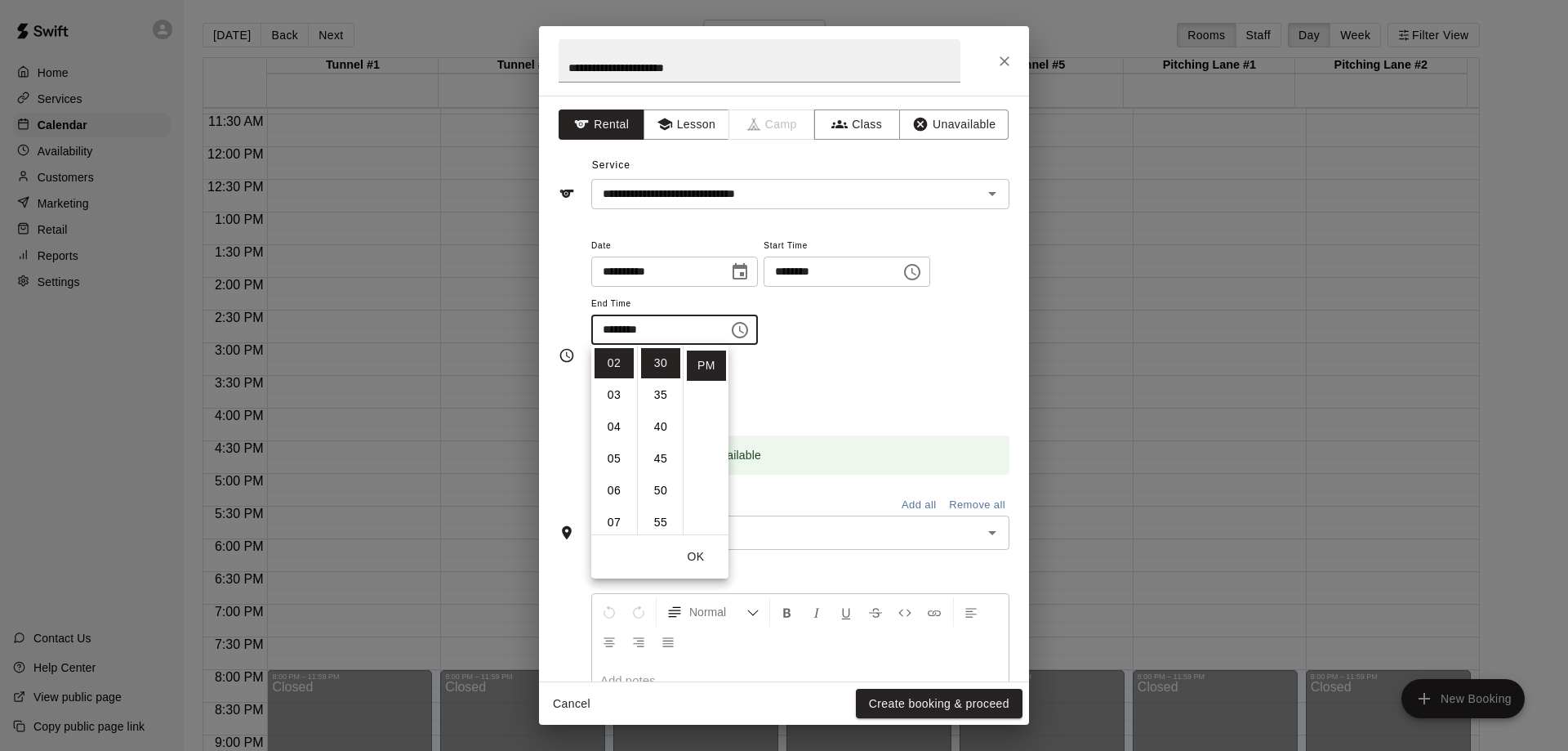
click at [964, 397] on div "Repeats No Yes" at bounding box center [800, 387] width 418 height 52
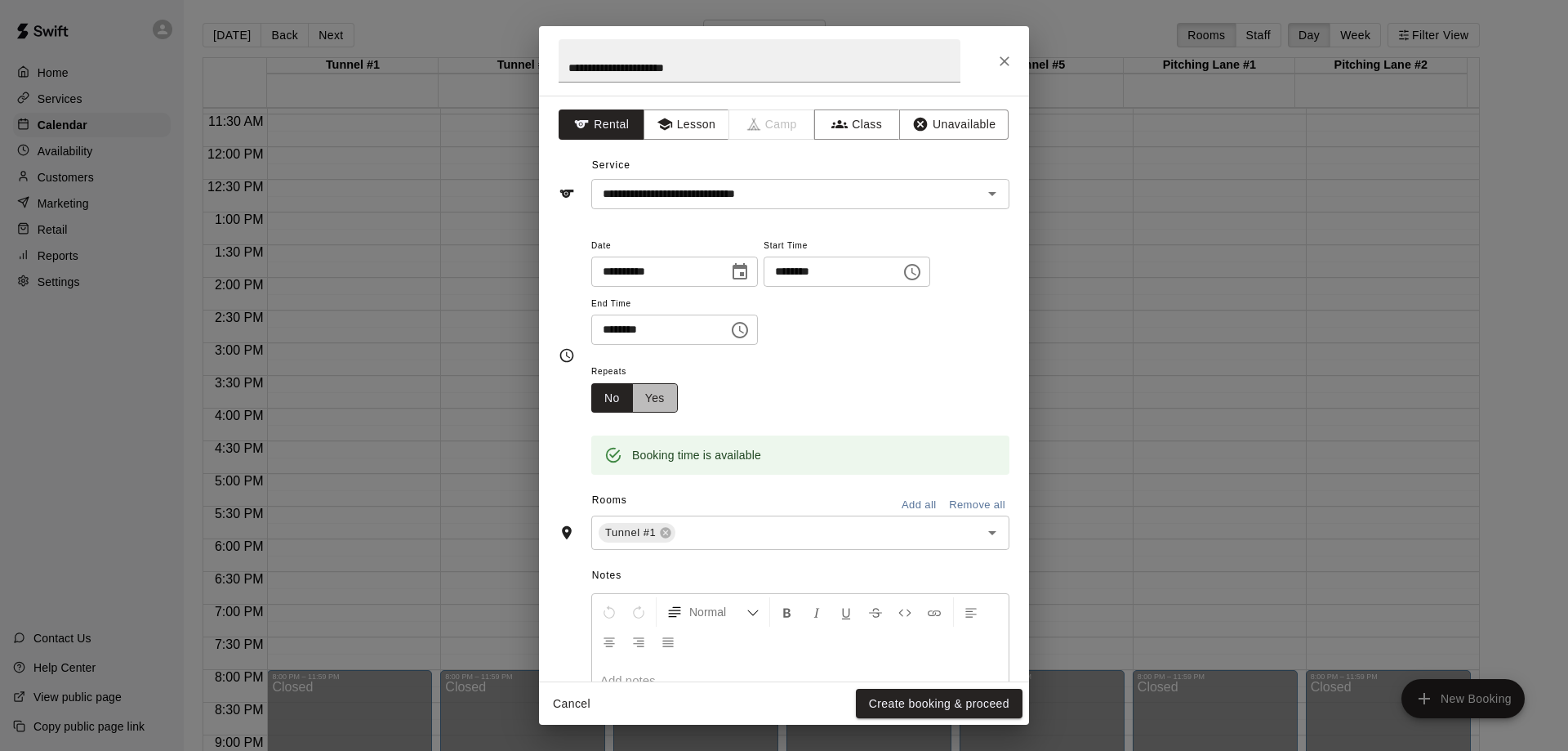
click at [664, 397] on button "Yes" at bounding box center [655, 398] width 46 height 30
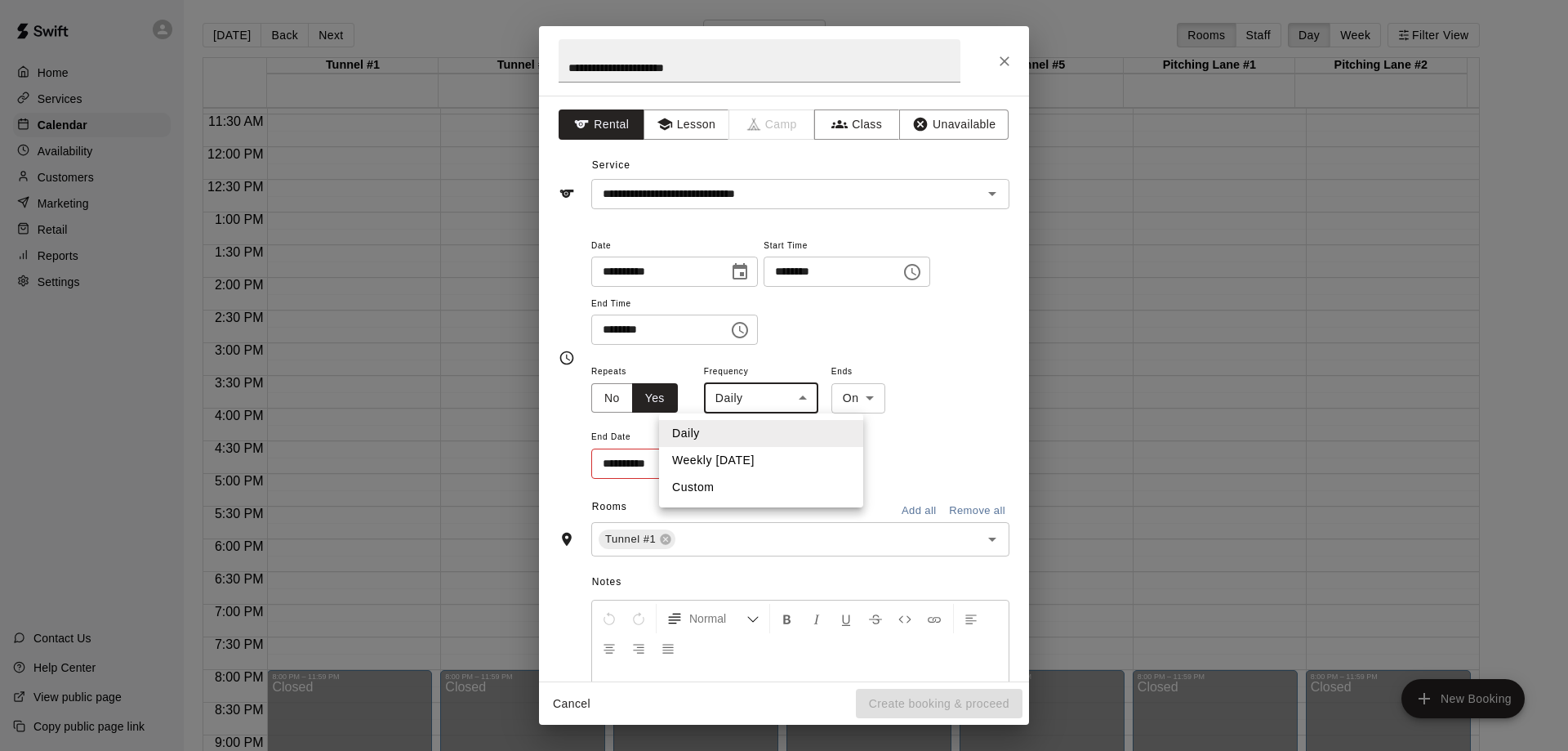
click at [801, 400] on body "Home Services Calendar Availability Customers Marketing Retail Reports Settings…" at bounding box center [784, 389] width 1568 height 777
click at [752, 458] on li "Weekly [DATE]" at bounding box center [760, 460] width 204 height 27
type input "******"
click at [736, 467] on icon "Choose date" at bounding box center [737, 463] width 19 height 19
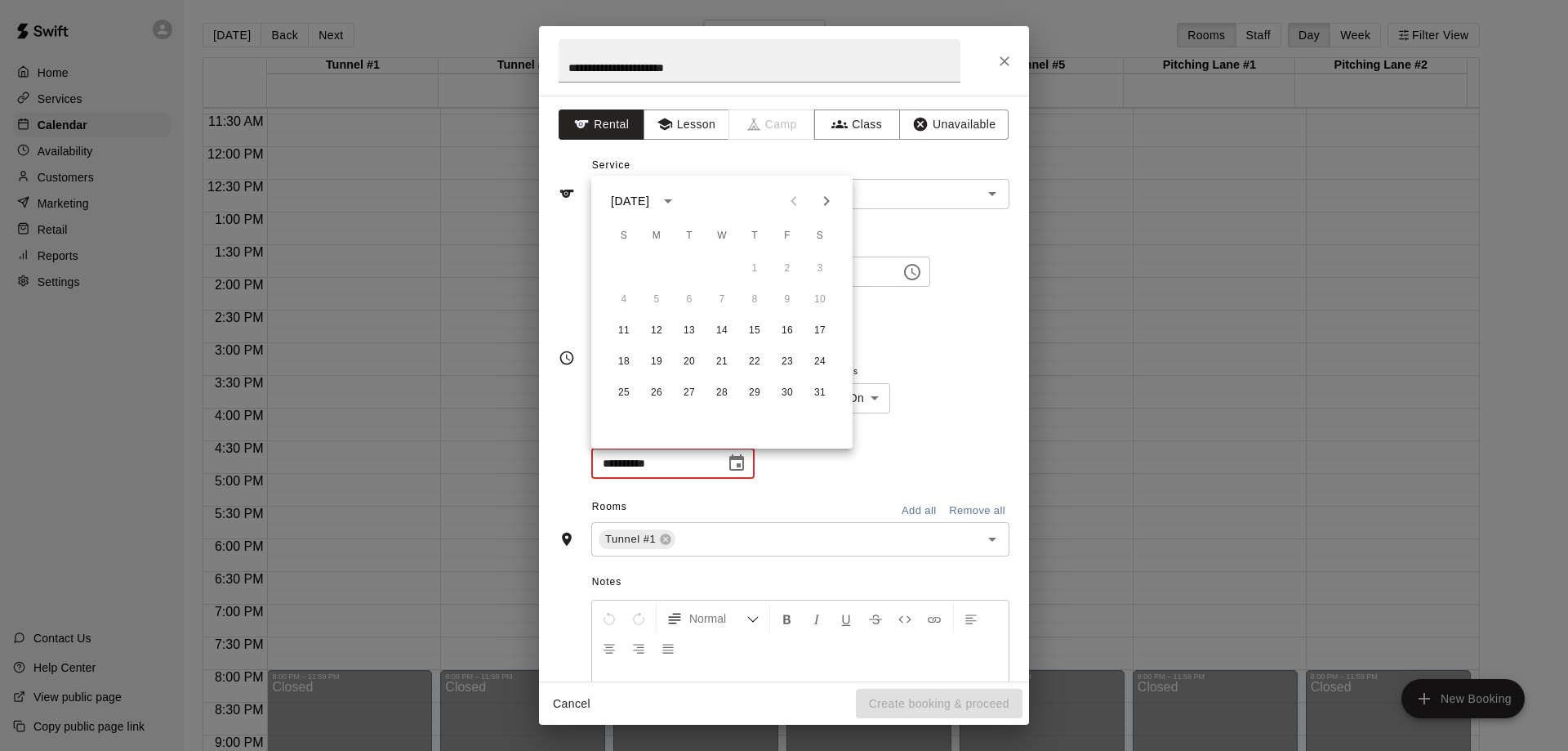
click at [823, 197] on icon "Next month" at bounding box center [826, 201] width 19 height 19
click at [624, 298] on button "8" at bounding box center [624, 300] width 30 height 30
type input "**********"
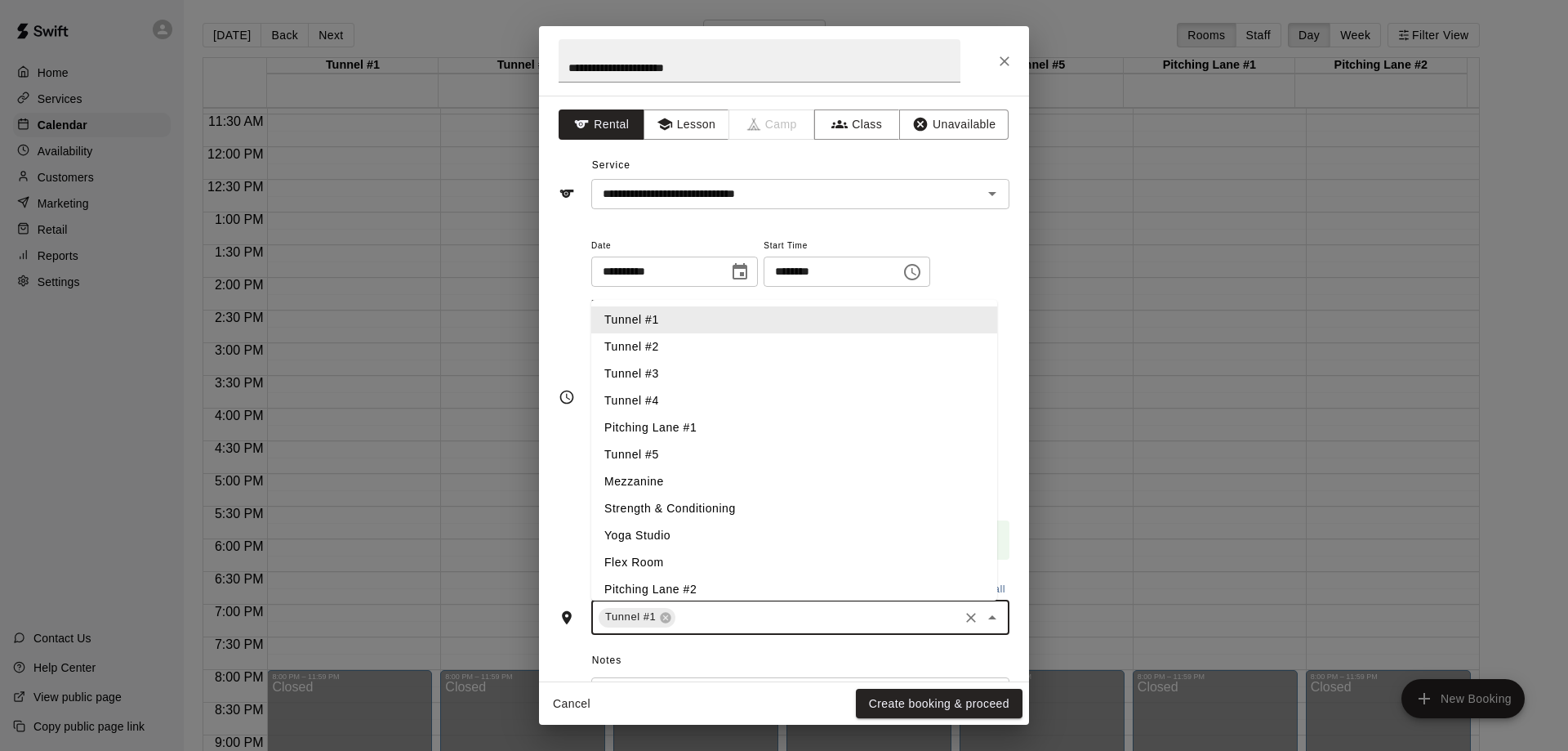
click at [719, 613] on input "text" at bounding box center [817, 617] width 279 height 20
click at [685, 342] on li "Tunnel #2" at bounding box center [794, 347] width 406 height 27
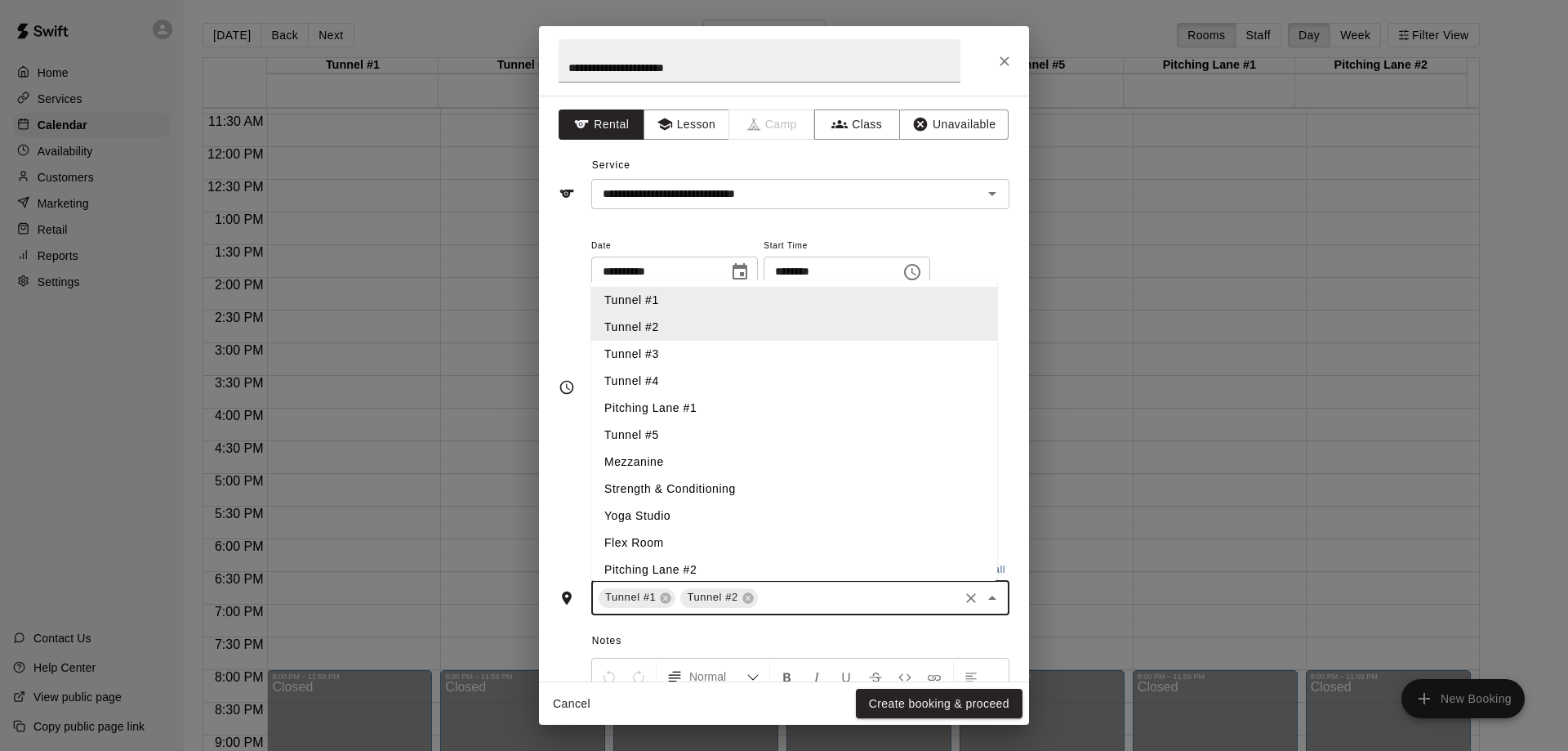
click at [697, 368] on li "Tunnel #4" at bounding box center [794, 381] width 406 height 27
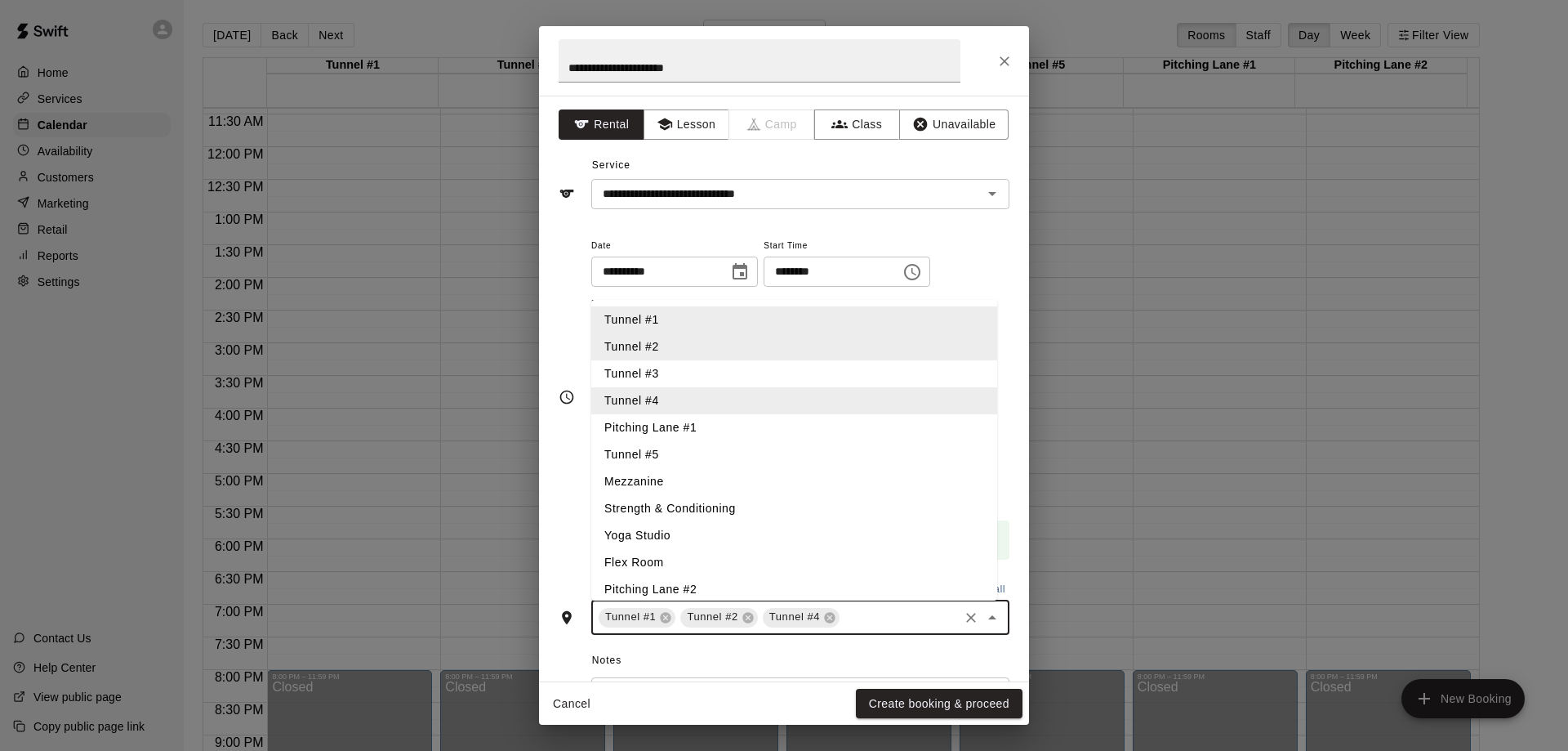
click at [691, 372] on li "Tunnel #3" at bounding box center [794, 374] width 406 height 27
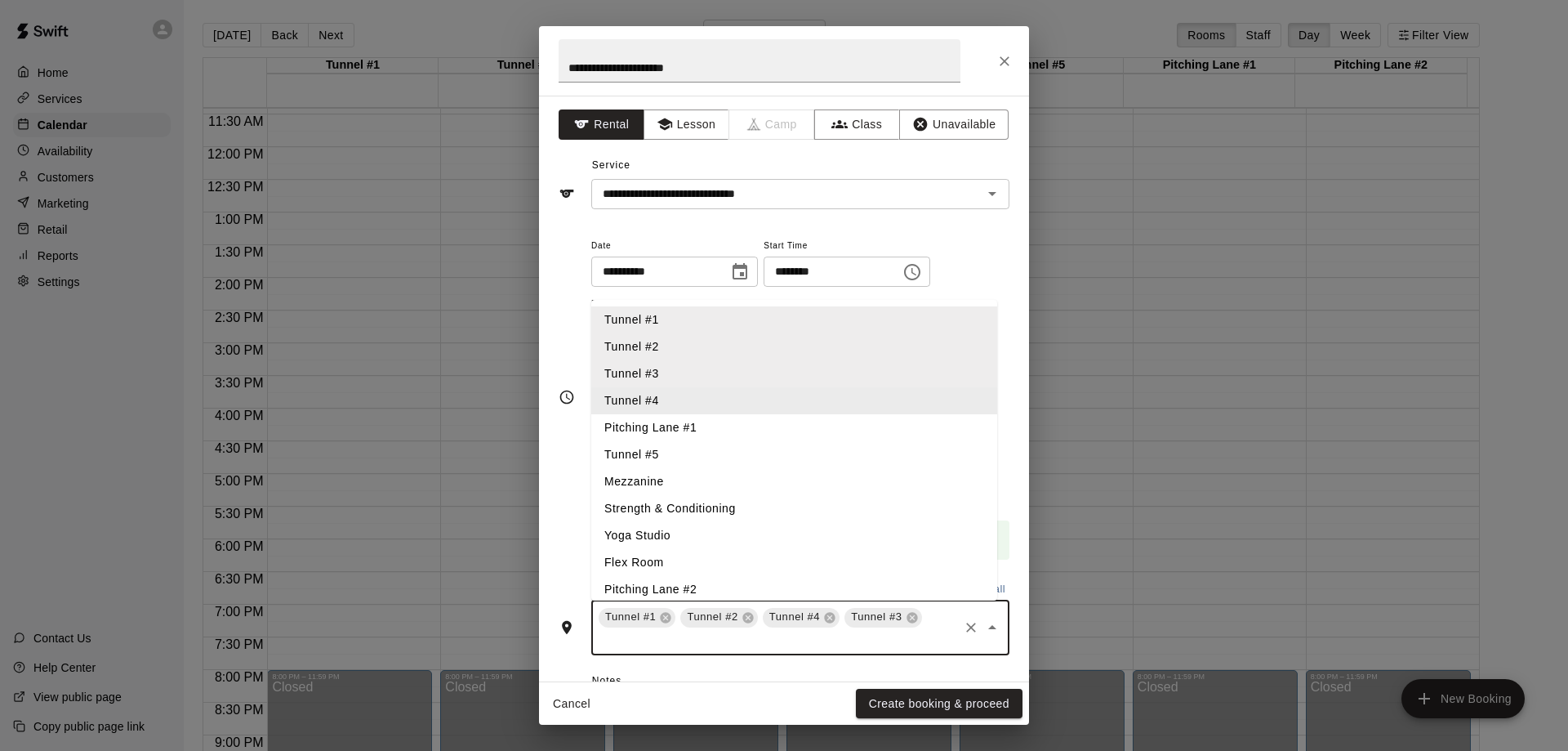
click at [687, 396] on li "Tunnel #4" at bounding box center [794, 400] width 406 height 27
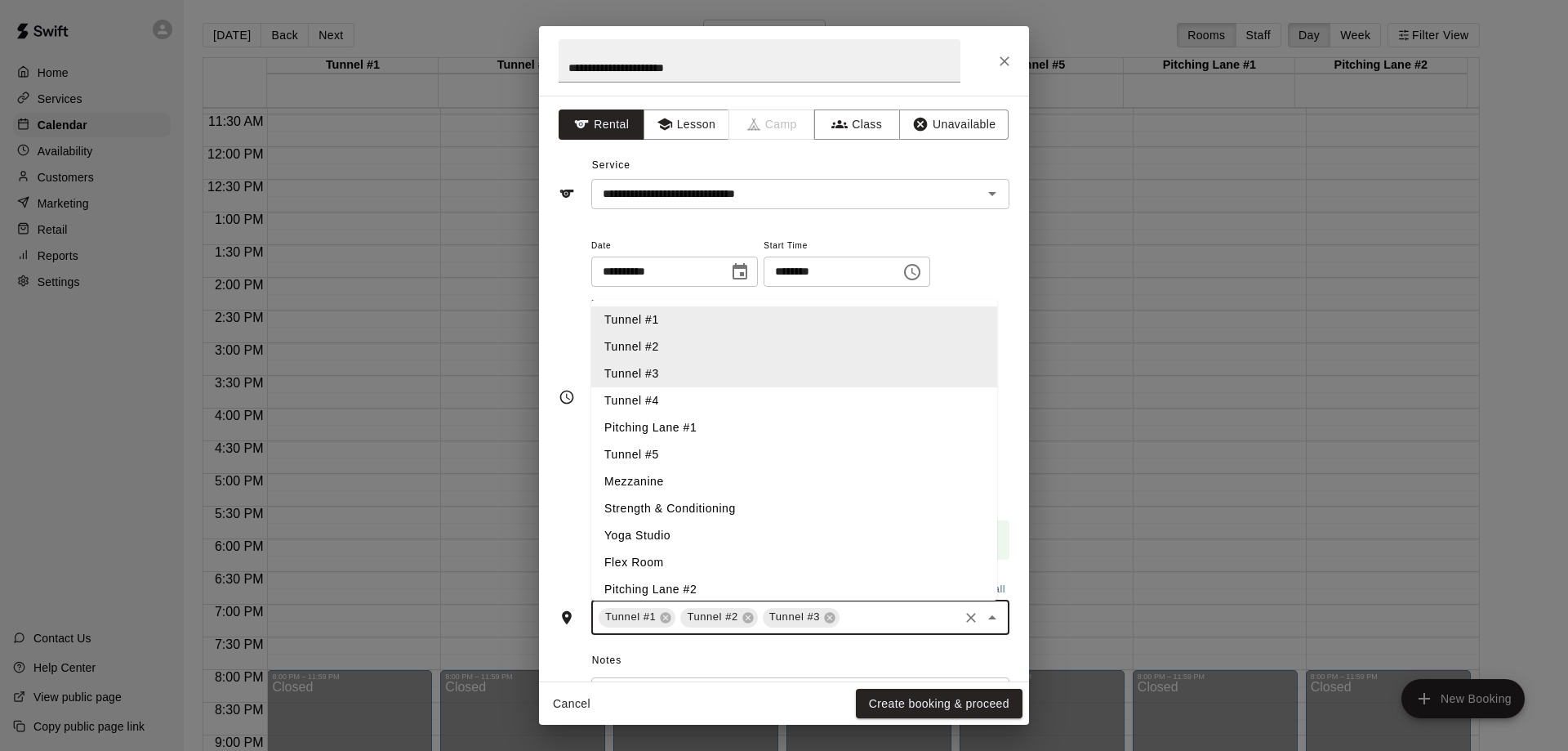
click at [683, 396] on li "Tunnel #4" at bounding box center [794, 400] width 406 height 27
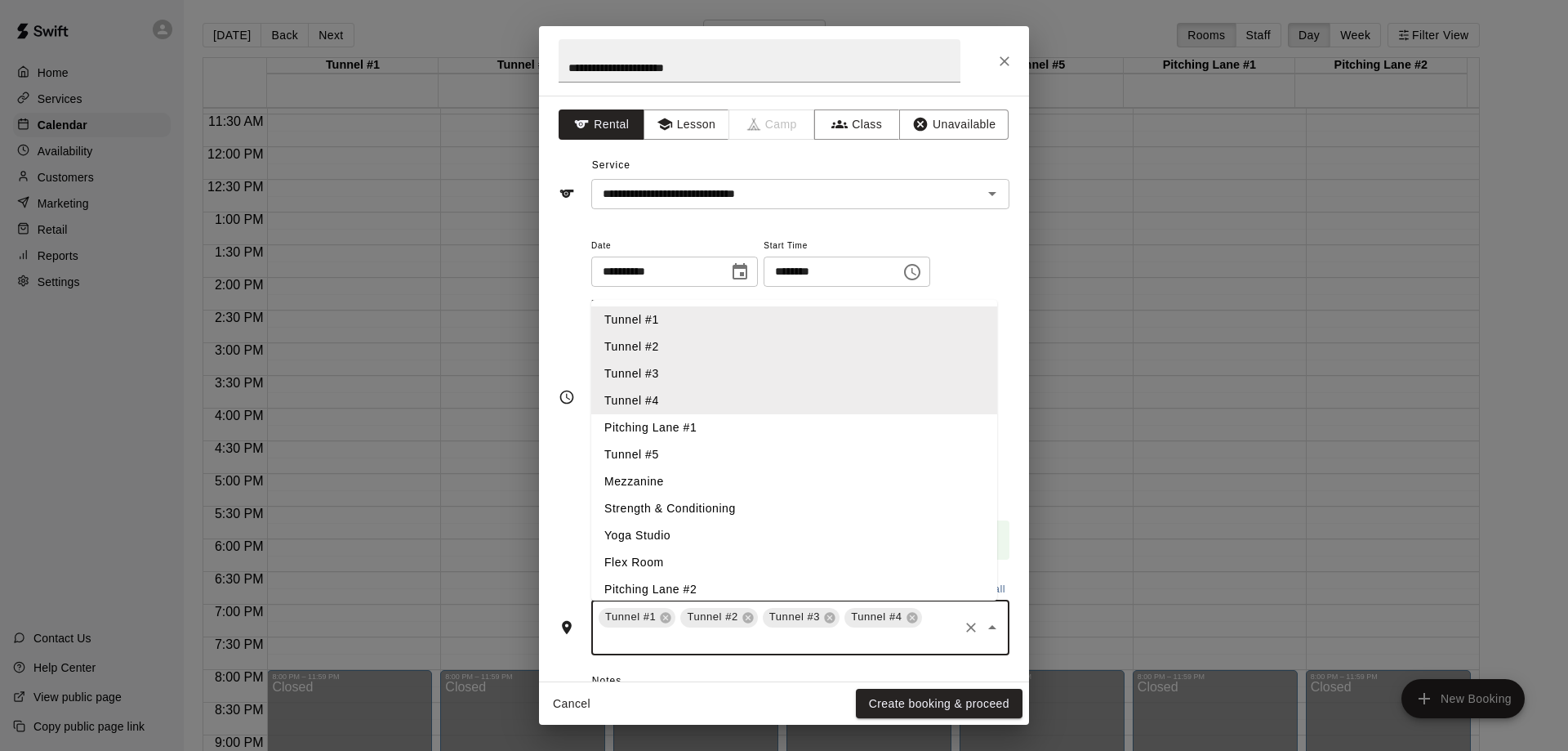
click at [681, 452] on li "Tunnel #5" at bounding box center [794, 454] width 406 height 27
click at [696, 426] on li "Pitching Lane #1" at bounding box center [794, 427] width 406 height 27
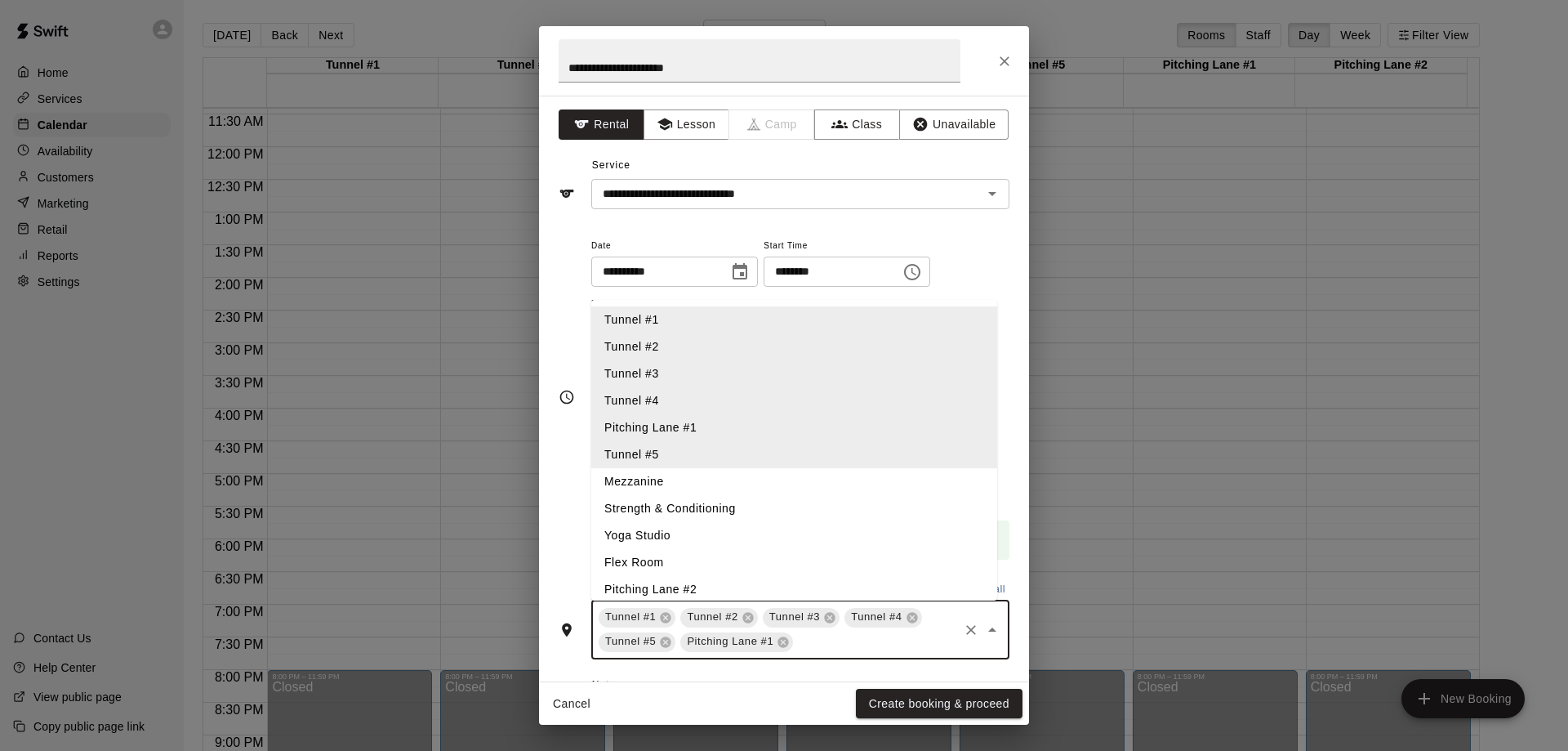
click at [684, 588] on li "Pitching Lane #2" at bounding box center [794, 589] width 406 height 27
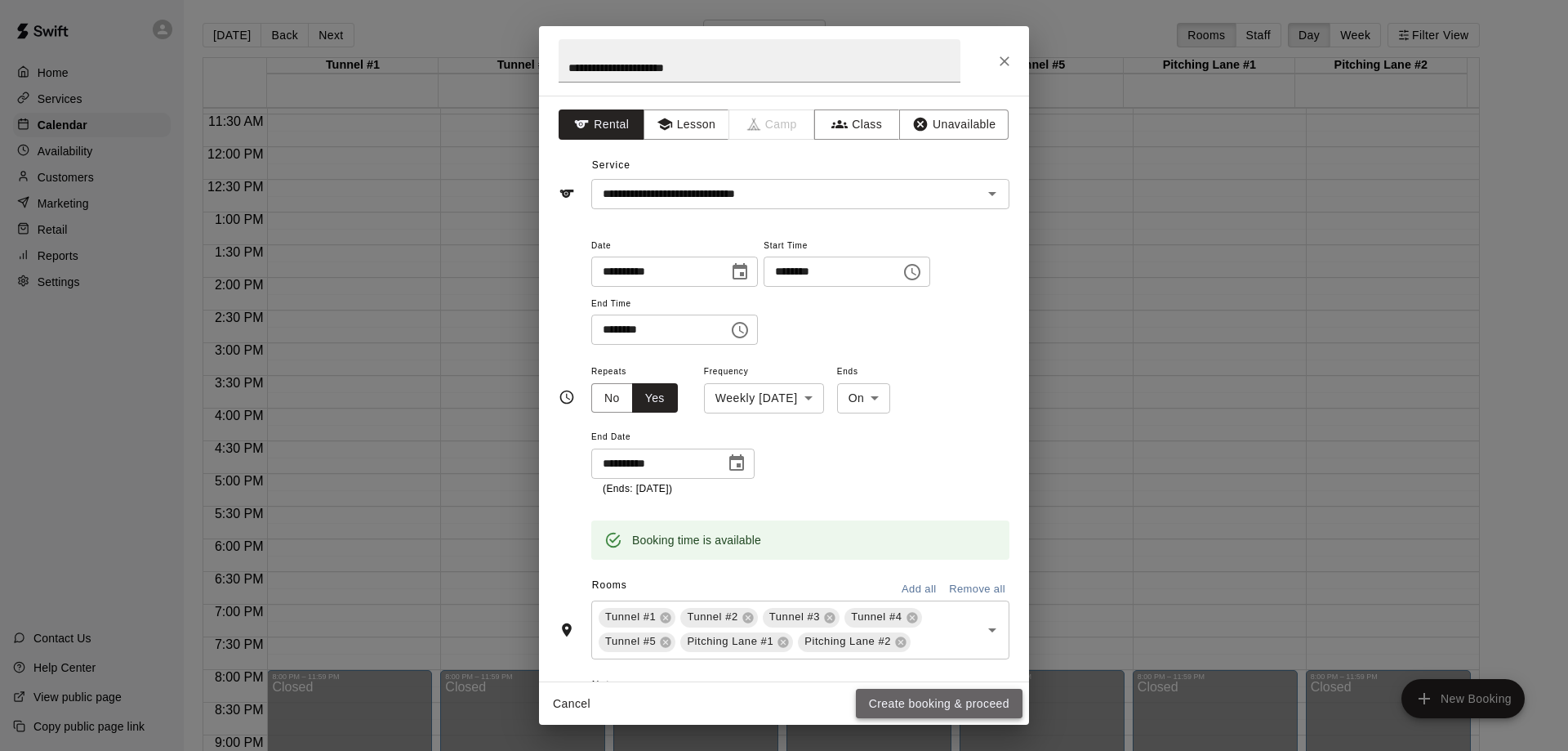
click at [894, 700] on button "Create booking & proceed" at bounding box center [939, 704] width 167 height 30
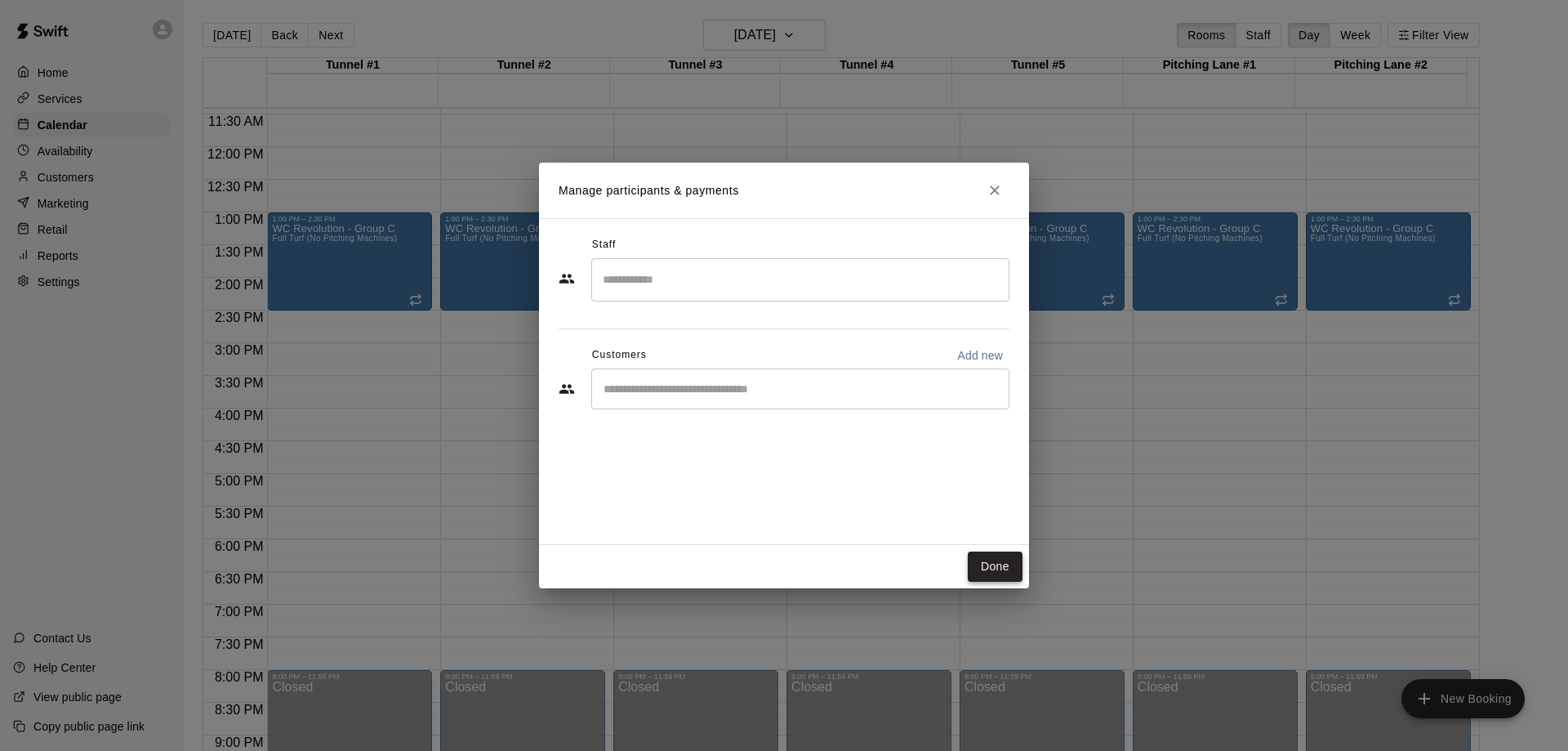
click at [983, 564] on button "Done" at bounding box center [994, 567] width 54 height 30
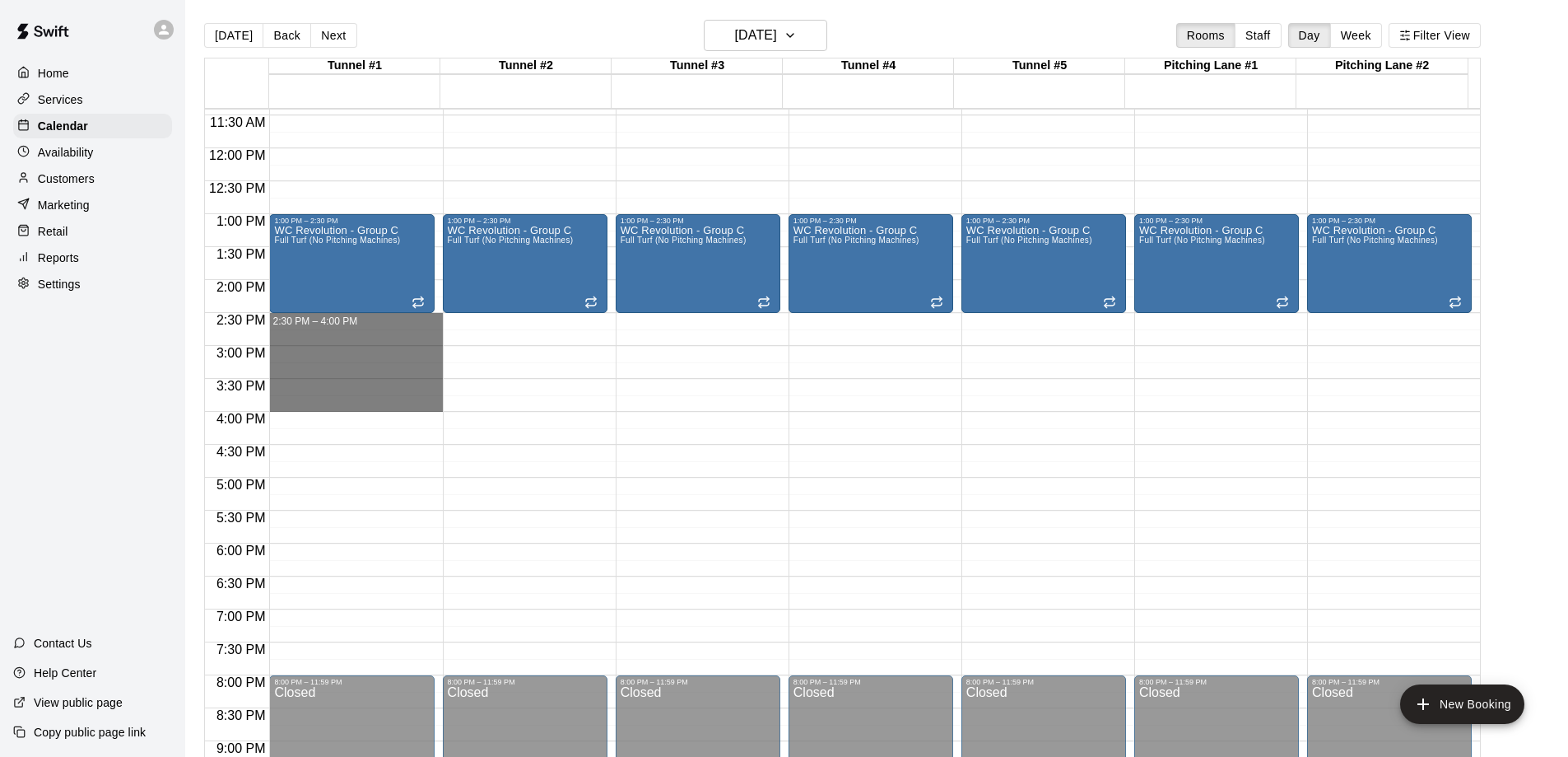
drag, startPoint x: 362, startPoint y: 323, endPoint x: 365, endPoint y: 401, distance: 78.1
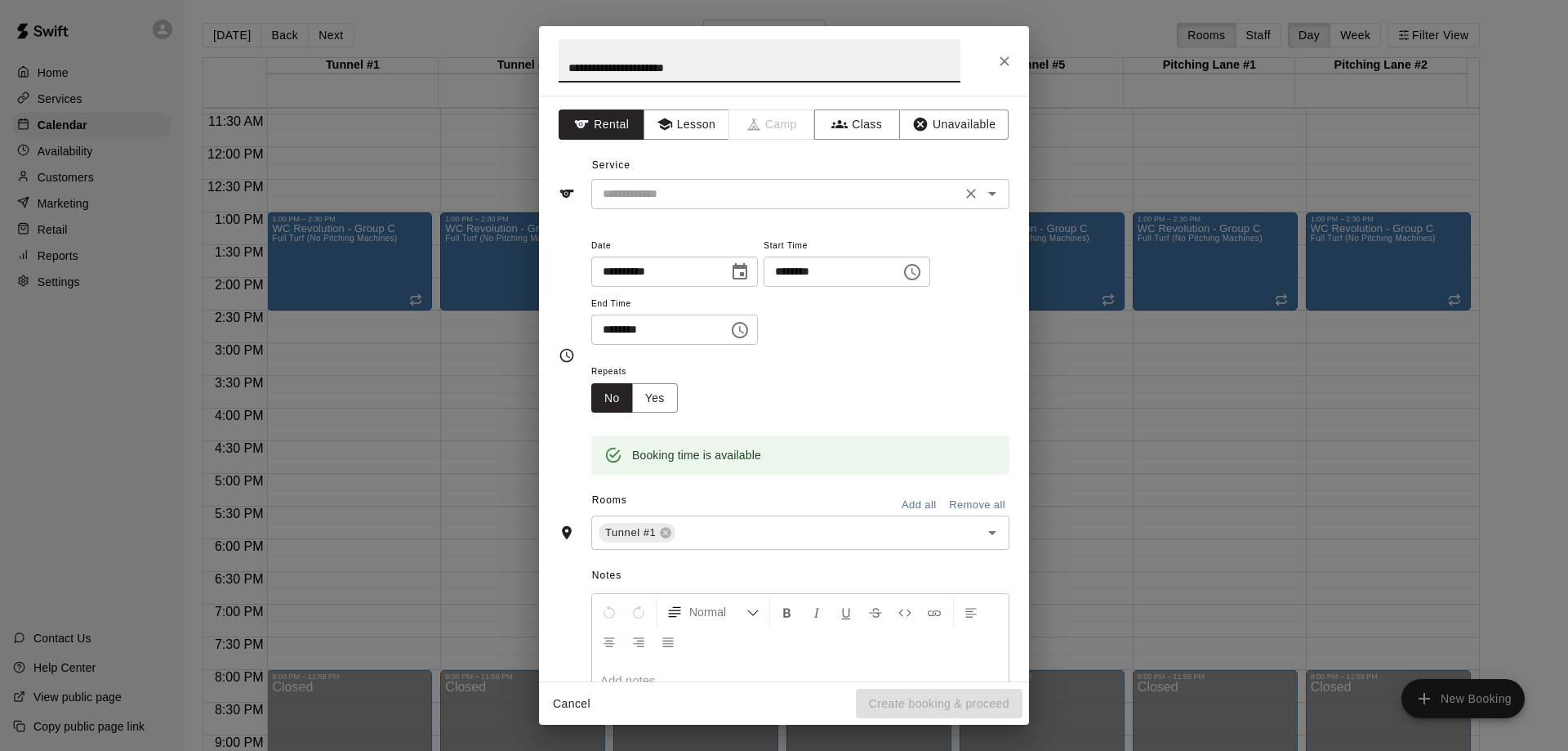
type input "**********"
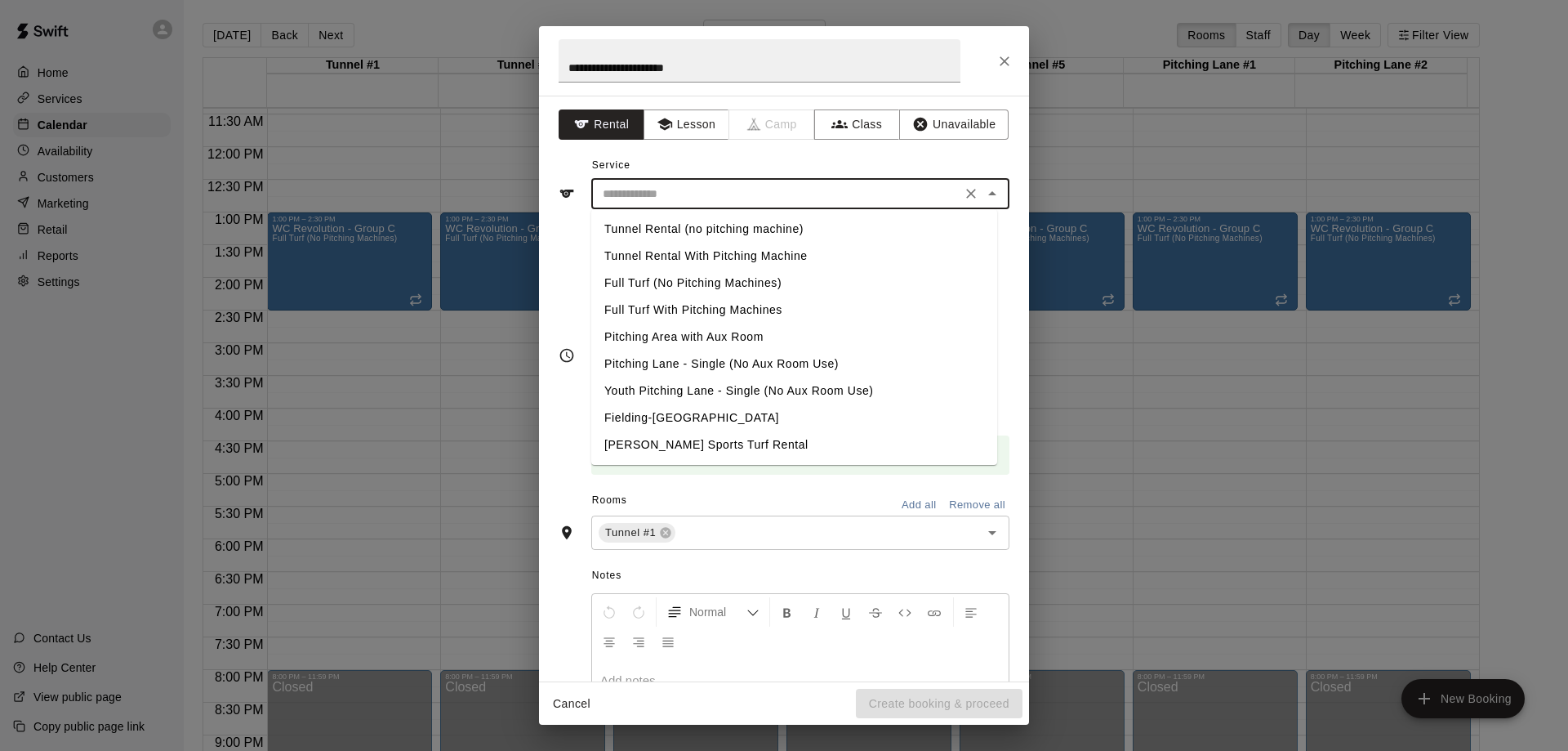
click at [701, 195] on input "text" at bounding box center [776, 194] width 360 height 20
click at [710, 284] on li "Full Turf (No Pitching Machines)" at bounding box center [794, 283] width 406 height 27
type input "**********"
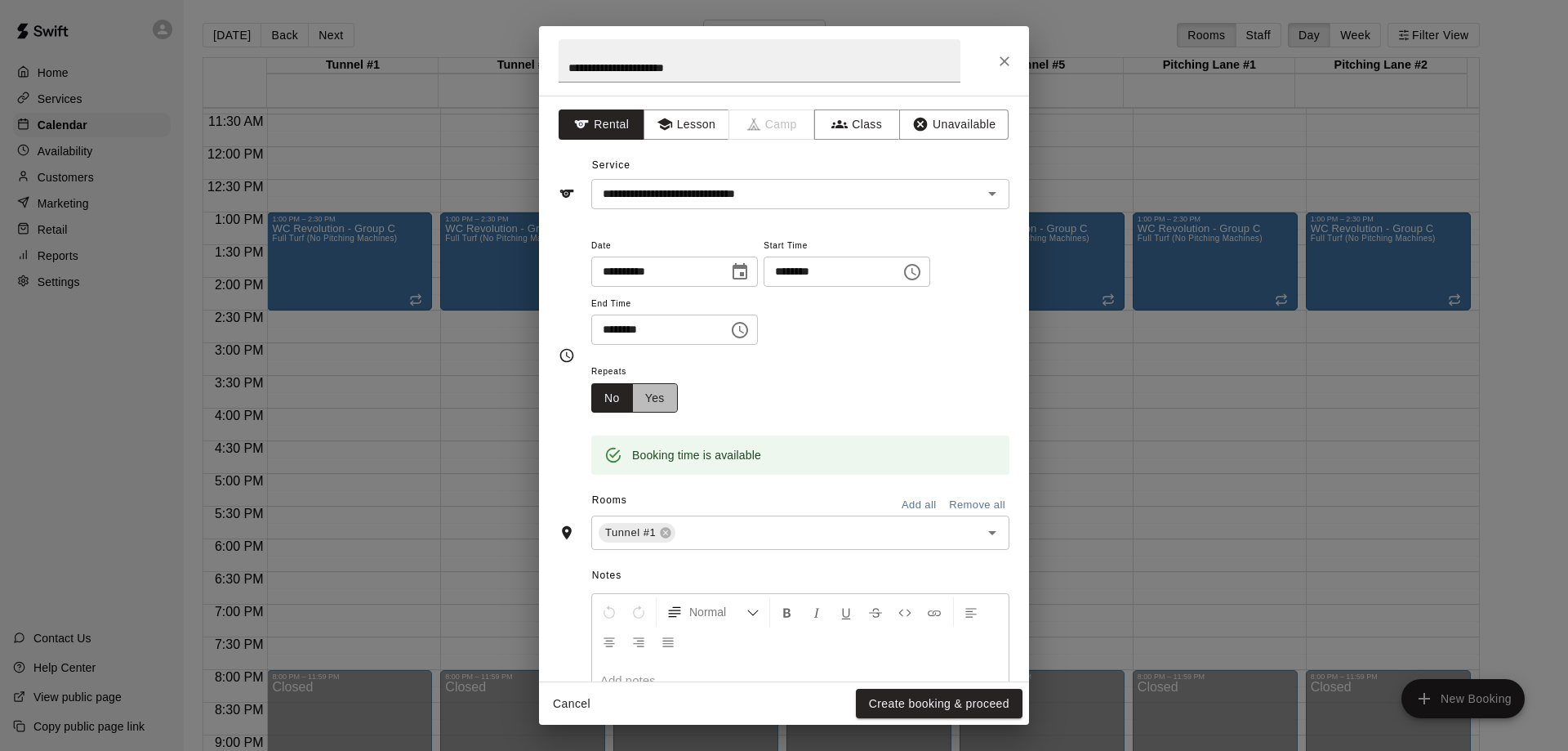
click at [666, 397] on button "Yes" at bounding box center [655, 398] width 46 height 30
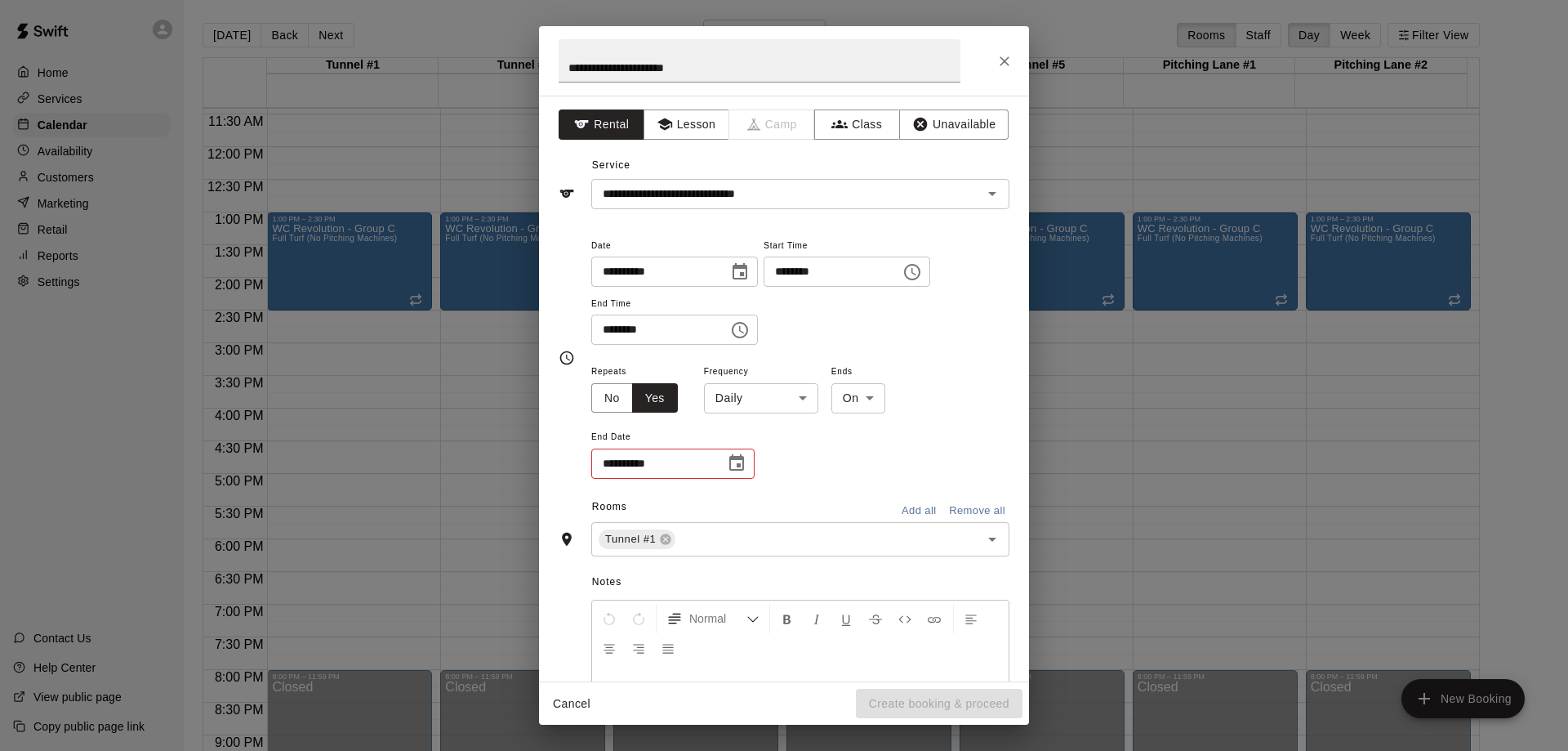
click at [777, 409] on body "Home Services Calendar Availability Customers Marketing Retail Reports Settings…" at bounding box center [784, 389] width 1568 height 777
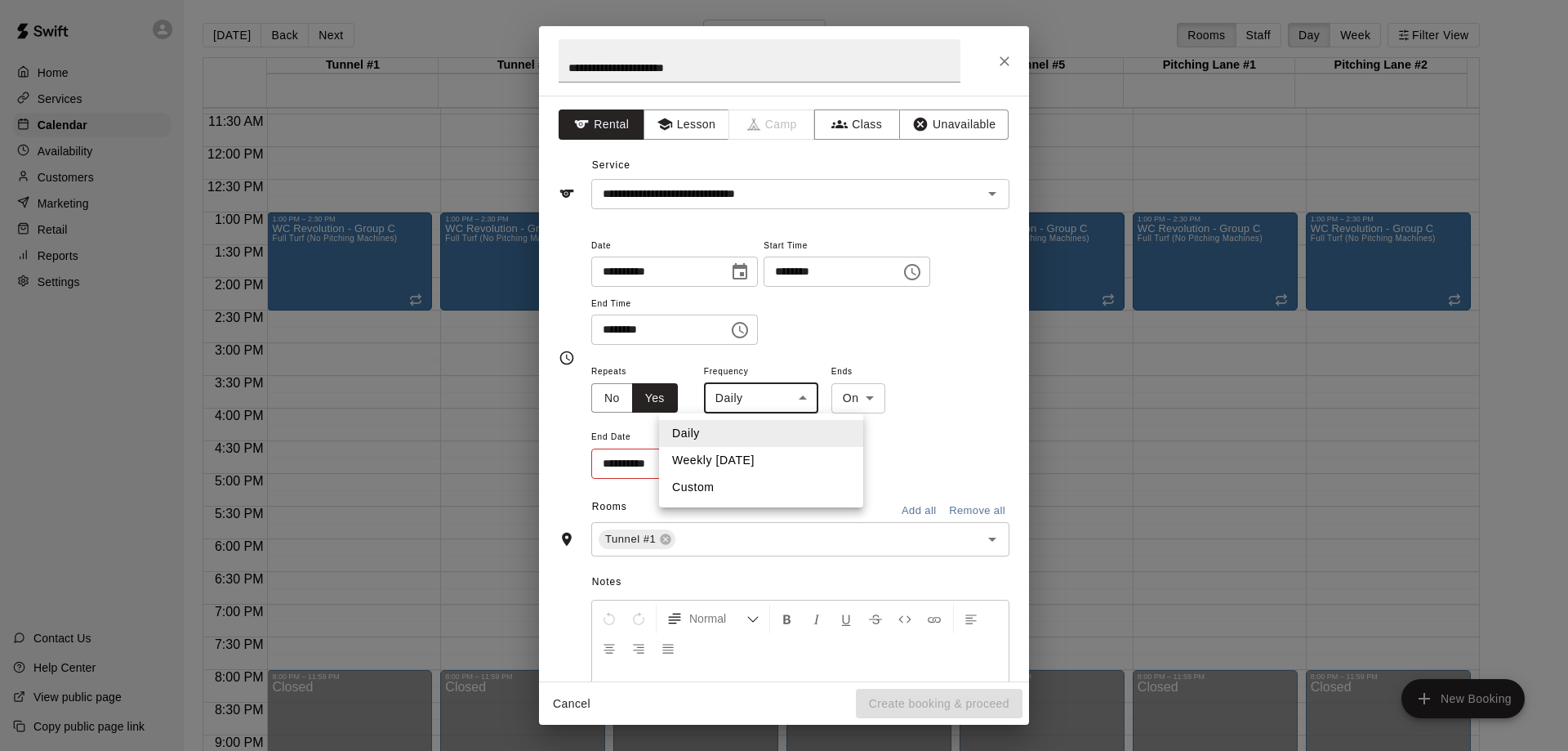
click at [770, 454] on li "Weekly [DATE]" at bounding box center [760, 460] width 204 height 27
type input "******"
click at [737, 467] on icon "Choose date" at bounding box center [737, 462] width 15 height 17
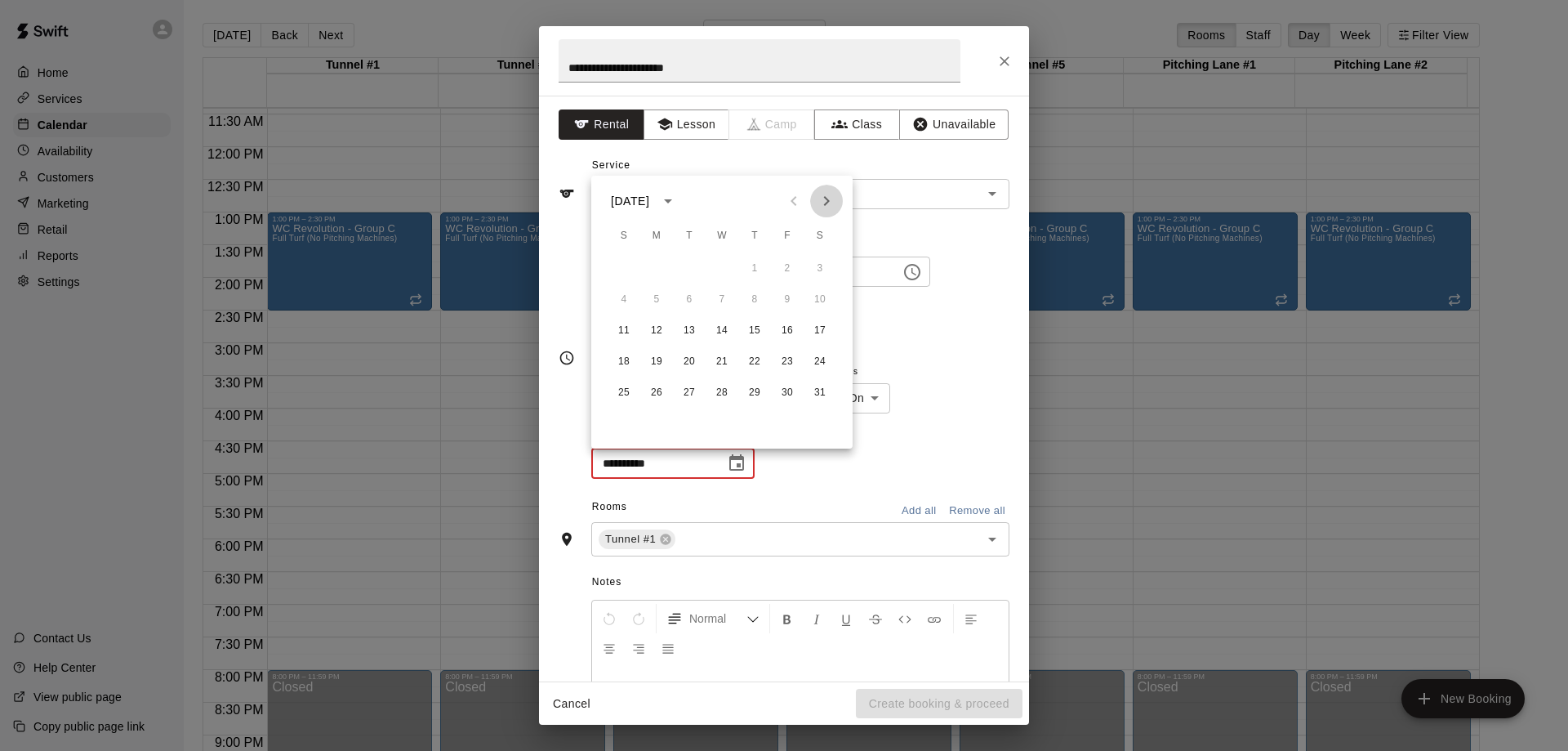
click at [836, 199] on icon "Next month" at bounding box center [826, 201] width 19 height 19
click at [626, 301] on button "8" at bounding box center [624, 300] width 30 height 30
type input "**********"
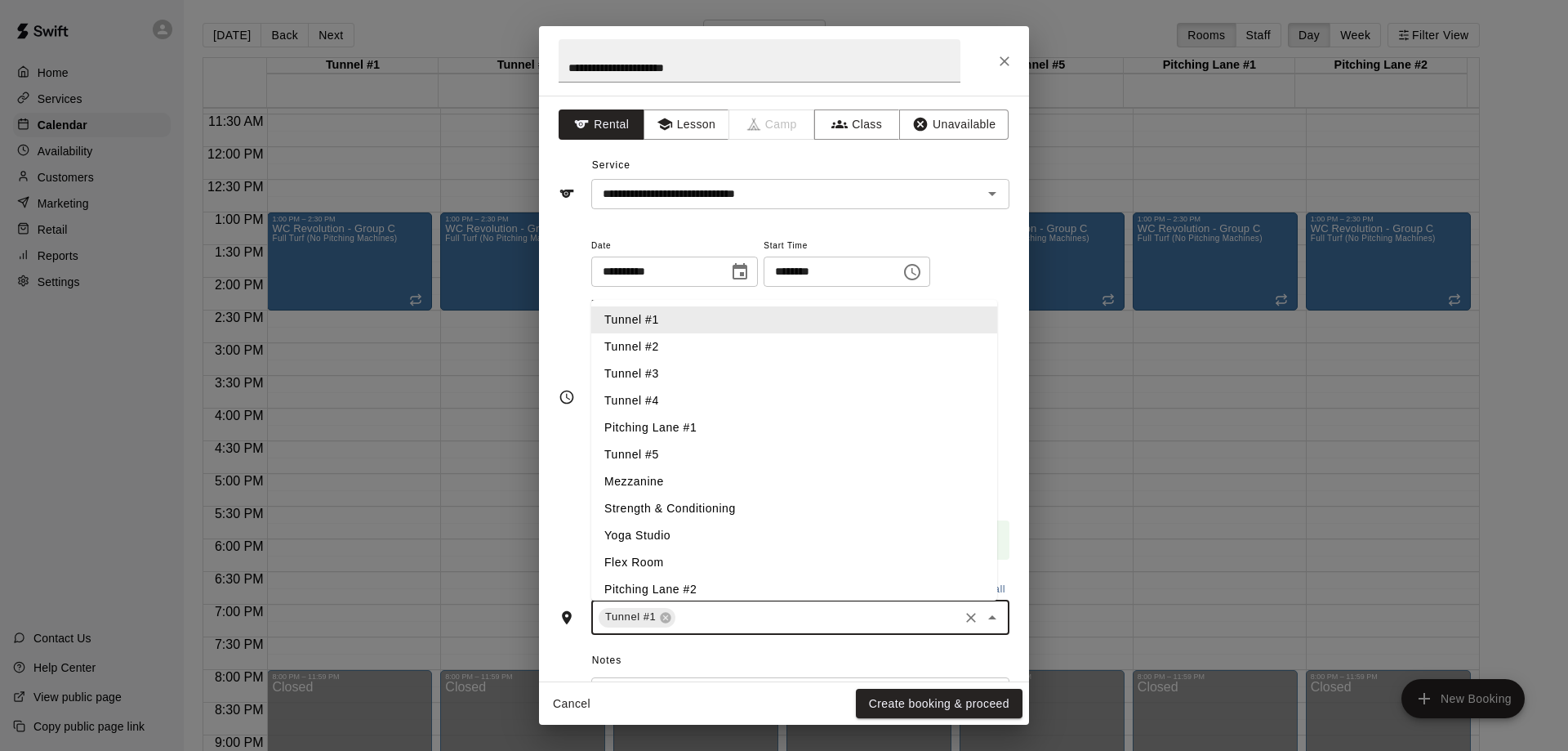
click at [720, 615] on input "text" at bounding box center [817, 617] width 279 height 20
click at [718, 352] on li "Tunnel #2" at bounding box center [794, 347] width 406 height 27
click at [715, 362] on li "Tunnel #3" at bounding box center [794, 374] width 406 height 27
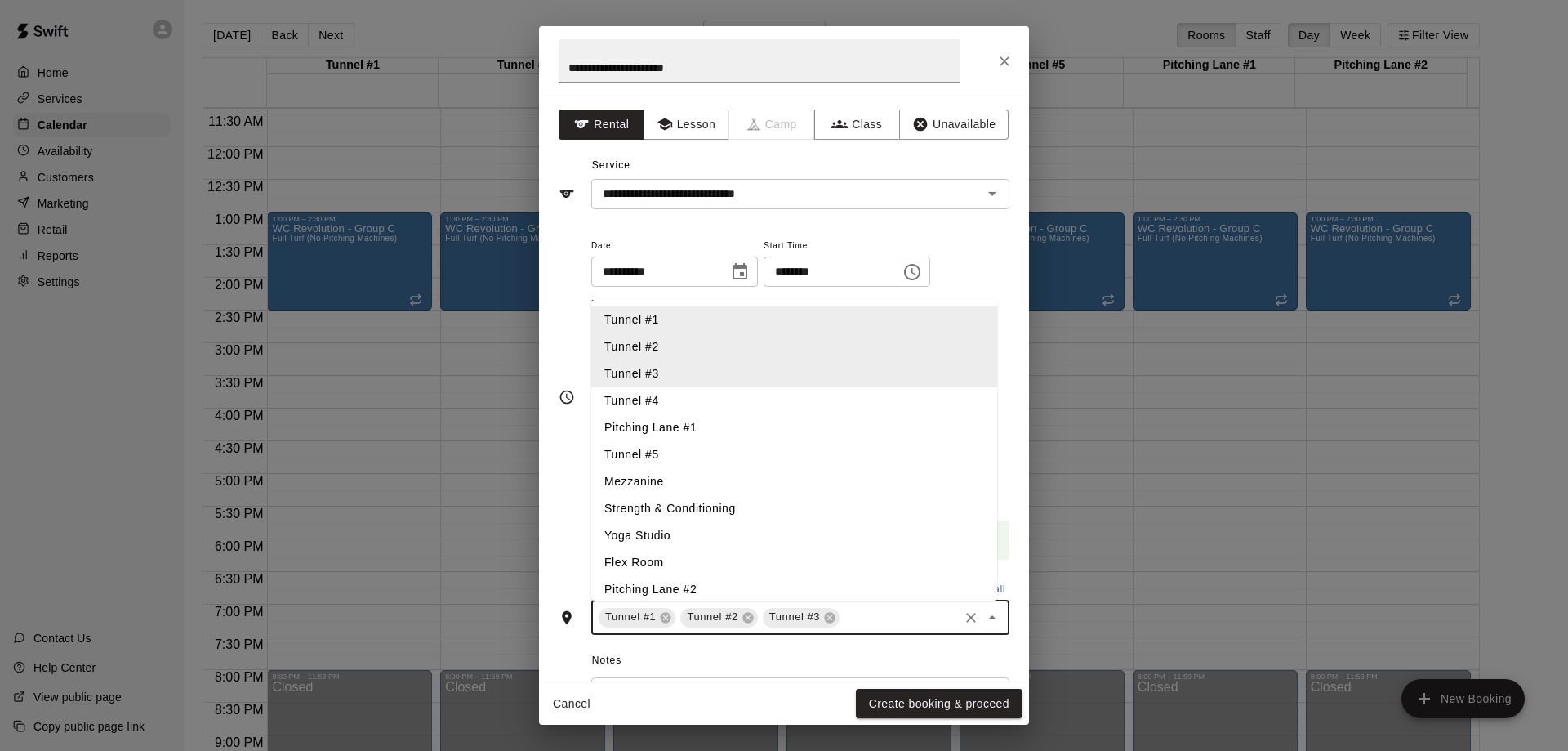
click at [711, 400] on li "Tunnel #4" at bounding box center [794, 400] width 406 height 27
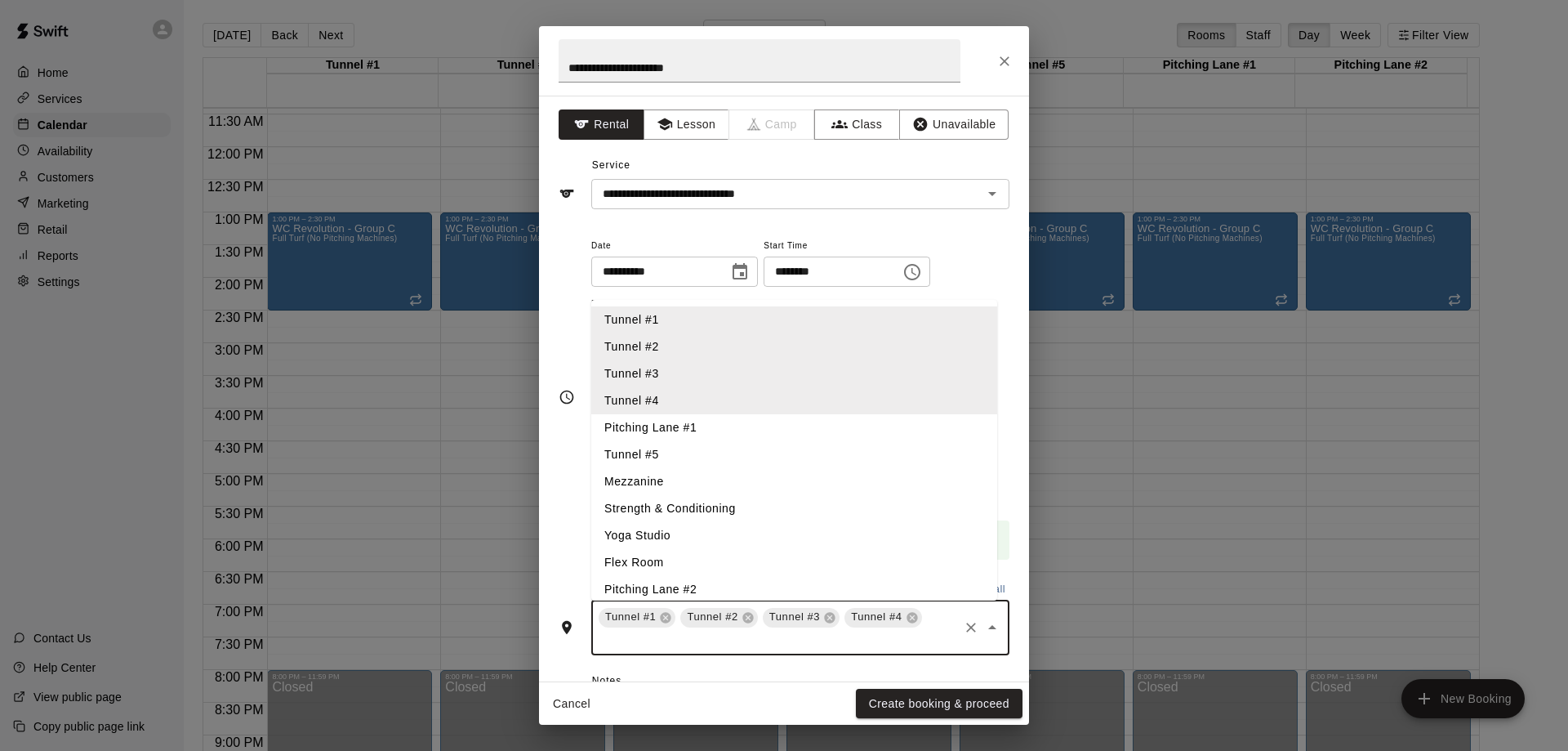
click at [711, 456] on li "Tunnel #5" at bounding box center [794, 454] width 406 height 27
click at [726, 427] on li "Pitching Lane #1" at bounding box center [794, 427] width 406 height 27
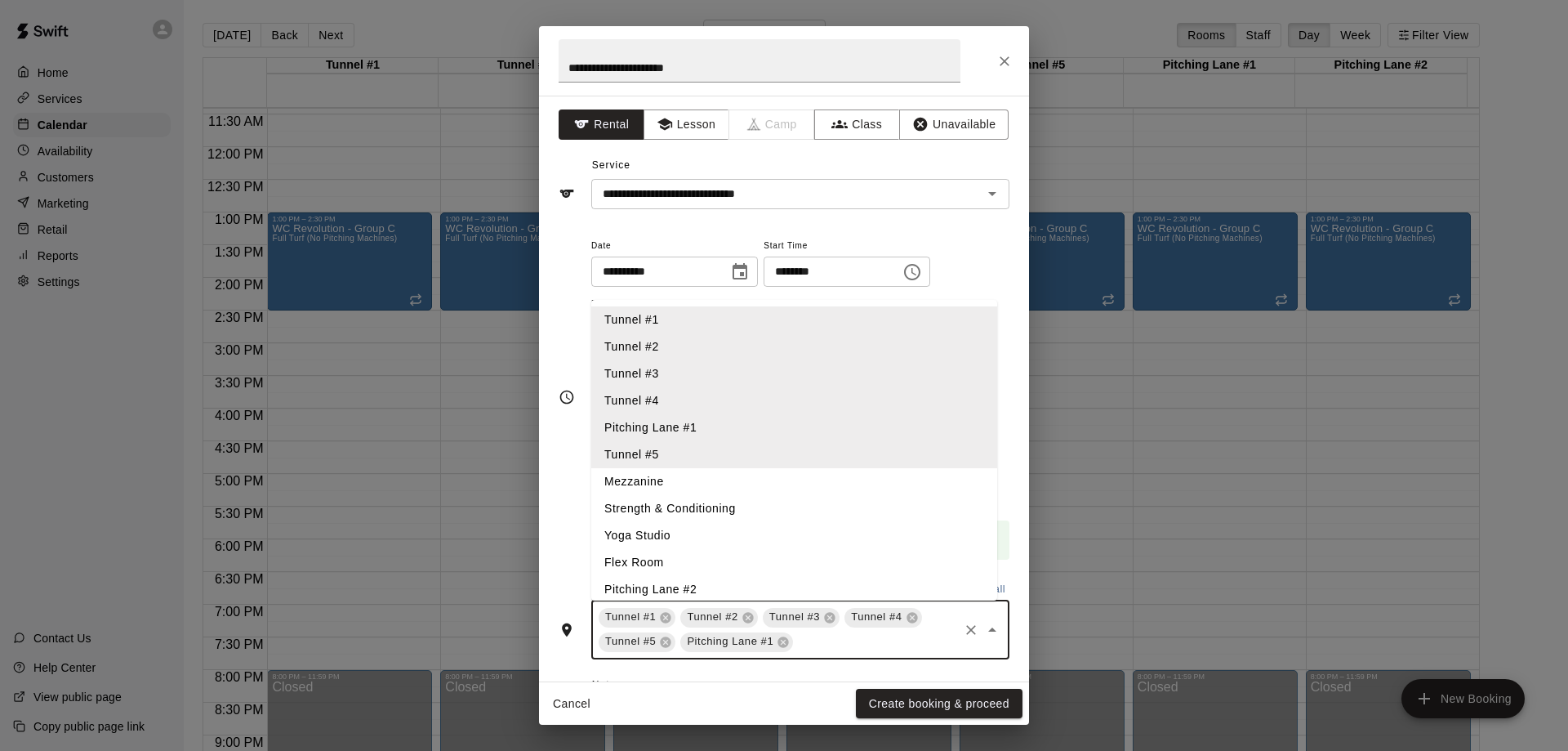
click at [679, 588] on li "Pitching Lane #2" at bounding box center [794, 589] width 406 height 27
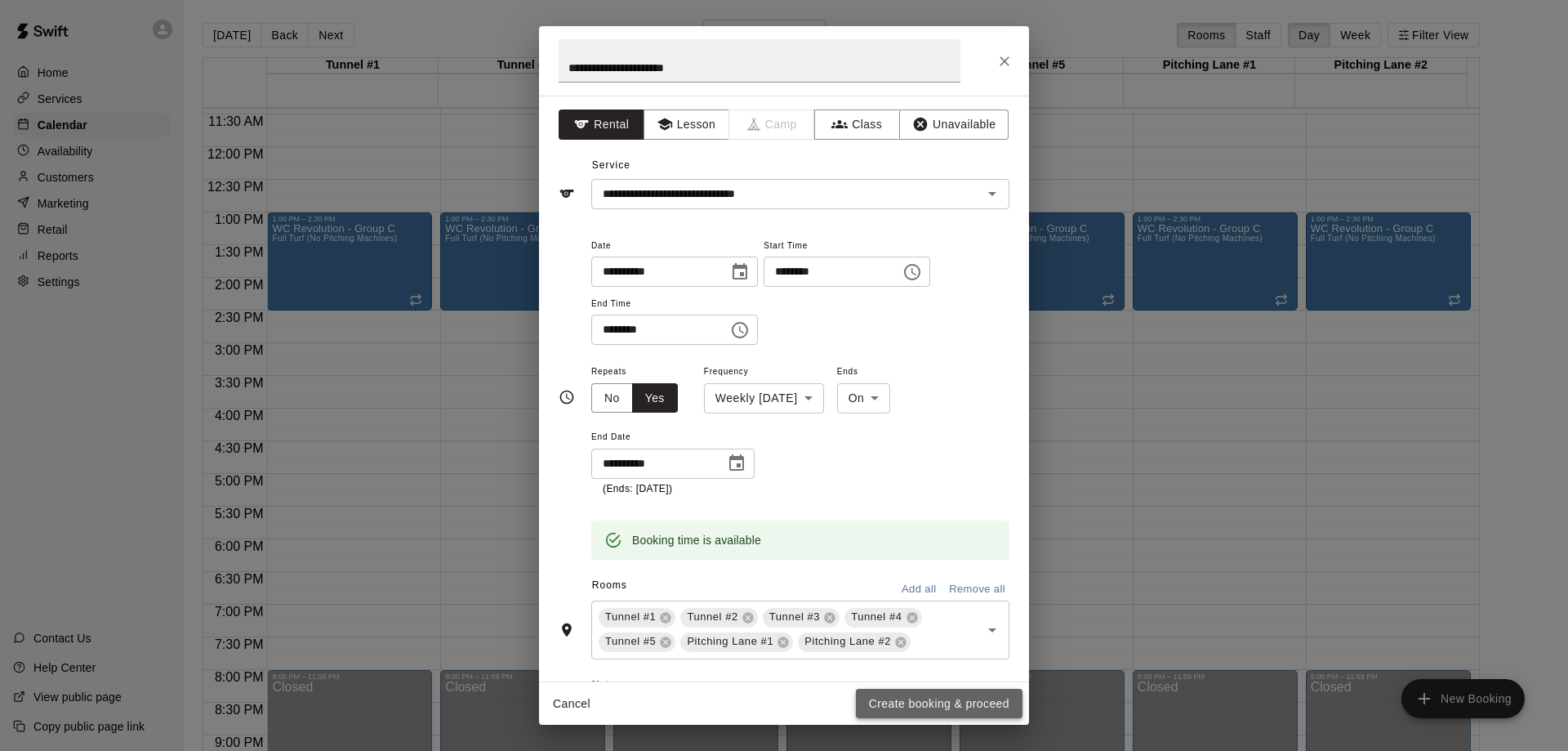
click at [905, 707] on button "Create booking & proceed" at bounding box center [939, 704] width 167 height 30
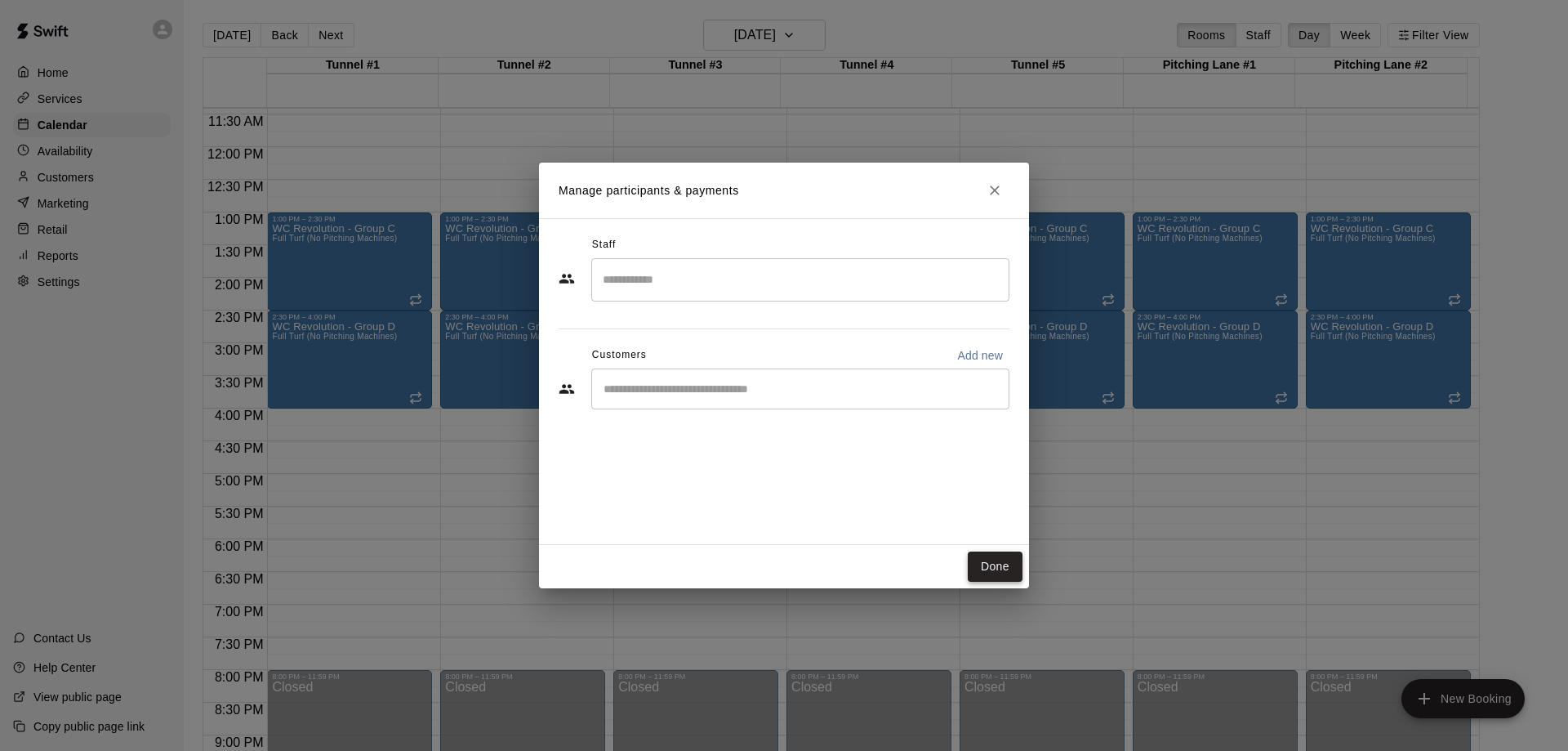
click at [991, 557] on button "Done" at bounding box center [994, 567] width 54 height 30
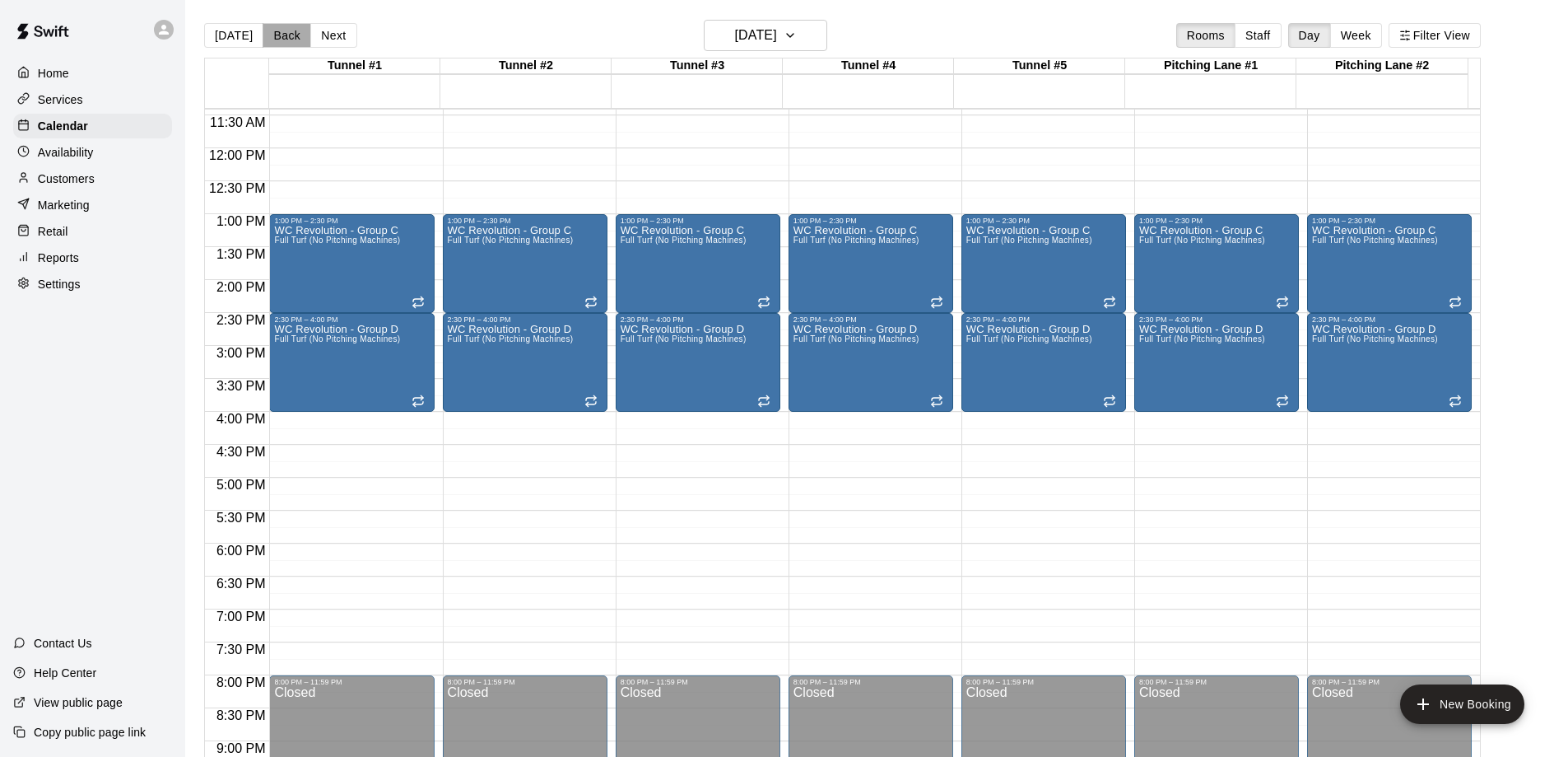
click at [279, 34] on button "Back" at bounding box center [286, 35] width 49 height 25
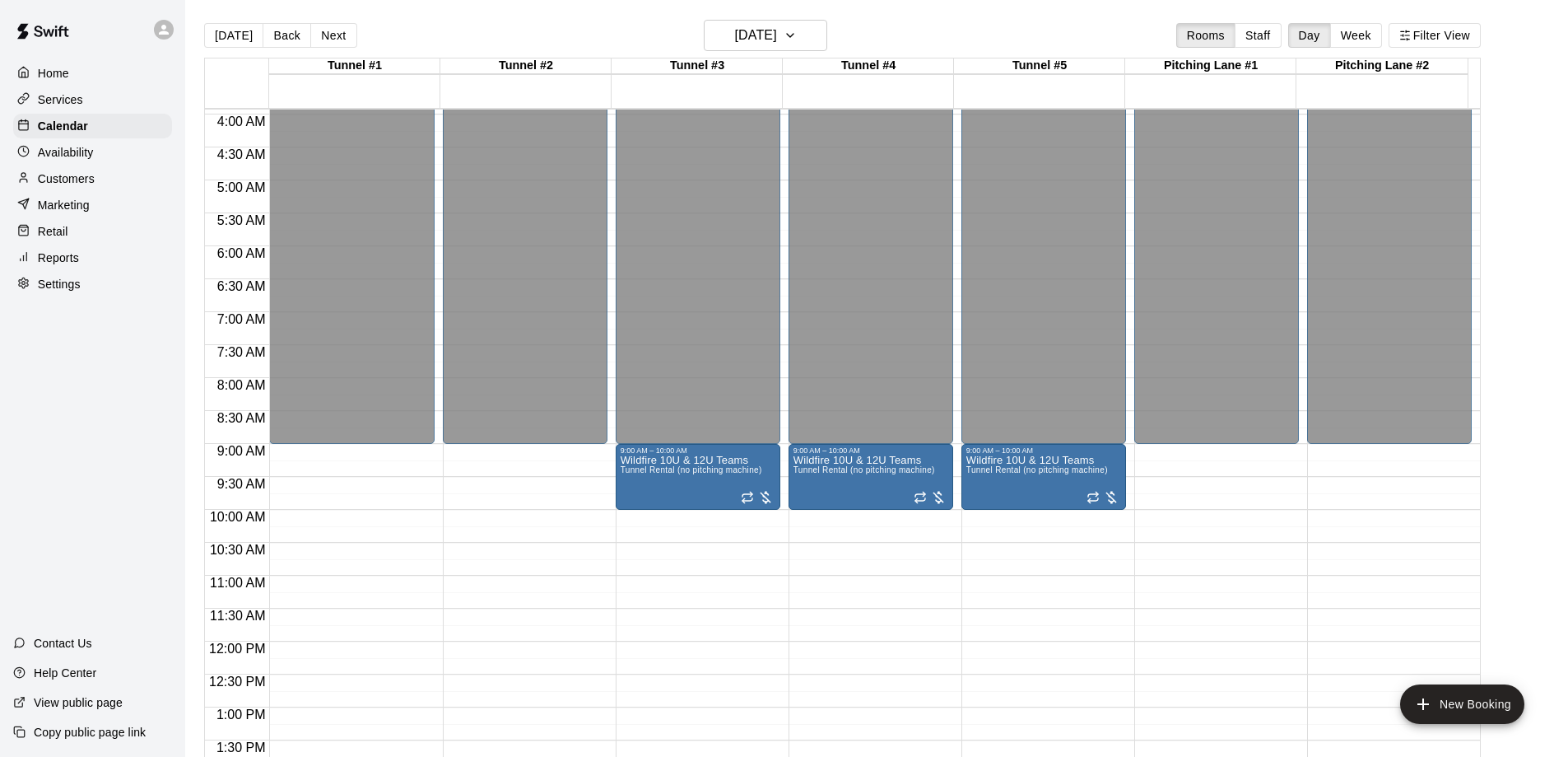
scroll to position [257, 0]
click at [777, 31] on h6 "[DATE]" at bounding box center [756, 35] width 42 height 23
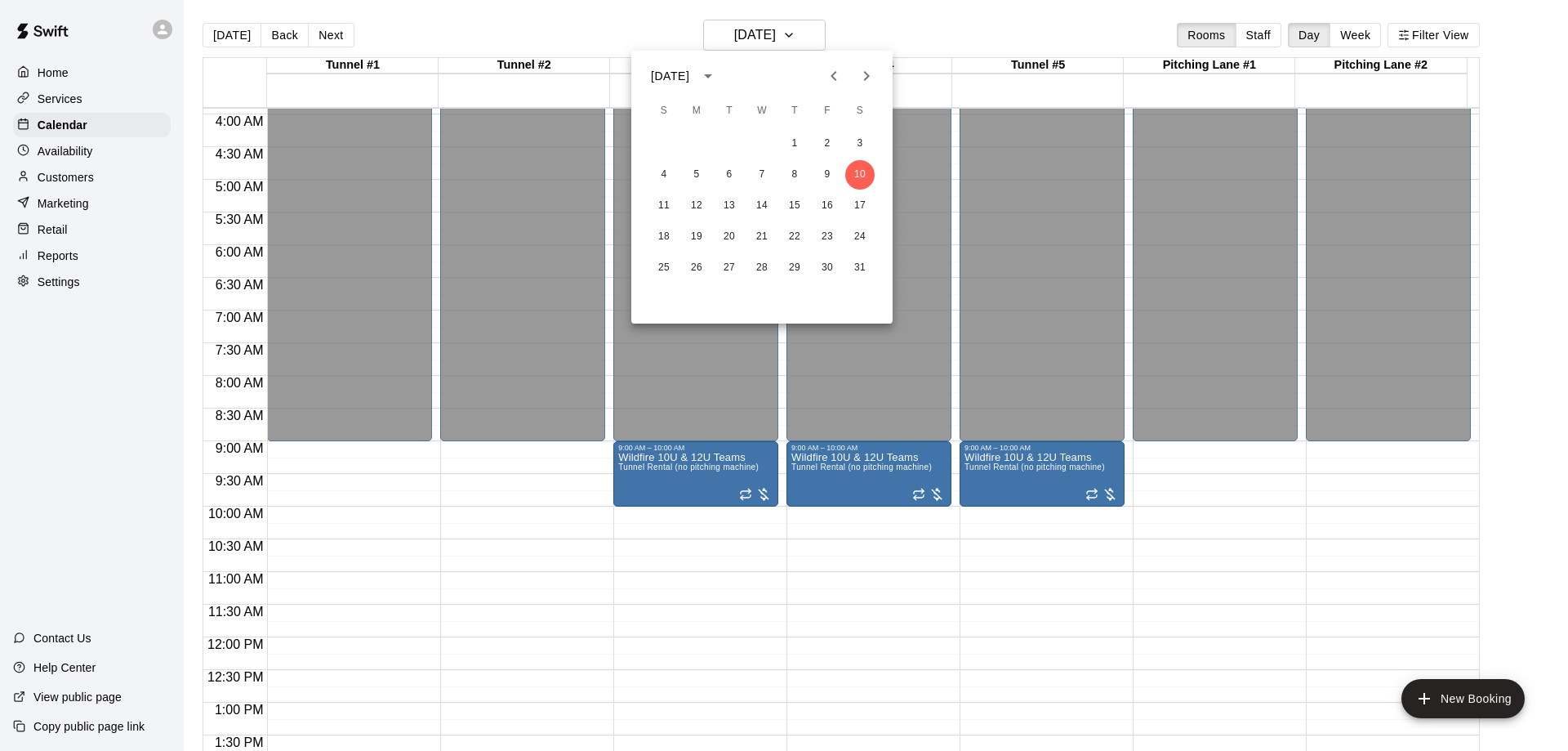
click at [831, 75] on icon "Previous month" at bounding box center [833, 75] width 6 height 10
click at [871, 74] on icon "Next month" at bounding box center [866, 75] width 19 height 19
click at [795, 204] on button "13" at bounding box center [795, 206] width 30 height 30
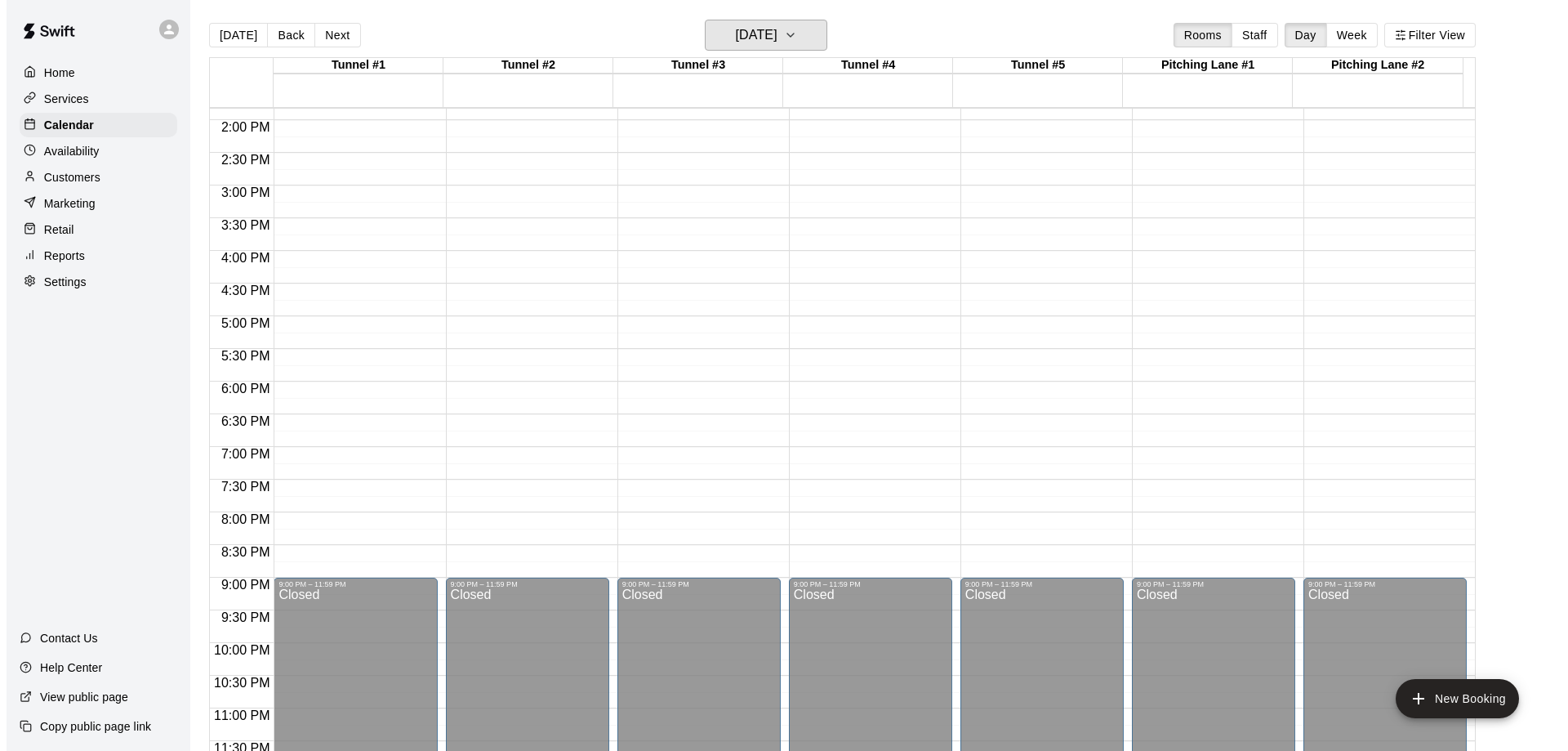
scroll to position [909, 0]
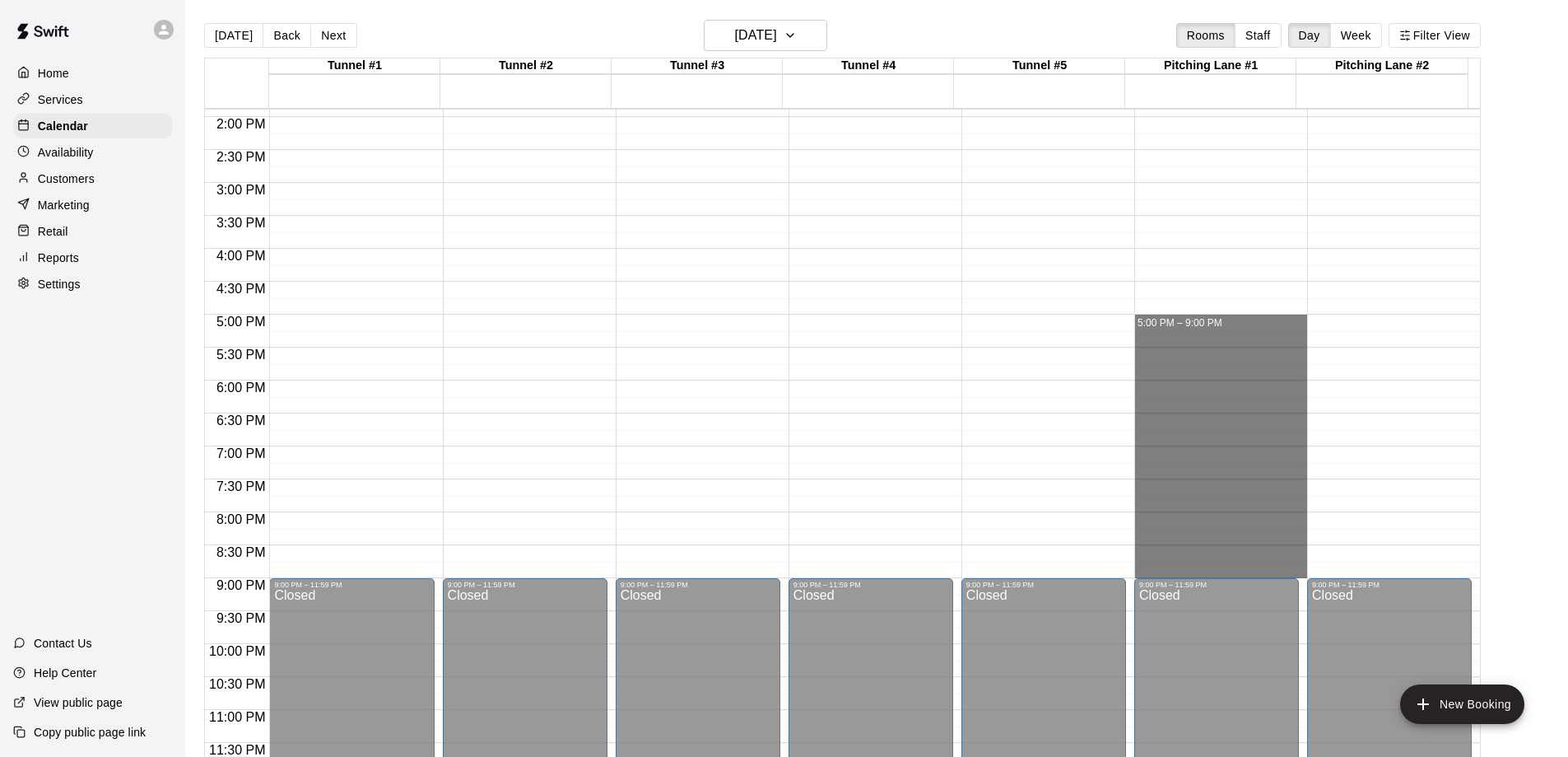
drag, startPoint x: 1190, startPoint y: 318, endPoint x: 1184, endPoint y: 569, distance: 251.1
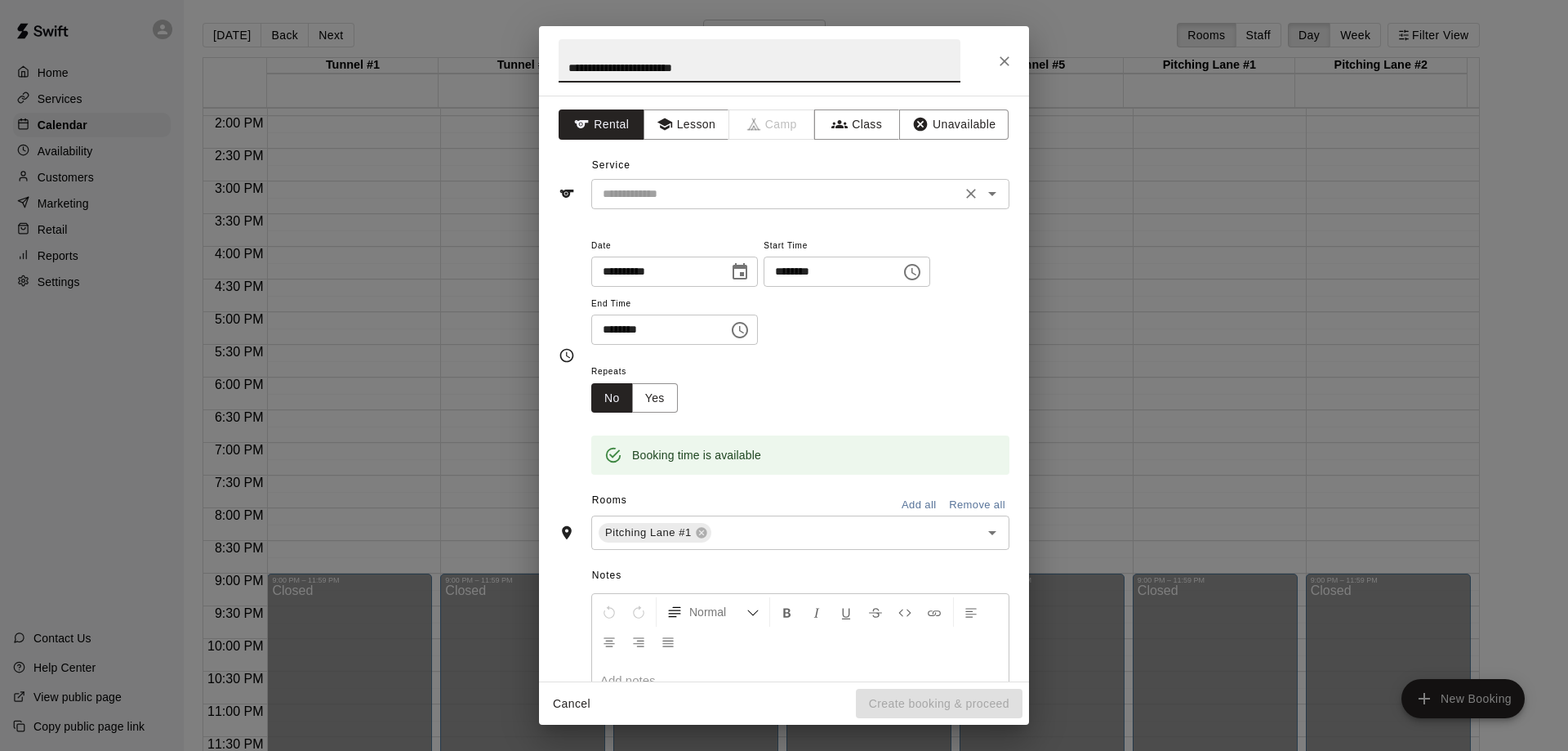
type input "**********"
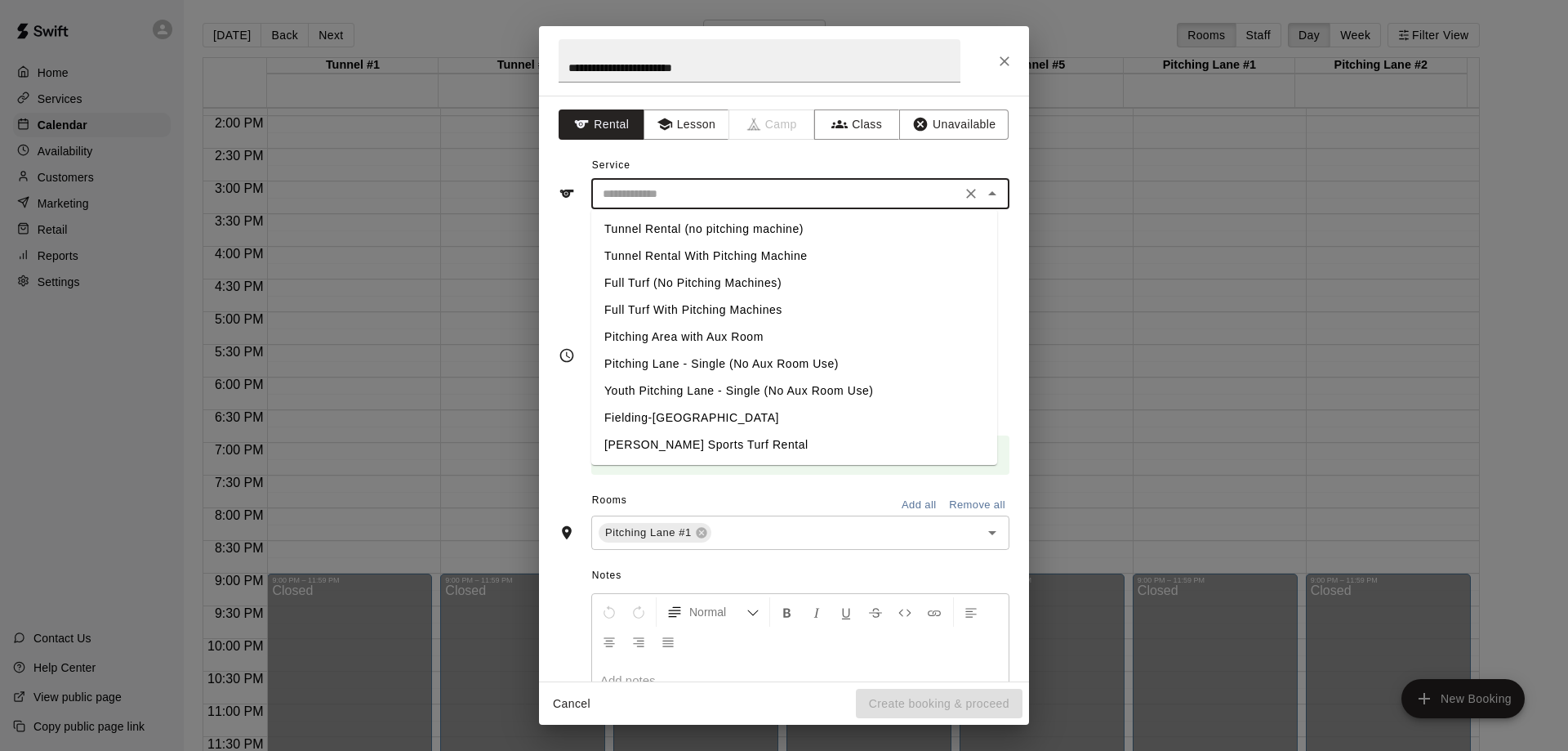
click at [705, 195] on input "text" at bounding box center [776, 194] width 360 height 20
click at [706, 340] on li "Pitching Area with Aux Room" at bounding box center [794, 337] width 406 height 27
type input "**********"
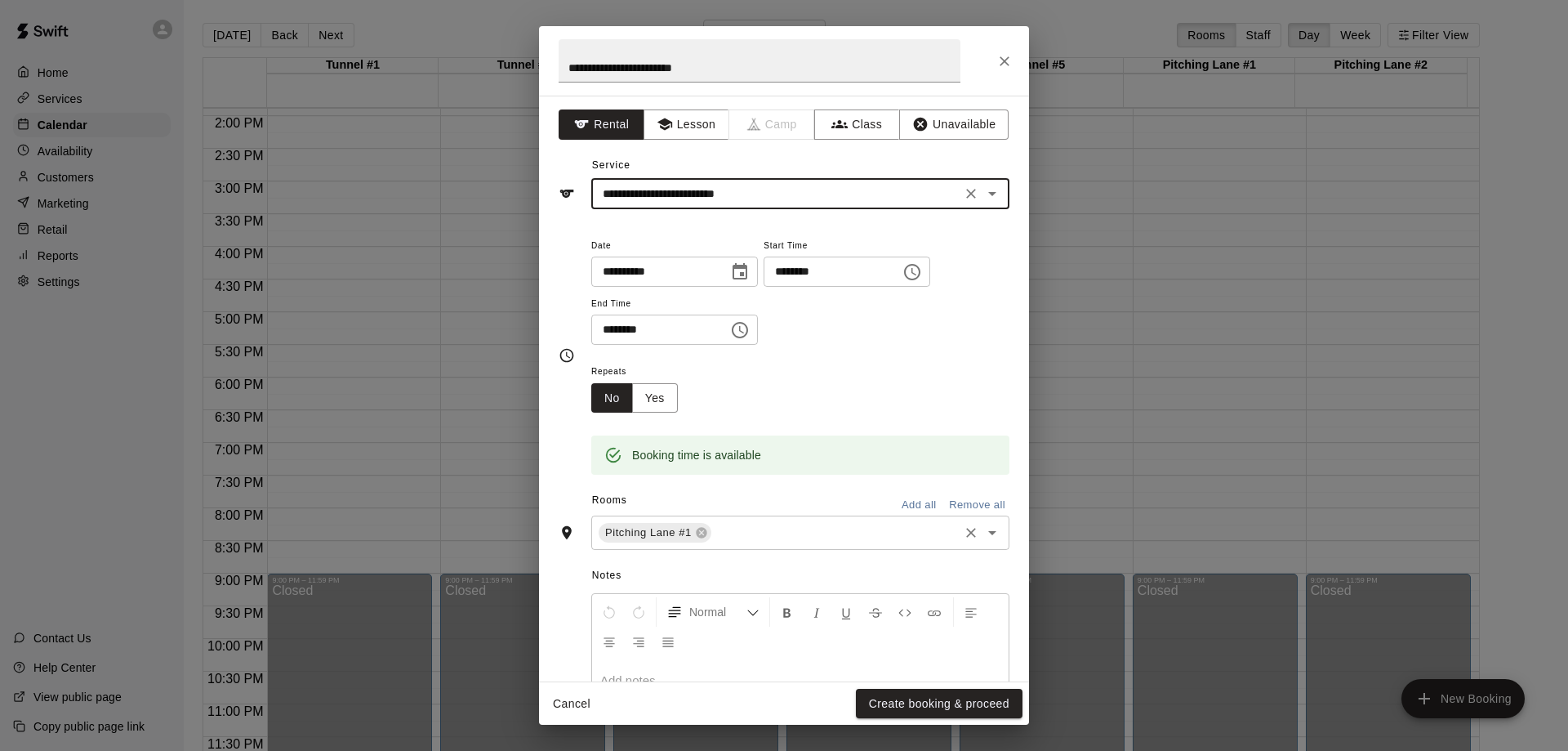
click at [780, 538] on input "text" at bounding box center [835, 533] width 243 height 20
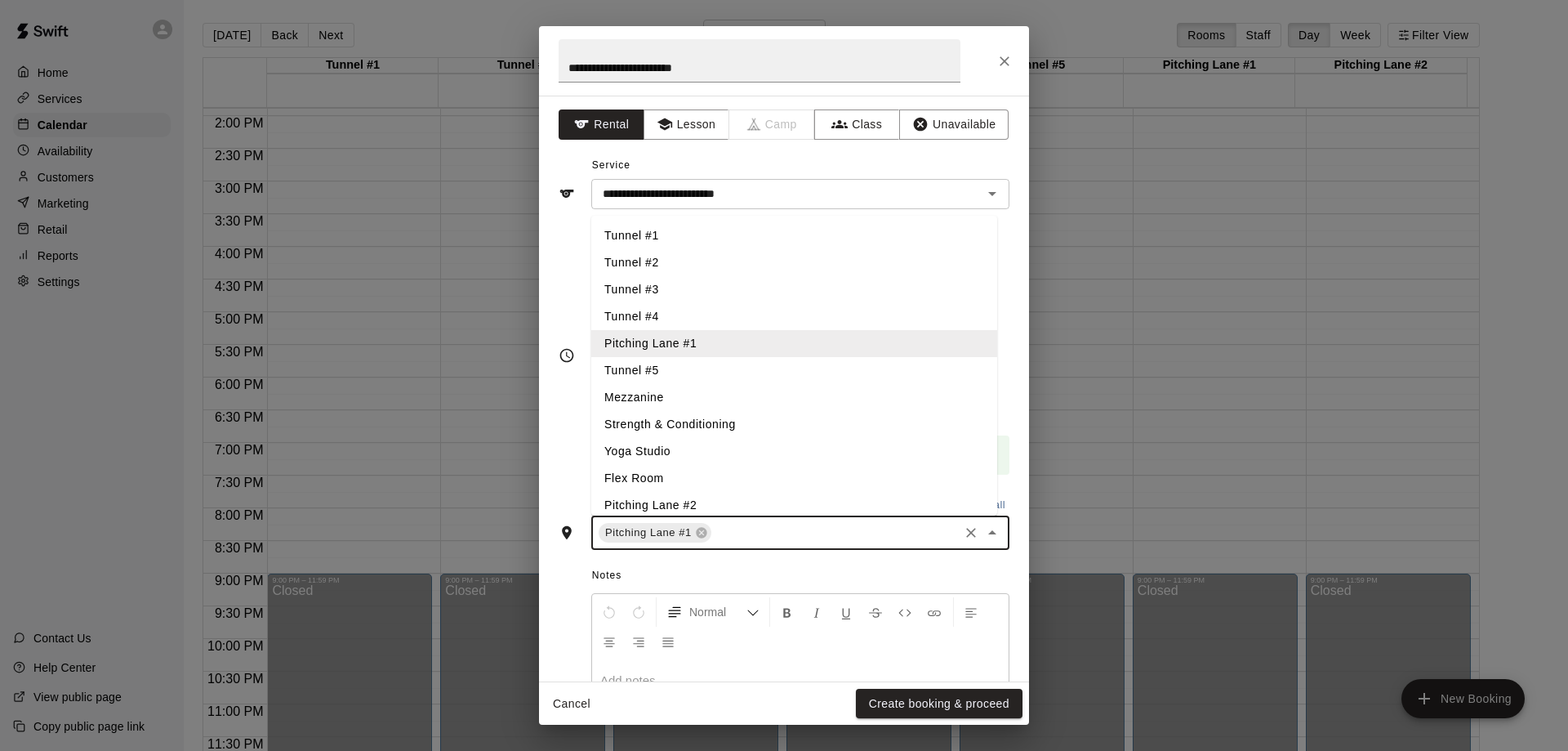
click at [744, 512] on li "Pitching Lane #2" at bounding box center [794, 505] width 406 height 27
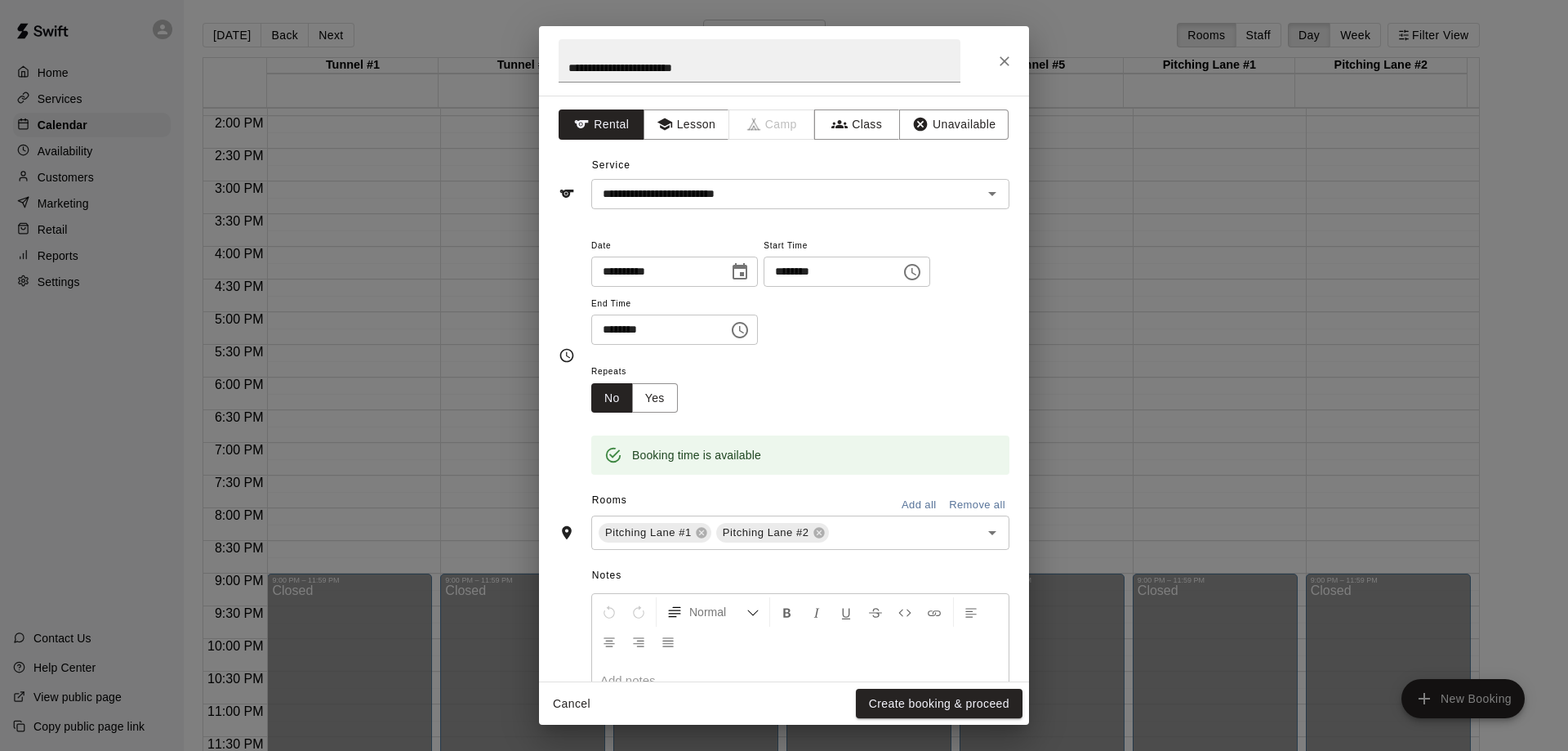
click at [824, 578] on span "Notes" at bounding box center [801, 576] width 417 height 26
click at [660, 397] on button "Yes" at bounding box center [655, 398] width 46 height 30
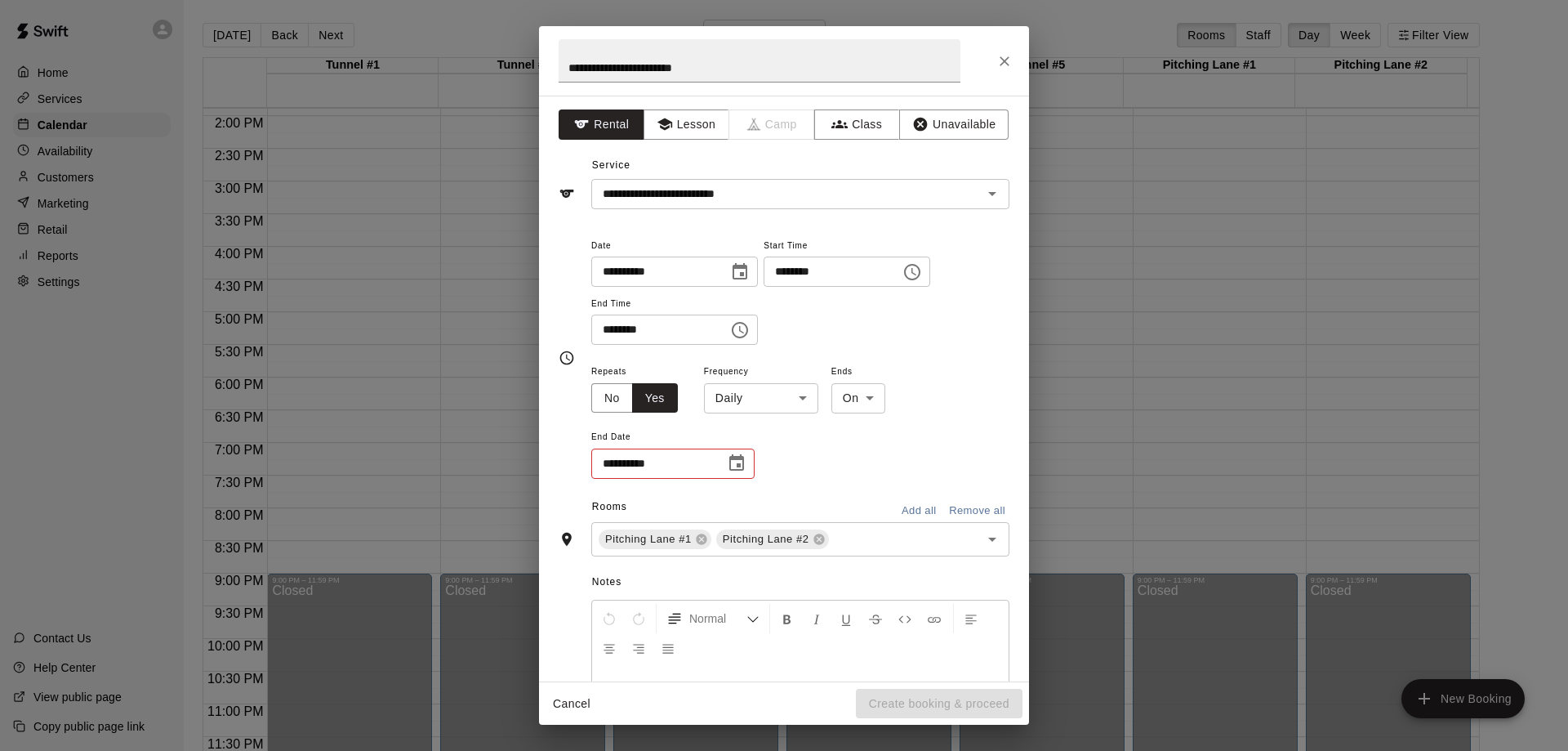
click at [801, 400] on body "Home Services Calendar Availability Customers Marketing Retail Reports Settings…" at bounding box center [784, 389] width 1568 height 777
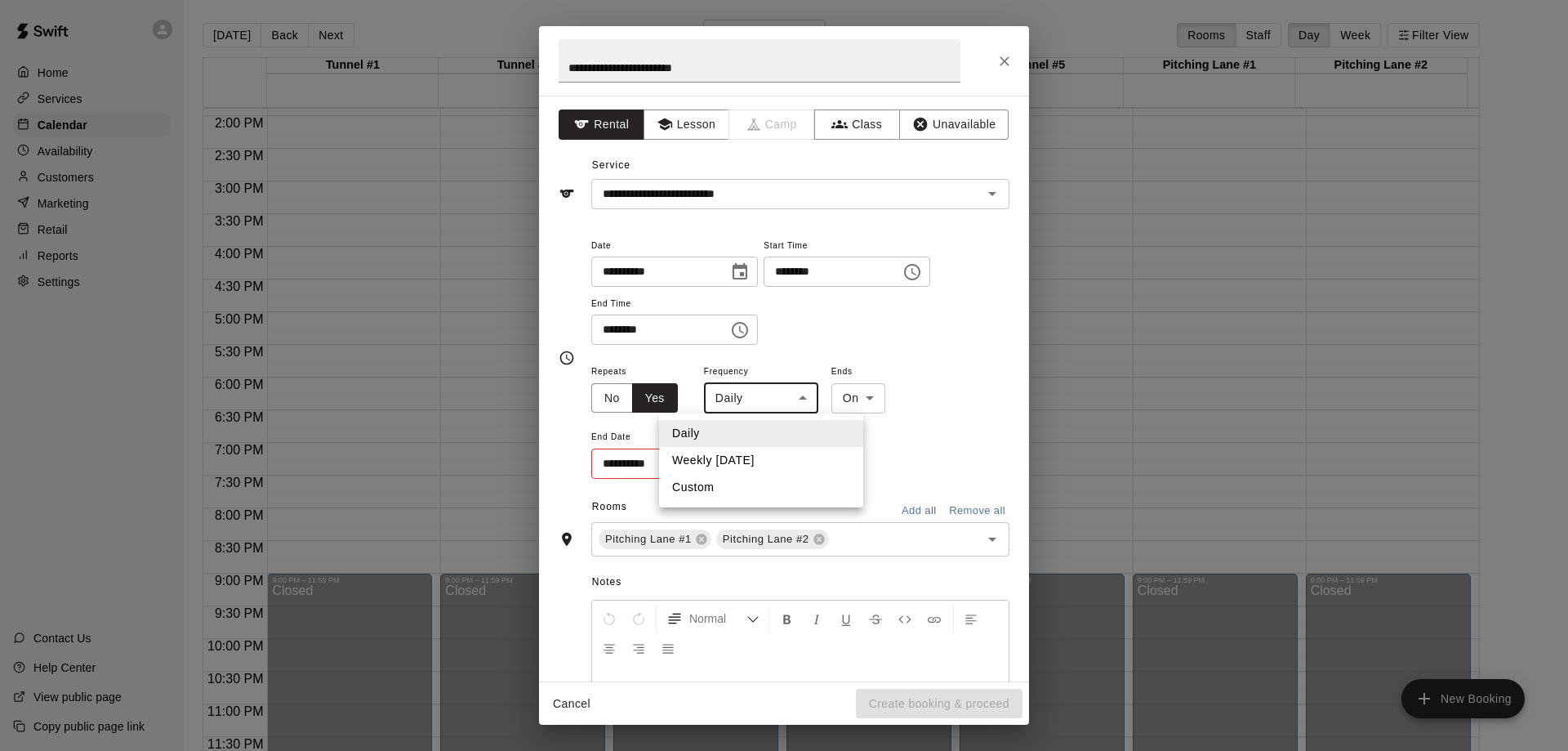
click at [775, 468] on li "Weekly [DATE]" at bounding box center [760, 460] width 204 height 27
type input "******"
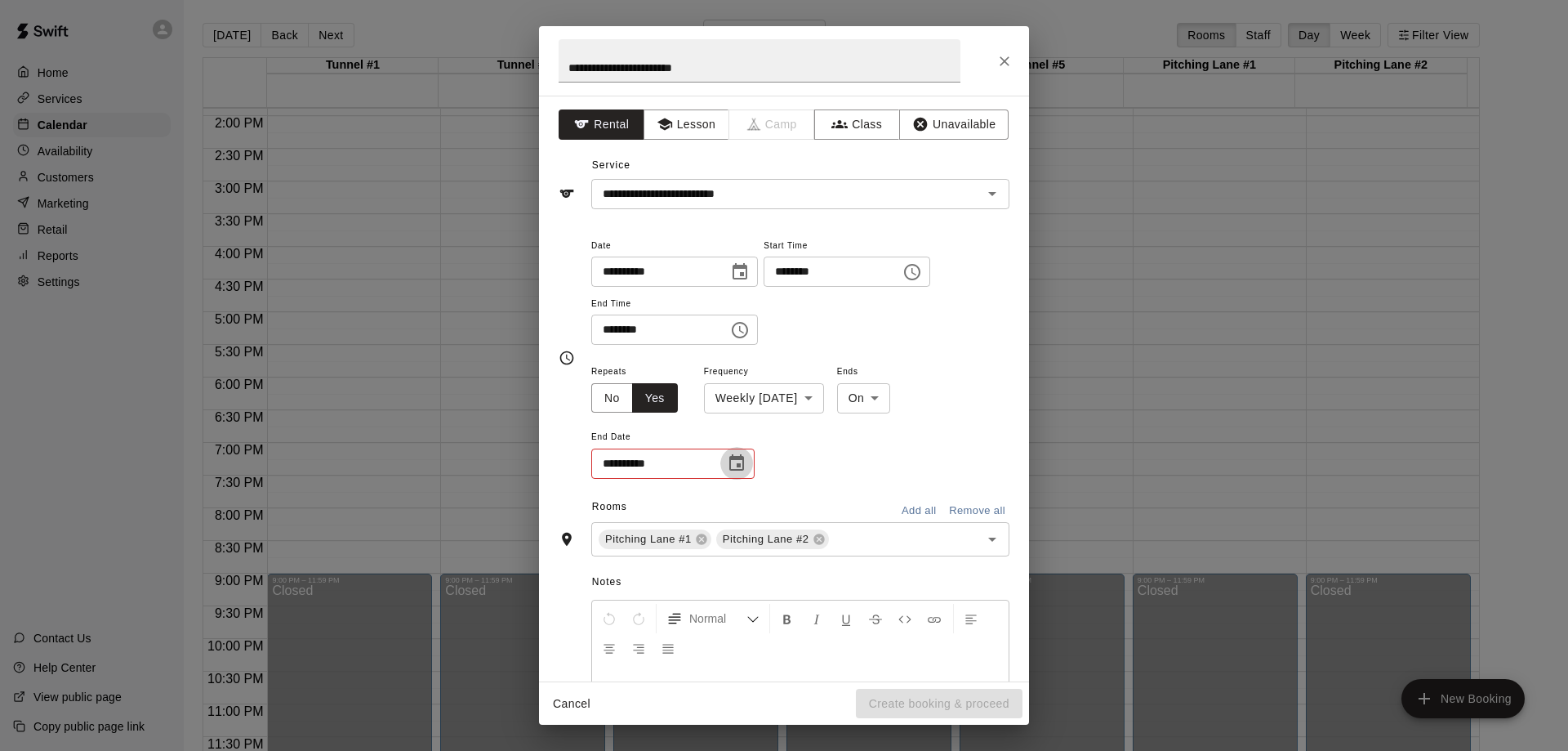
click at [739, 470] on icon "Choose date" at bounding box center [737, 462] width 15 height 17
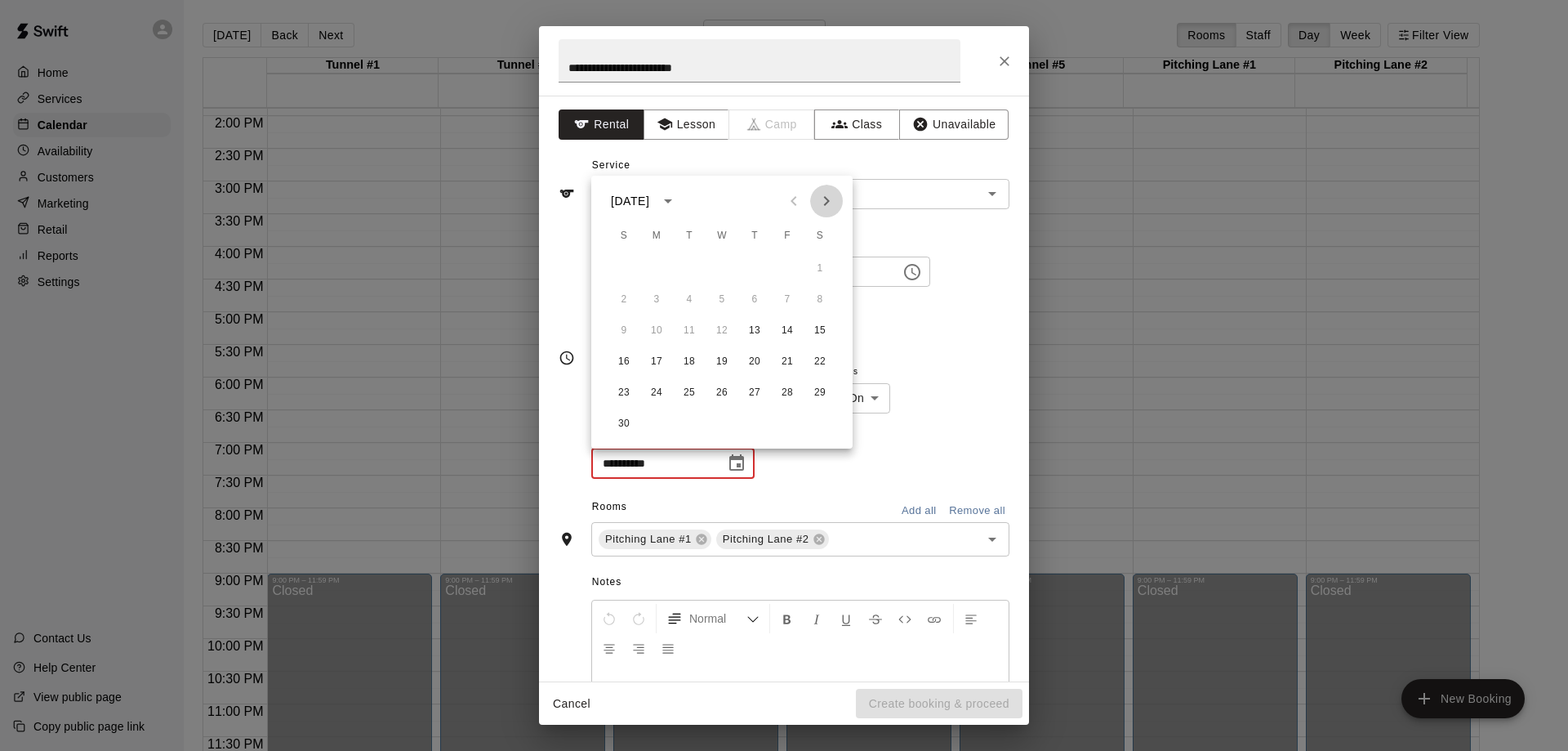
click at [823, 198] on icon "Next month" at bounding box center [826, 201] width 19 height 19
click at [752, 327] on button "18" at bounding box center [755, 331] width 30 height 30
type input "**********"
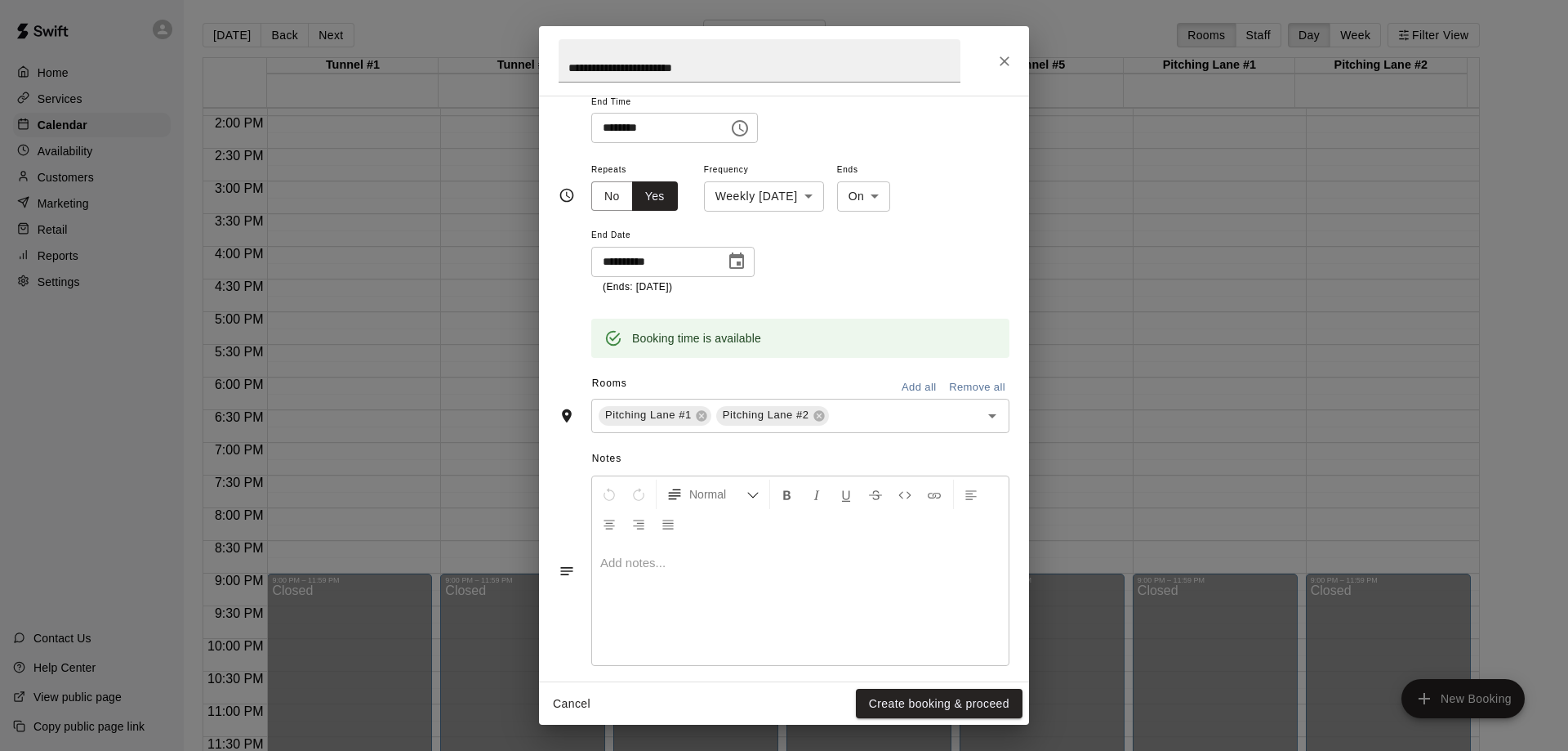
scroll to position [212, 0]
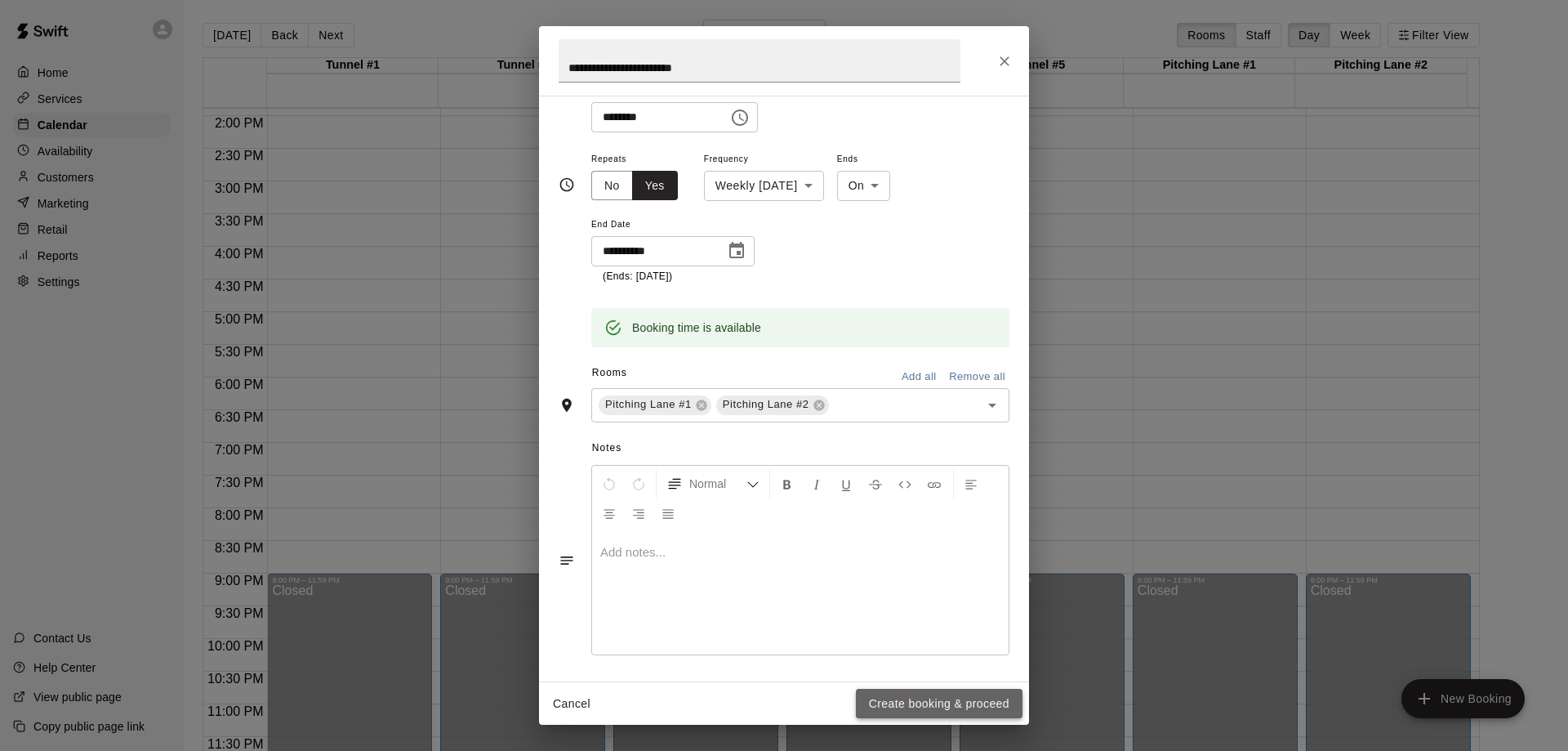
click at [921, 706] on button "Create booking & proceed" at bounding box center [939, 704] width 167 height 30
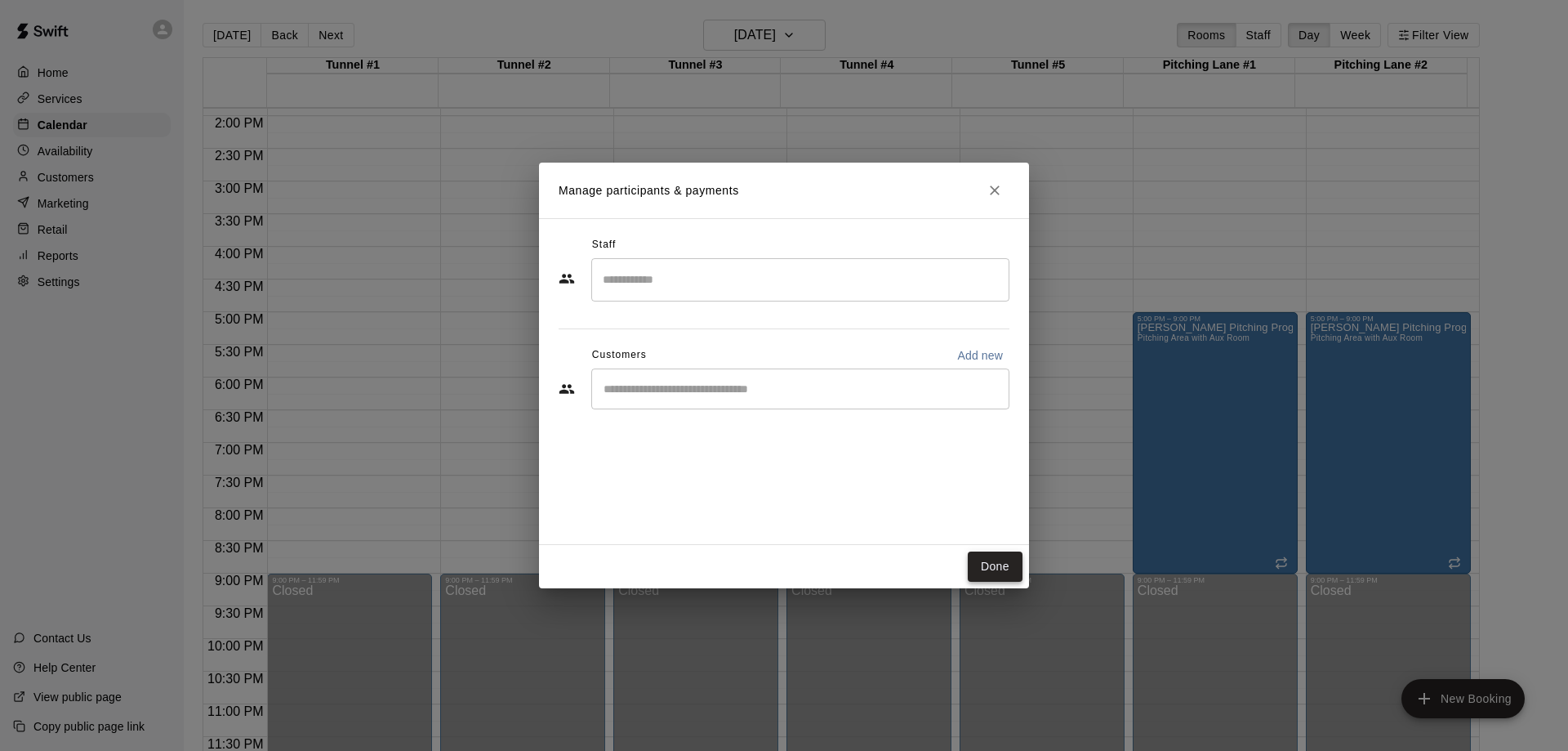
click at [993, 568] on button "Done" at bounding box center [994, 567] width 54 height 30
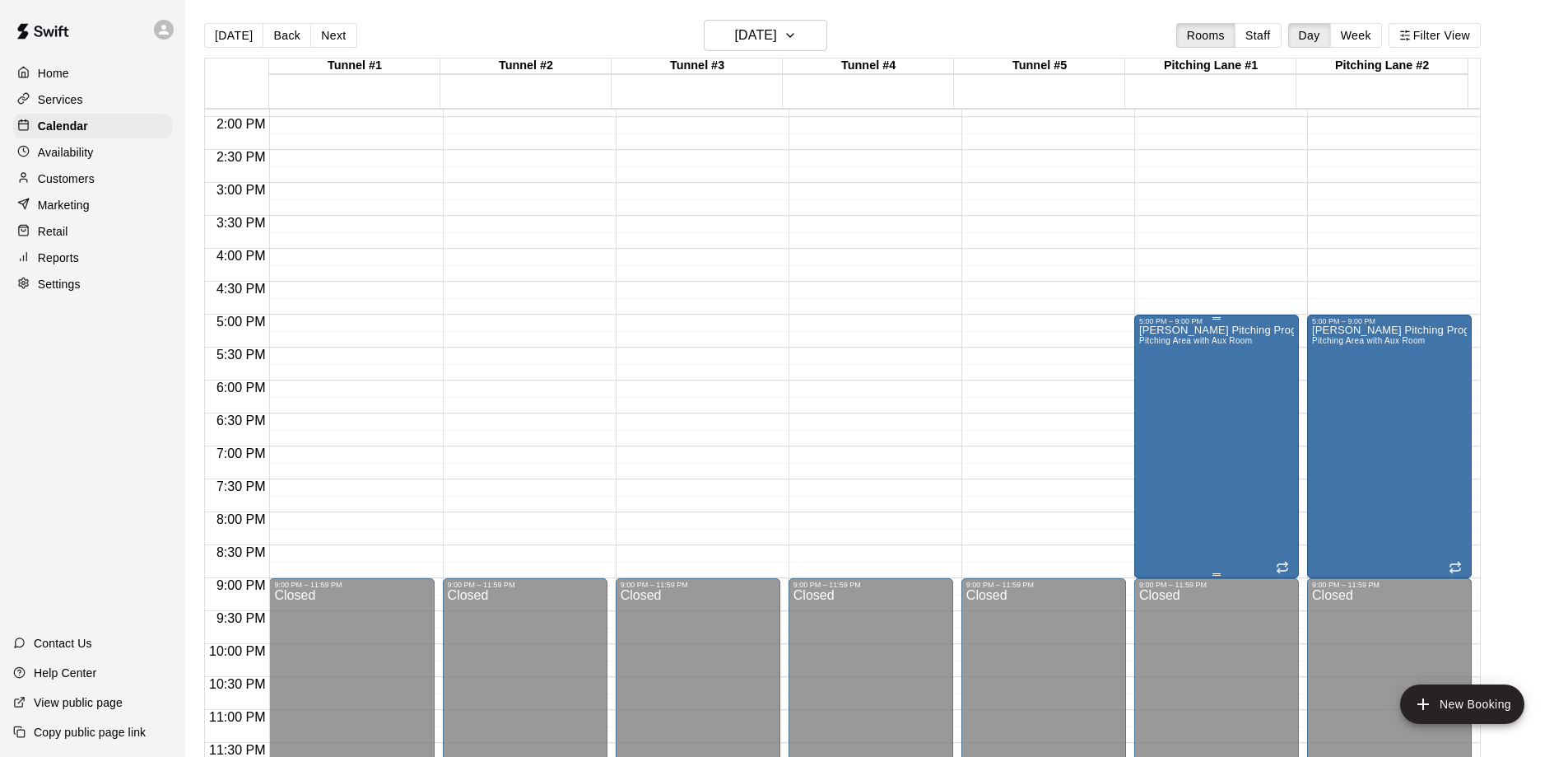
click at [1194, 445] on div "[PERSON_NAME] Pitching Program Pitching Area with Aux Room" at bounding box center [1216, 704] width 155 height 757
click at [884, 241] on div at bounding box center [790, 378] width 1580 height 757
click at [796, 33] on icon "button" at bounding box center [789, 35] width 13 height 19
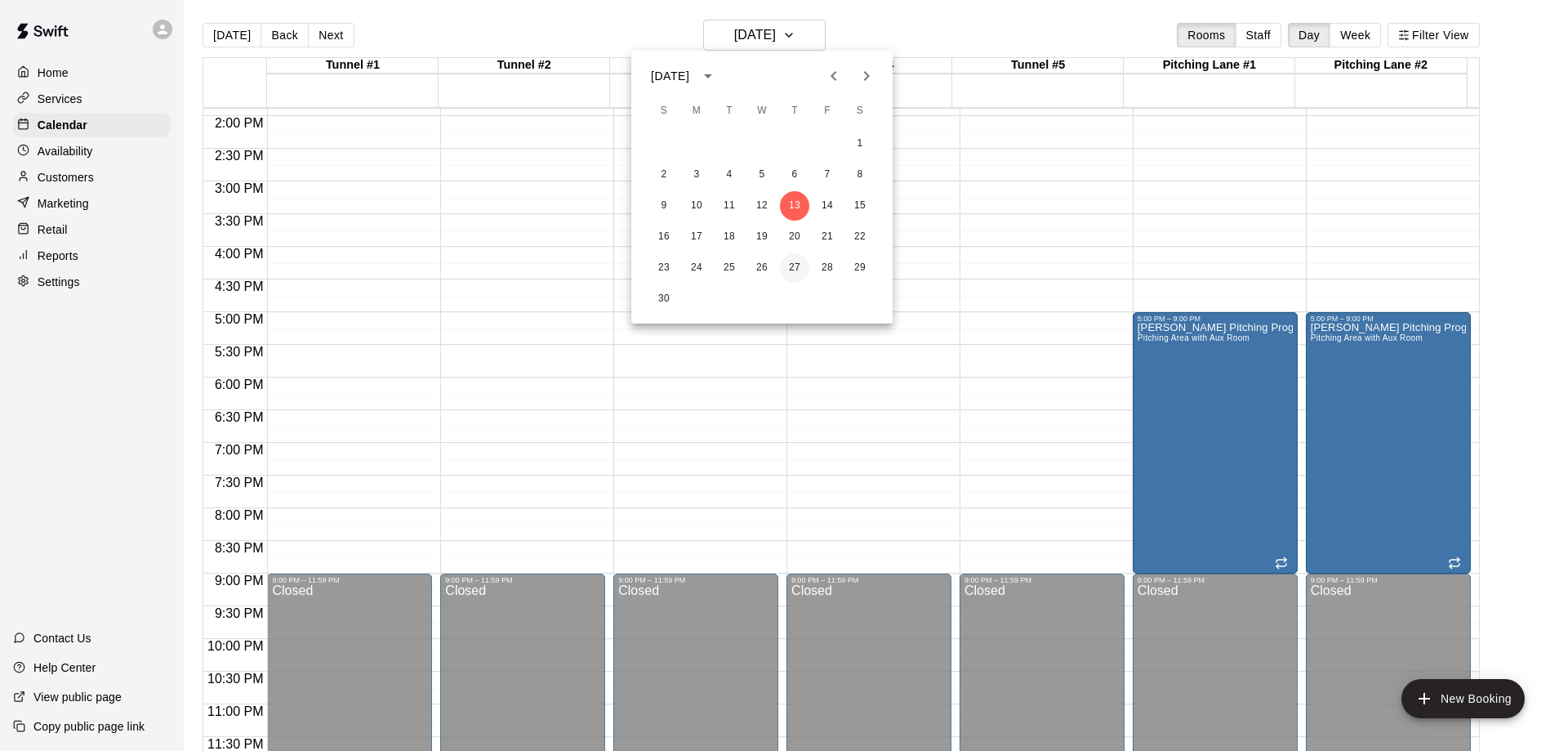
click at [795, 263] on button "27" at bounding box center [795, 268] width 30 height 30
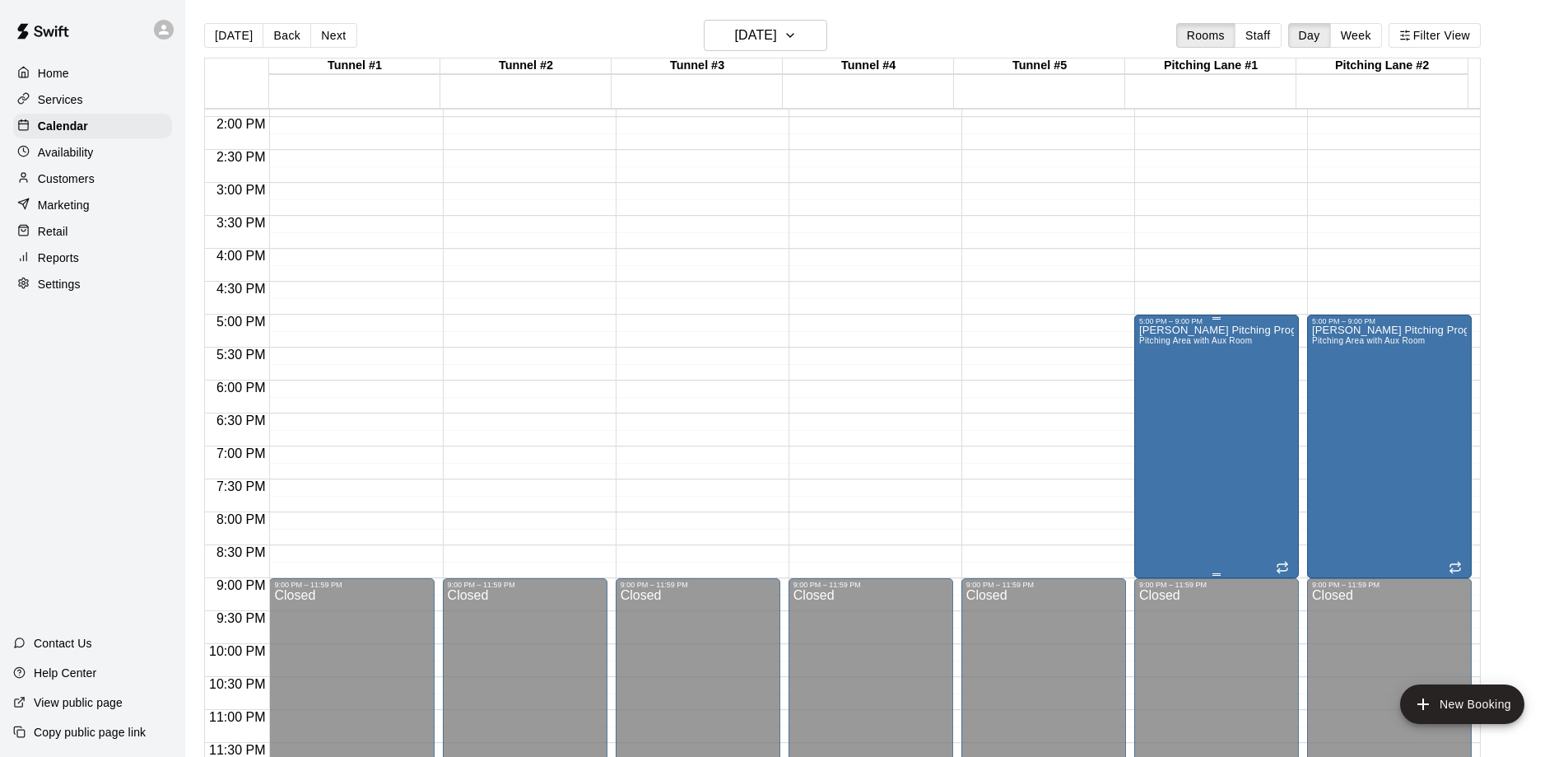
click at [1182, 449] on div "[PERSON_NAME] Pitching Program Pitching Area with Aux Room" at bounding box center [1216, 704] width 155 height 757
click at [1155, 424] on icon "delete" at bounding box center [1153, 421] width 11 height 15
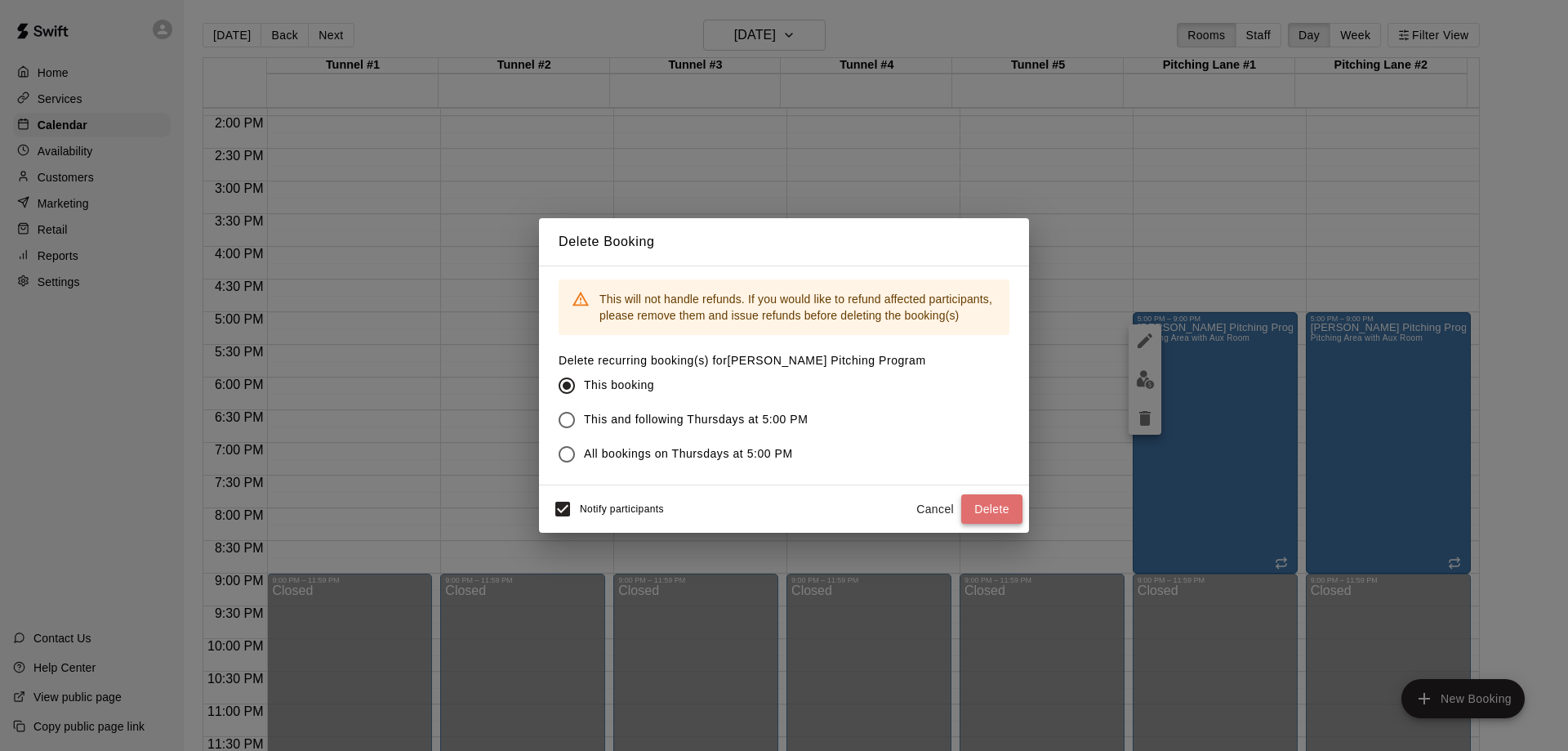
click at [987, 511] on button "Delete" at bounding box center [992, 509] width 61 height 30
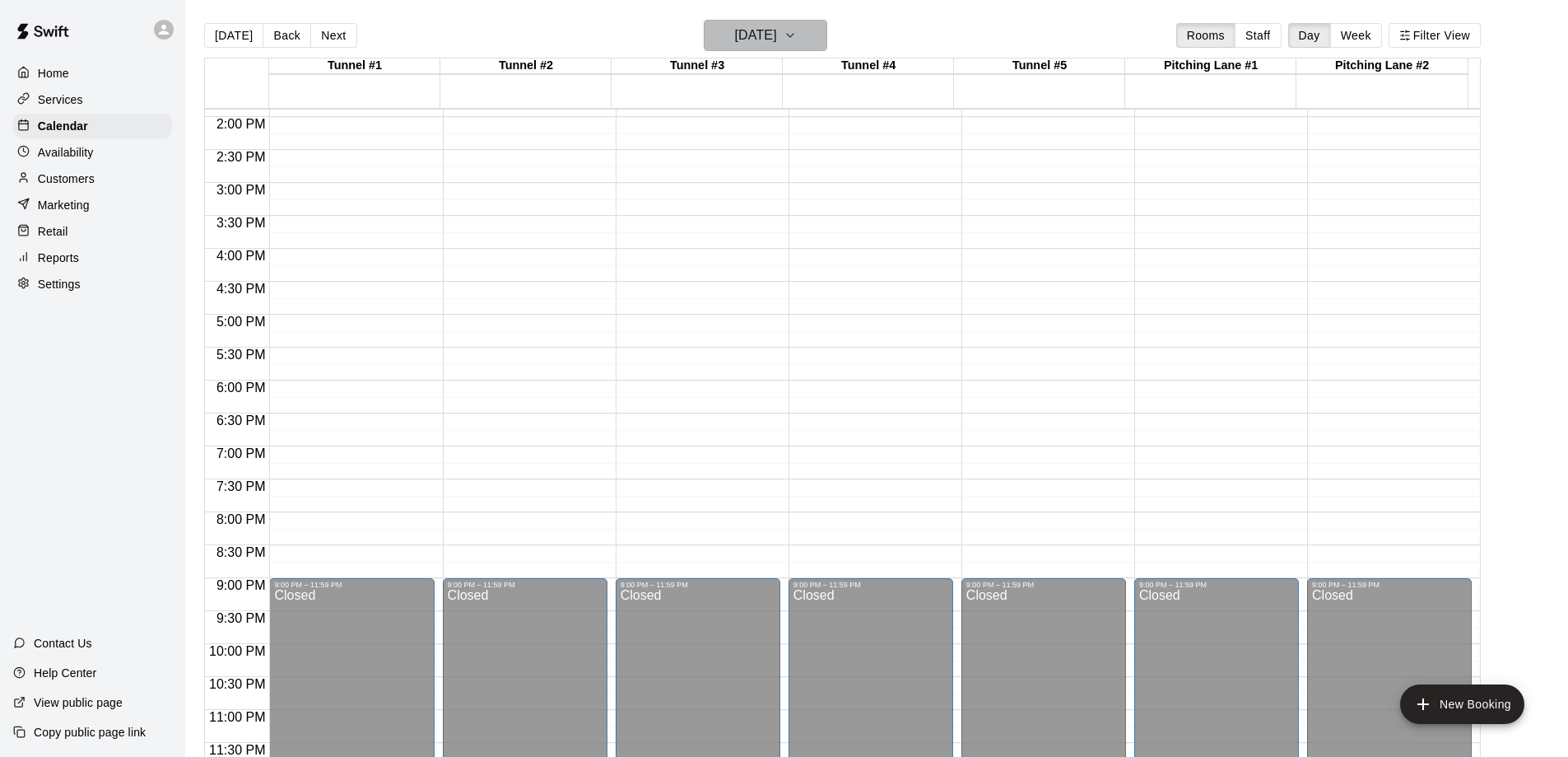
click at [777, 39] on h6 "[DATE]" at bounding box center [756, 35] width 42 height 23
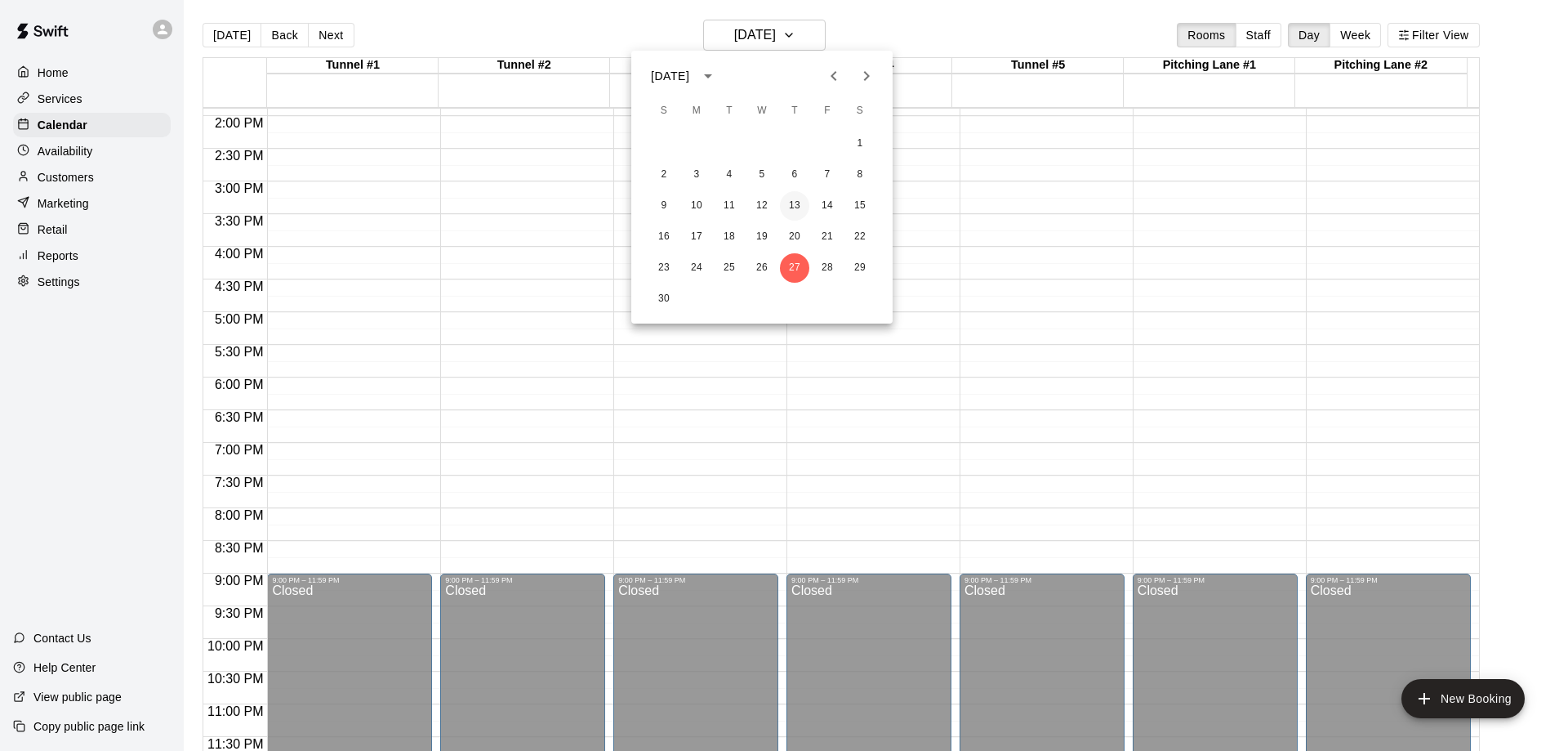
click at [800, 205] on button "13" at bounding box center [795, 206] width 30 height 30
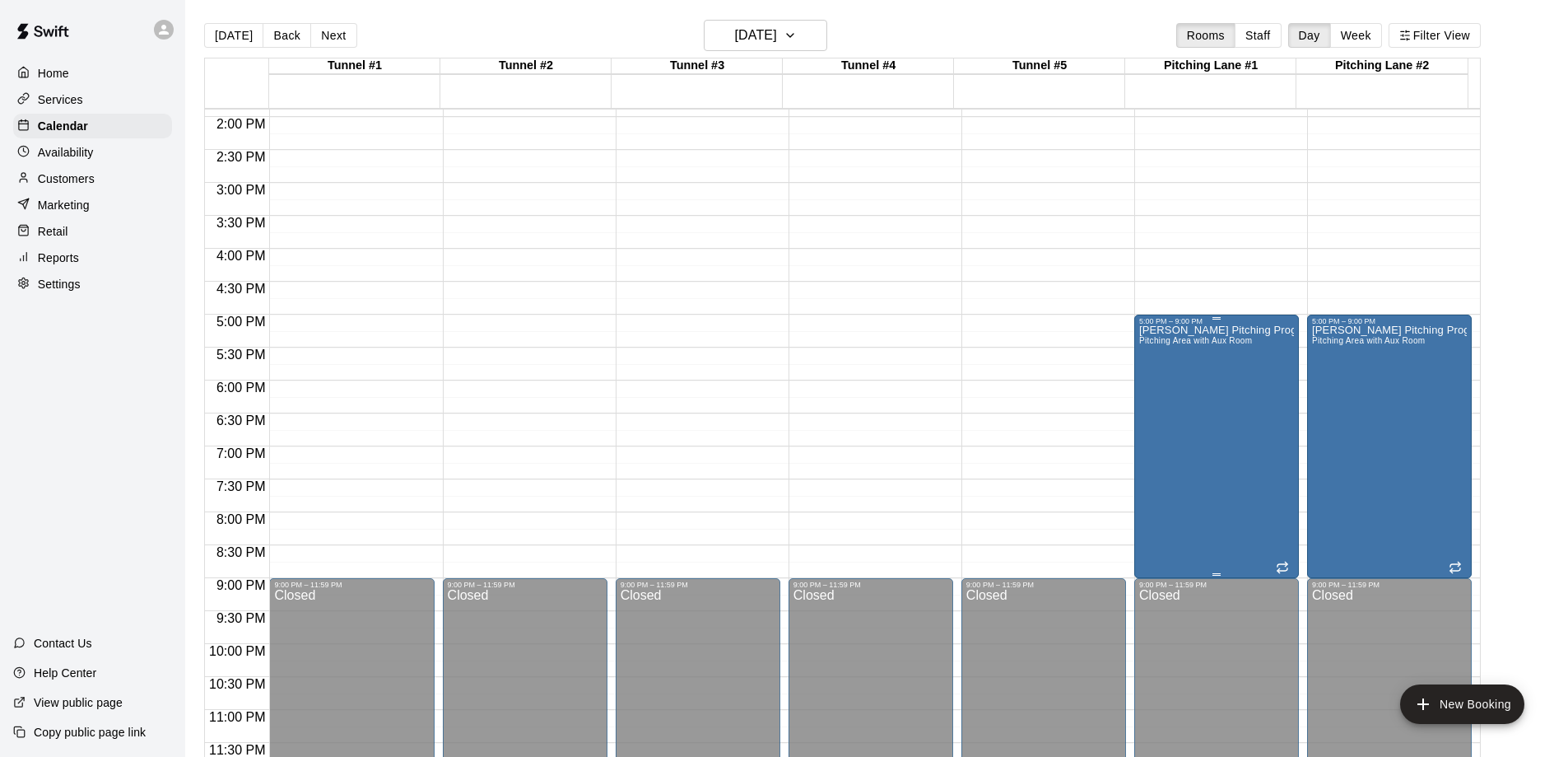
click at [1229, 492] on div "[PERSON_NAME] Pitching Program Pitching Area with Aux Room" at bounding box center [1216, 704] width 155 height 757
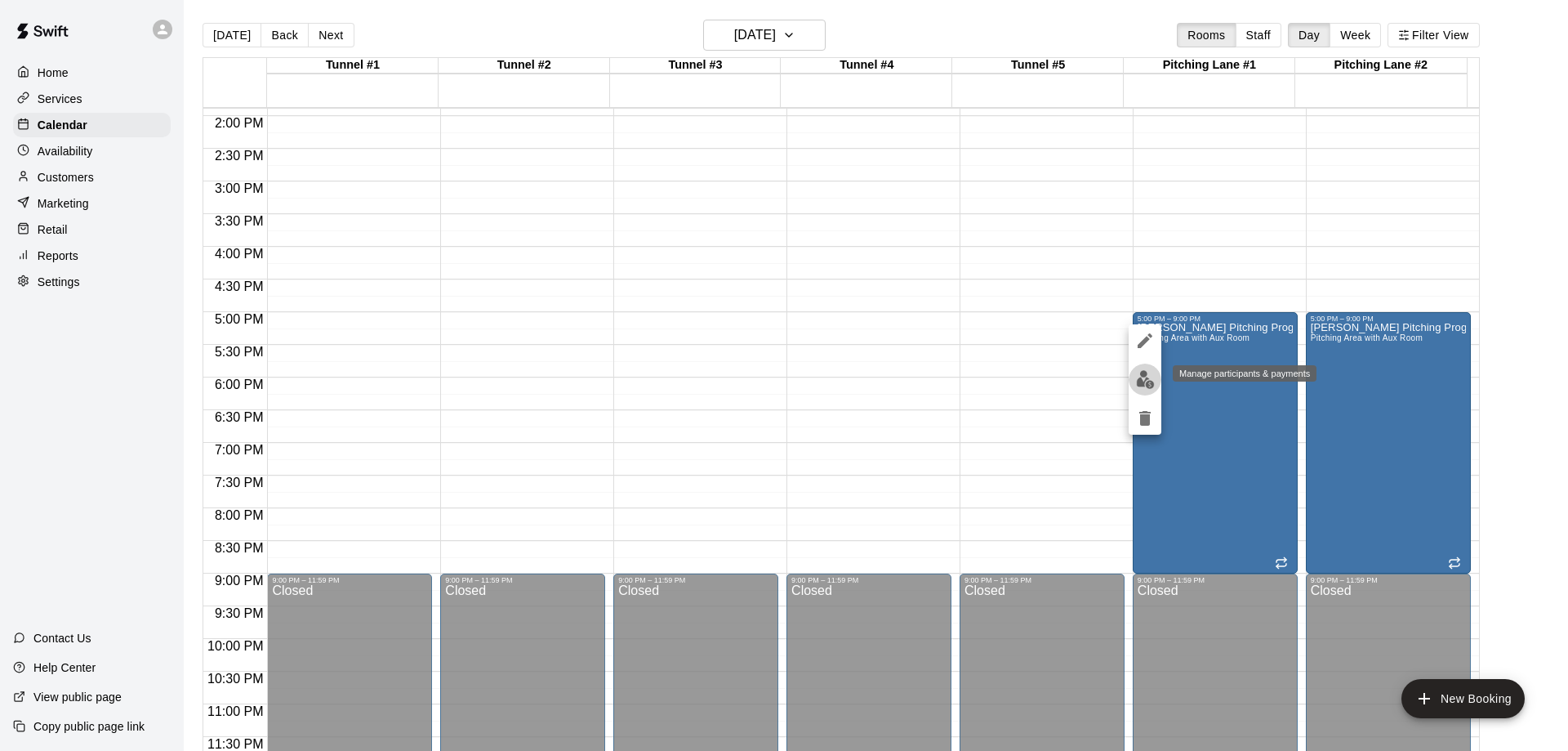
click at [1146, 375] on img "edit" at bounding box center [1144, 379] width 18 height 18
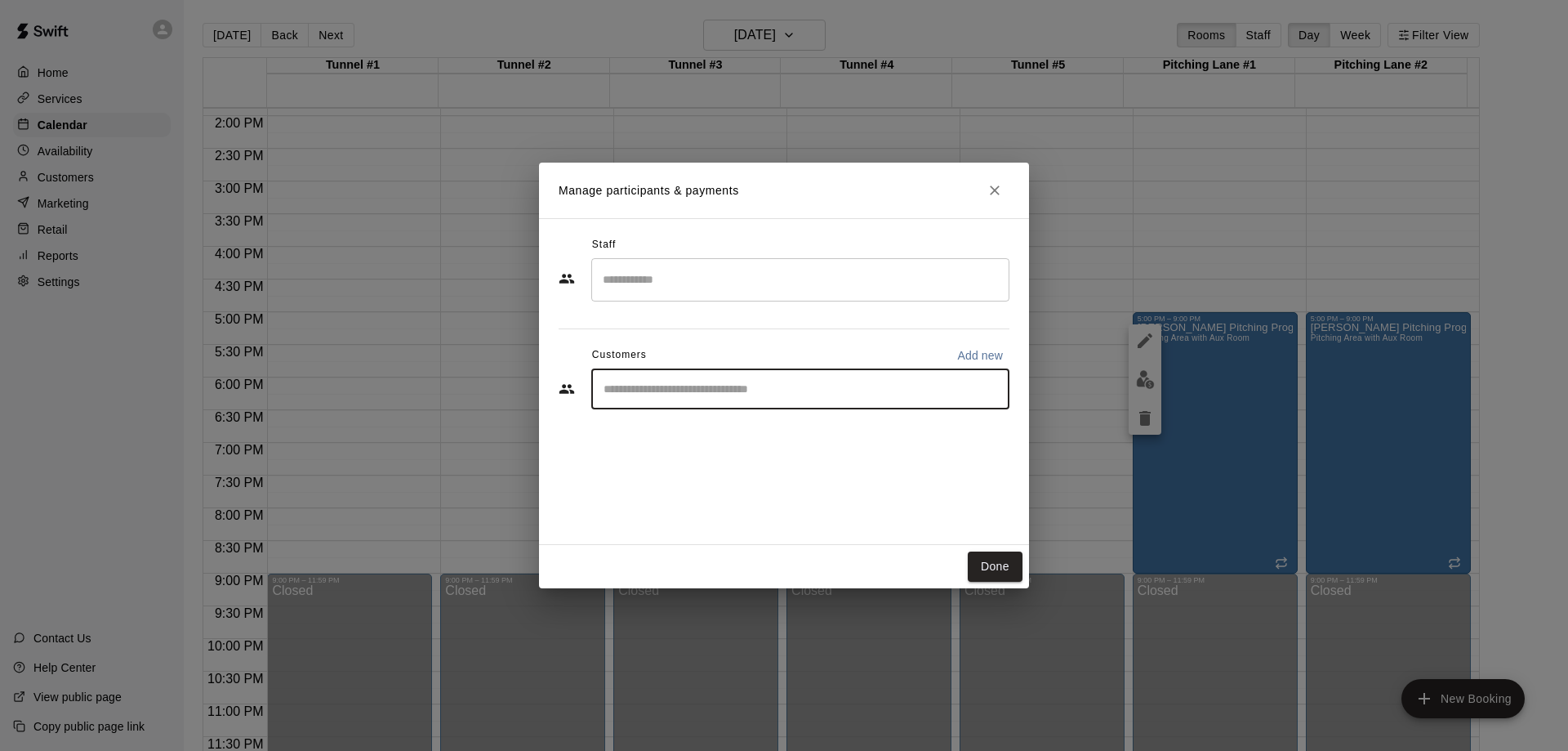
click at [796, 396] on input "Start typing to search customers..." at bounding box center [801, 389] width 403 height 17
type input "**"
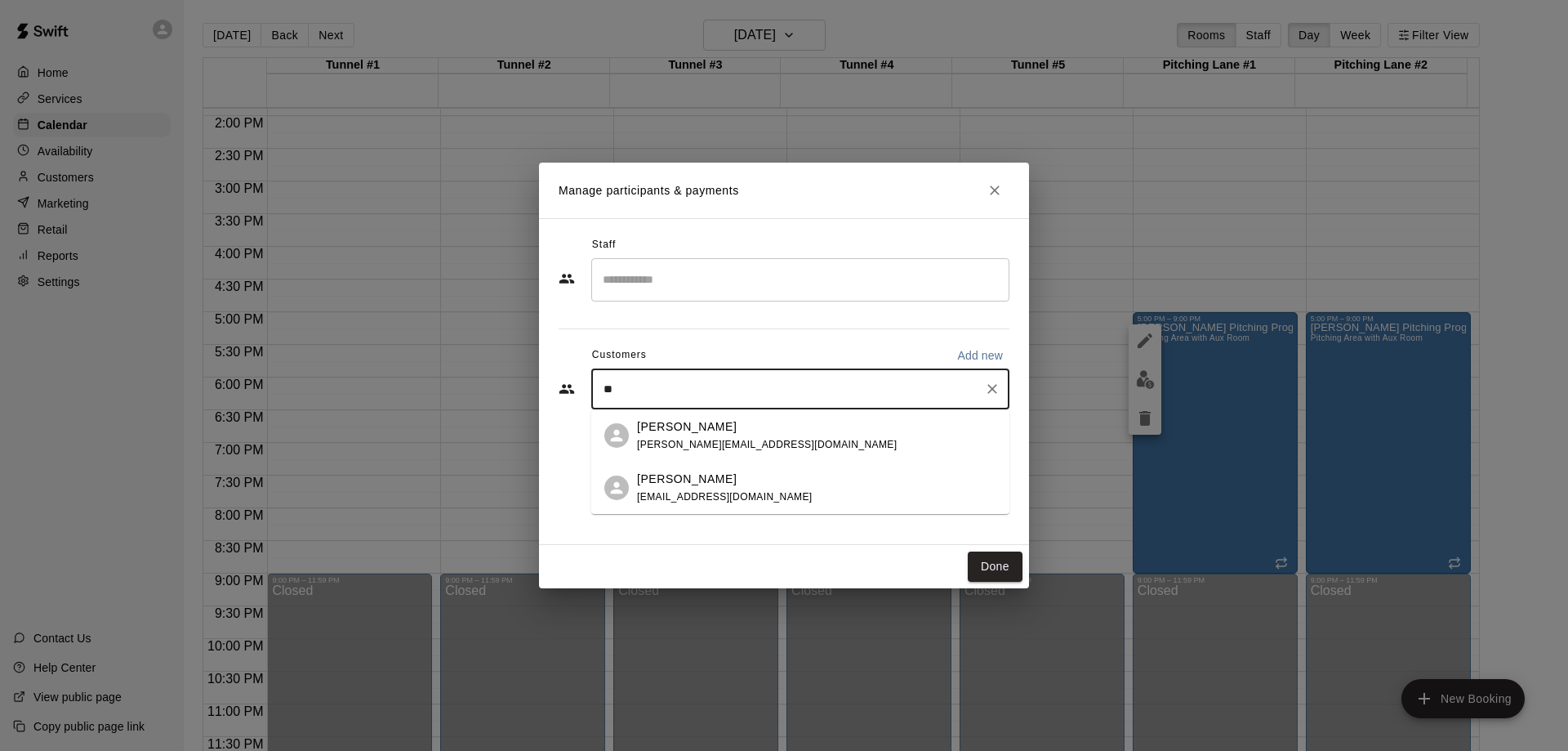
click at [694, 491] on span "[EMAIL_ADDRESS][DOMAIN_NAME]" at bounding box center [724, 497] width 175 height 11
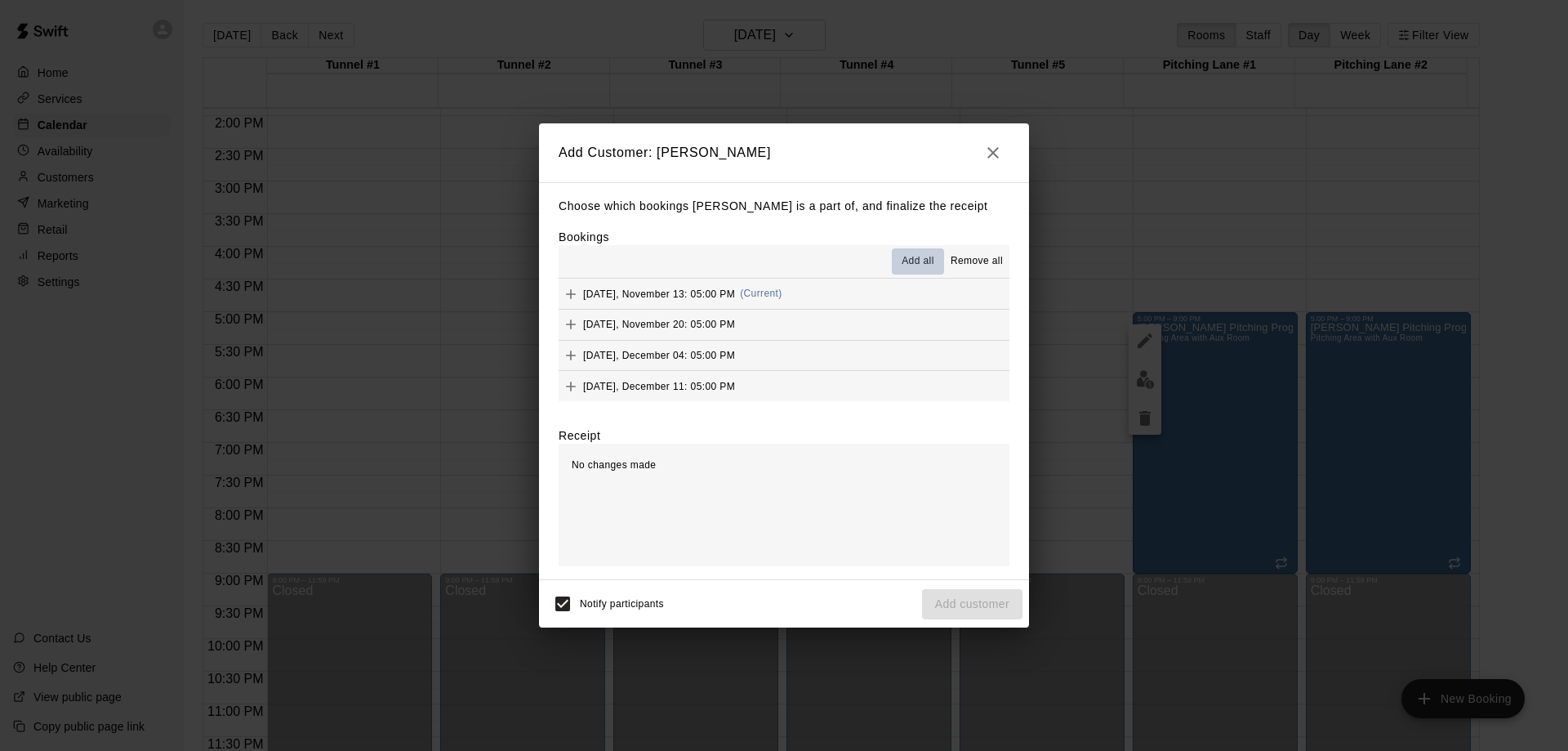
click at [913, 257] on span "Add all" at bounding box center [917, 261] width 32 height 17
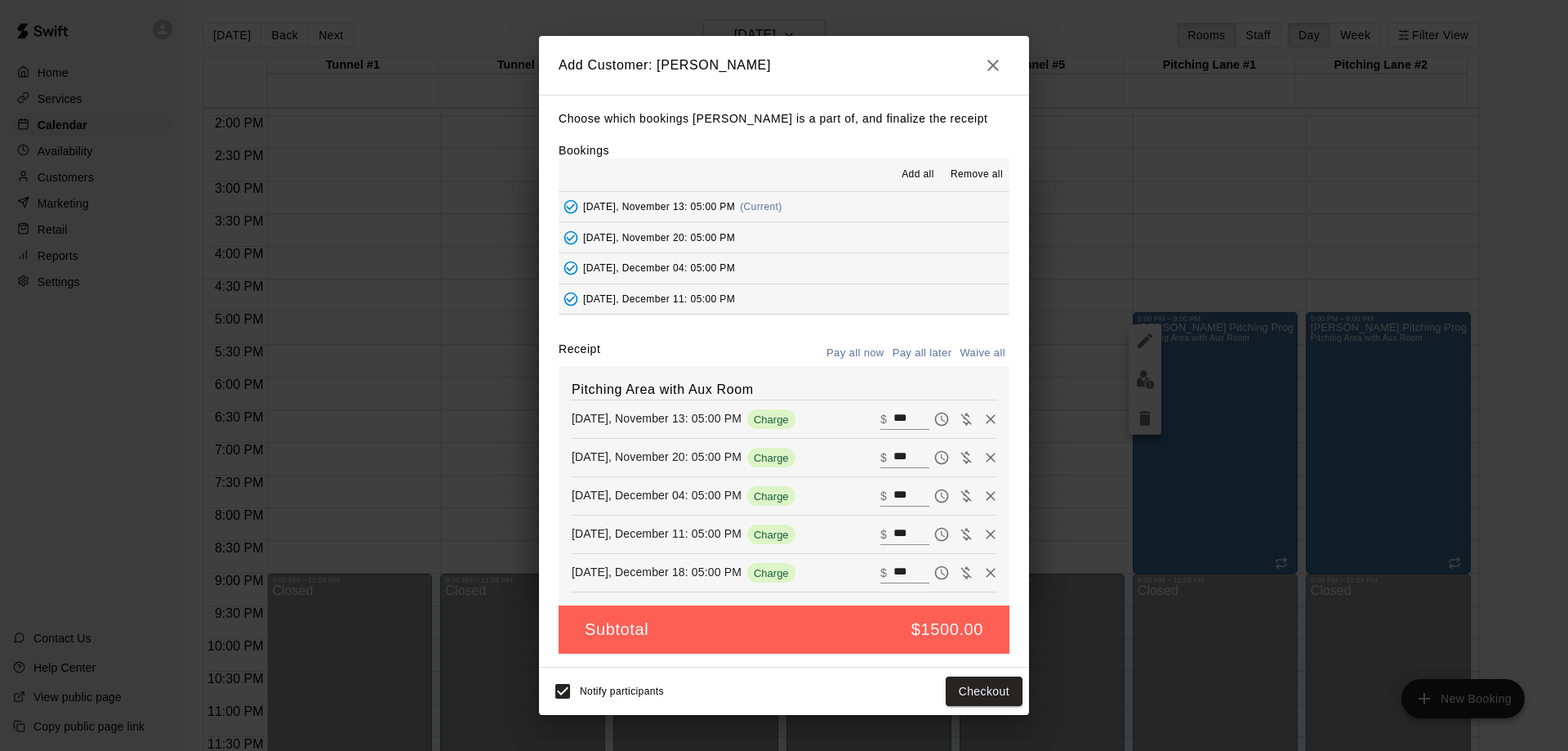
click at [933, 350] on button "Pay all later" at bounding box center [922, 353] width 68 height 25
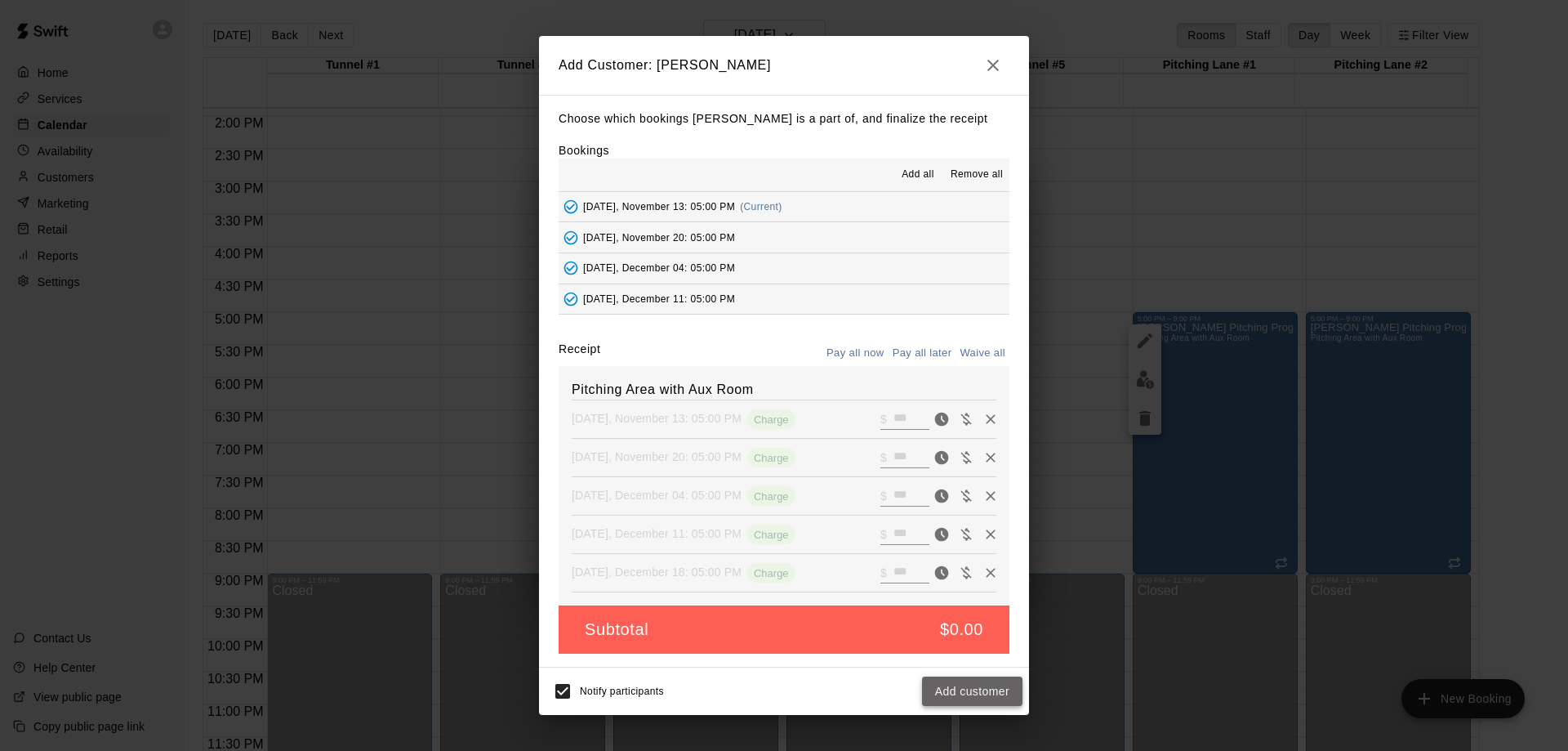
click at [959, 690] on button "Add customer" at bounding box center [972, 691] width 101 height 30
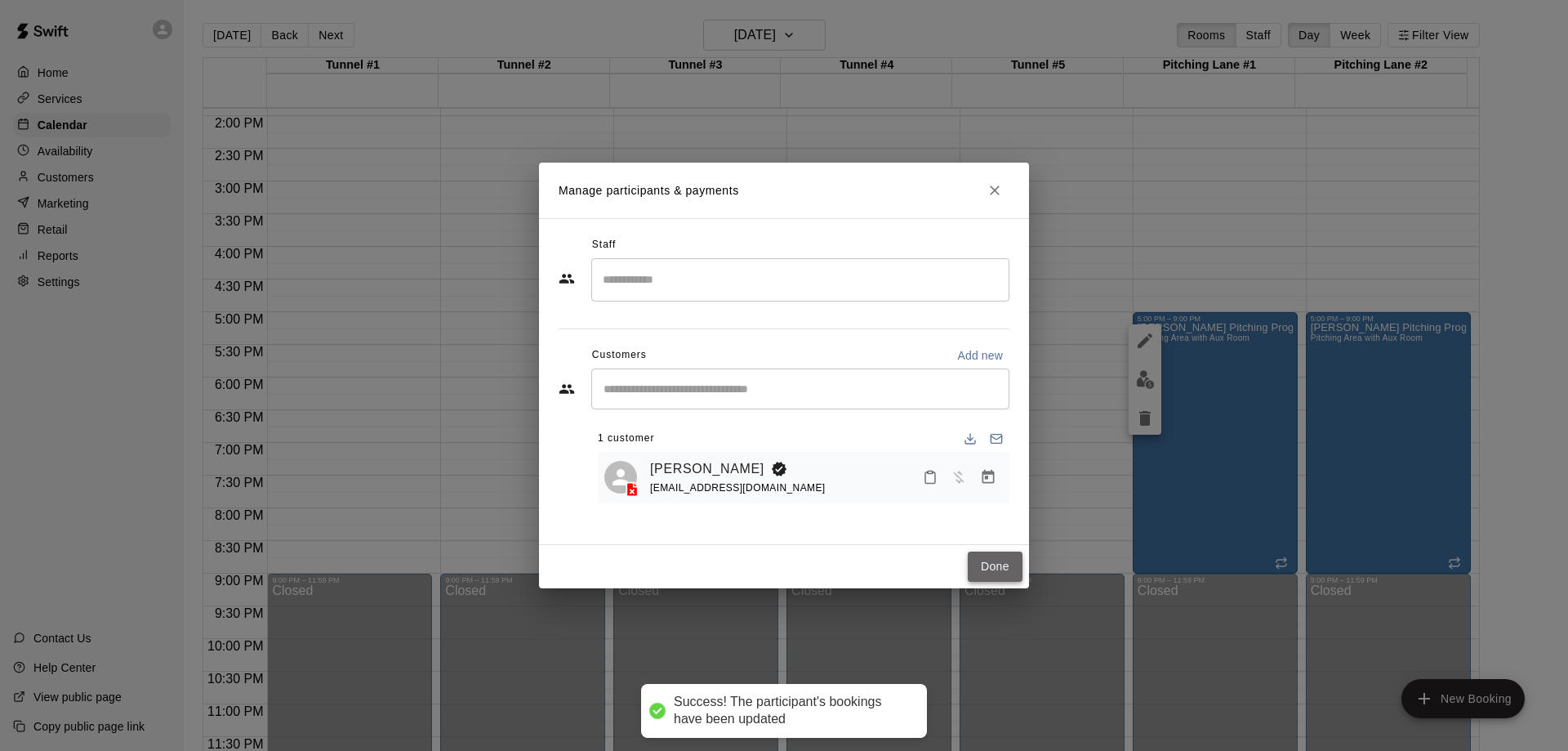
click at [991, 570] on button "Done" at bounding box center [994, 567] width 54 height 30
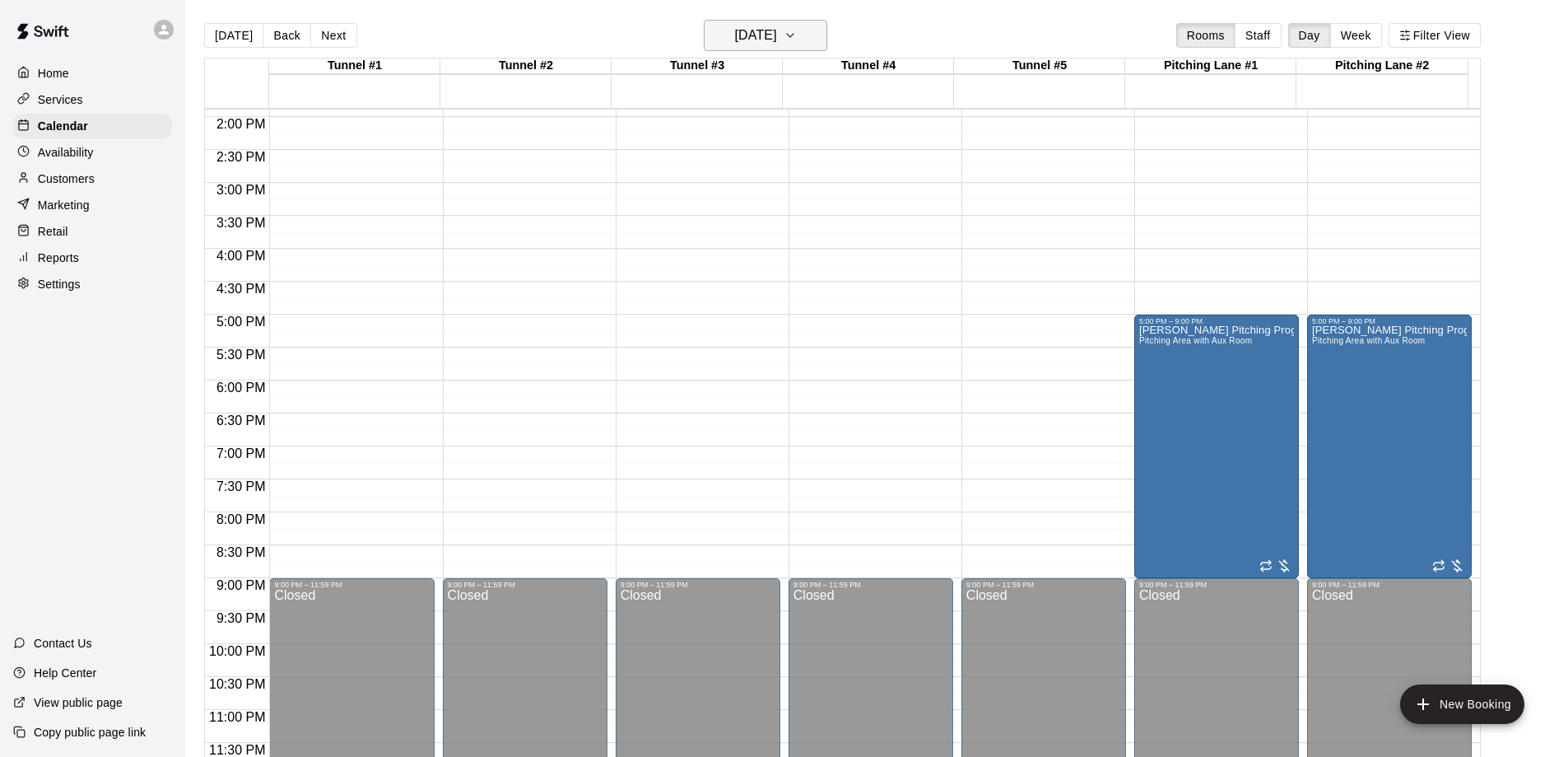
click at [796, 39] on icon "button" at bounding box center [789, 35] width 13 height 19
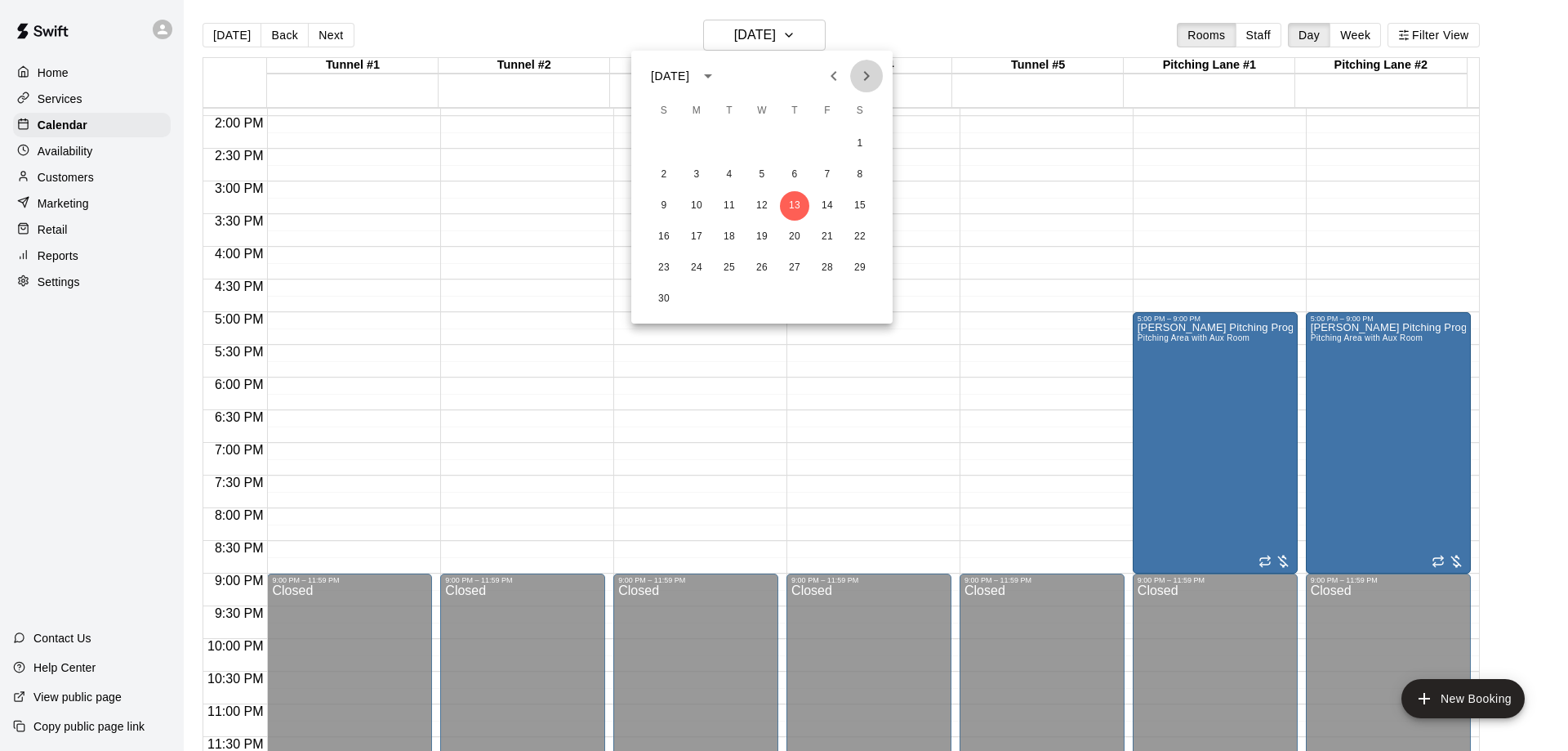
click at [873, 75] on icon "Next month" at bounding box center [866, 75] width 19 height 19
click at [869, 77] on icon "Next month" at bounding box center [866, 75] width 6 height 10
click at [791, 174] on button "8" at bounding box center [795, 175] width 30 height 30
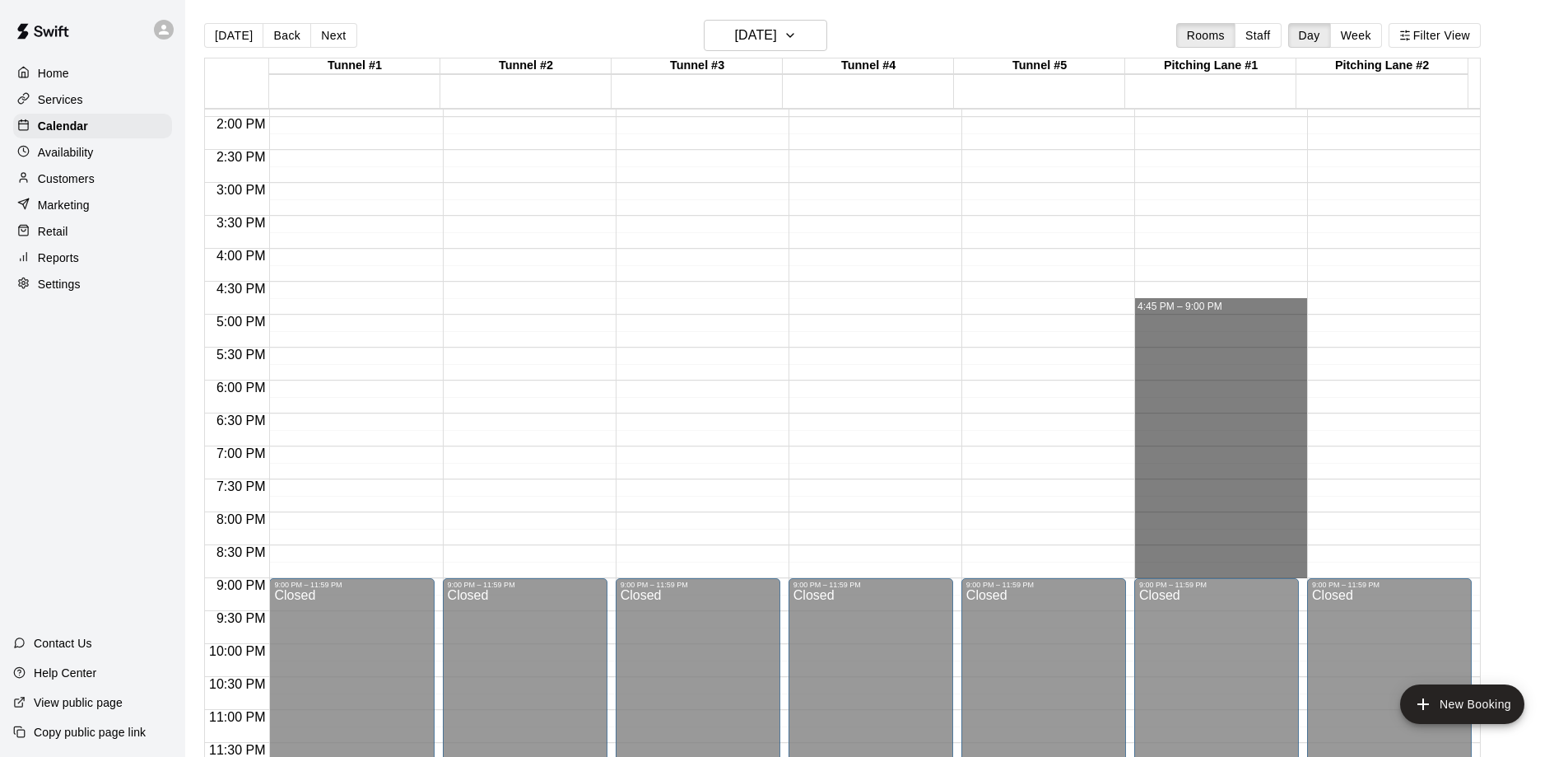
drag, startPoint x: 1186, startPoint y: 314, endPoint x: 1206, endPoint y: 565, distance: 251.8
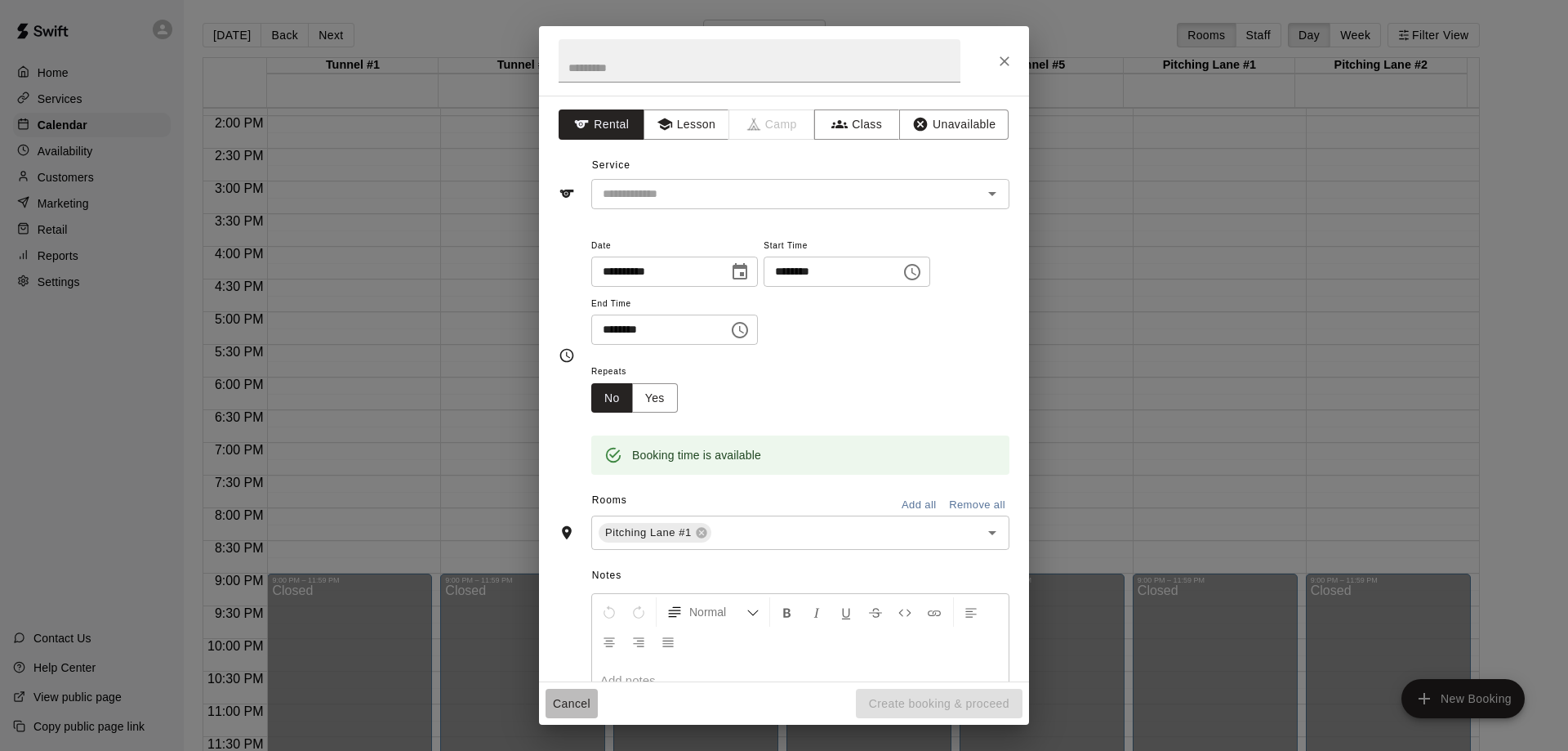
click at [575, 710] on button "Cancel" at bounding box center [572, 704] width 53 height 30
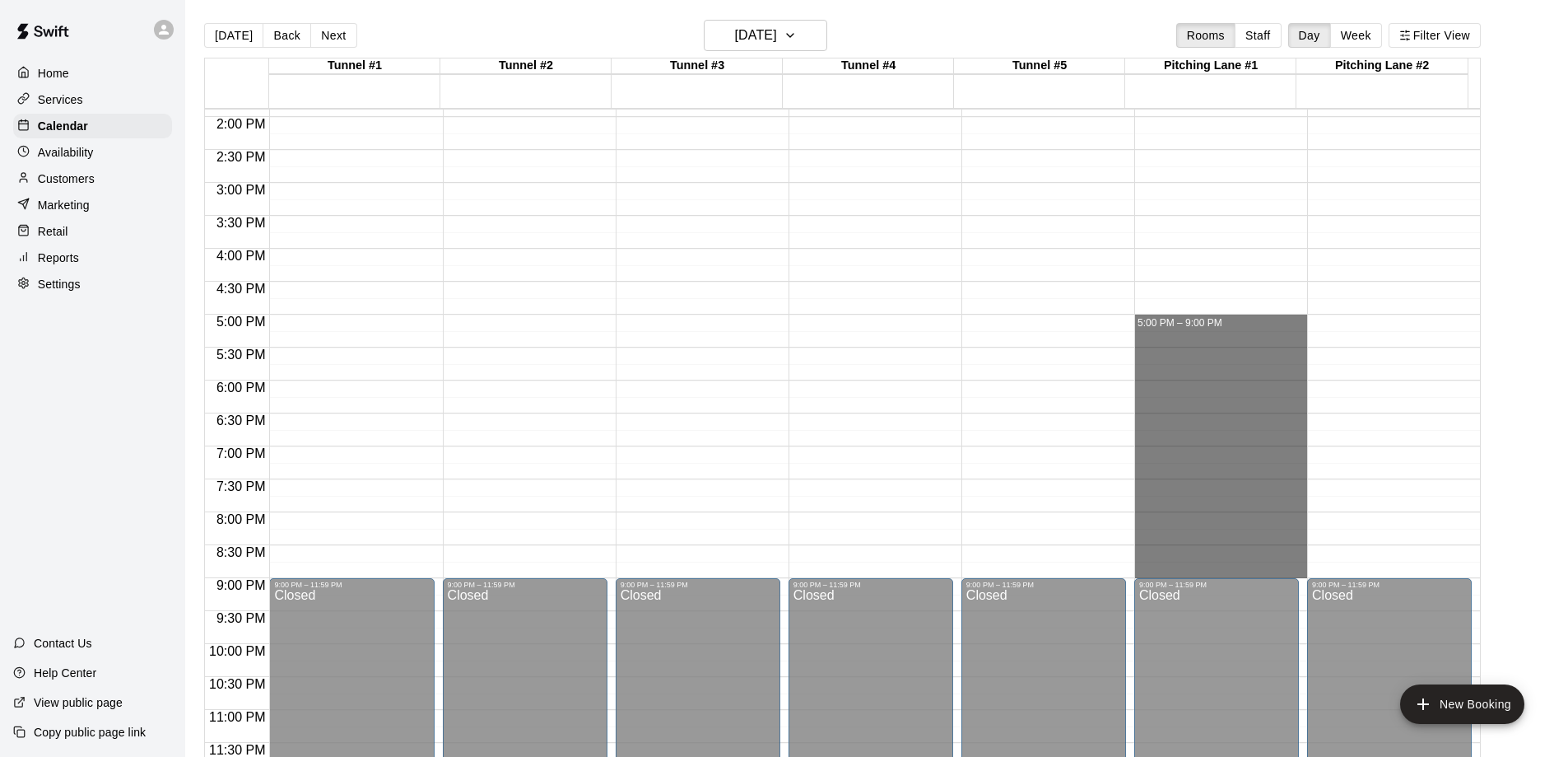
drag, startPoint x: 1198, startPoint y: 317, endPoint x: 1201, endPoint y: 574, distance: 257.0
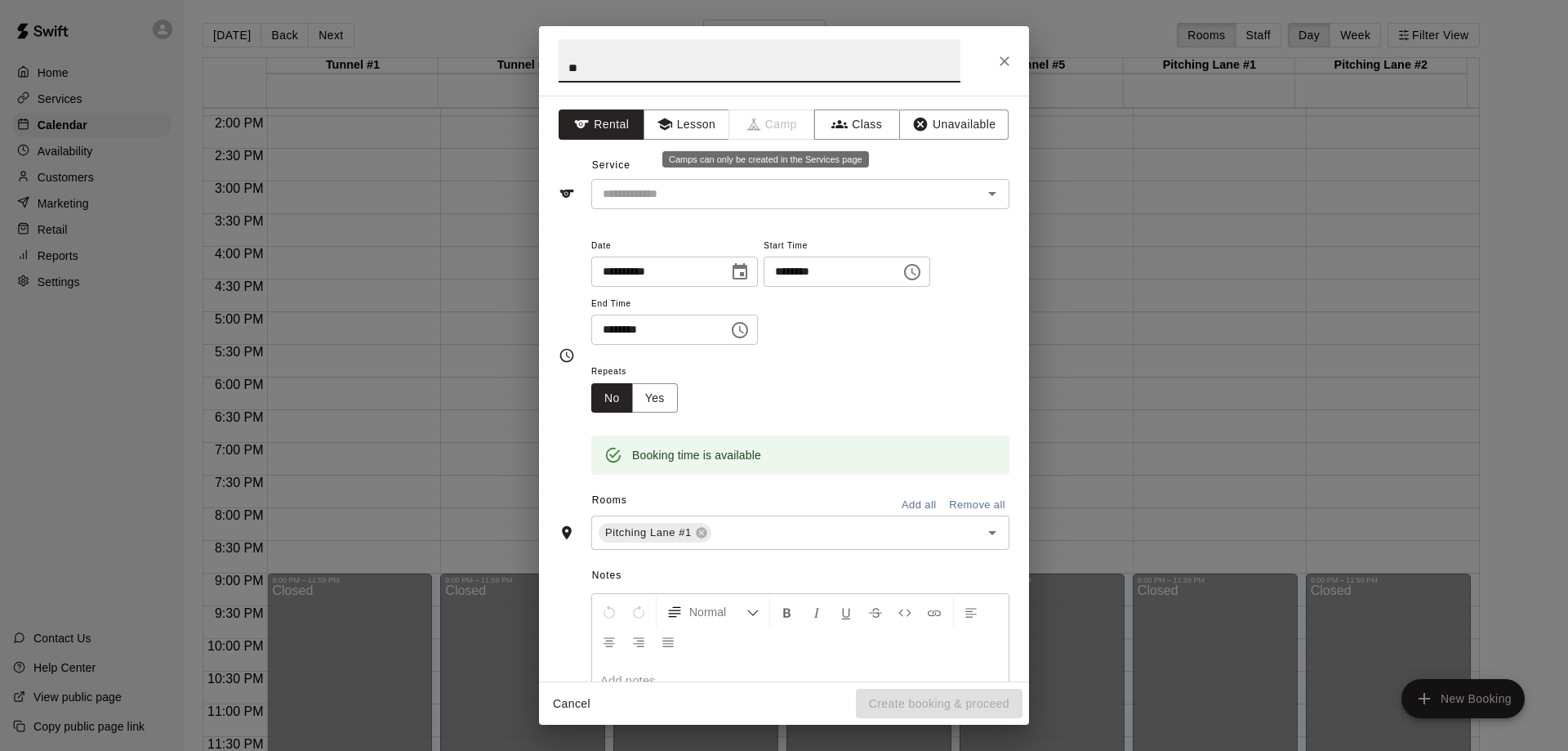
type input "*"
type input "**********"
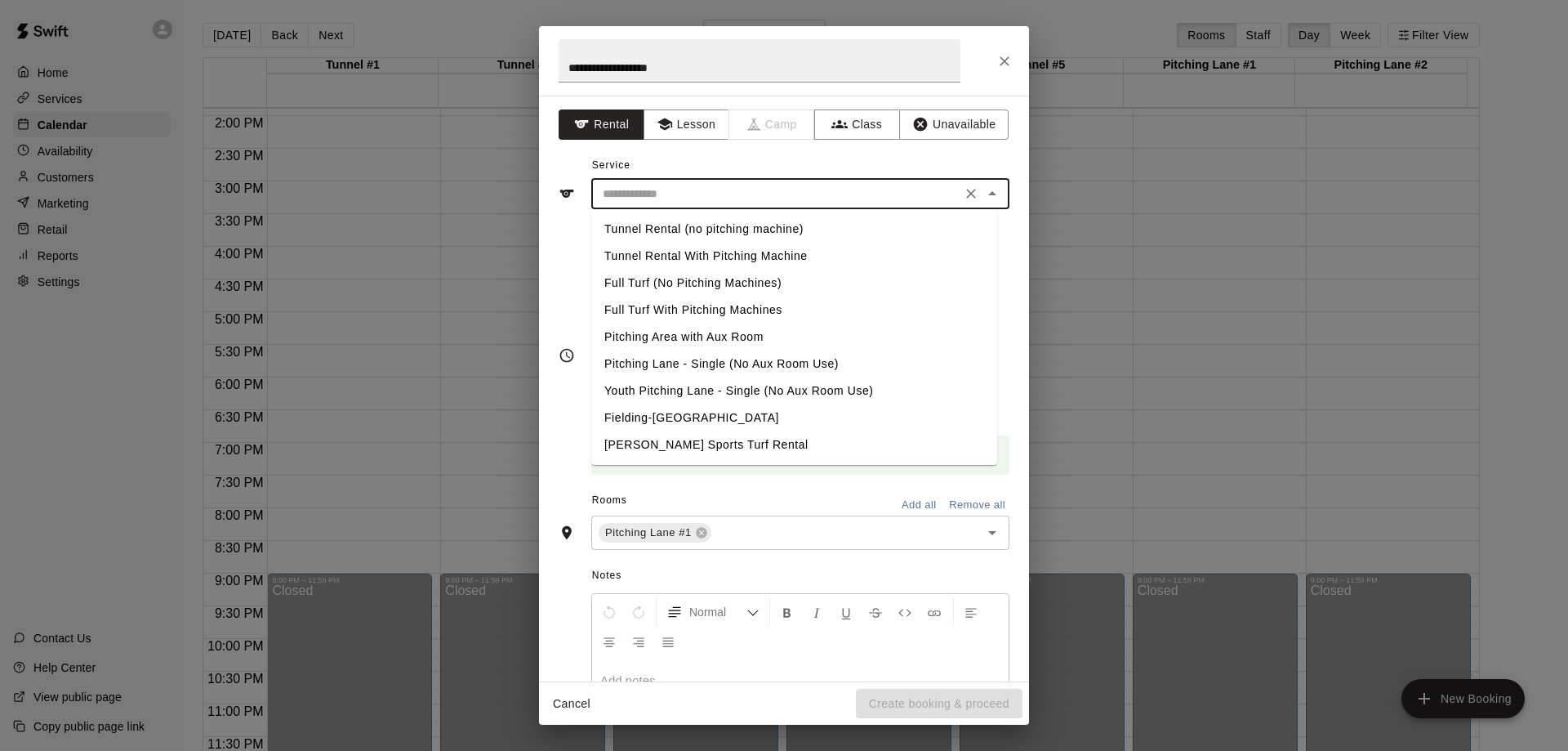
click at [742, 194] on input "text" at bounding box center [776, 194] width 360 height 20
click at [710, 339] on li "Pitching Area with Aux Room" at bounding box center [794, 337] width 406 height 27
type input "**********"
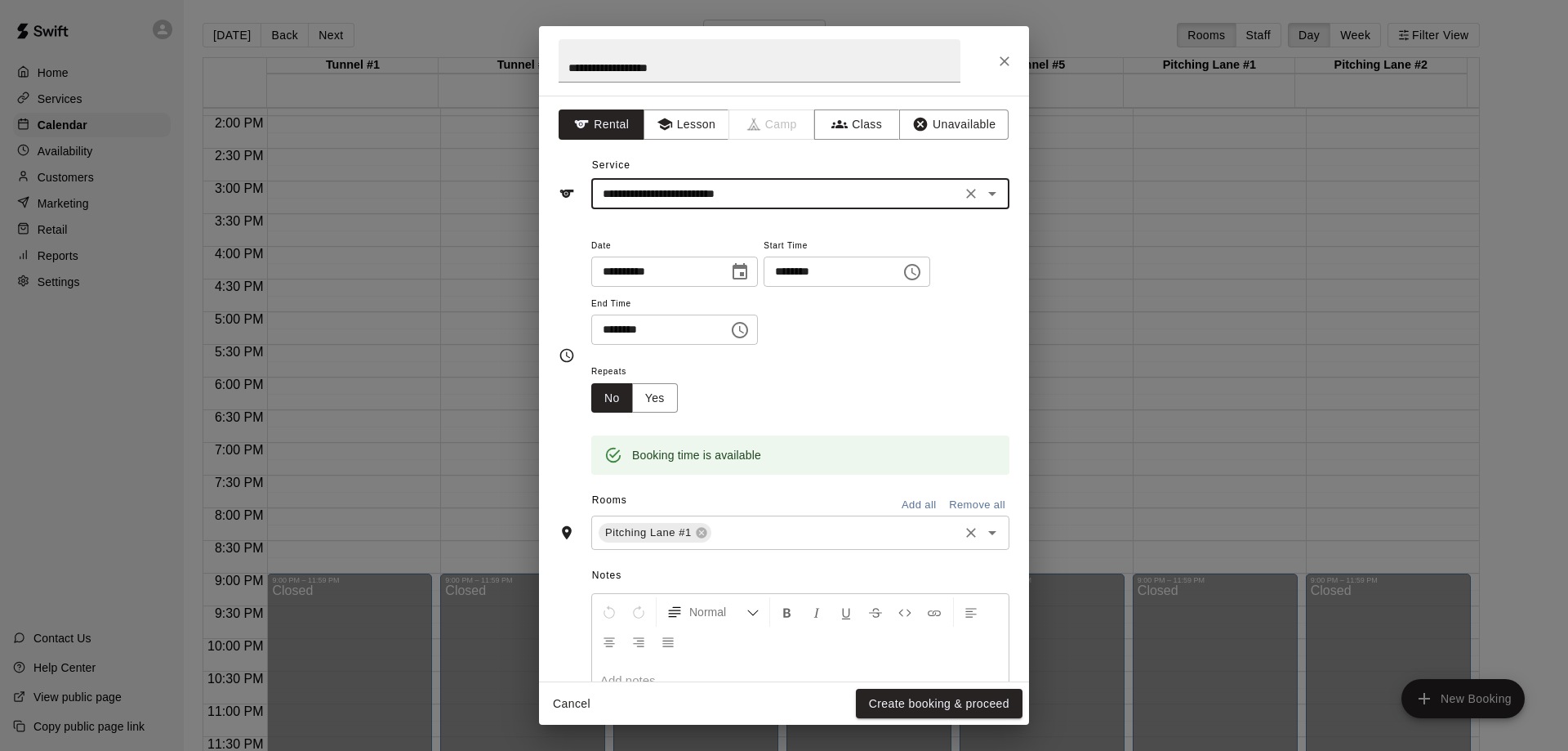
click at [764, 532] on input "text" at bounding box center [835, 533] width 243 height 20
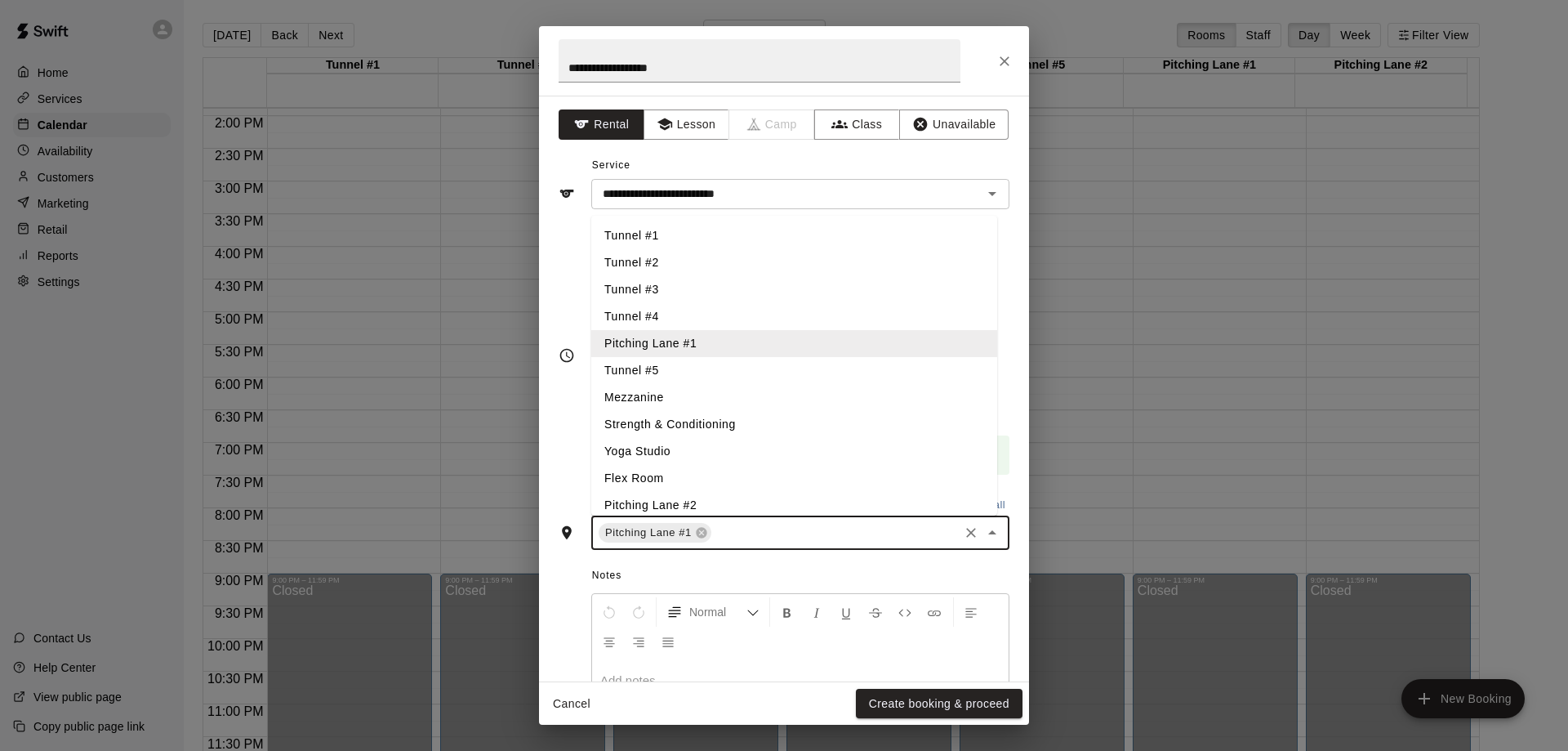
click at [702, 504] on li "Pitching Lane #2" at bounding box center [794, 505] width 406 height 27
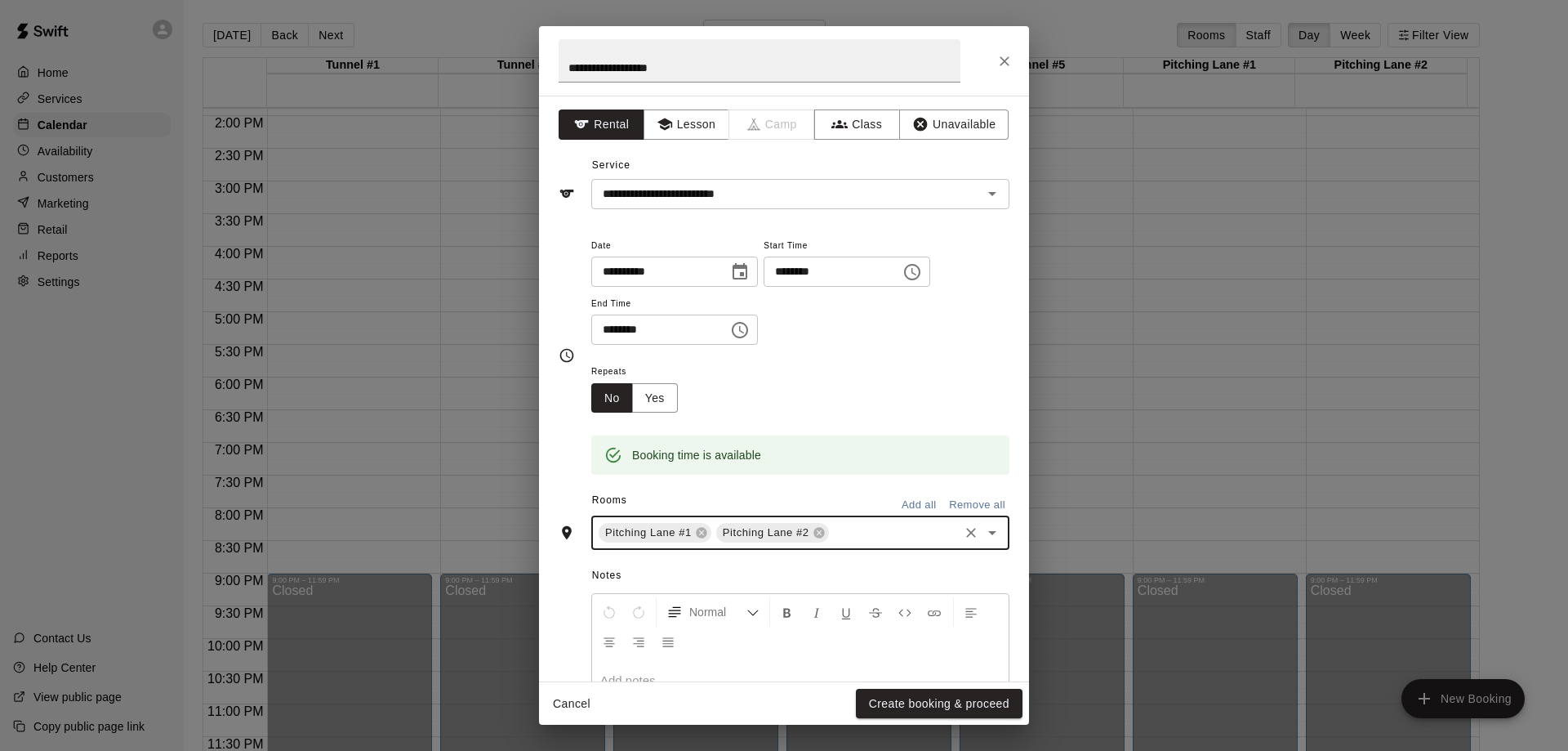
click at [803, 391] on div "Repeats No Yes" at bounding box center [800, 387] width 418 height 52
click at [665, 400] on button "Yes" at bounding box center [655, 398] width 46 height 30
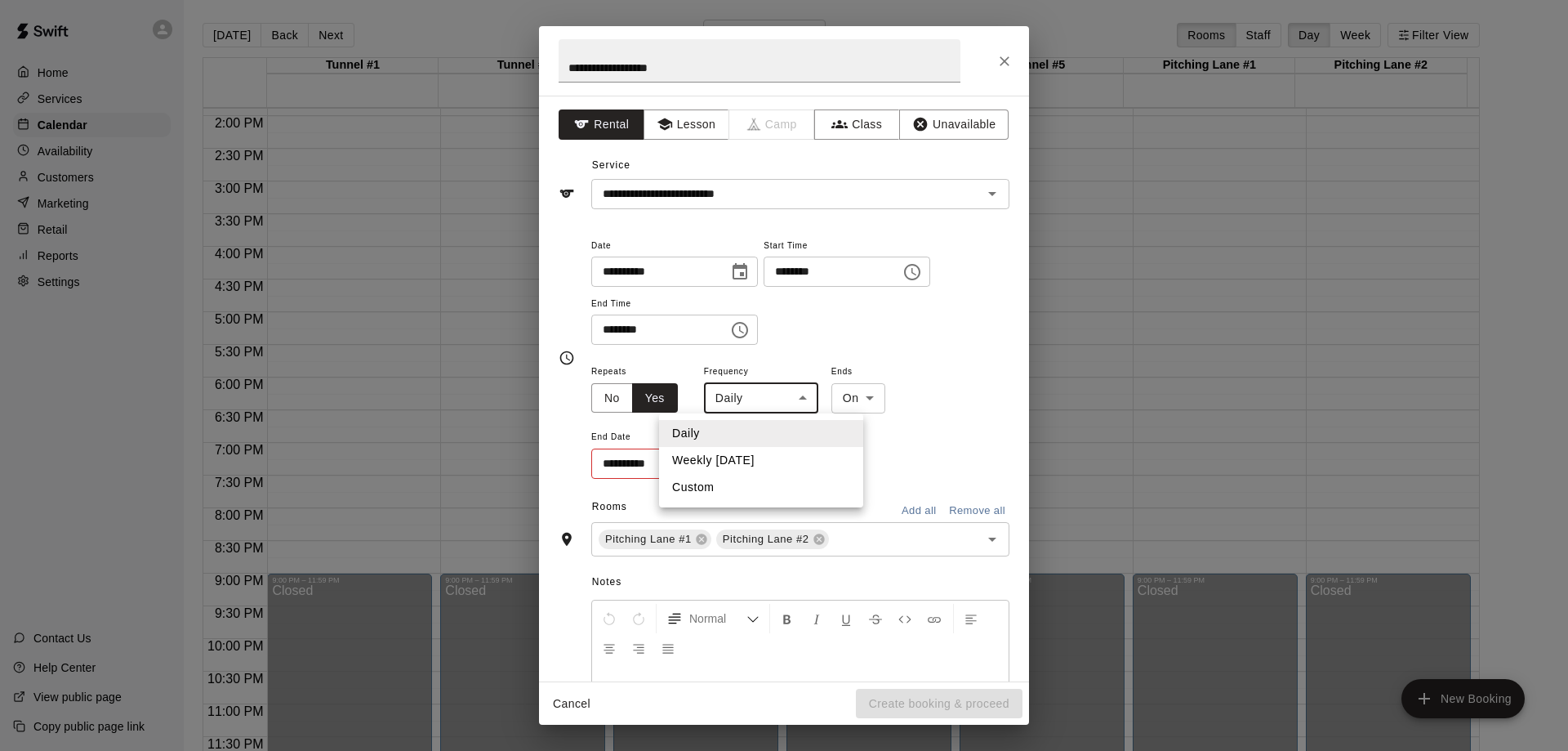
click at [766, 402] on body "Home Services Calendar Availability Customers Marketing Retail Reports Settings…" at bounding box center [784, 389] width 1568 height 777
click at [753, 454] on li "Weekly [DATE]" at bounding box center [760, 460] width 204 height 27
type input "******"
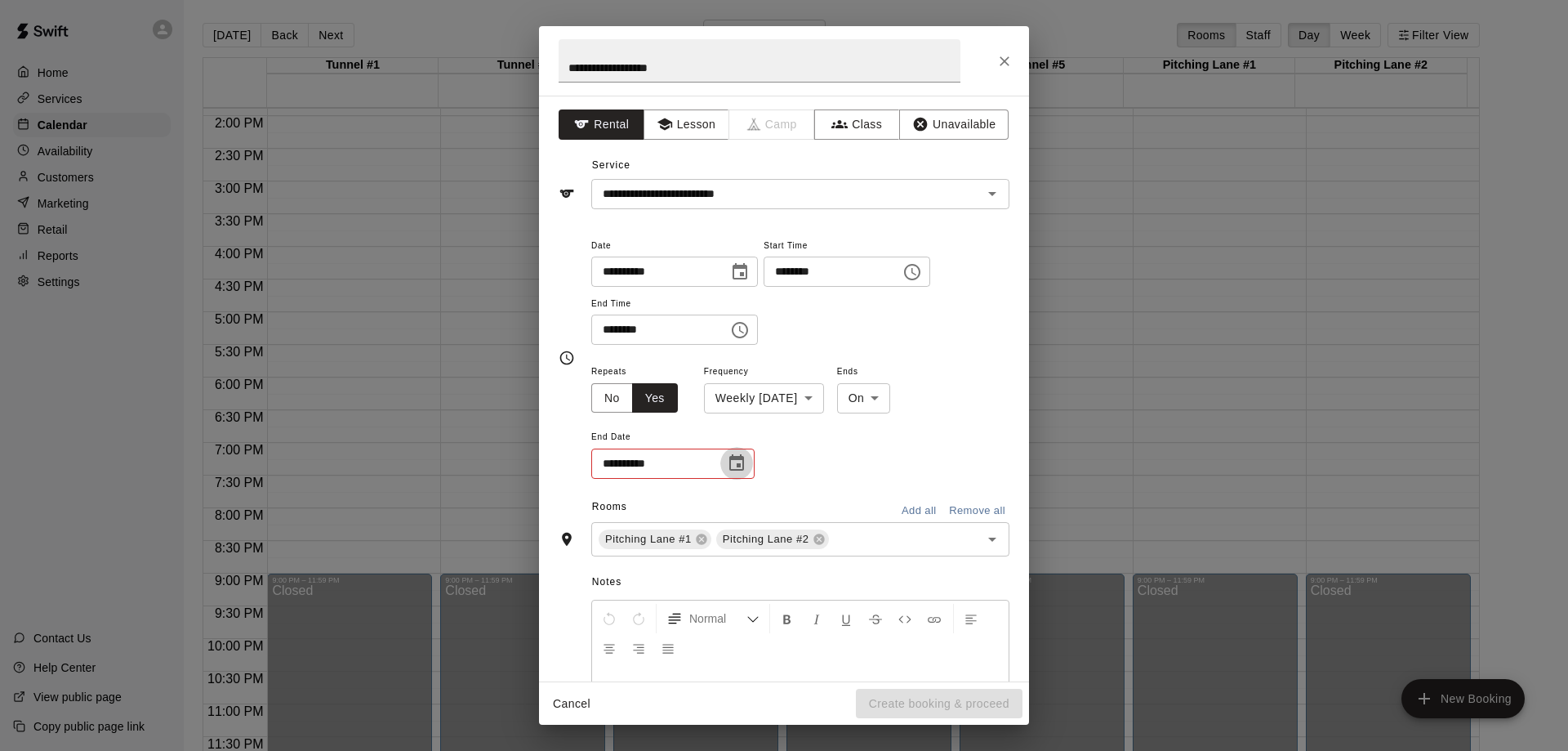
click at [739, 464] on icon "Choose date" at bounding box center [737, 462] width 15 height 17
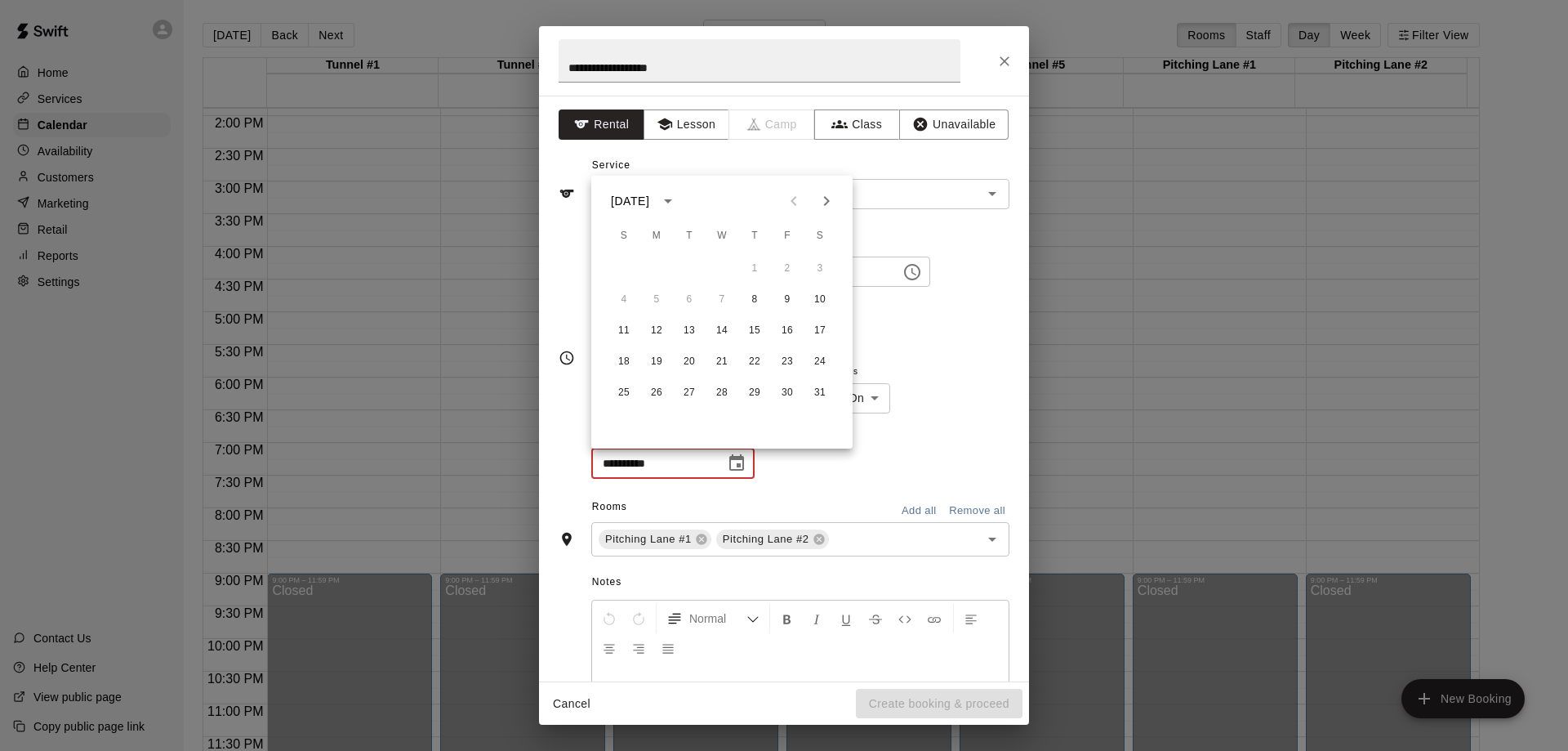
click at [831, 200] on icon "Next month" at bounding box center [826, 201] width 19 height 19
click at [757, 332] on button "19" at bounding box center [755, 331] width 30 height 30
type input "**********"
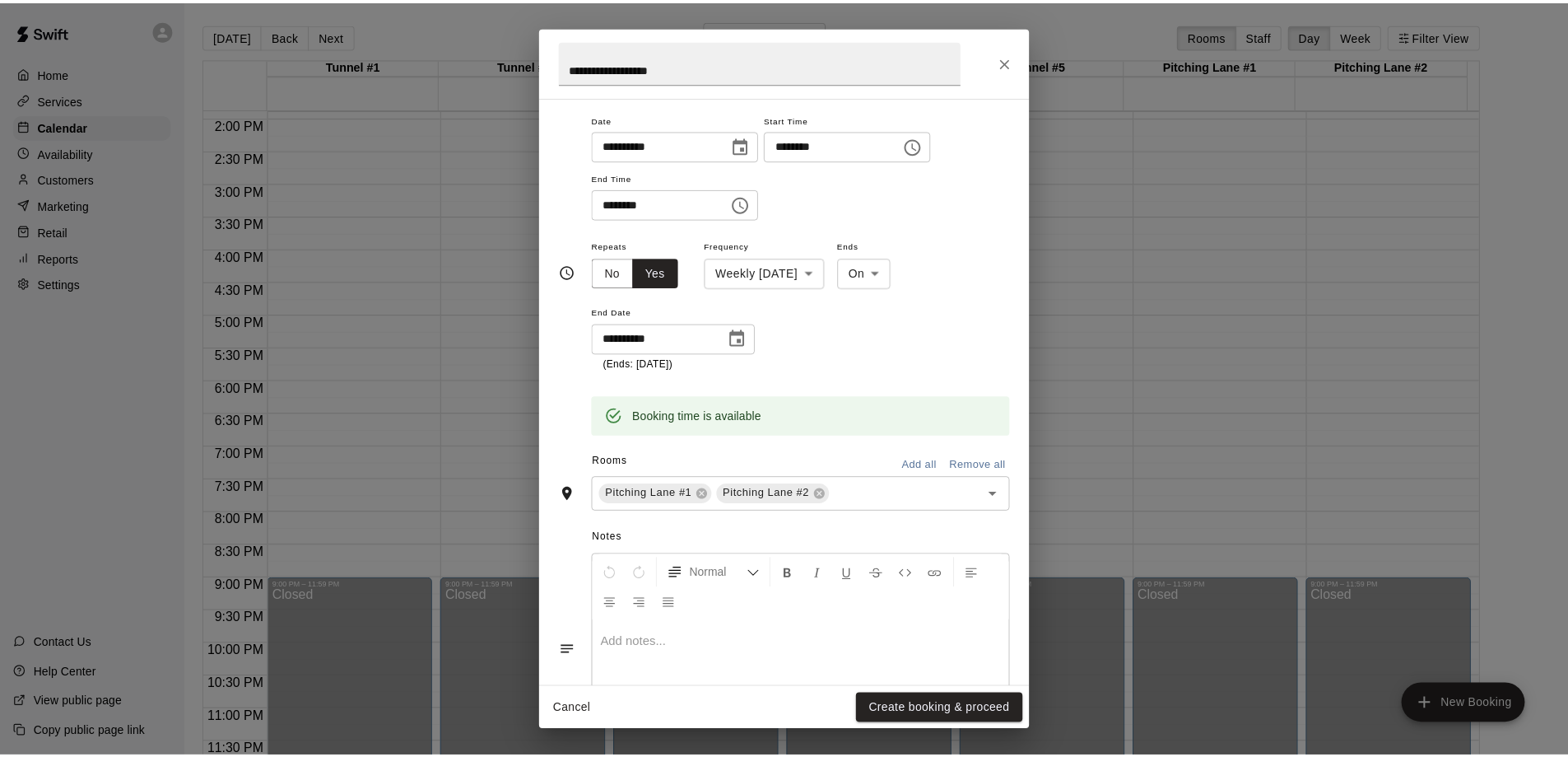
scroll to position [0, 0]
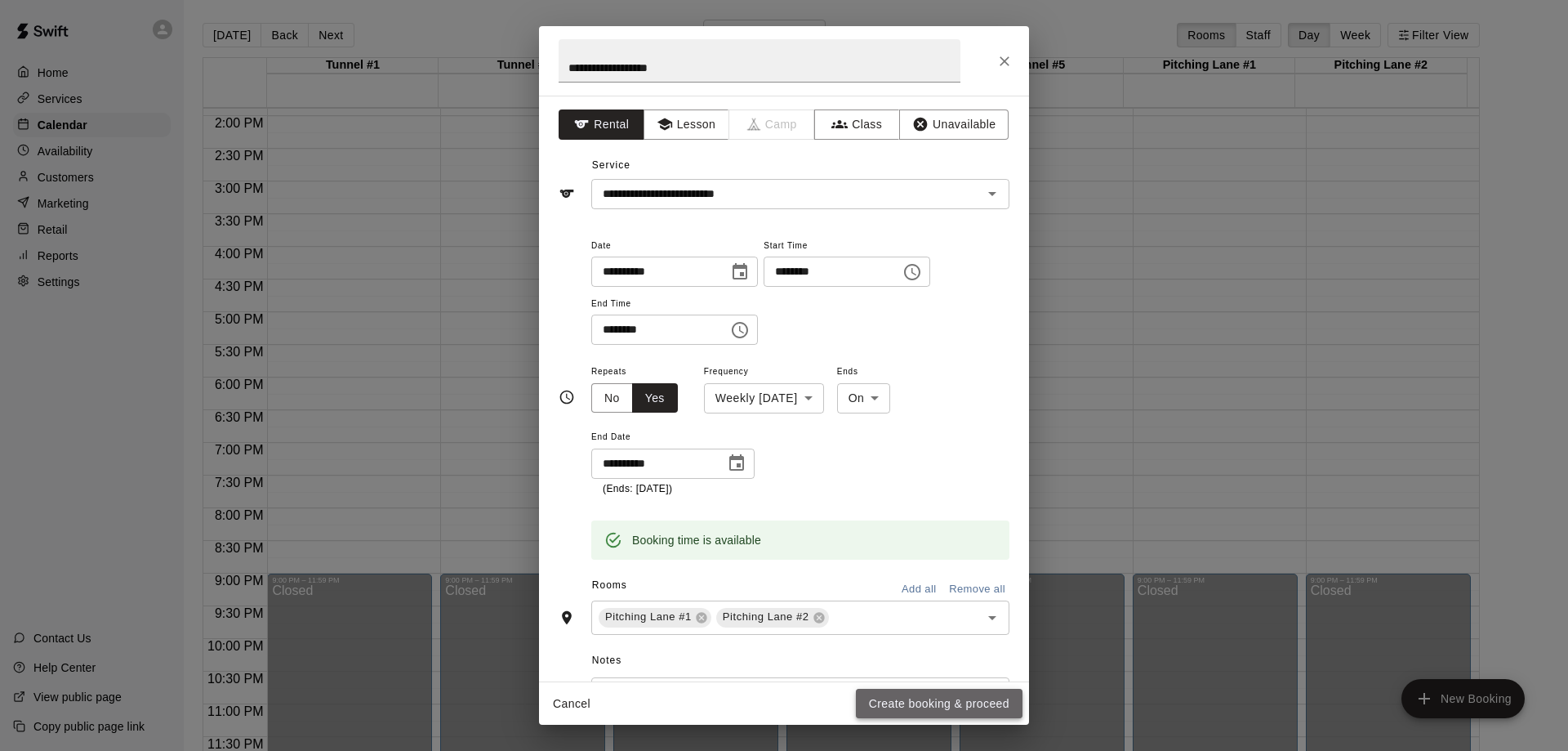
click at [937, 703] on button "Create booking & proceed" at bounding box center [939, 704] width 167 height 30
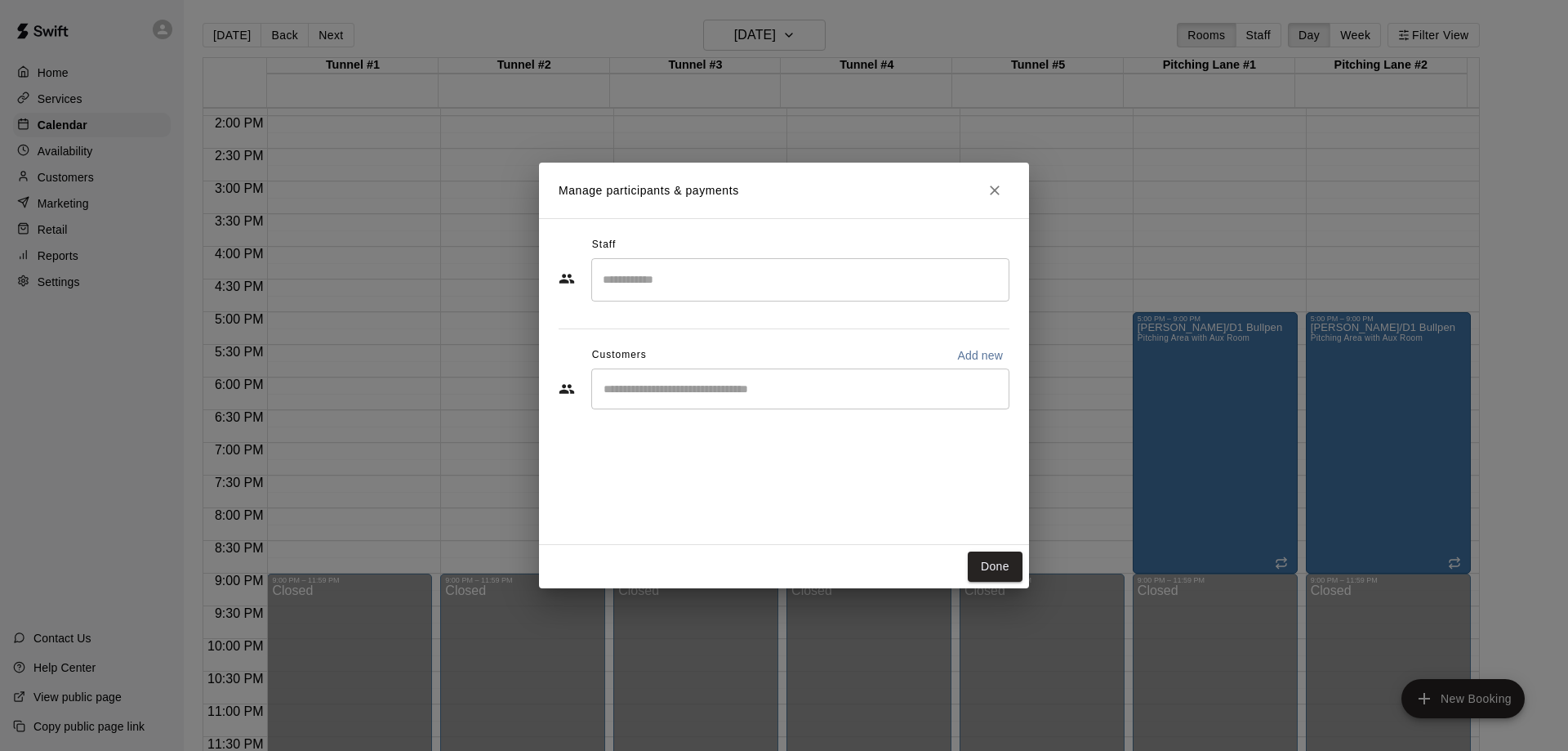
click at [702, 383] on input "Start typing to search customers..." at bounding box center [801, 389] width 403 height 17
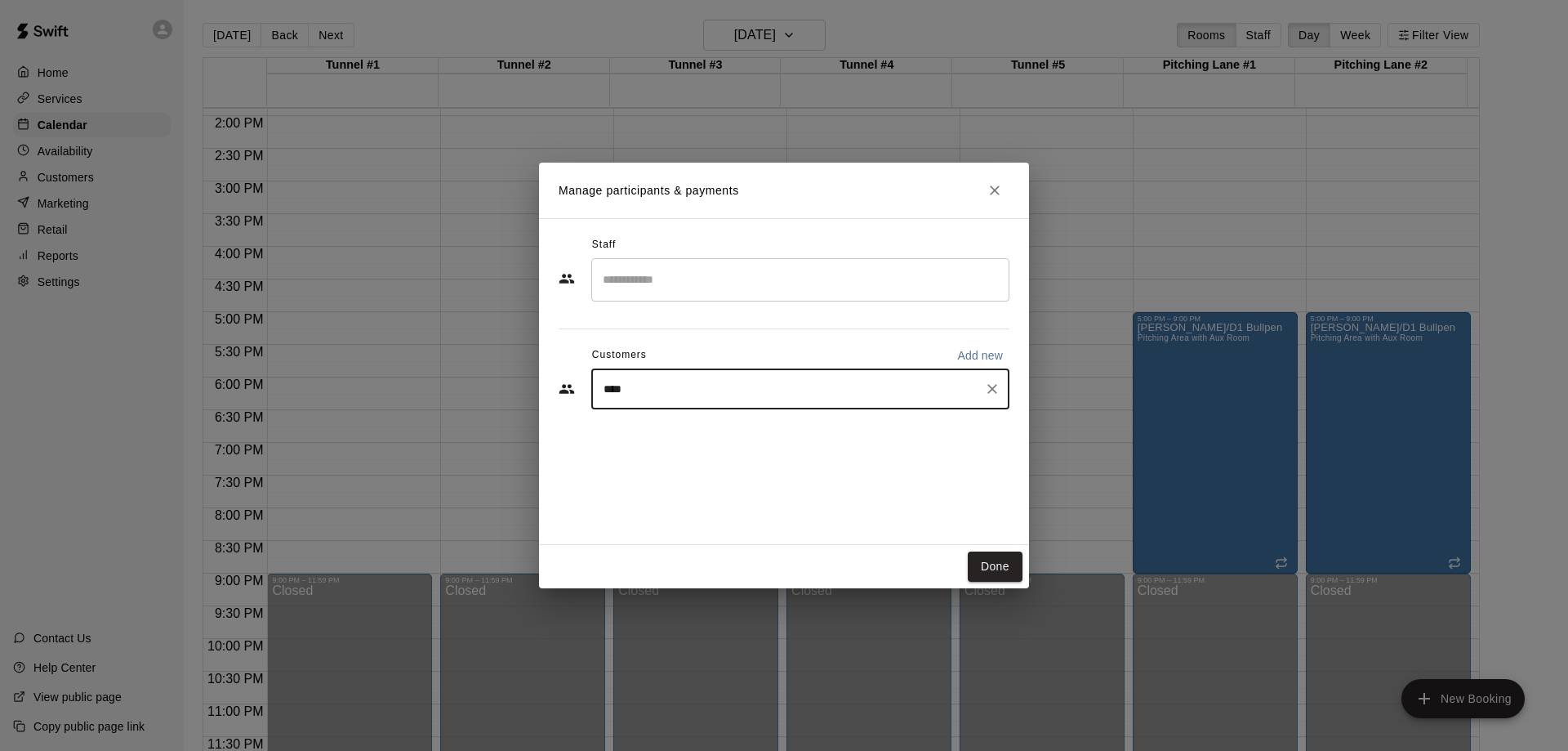
type input "*****"
click at [705, 440] on span "[EMAIL_ADDRESS][DOMAIN_NAME]" at bounding box center [724, 444] width 175 height 11
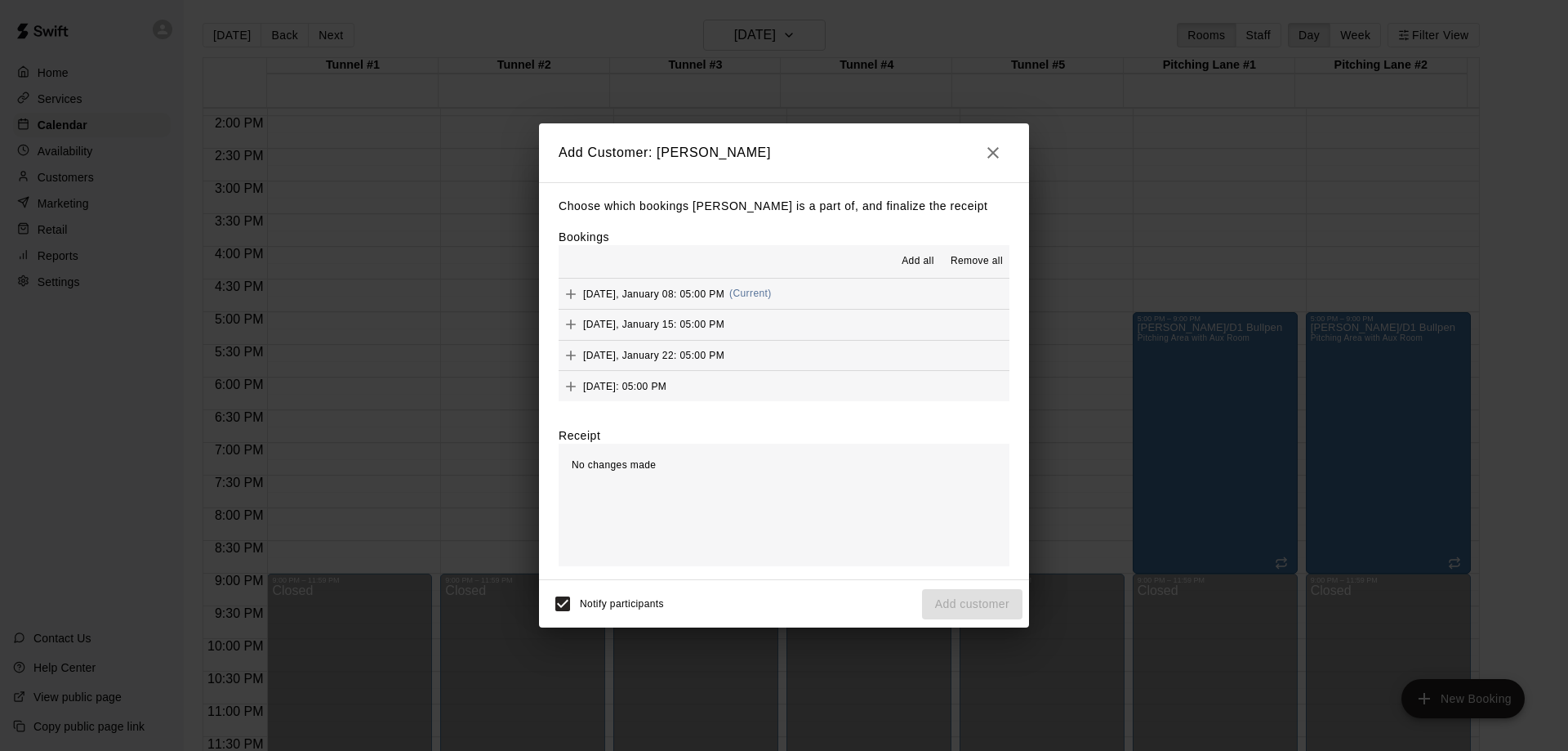
click at [923, 261] on span "Add all" at bounding box center [917, 261] width 32 height 17
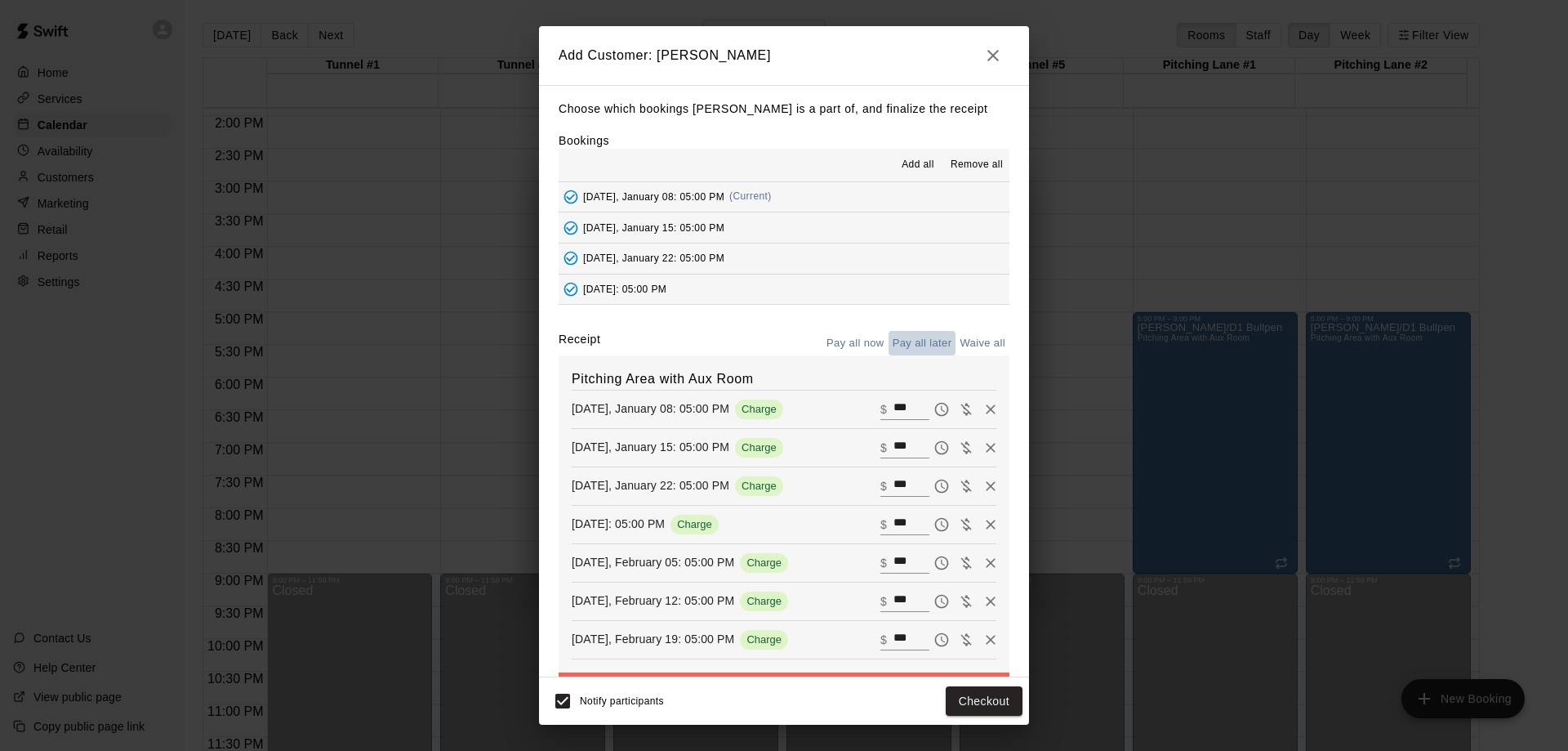
click at [913, 342] on button "Pay all later" at bounding box center [922, 343] width 68 height 25
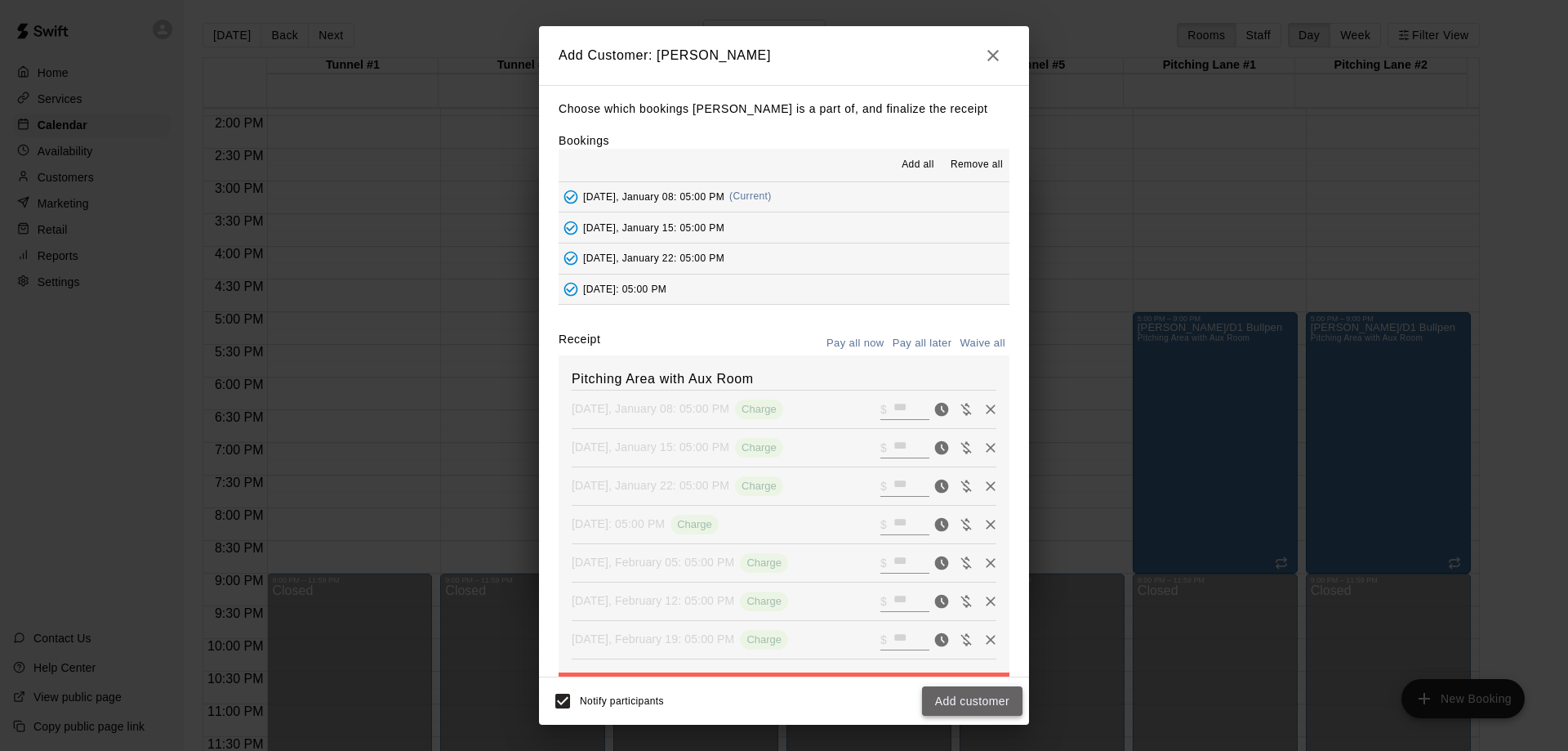
click at [968, 698] on button "Add customer" at bounding box center [972, 701] width 101 height 30
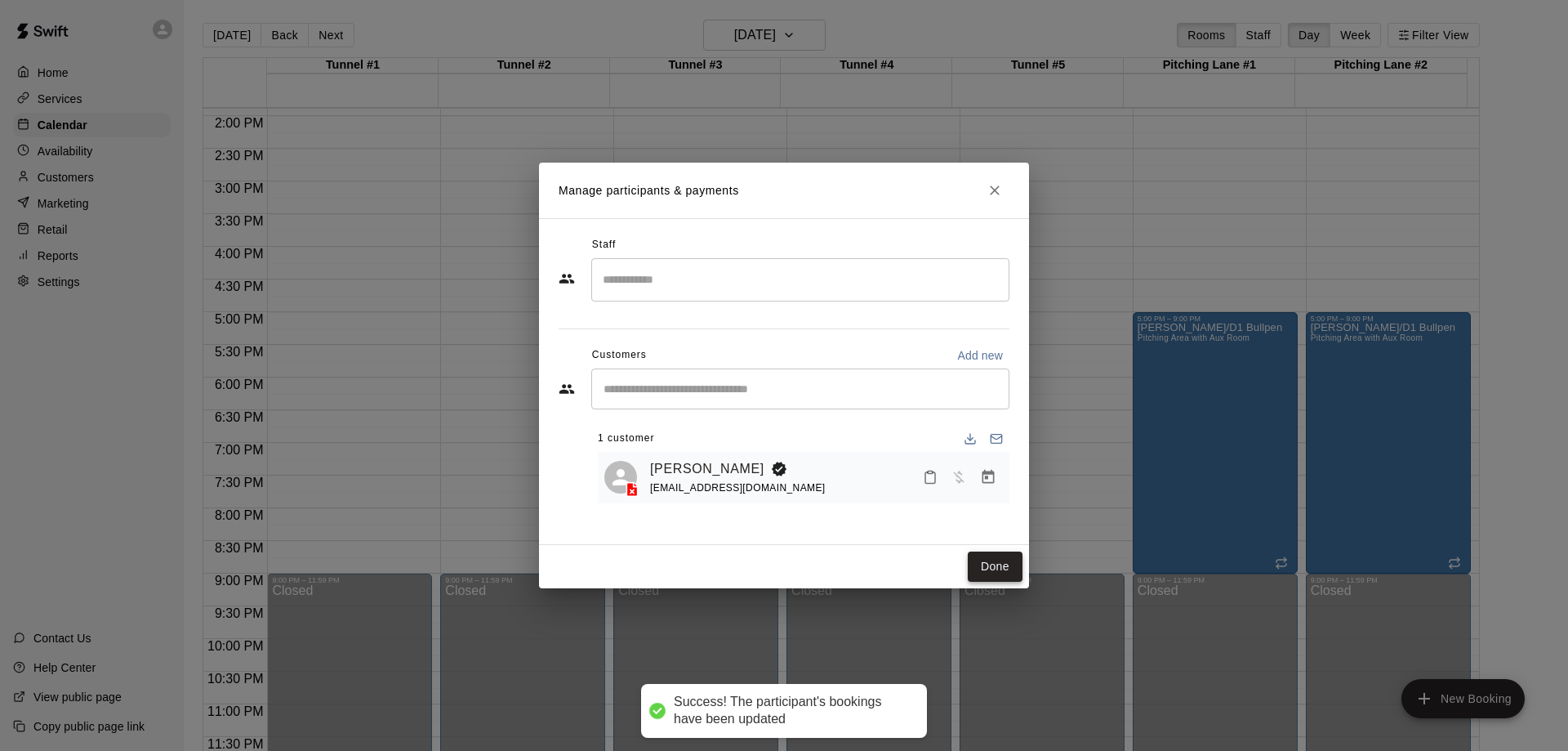
click at [999, 567] on button "Done" at bounding box center [994, 567] width 54 height 30
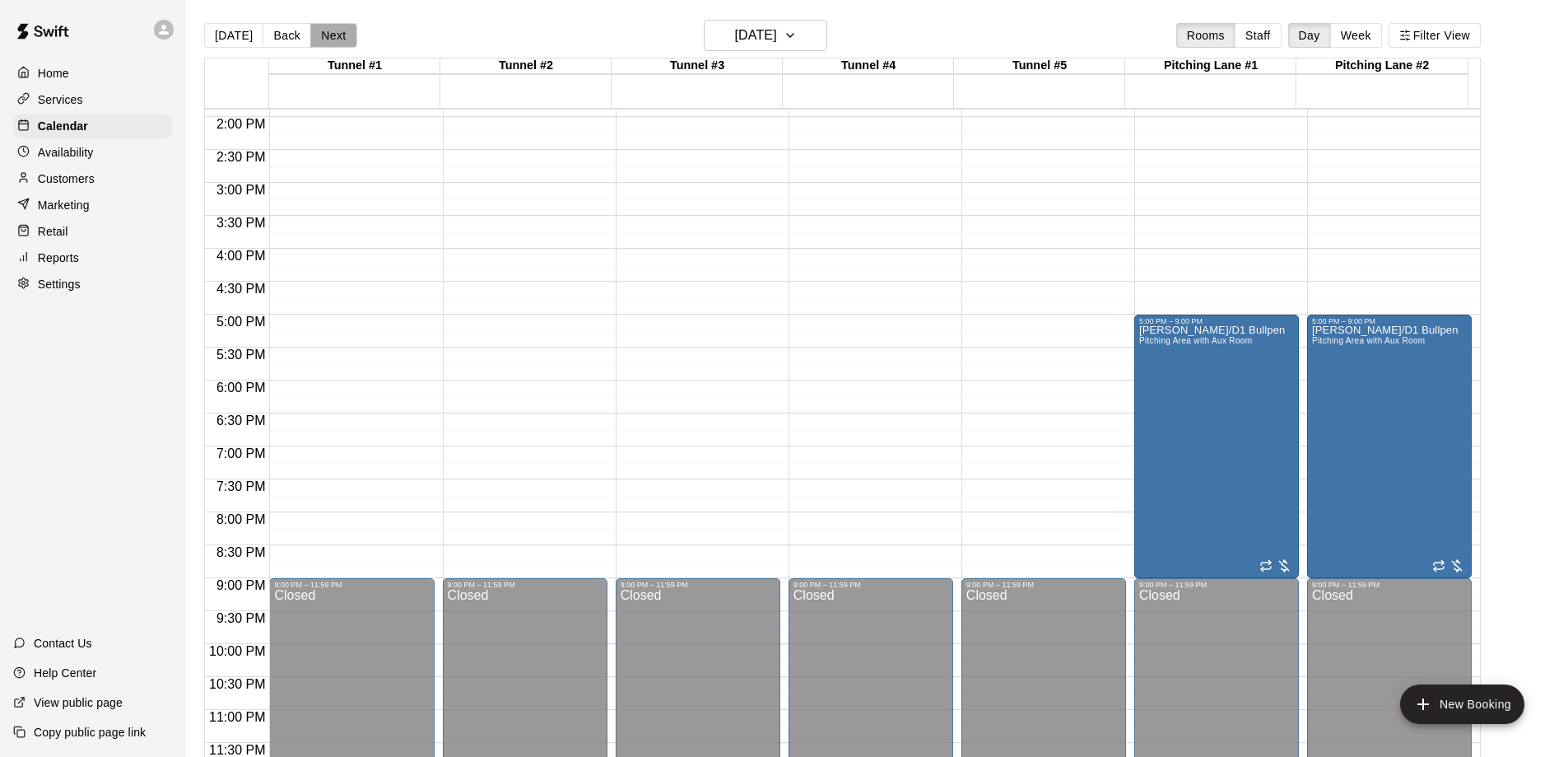
click at [339, 30] on button "Next" at bounding box center [333, 35] width 46 height 25
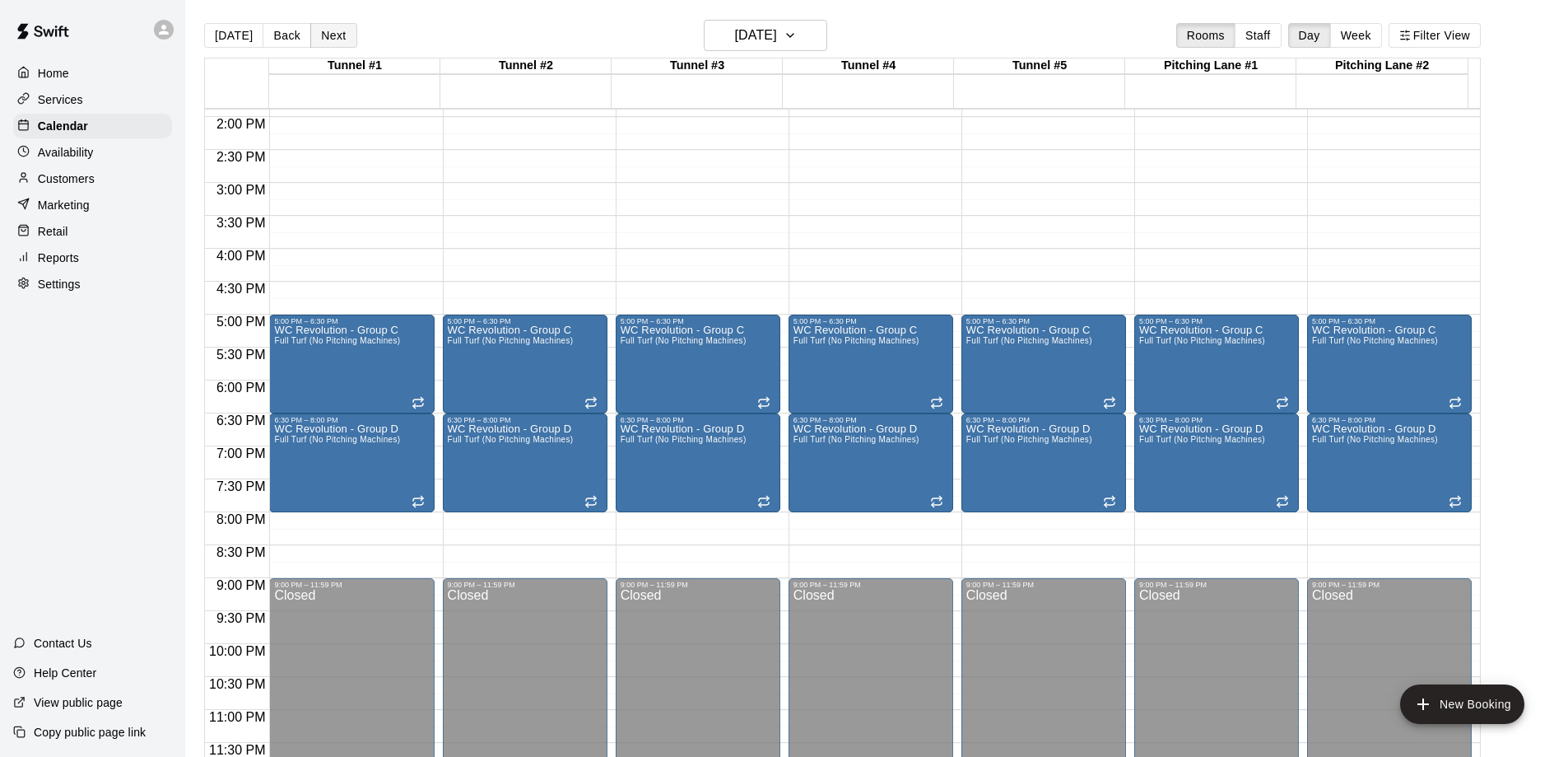
click at [339, 30] on button "Next" at bounding box center [333, 35] width 46 height 25
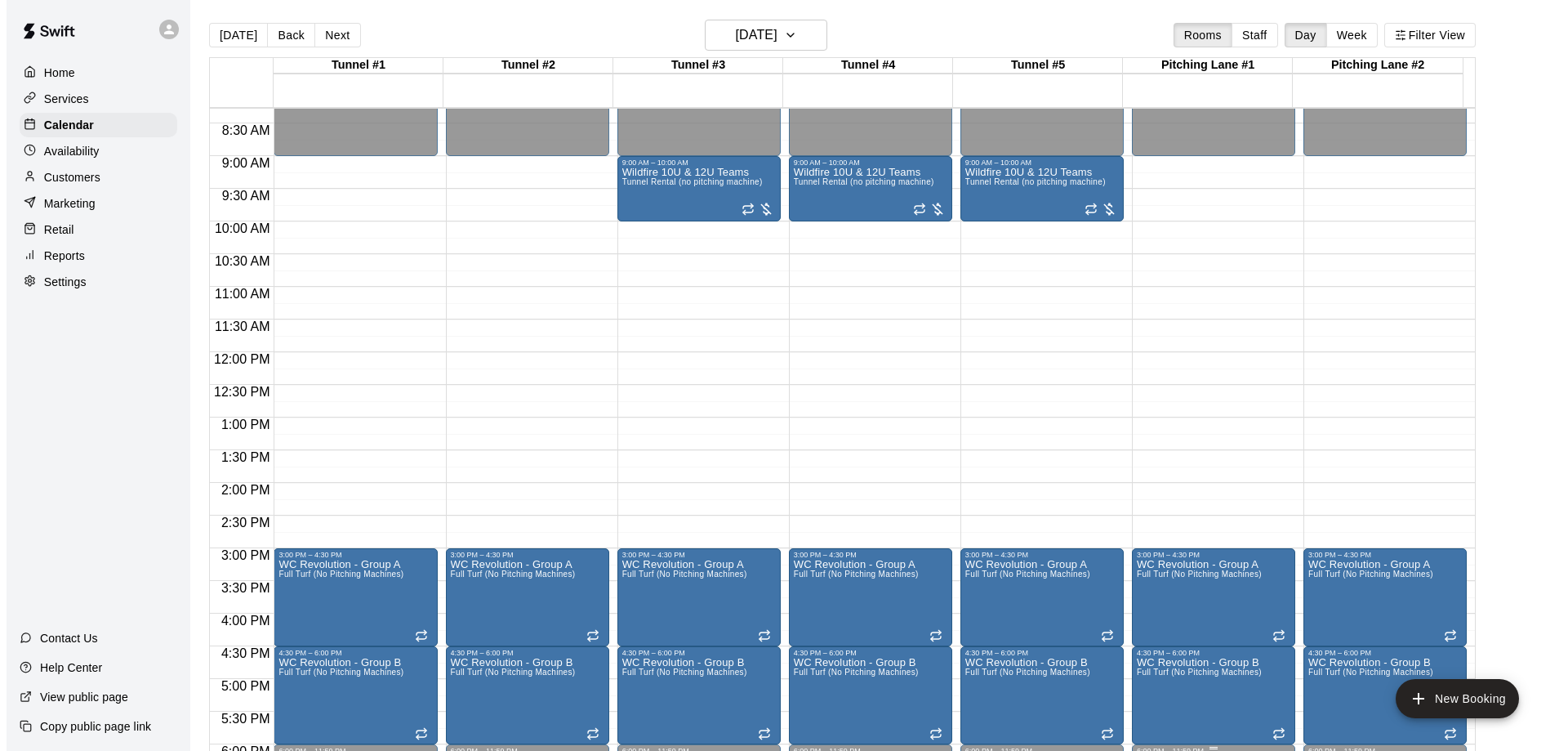
scroll to position [419, 0]
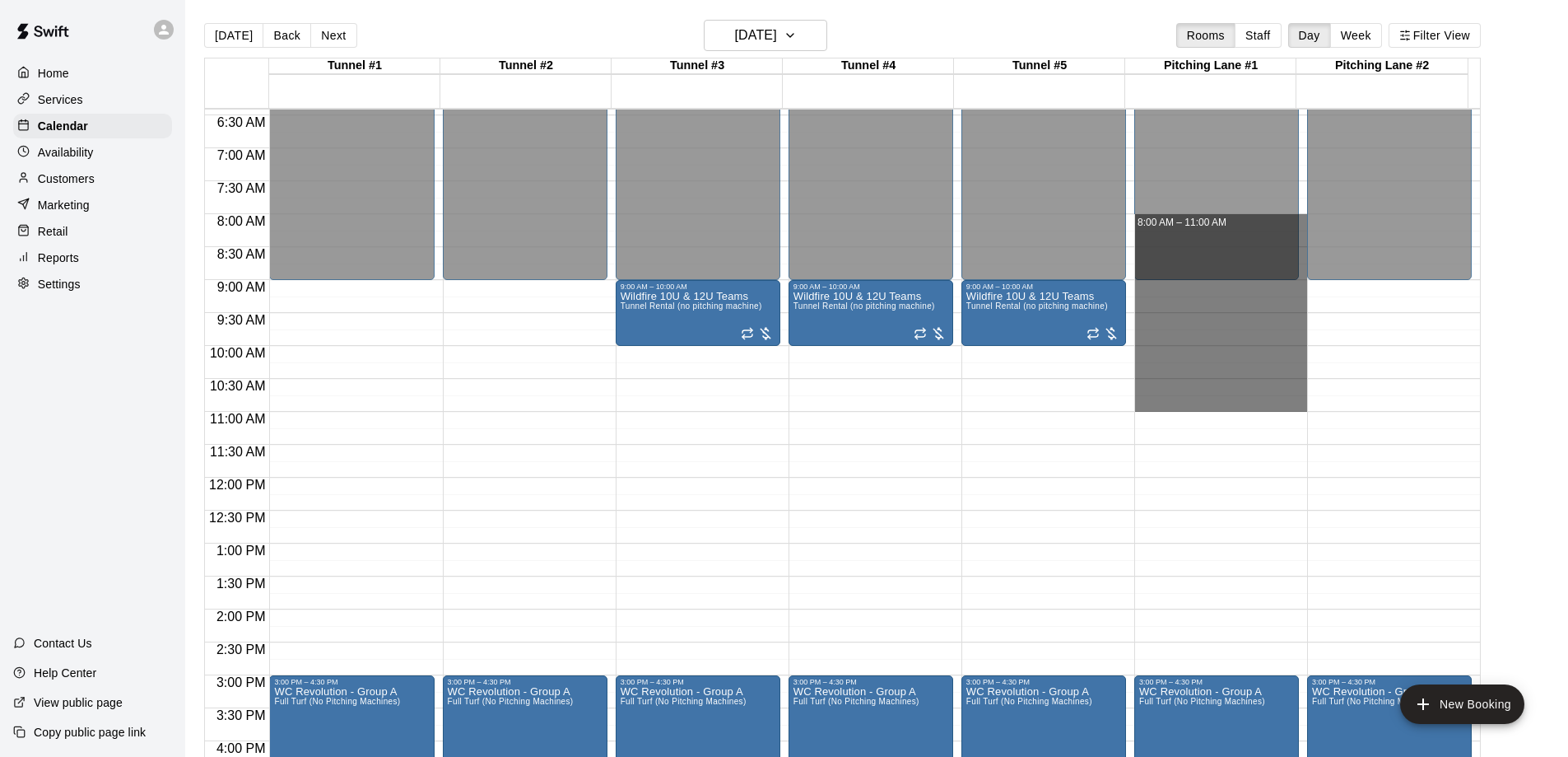
drag, startPoint x: 1299, startPoint y: 219, endPoint x: 1285, endPoint y: 399, distance: 180.5
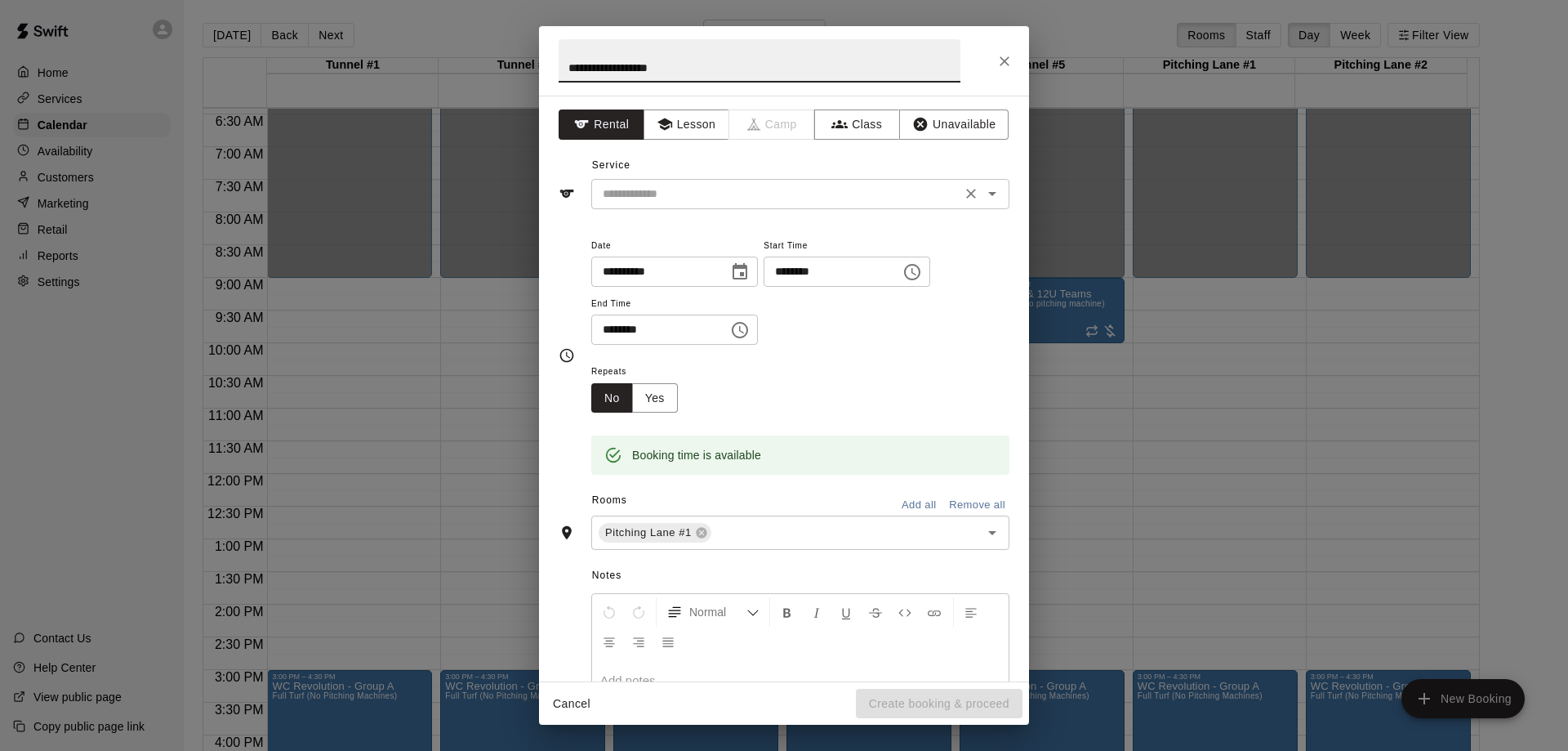
type input "**********"
click at [731, 195] on input "text" at bounding box center [776, 194] width 360 height 20
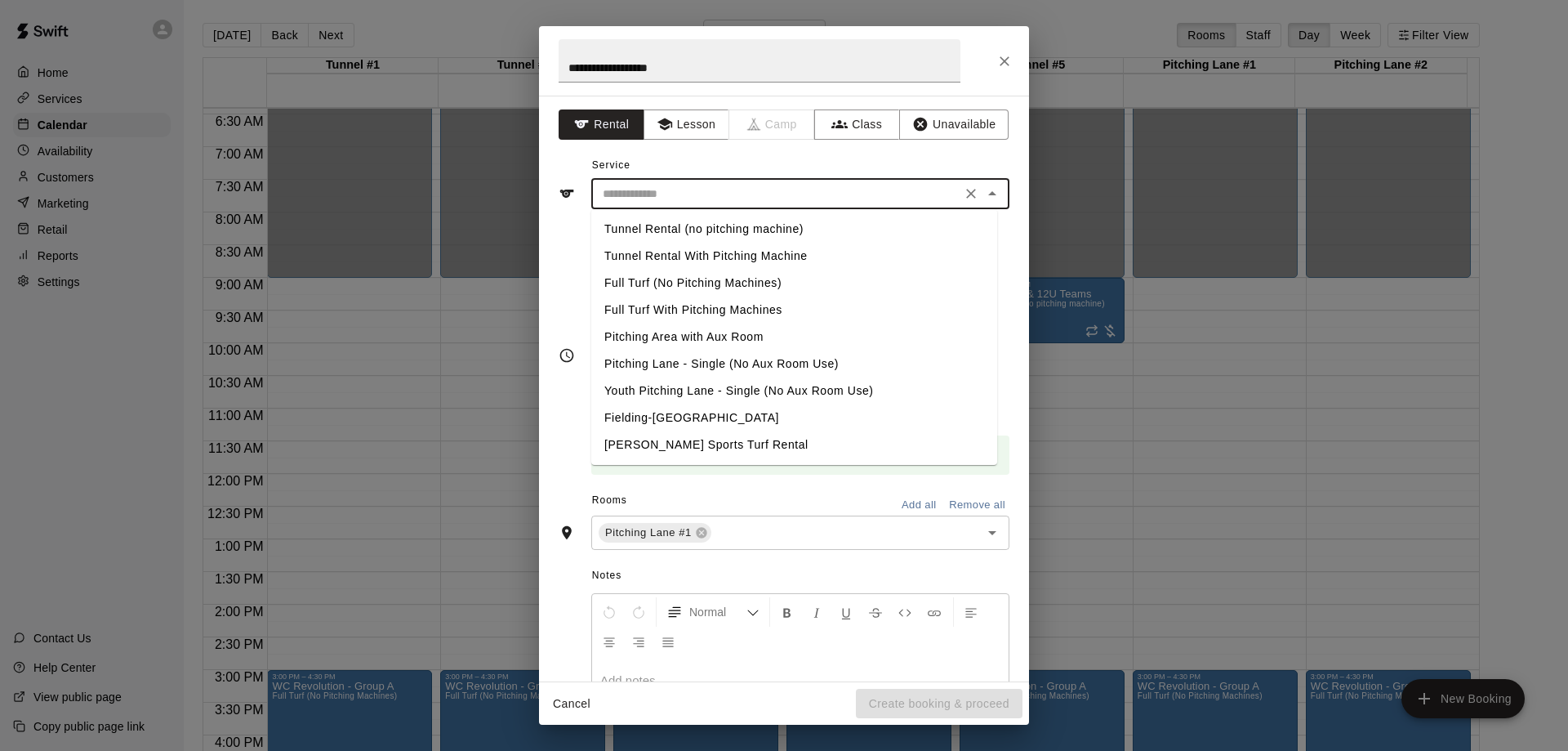
click at [715, 335] on li "Pitching Area with Aux Room" at bounding box center [794, 337] width 406 height 27
type input "**********"
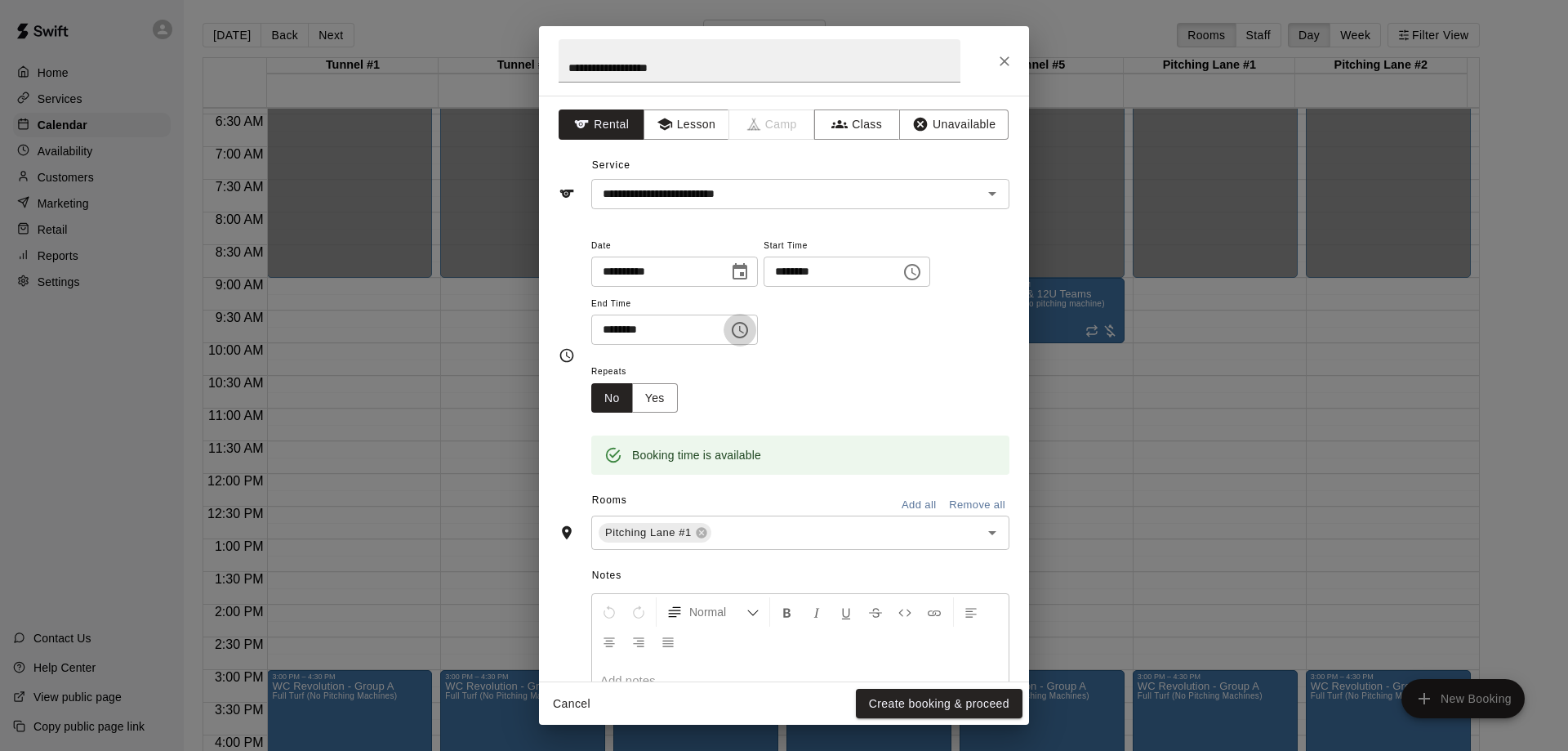
click at [750, 334] on icon "Choose time, selected time is 11:00 AM" at bounding box center [739, 330] width 19 height 19
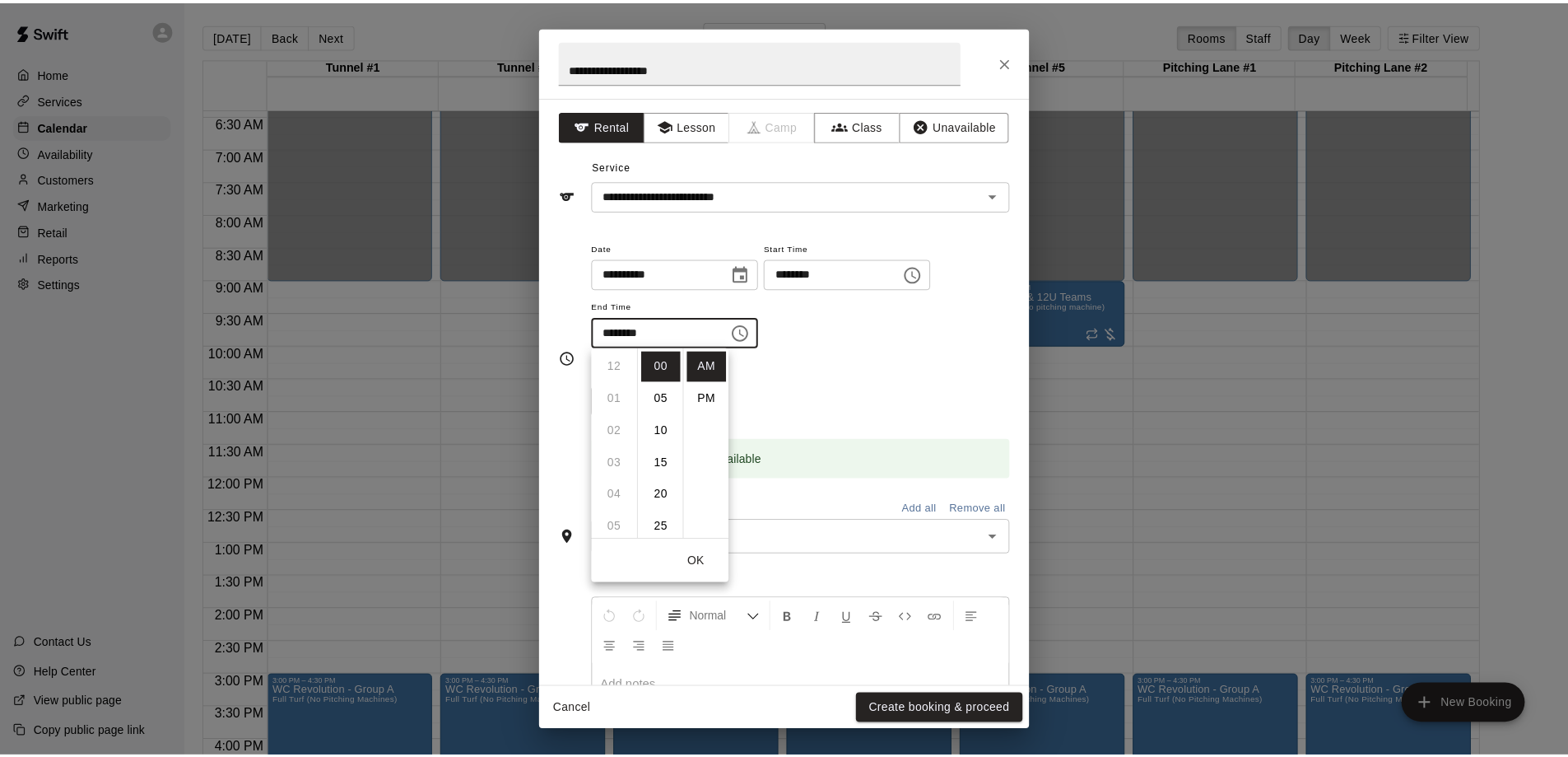
scroll to position [351, 0]
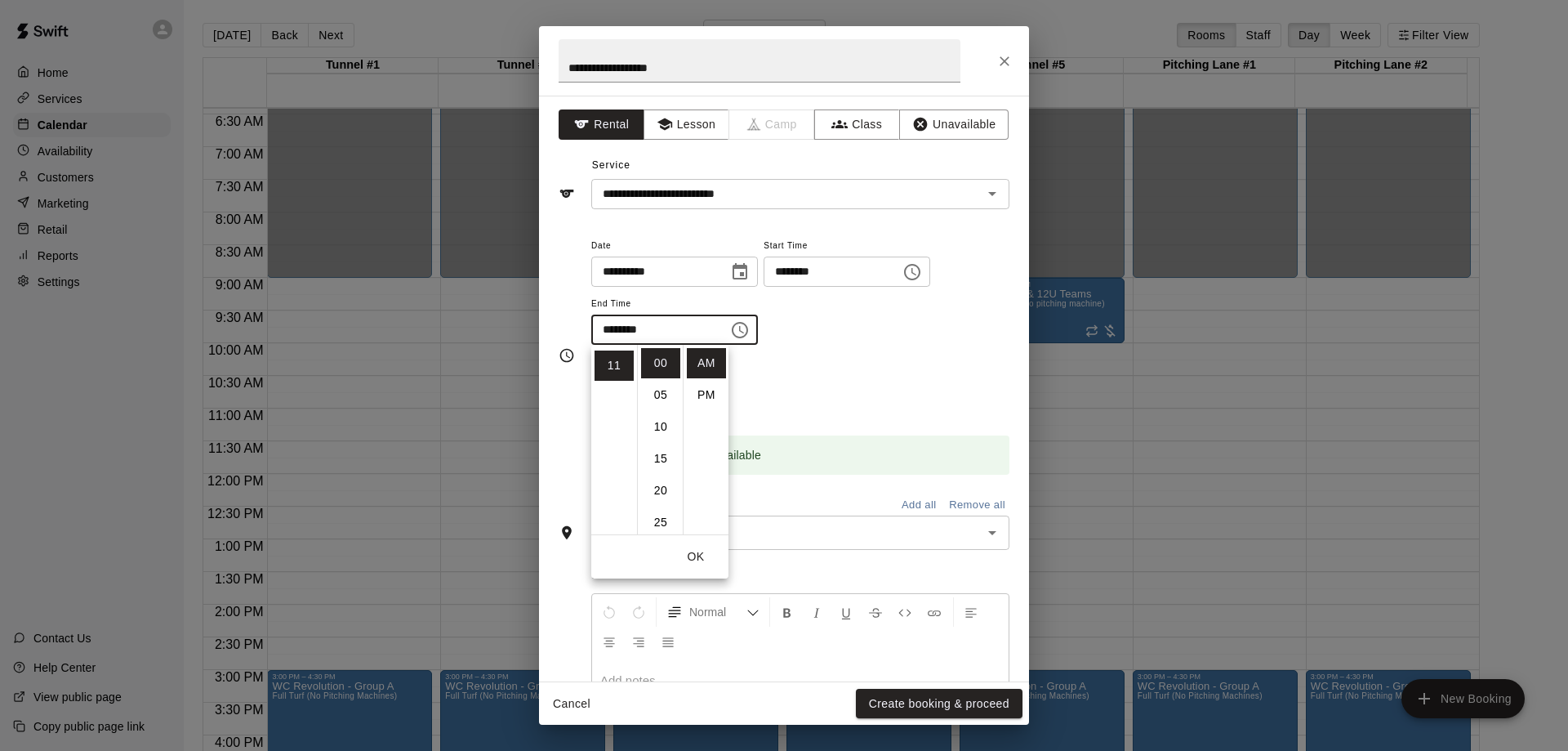
click at [858, 363] on div "Repeats No Yes" at bounding box center [800, 387] width 418 height 52
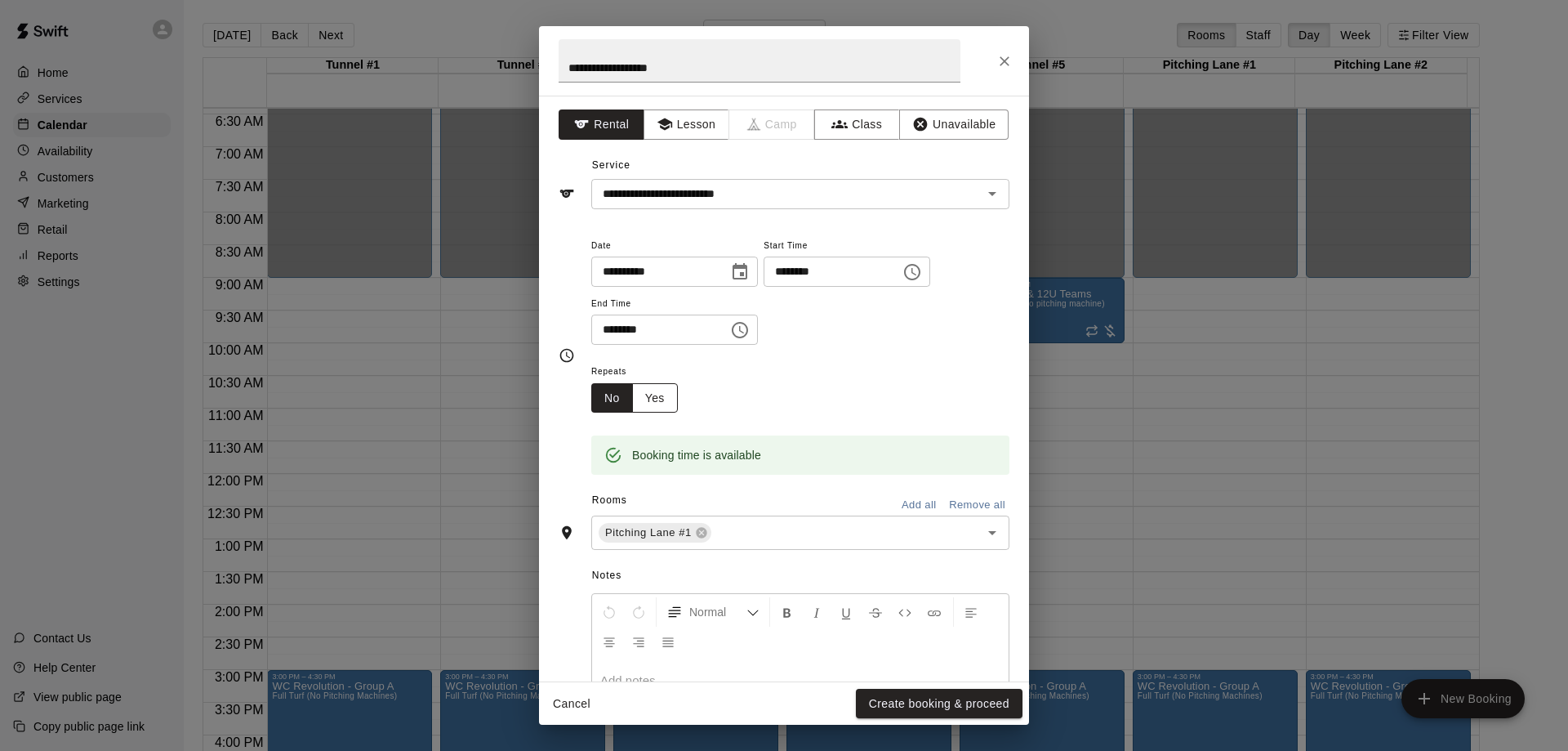
click at [659, 400] on button "Yes" at bounding box center [655, 398] width 46 height 30
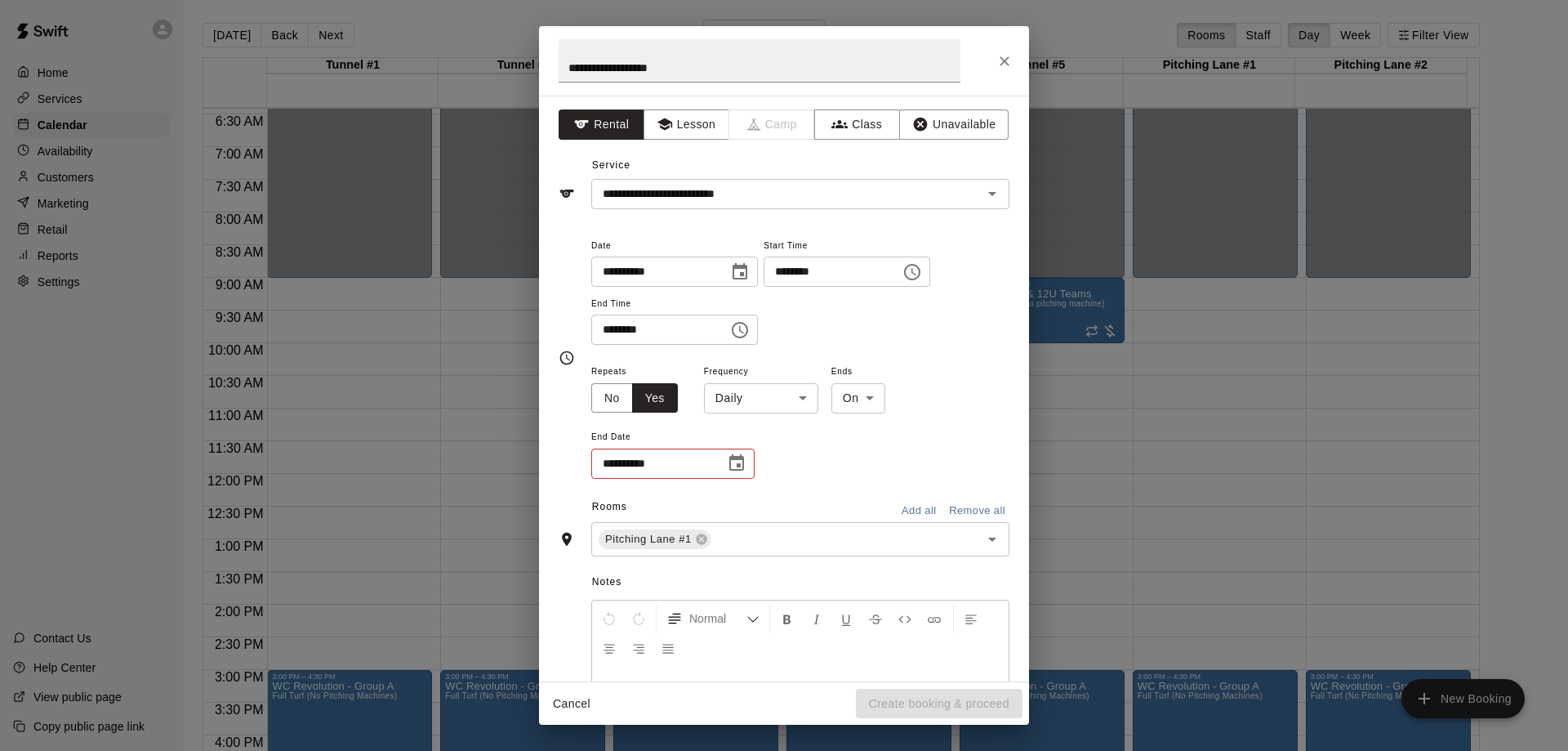
click at [788, 397] on body "Home Services Calendar Availability Customers Marketing Retail Reports Settings…" at bounding box center [784, 389] width 1568 height 777
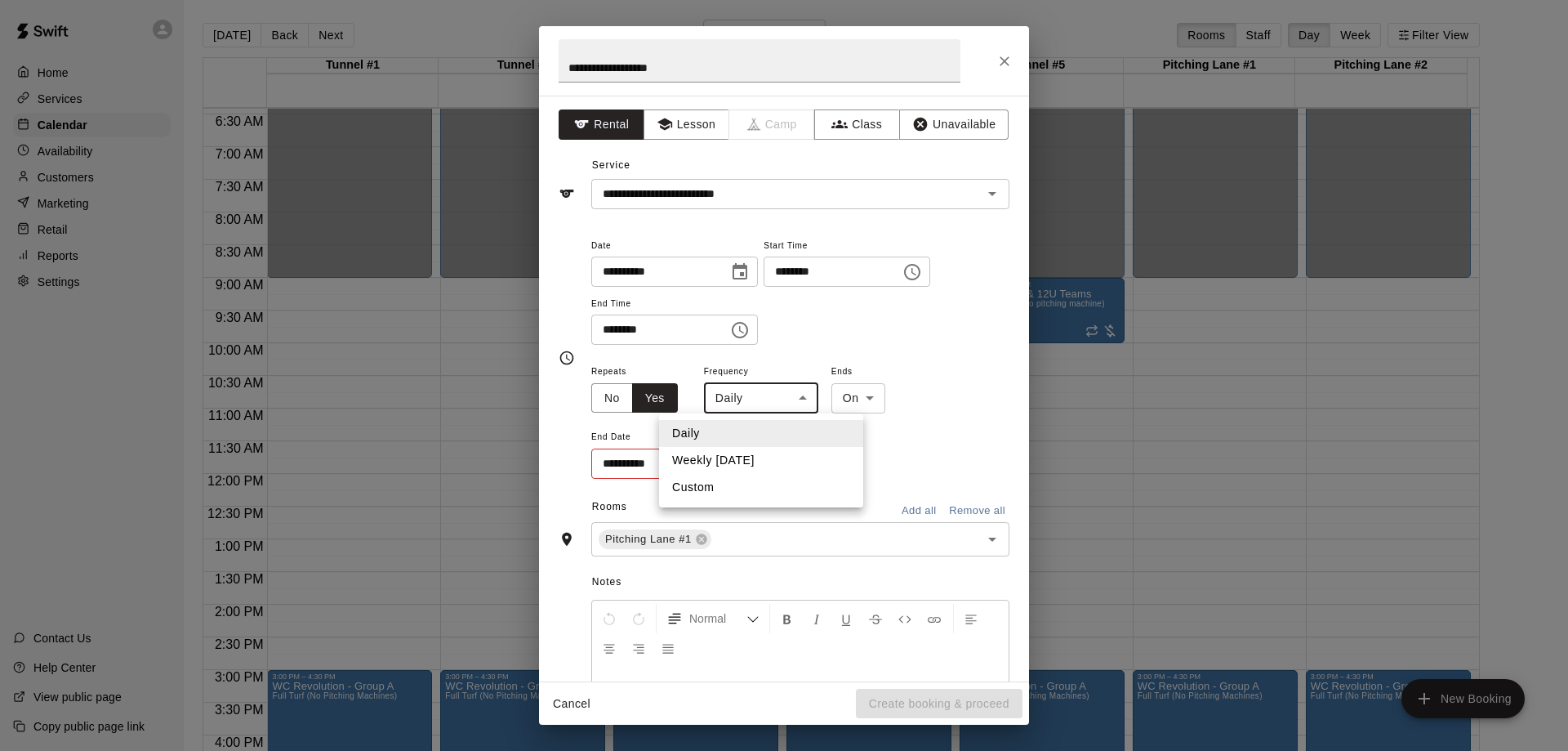
click at [750, 461] on li "Weekly [DATE]" at bounding box center [760, 460] width 204 height 27
type input "******"
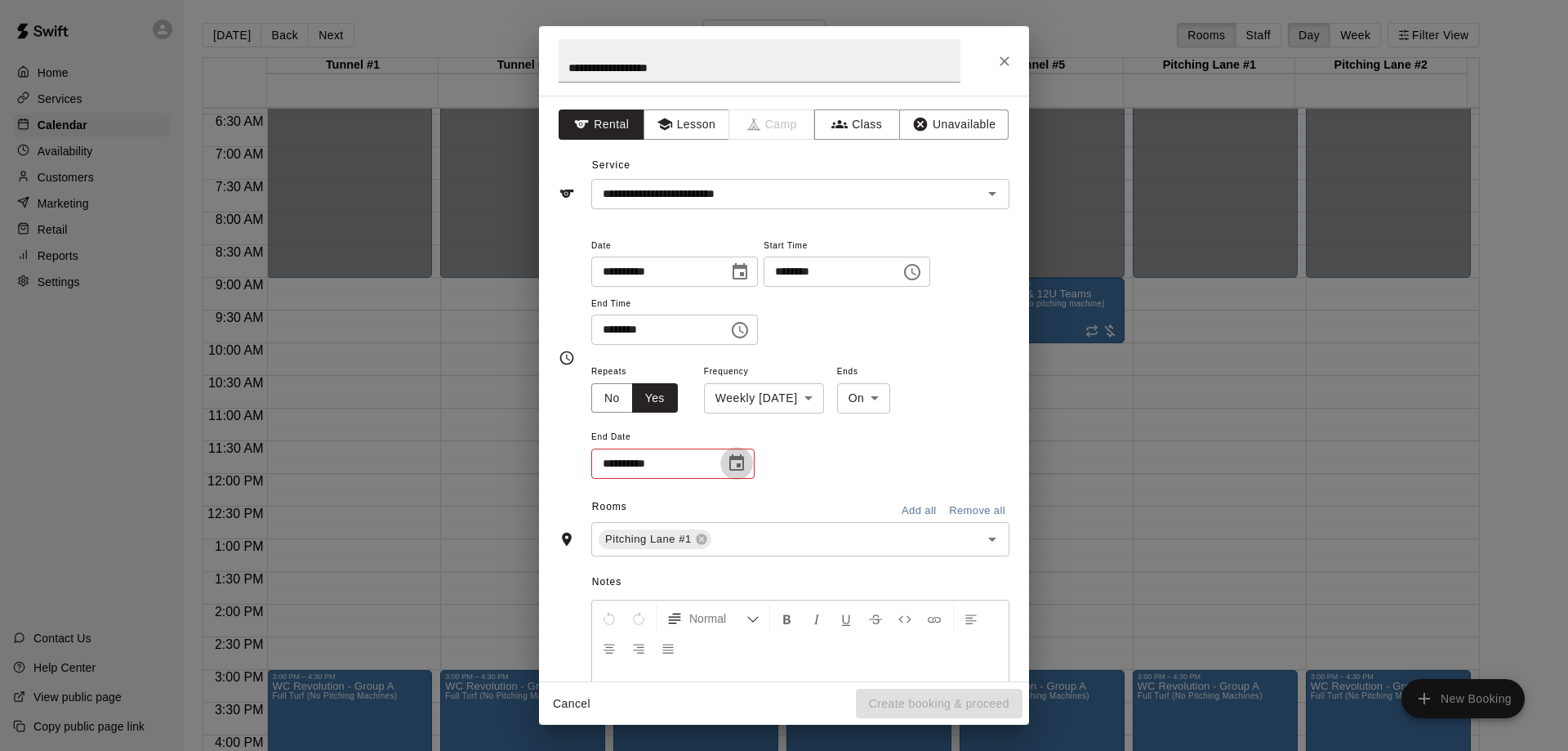
click at [743, 467] on icon "Choose date" at bounding box center [737, 462] width 15 height 17
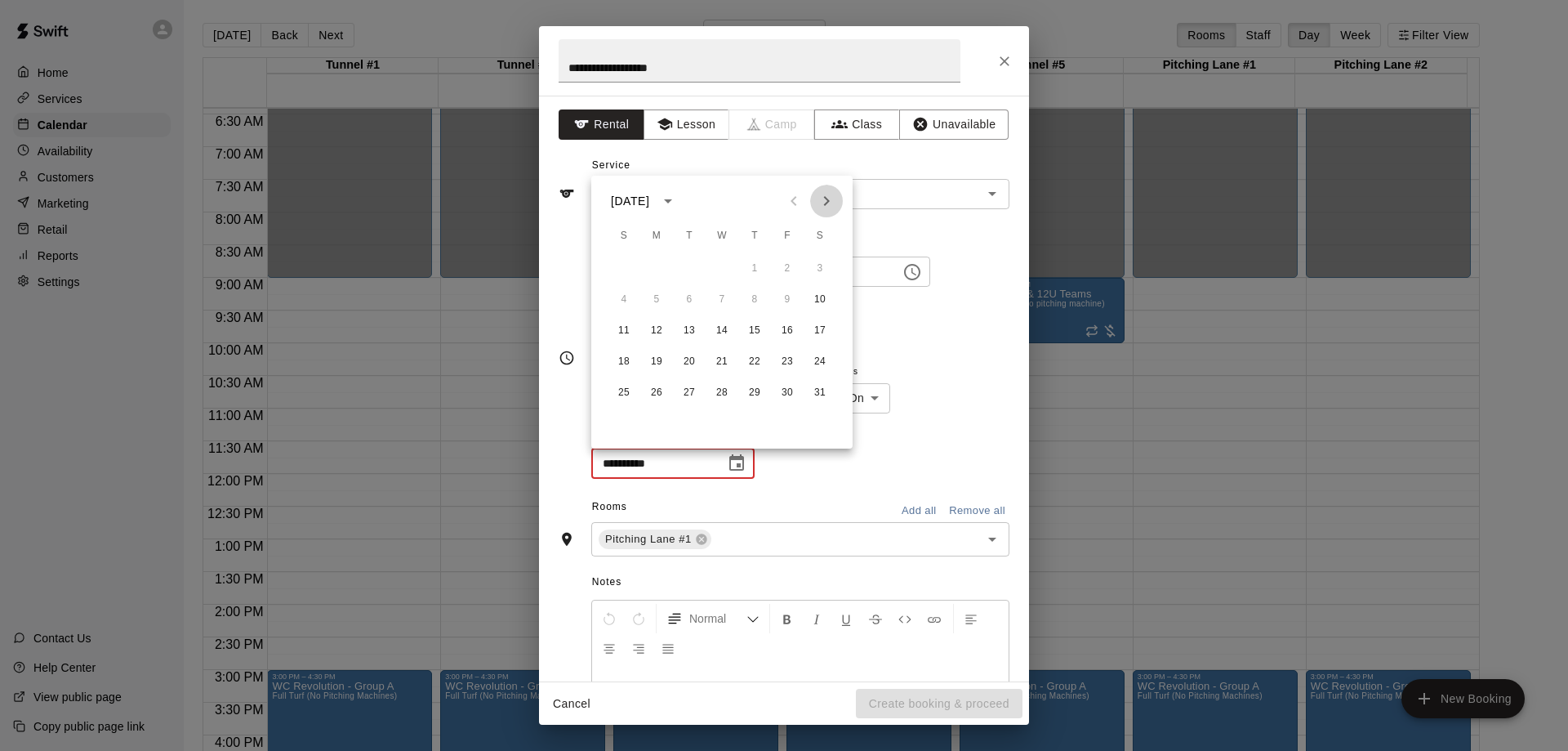
click at [829, 197] on icon "Next month" at bounding box center [826, 201] width 19 height 19
click at [795, 197] on icon "Previous month" at bounding box center [793, 200] width 6 height 10
click at [824, 326] on button "21" at bounding box center [820, 331] width 30 height 30
type input "**********"
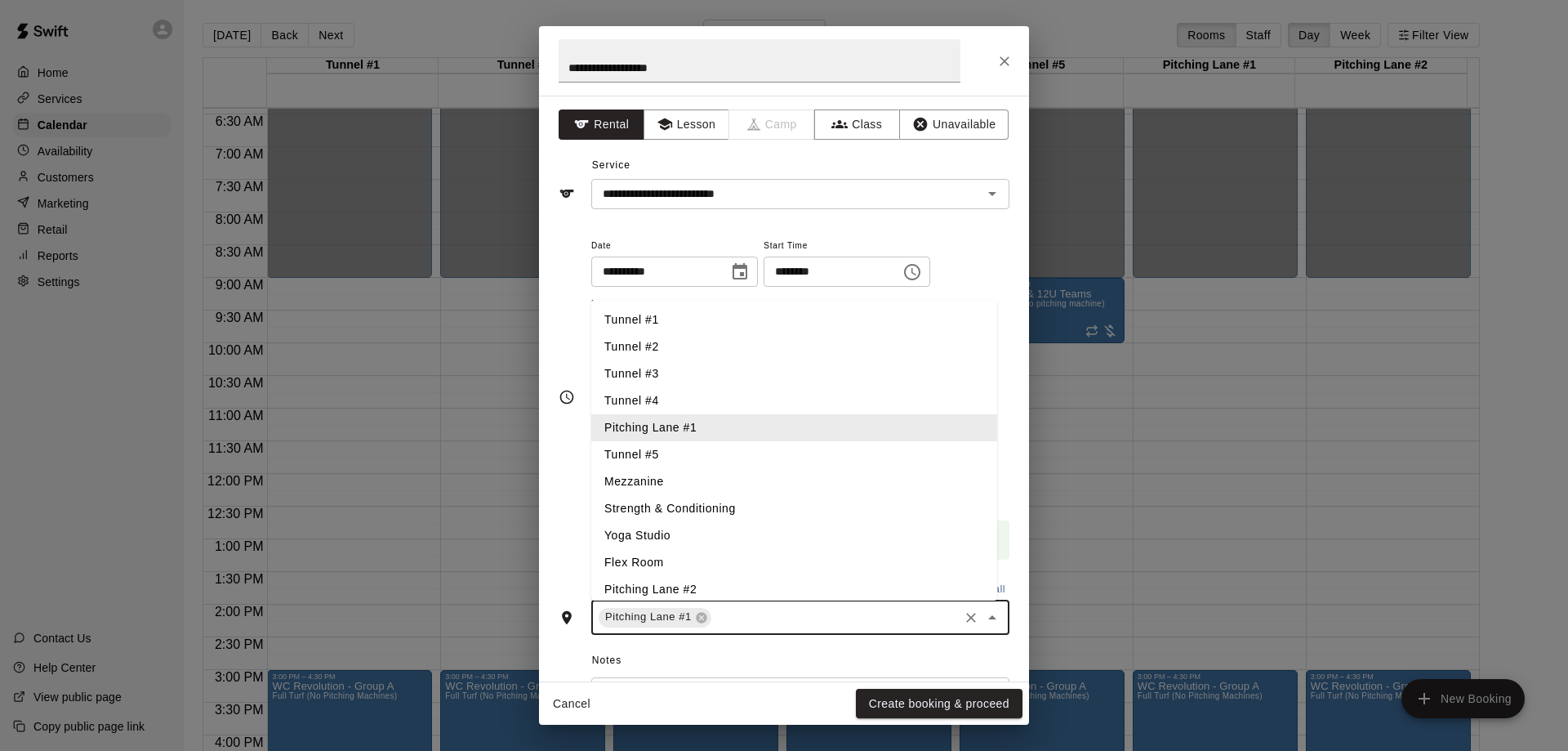
click at [813, 621] on input "text" at bounding box center [835, 617] width 243 height 20
click at [693, 588] on li "Pitching Lane #2" at bounding box center [794, 589] width 406 height 27
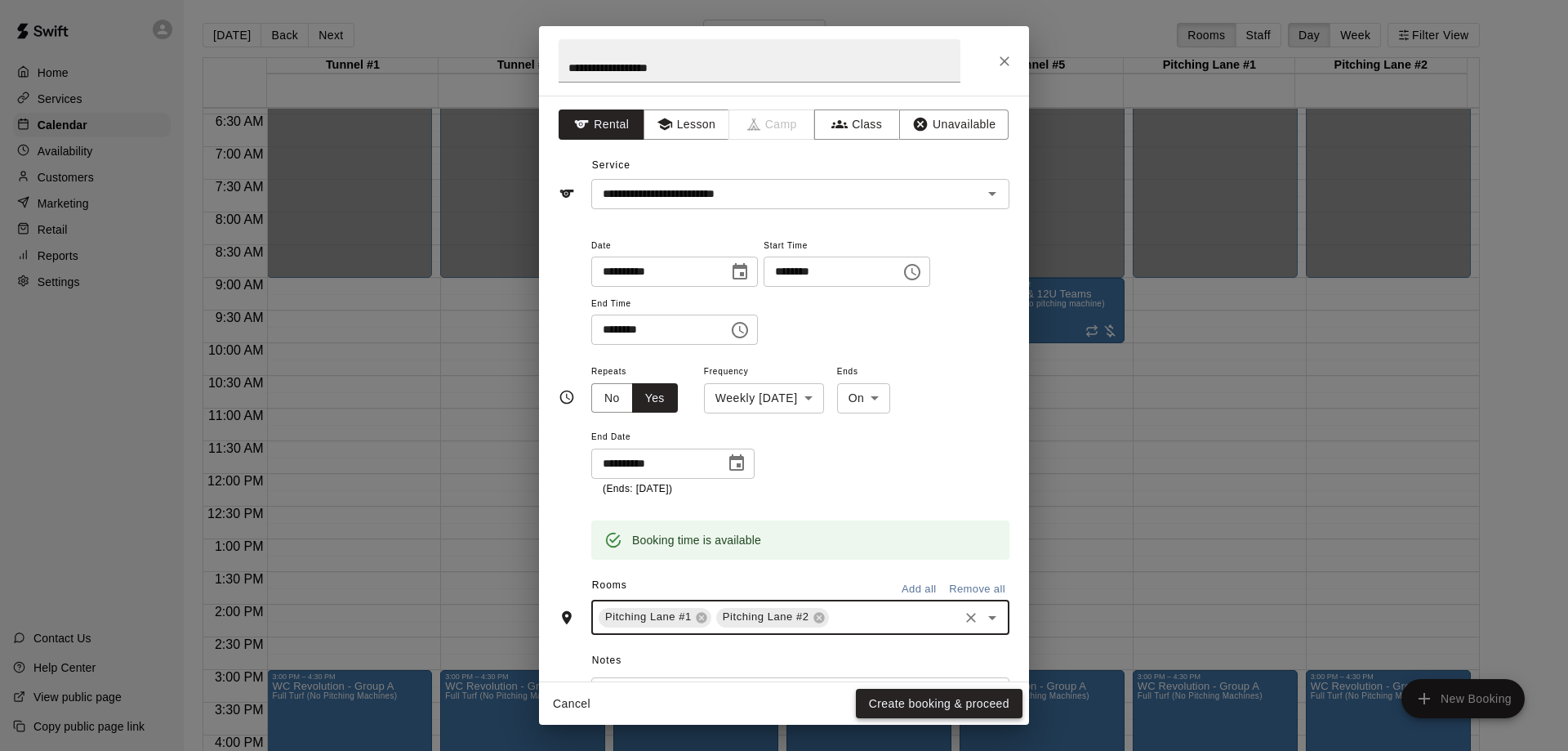
click at [942, 706] on button "Create booking & proceed" at bounding box center [939, 704] width 167 height 30
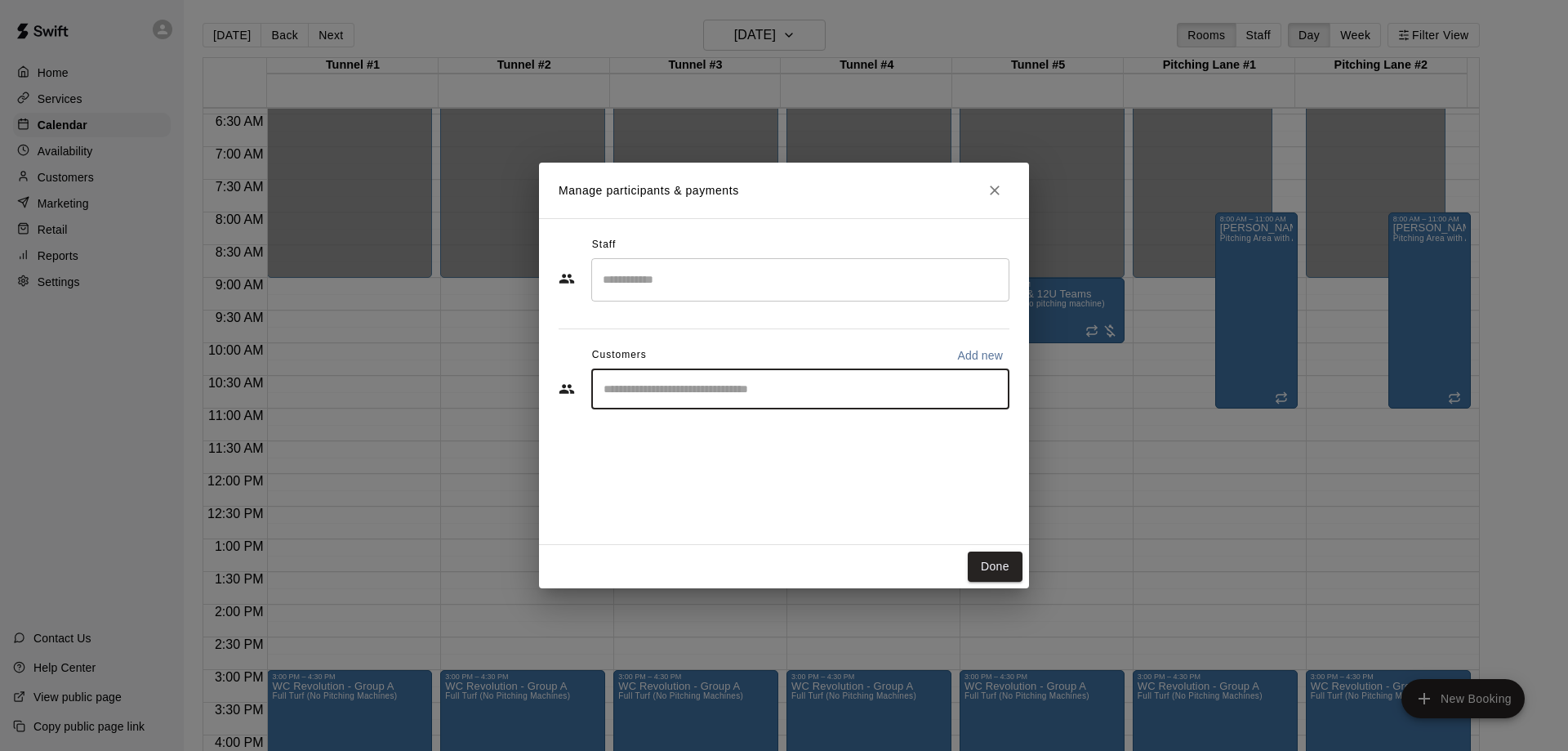
click at [837, 388] on input "Start typing to search customers..." at bounding box center [801, 389] width 403 height 17
type input "*****"
click at [722, 442] on span "[EMAIL_ADDRESS][DOMAIN_NAME]" at bounding box center [724, 444] width 175 height 11
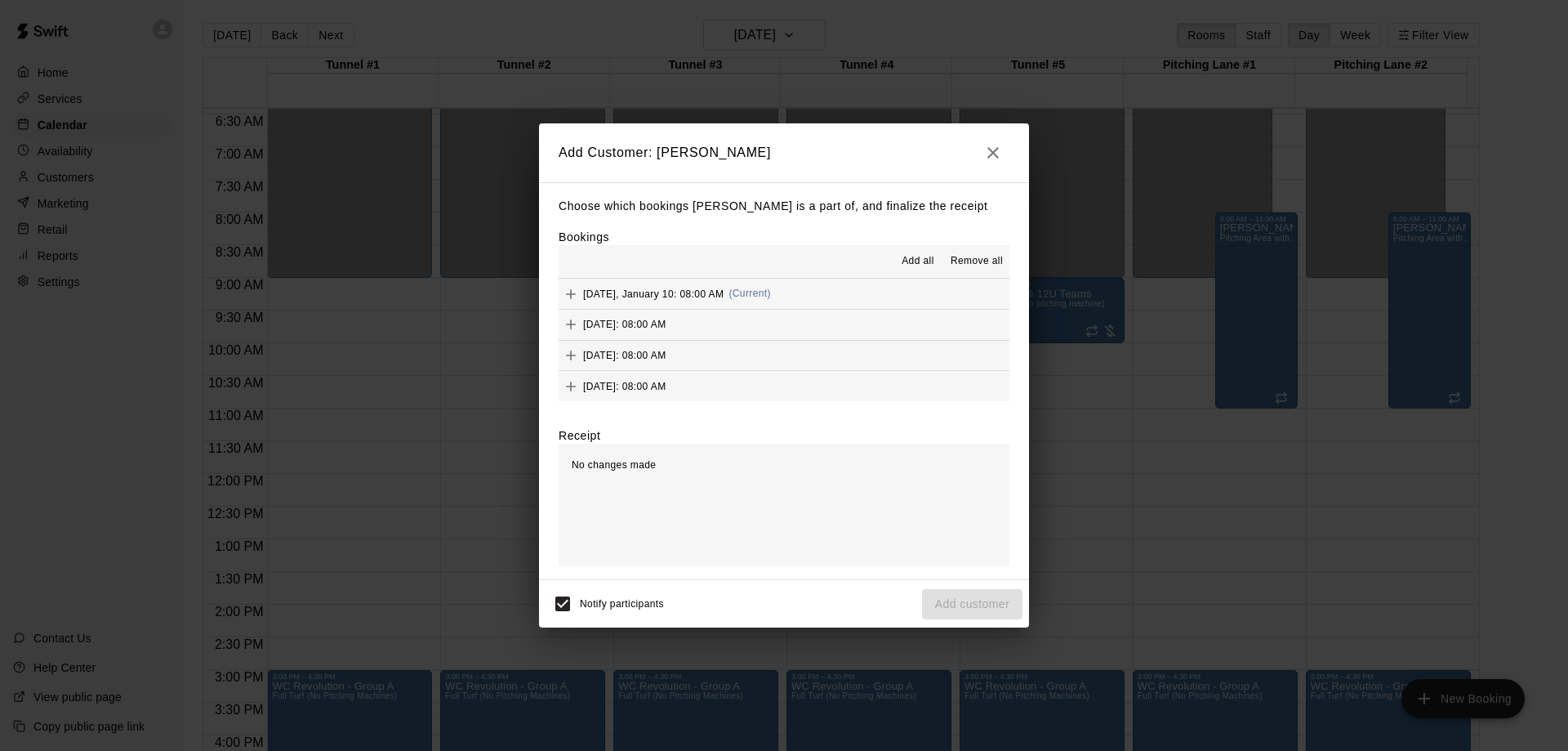
click at [914, 252] on button "Add all" at bounding box center [918, 261] width 53 height 26
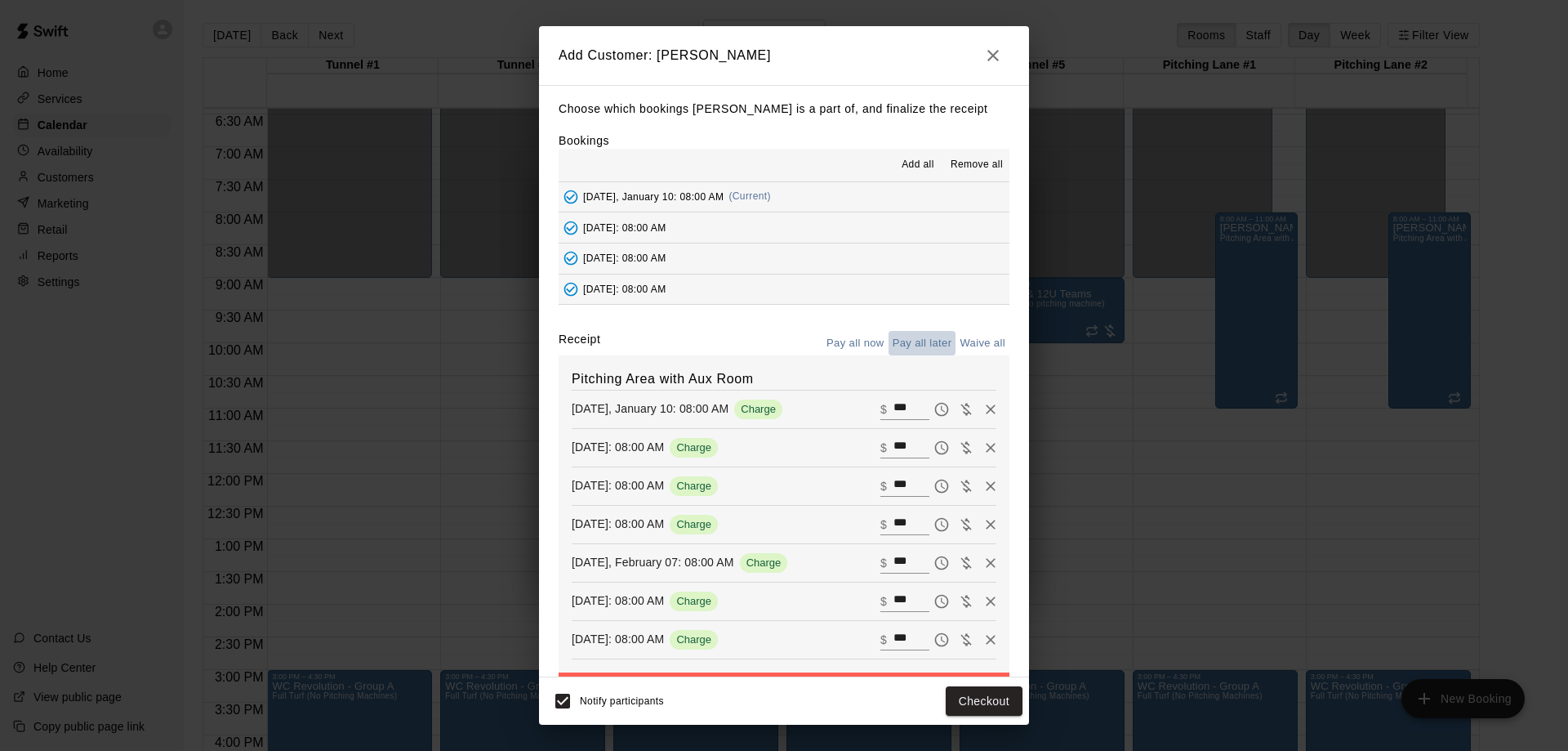
click at [909, 342] on button "Pay all later" at bounding box center [922, 343] width 68 height 25
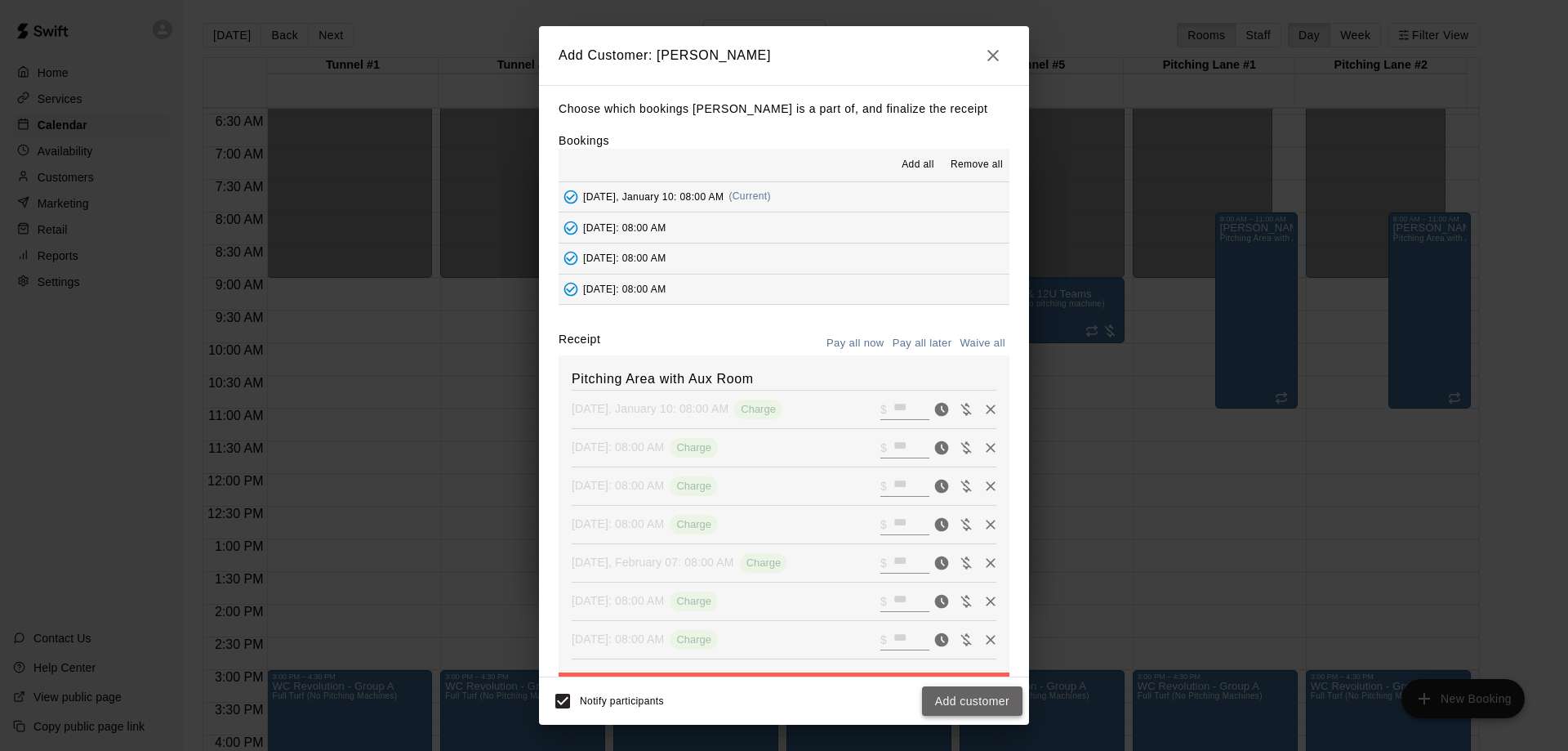
click at [971, 699] on button "Add customer" at bounding box center [972, 701] width 101 height 30
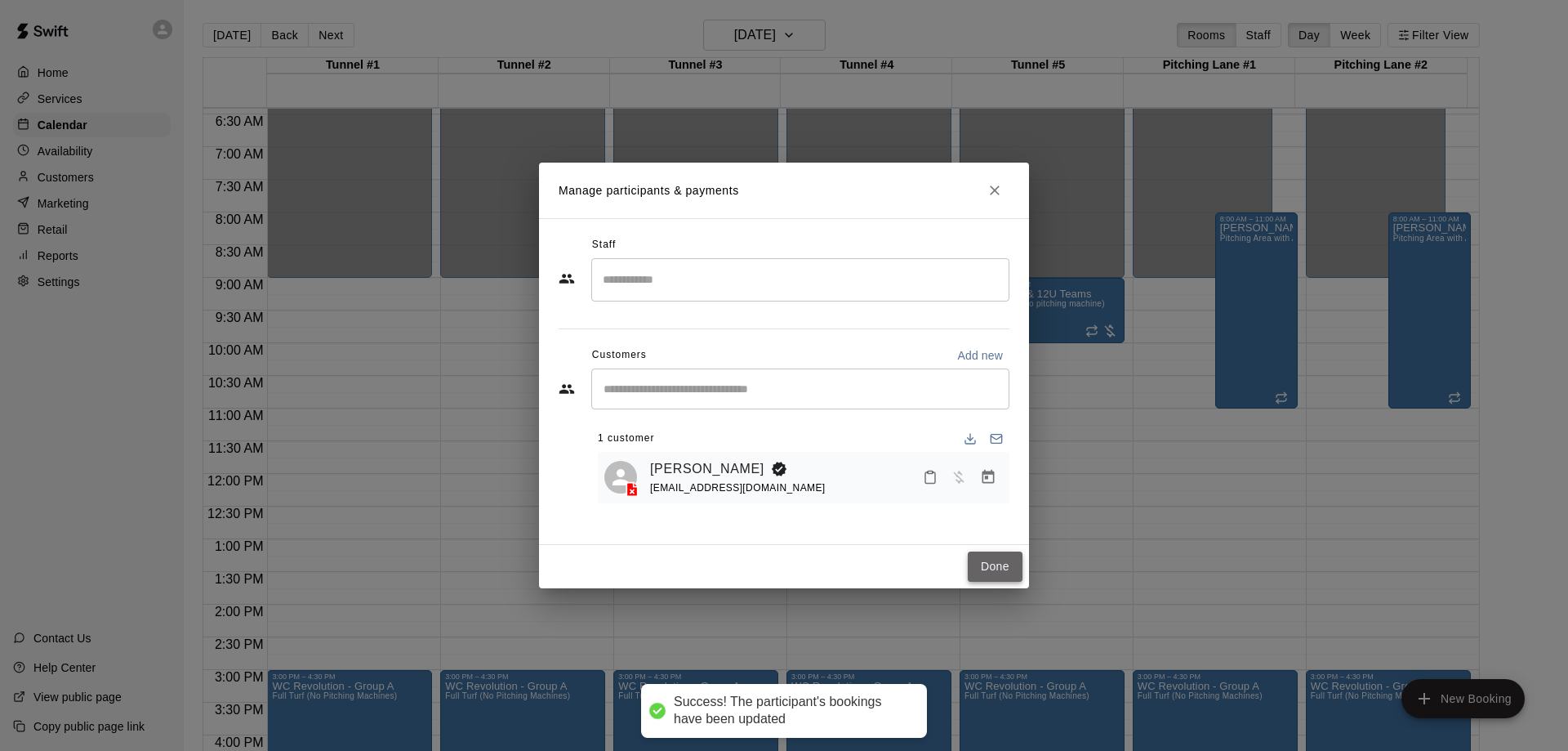
click at [995, 564] on button "Done" at bounding box center [994, 567] width 54 height 30
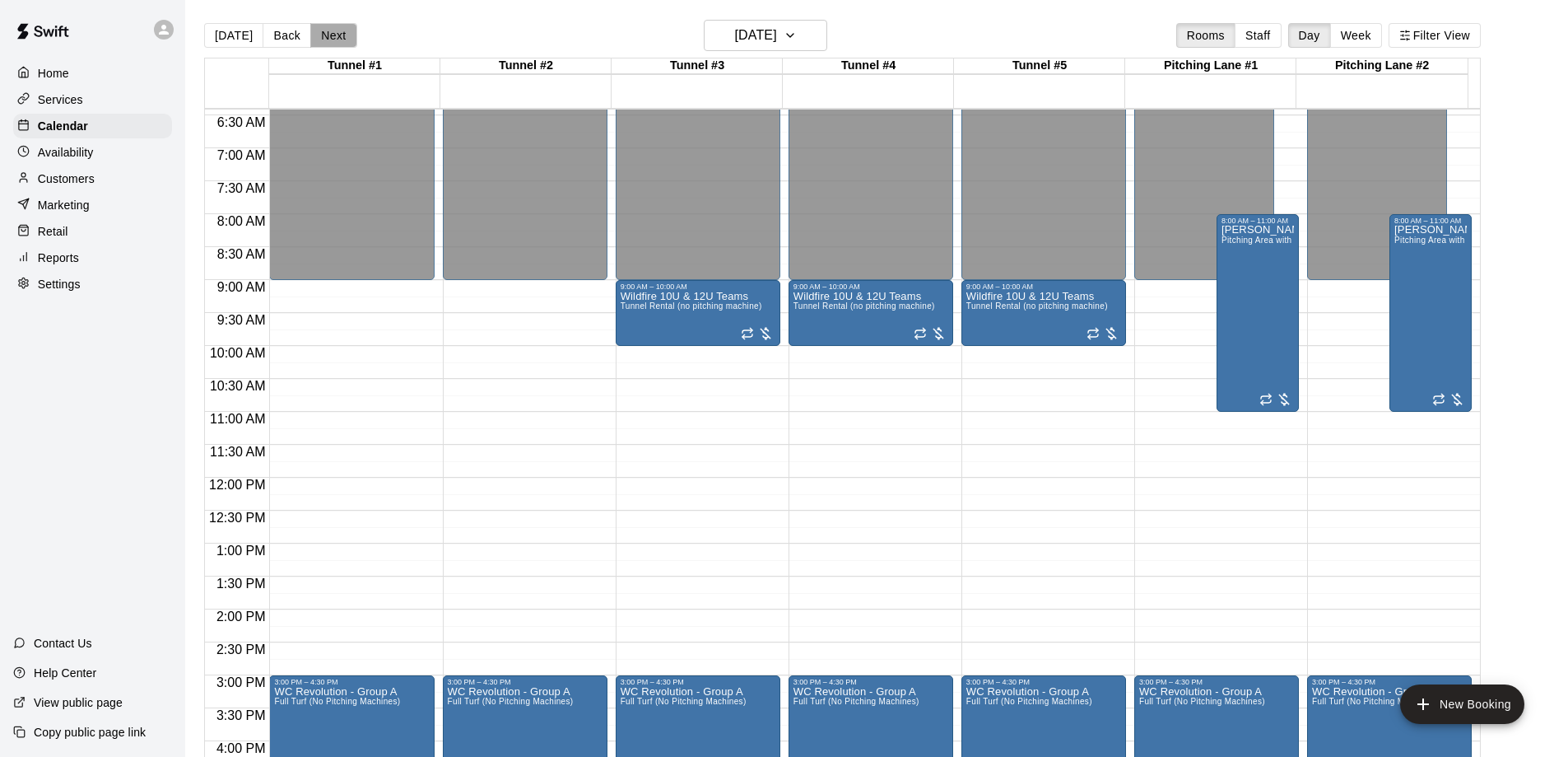
click at [335, 40] on button "Next" at bounding box center [333, 35] width 46 height 25
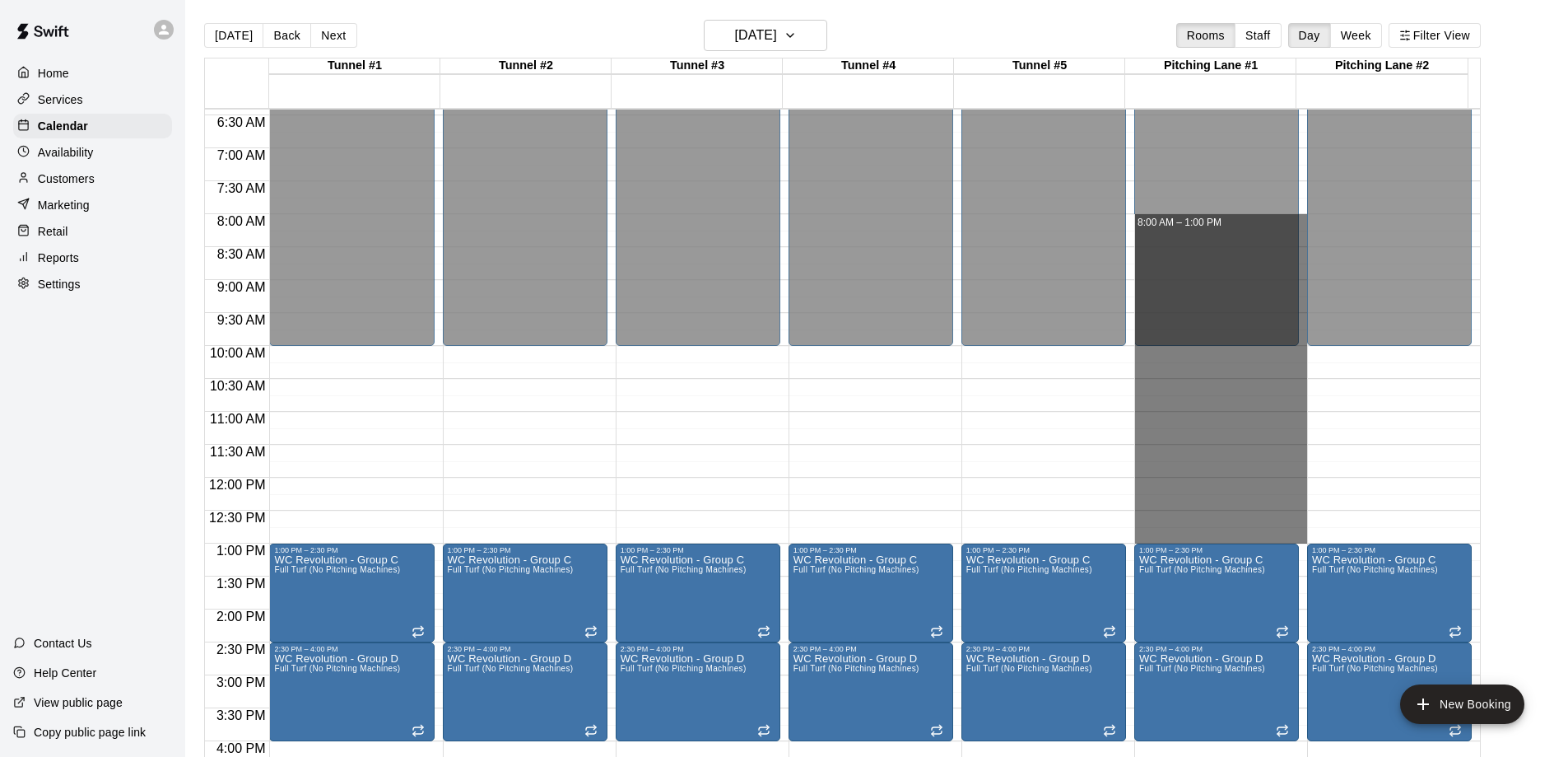
drag, startPoint x: 1298, startPoint y: 218, endPoint x: 1272, endPoint y: 529, distance: 312.1
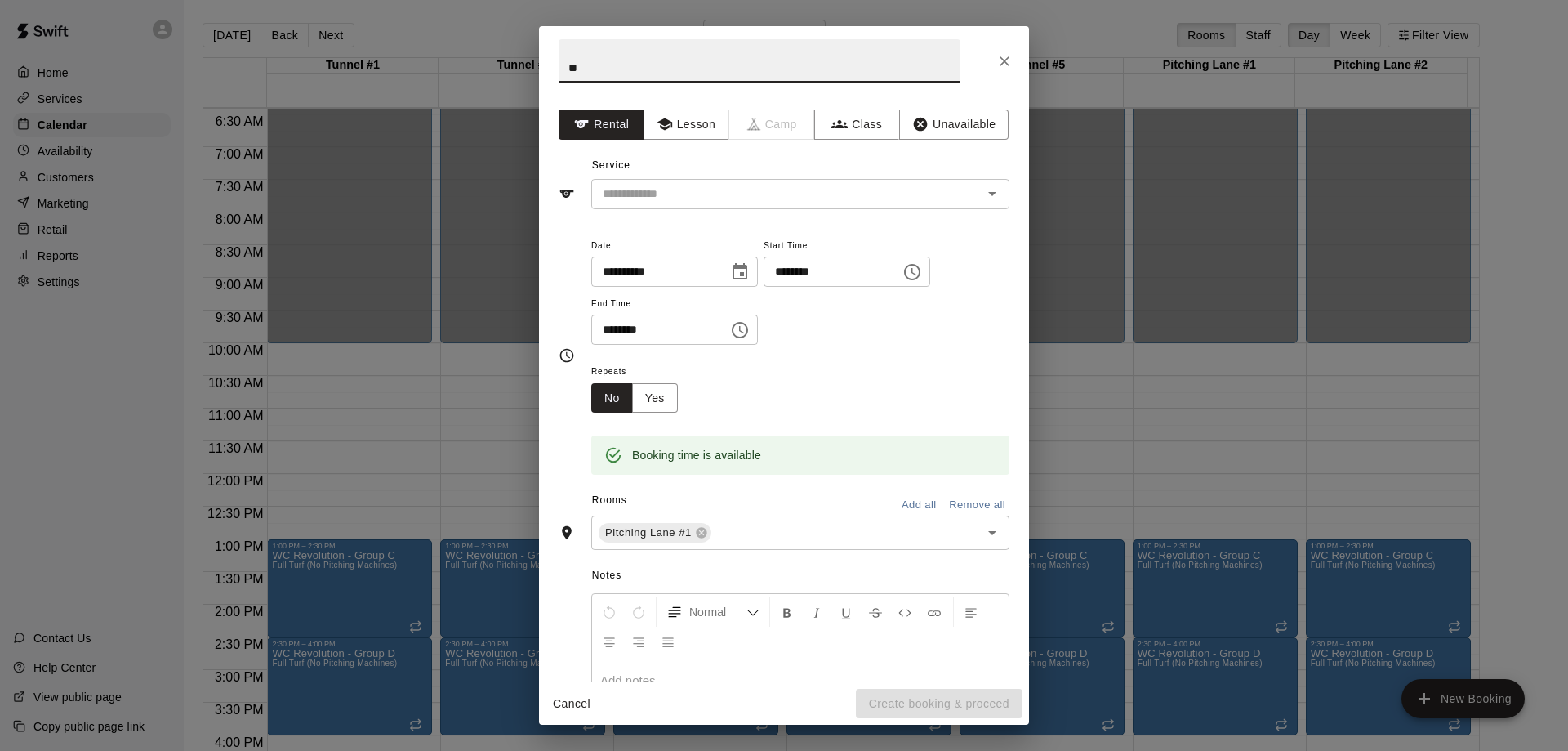
type input "*"
type input "**********"
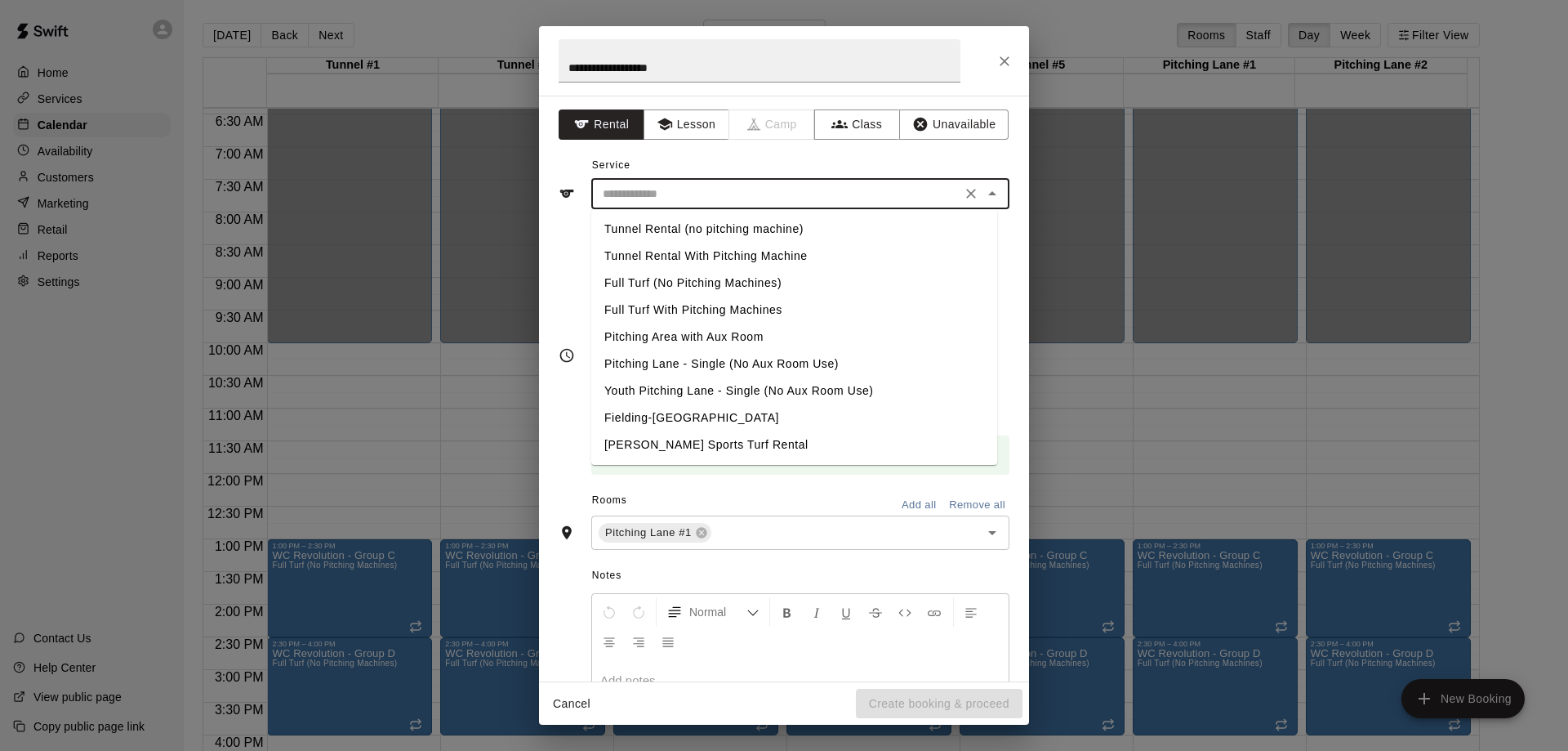
click at [791, 197] on input "text" at bounding box center [776, 194] width 360 height 20
click at [744, 339] on li "Pitching Area with Aux Room" at bounding box center [794, 337] width 406 height 27
type input "**********"
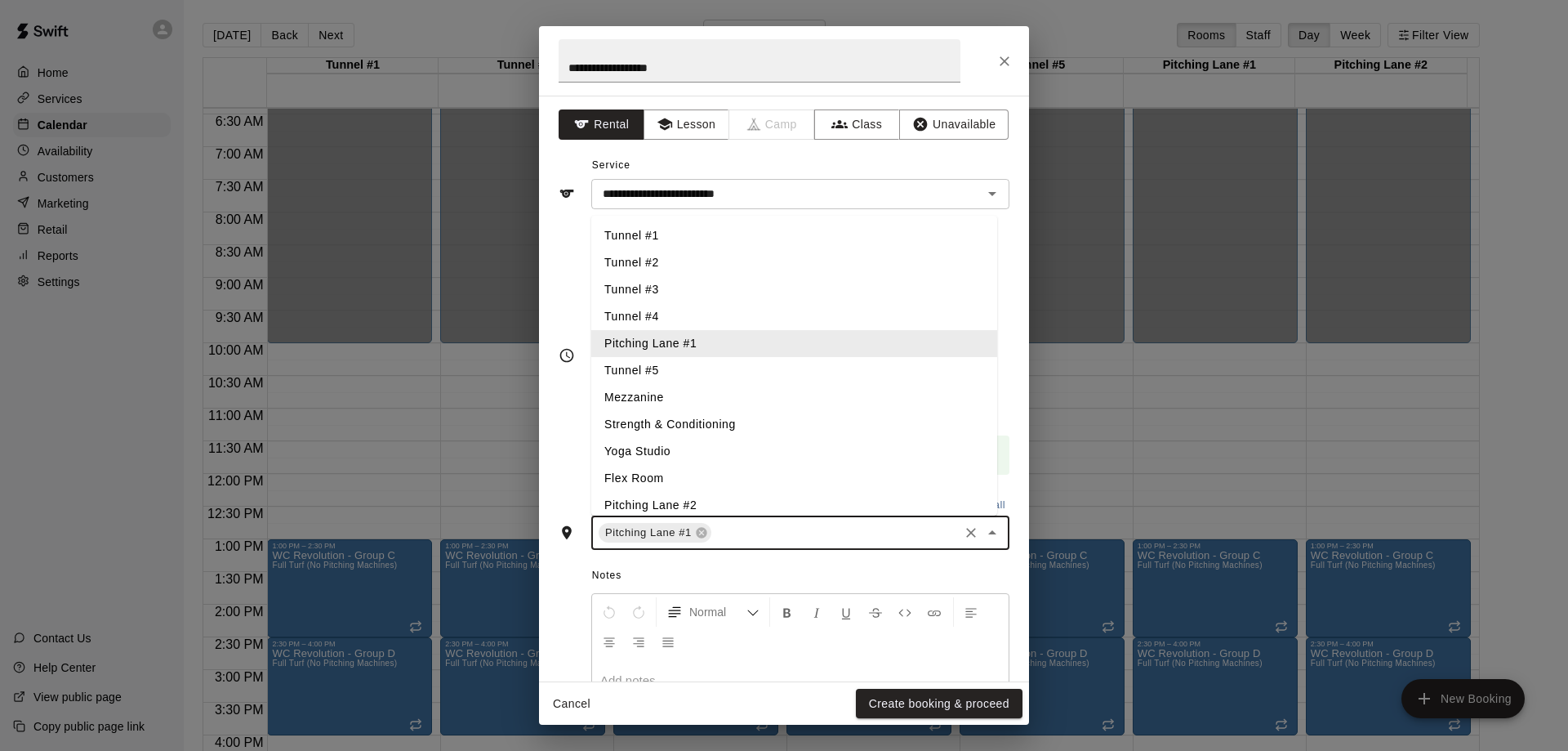
click at [763, 540] on input "text" at bounding box center [835, 533] width 243 height 20
click at [717, 504] on li "Pitching Lane #2" at bounding box center [794, 505] width 406 height 27
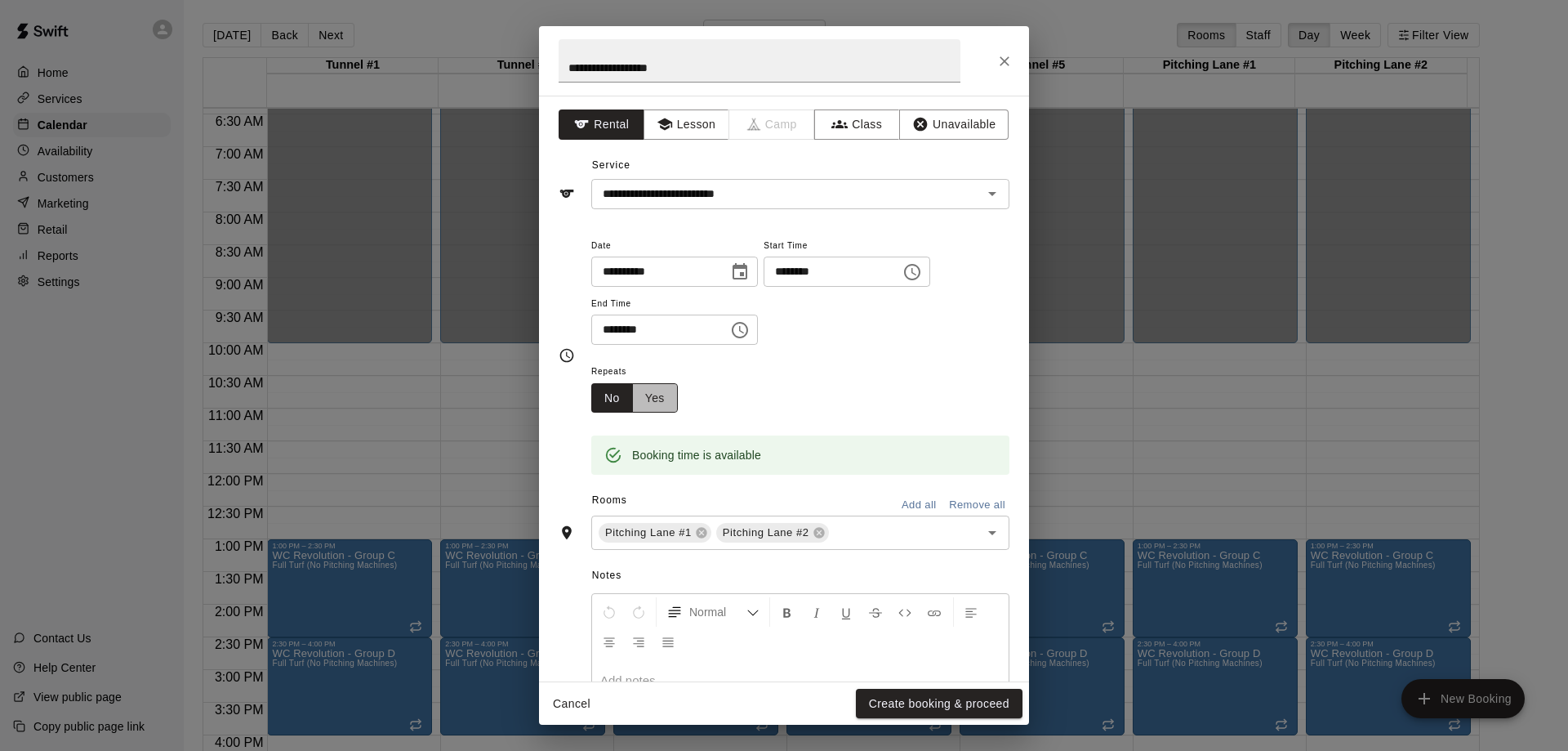
click at [656, 395] on button "Yes" at bounding box center [655, 398] width 46 height 30
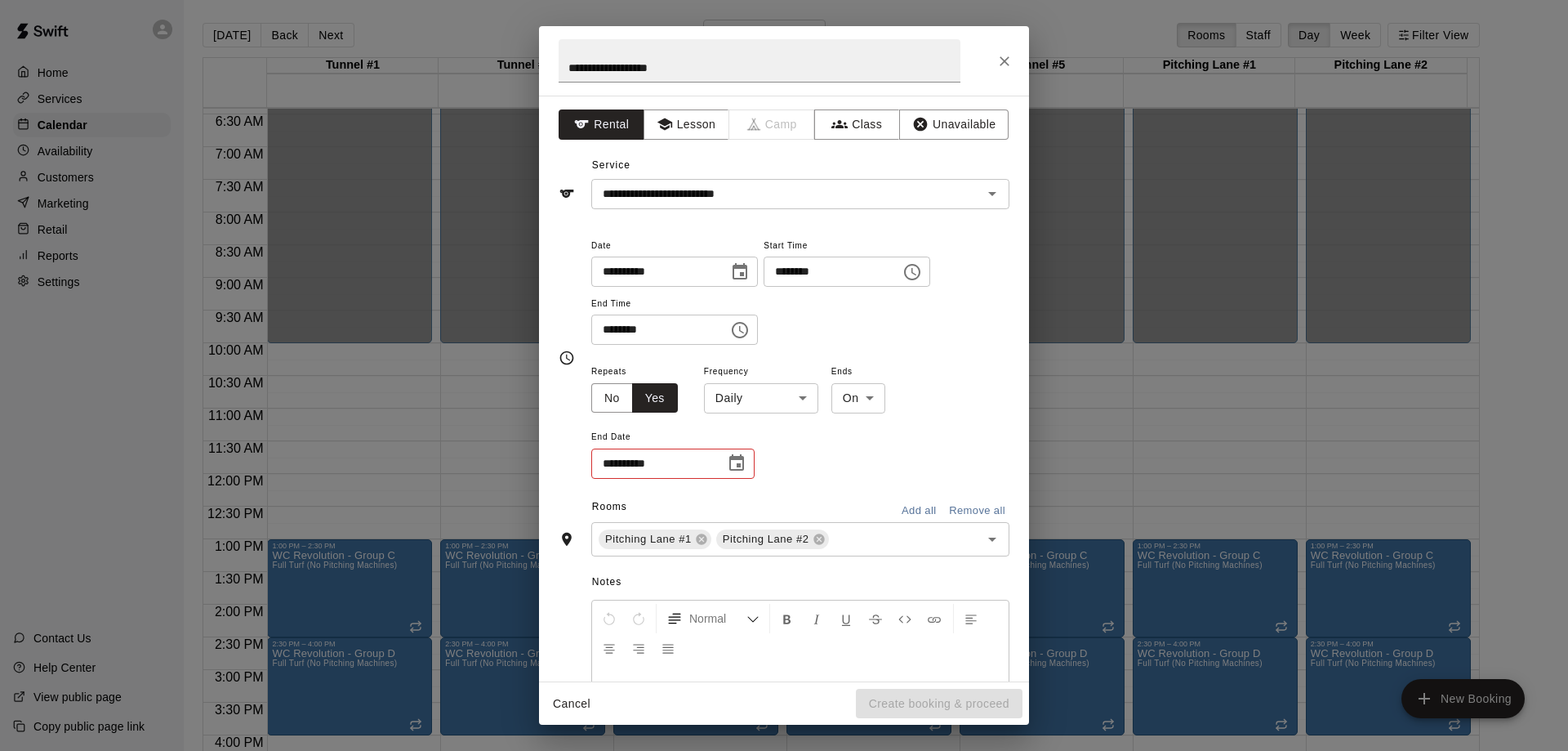
click at [811, 398] on body "Home Services Calendar Availability Customers Marketing Retail Reports Settings…" at bounding box center [784, 389] width 1568 height 777
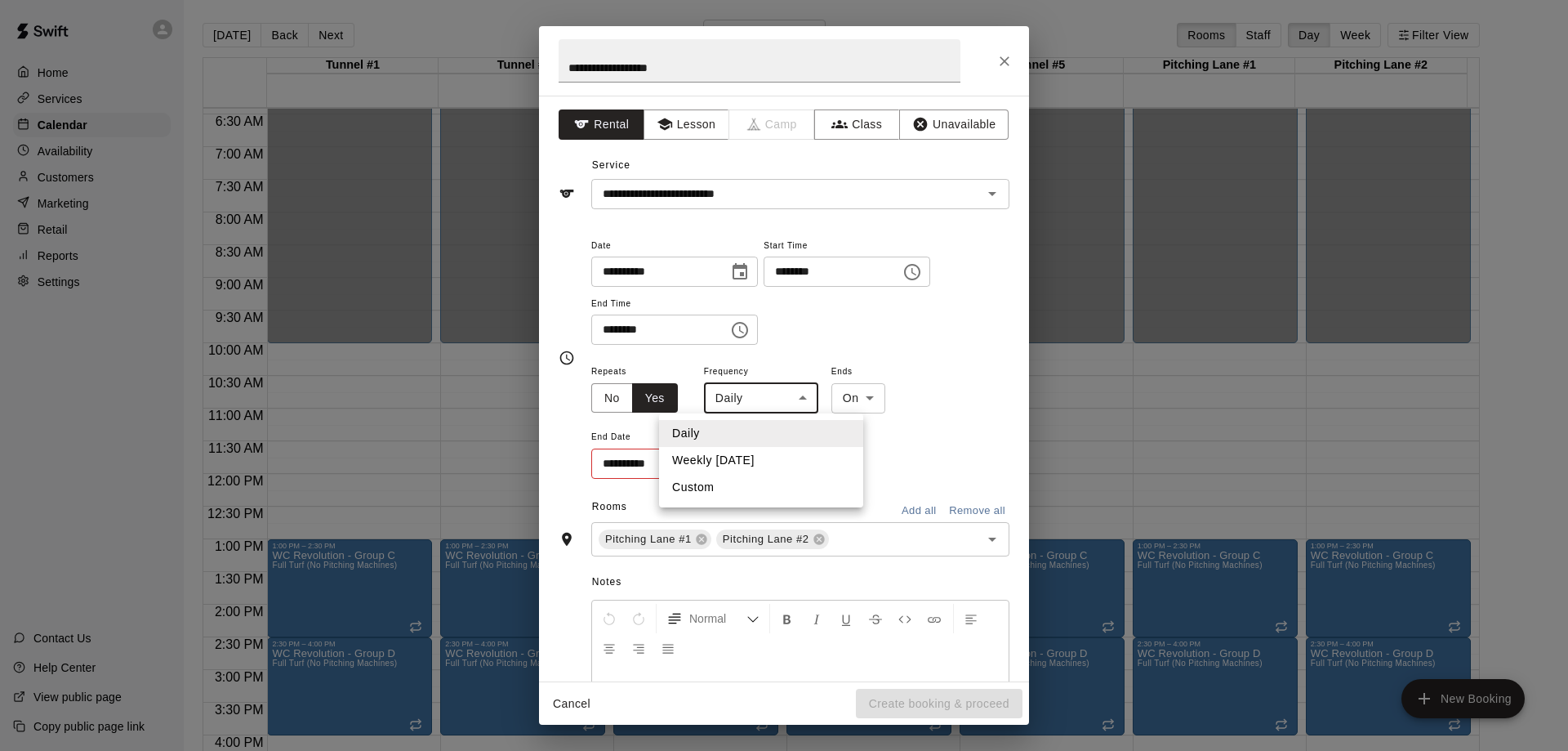
click at [745, 467] on li "Weekly [DATE]" at bounding box center [760, 460] width 204 height 27
type input "******"
click at [742, 457] on icon "Choose date" at bounding box center [737, 462] width 15 height 17
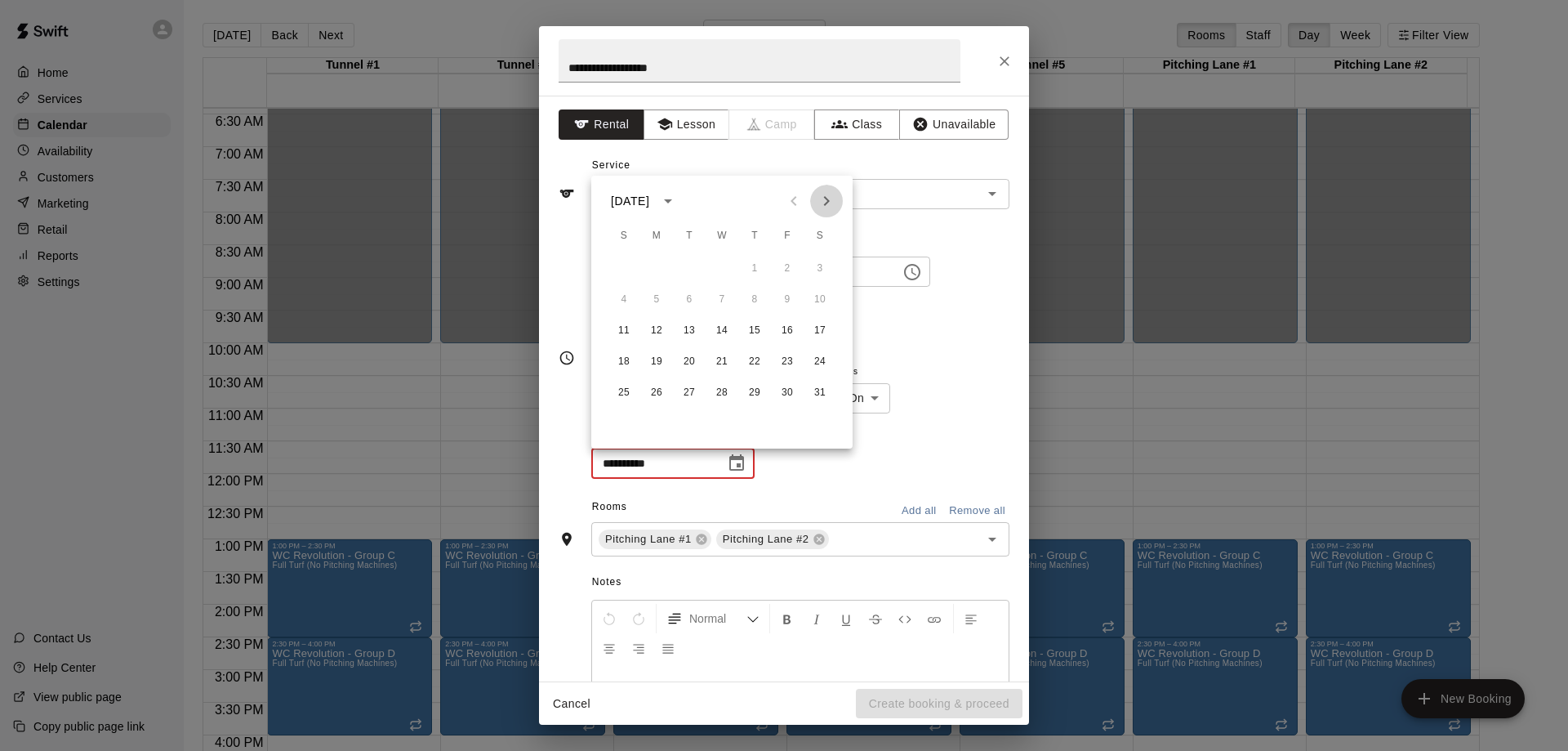
click at [830, 197] on icon "Next month" at bounding box center [826, 201] width 19 height 19
click at [619, 362] on button "22" at bounding box center [624, 362] width 30 height 30
type input "**********"
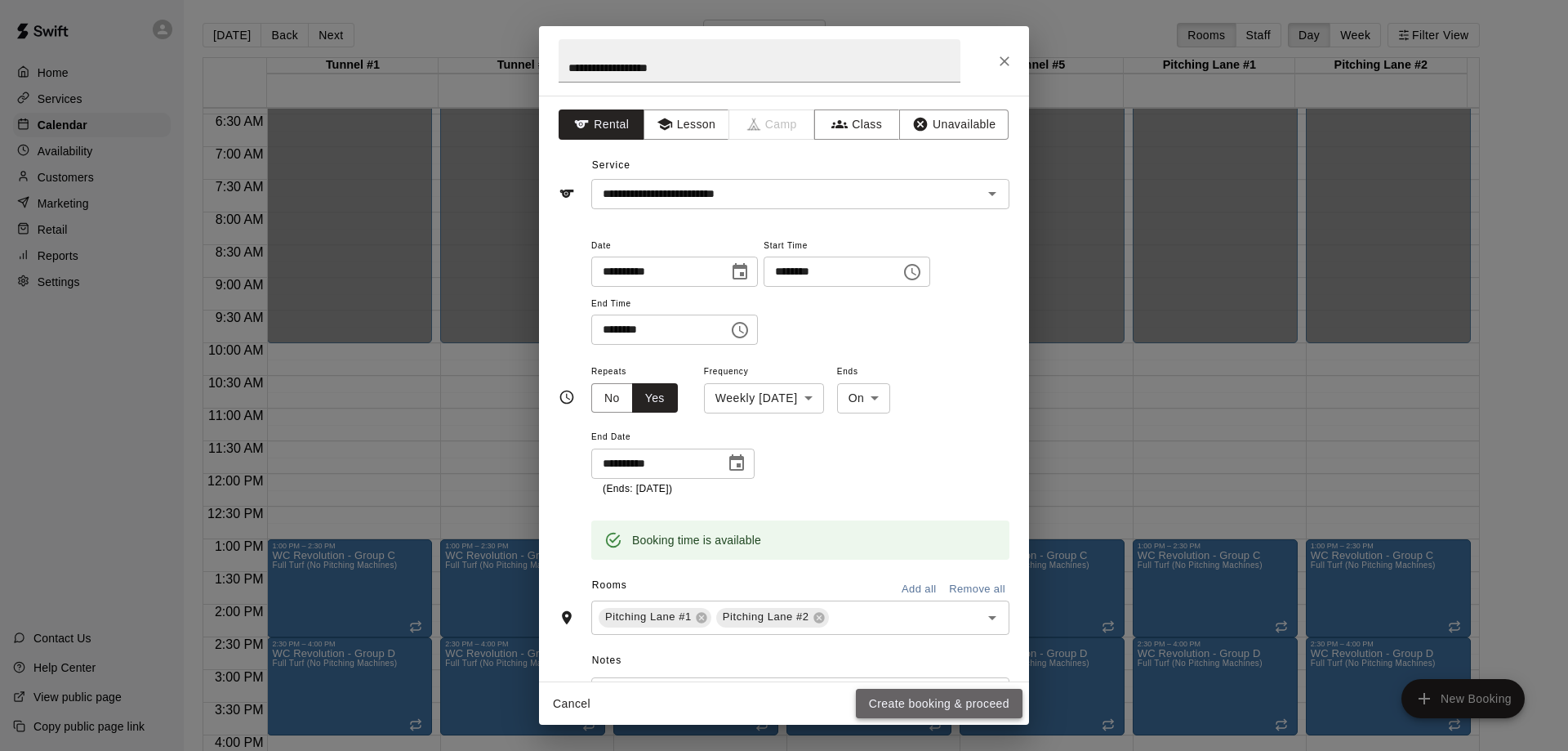
click at [909, 698] on button "Create booking & proceed" at bounding box center [939, 704] width 167 height 30
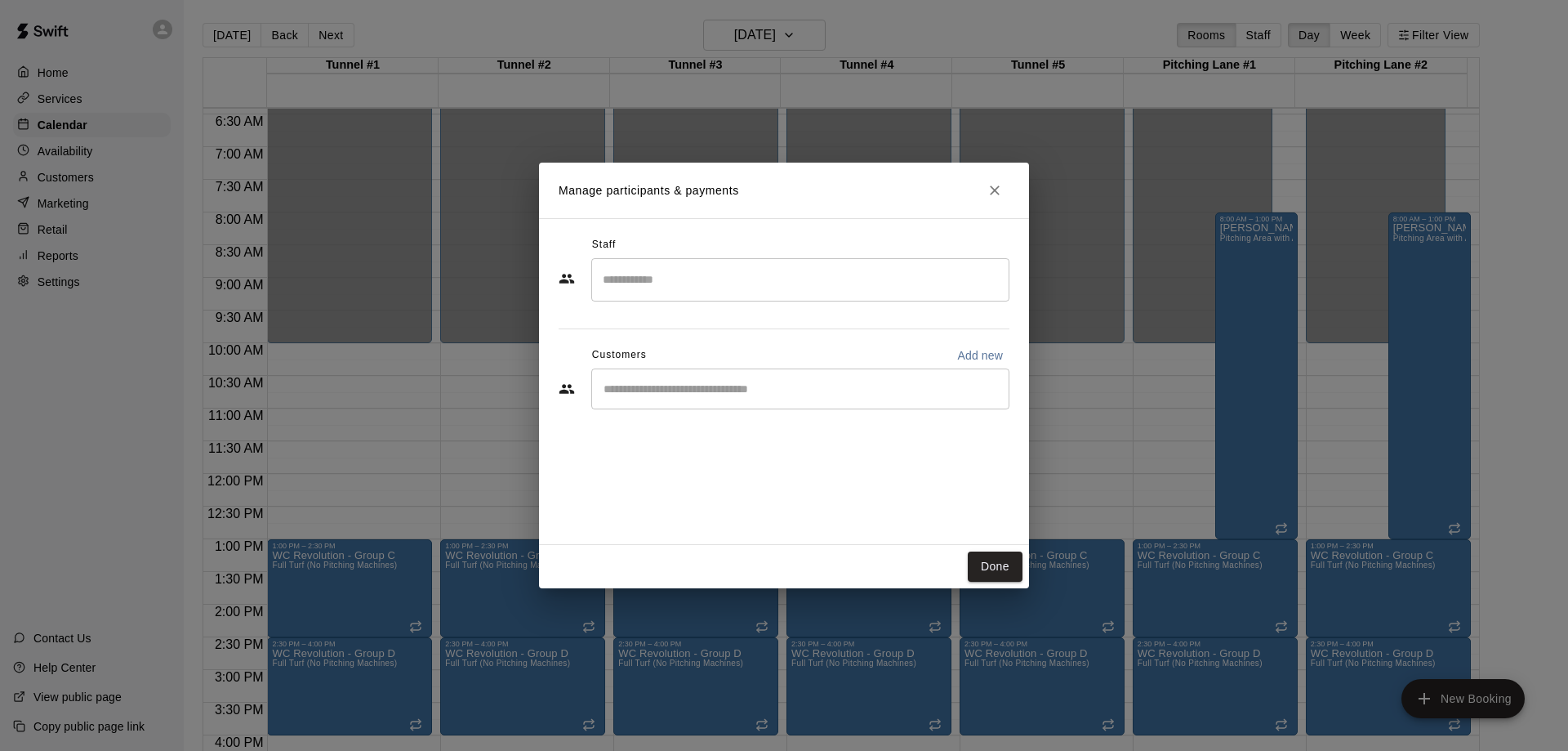
click at [781, 398] on div "​" at bounding box center [800, 389] width 418 height 41
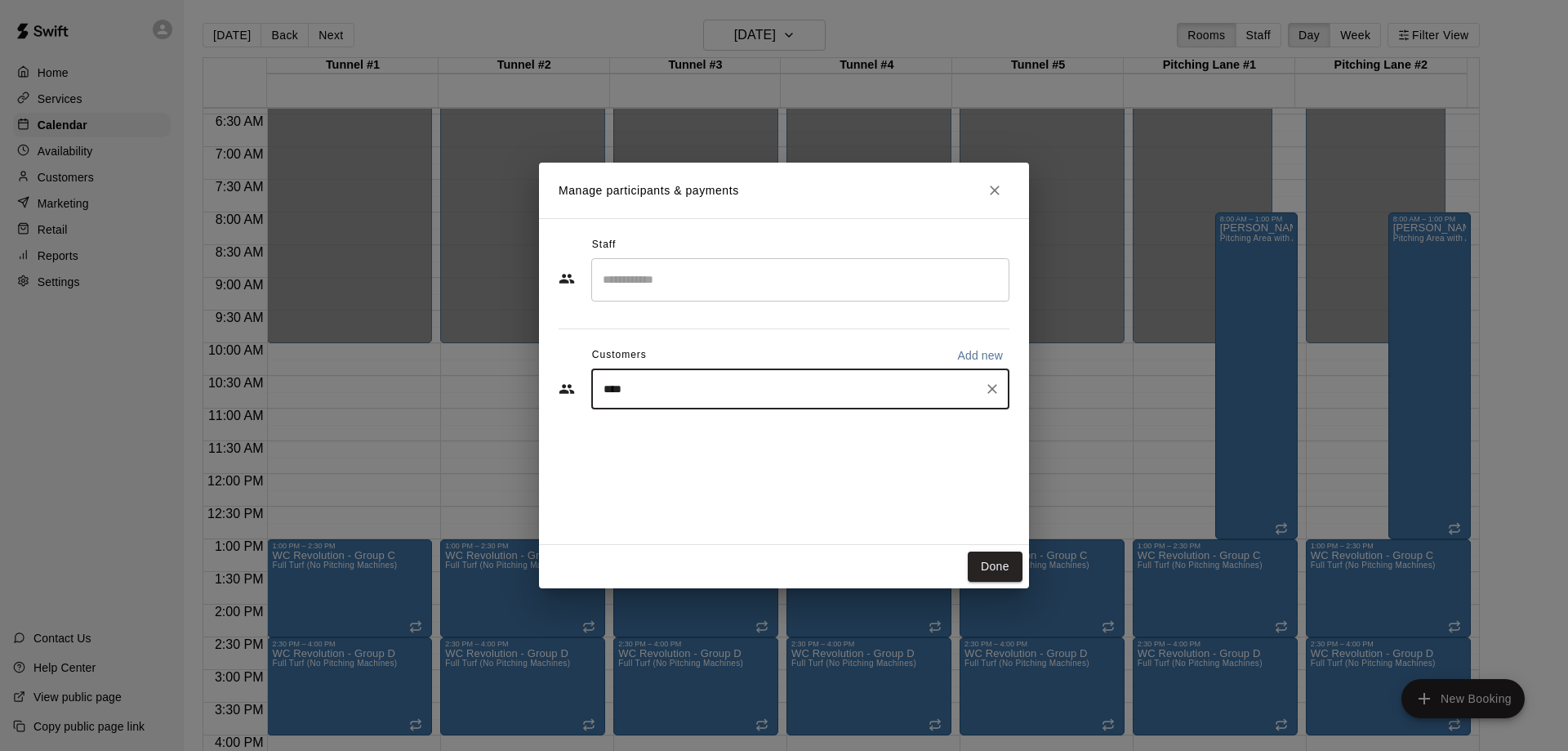
type input "*****"
click at [717, 434] on div "[PERSON_NAME] [EMAIL_ADDRESS][DOMAIN_NAME]" at bounding box center [724, 436] width 175 height 35
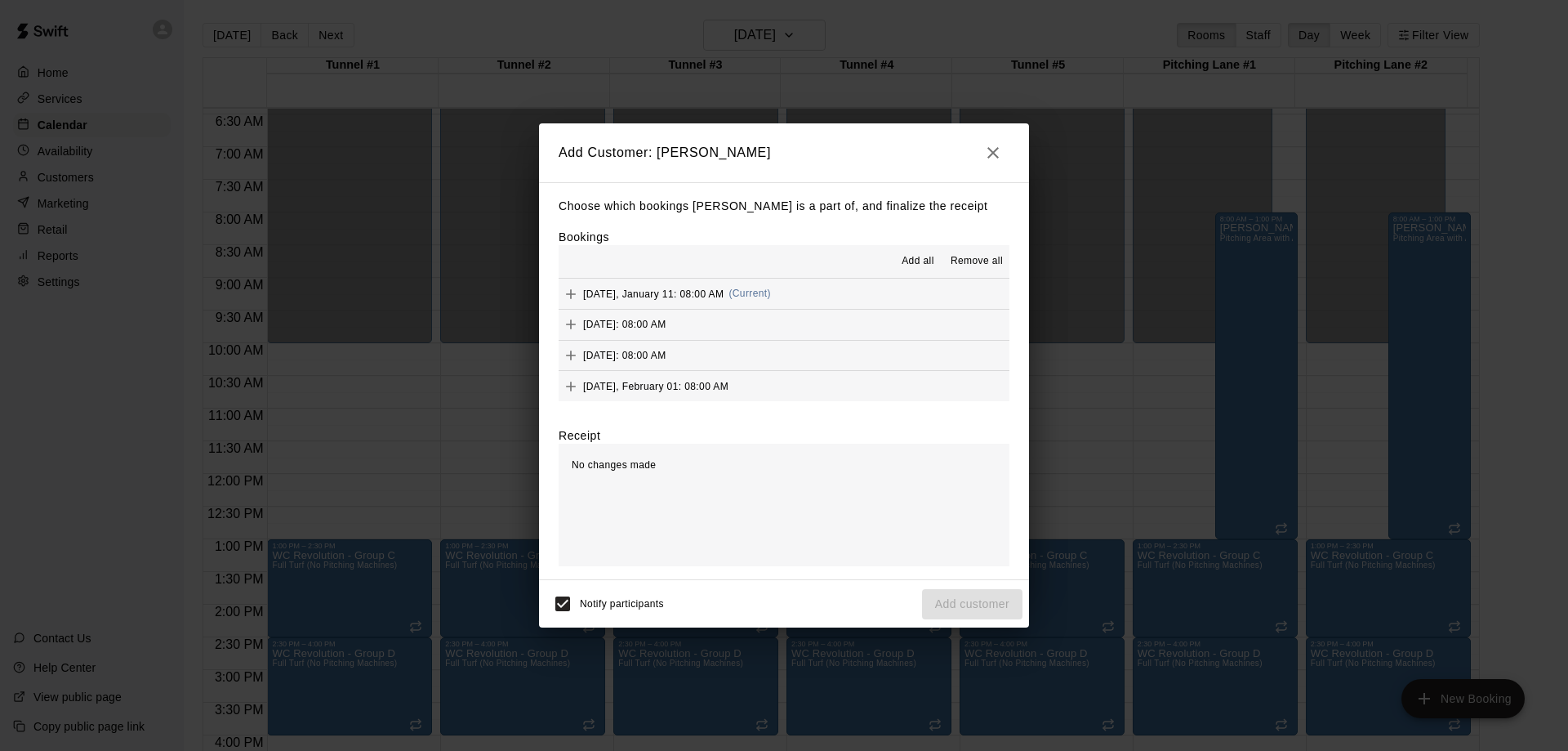
click at [916, 261] on span "Add all" at bounding box center [917, 261] width 32 height 17
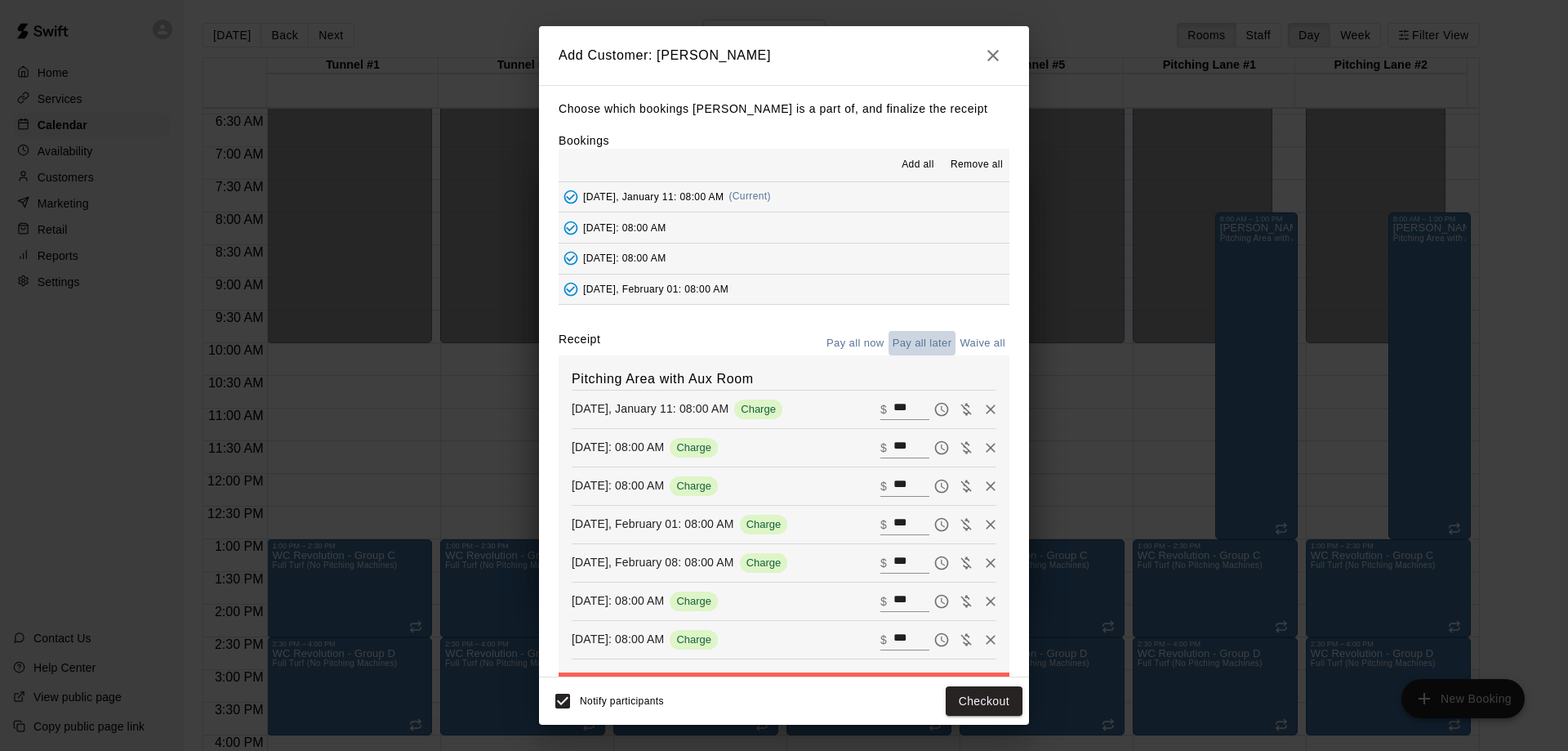
click at [919, 344] on button "Pay all later" at bounding box center [922, 343] width 68 height 25
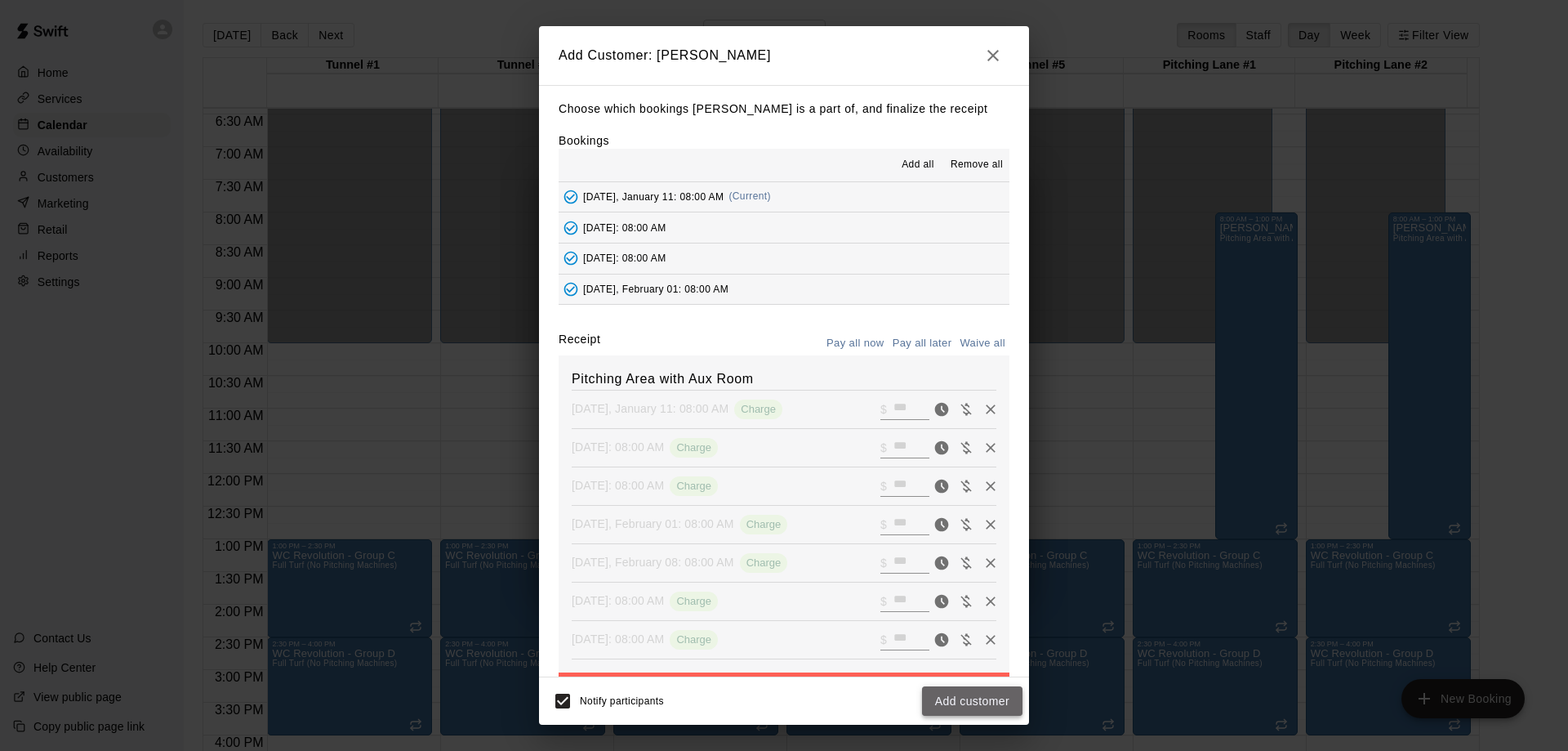
click at [979, 706] on button "Add customer" at bounding box center [972, 701] width 101 height 30
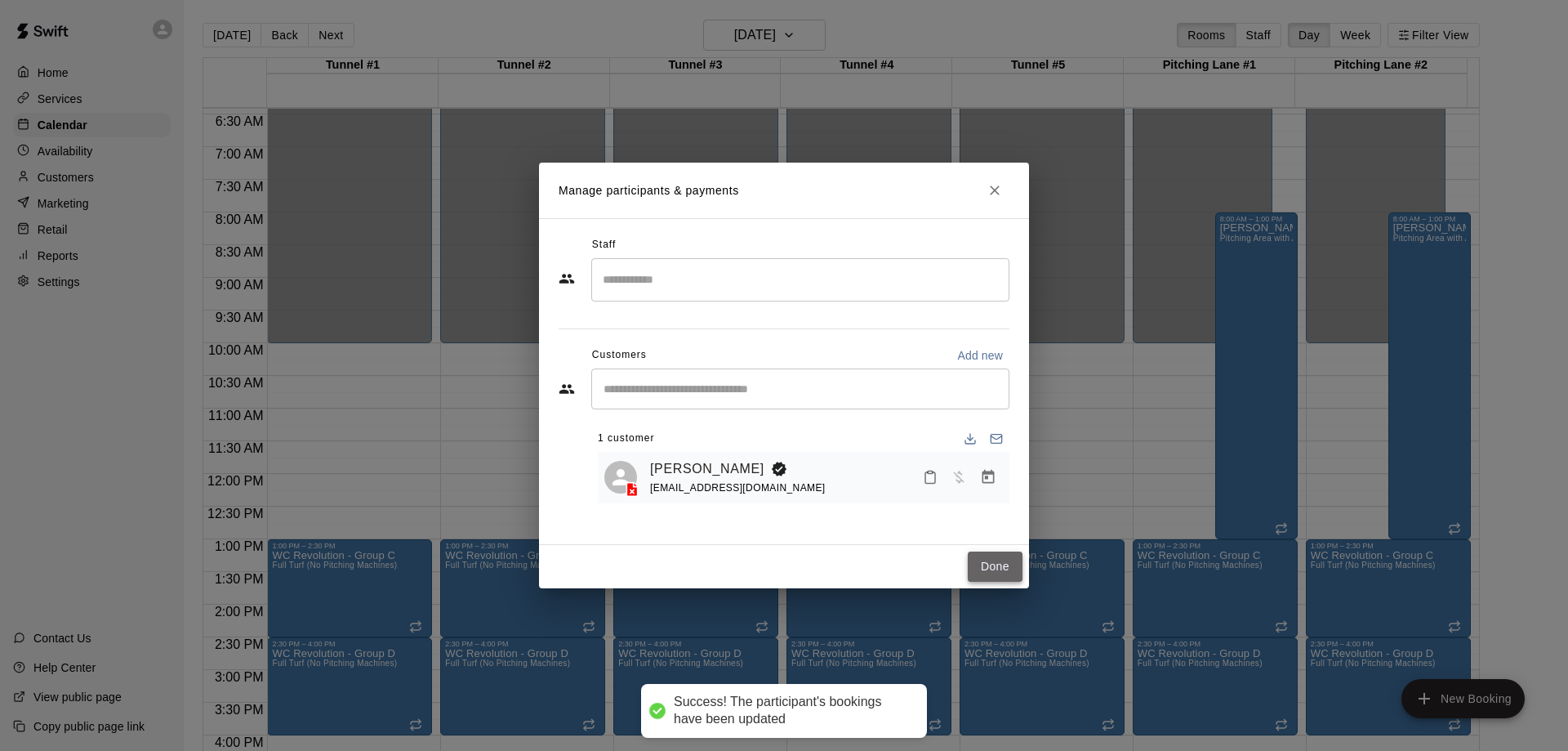
click at [996, 561] on button "Done" at bounding box center [994, 567] width 54 height 30
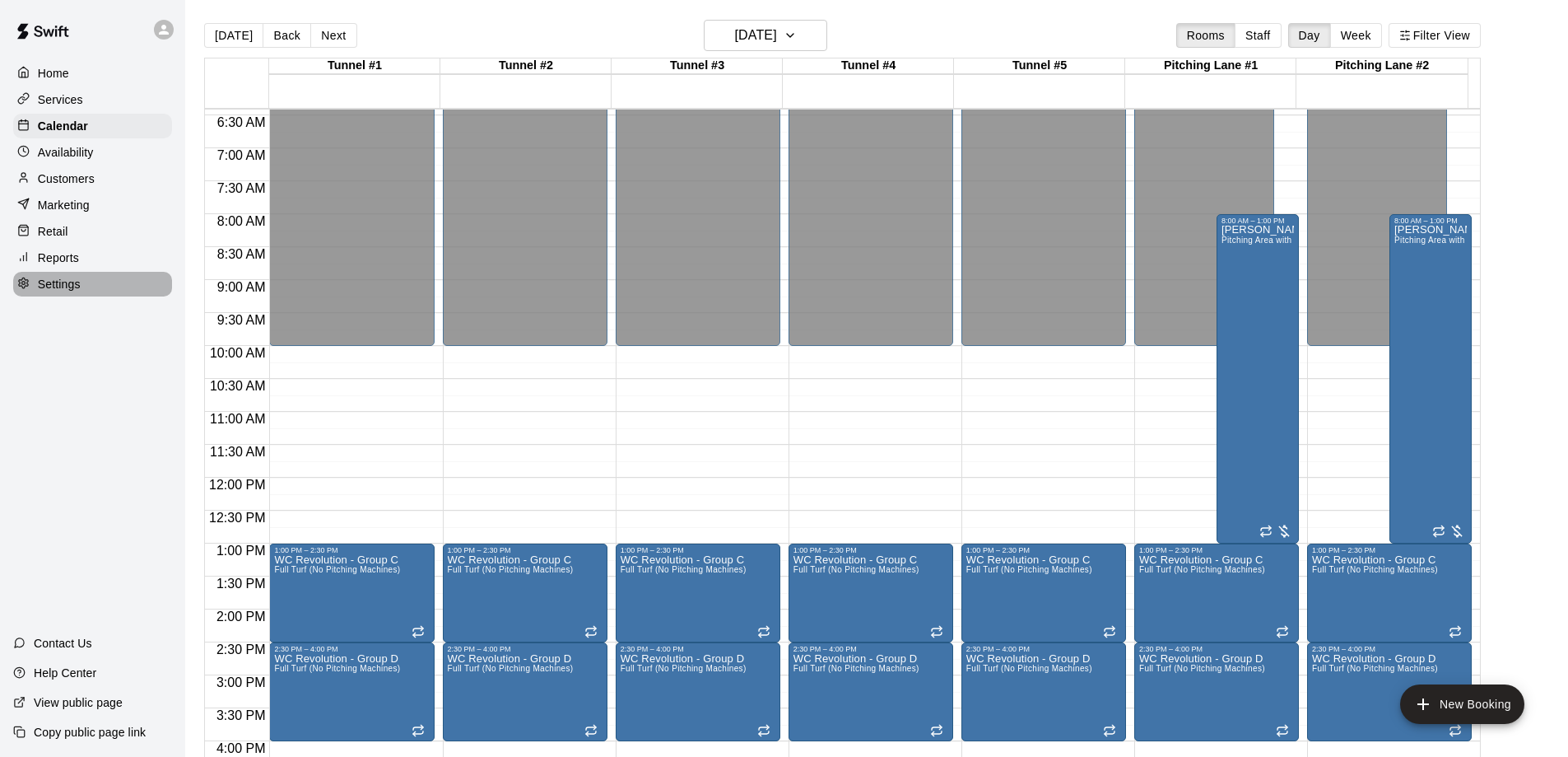
click at [54, 296] on div "Settings" at bounding box center [93, 284] width 159 height 25
select select "**"
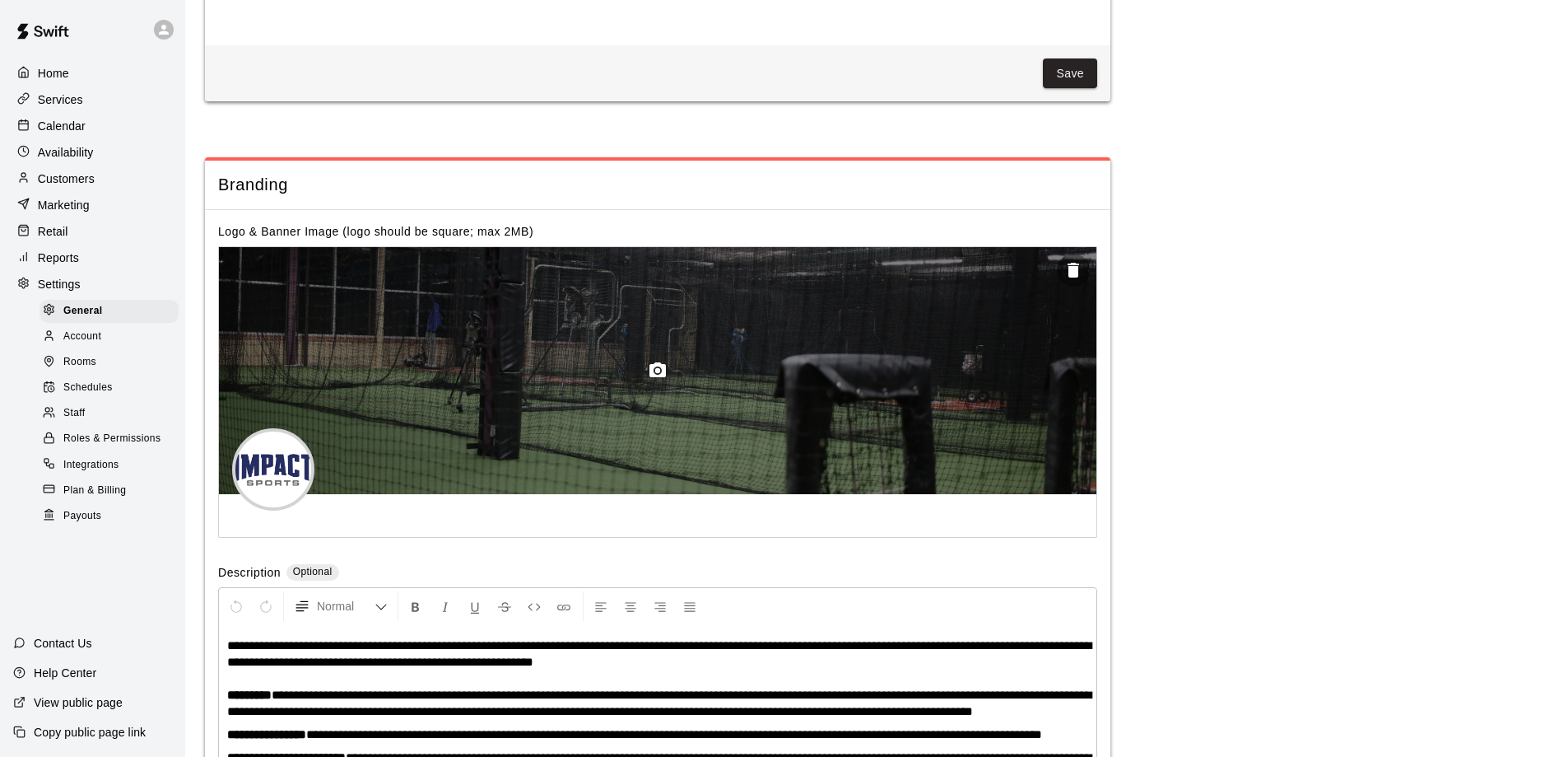
scroll to position [3613, 0]
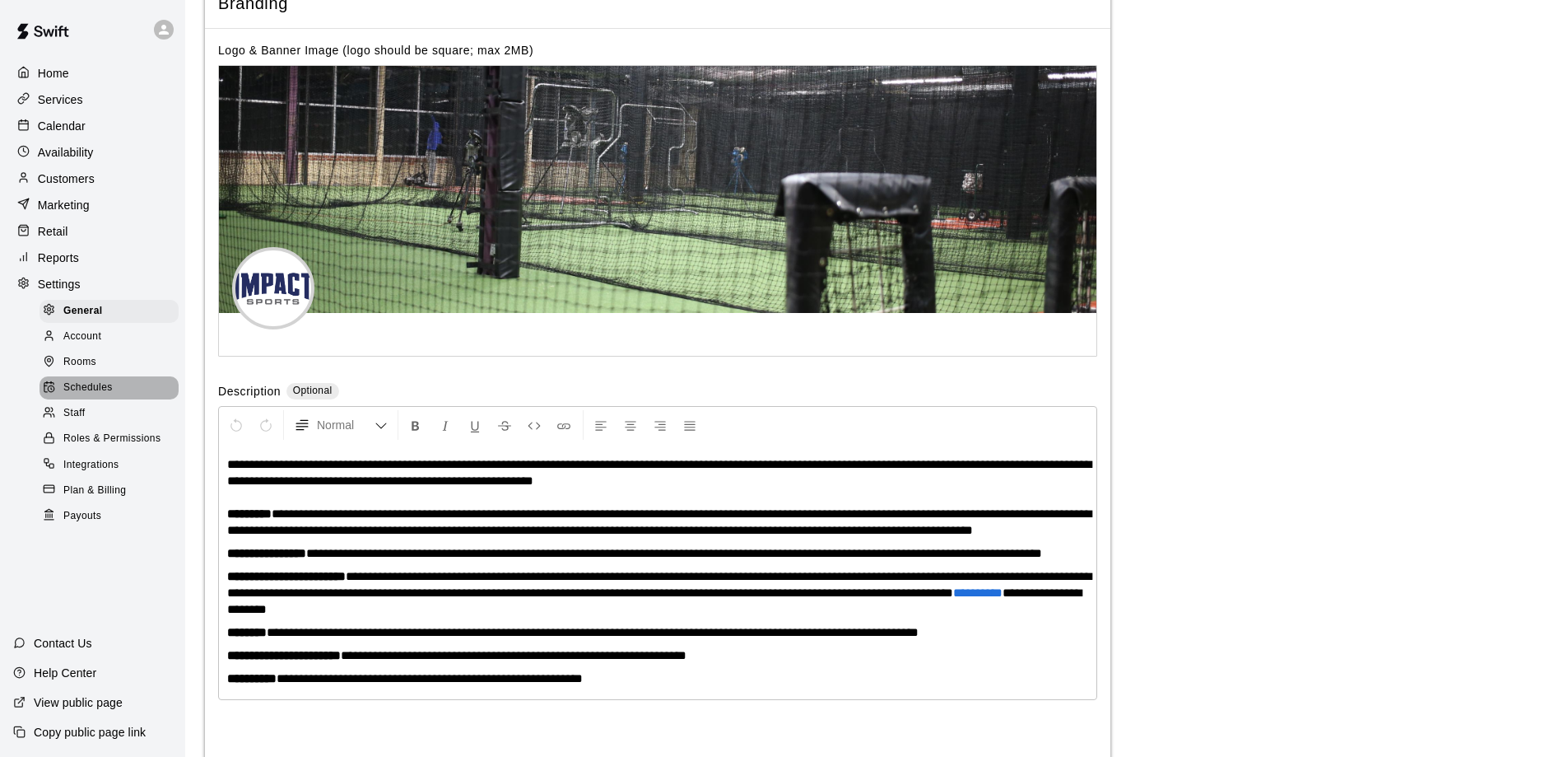
click at [88, 396] on span "Schedules" at bounding box center [88, 387] width 49 height 17
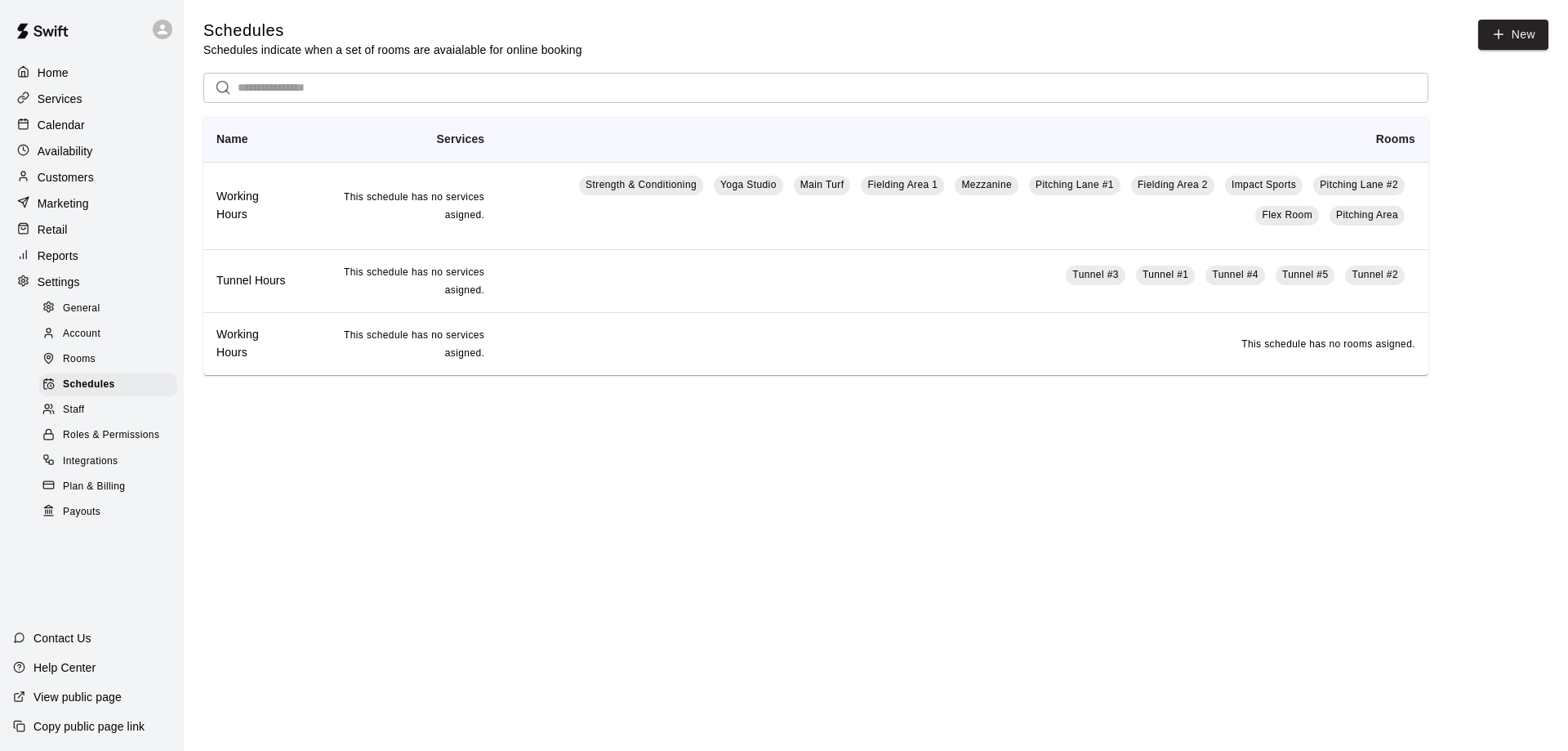
click at [106, 318] on div "General" at bounding box center [108, 309] width 138 height 23
select select "**"
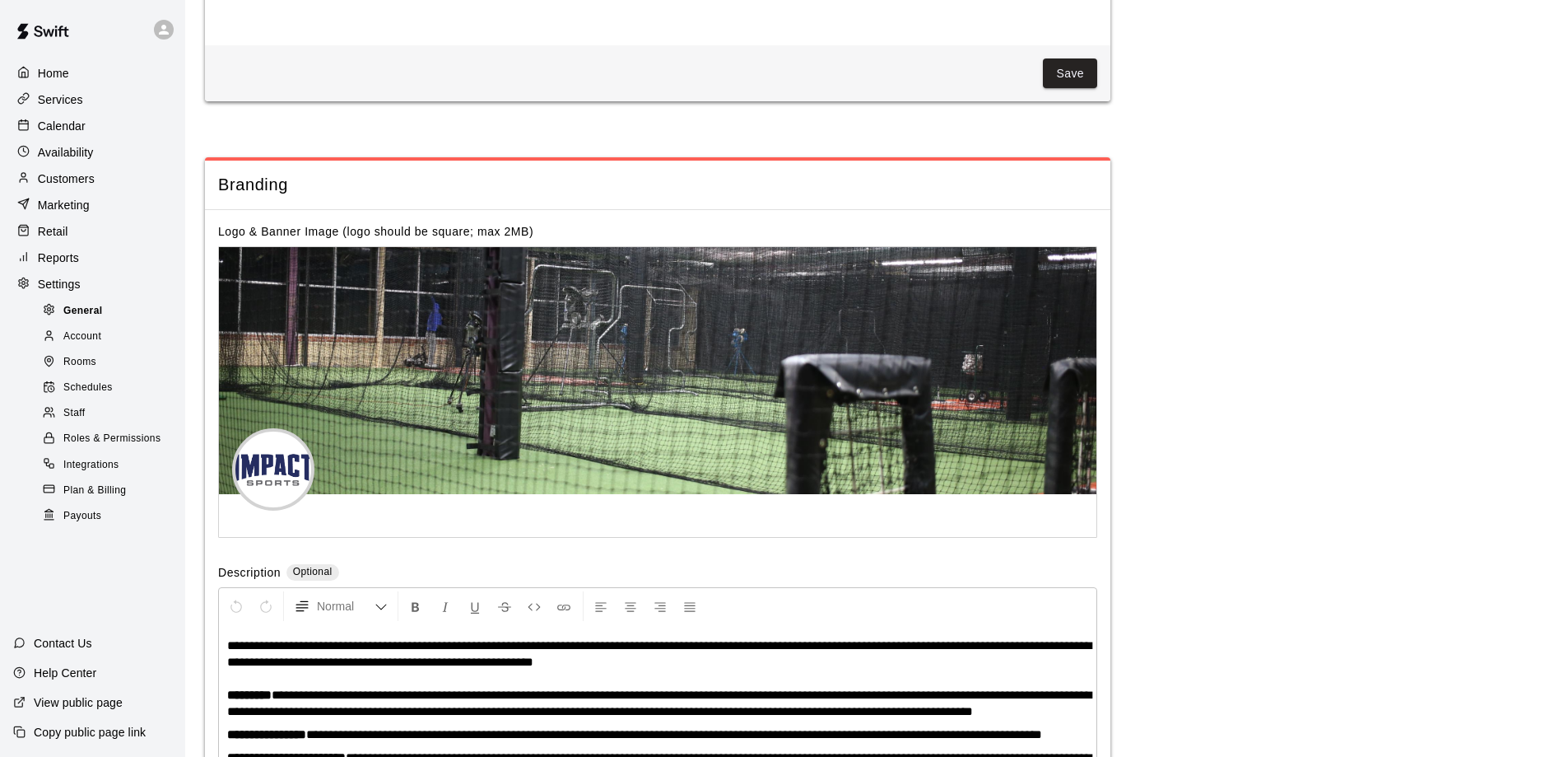
scroll to position [3613, 0]
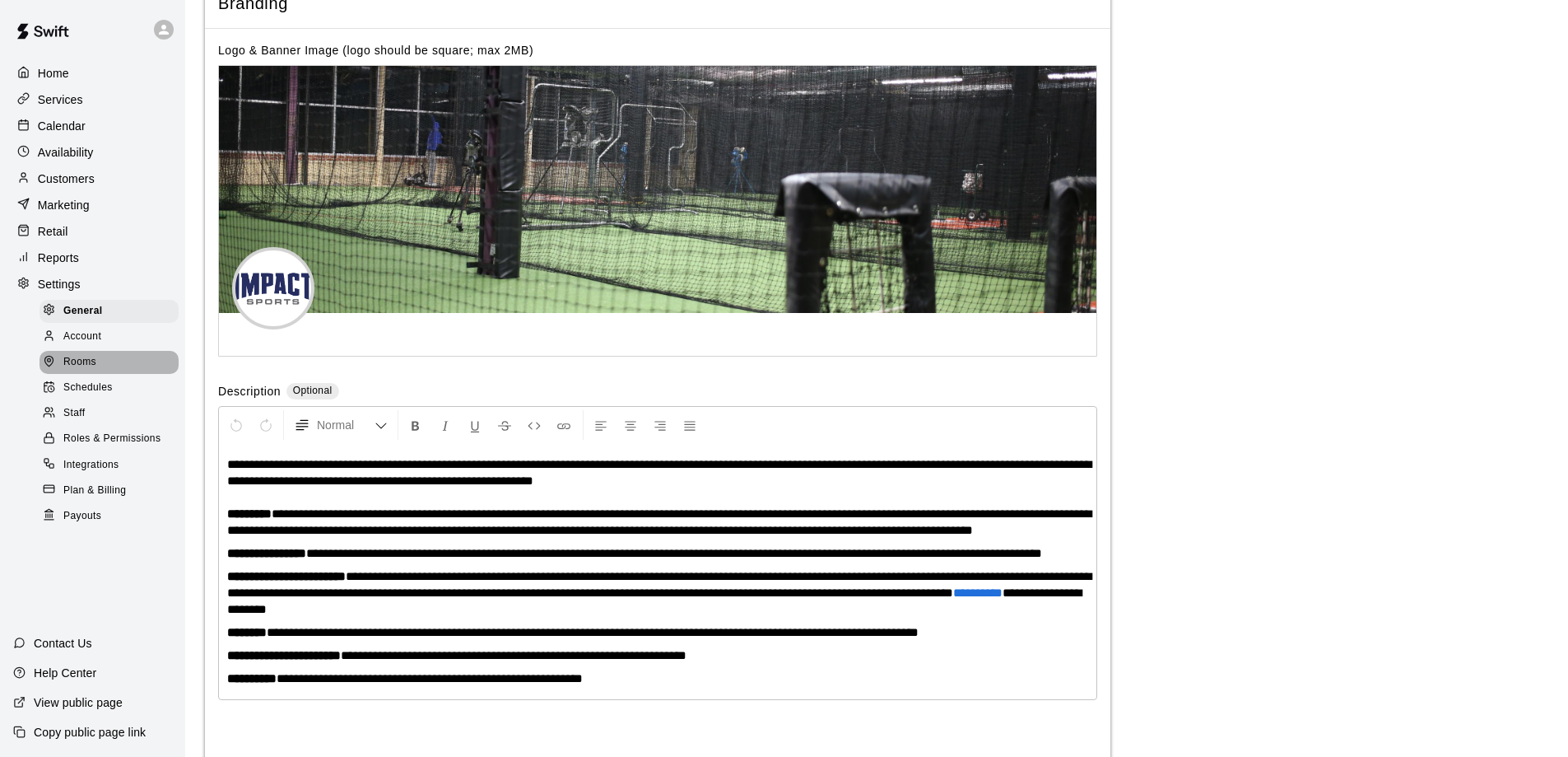
click at [102, 363] on div "Rooms" at bounding box center [109, 363] width 139 height 23
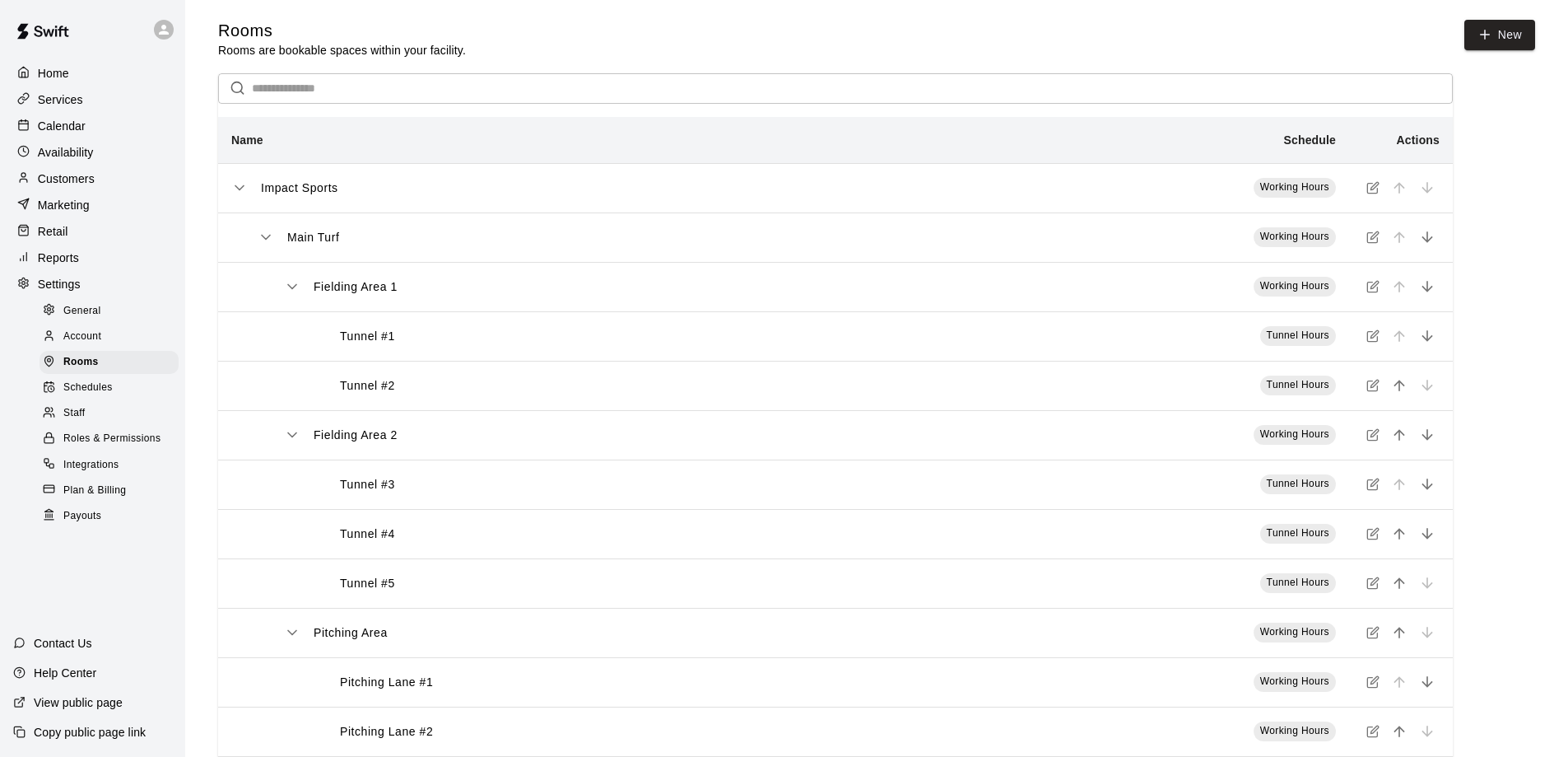
click at [114, 395] on div "Schedules" at bounding box center [109, 388] width 139 height 23
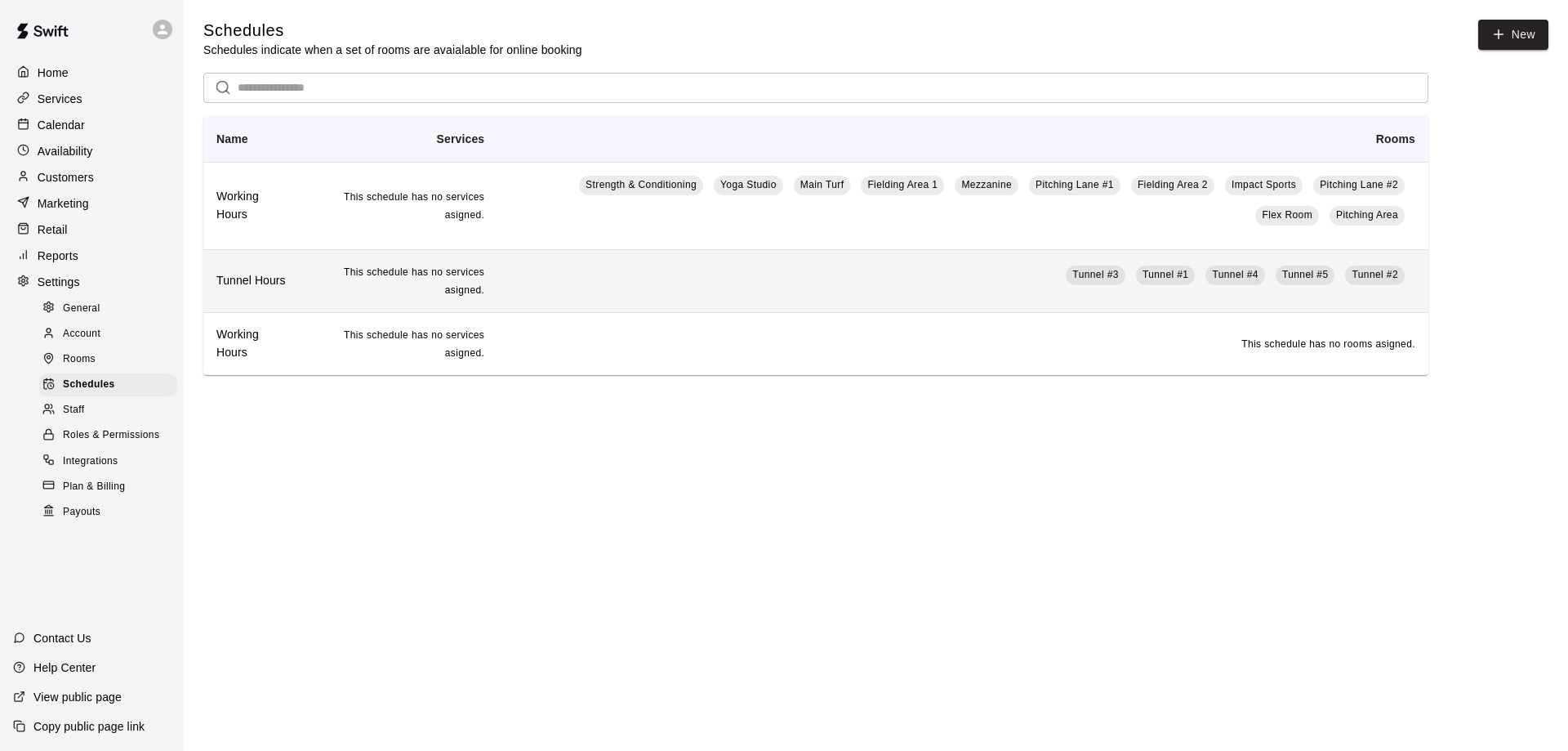
click at [610, 299] on td "Tunnel #3 Tunnel #1 Tunnel #4 Tunnel #5 Tunnel #2" at bounding box center [963, 281] width 931 height 63
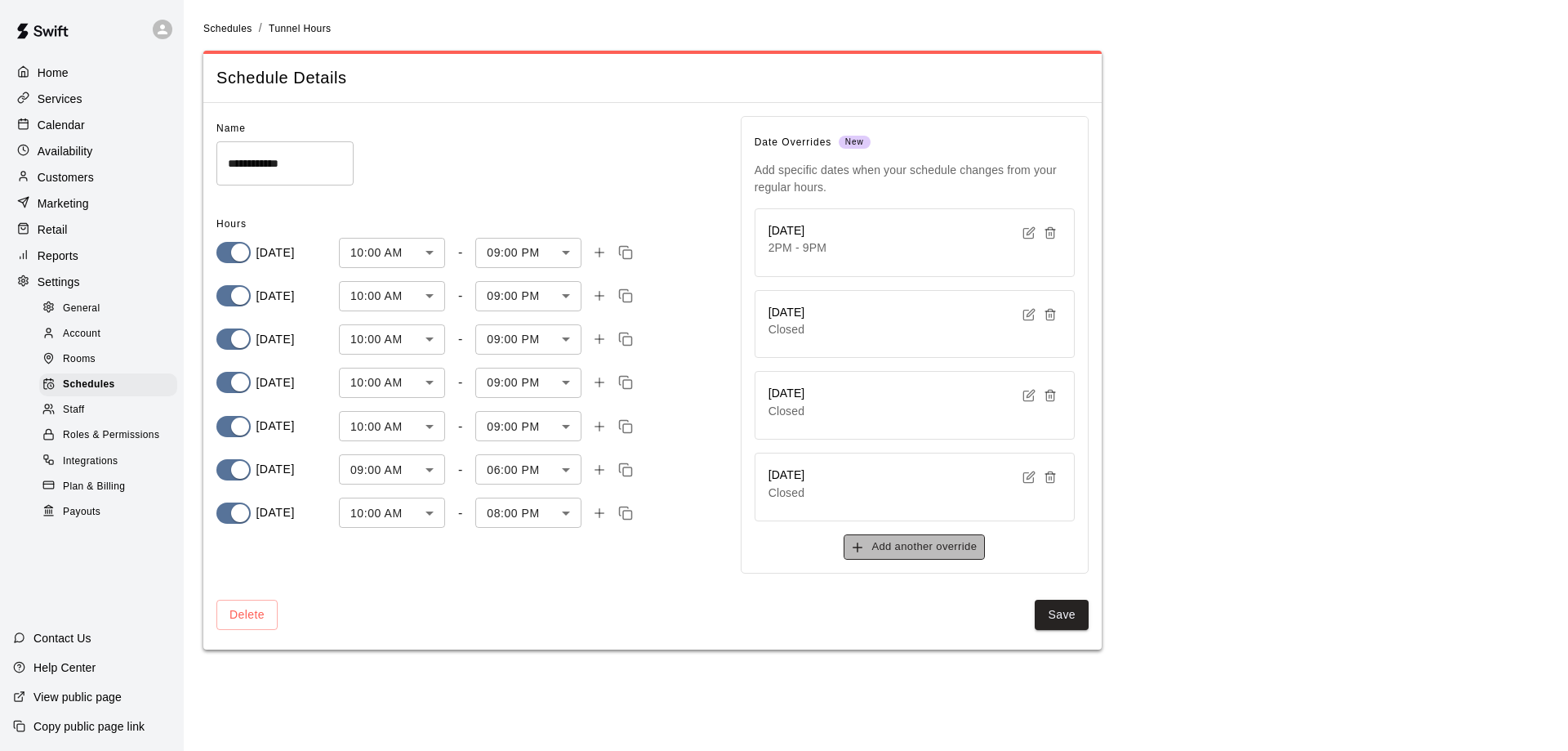
click at [888, 546] on button "Add another override" at bounding box center [914, 547] width 141 height 25
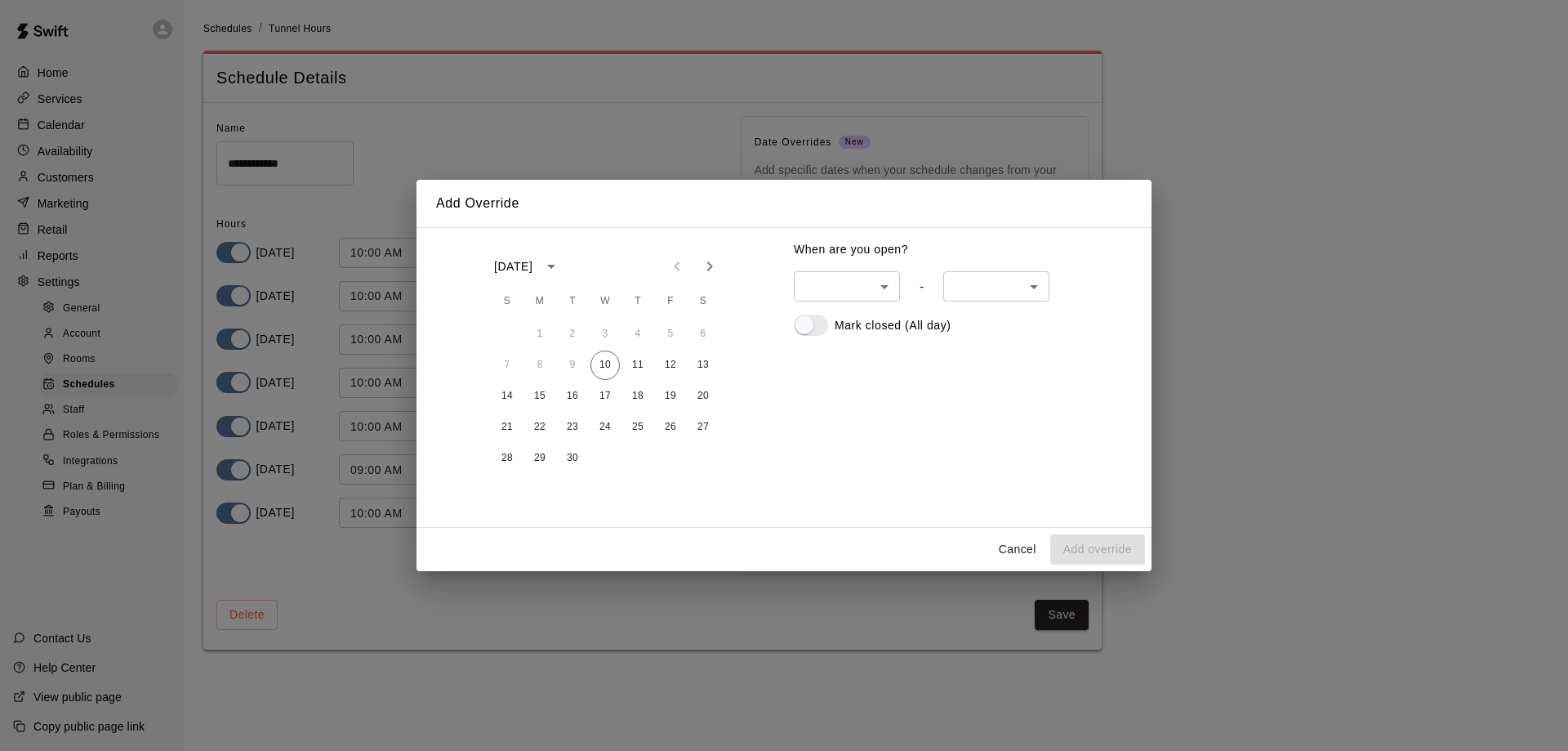
click at [715, 268] on icon "Next month" at bounding box center [709, 266] width 19 height 19
click at [710, 268] on icon "Next month" at bounding box center [709, 266] width 6 height 10
click at [638, 458] on button "27" at bounding box center [638, 459] width 30 height 30
click at [1075, 547] on button "Add override" at bounding box center [1097, 549] width 95 height 30
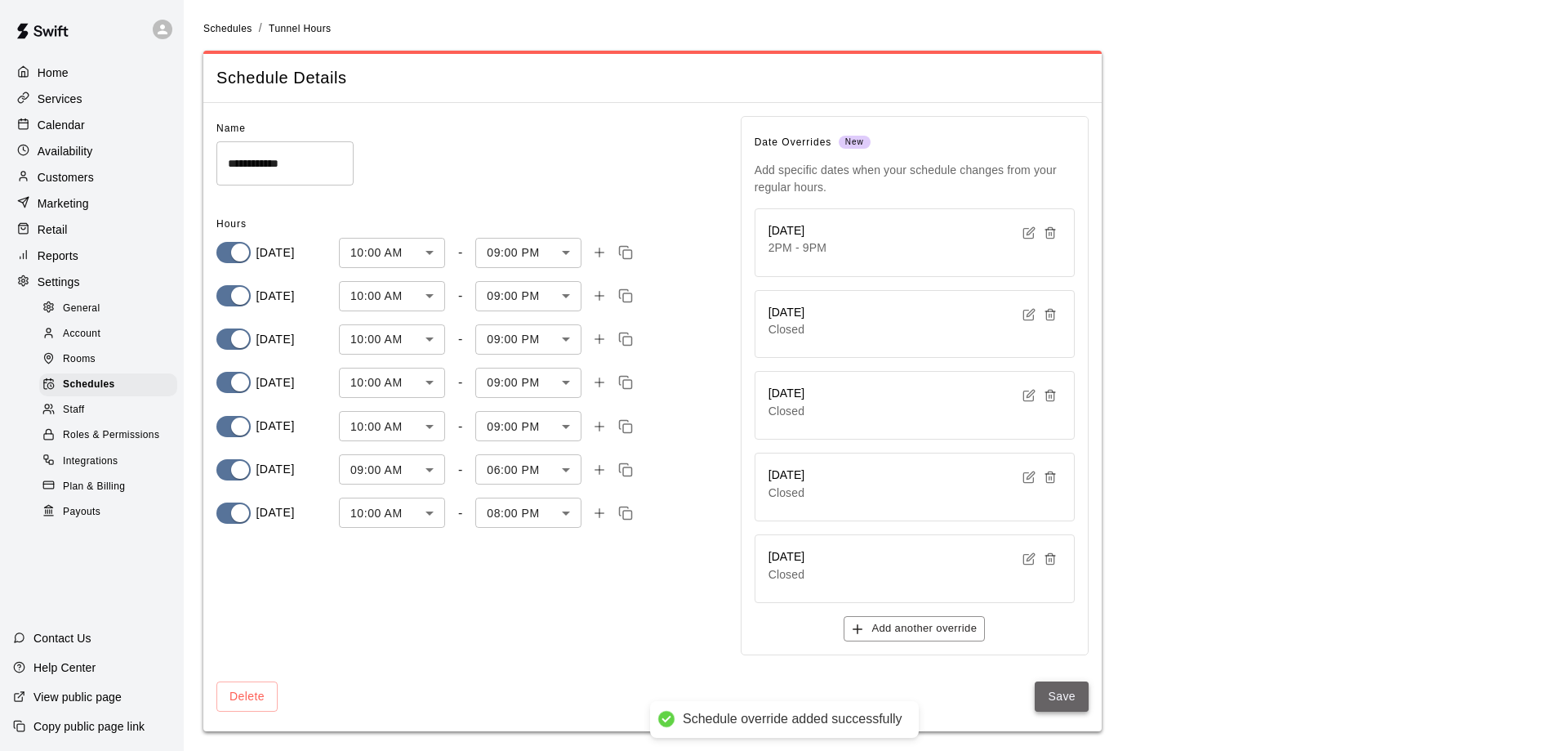
click at [1058, 692] on button "Save" at bounding box center [1061, 697] width 53 height 30
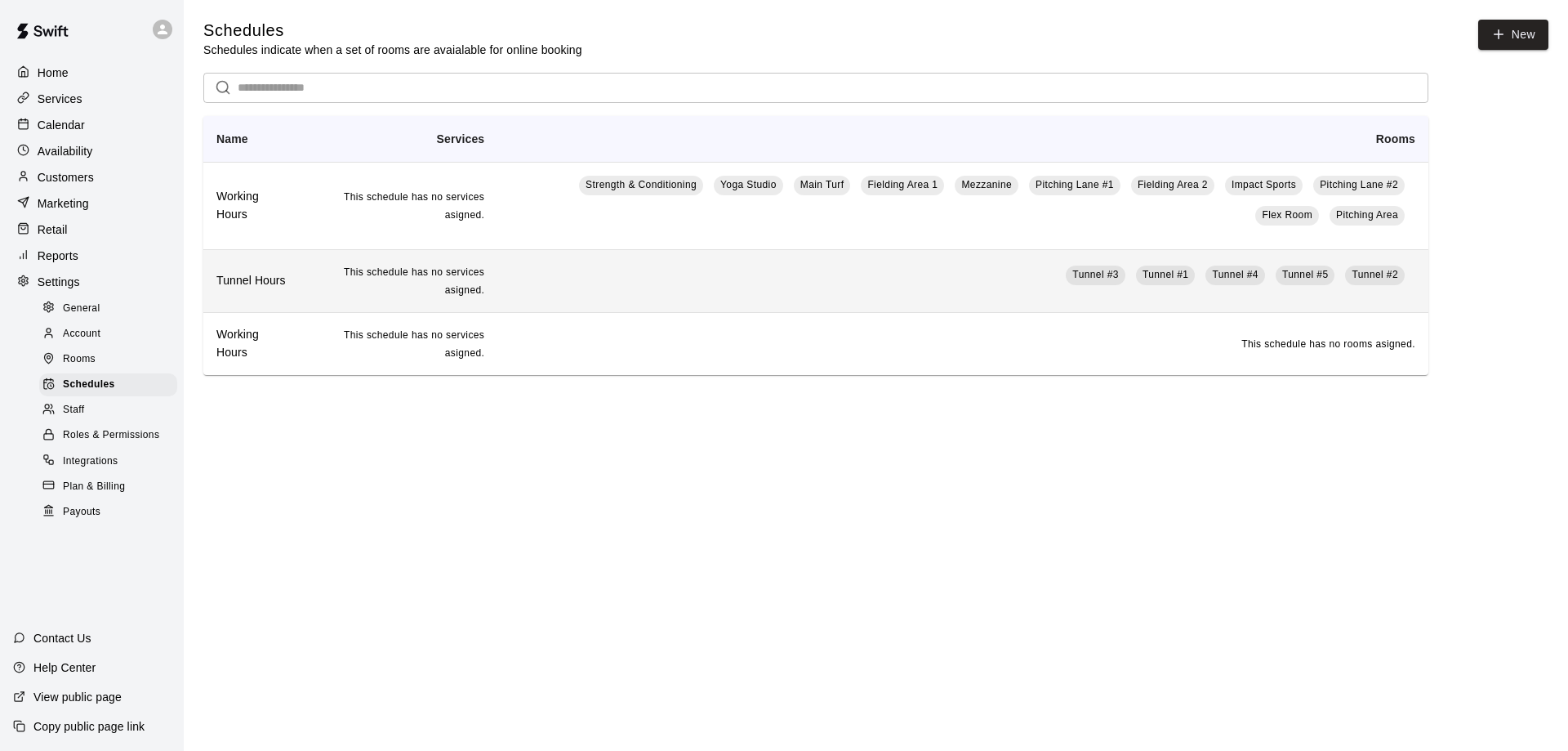
click at [953, 289] on td "Tunnel #3 Tunnel #1 Tunnel #4 Tunnel #5 Tunnel #2" at bounding box center [963, 281] width 931 height 63
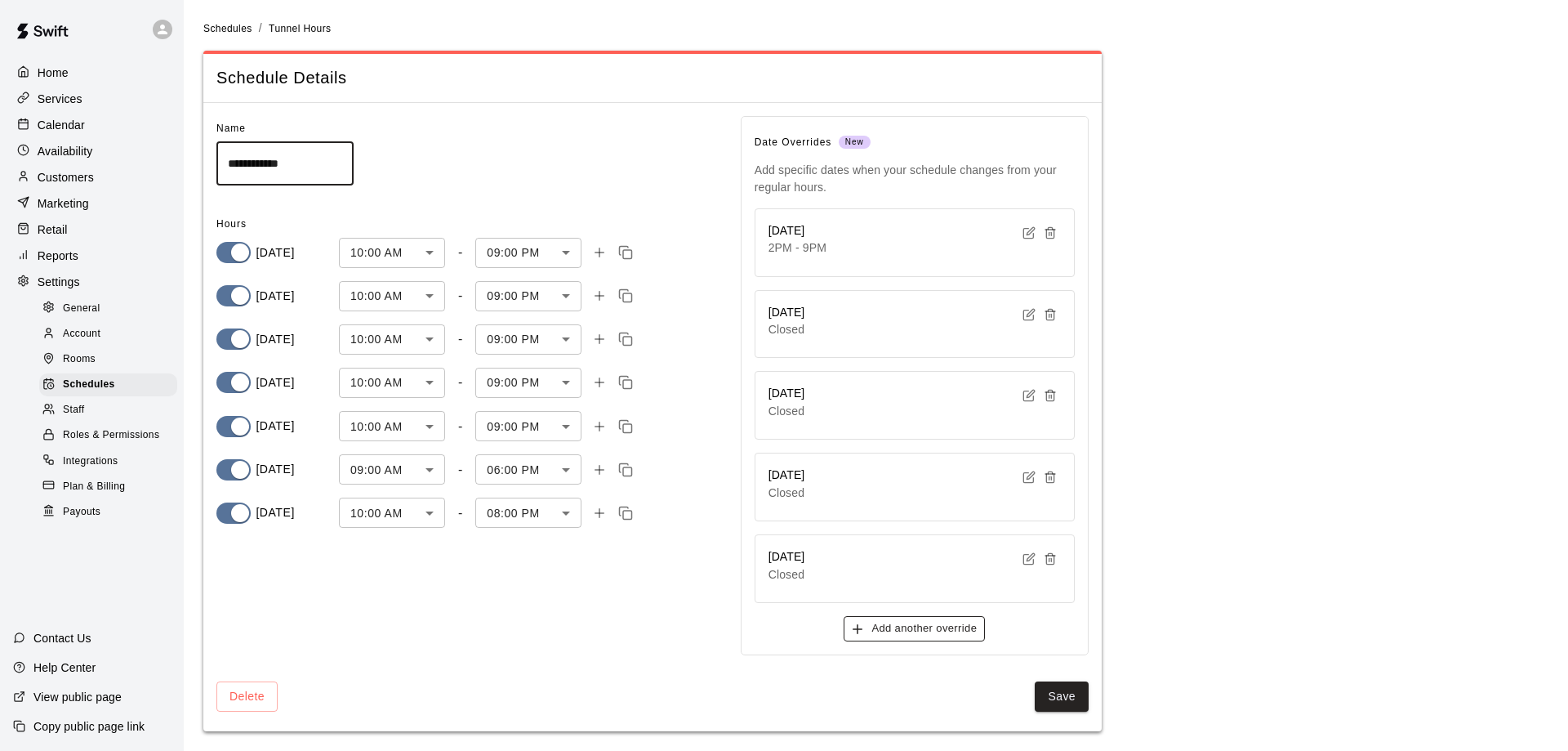
click at [908, 630] on button "Add another override" at bounding box center [914, 628] width 141 height 25
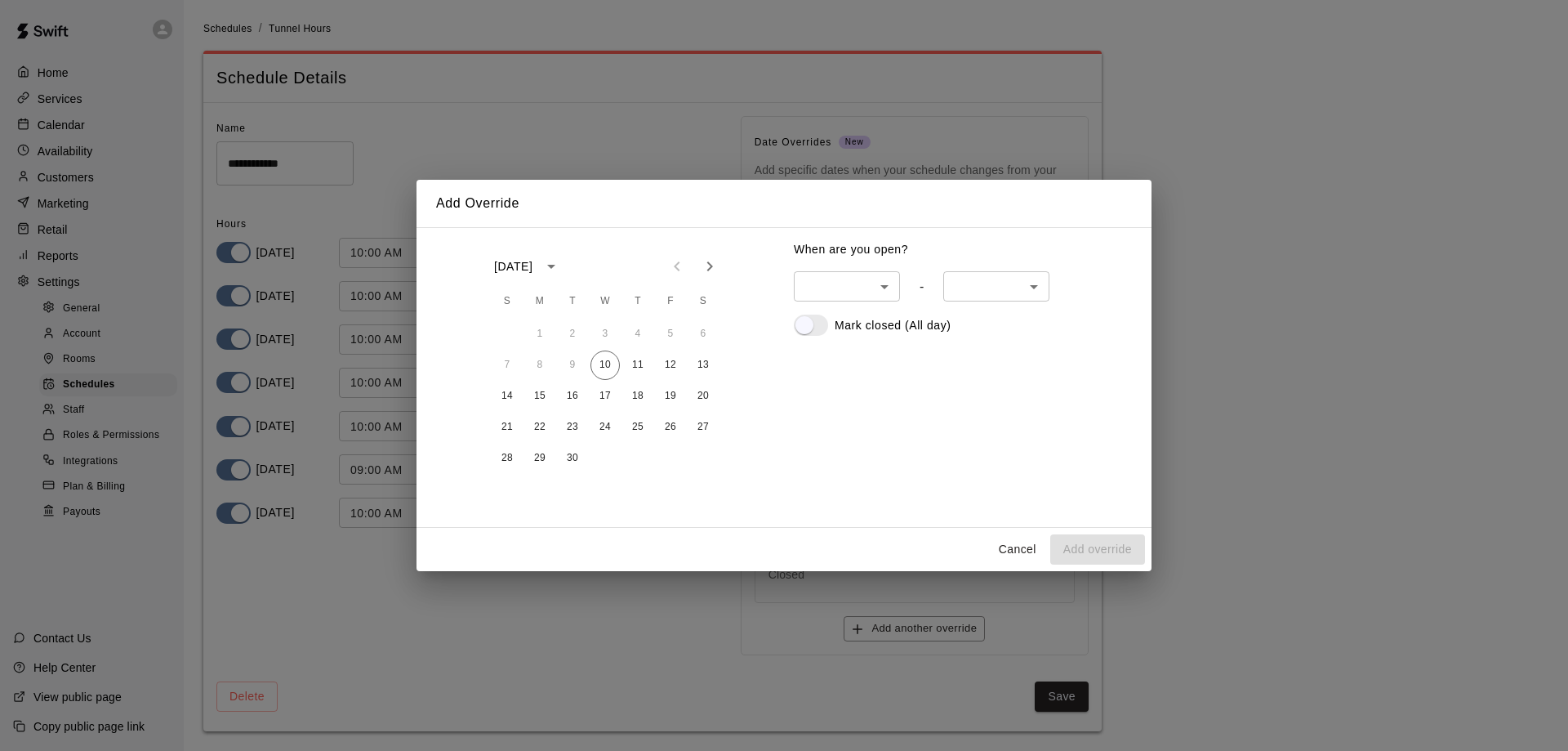
click at [716, 272] on icon "Next month" at bounding box center [709, 266] width 19 height 19
click at [638, 430] on button "25" at bounding box center [638, 427] width 30 height 30
click at [1088, 551] on button "Add override" at bounding box center [1097, 549] width 95 height 30
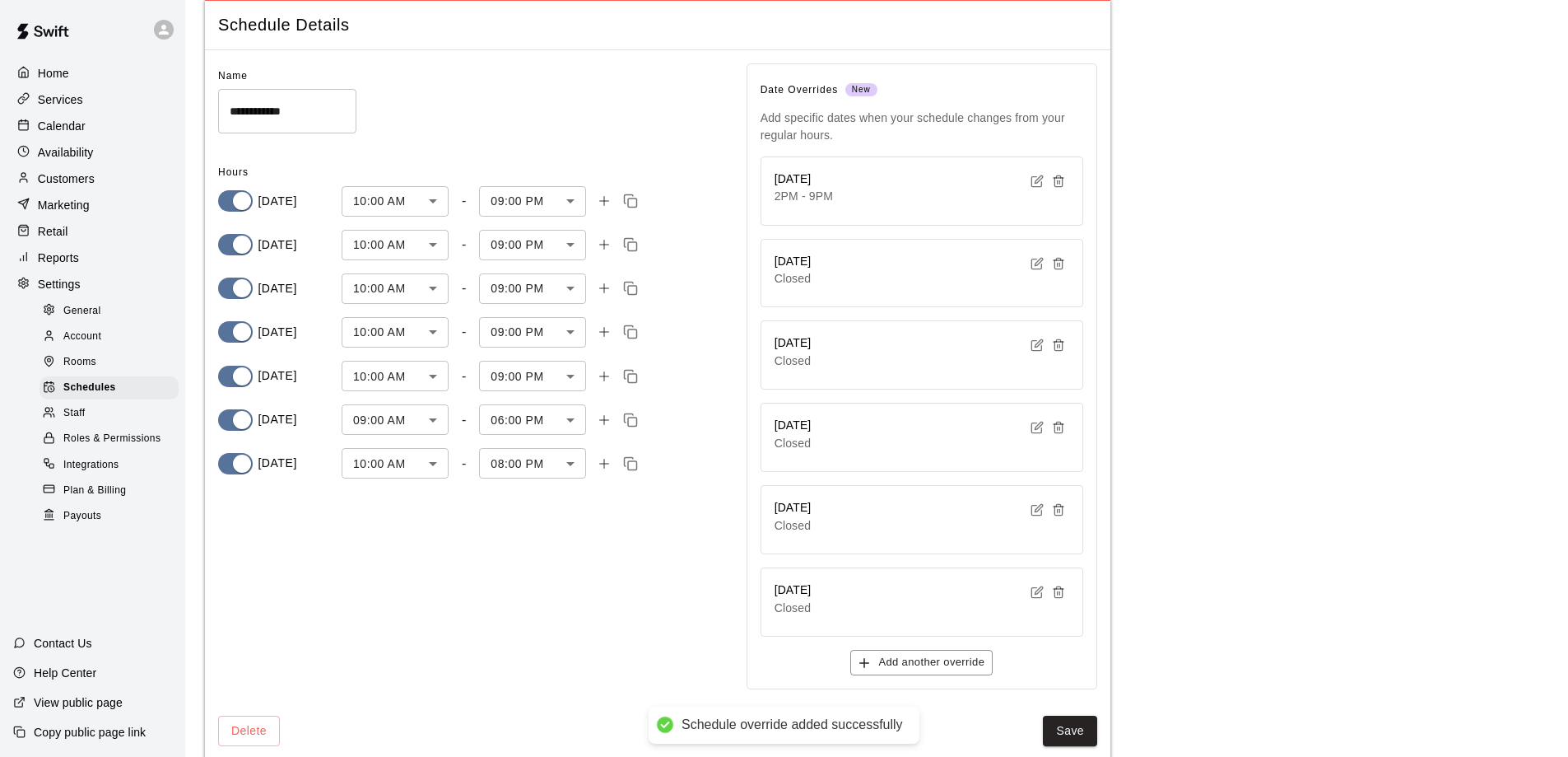
scroll to position [82, 0]
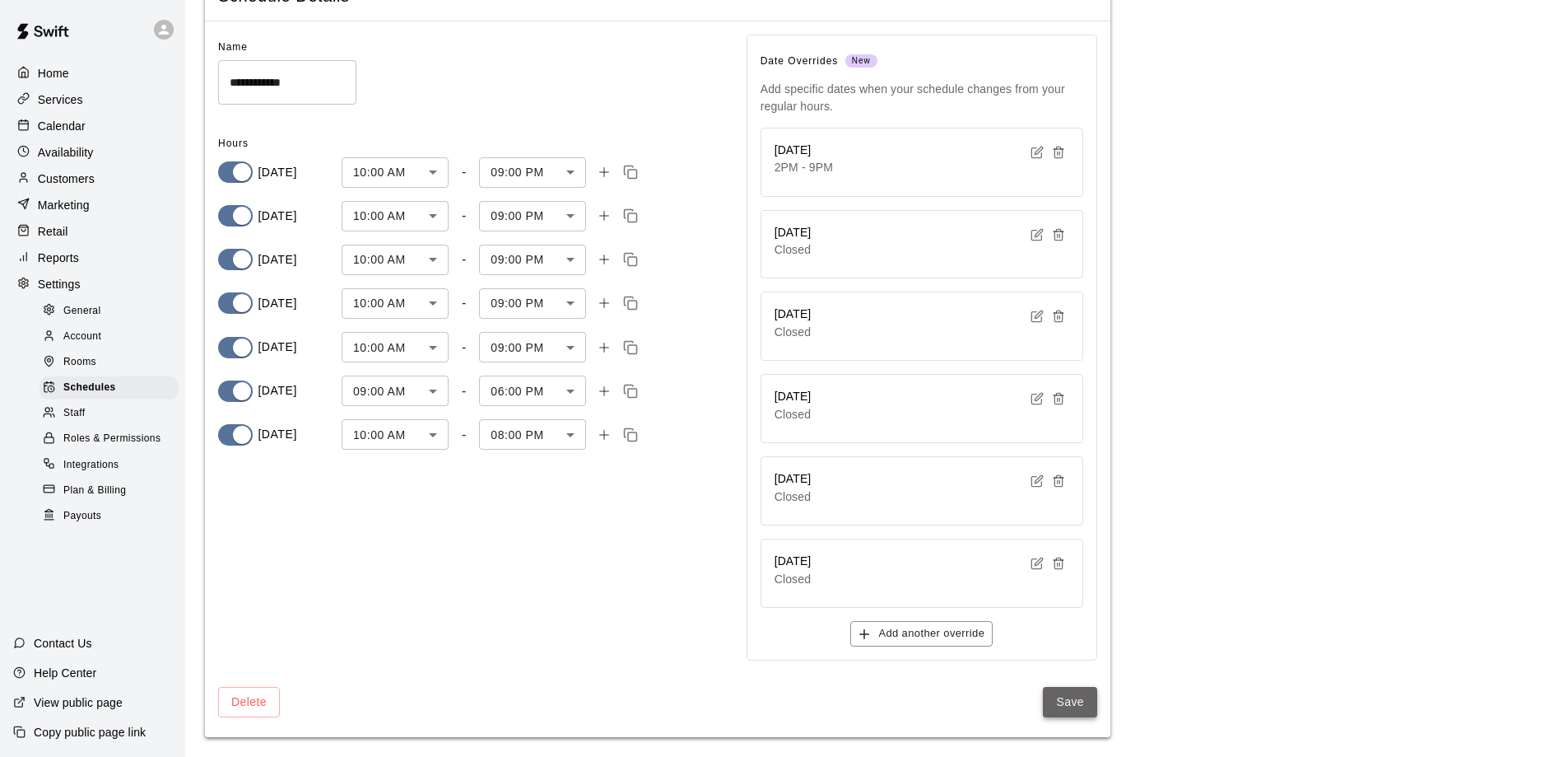
click at [1072, 709] on button "Save" at bounding box center [1069, 702] width 54 height 30
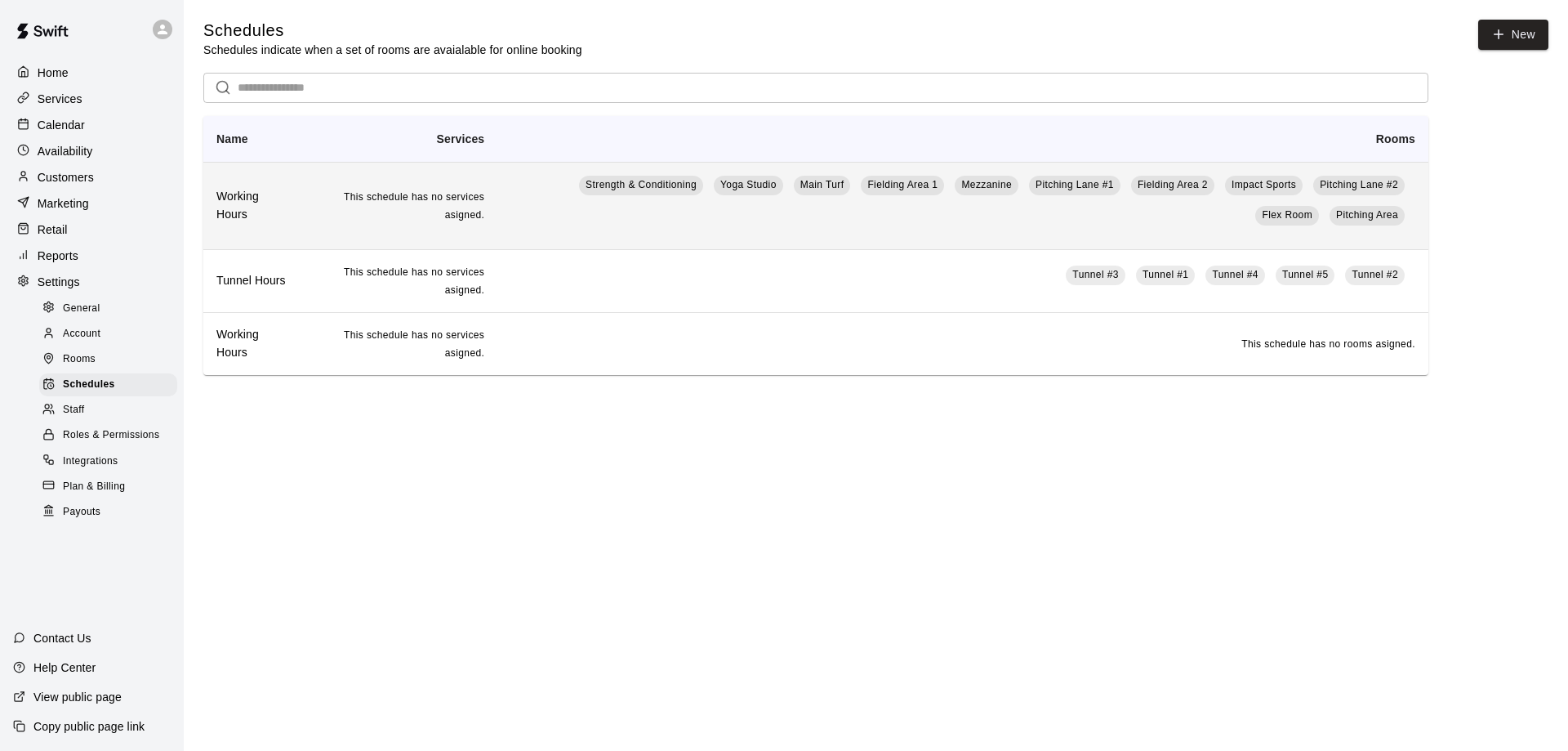
click at [742, 225] on td "Strength & Conditioning Yoga Studio Main Turf Fielding Area [STREET_ADDRESS] #1…" at bounding box center [963, 205] width 931 height 88
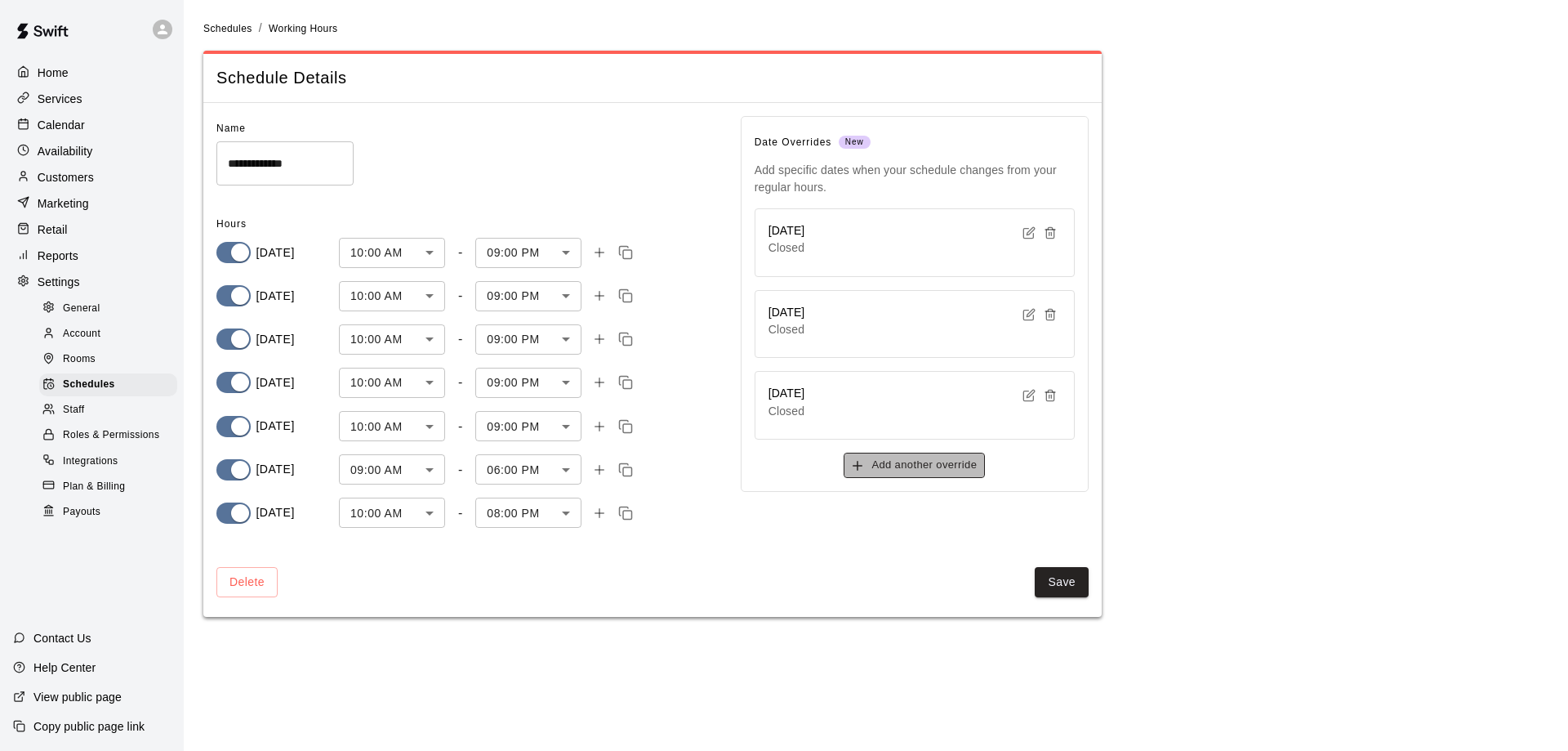
click at [920, 461] on button "Add another override" at bounding box center [914, 465] width 141 height 25
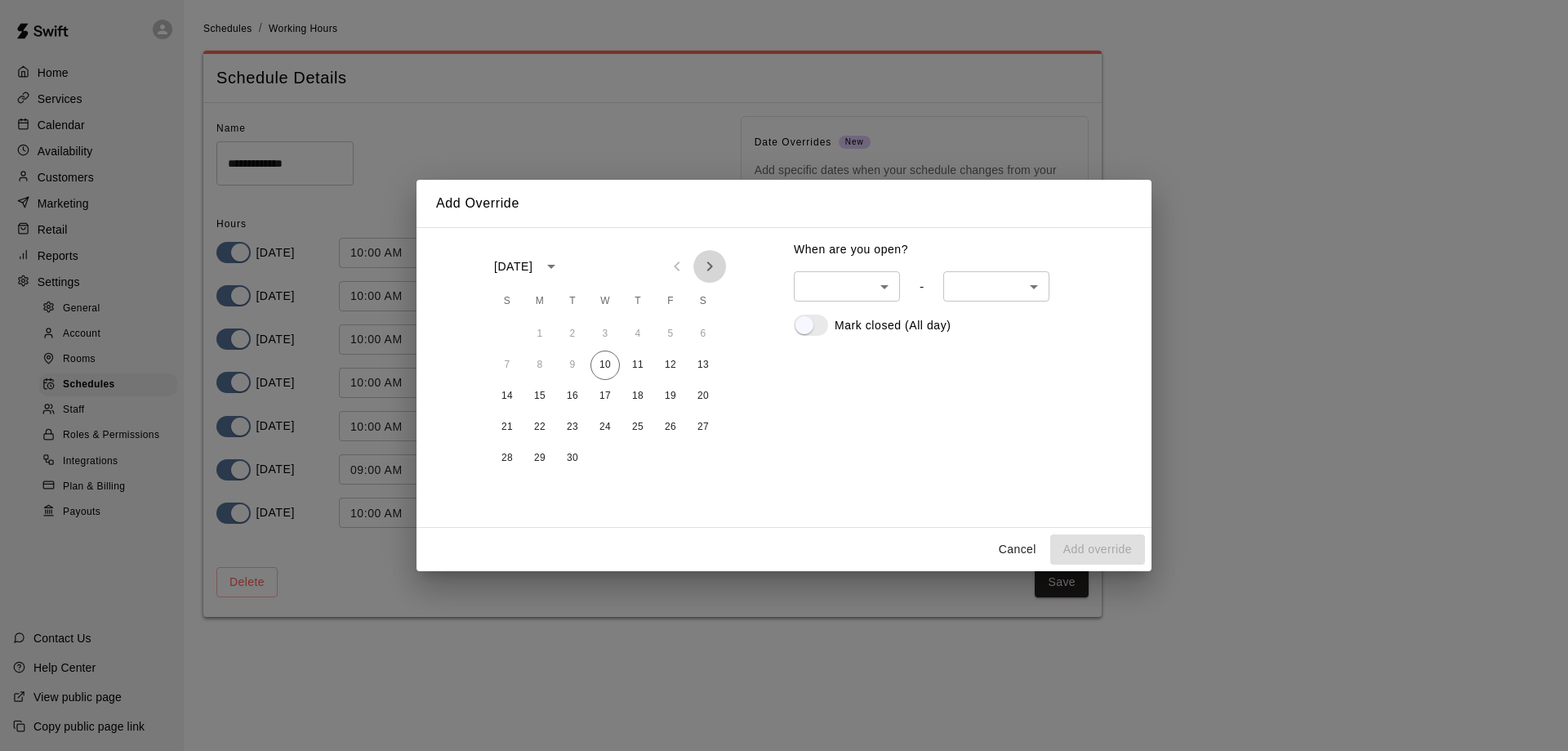
click at [706, 270] on icon "Next month" at bounding box center [709, 266] width 19 height 19
click at [635, 457] on button "27" at bounding box center [638, 459] width 30 height 30
click at [1073, 537] on button "Add override" at bounding box center [1097, 549] width 95 height 30
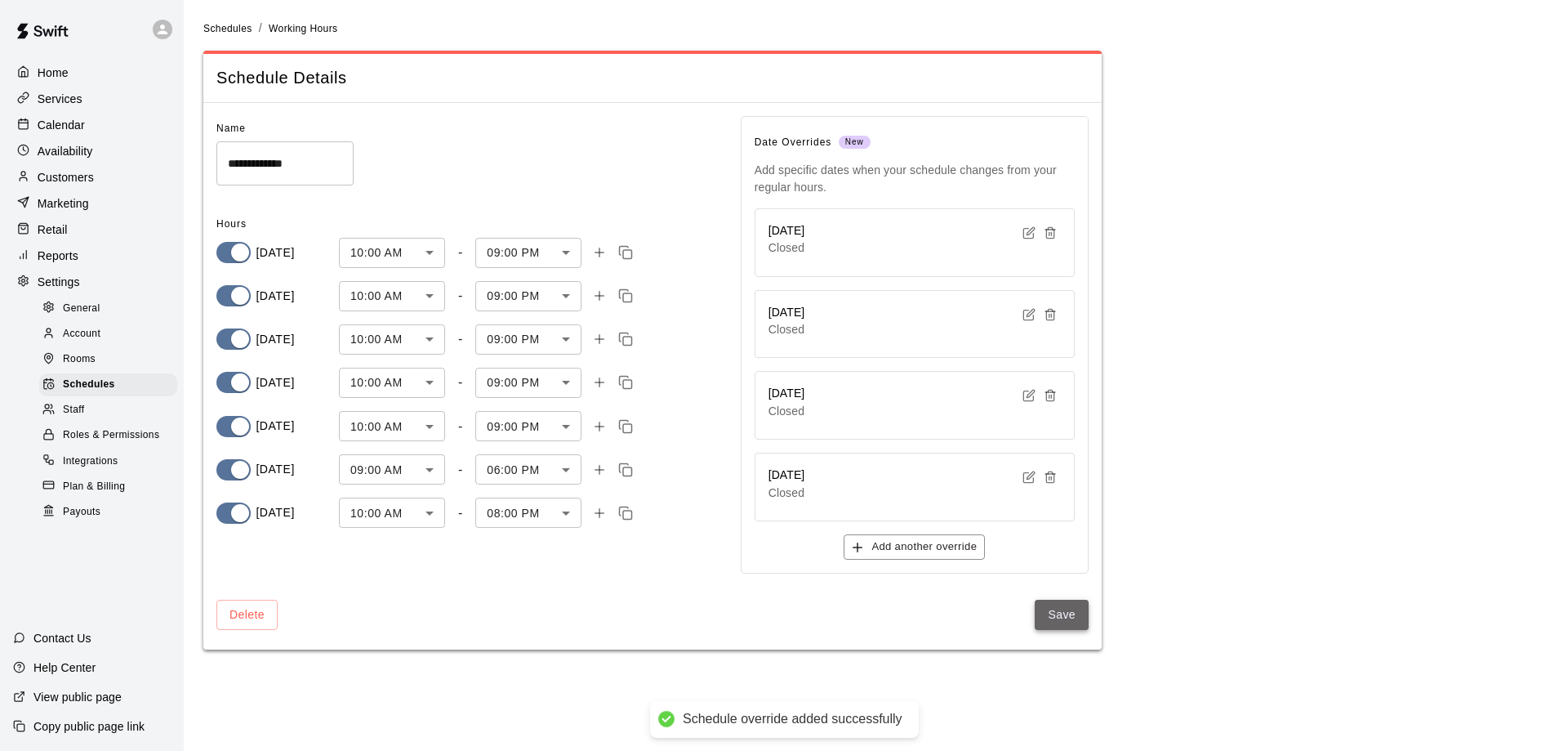
click at [1070, 620] on button "Save" at bounding box center [1061, 614] width 53 height 30
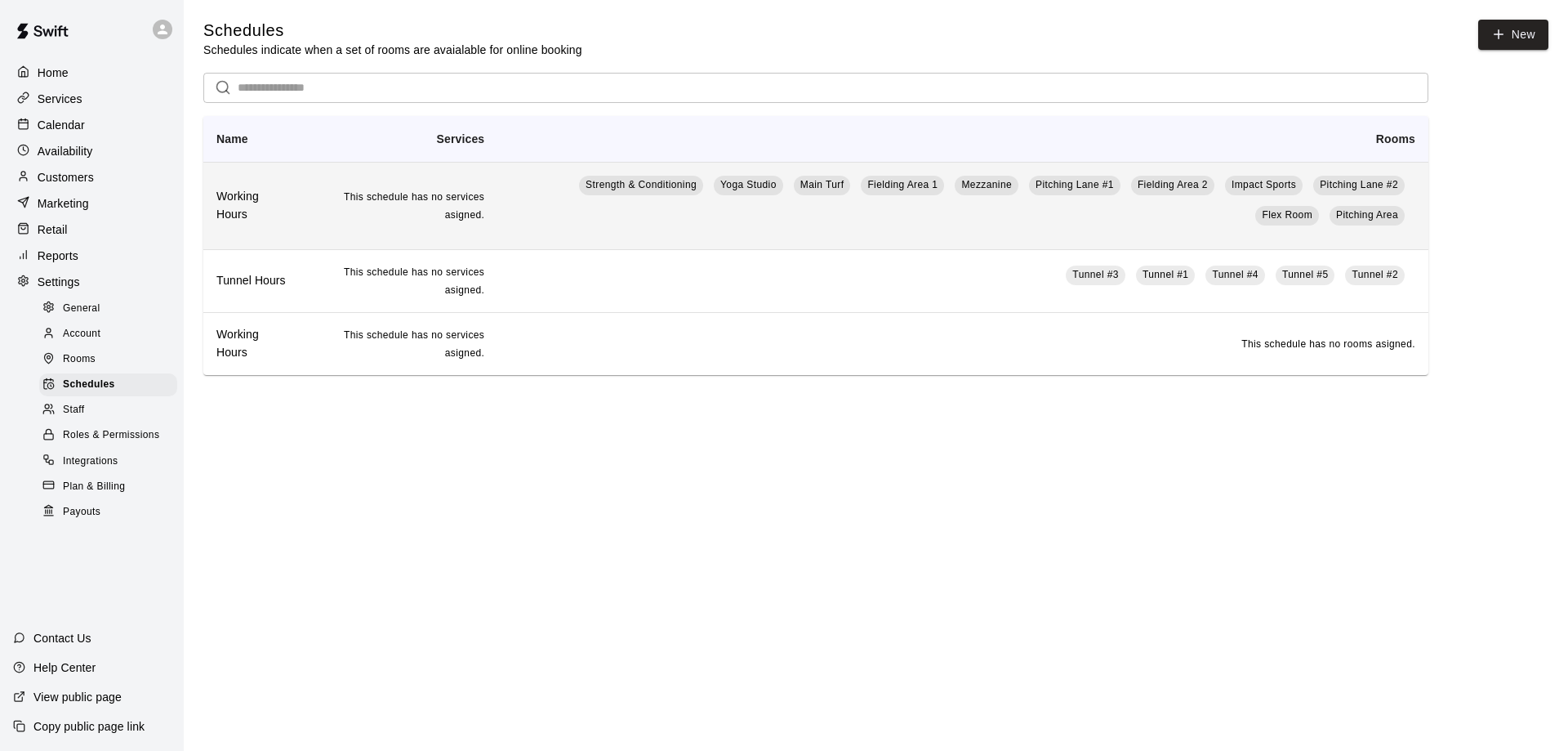
click at [712, 232] on td "Strength & Conditioning Yoga Studio Main Turf Fielding Area [STREET_ADDRESS] #1…" at bounding box center [963, 205] width 931 height 88
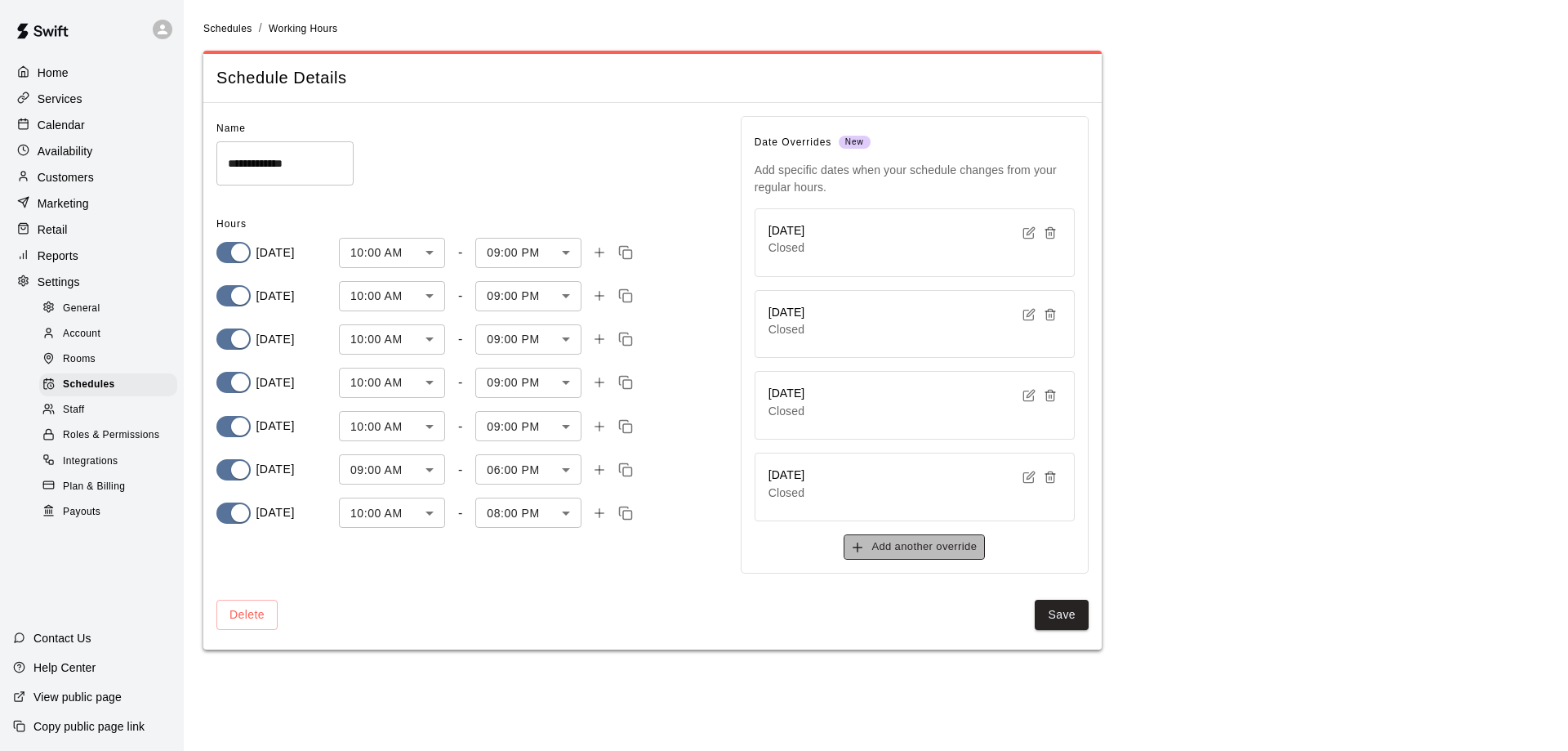
click at [902, 546] on button "Add another override" at bounding box center [914, 547] width 141 height 25
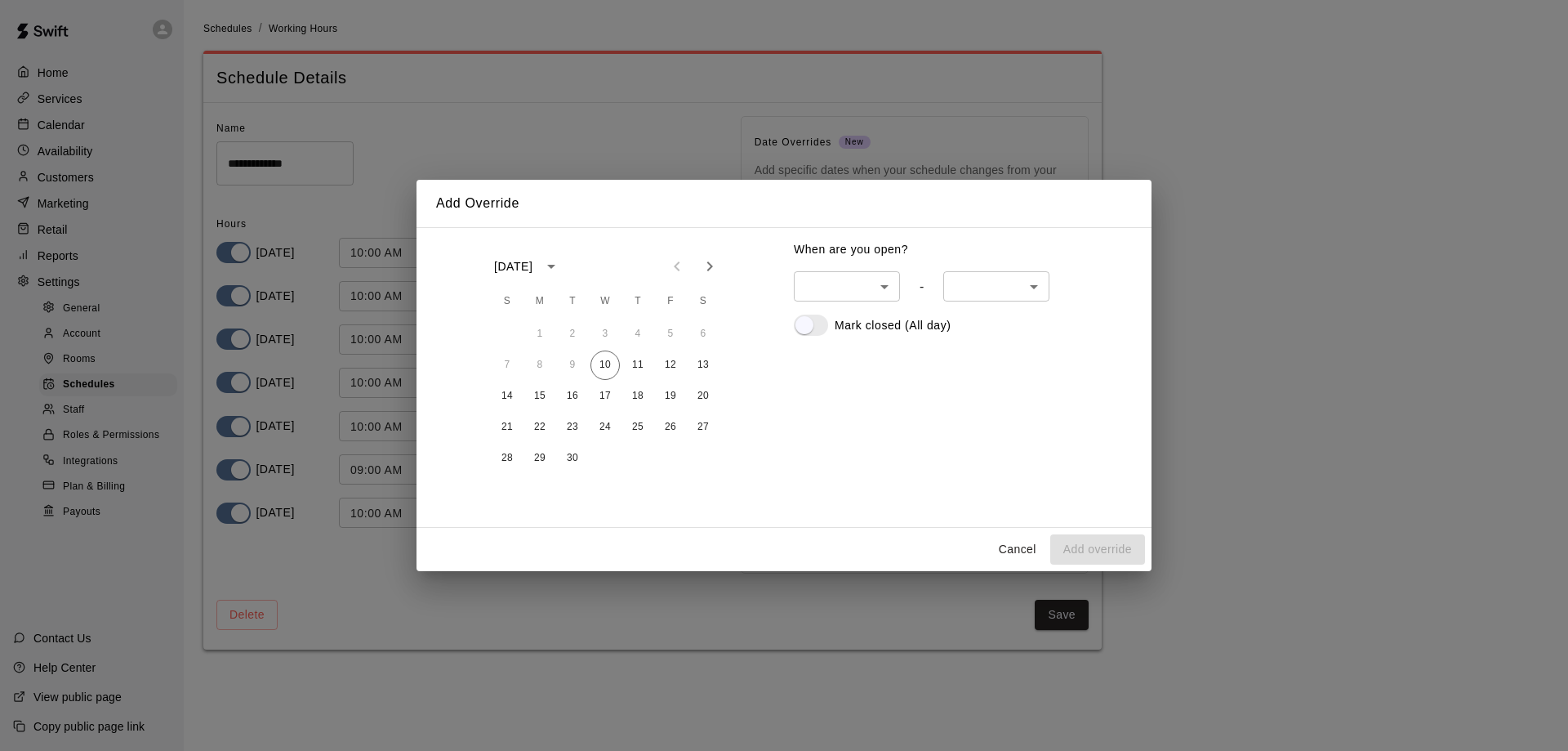
click at [709, 266] on icon "Next month" at bounding box center [709, 266] width 19 height 19
click at [711, 257] on icon "Next month" at bounding box center [709, 266] width 19 height 19
click at [635, 428] on button "25" at bounding box center [638, 427] width 30 height 30
click at [1082, 551] on button "Add override" at bounding box center [1097, 549] width 95 height 30
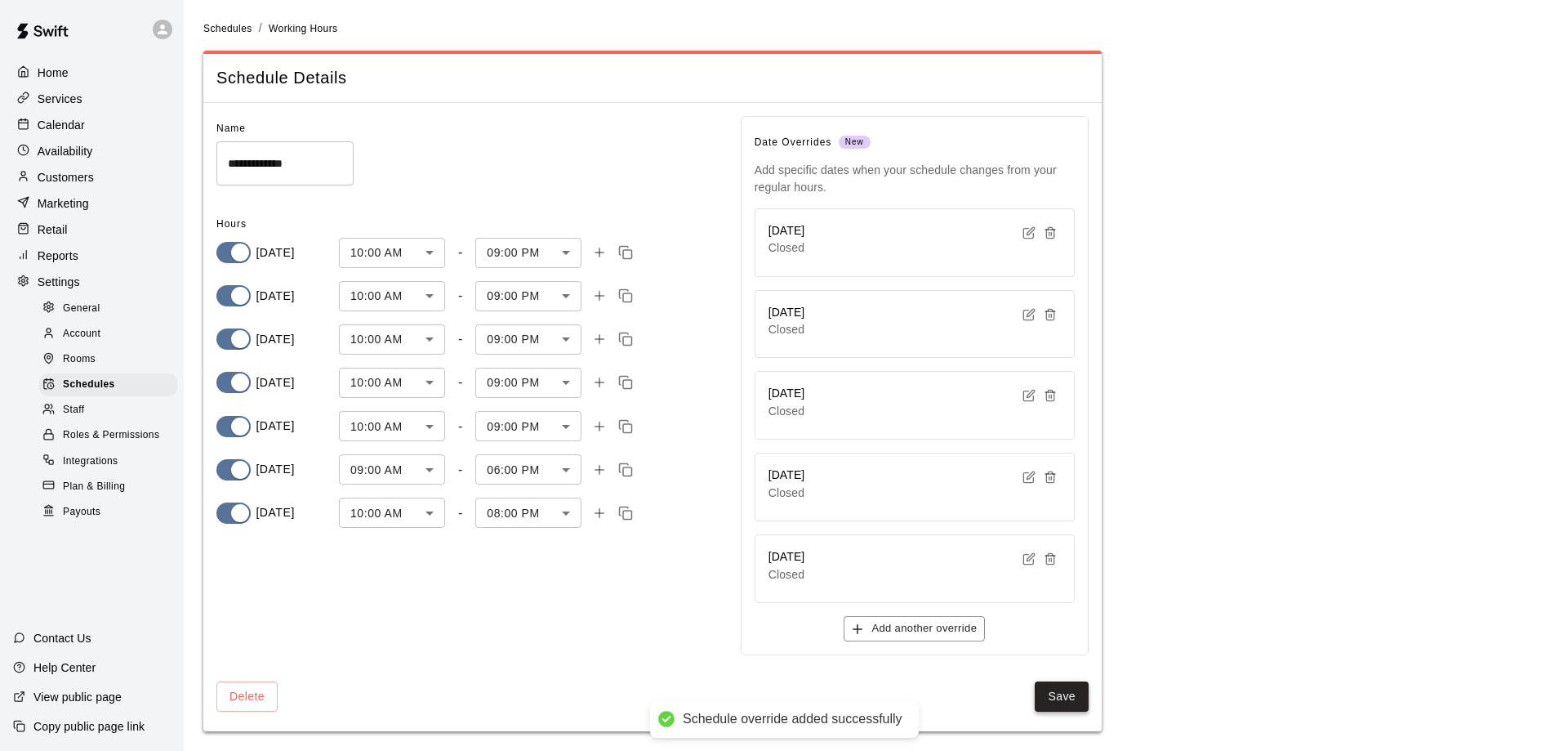
click at [1055, 702] on button "Save" at bounding box center [1061, 697] width 53 height 30
